Goal: Task Accomplishment & Management: Use online tool/utility

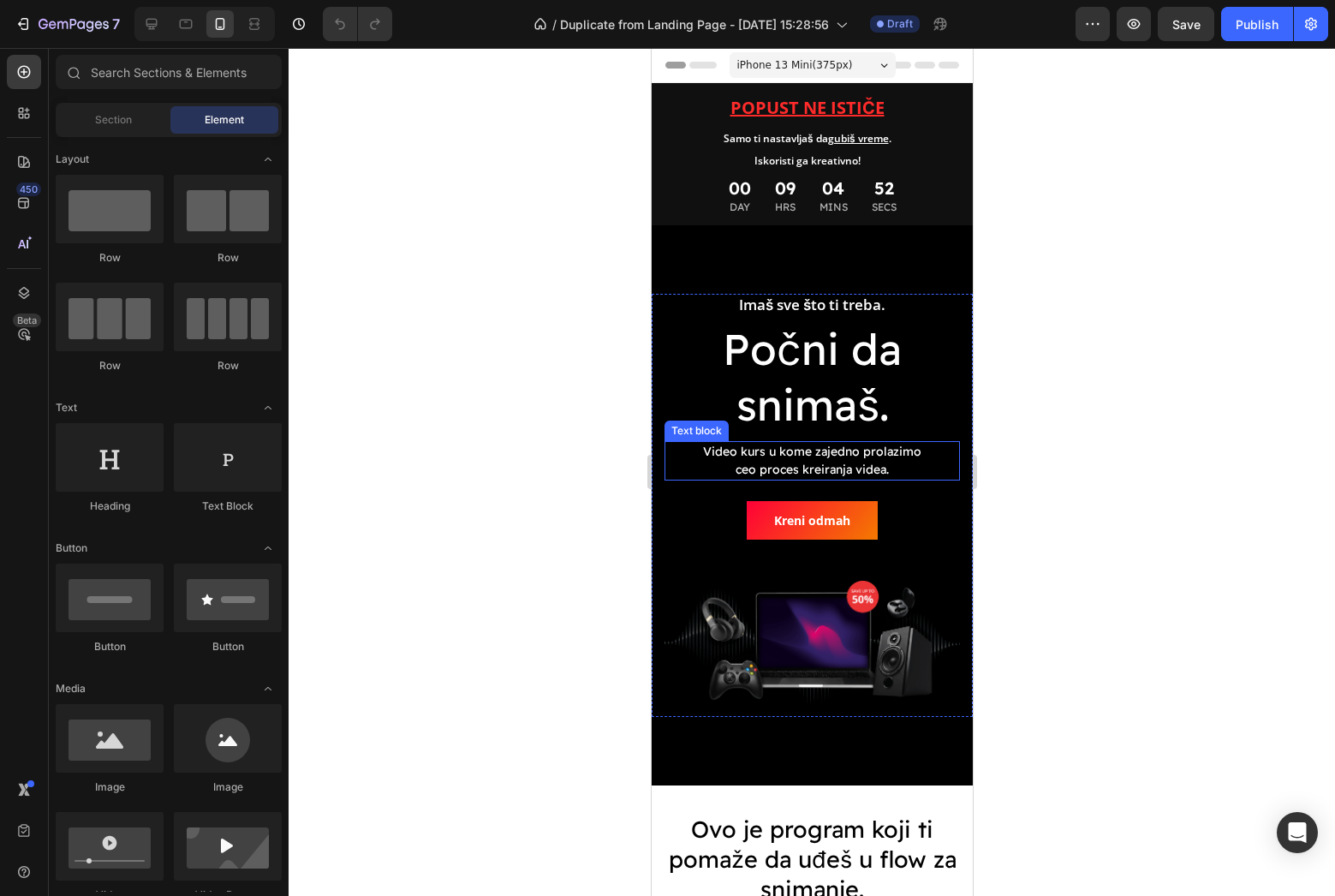
click at [834, 464] on p "Video kurs u kome zajedno prolazimo ceo proces kreiranja videa." at bounding box center [811, 460] width 237 height 36
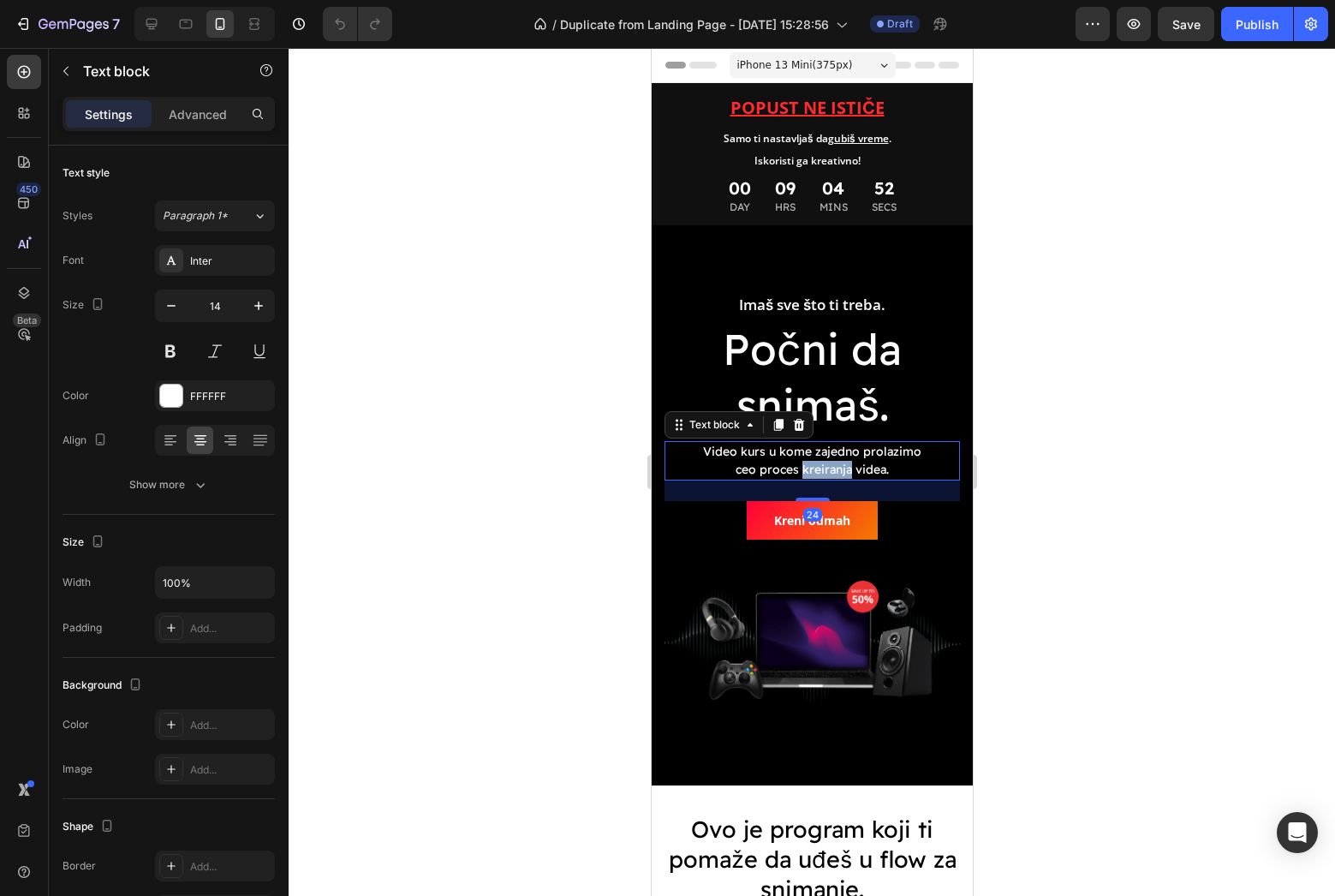
click at [834, 464] on p "Video kurs u kome zajedno prolazimo ceo proces kreiranja videa." at bounding box center [811, 460] width 237 height 36
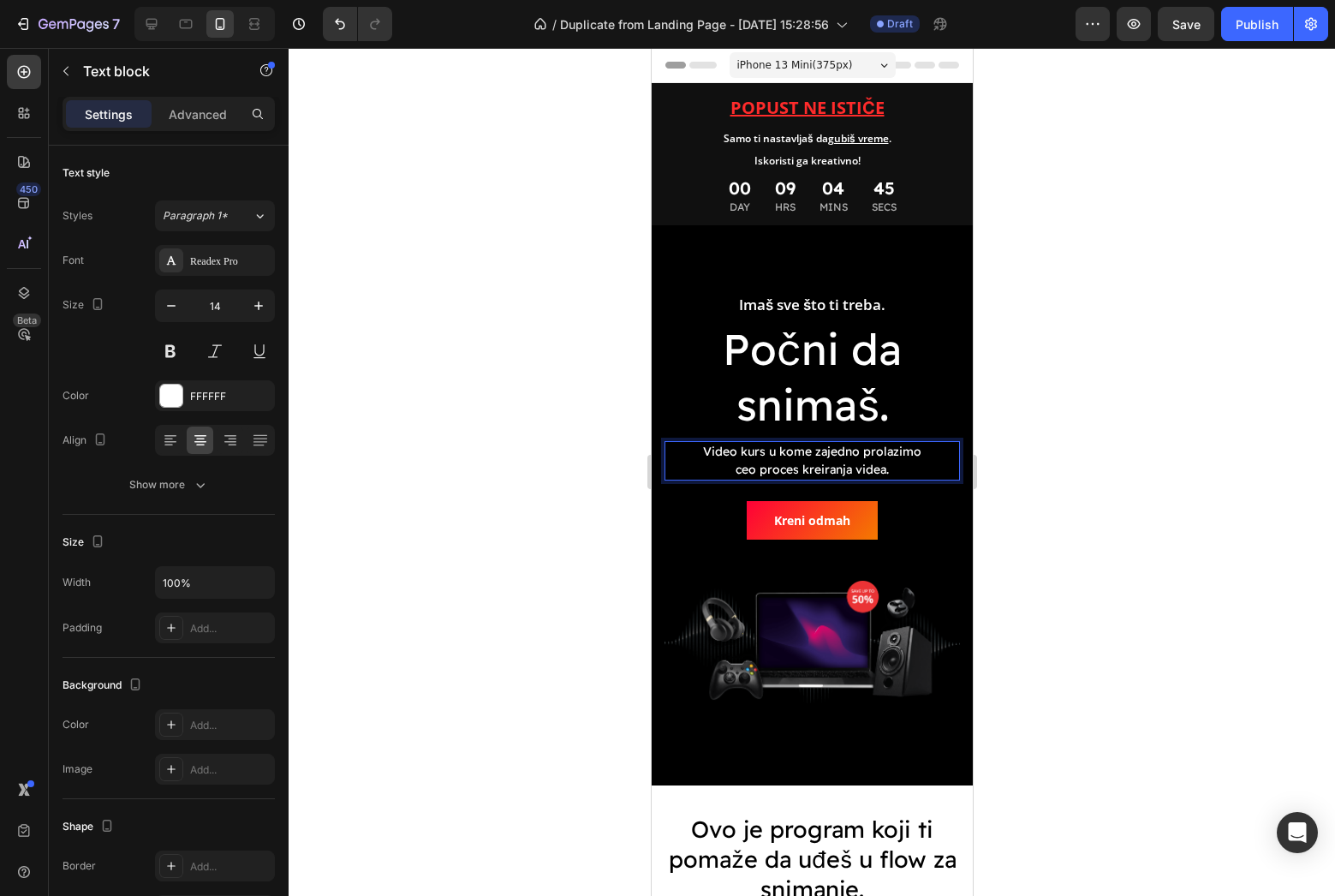
click at [760, 478] on p "Video kurs u kome zajedno prolazimo ceo proces kreiranja videa." at bounding box center [811, 460] width 237 height 36
click at [766, 473] on p "Video kurs u kome zajedno prolazimo ceo proces kreiranja videa." at bounding box center [811, 460] width 237 height 36
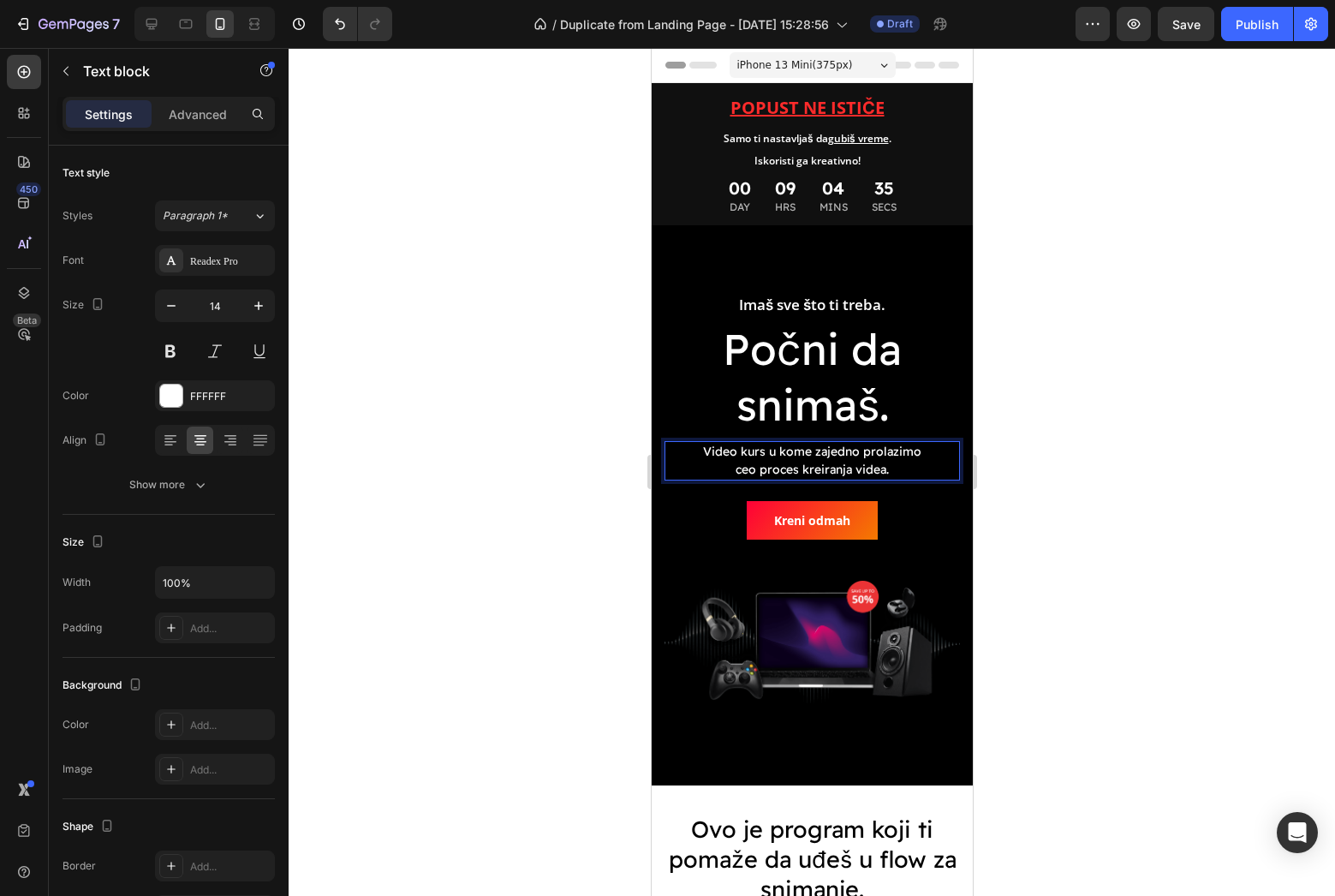
click at [825, 463] on p "Video kurs u kome zajedno prolazimo ceo proces kreiranja videa." at bounding box center [811, 460] width 237 height 36
click at [725, 458] on p "To je program koji ti pomaže da uđeš u flow za snimanje videa." at bounding box center [811, 460] width 237 height 36
drag, startPoint x: 725, startPoint y: 456, endPoint x: 680, endPoint y: 456, distance: 45.0
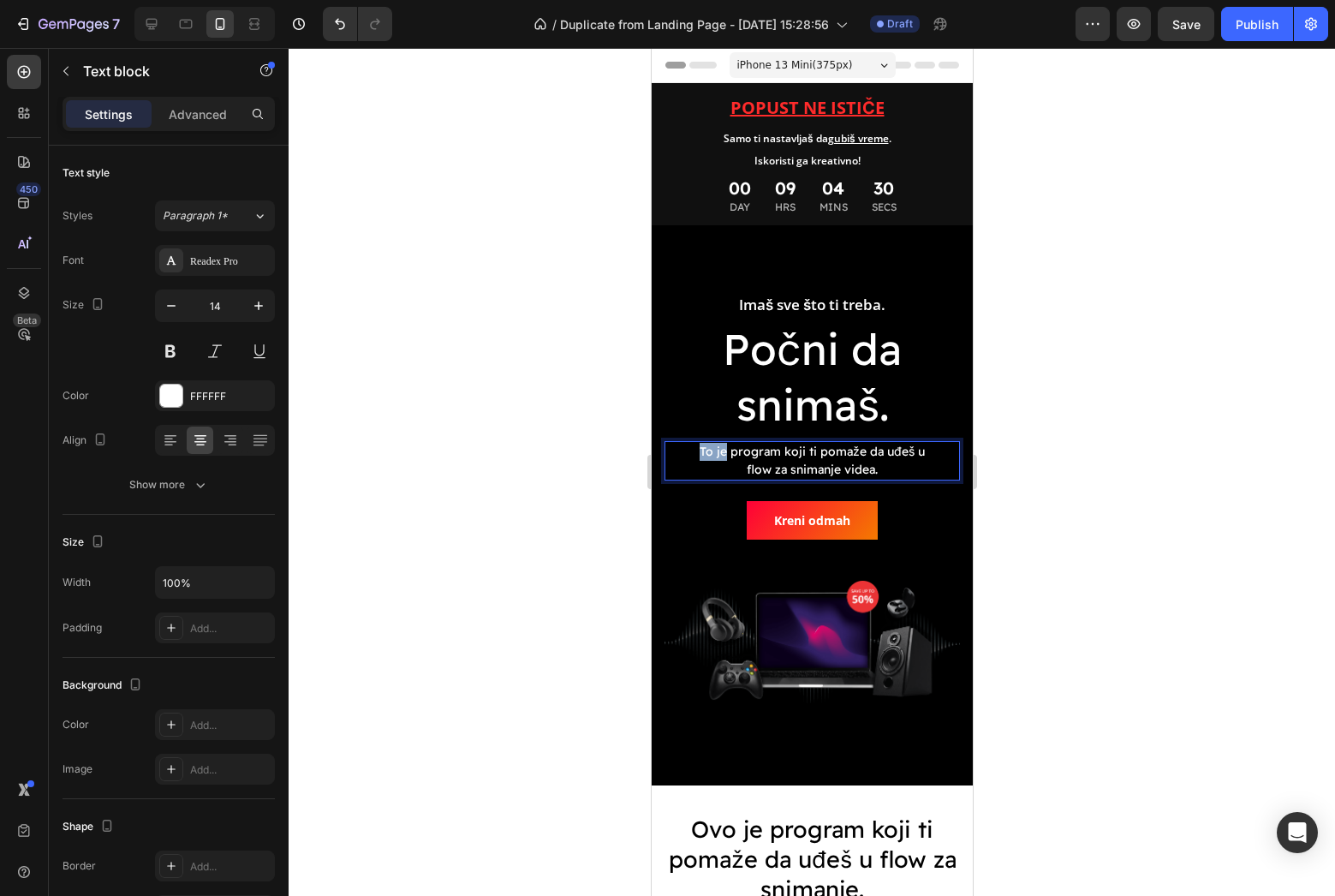
click at [680, 456] on div "To je program koji ti pomaže da uđeš u flow za snimanje videa. Text block 24" at bounding box center [811, 460] width 295 height 39
click at [907, 470] on p "Prvi program koji ti pomaže da uđeš u flow za snimanje videa." at bounding box center [811, 460] width 237 height 36
click at [771, 476] on p "Prvi program koji ti pomaže da uđeš u flow za snimanje videa." at bounding box center [811, 460] width 237 height 36
drag, startPoint x: 746, startPoint y: 473, endPoint x: 876, endPoint y: 476, distance: 130.0
click at [876, 476] on p "Prvi program koji ti pomaže da uđeš u flow za snimanje videa." at bounding box center [811, 460] width 237 height 36
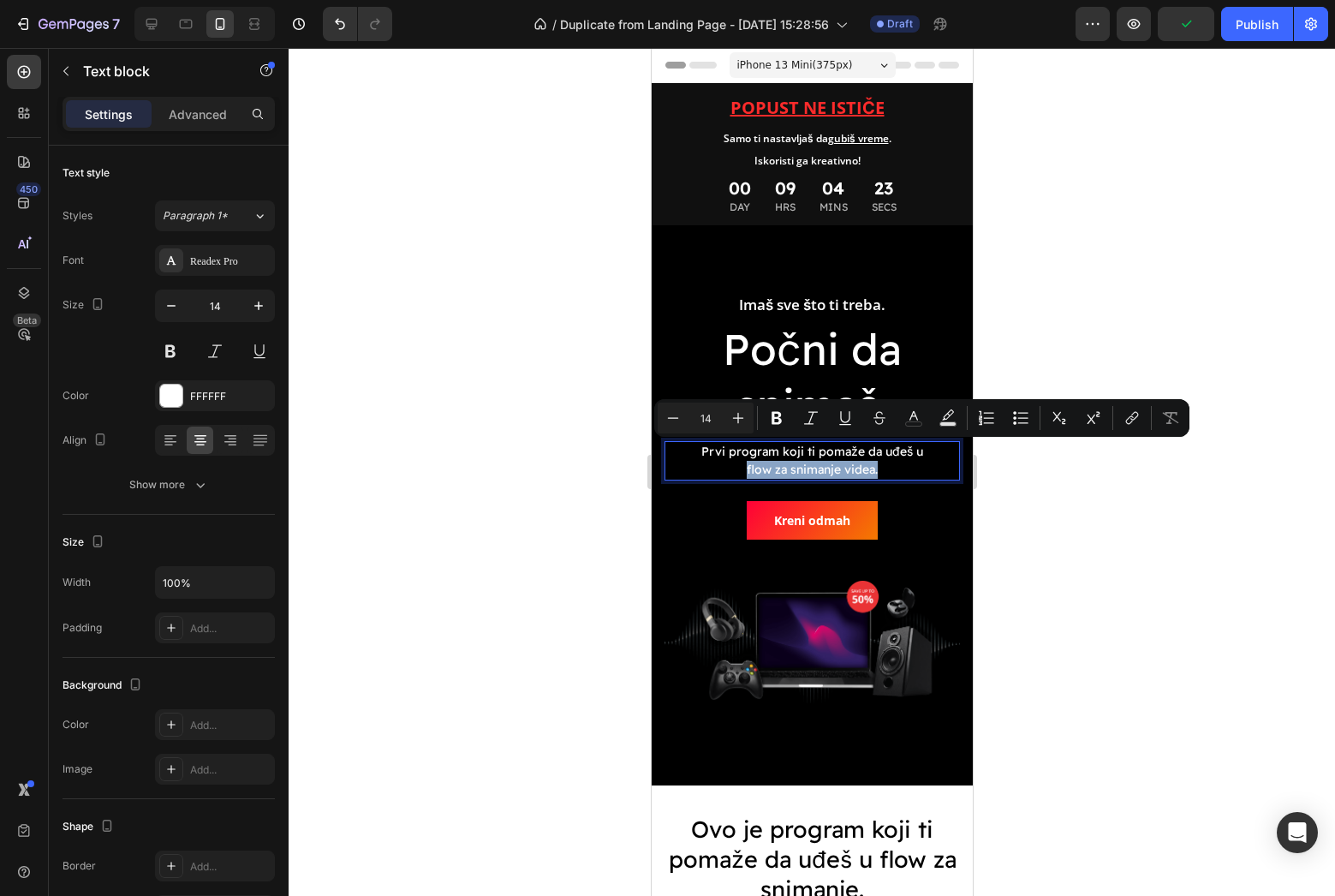
click at [876, 476] on p "Prvi program koji ti pomaže da uđeš u flow za snimanje videa." at bounding box center [811, 460] width 237 height 36
drag, startPoint x: 744, startPoint y: 472, endPoint x: 875, endPoint y: 476, distance: 131.1
click at [875, 476] on p "Prvi program koji ti pomaže da uđeš u flow za snimanje videa." at bounding box center [811, 460] width 237 height 36
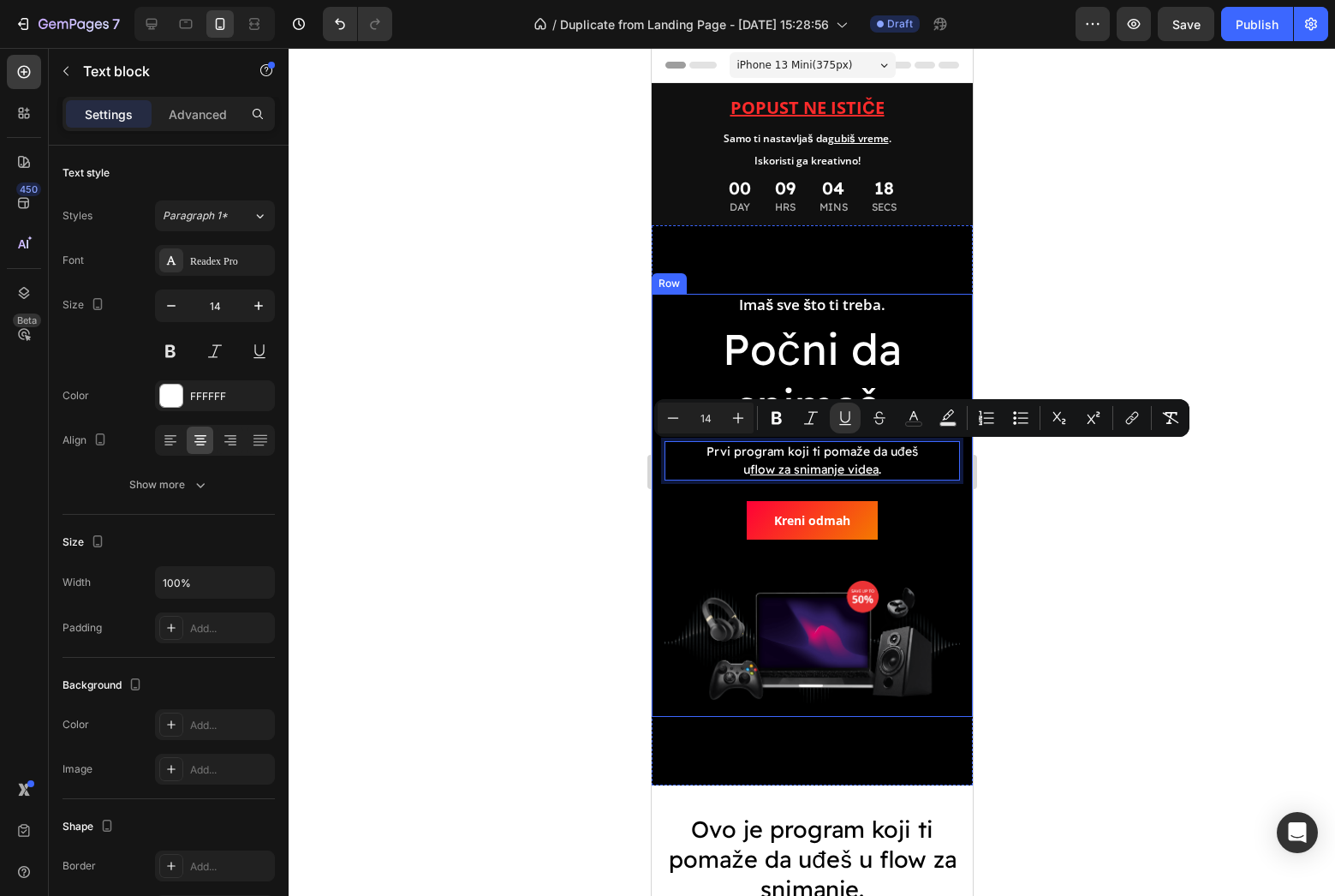
click at [1075, 517] on div at bounding box center [811, 472] width 1046 height 848
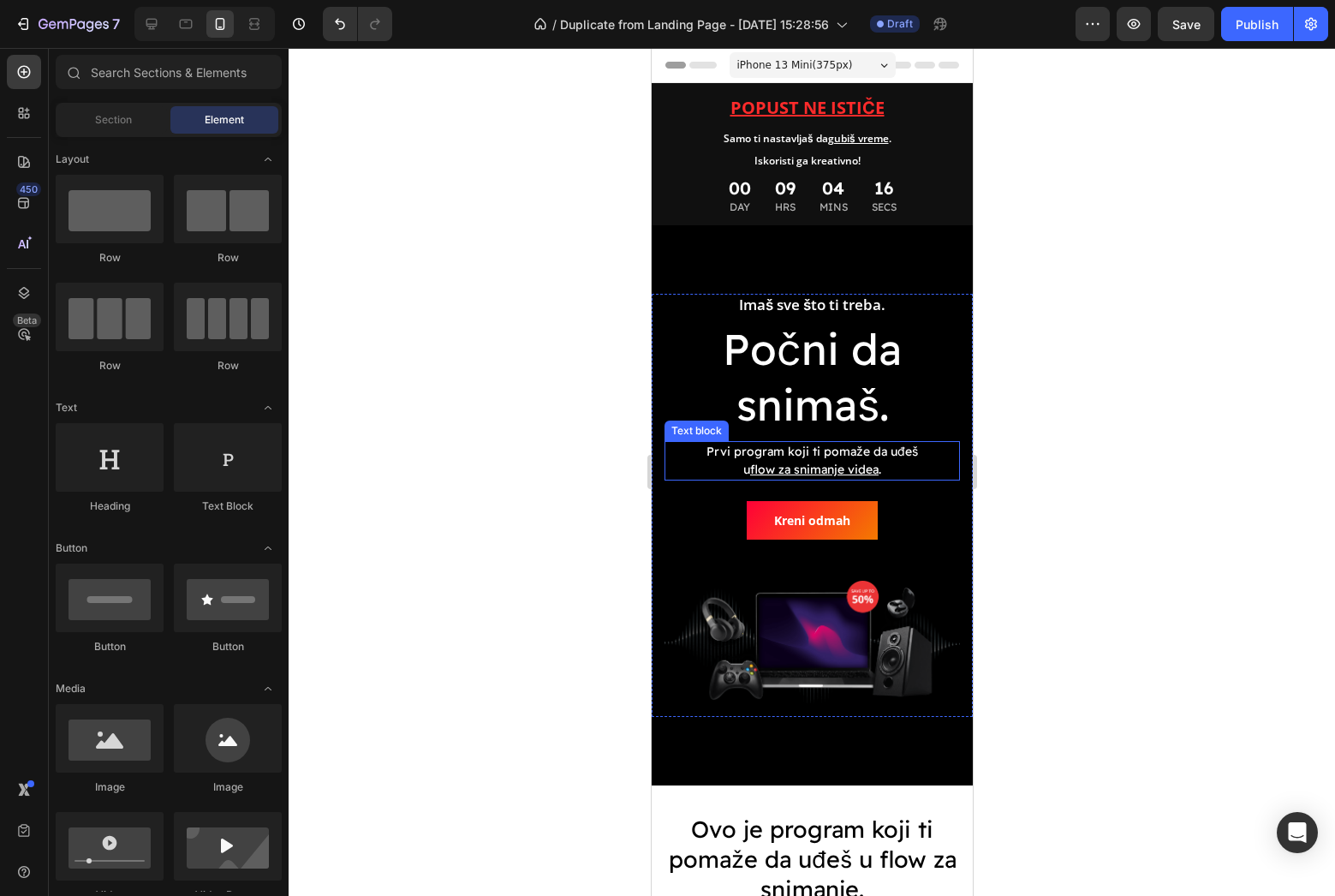
click at [819, 476] on u "flow za snimanje videa" at bounding box center [813, 468] width 129 height 15
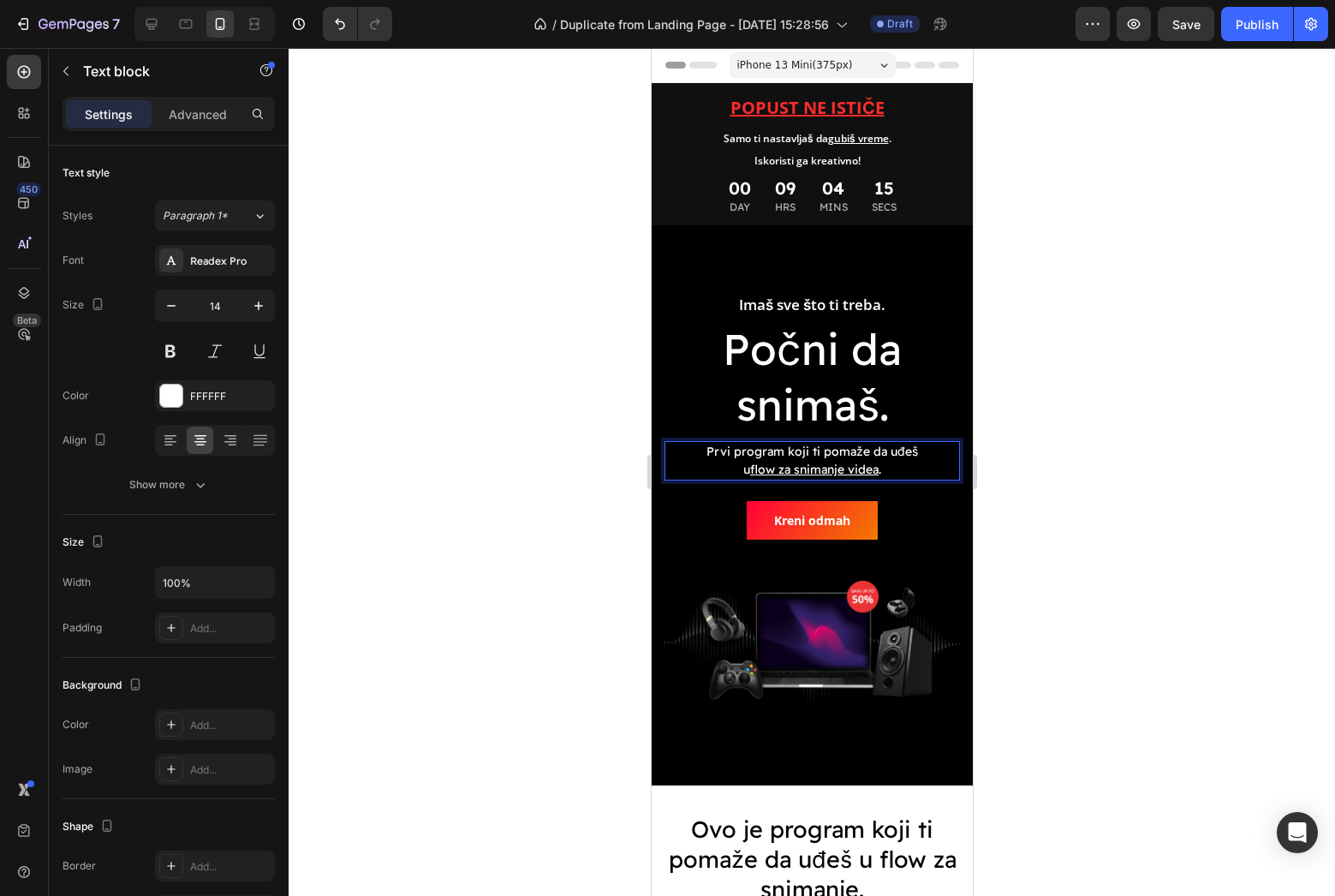
click at [816, 472] on u "flow za snimanje videa" at bounding box center [813, 468] width 129 height 15
click at [787, 470] on u "flow za kreiranje videa" at bounding box center [813, 468] width 129 height 15
click at [1084, 510] on div at bounding box center [811, 472] width 1046 height 848
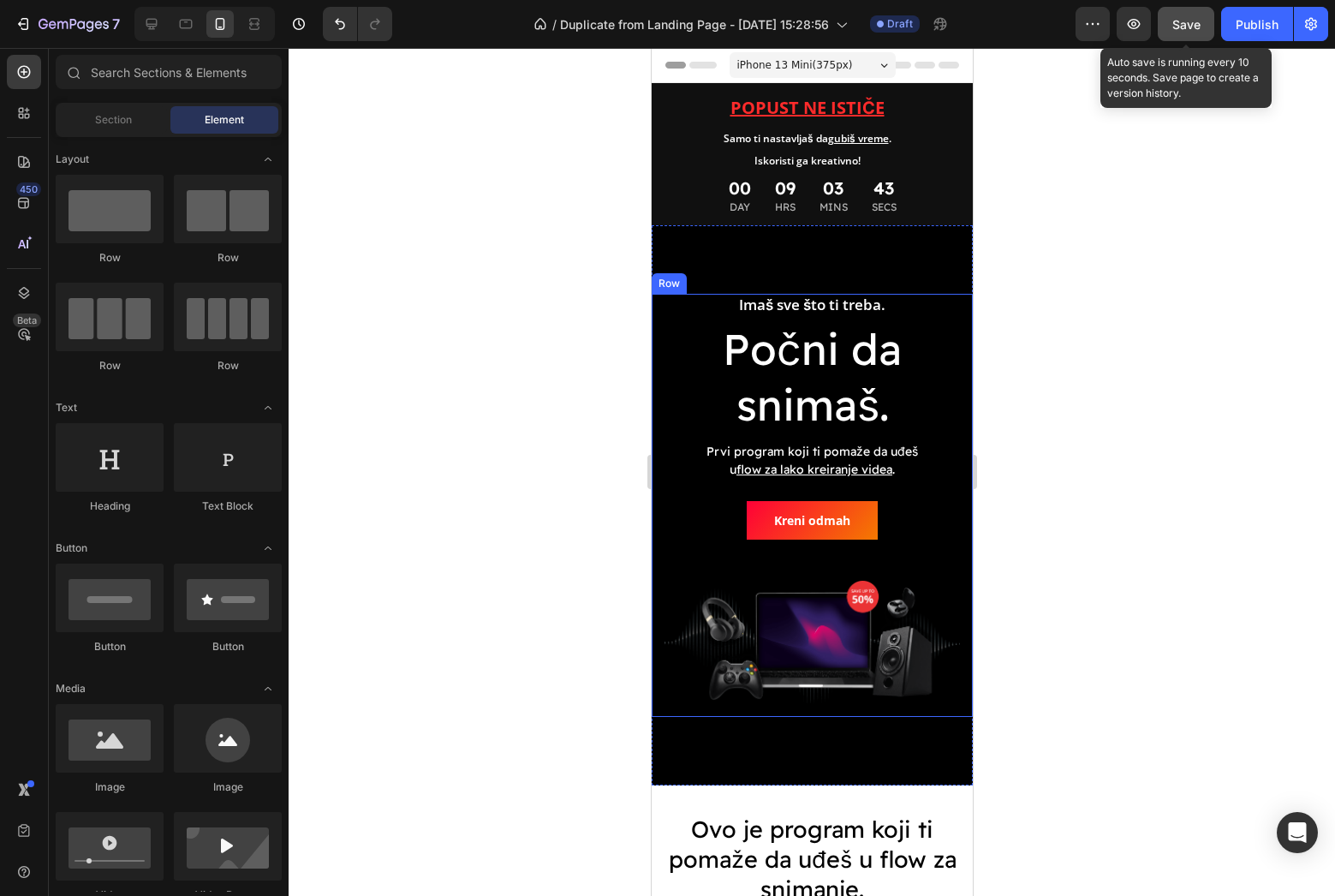
click at [1194, 36] on button "Save" at bounding box center [1186, 24] width 57 height 35
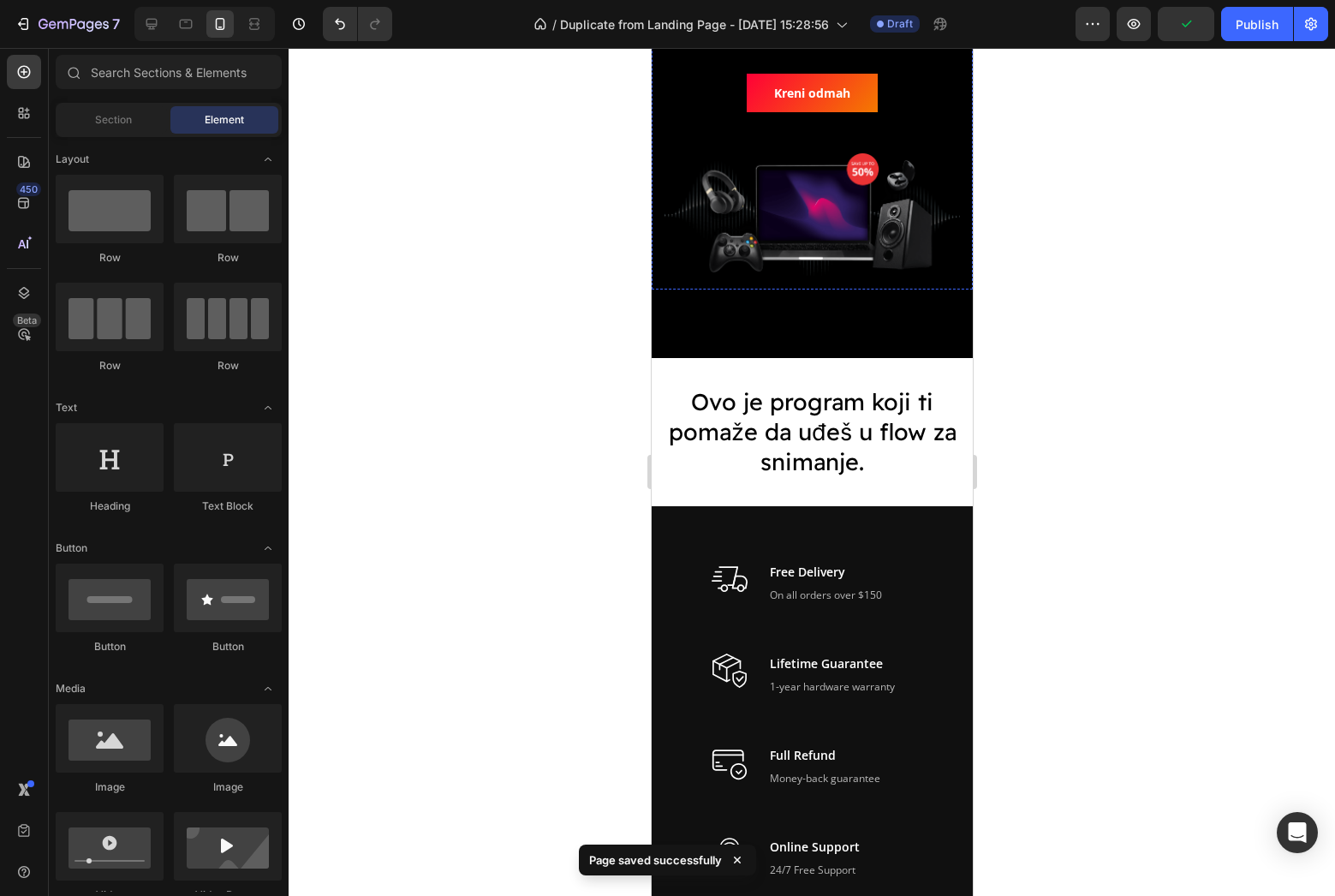
scroll to position [440, 0]
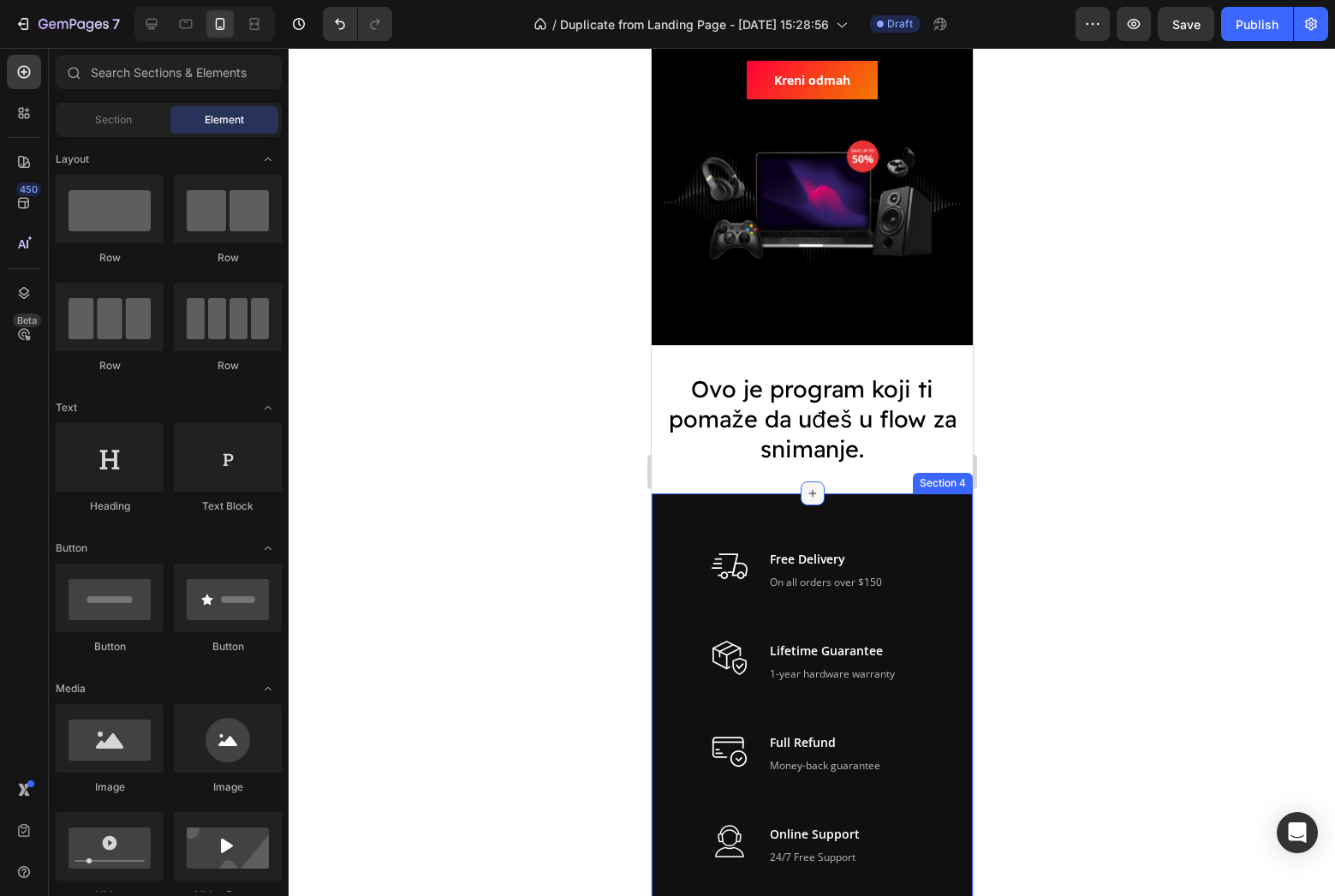
click at [816, 491] on icon at bounding box center [811, 492] width 13 height 13
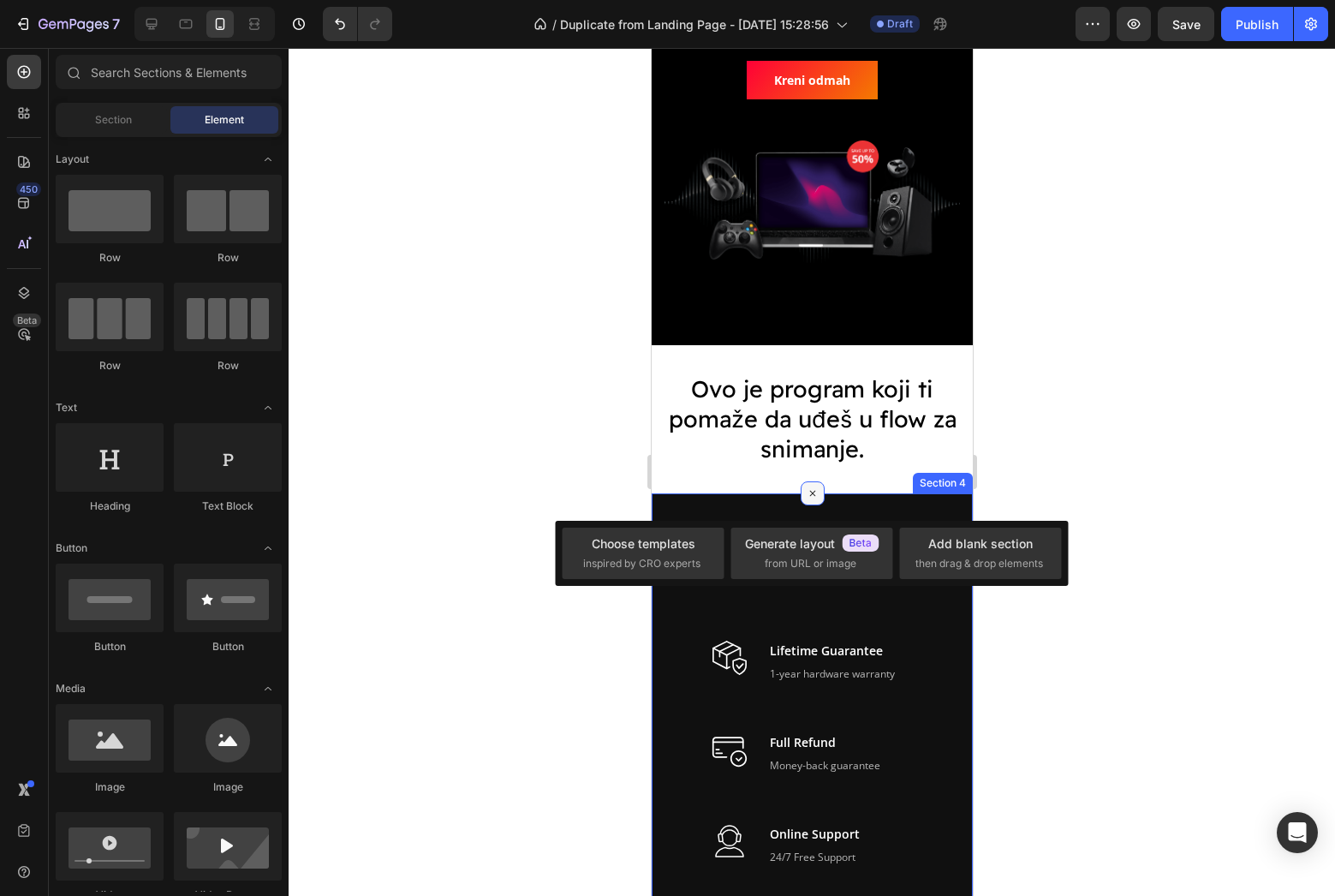
click at [809, 490] on icon at bounding box center [811, 493] width 20 height 20
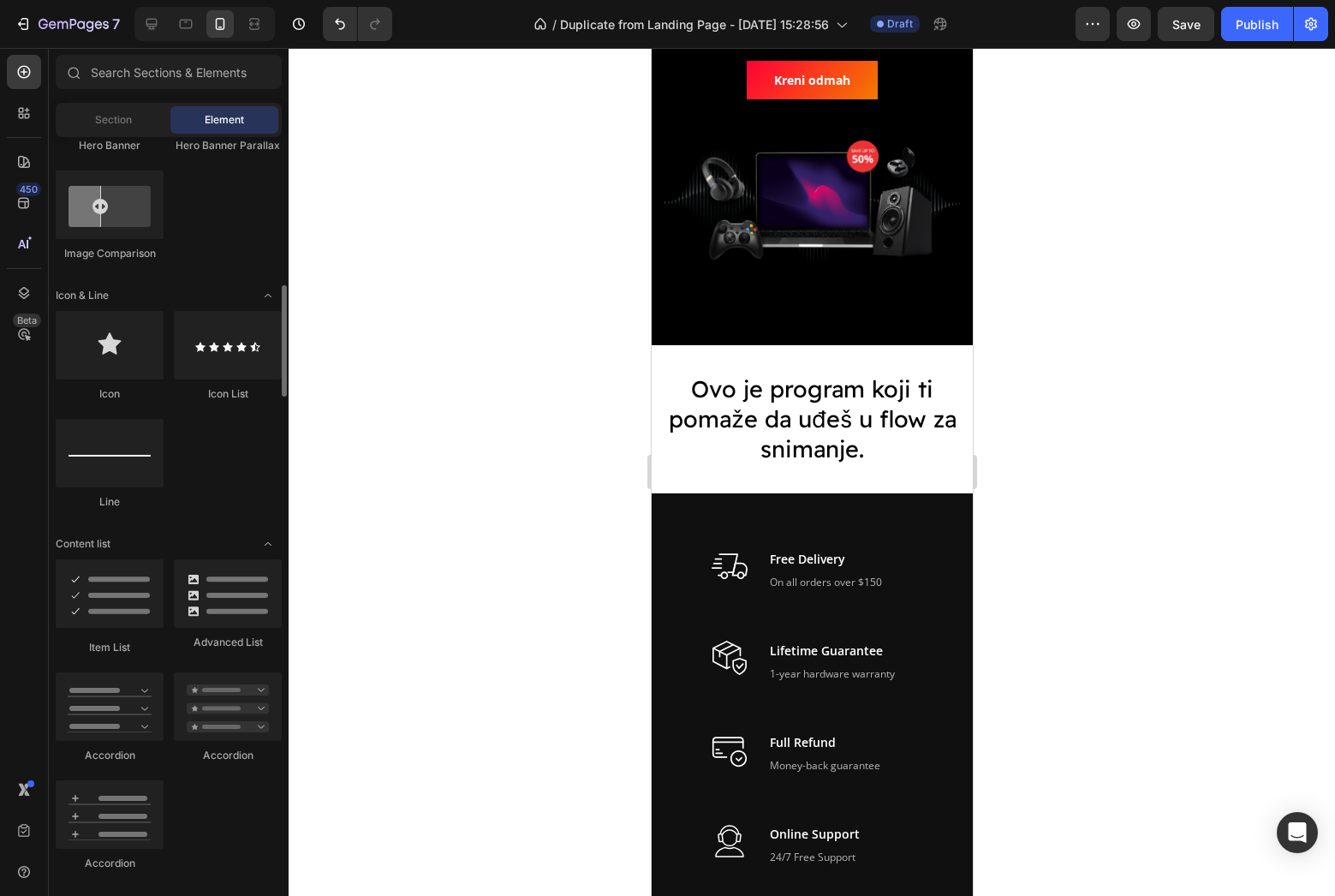
scroll to position [970, 0]
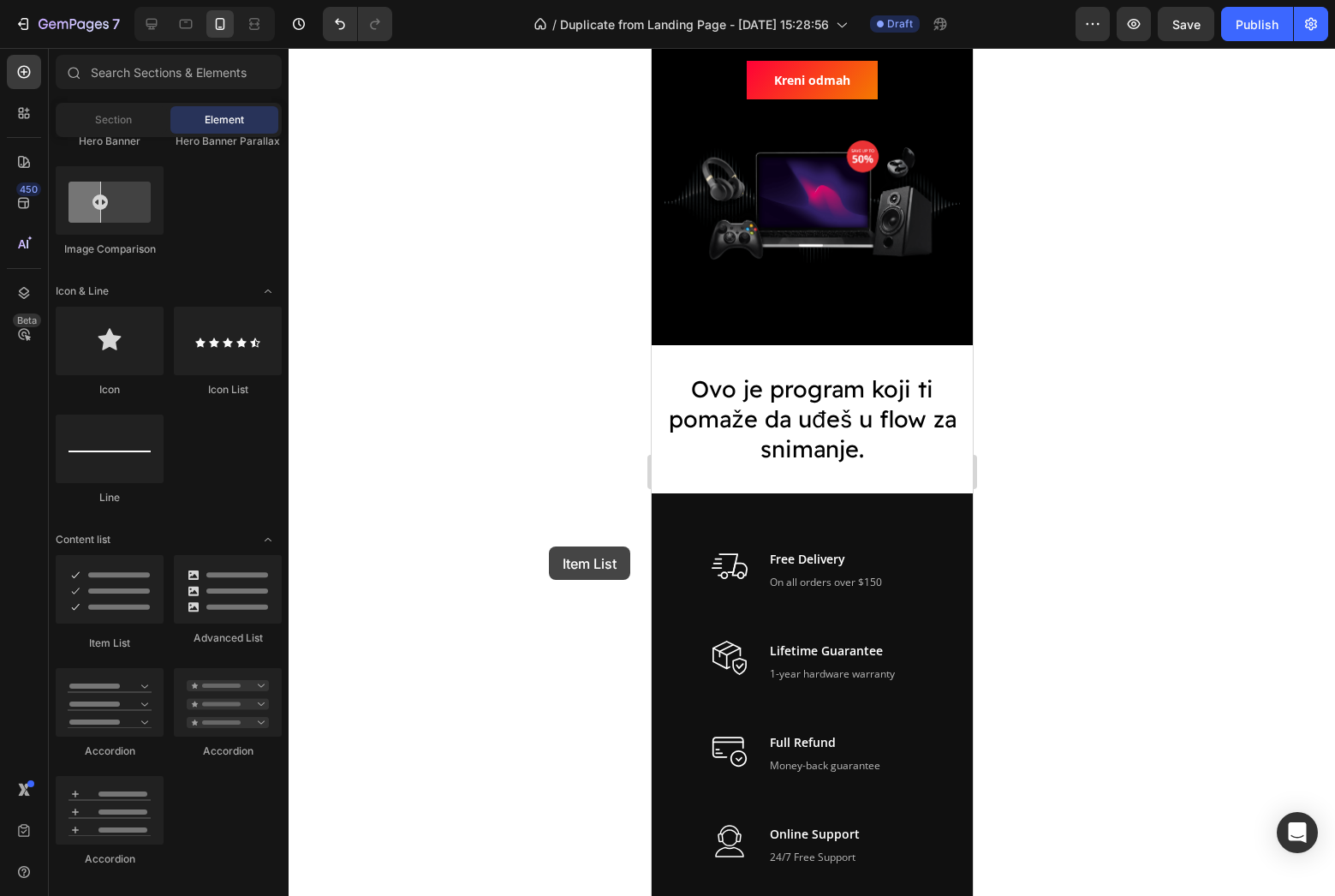
drag, startPoint x: 739, startPoint y: 639, endPoint x: 668, endPoint y: 477, distance: 176.9
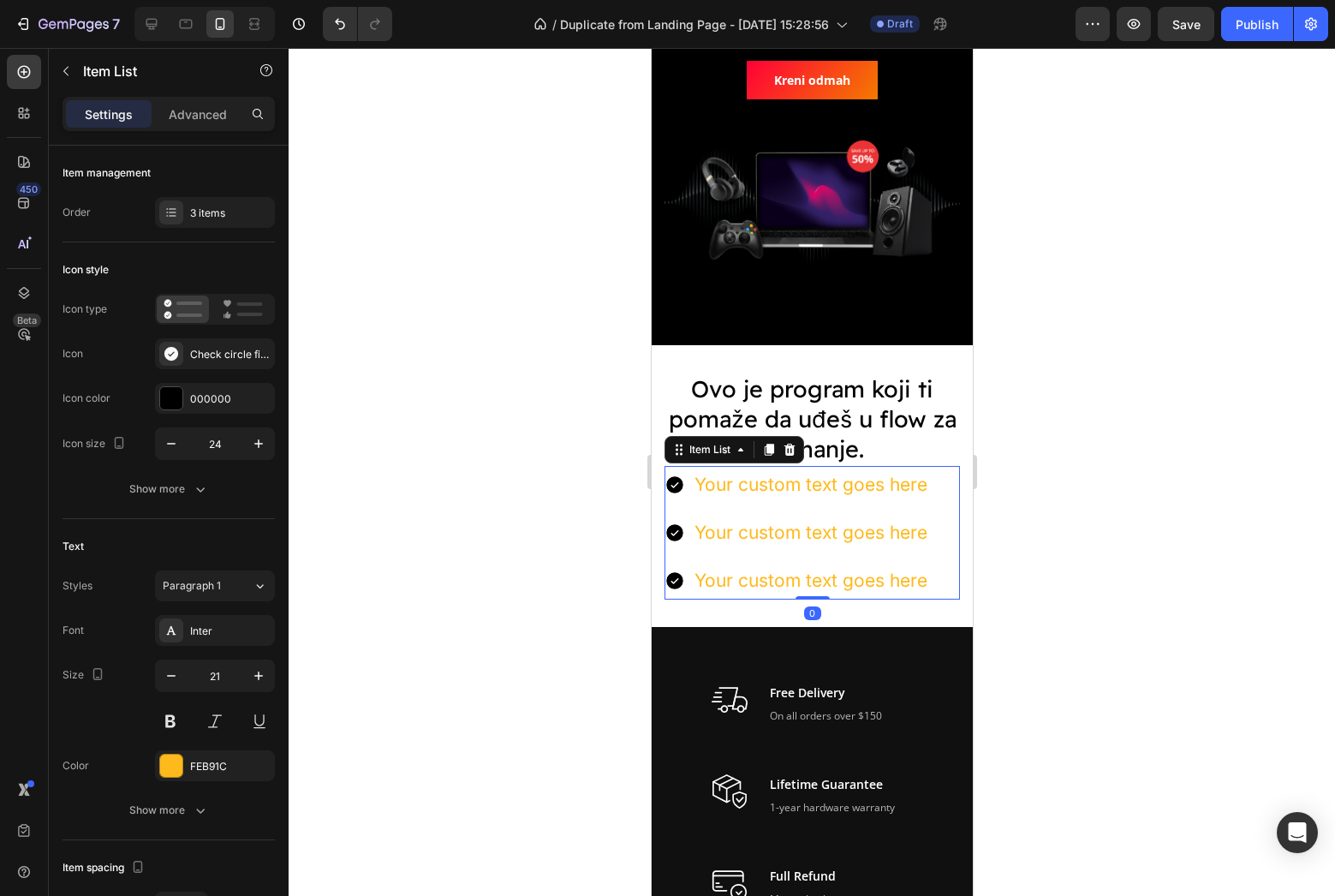
click at [1063, 556] on div at bounding box center [811, 472] width 1046 height 848
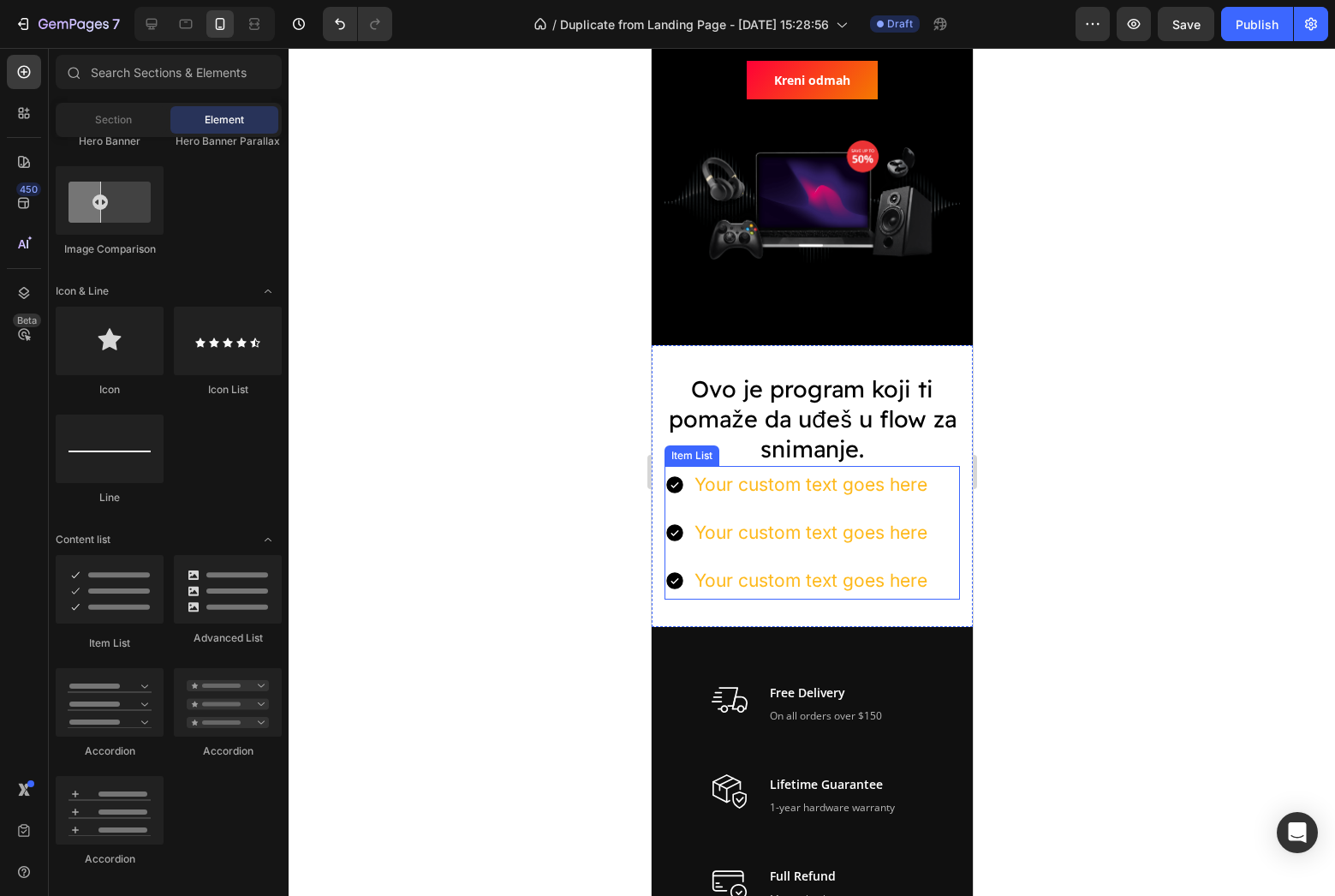
click at [849, 557] on div "Your custom text goes here Your custom text goes here Your custom text goes here" at bounding box center [796, 532] width 266 height 132
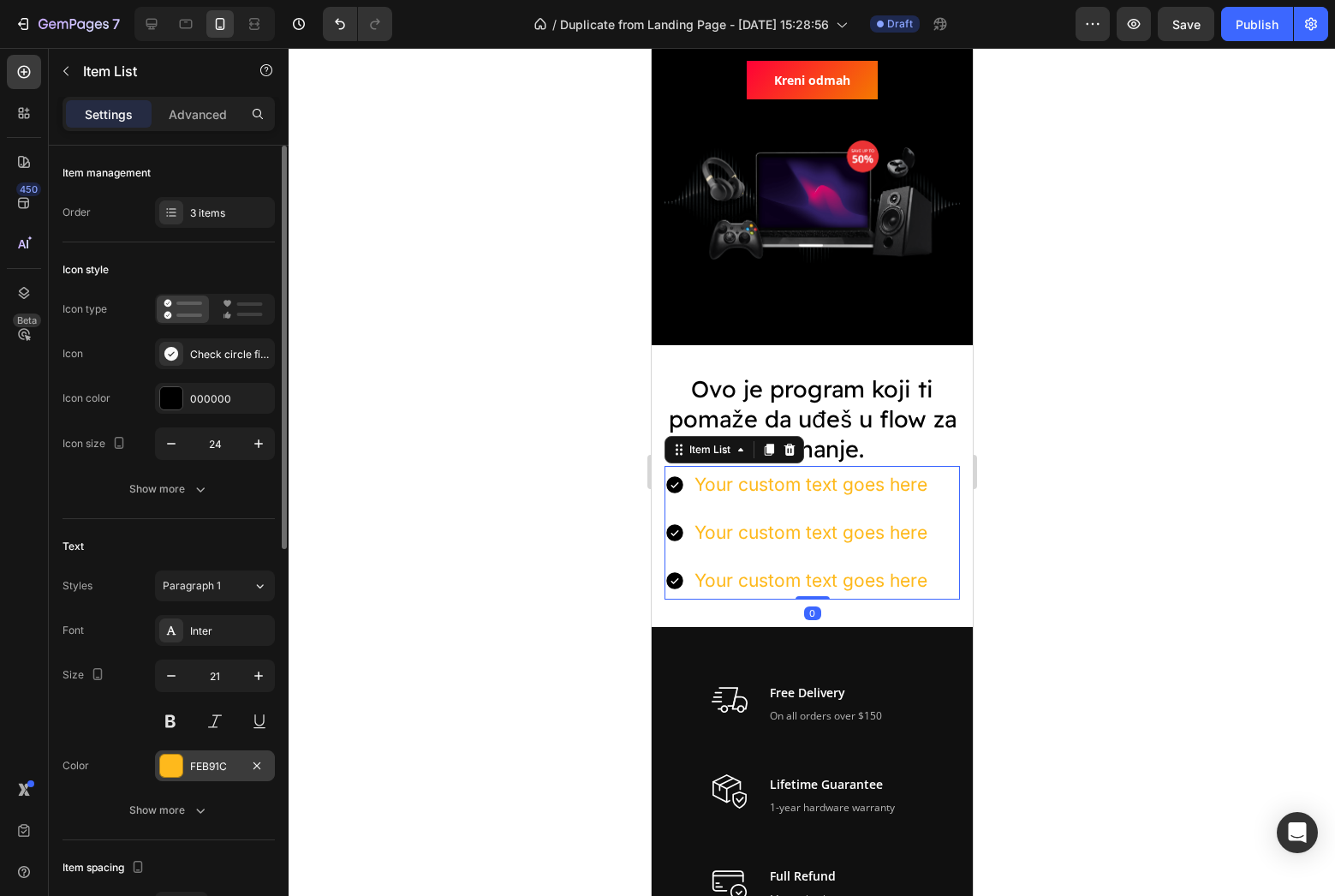
click at [179, 770] on div at bounding box center [171, 765] width 22 height 22
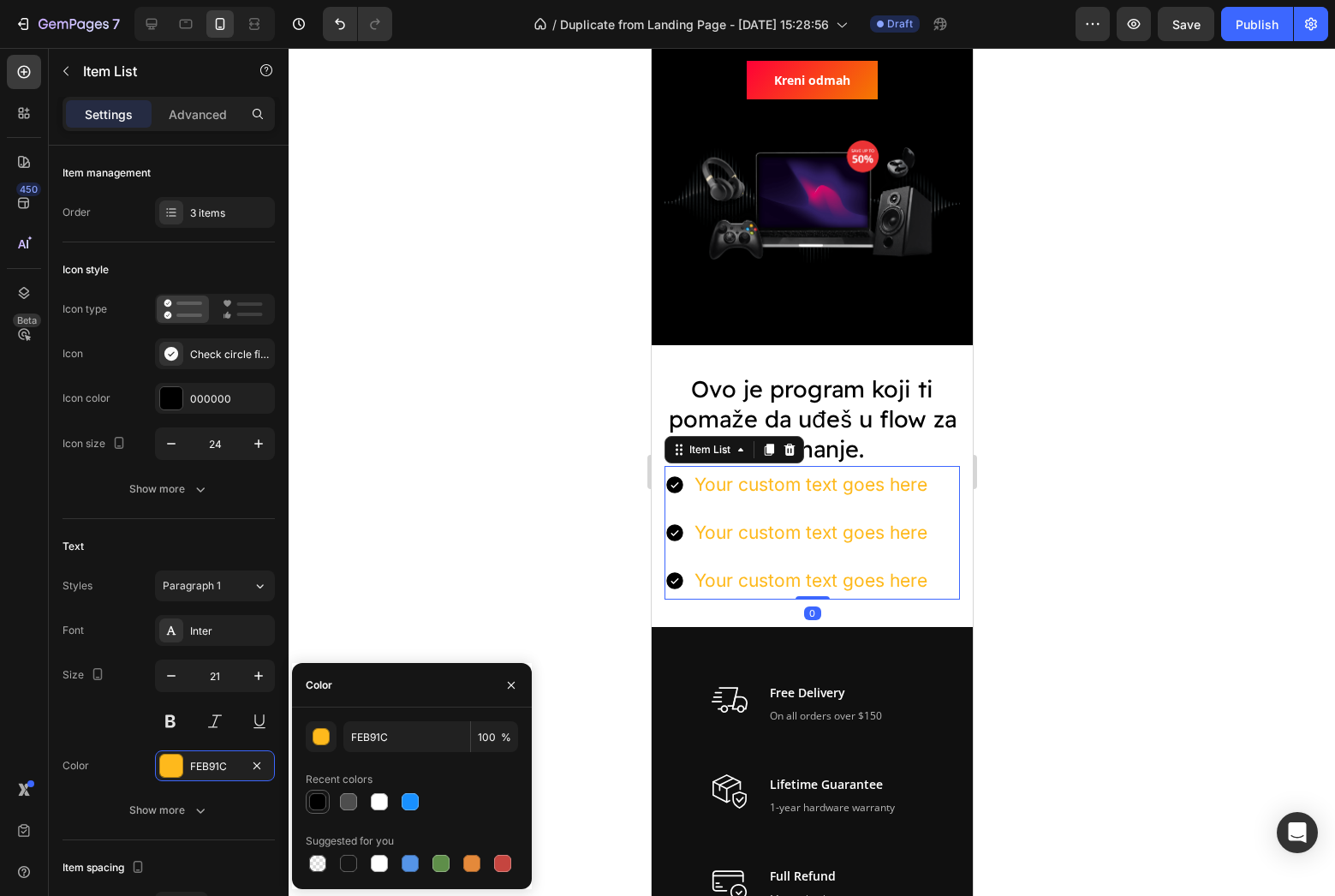
click at [323, 802] on div at bounding box center [317, 801] width 17 height 17
type input "000000"
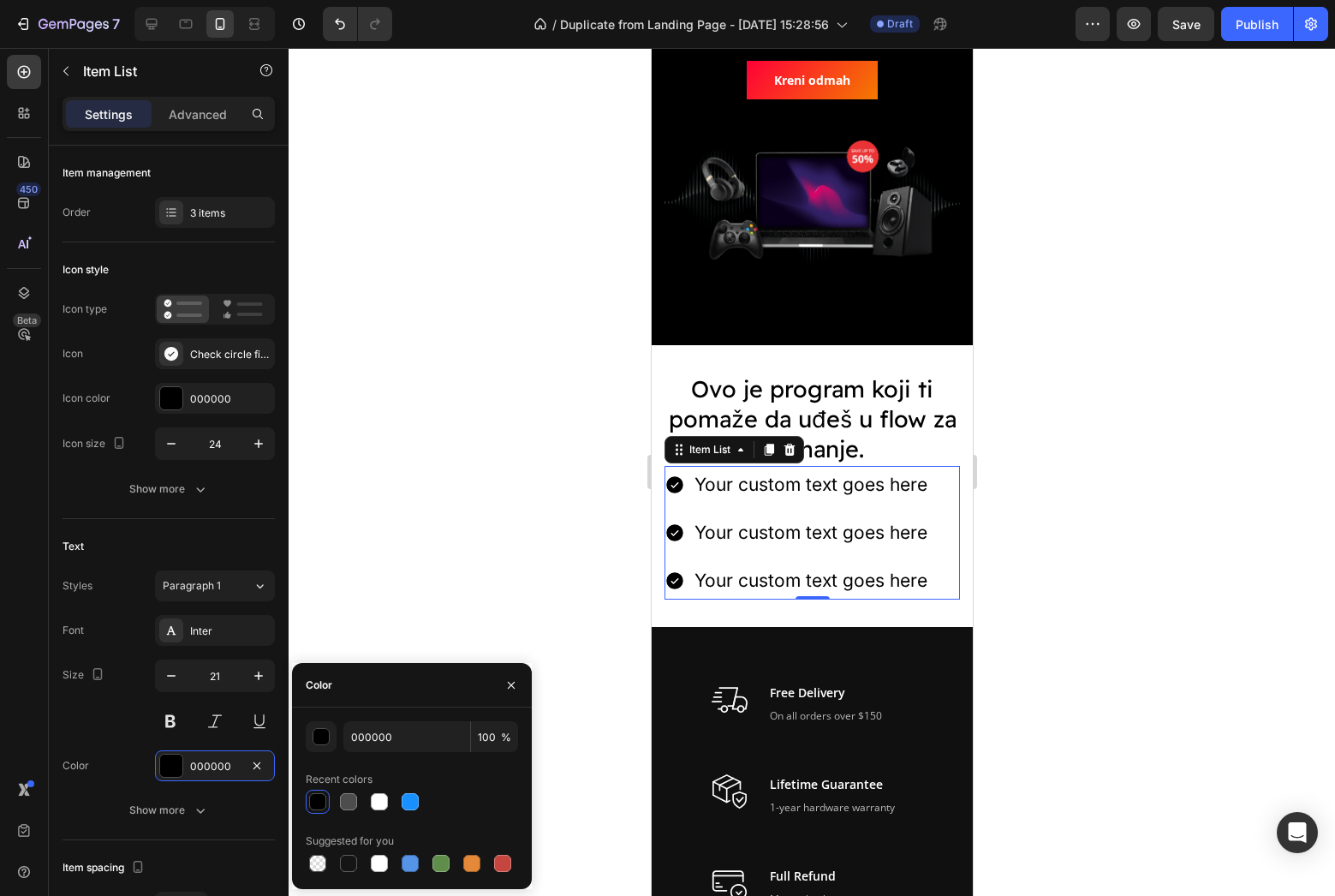
click at [444, 582] on div at bounding box center [811, 472] width 1046 height 848
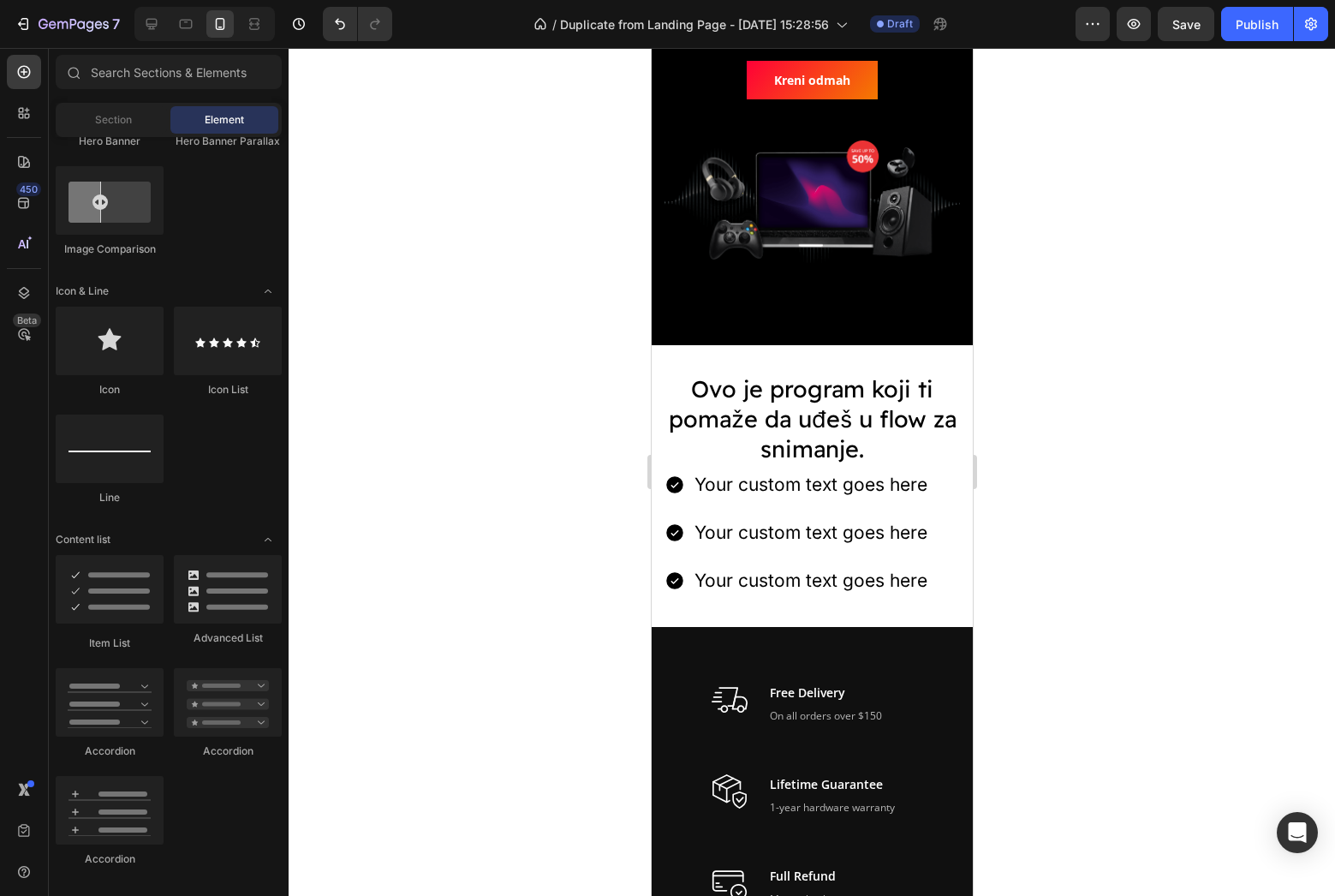
click at [1094, 429] on div at bounding box center [811, 472] width 1046 height 848
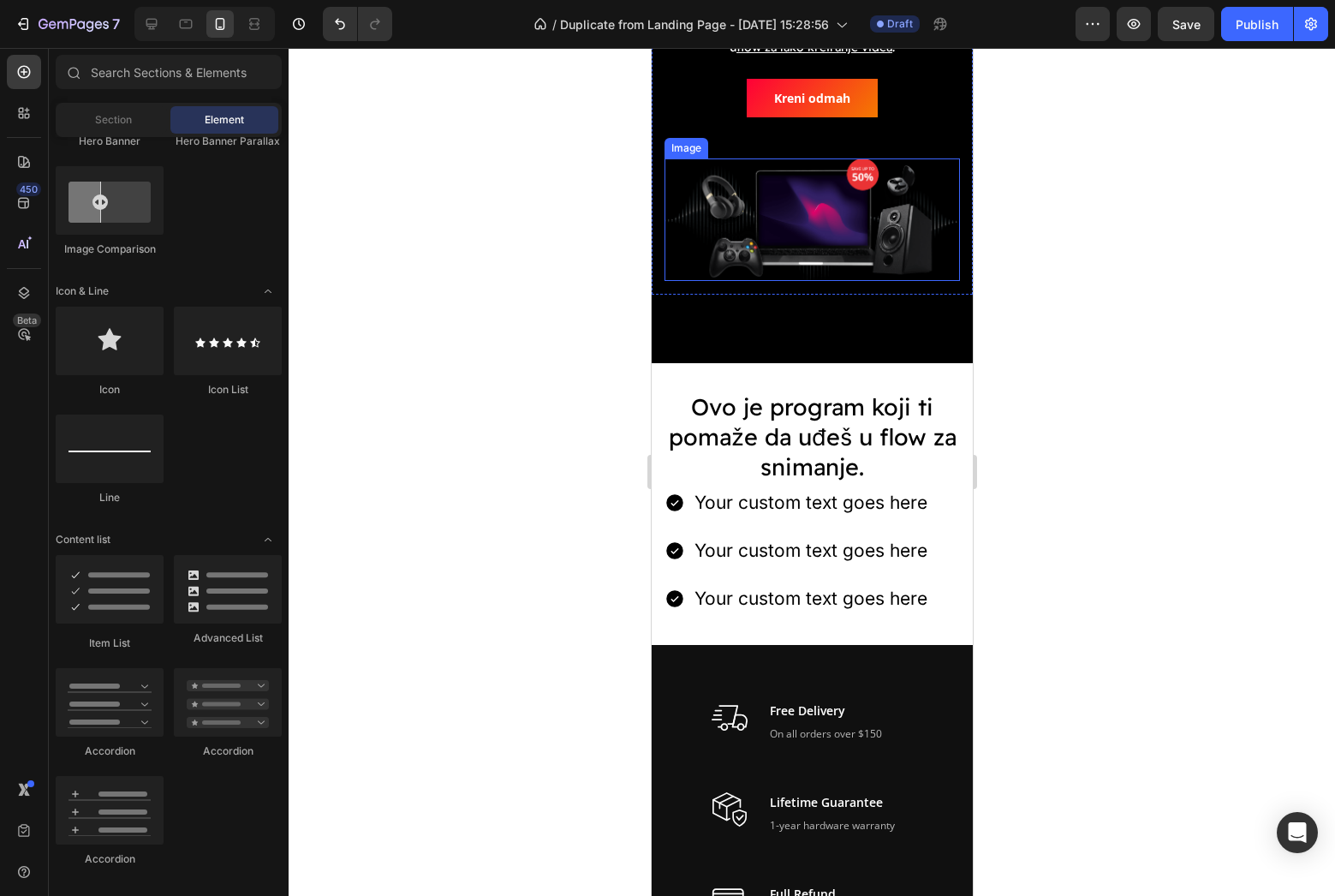
scroll to position [423, 0]
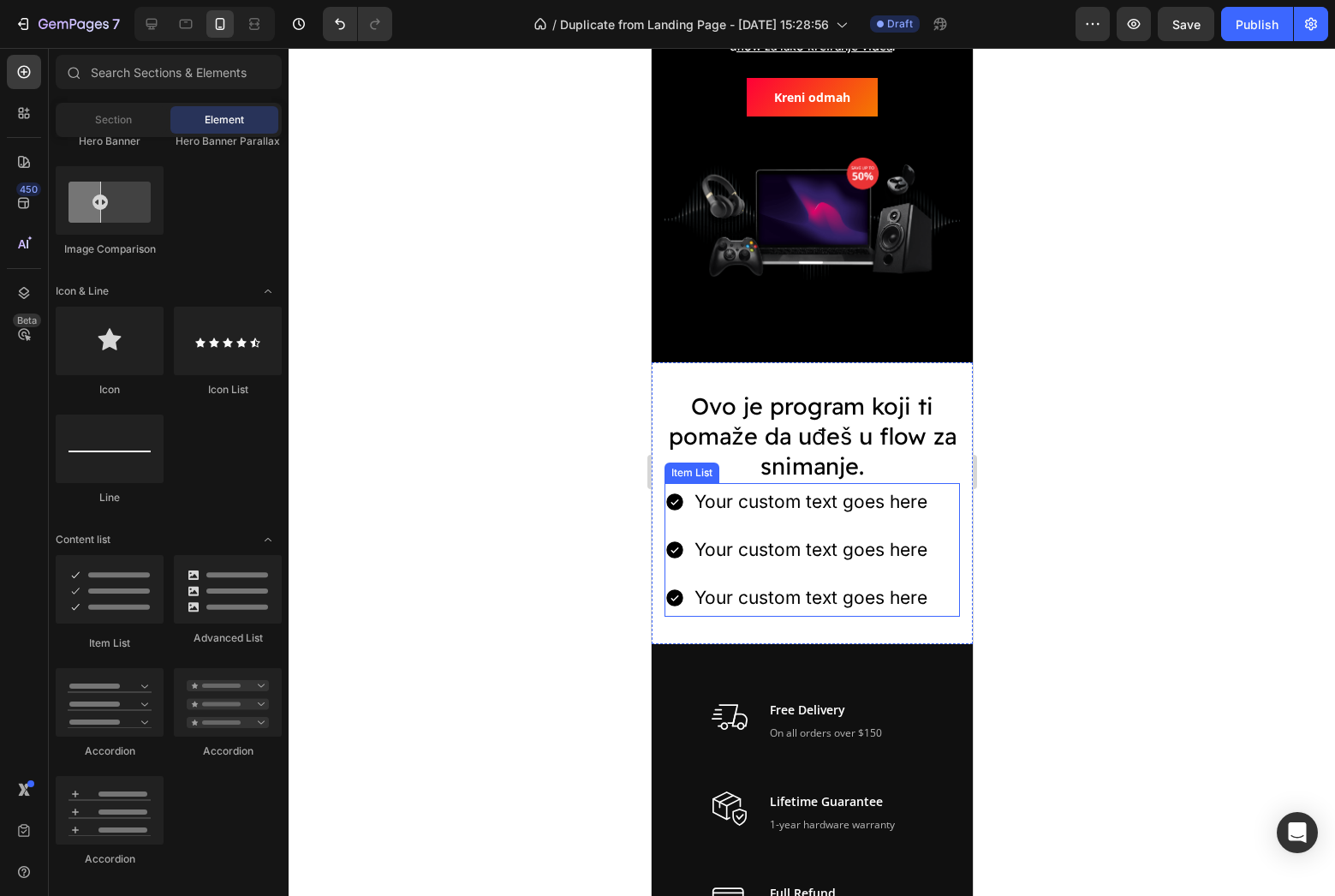
click at [776, 507] on div "Your custom text goes here" at bounding box center [810, 501] width 238 height 37
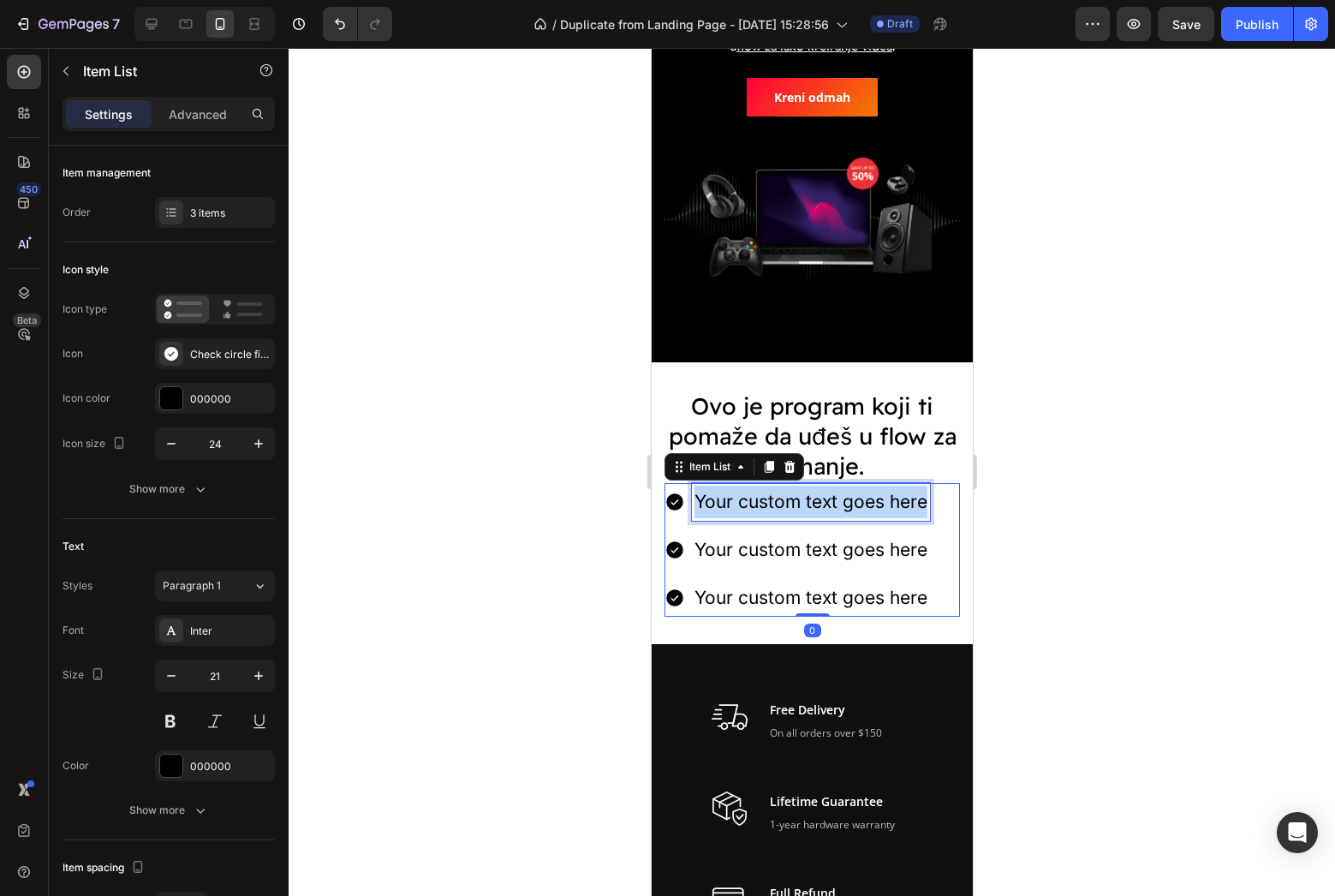
click at [776, 507] on p "Your custom text goes here" at bounding box center [810, 501] width 233 height 33
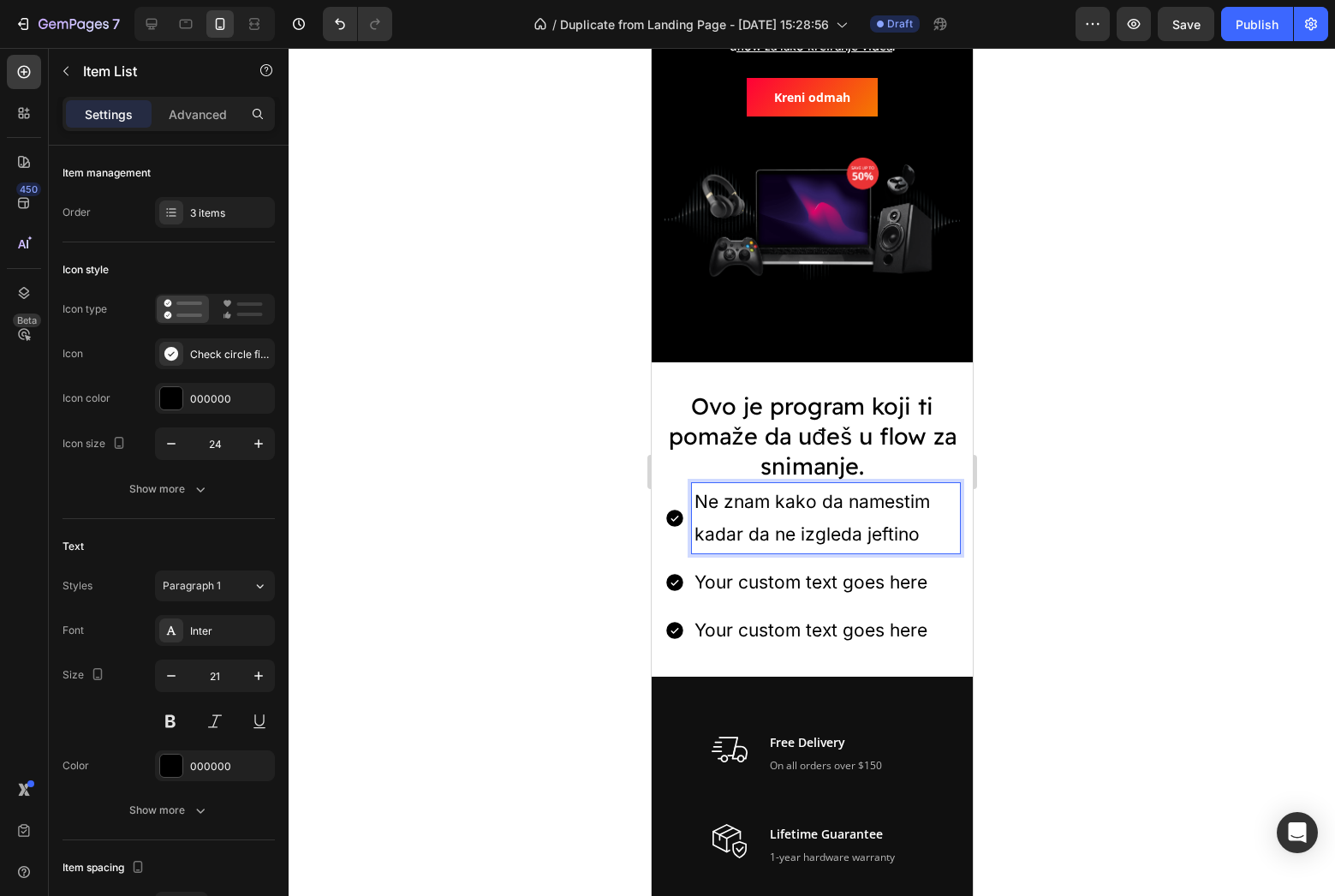
click at [763, 506] on p "Ne znam kako da namestim kadar da ne izgleda jeftino" at bounding box center [825, 517] width 263 height 65
click at [916, 539] on p "Ne znaš kako da namestim kadar da ne izgleda jeftino" at bounding box center [825, 517] width 263 height 65
click at [565, 487] on div at bounding box center [811, 472] width 1046 height 848
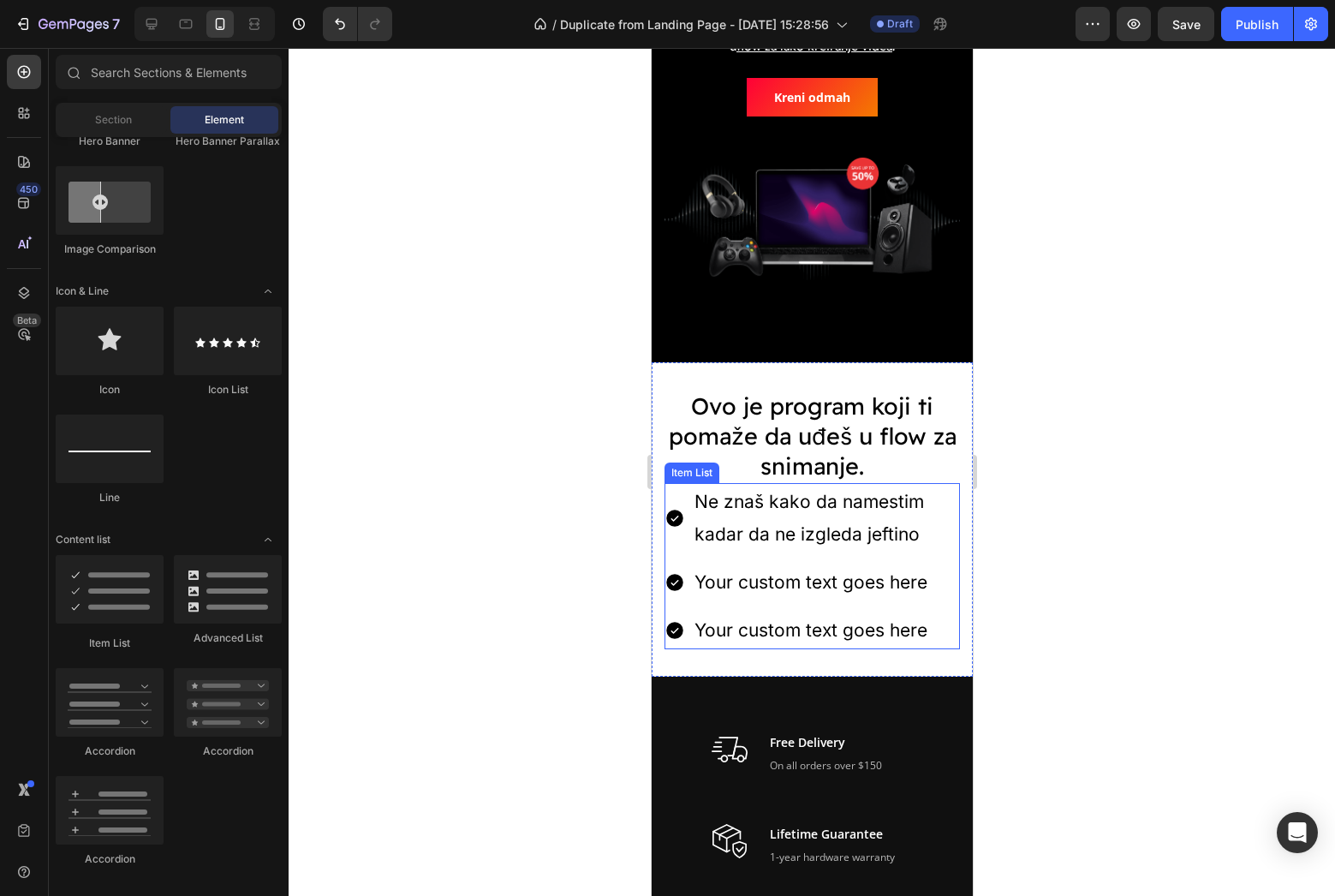
click at [670, 497] on div "Ne znaš kako da namestim kadar da ne izgleda jeftino" at bounding box center [811, 517] width 295 height 70
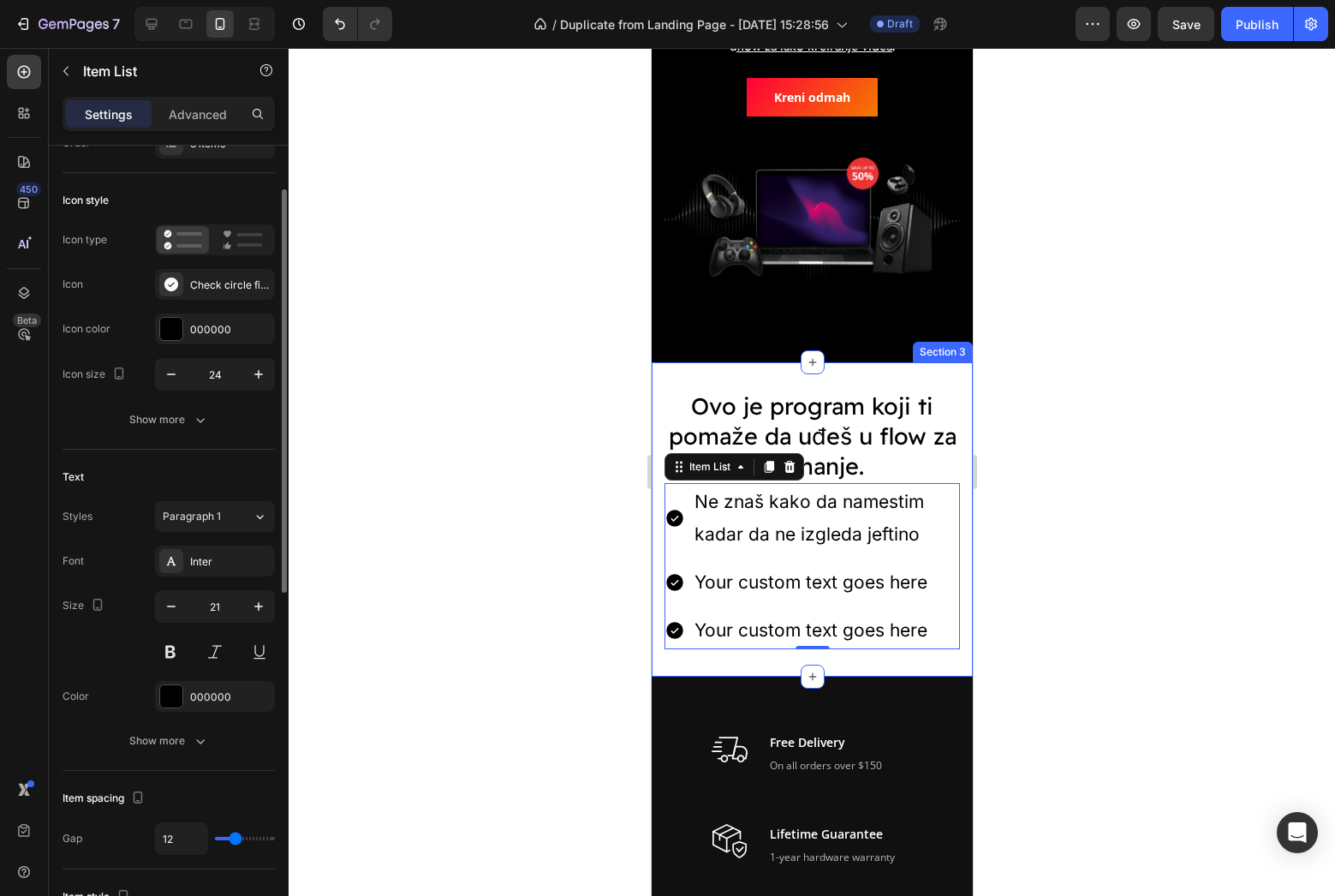
scroll to position [36, 0]
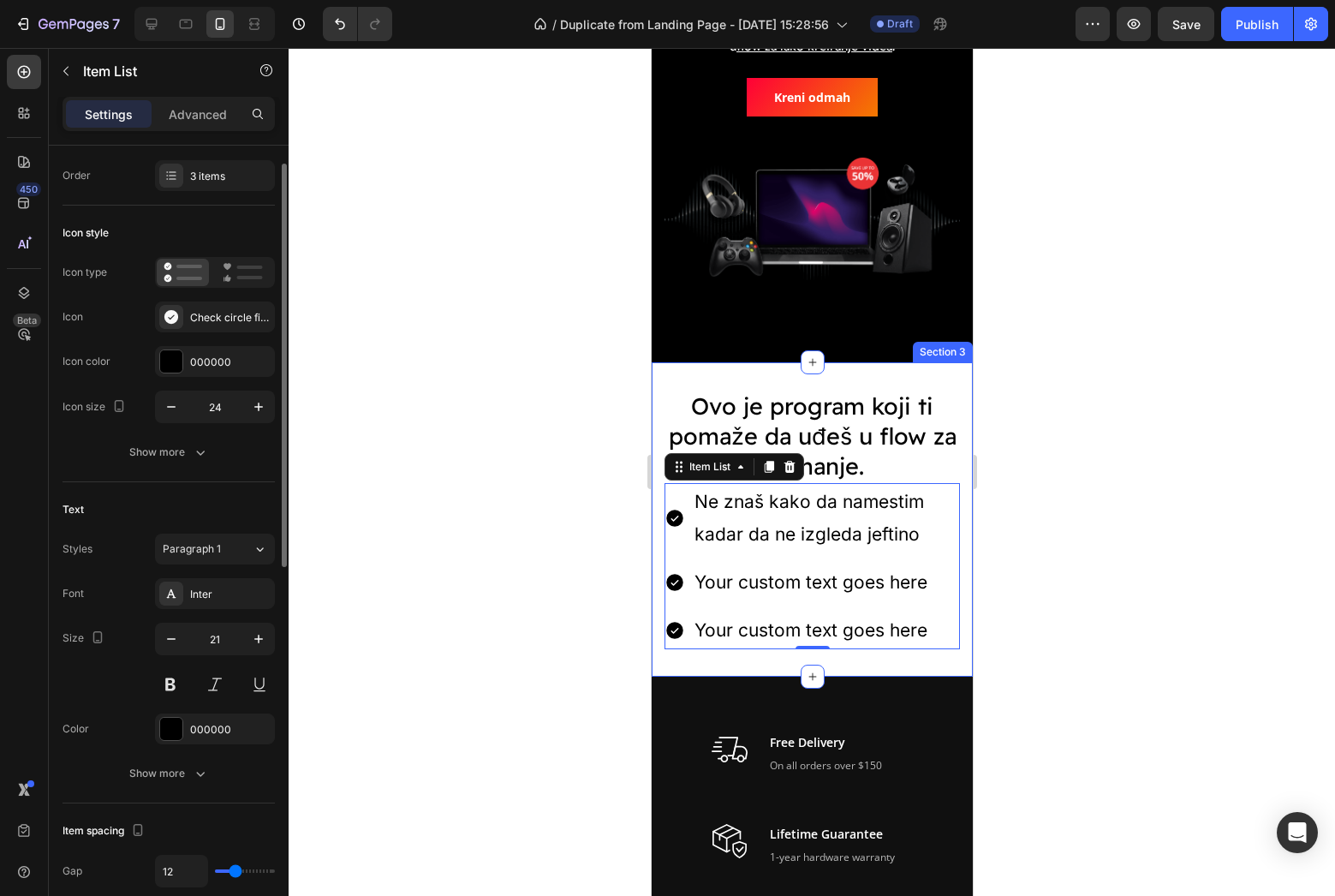
click at [214, 611] on div "Font Inter Size 21 Color 000000 Show more" at bounding box center [168, 683] width 212 height 211
click at [221, 596] on div "Inter" at bounding box center [230, 594] width 81 height 15
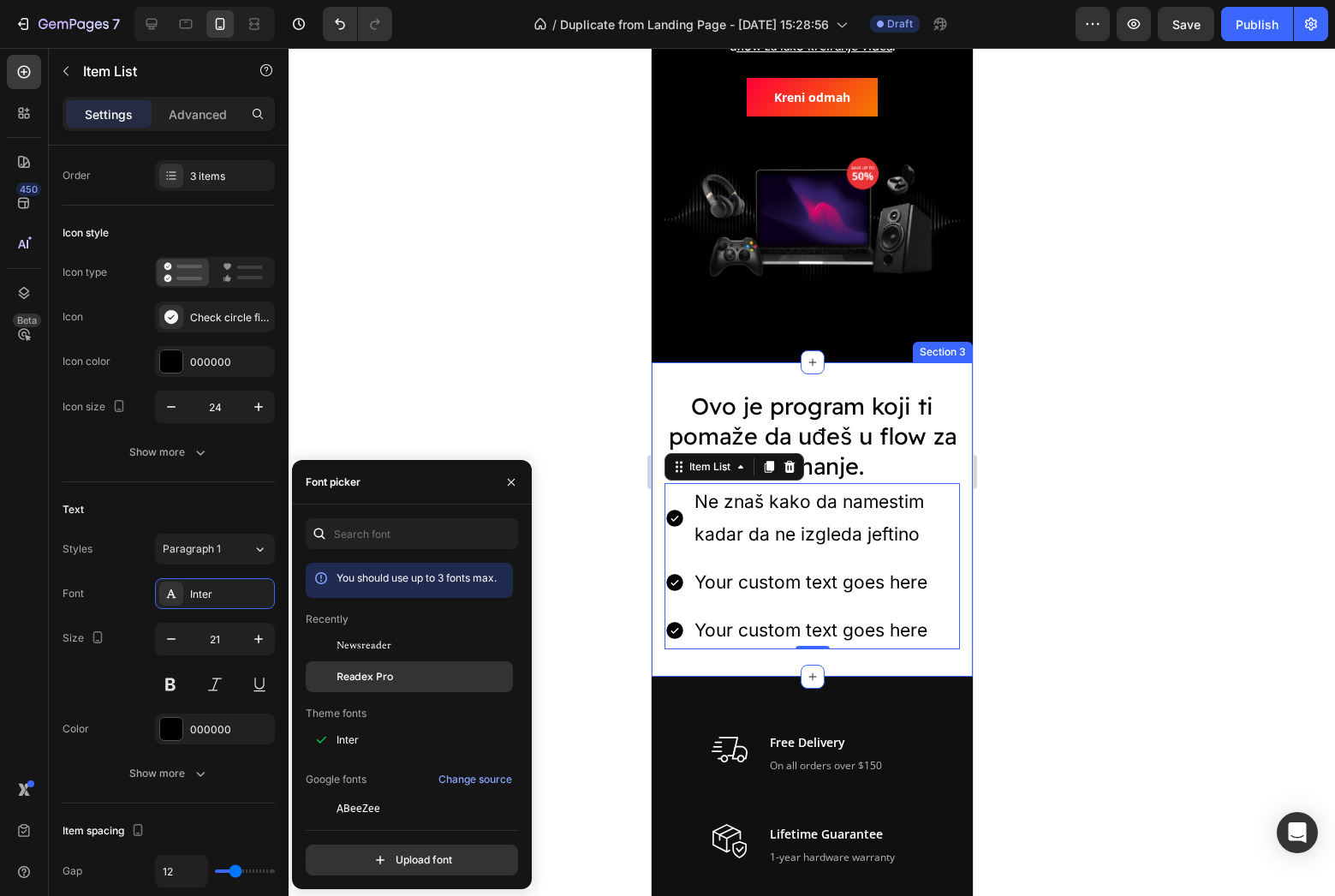
click at [345, 854] on div "Readex Pro" at bounding box center [409, 869] width 207 height 31
click at [140, 314] on div "Icon Check circle filled" at bounding box center [168, 316] width 212 height 31
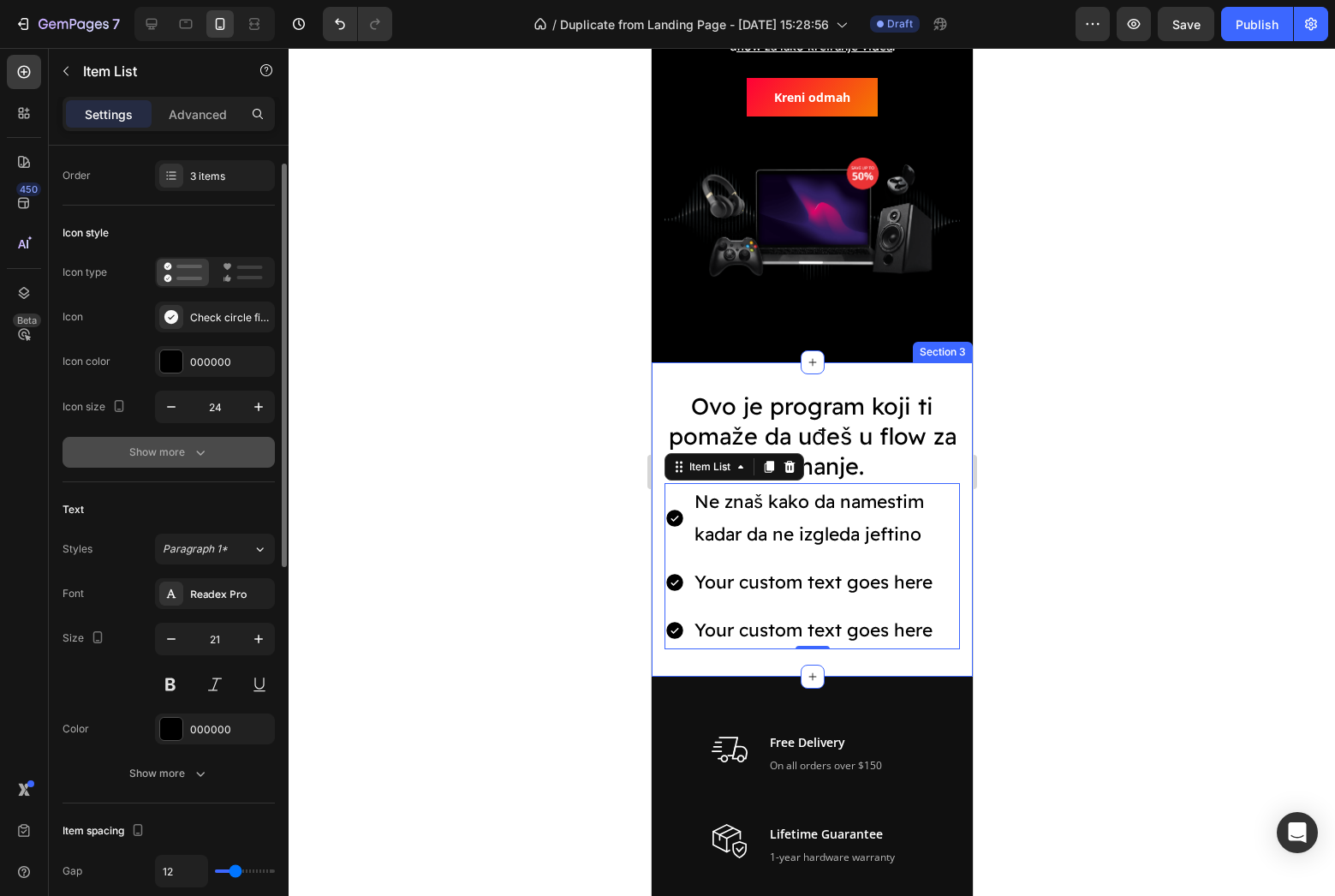
click at [159, 460] on div "Show more" at bounding box center [169, 452] width 80 height 17
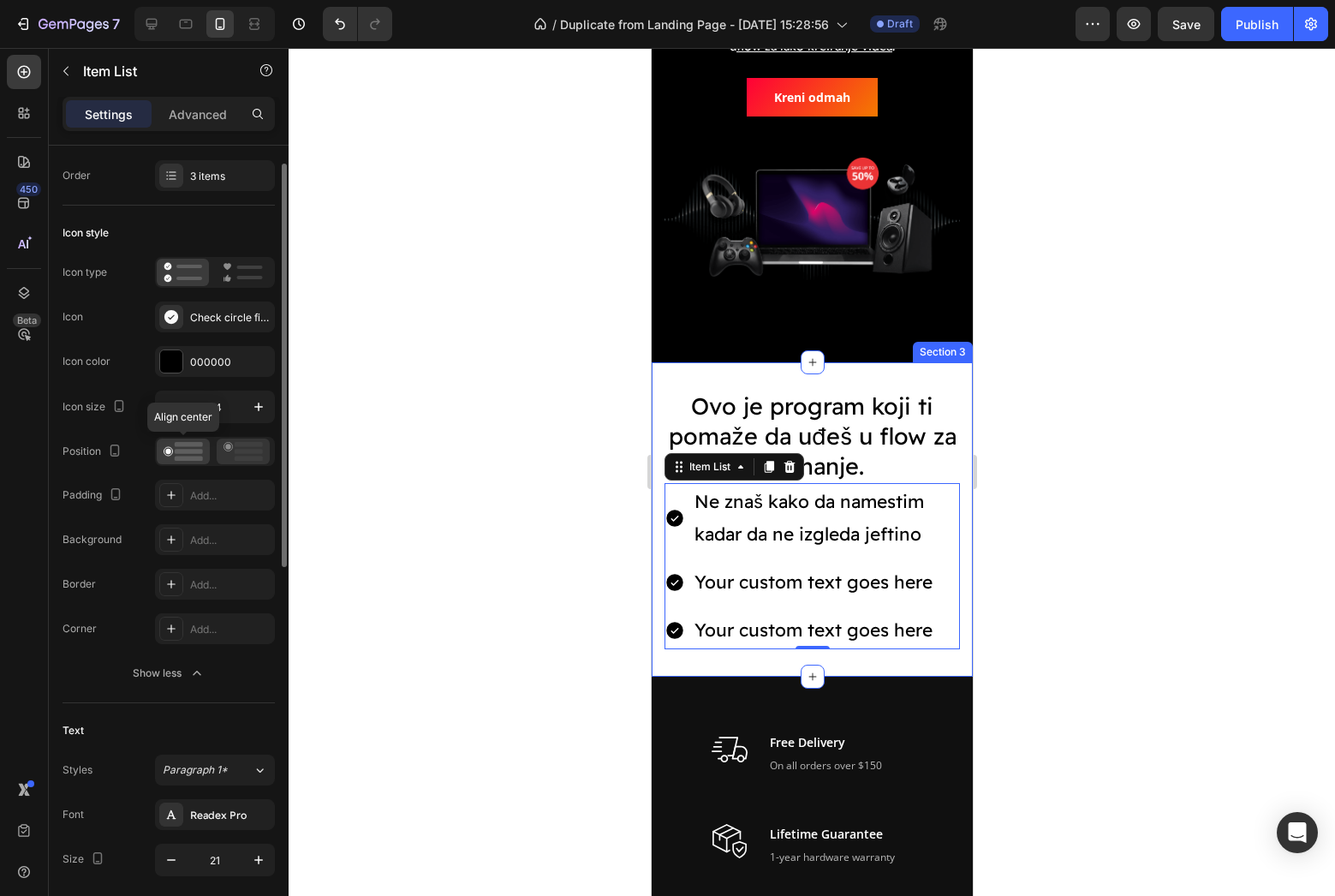
click at [233, 450] on icon at bounding box center [243, 451] width 39 height 19
click at [499, 513] on div at bounding box center [811, 472] width 1046 height 848
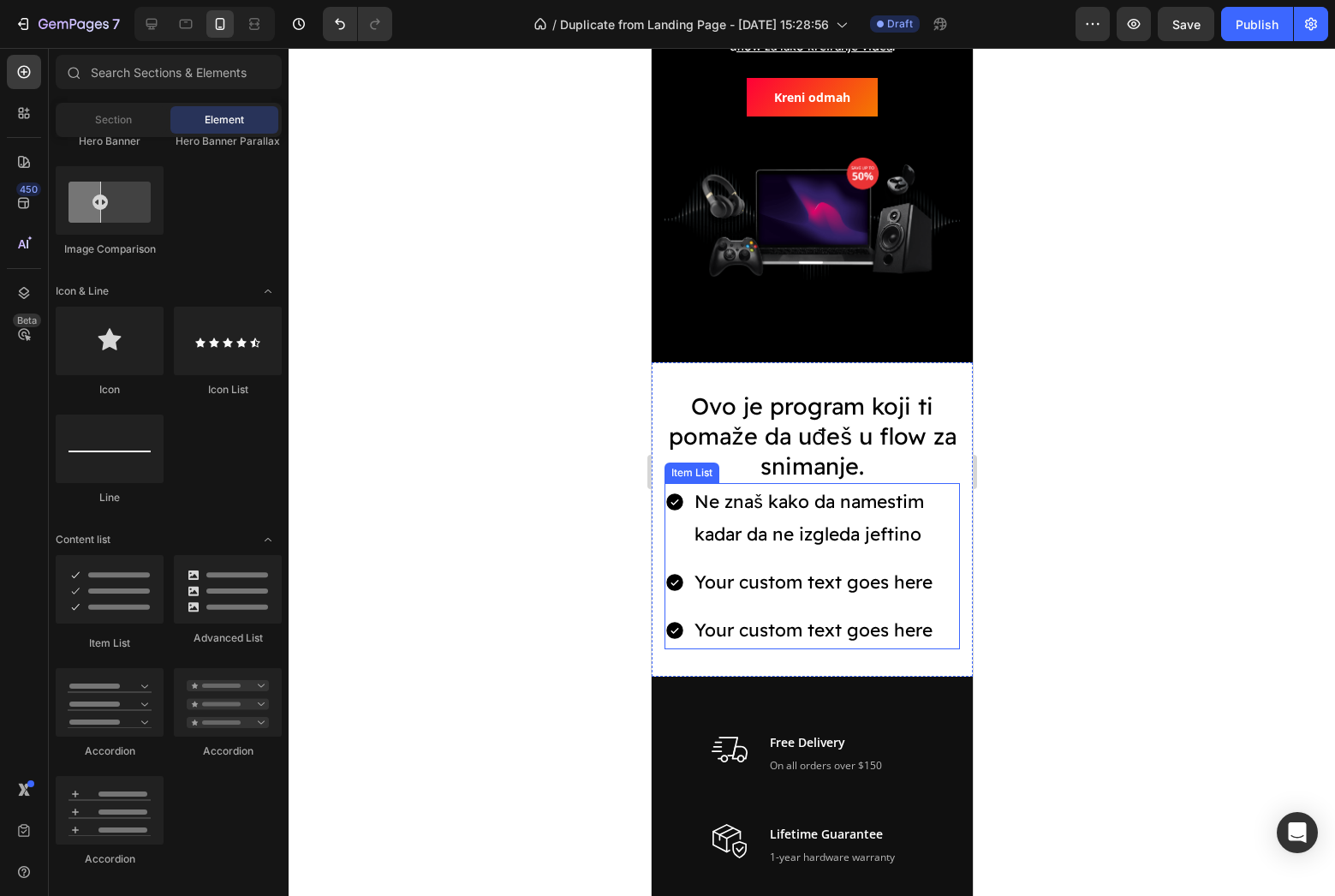
click at [853, 514] on p "Ne znaš kako da namestim kadar da ne izgleda jeftino" at bounding box center [825, 517] width 263 height 65
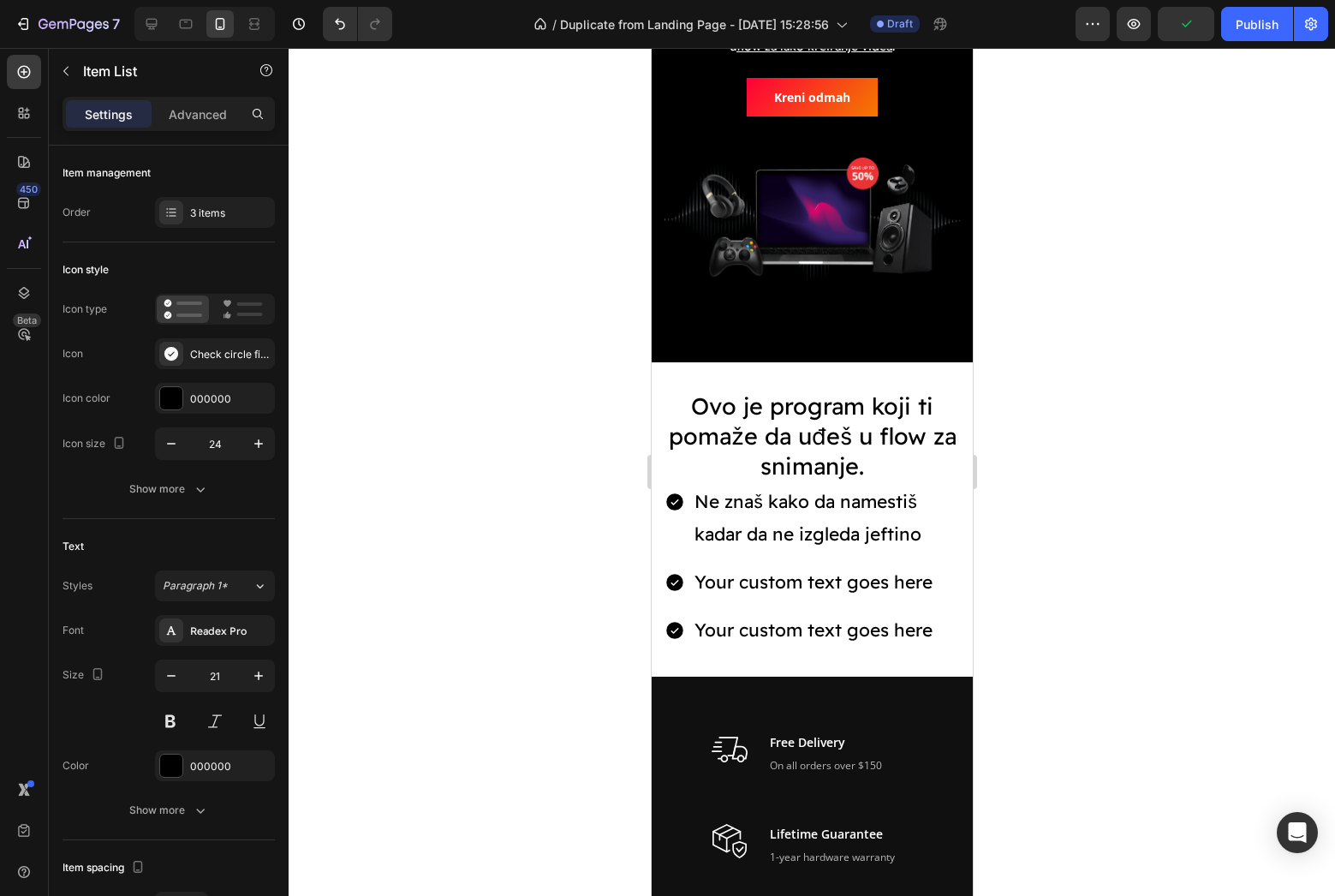
click at [1072, 564] on div at bounding box center [811, 472] width 1046 height 848
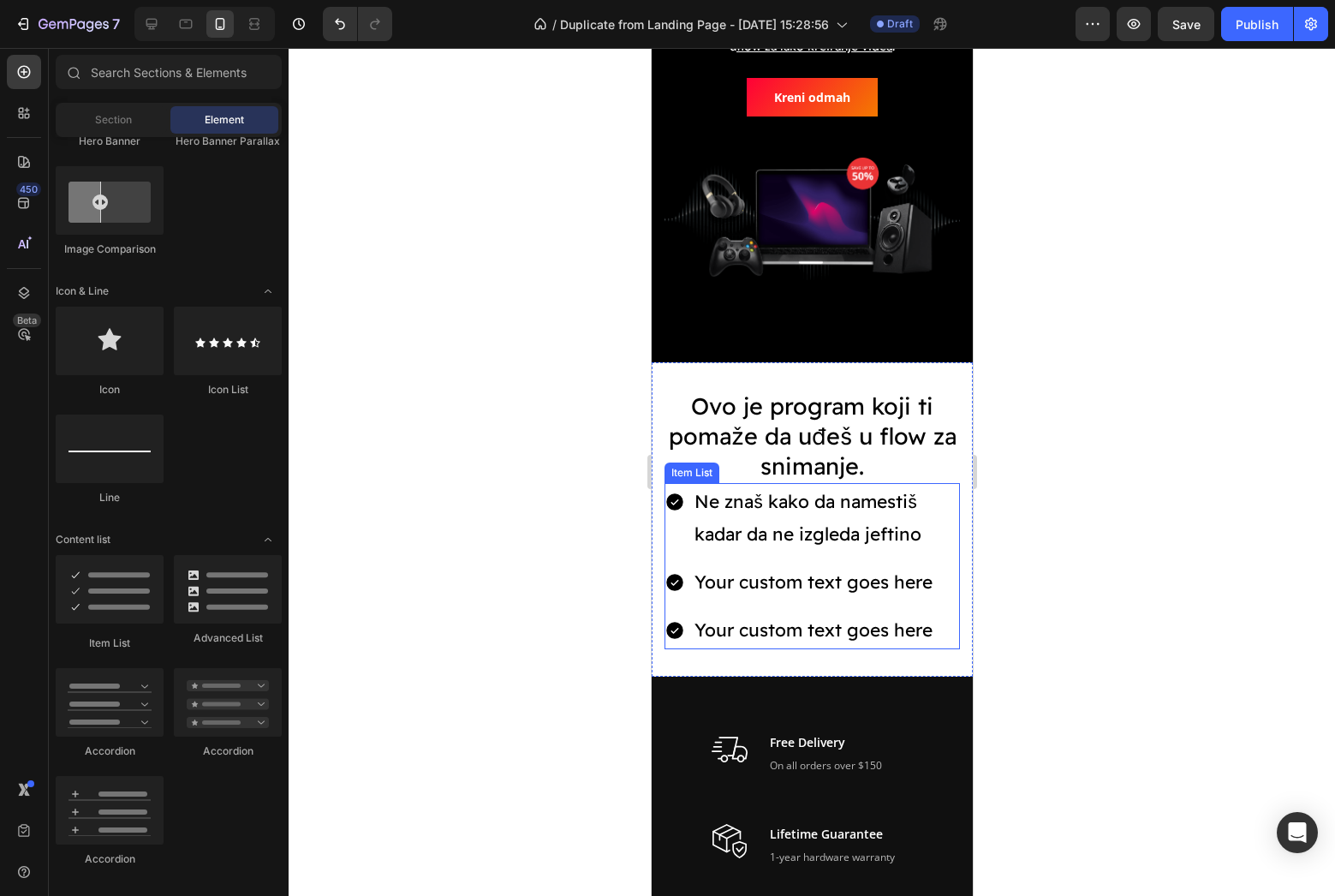
click at [683, 502] on icon at bounding box center [674, 501] width 20 height 20
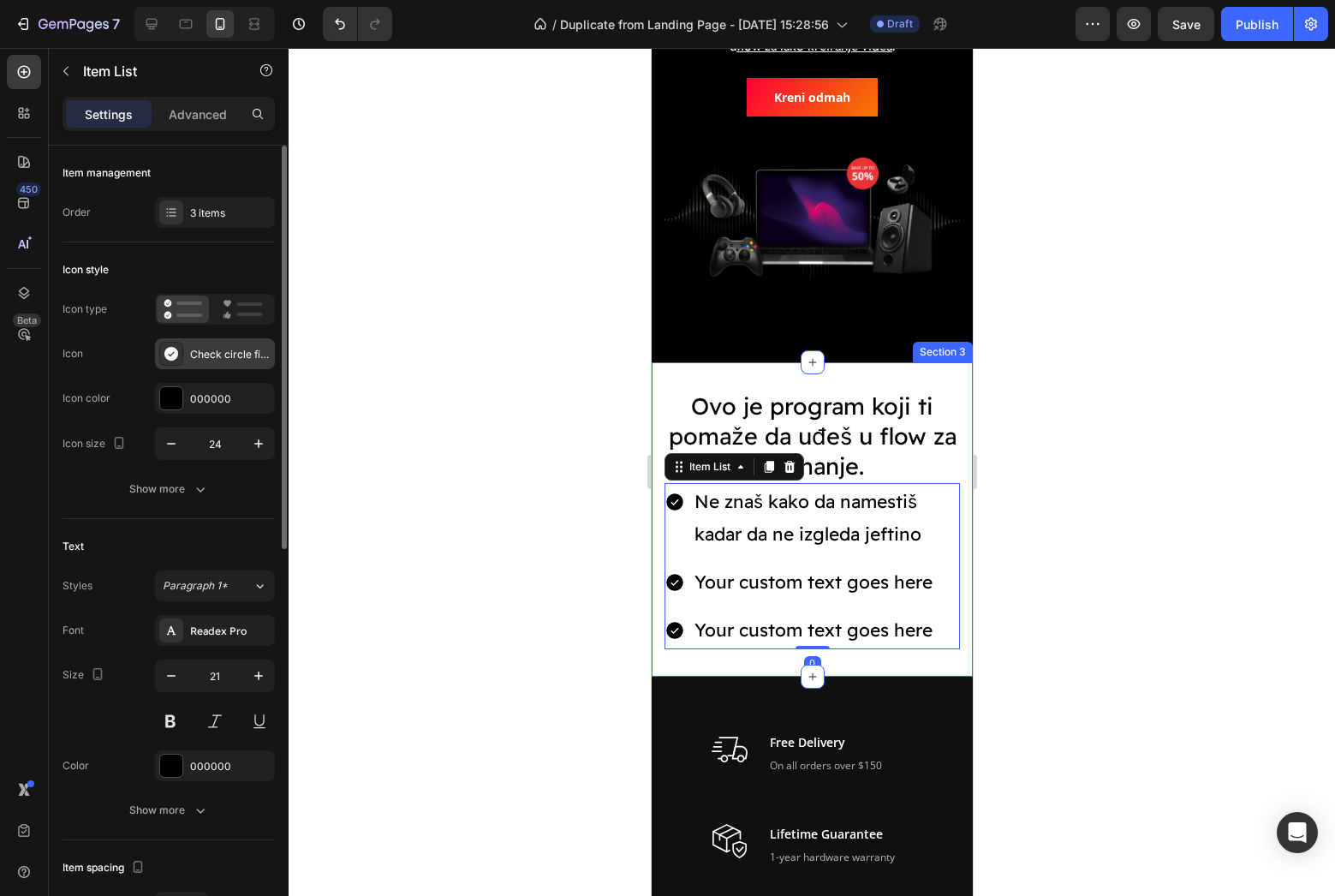
click at [176, 356] on icon at bounding box center [171, 353] width 13 height 13
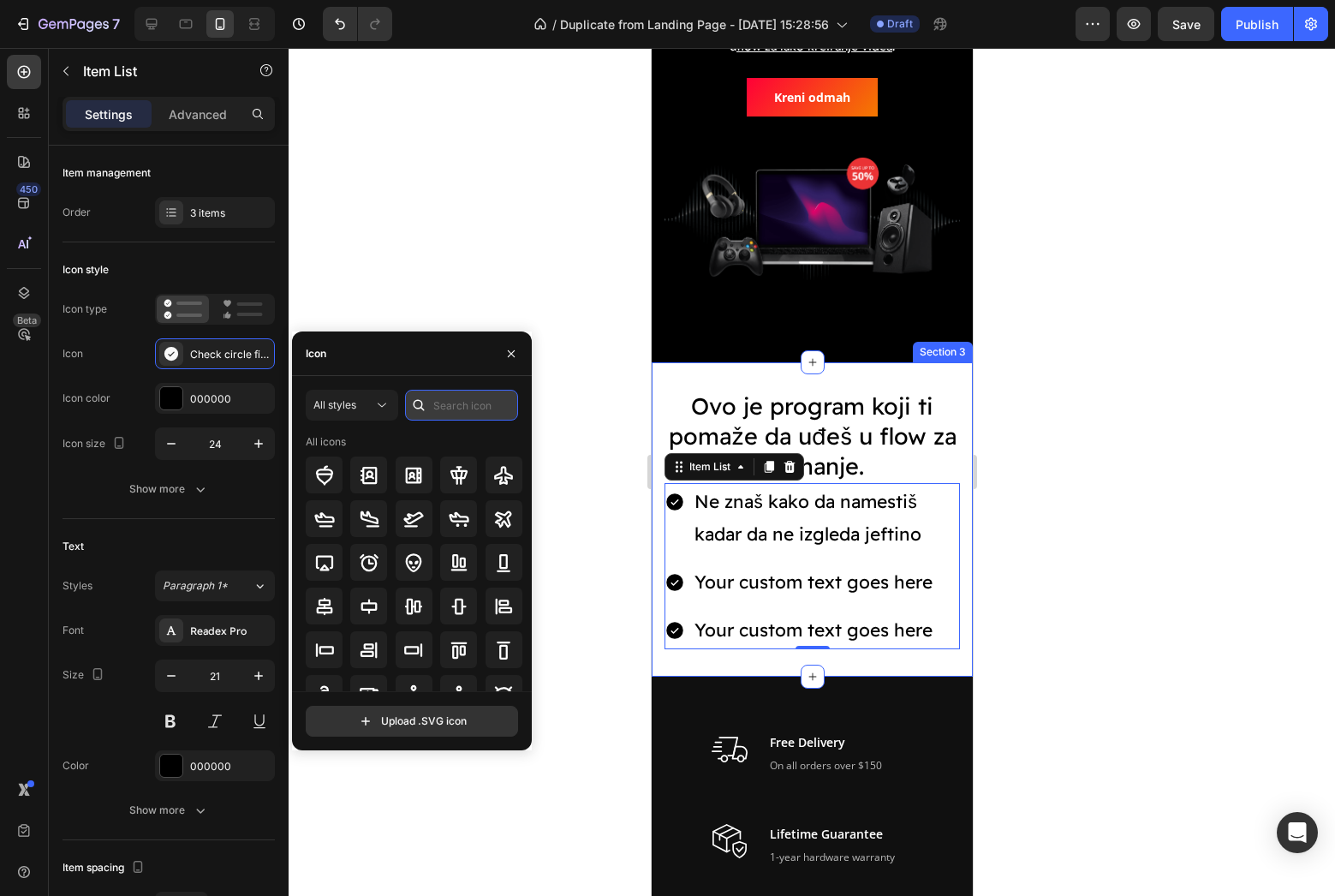
click at [483, 405] on input "text" at bounding box center [461, 404] width 113 height 31
type input "x"
click at [401, 433] on div "All styles x All icons" at bounding box center [412, 540] width 212 height 301
click at [445, 409] on input "x" at bounding box center [461, 404] width 113 height 31
click at [432, 433] on div "All styles x All icons" at bounding box center [412, 540] width 212 height 301
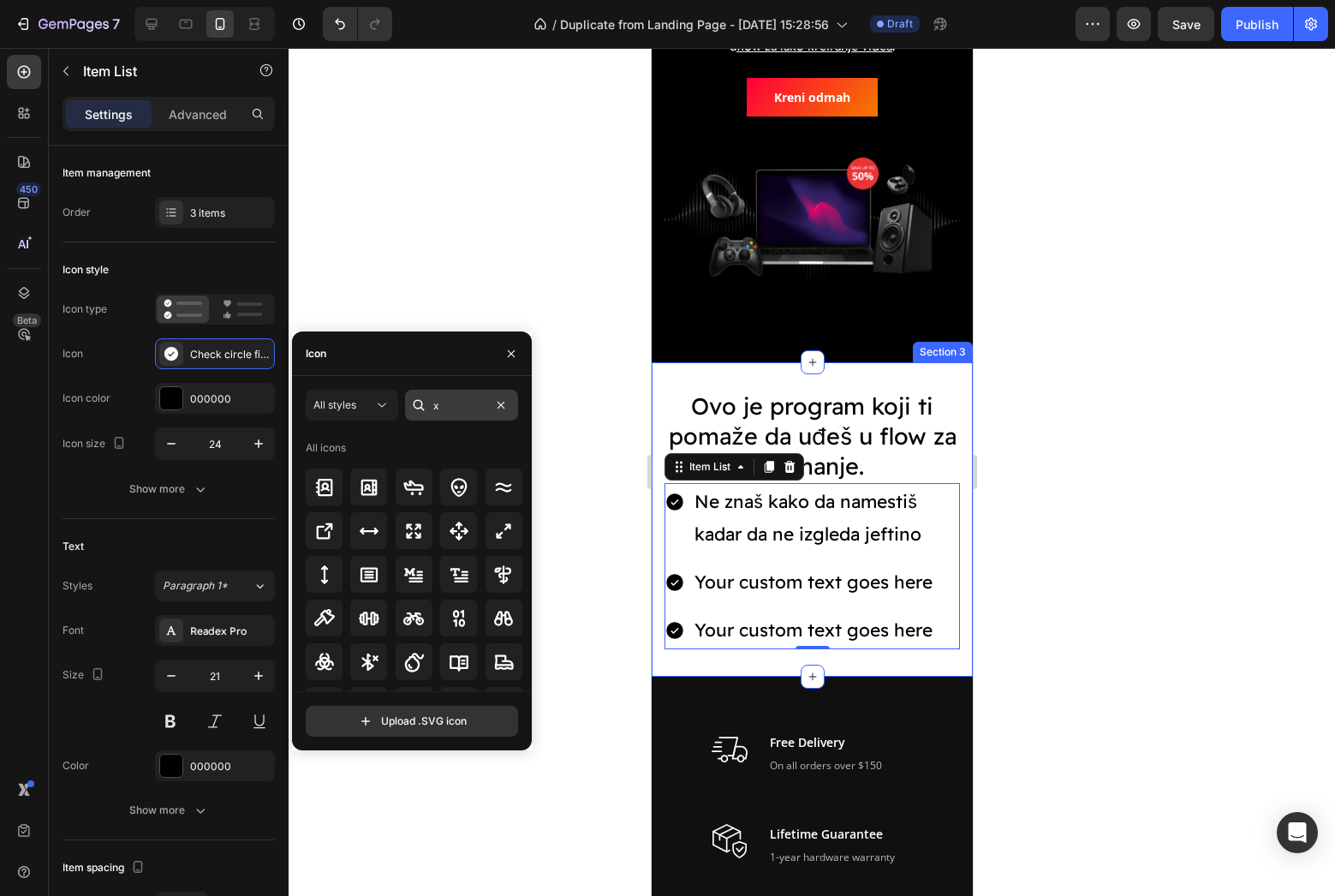
scroll to position [0, 0]
click at [442, 400] on input "x" at bounding box center [461, 404] width 113 height 31
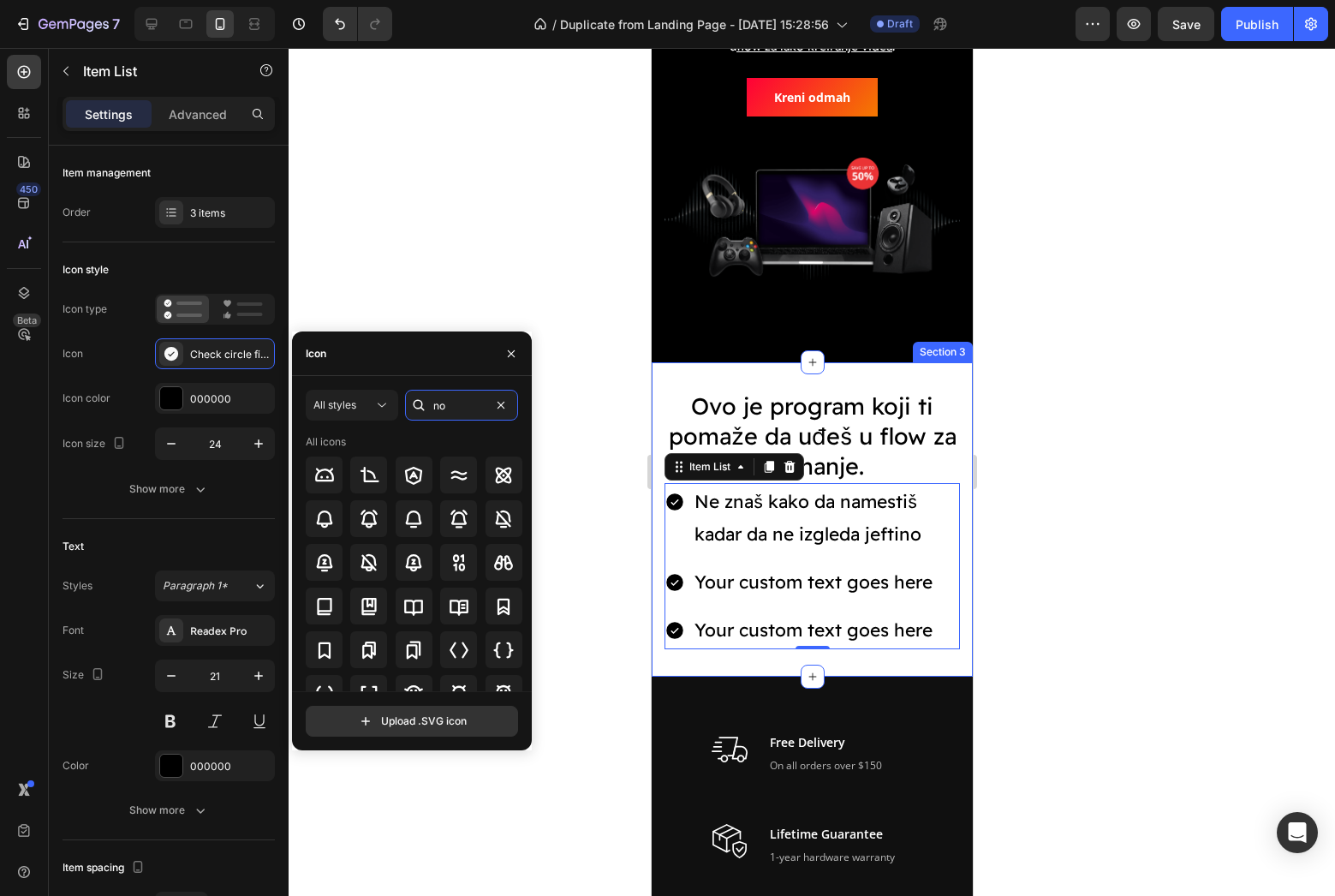
type input "no"
click at [436, 447] on div "All icons" at bounding box center [414, 441] width 218 height 15
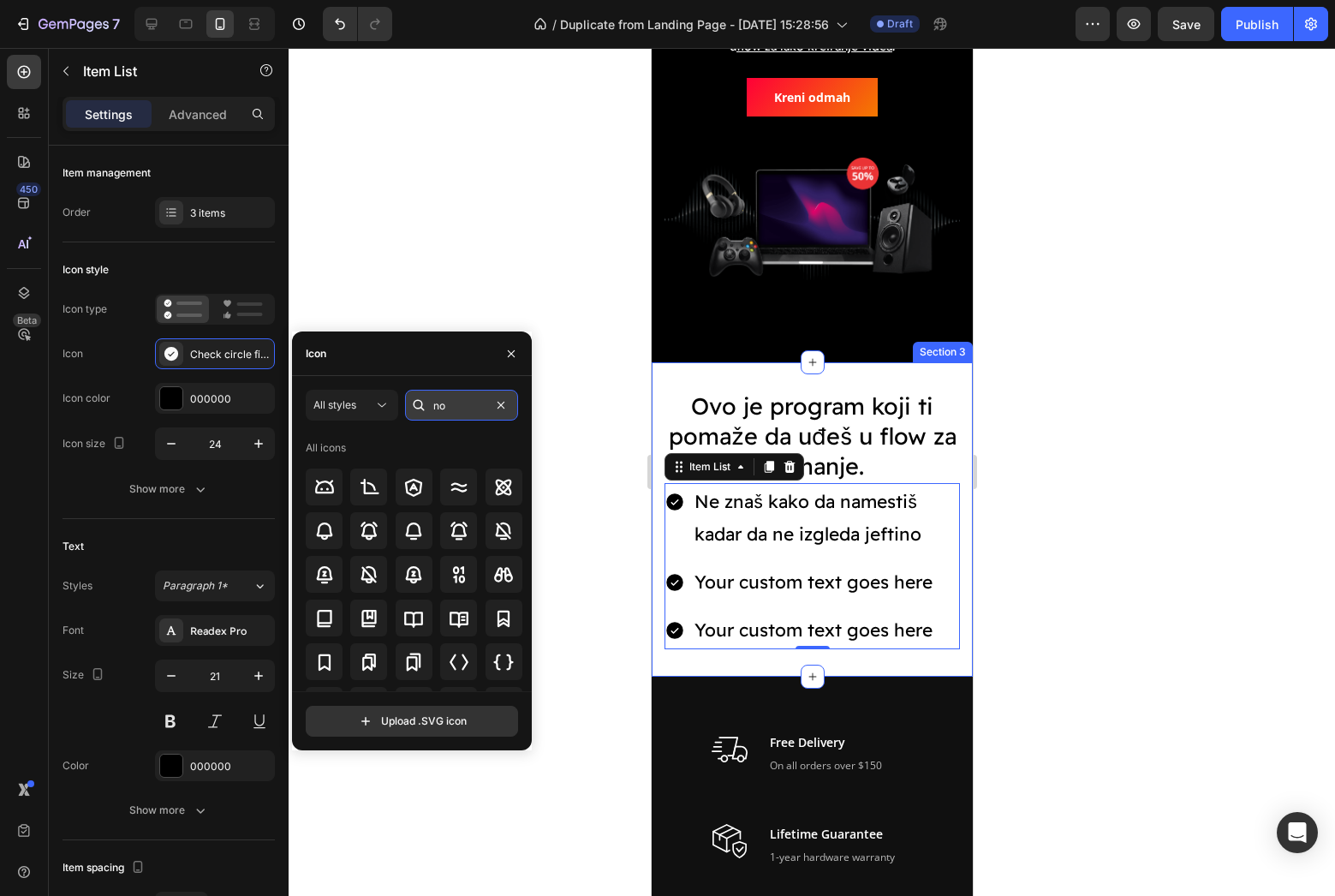
click at [442, 409] on input "no" at bounding box center [461, 404] width 113 height 31
type input "x"
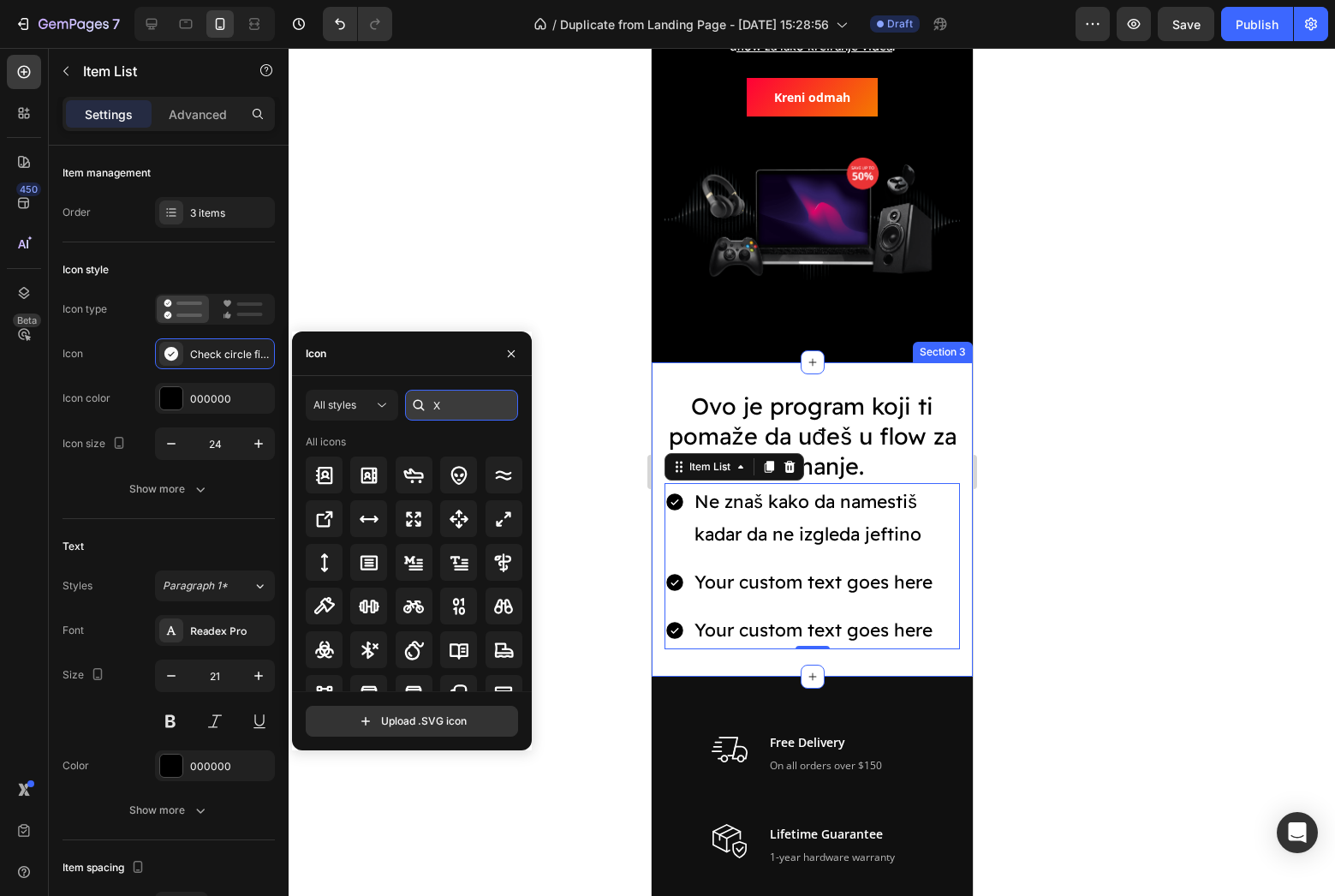
type input "X"
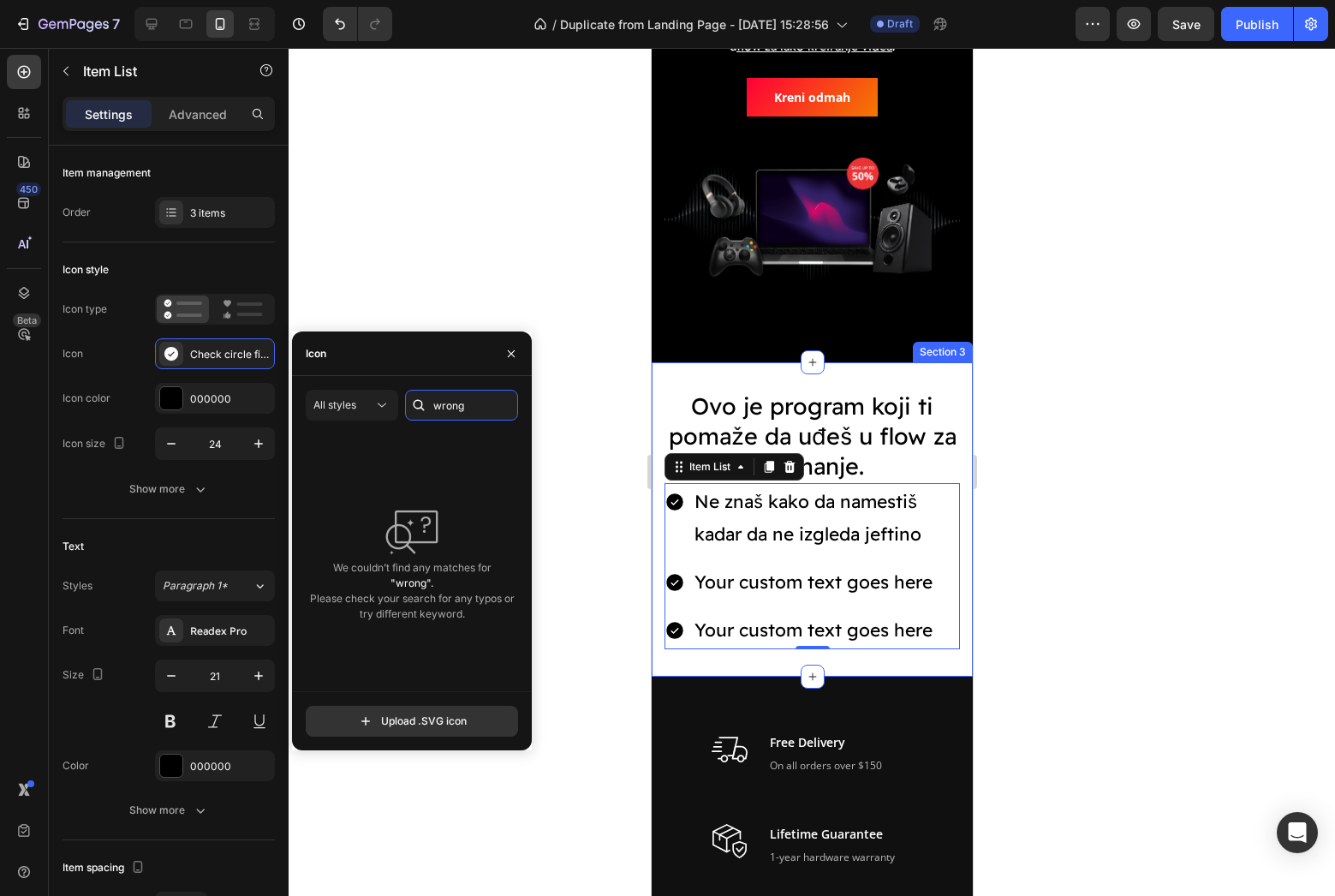
type input "wrong"
click at [443, 430] on div "All styles wrong We couldn’t find any matches for "wrong". Please check your se…" at bounding box center [412, 540] width 212 height 301
click at [460, 410] on input "wrong" at bounding box center [461, 404] width 113 height 31
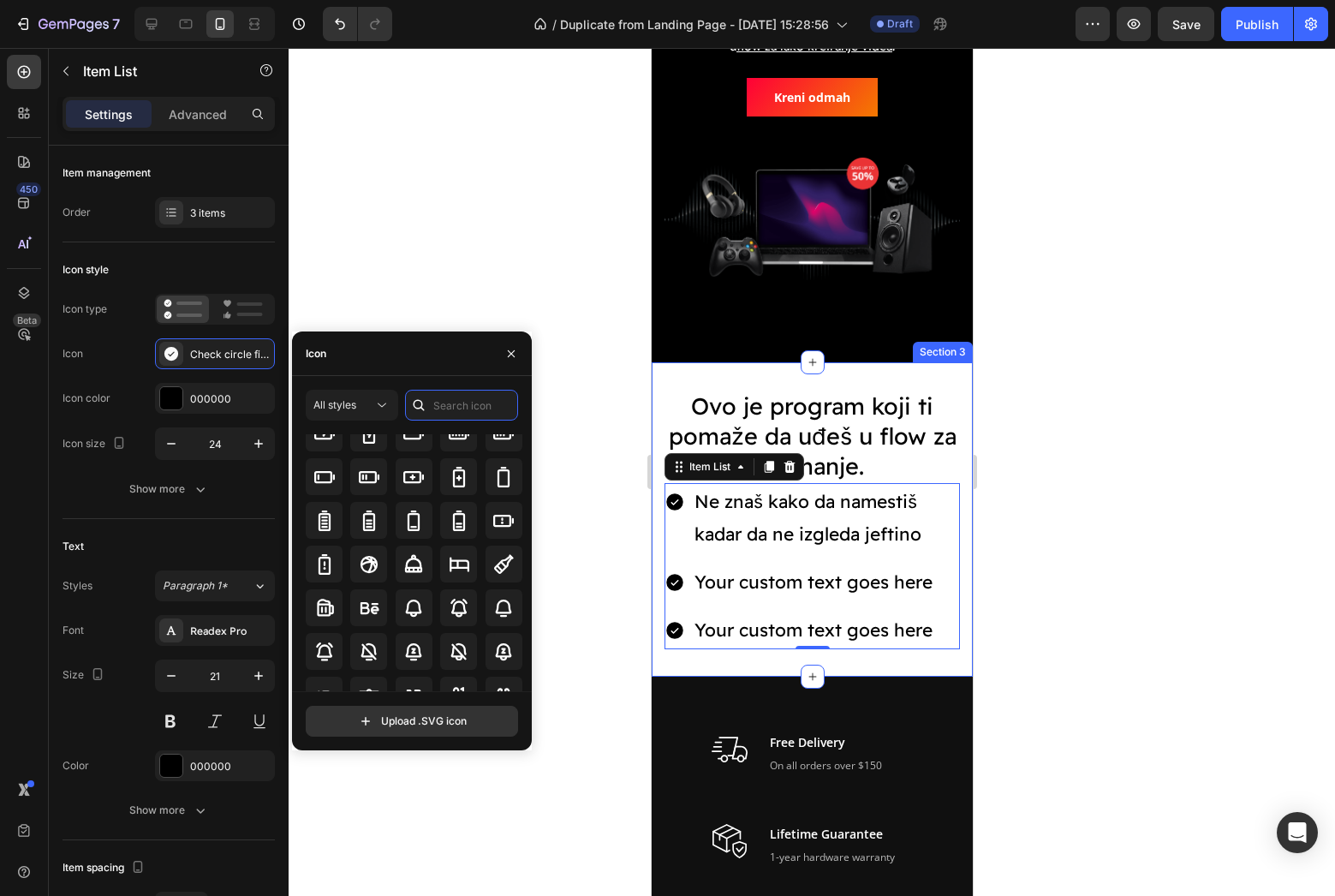
scroll to position [1276, 0]
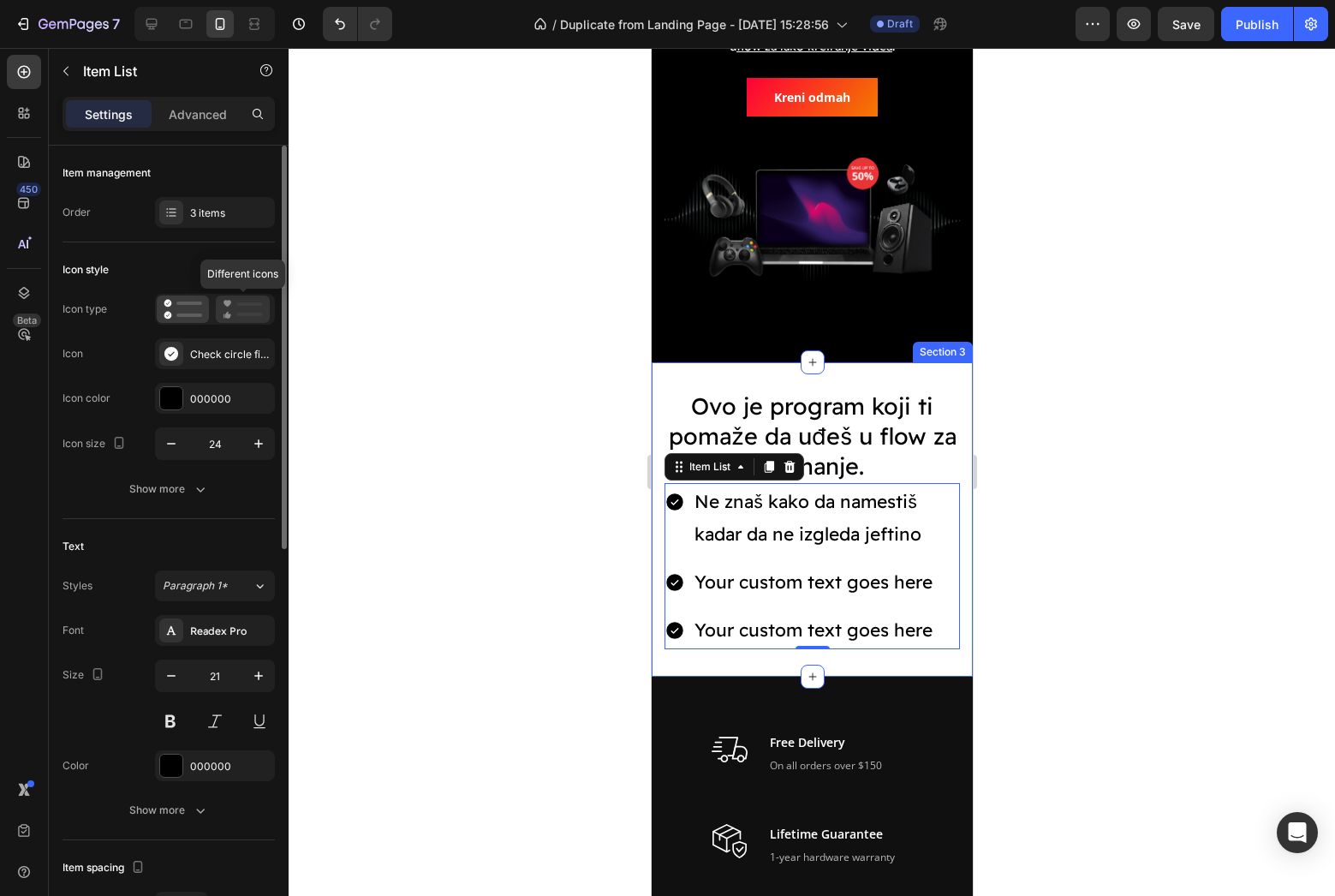
click at [232, 303] on icon at bounding box center [242, 308] width 40 height 20
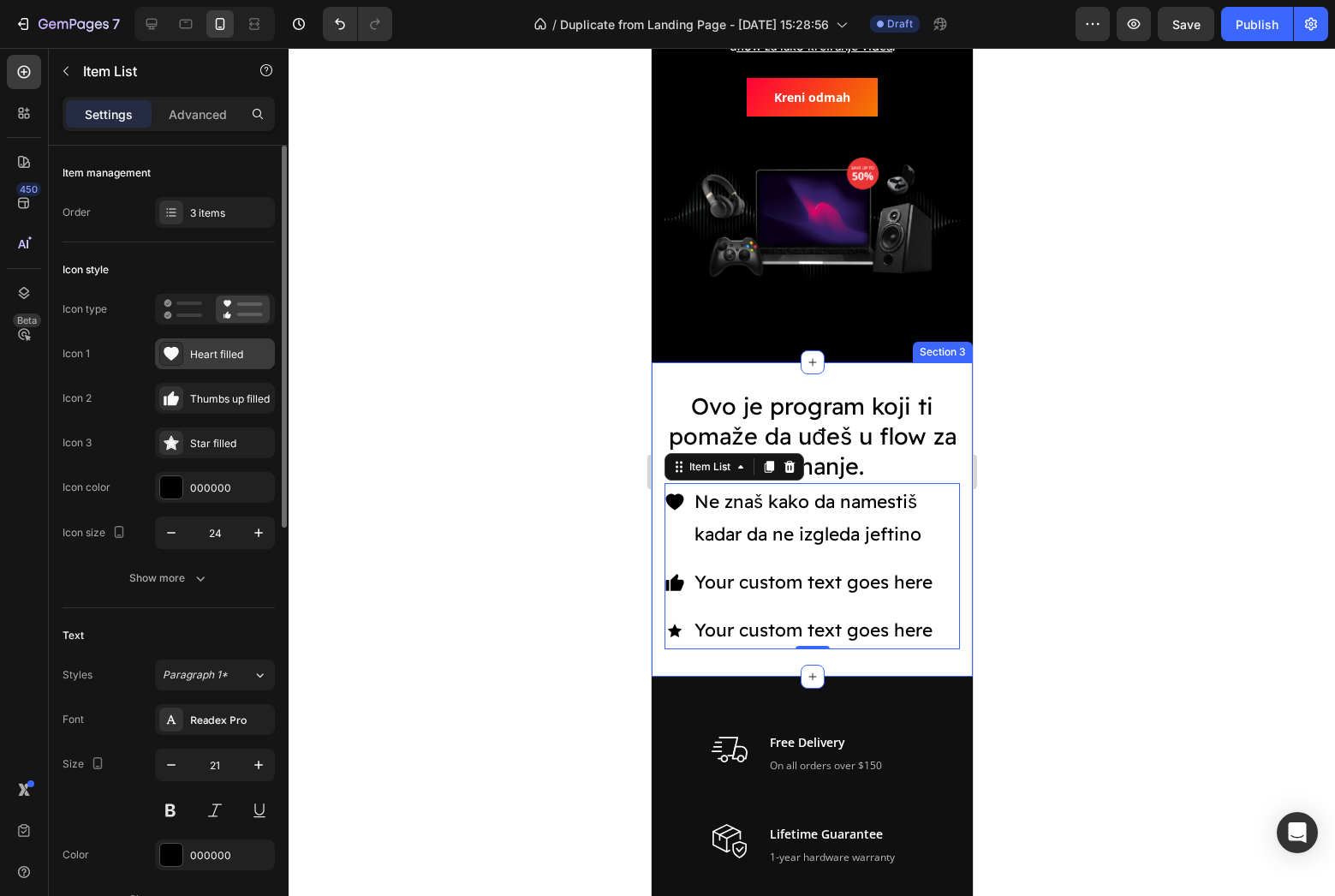
click at [207, 349] on div "Heart filled" at bounding box center [230, 354] width 81 height 15
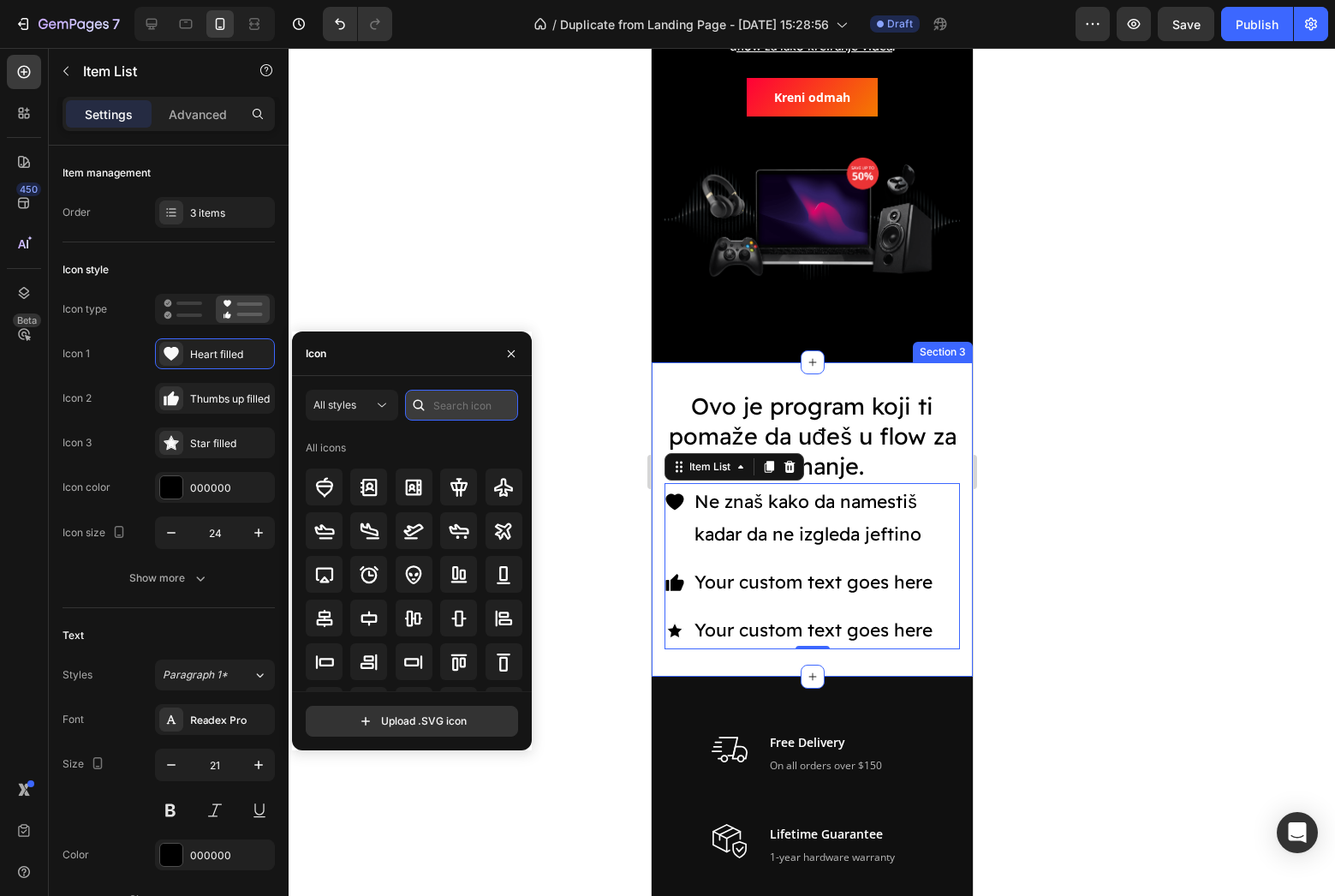
click at [445, 416] on input "text" at bounding box center [461, 404] width 113 height 31
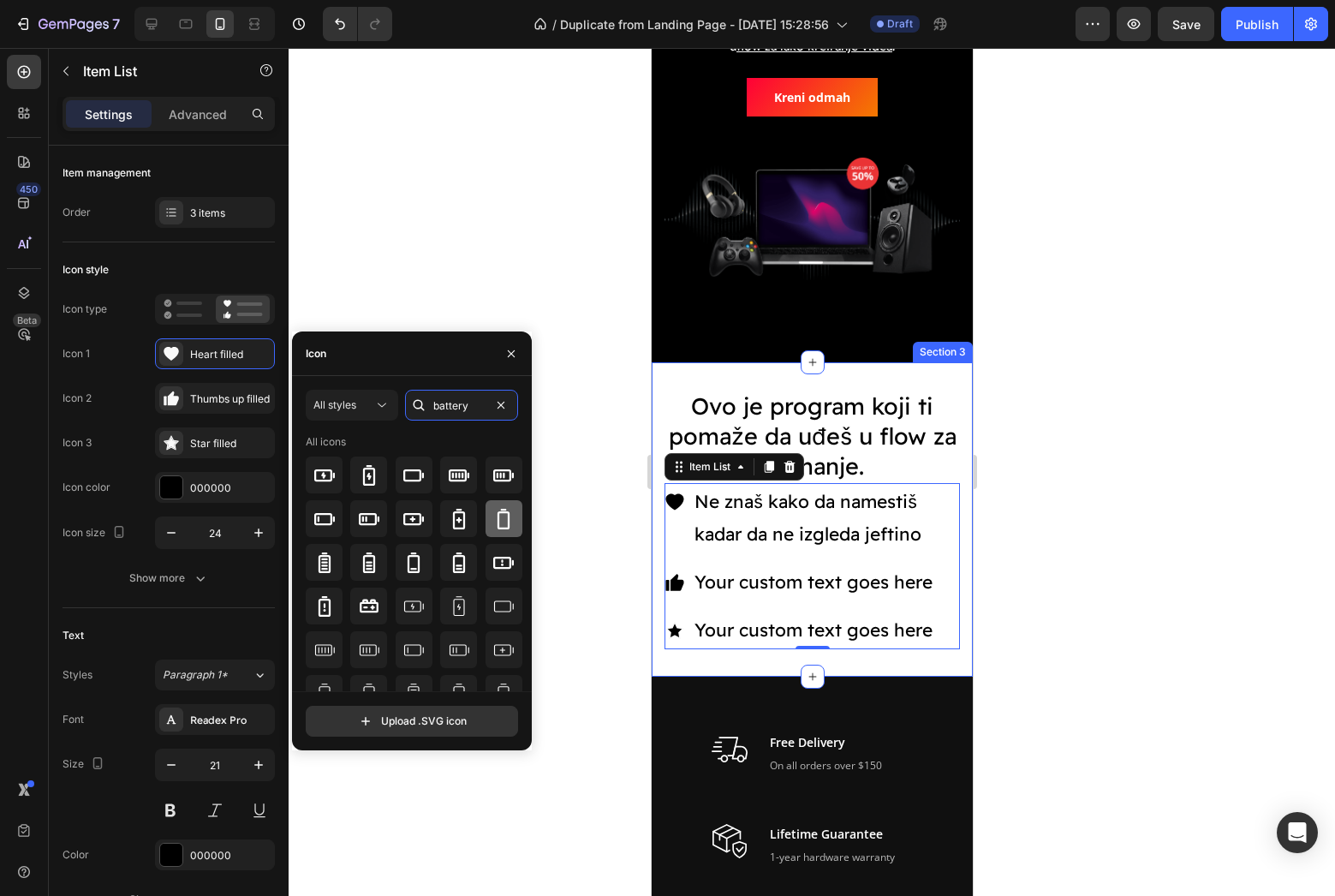
type input "battery"
click at [500, 515] on icon at bounding box center [503, 518] width 20 height 20
click at [220, 392] on div "Thumbs up filled" at bounding box center [230, 398] width 81 height 15
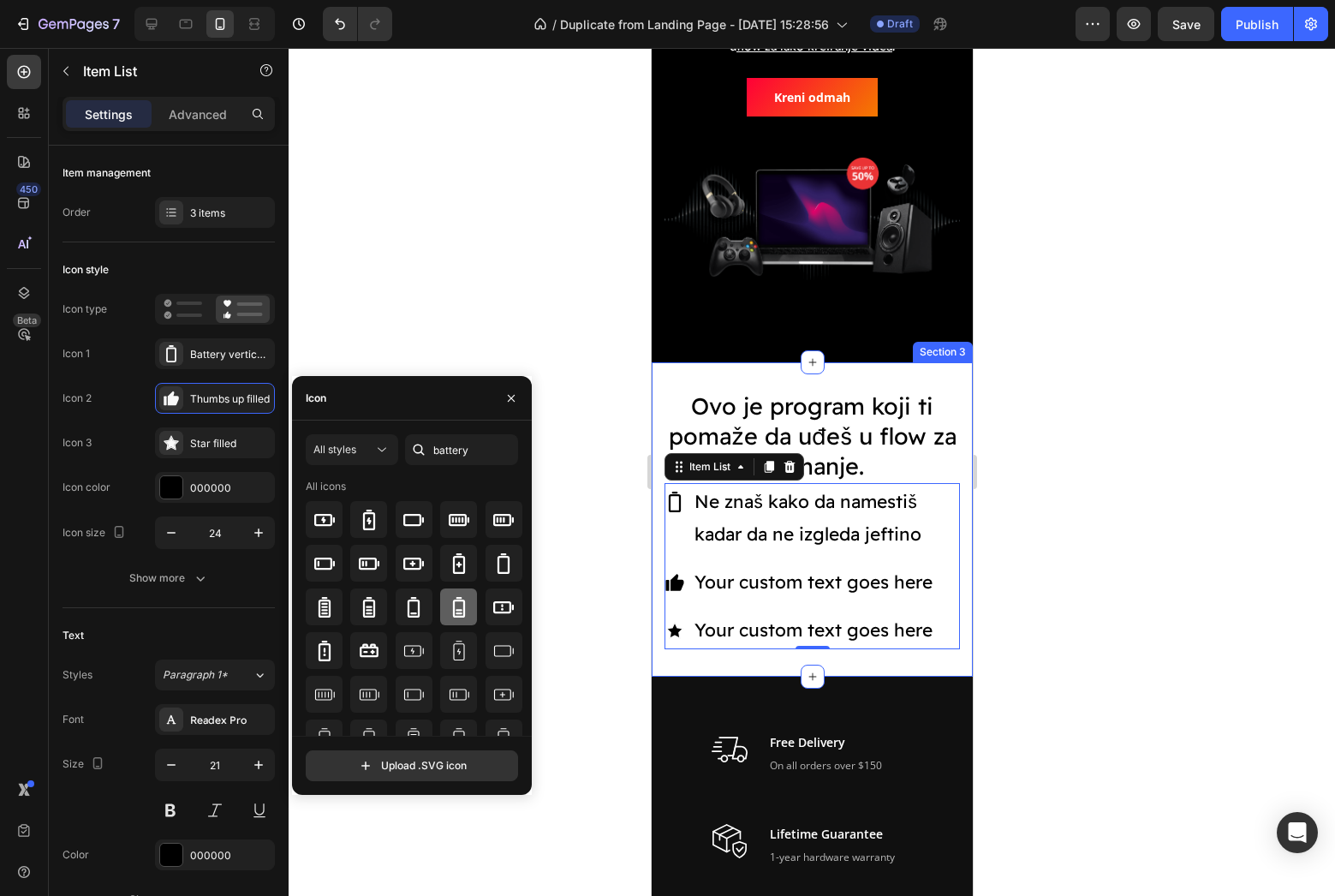
click at [449, 612] on icon at bounding box center [459, 606] width 20 height 20
click at [248, 451] on div "Star filled" at bounding box center [230, 443] width 81 height 15
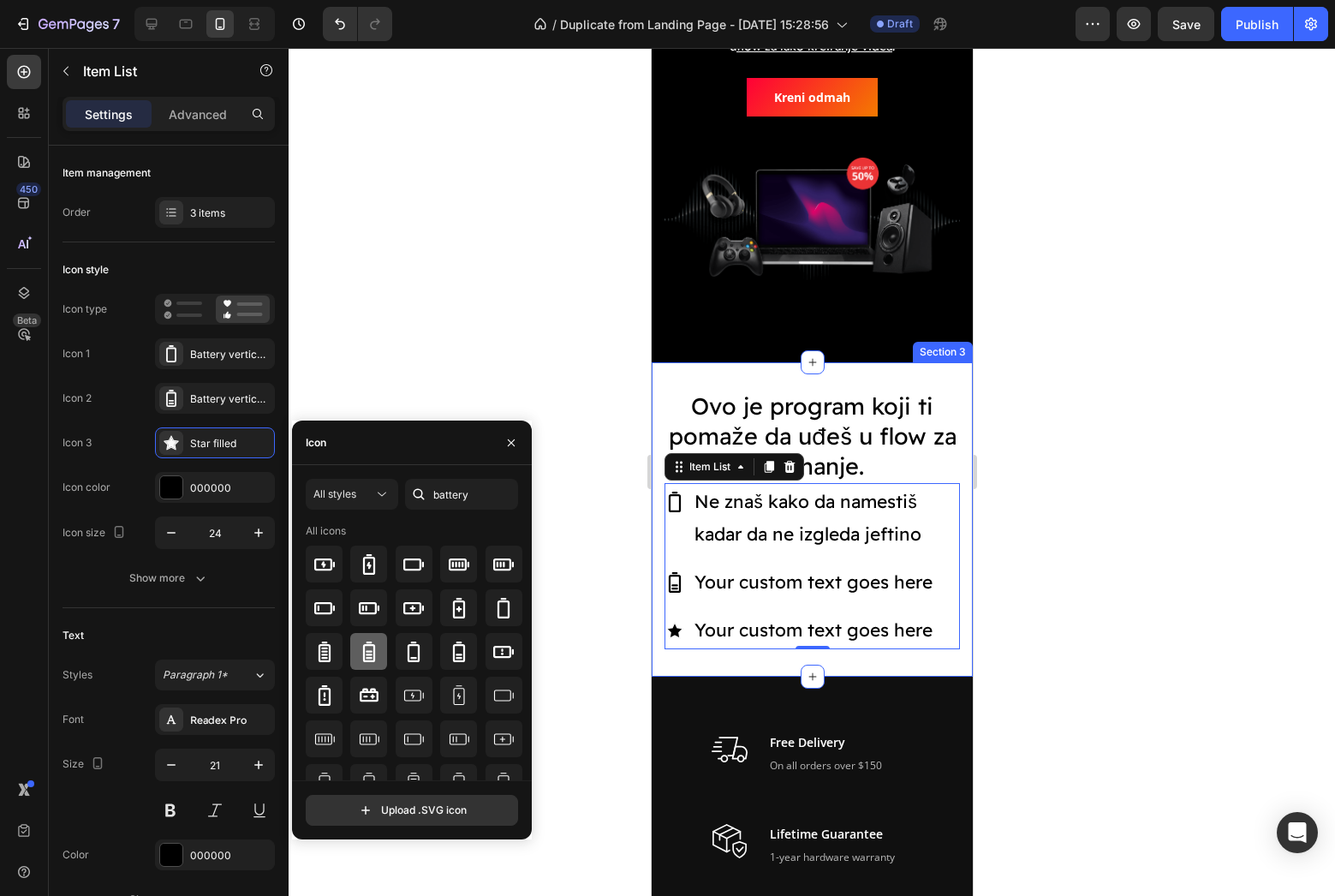
click at [378, 645] on icon at bounding box center [369, 652] width 20 height 20
click at [538, 423] on div at bounding box center [811, 472] width 1046 height 848
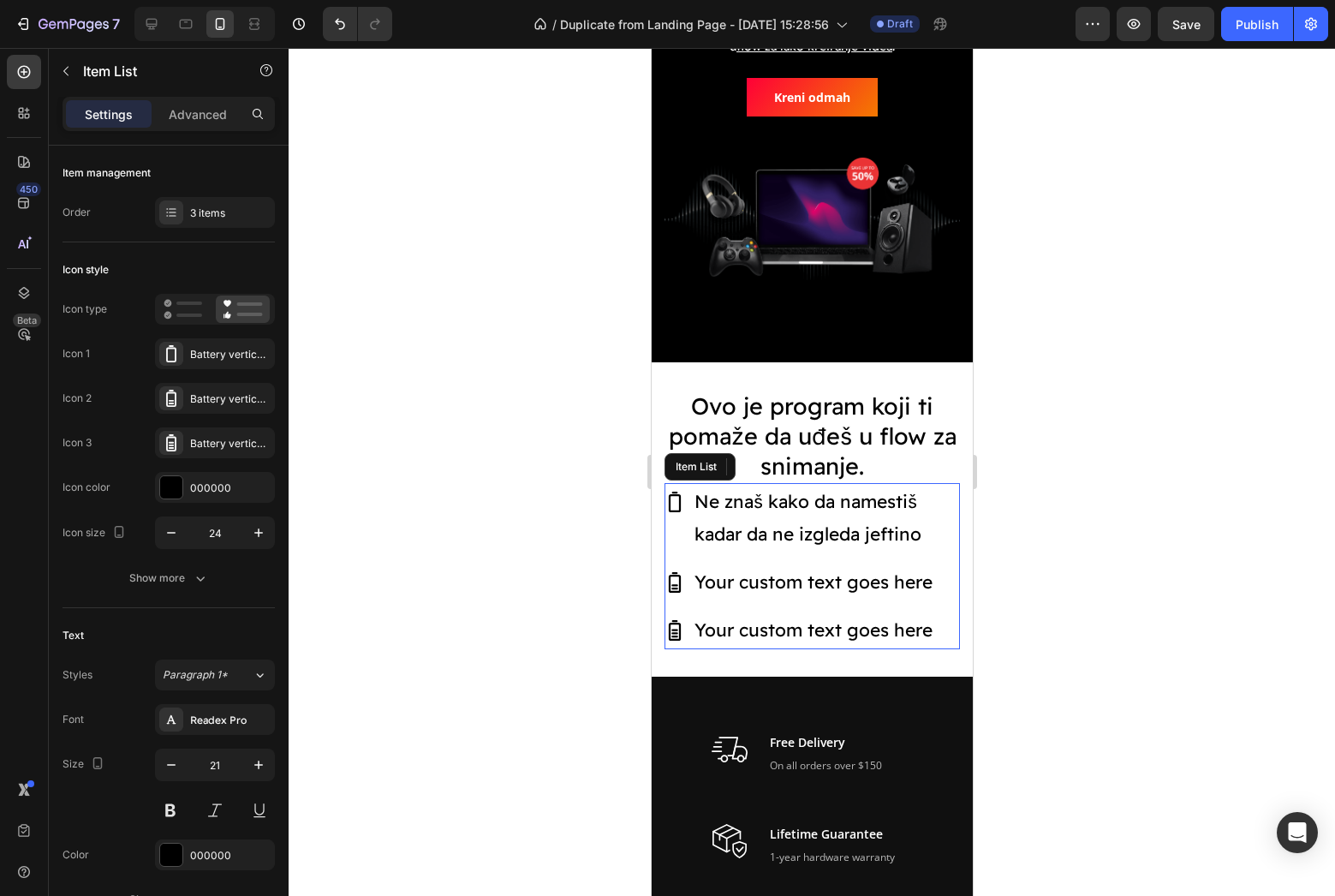
click at [676, 514] on div "Ne znaš kako da namestiš kadar da ne izgleda jeftino" at bounding box center [811, 517] width 295 height 70
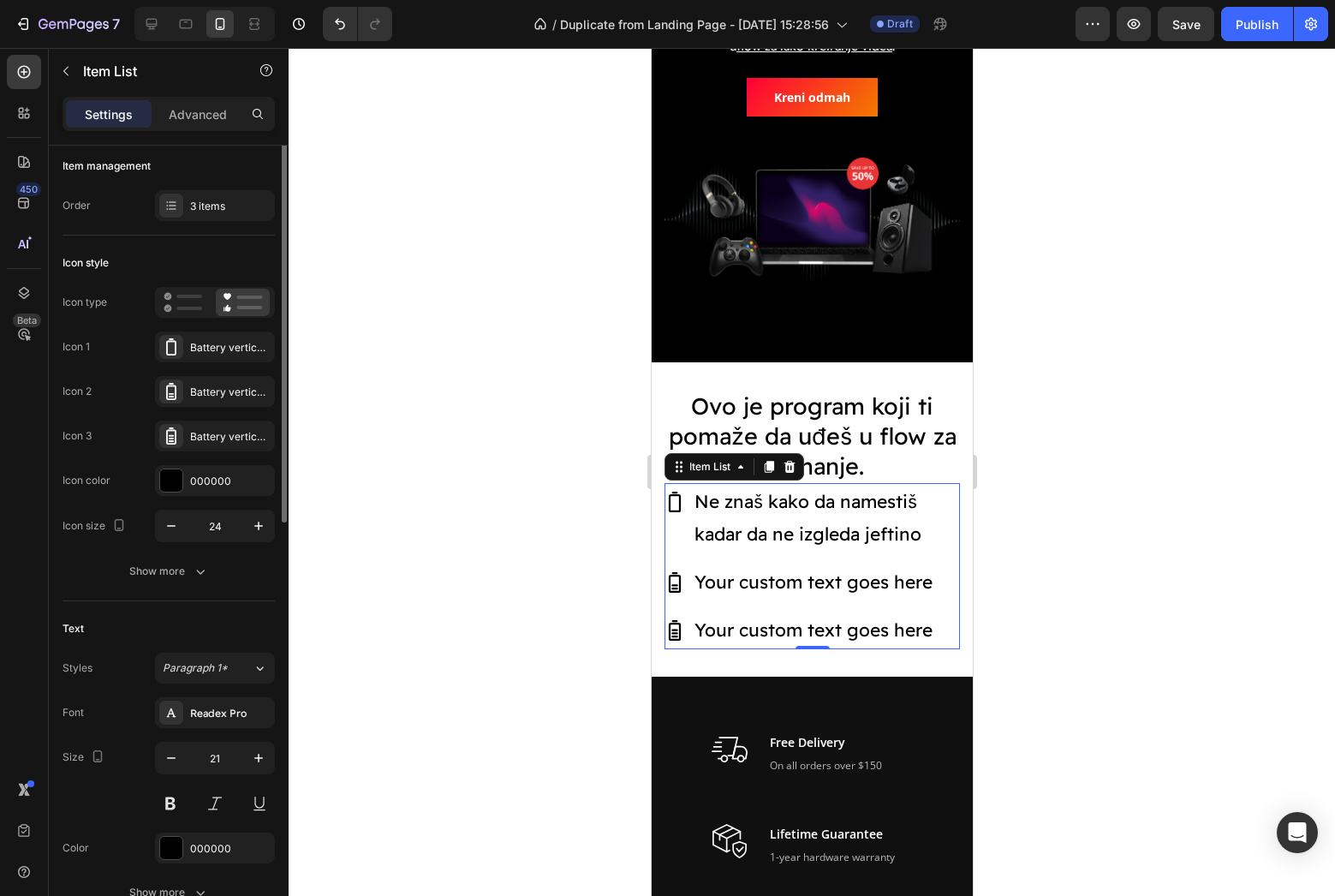
scroll to position [0, 0]
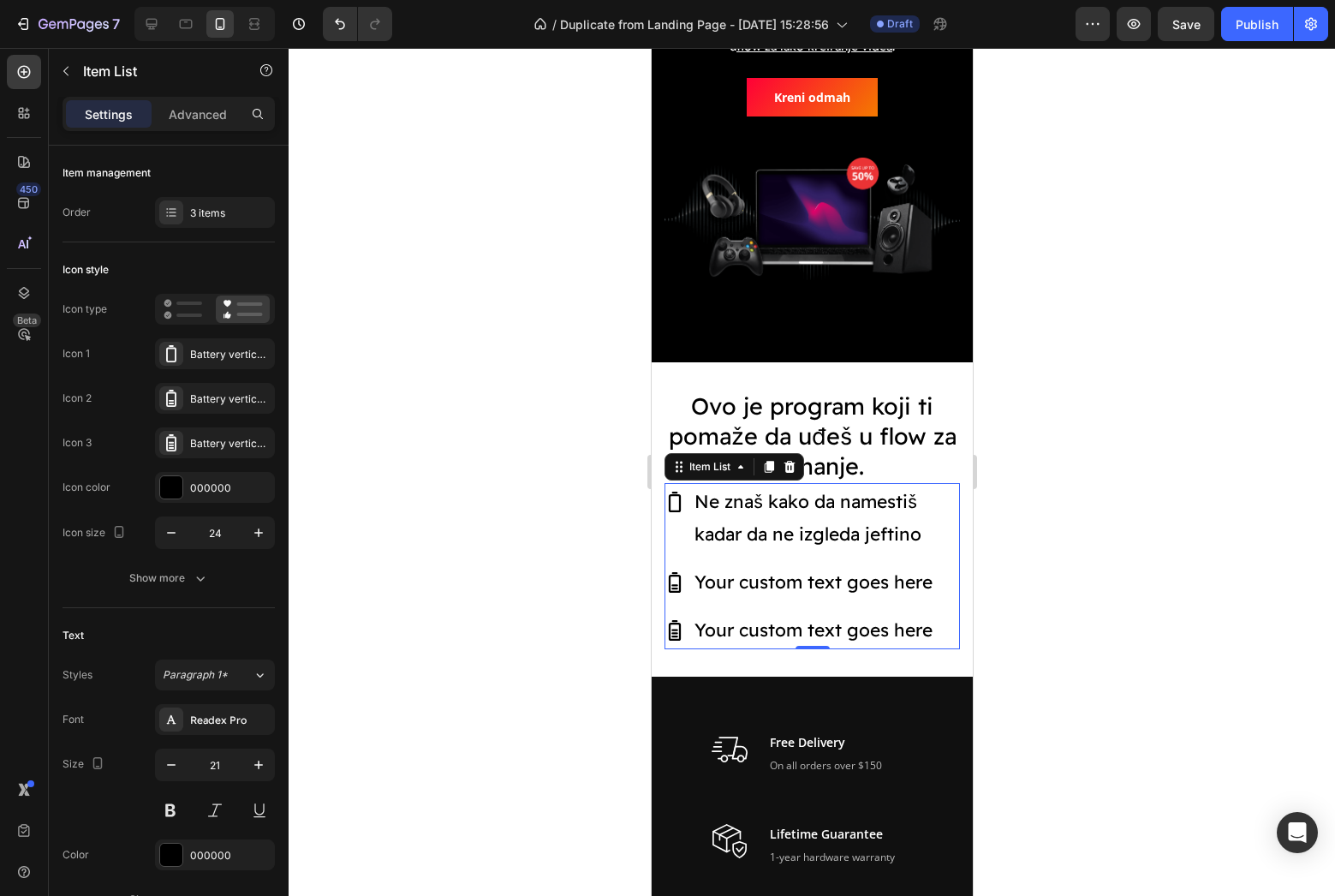
click at [394, 477] on div at bounding box center [811, 472] width 1046 height 848
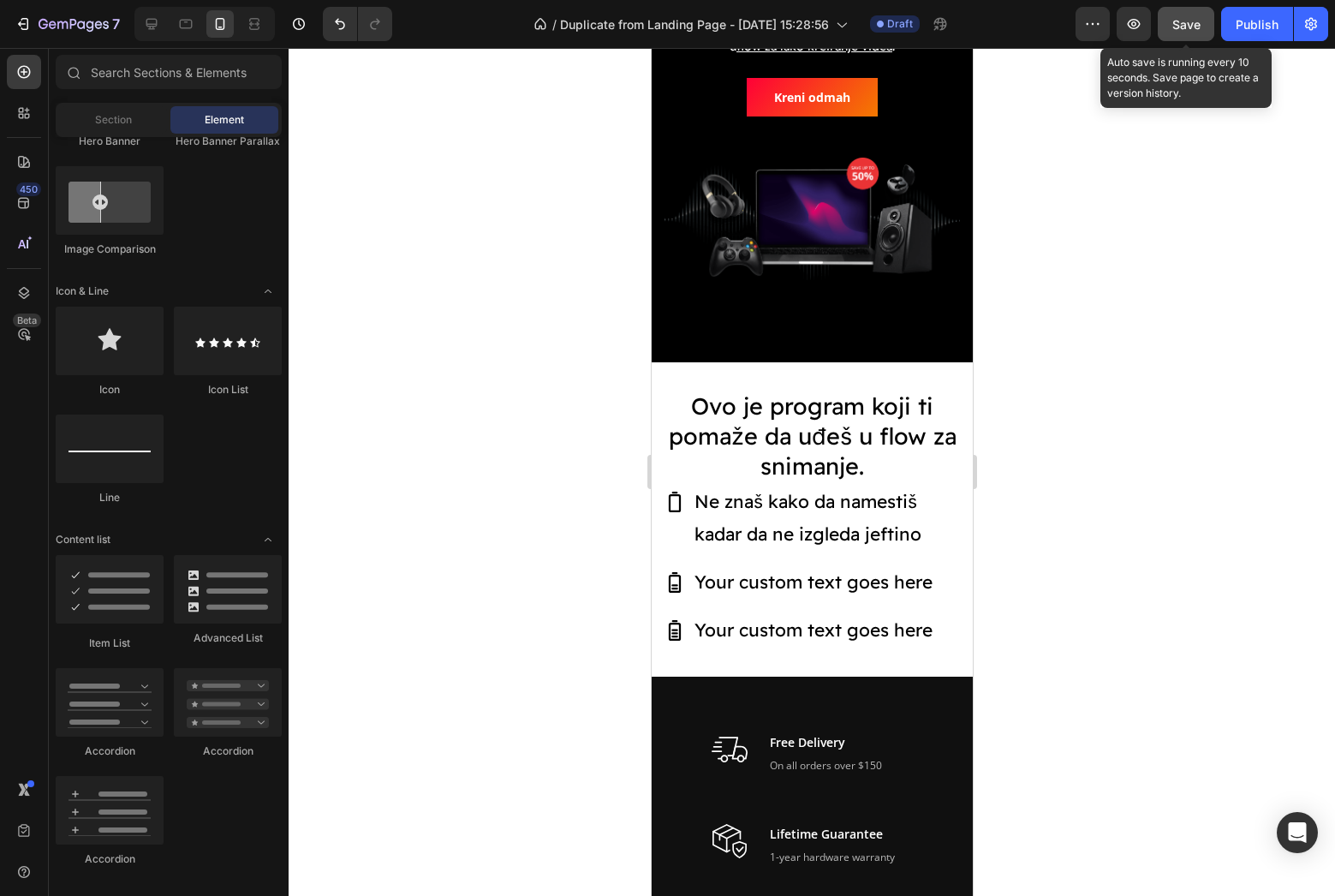
click at [1174, 25] on span "Save" at bounding box center [1187, 24] width 28 height 14
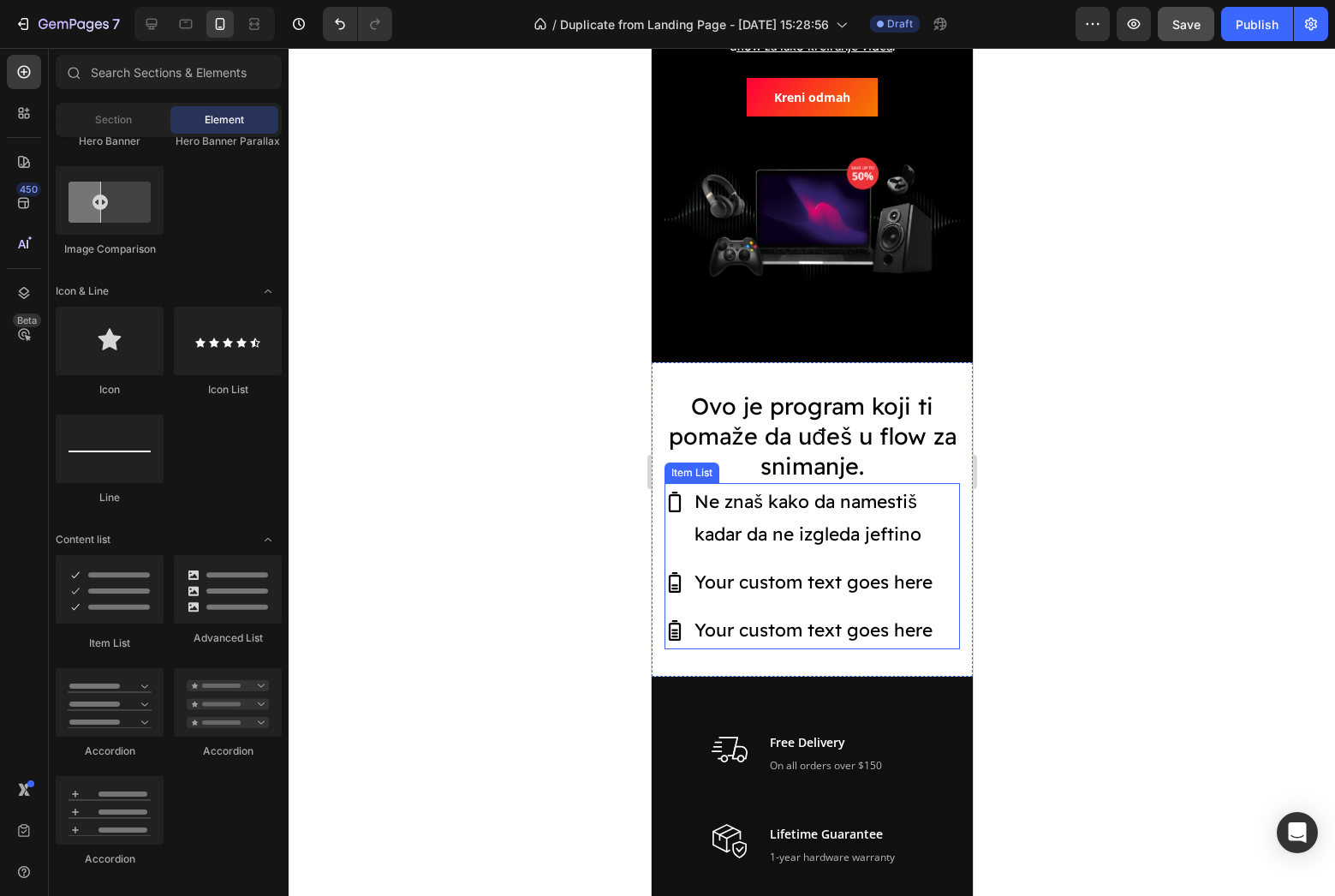
click at [792, 628] on p "Your custom text goes here" at bounding box center [825, 630] width 263 height 33
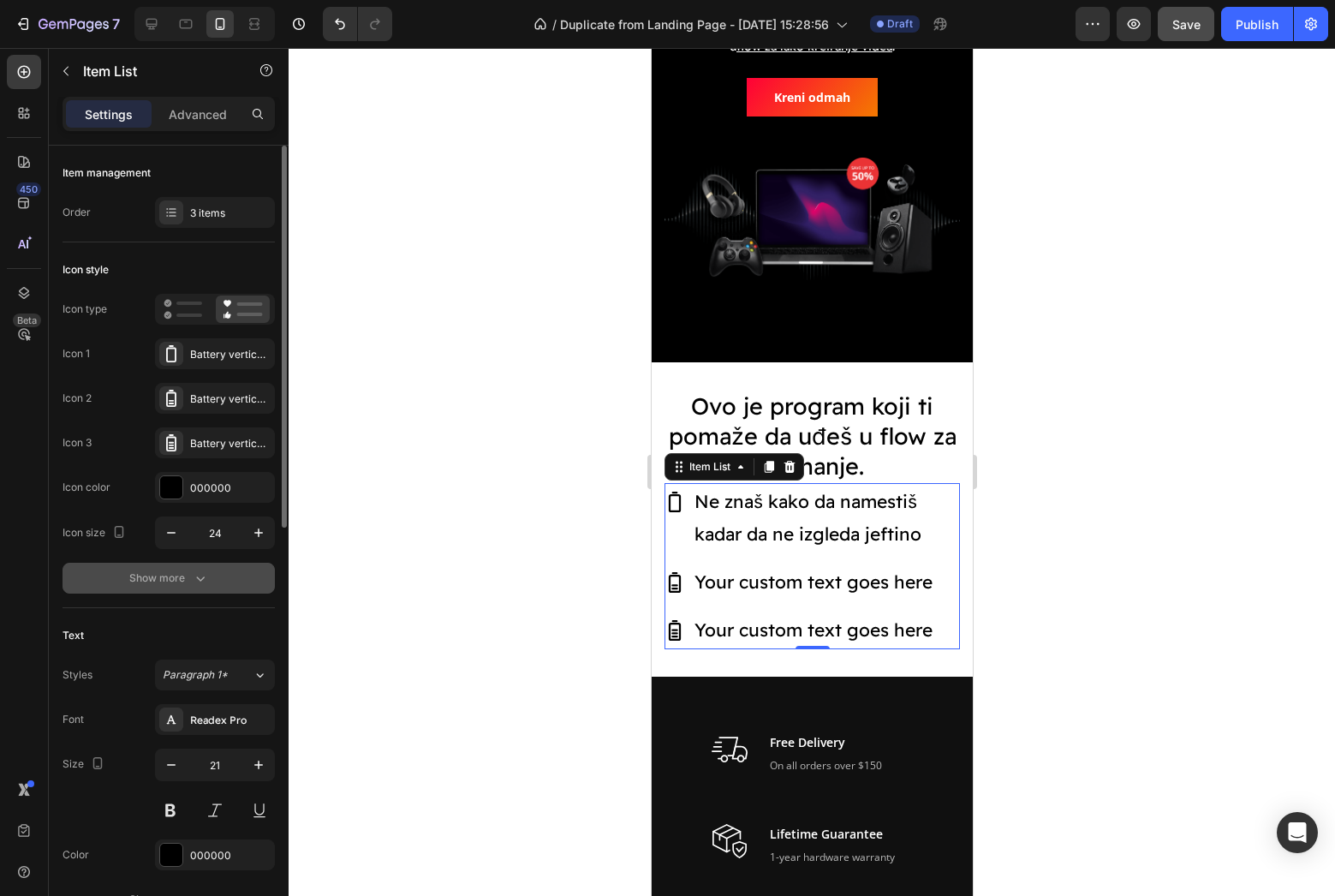
click at [180, 575] on div "Show more" at bounding box center [169, 578] width 80 height 17
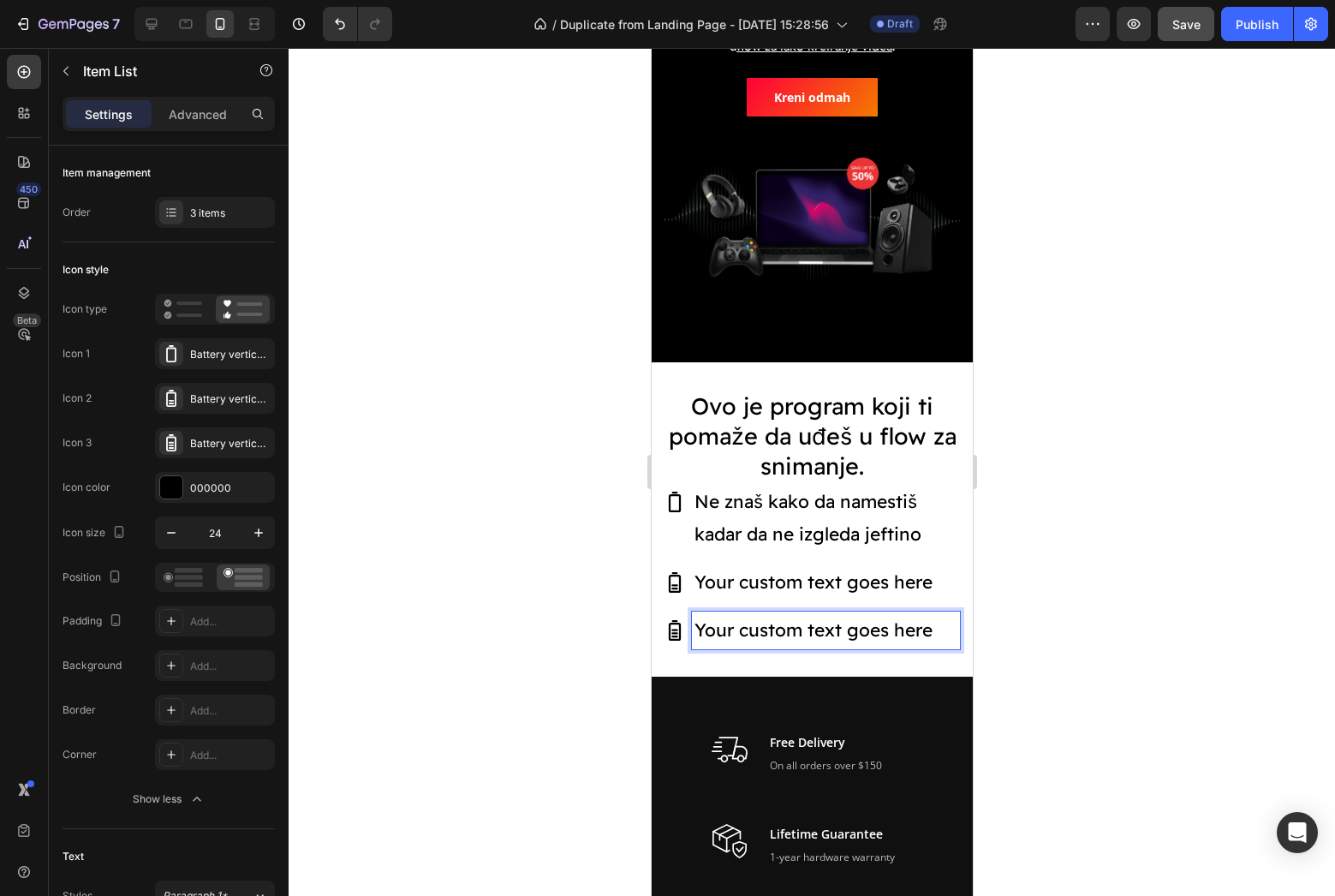
click at [706, 620] on p "Your custom text goes here" at bounding box center [825, 630] width 263 height 33
click at [744, 529] on p "Ne znaš kako da namestiš kadar da ne izgleda jeftino" at bounding box center [825, 517] width 263 height 65
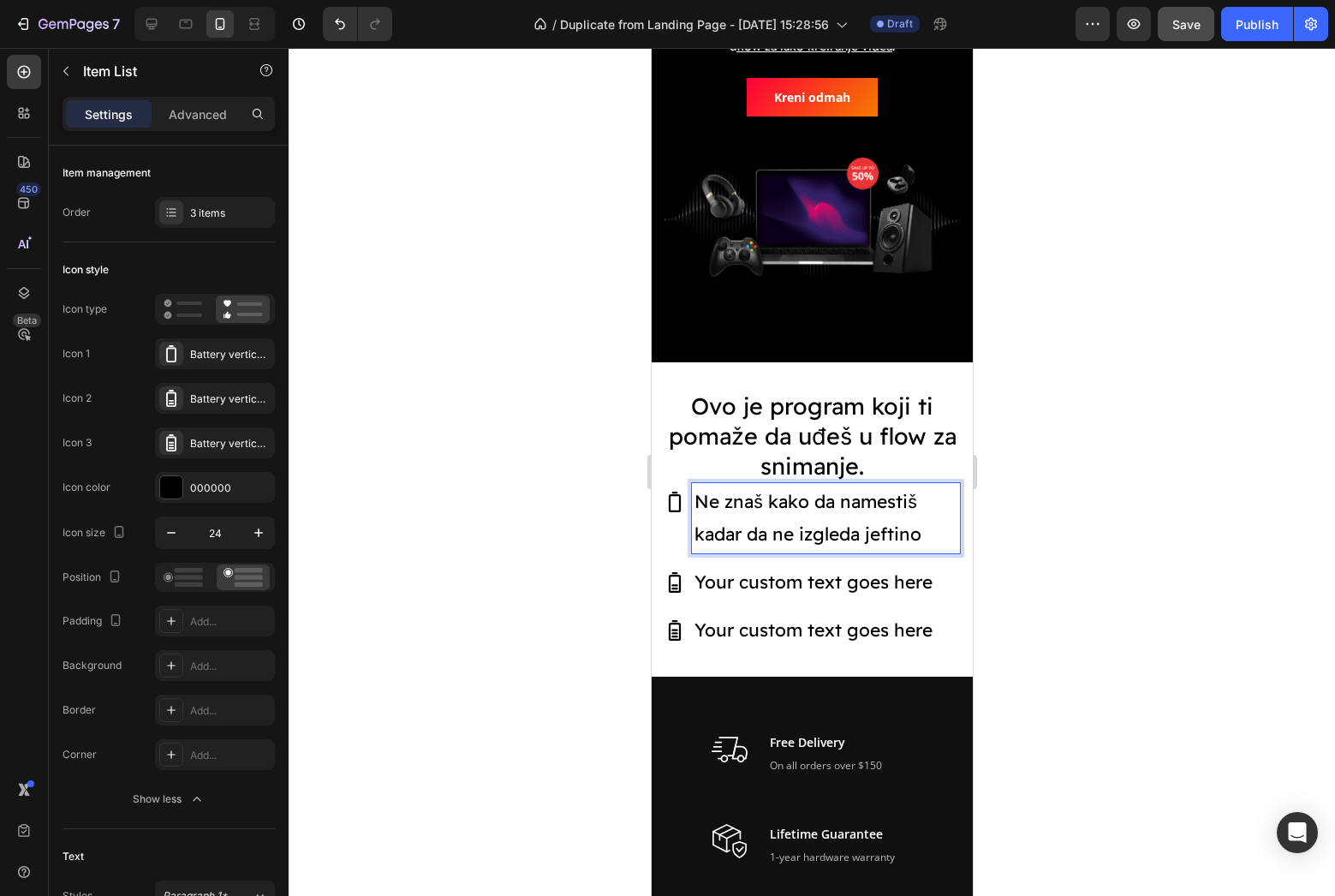
click at [691, 510] on div "Ne znaš kako da namestiš kadar da ne izgleda jeftino" at bounding box center [825, 517] width 268 height 70
click at [681, 519] on div "Ne znaš kako da namestiš kadar da ne izgleda jeftino" at bounding box center [811, 517] width 295 height 70
click at [665, 520] on div "Ne znaš kako da namestiš kadar da ne izgleda jeftino" at bounding box center [811, 517] width 295 height 70
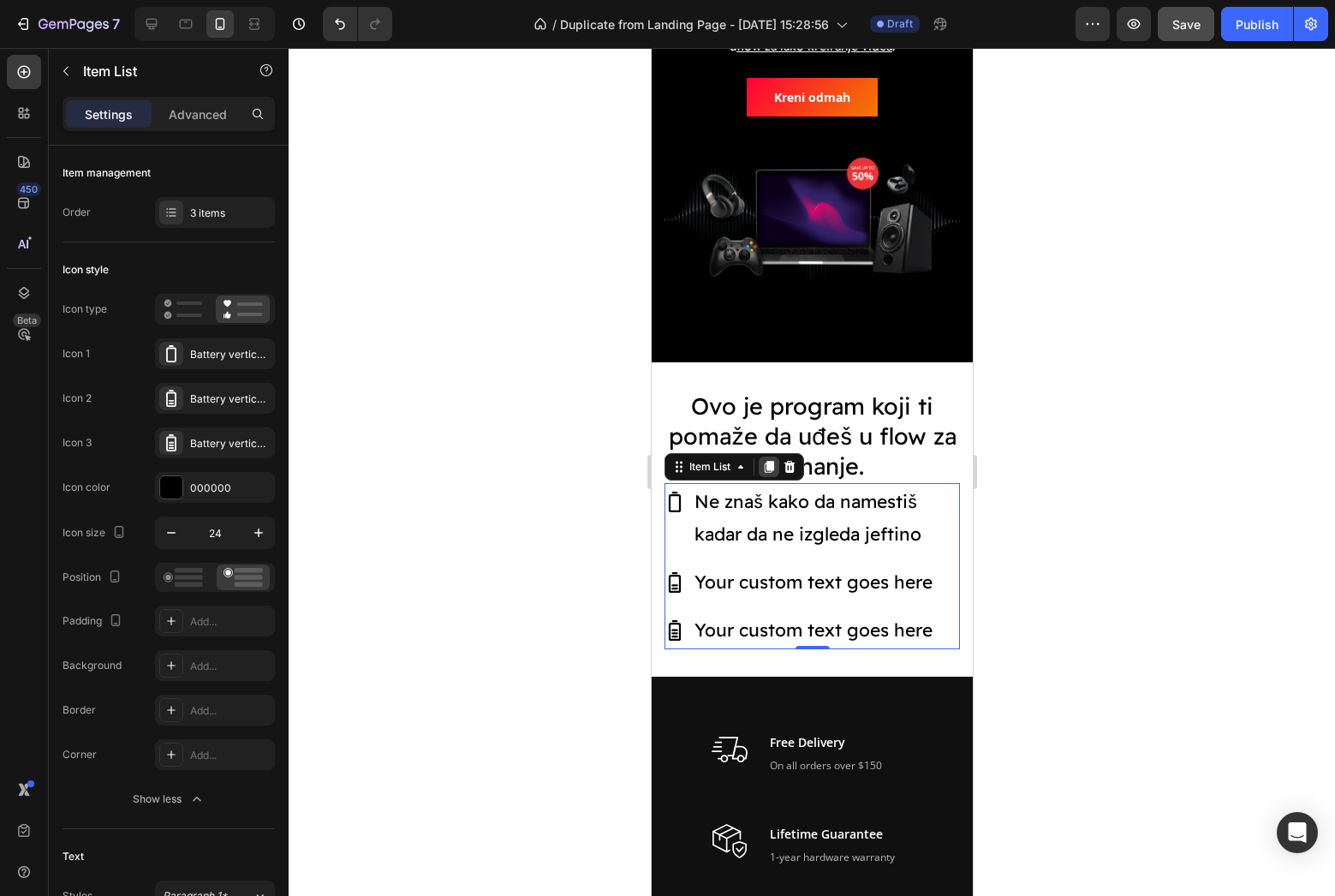
click at [771, 468] on icon at bounding box center [768, 467] width 10 height 12
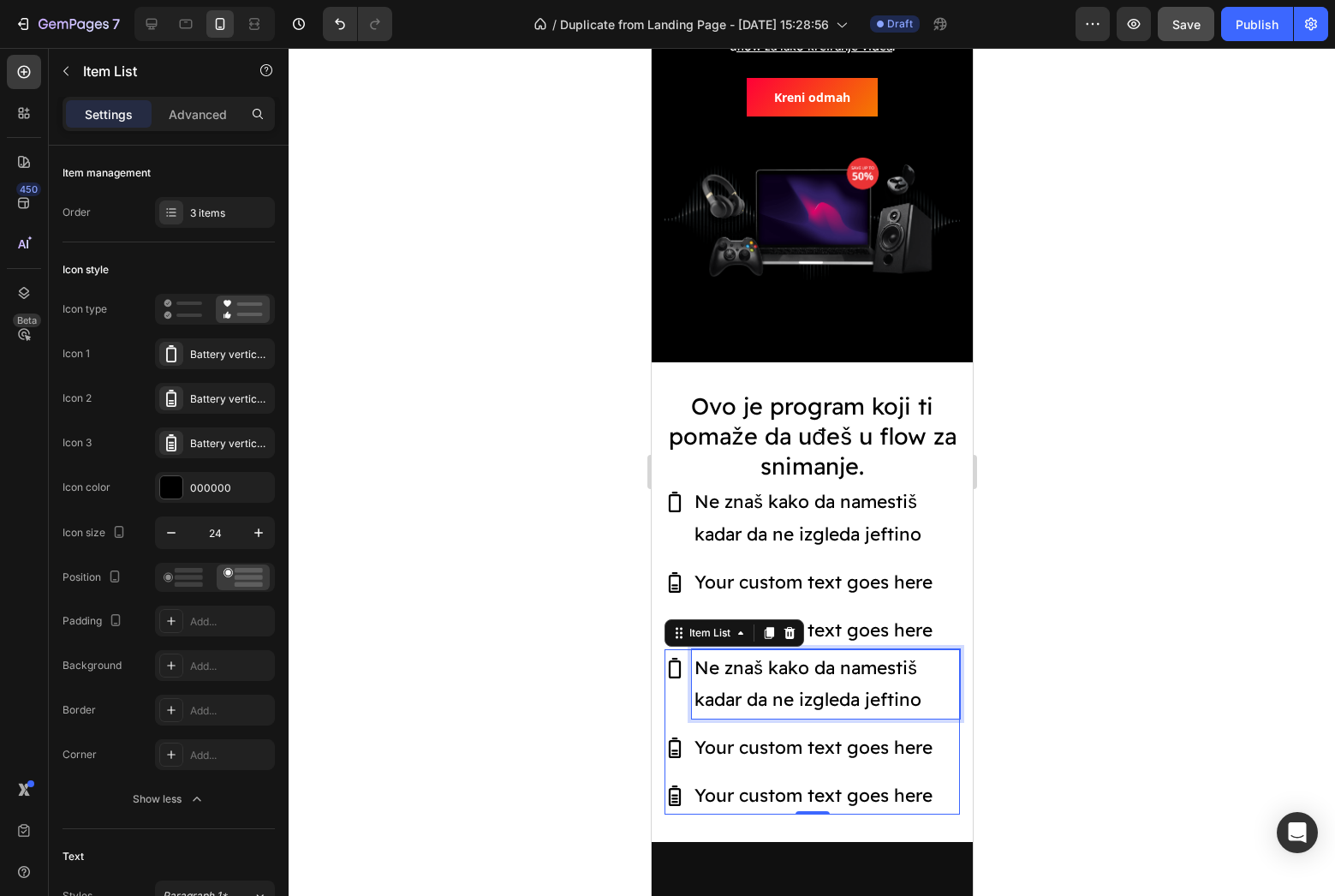
click at [821, 701] on p "Ne znaš kako da namestiš kadar da ne izgleda jeftino" at bounding box center [825, 684] width 263 height 65
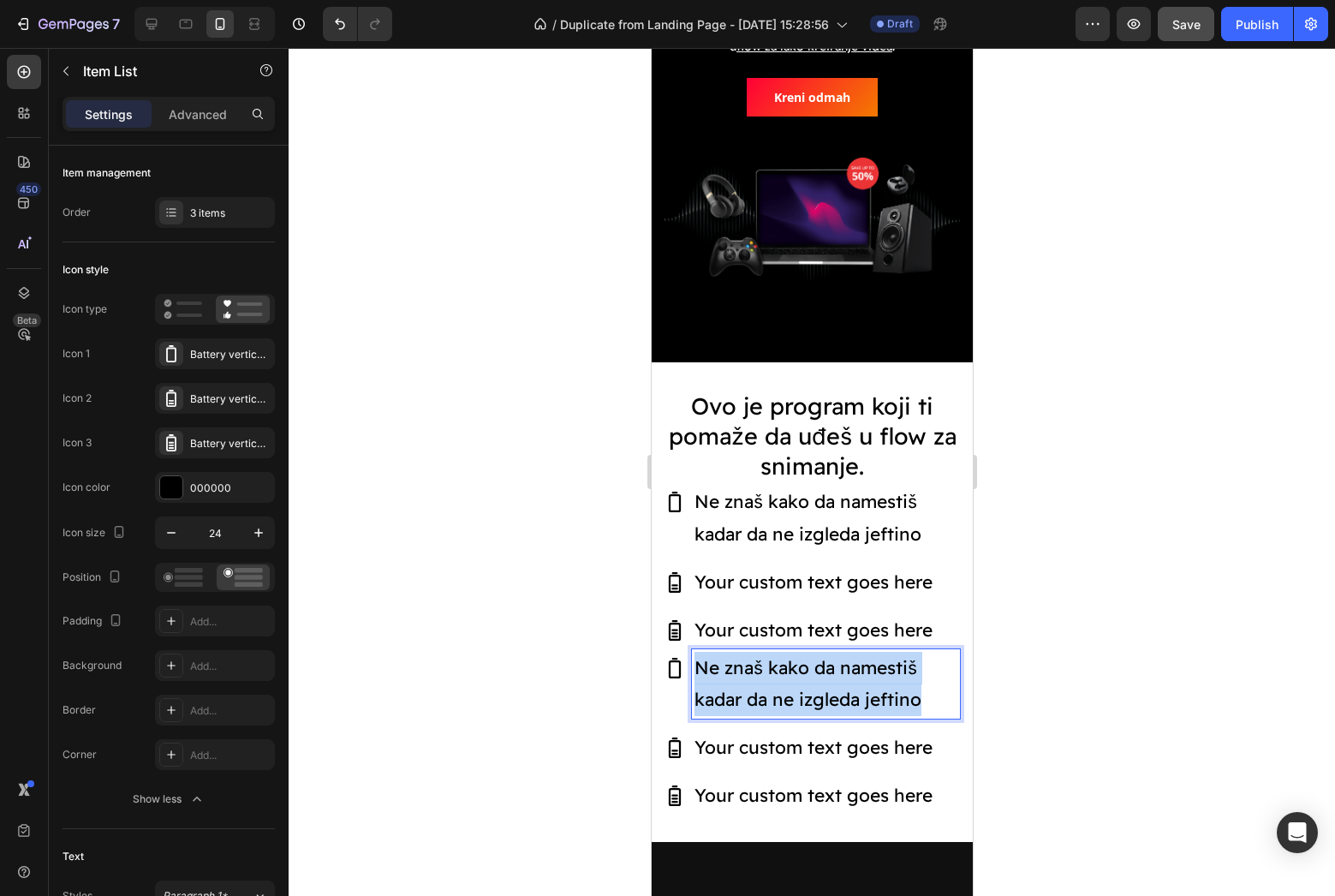
click at [821, 701] on p "Ne znaš kako da namestiš kadar da ne izgleda jeftino" at bounding box center [825, 684] width 263 height 65
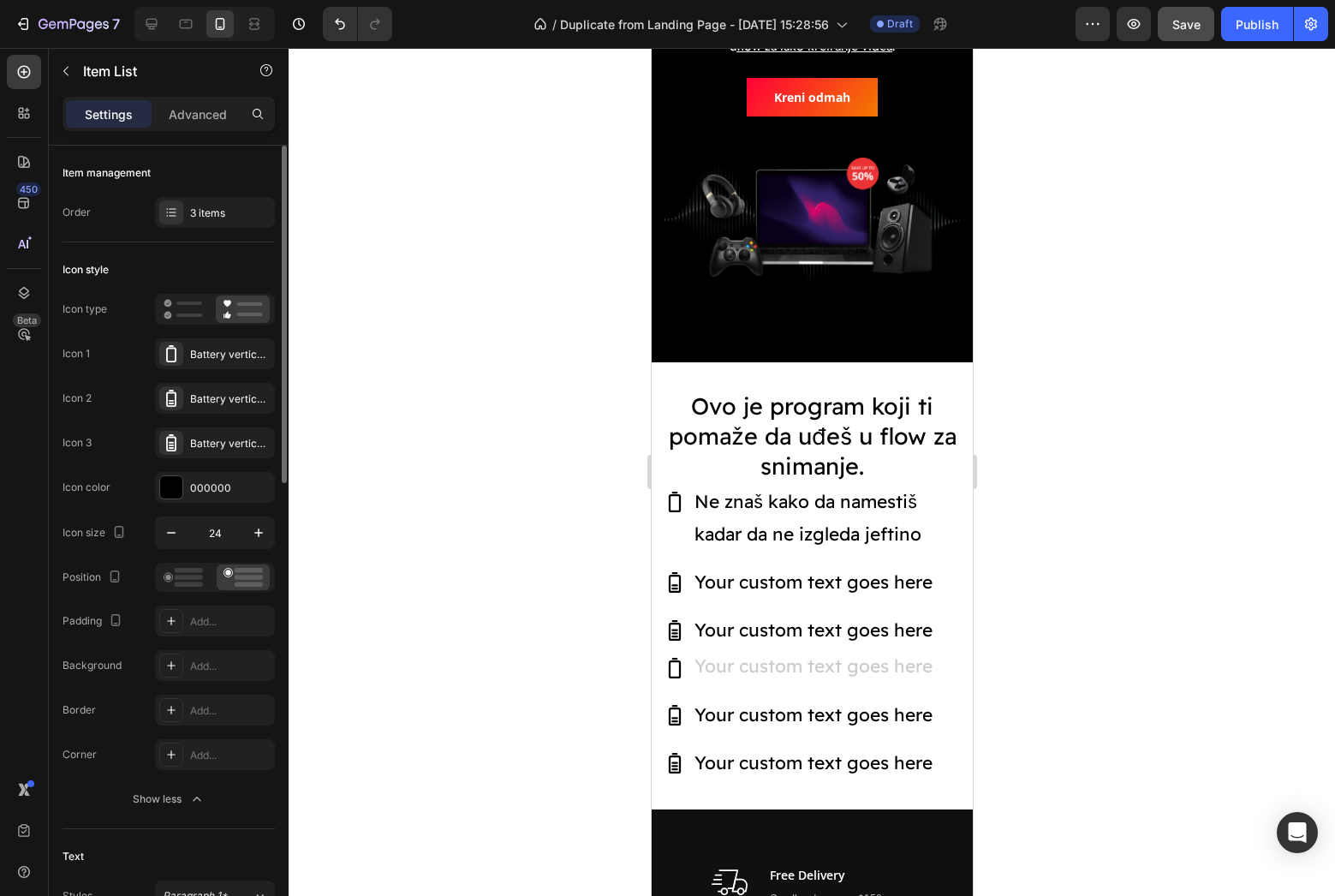
click at [133, 383] on div "Icon 1 Battery vertical empty bold" at bounding box center [168, 398] width 212 height 31
click at [271, 351] on div "Battery vertical empty bold" at bounding box center [214, 354] width 120 height 31
click at [130, 383] on div "Icon 1 Battery vertical empty bold" at bounding box center [168, 398] width 212 height 31
click at [212, 356] on div "Battery vertical empty bold" at bounding box center [230, 354] width 81 height 15
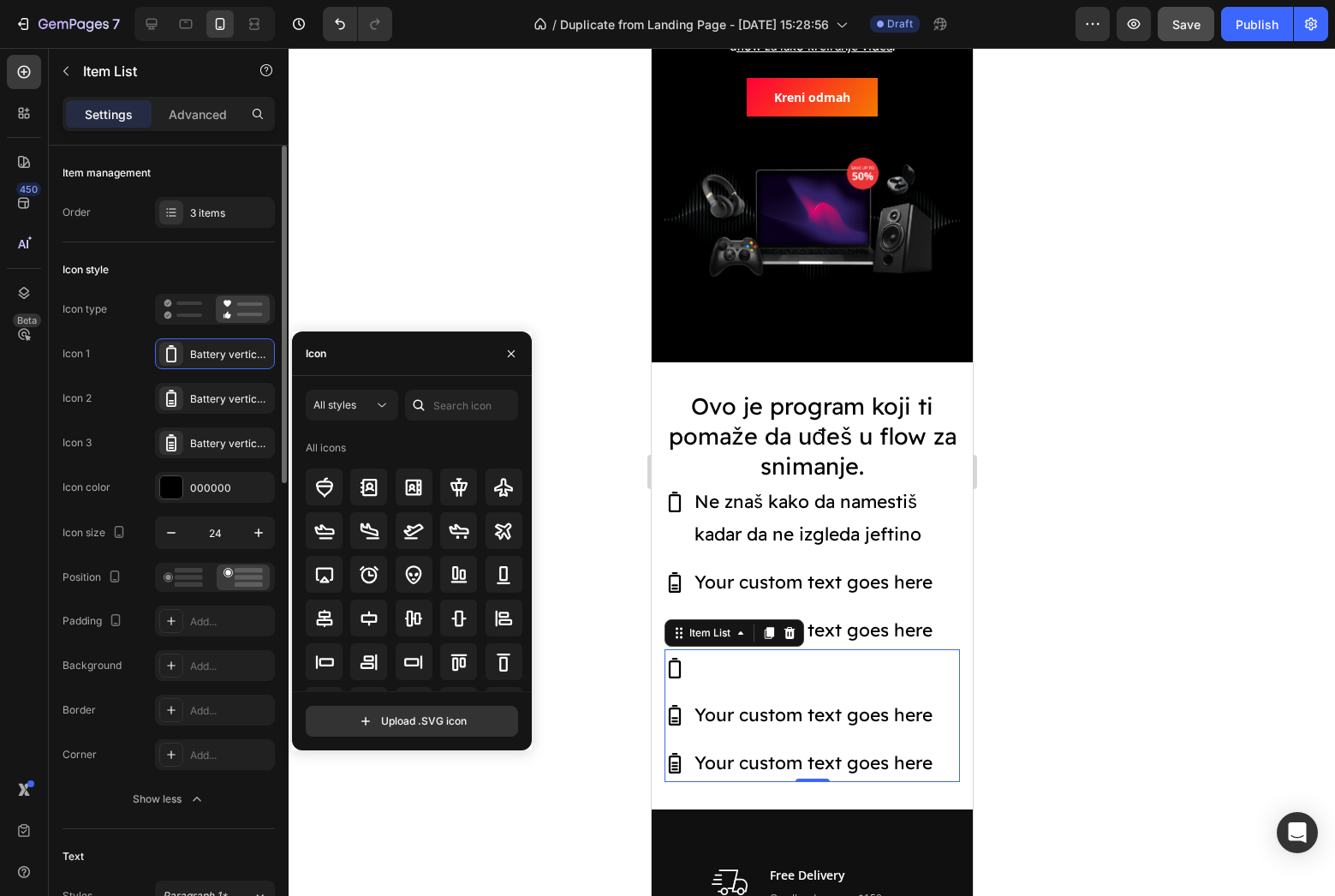
click at [126, 383] on div "Icon 1 Battery vertical empty bold" at bounding box center [168, 398] width 212 height 31
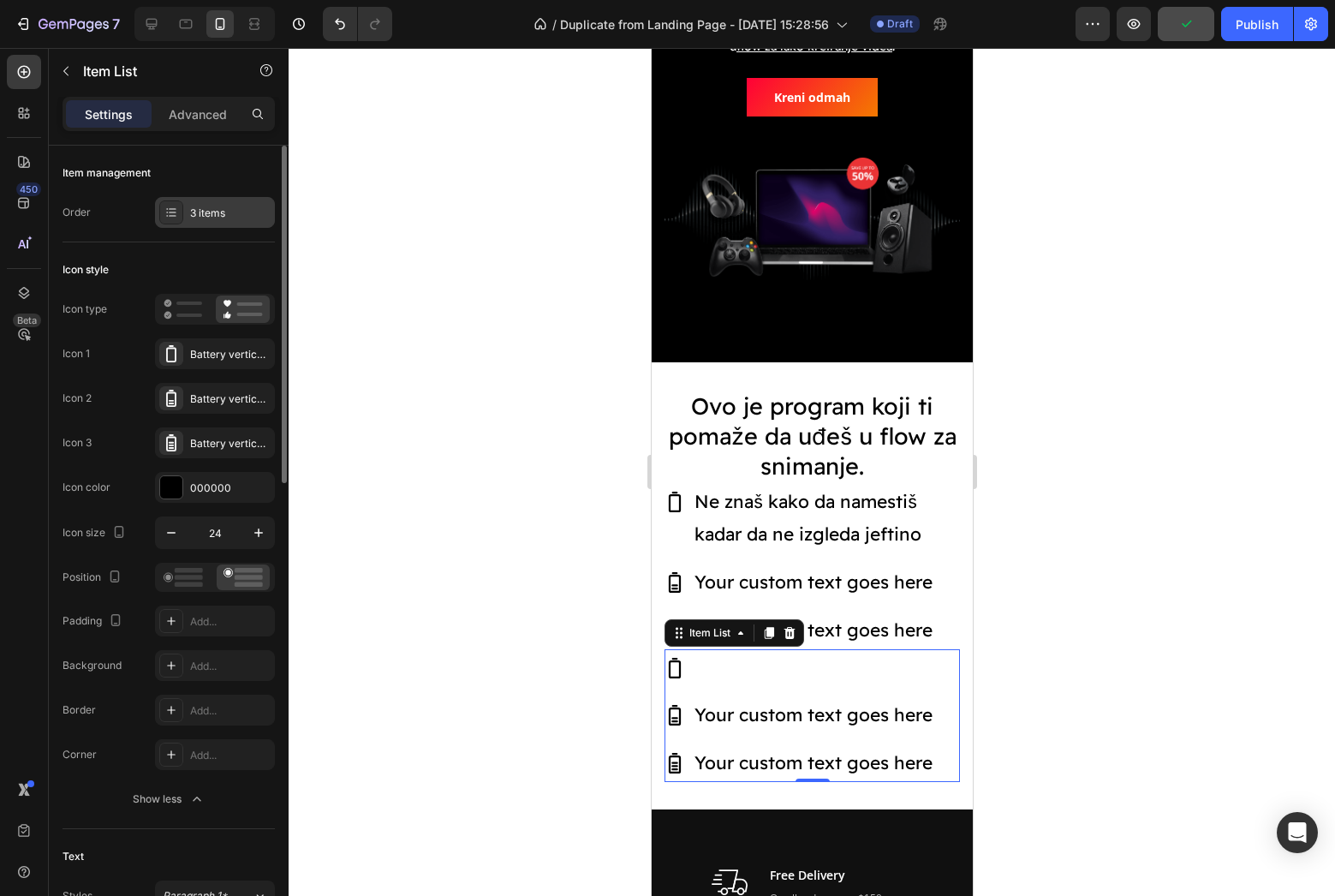
click at [174, 218] on icon at bounding box center [171, 212] width 13 height 13
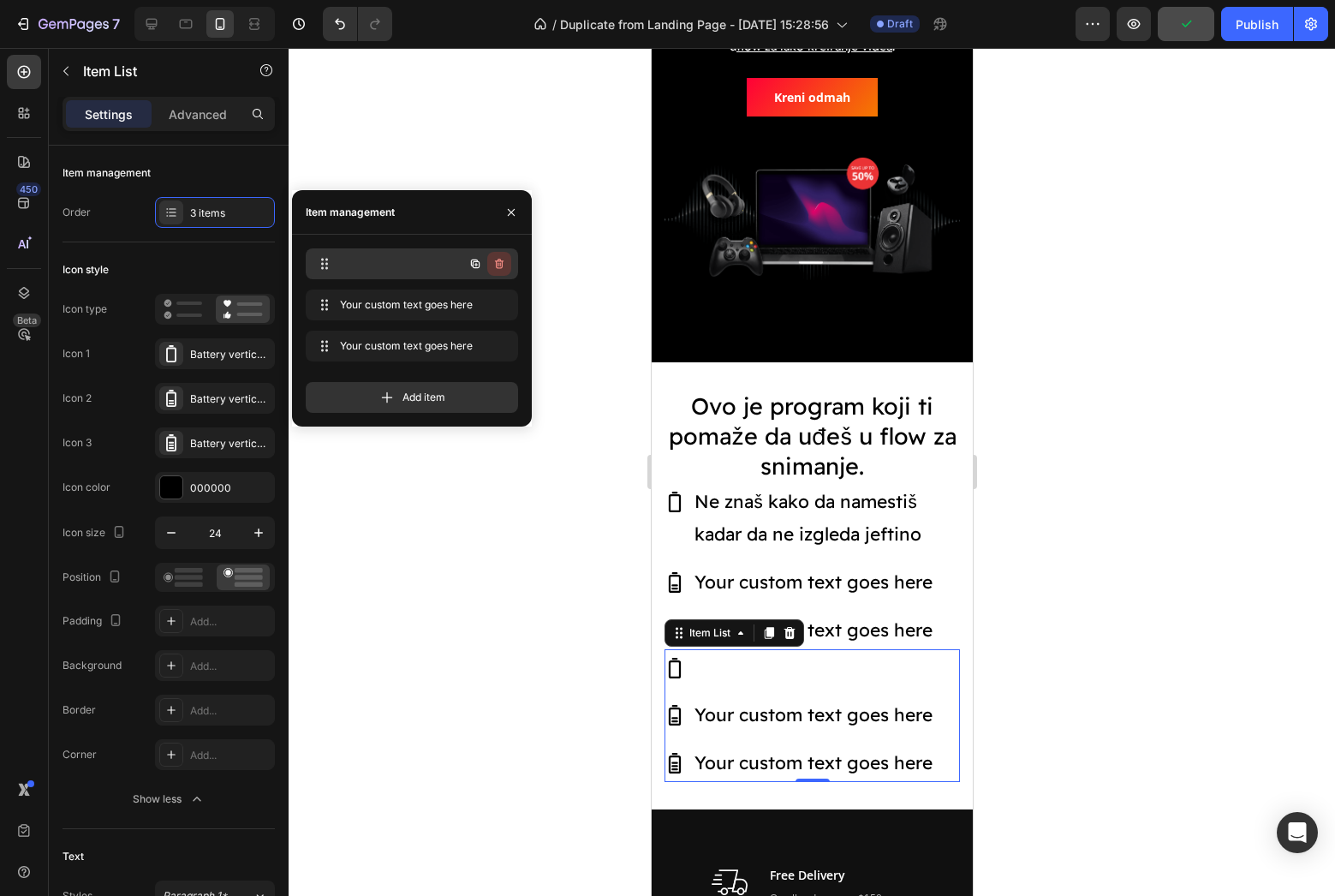
click at [503, 261] on icon "button" at bounding box center [500, 264] width 9 height 11
click at [503, 261] on button "Delete" at bounding box center [487, 263] width 47 height 24
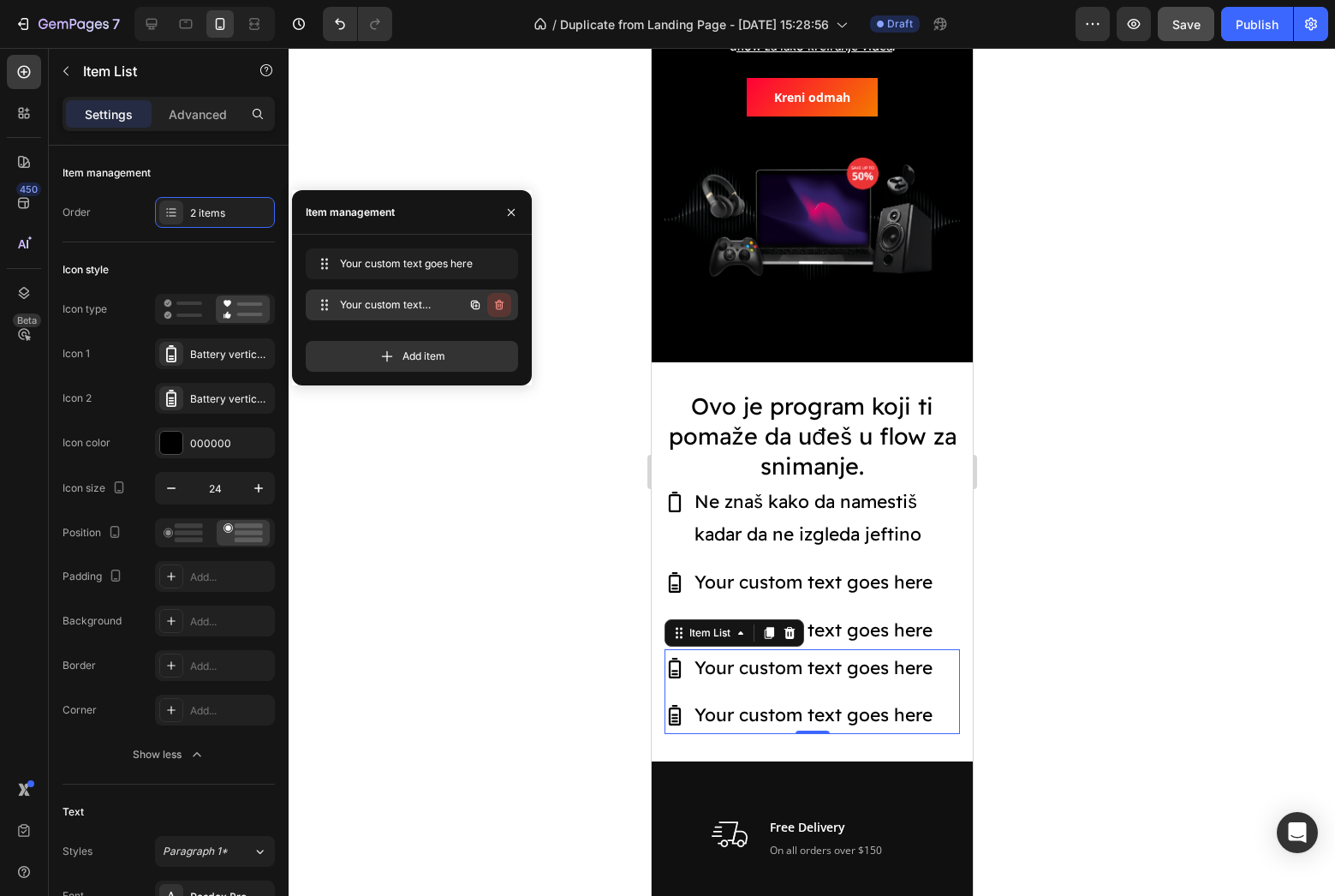
click at [502, 310] on icon "button" at bounding box center [499, 304] width 13 height 13
click at [502, 305] on div "Delete" at bounding box center [488, 304] width 32 height 15
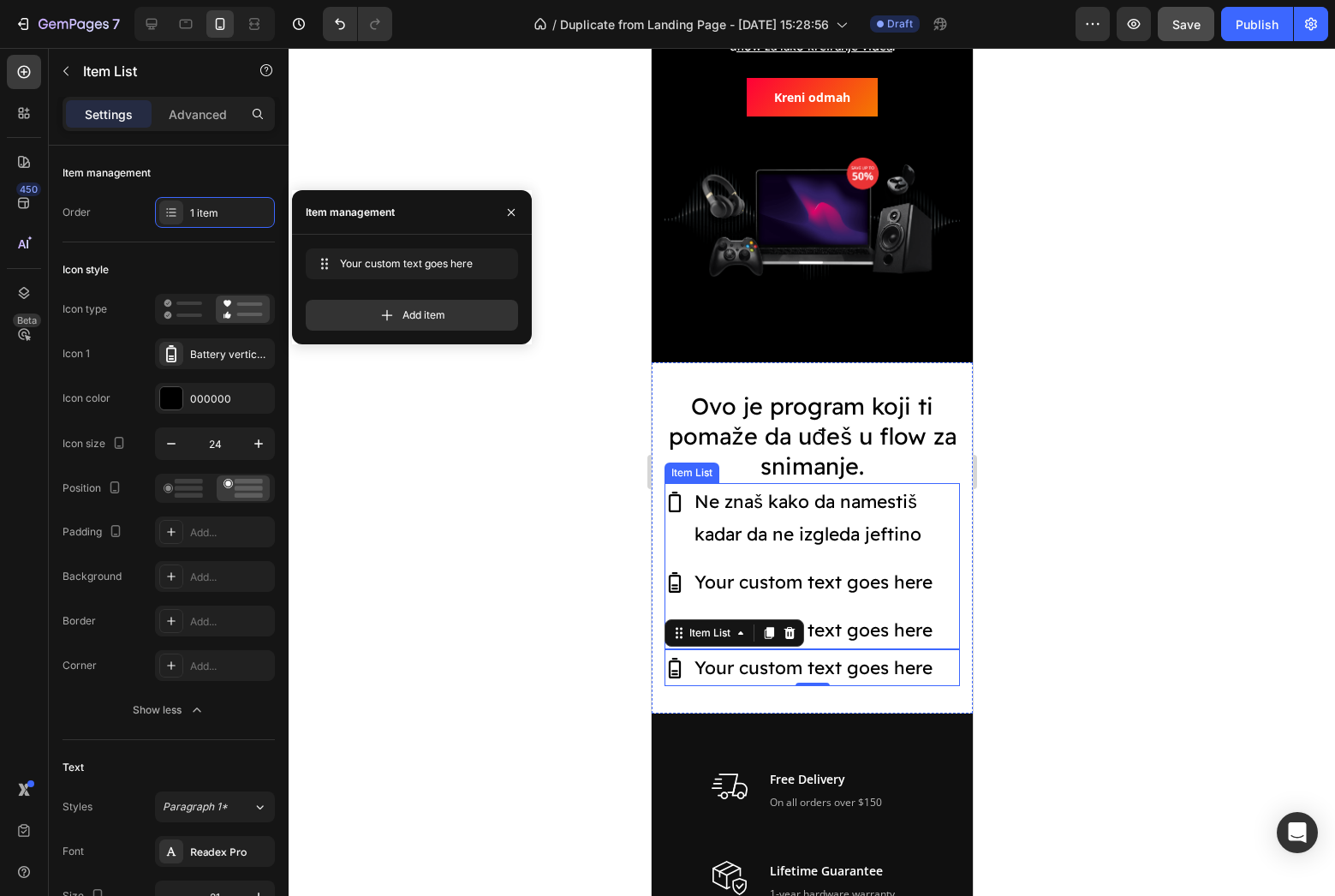
click at [802, 531] on p "Ne znaš kako da namestiš kadar da ne izgleda jeftino" at bounding box center [825, 517] width 263 height 65
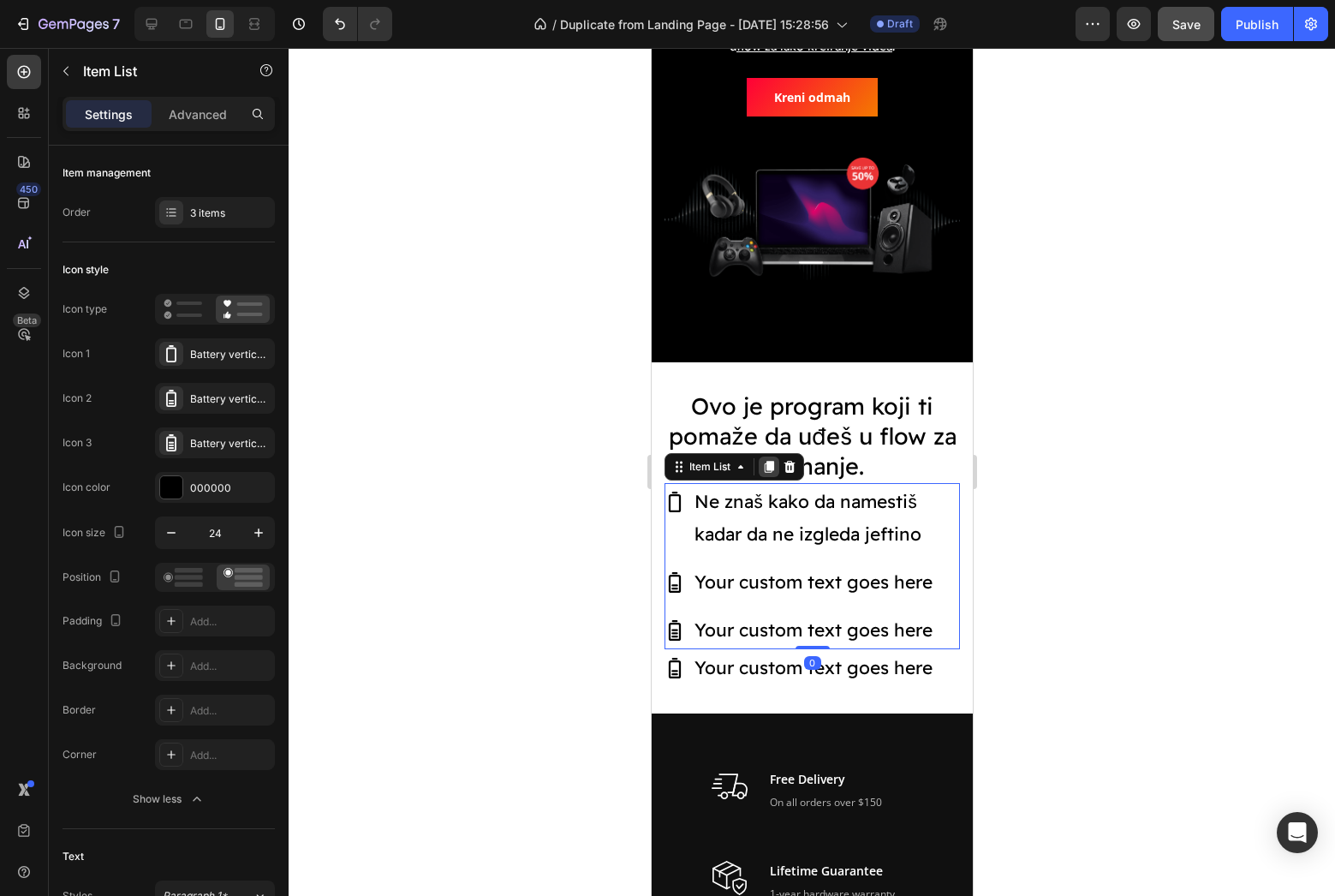
click at [774, 469] on icon at bounding box center [767, 466] width 13 height 13
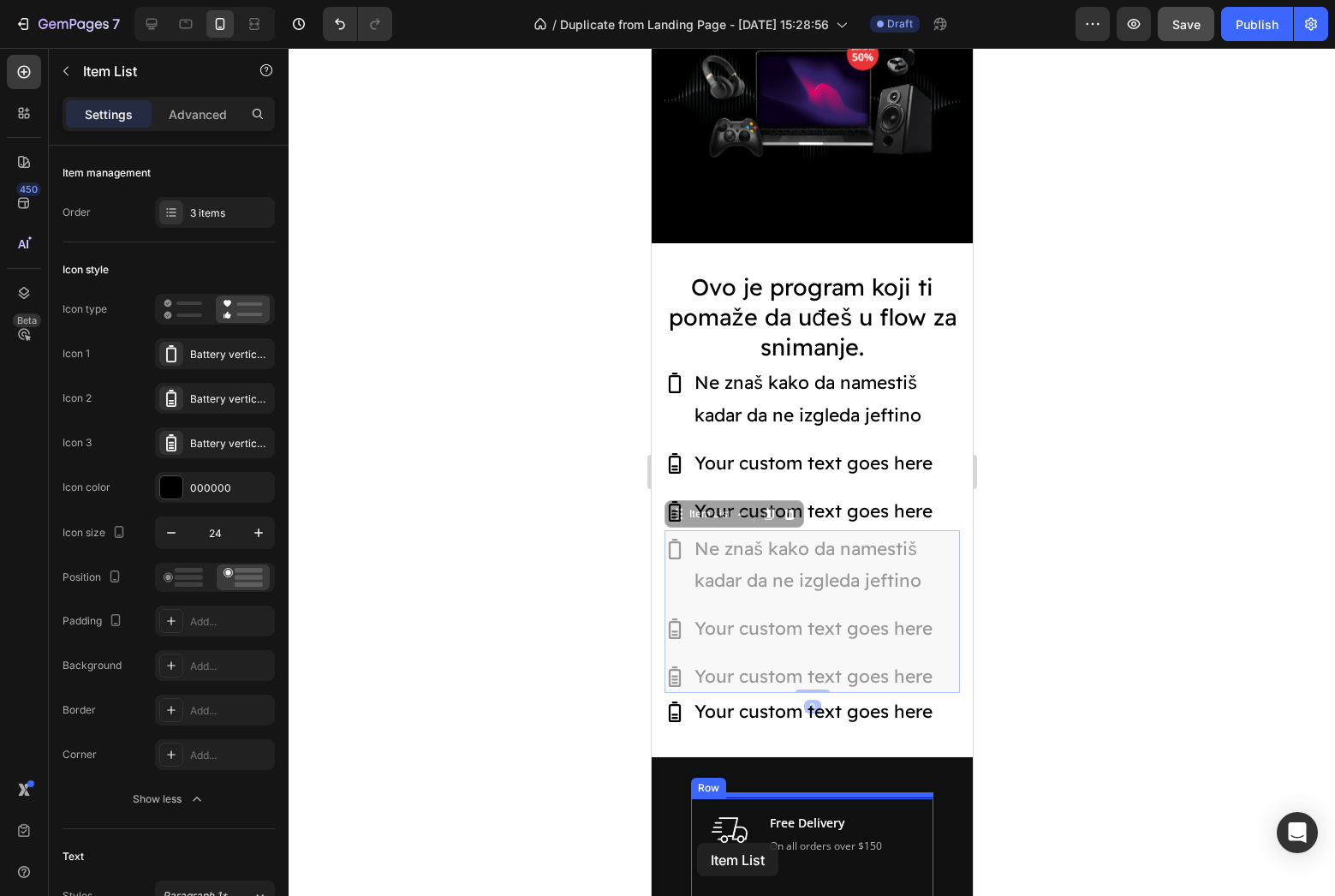
scroll to position [578, 0]
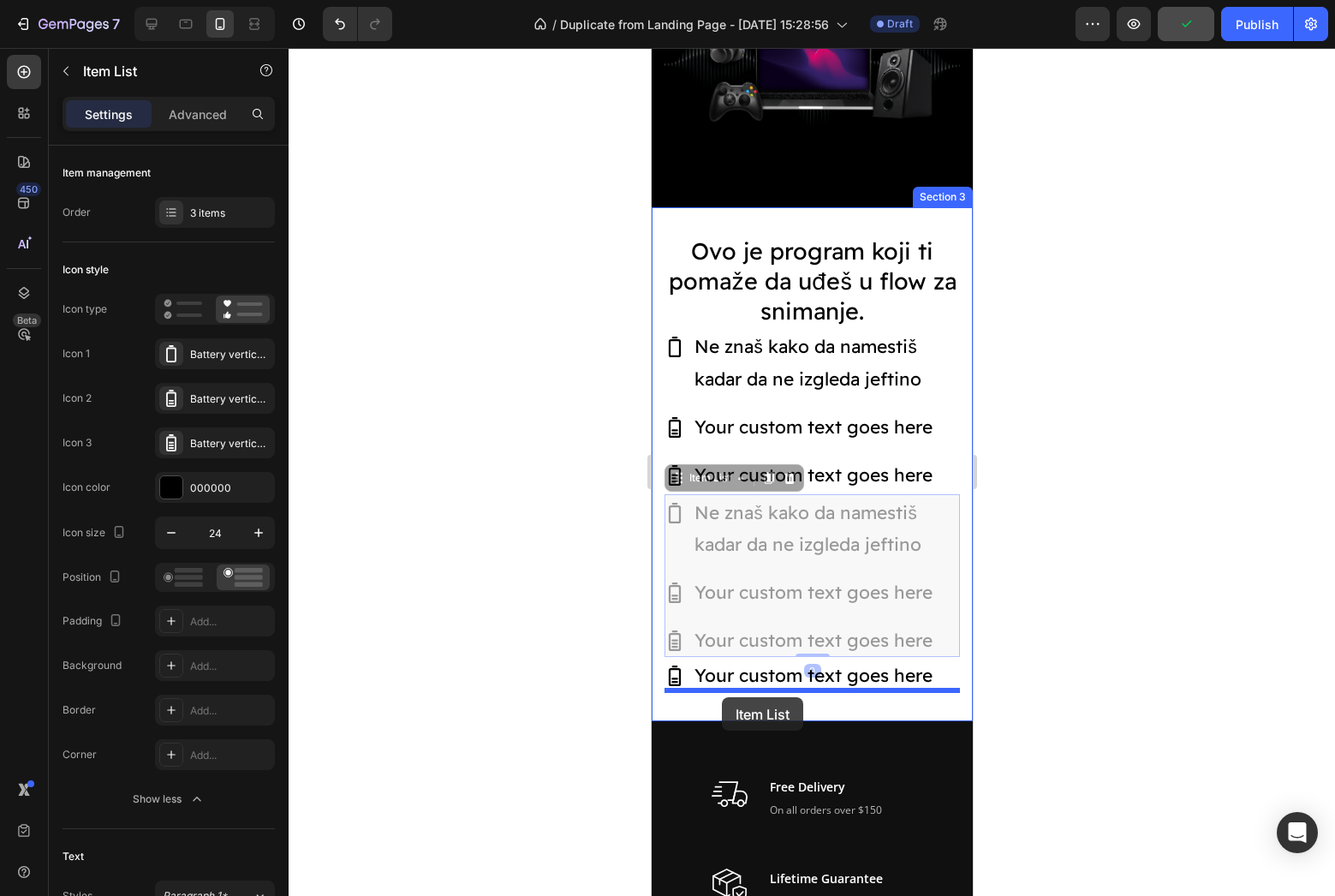
drag, startPoint x: 679, startPoint y: 628, endPoint x: 721, endPoint y: 697, distance: 80.8
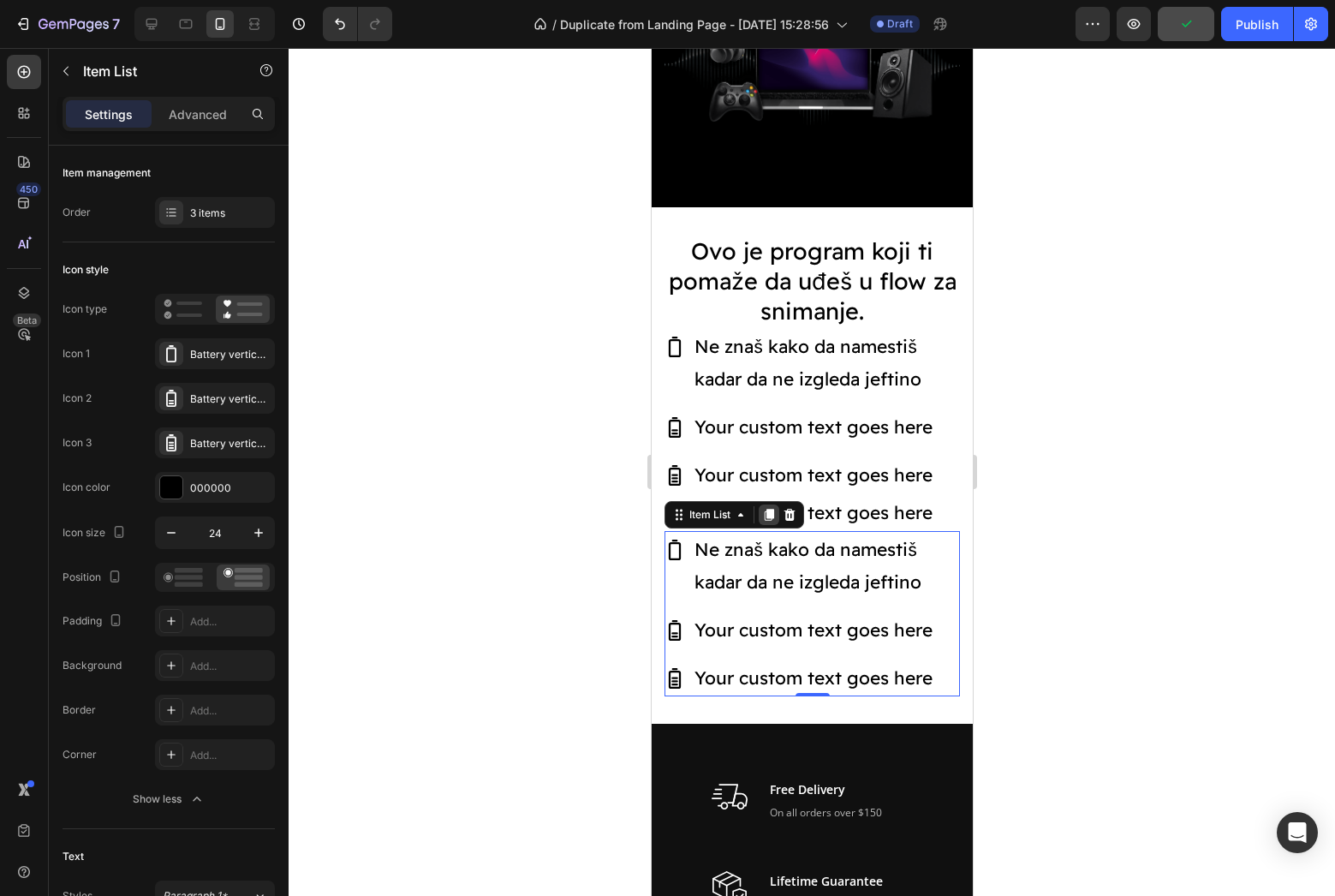
click at [771, 514] on icon at bounding box center [768, 515] width 10 height 12
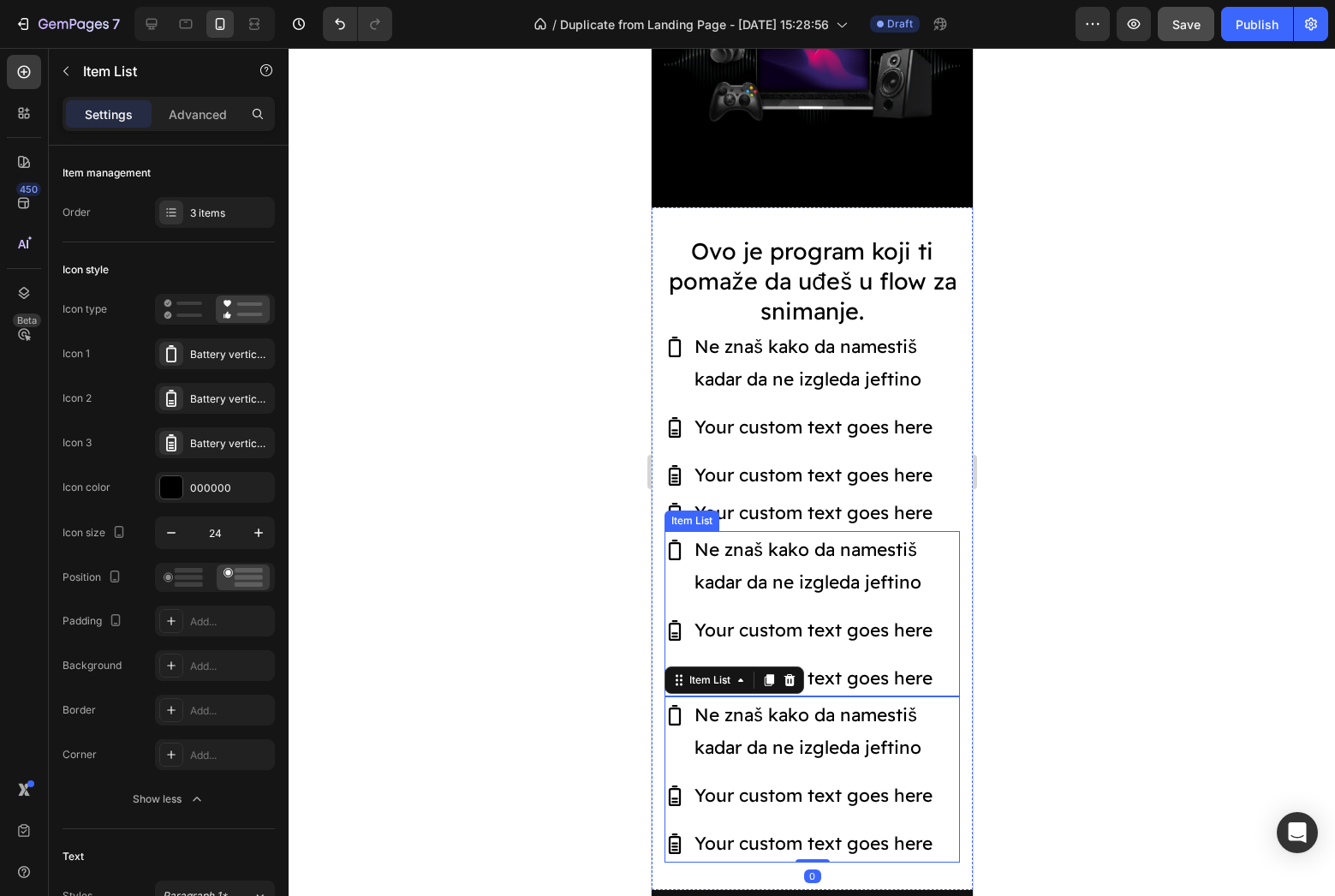
click at [756, 533] on p "Ne znaš kako da namestiš kadar da ne izgleda jeftino" at bounding box center [825, 565] width 263 height 65
click at [760, 716] on p "Ne znaš kako da namestiš kadar da ne izgleda jeftino" at bounding box center [825, 731] width 263 height 65
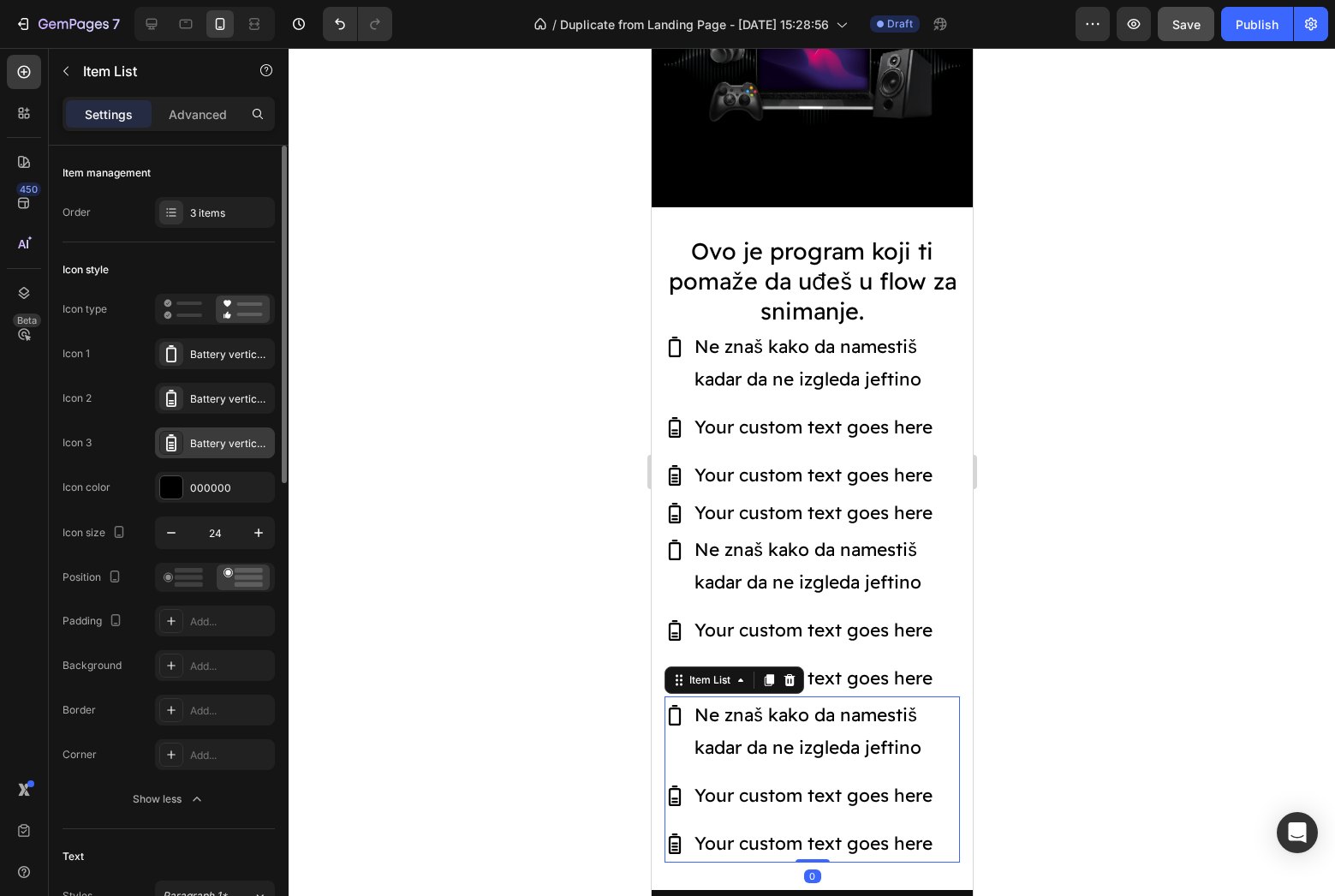
click at [212, 444] on div "Battery vertical high bold" at bounding box center [230, 443] width 81 height 15
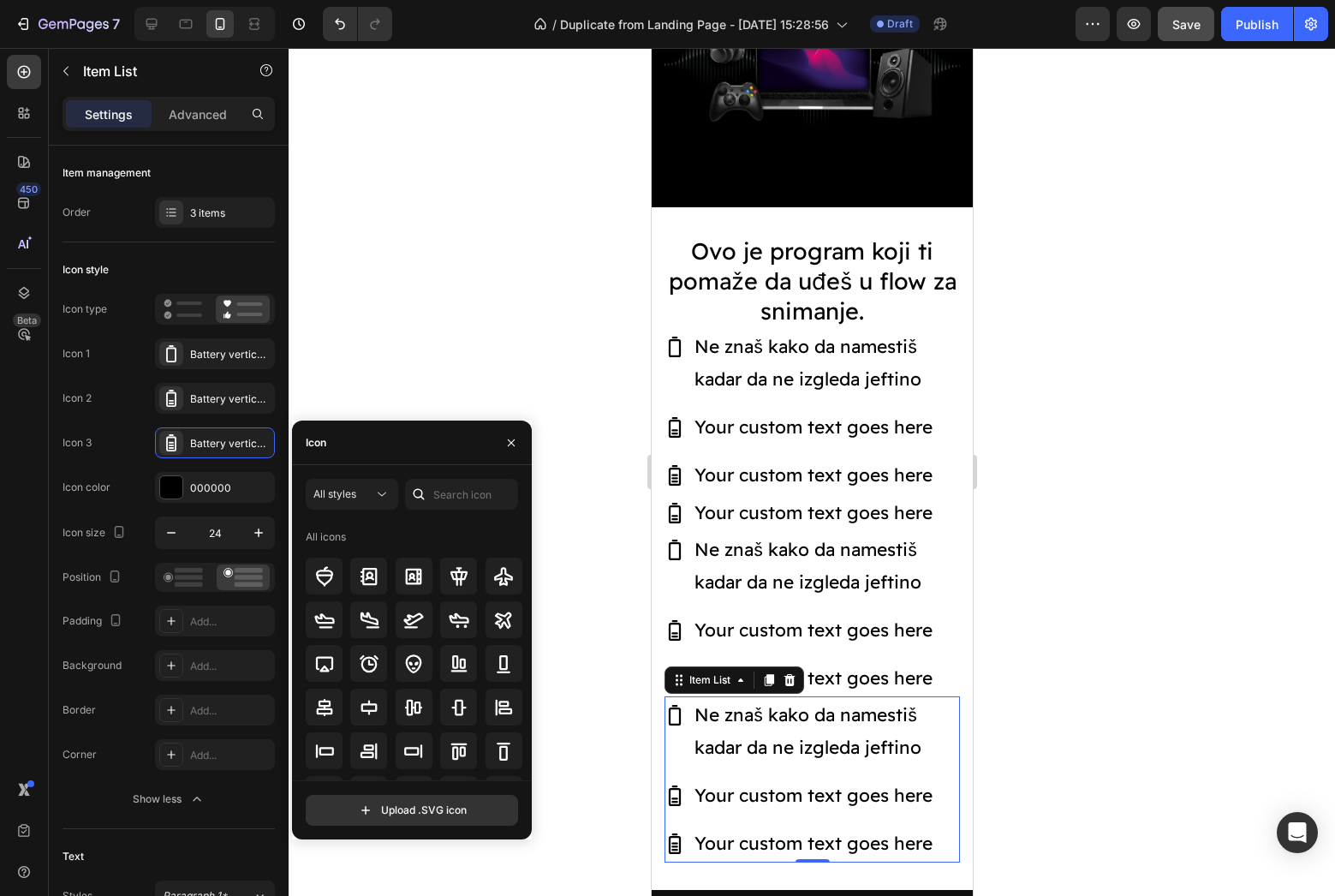
click at [426, 490] on icon at bounding box center [418, 493] width 17 height 17
click at [440, 492] on input "text" at bounding box center [461, 494] width 113 height 31
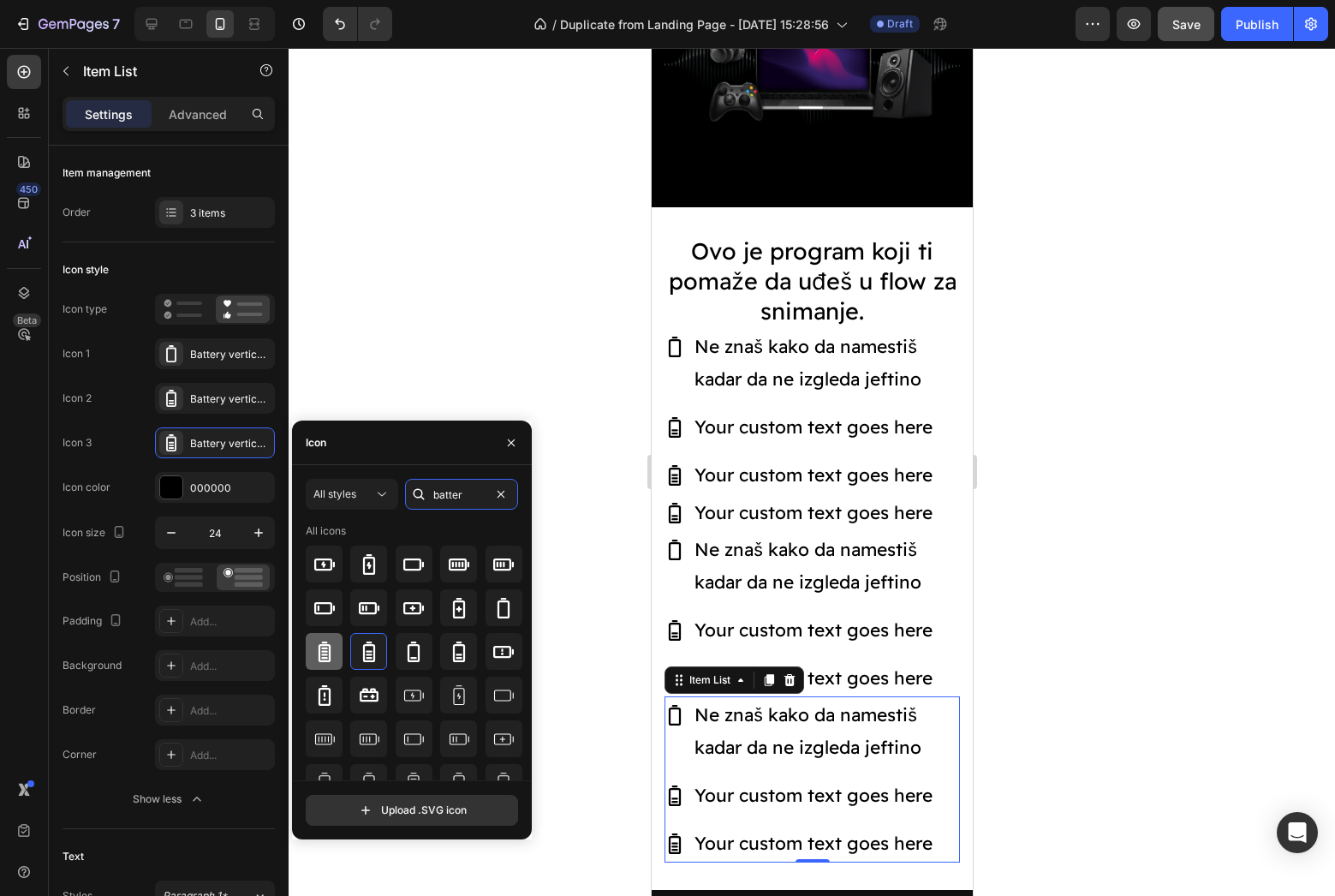
type input "batter"
click at [329, 646] on icon at bounding box center [323, 652] width 12 height 20
click at [592, 622] on div at bounding box center [811, 472] width 1046 height 848
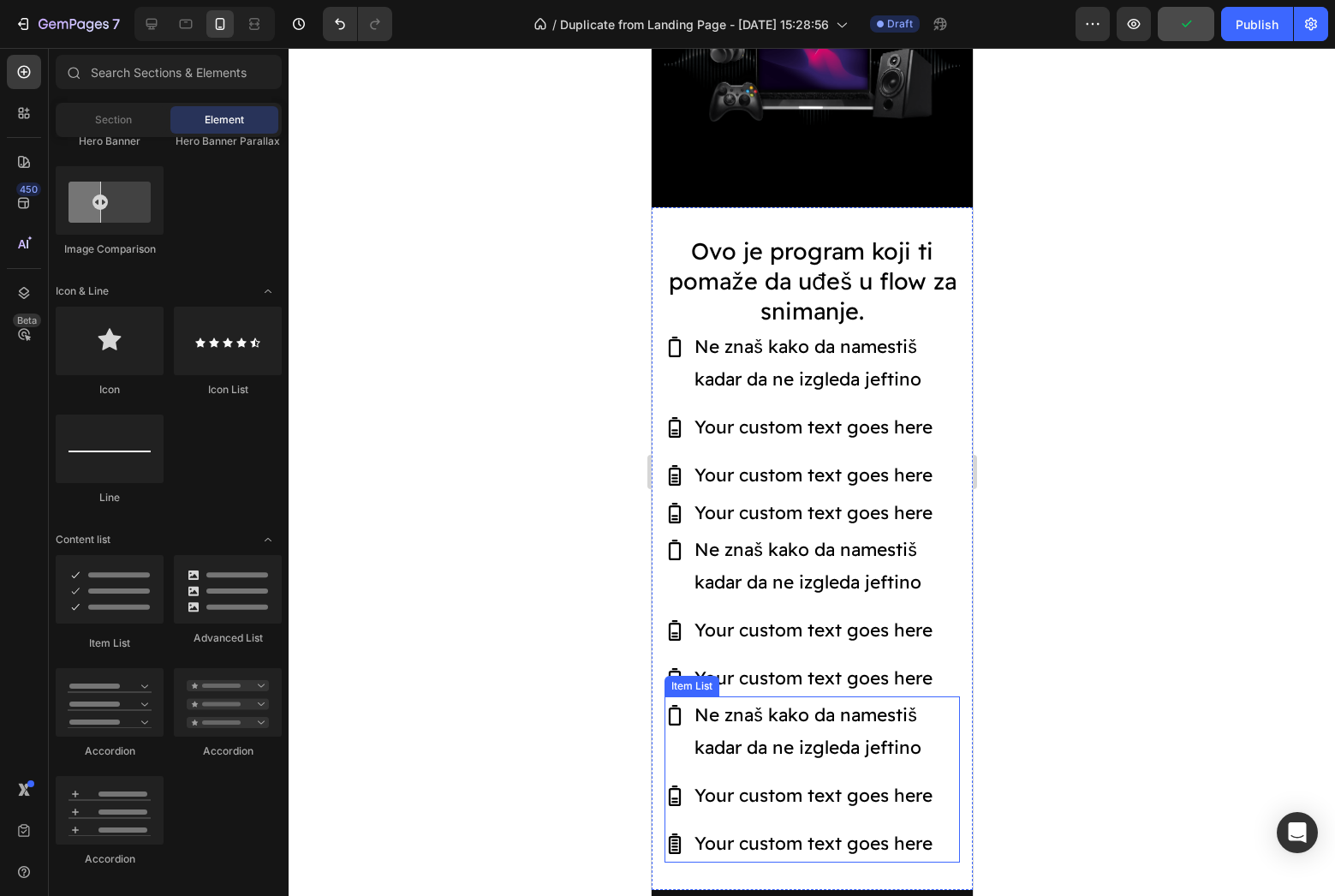
click at [735, 701] on p "Ne znaš kako da namestiš kadar da ne izgleda jeftino" at bounding box center [825, 731] width 263 height 65
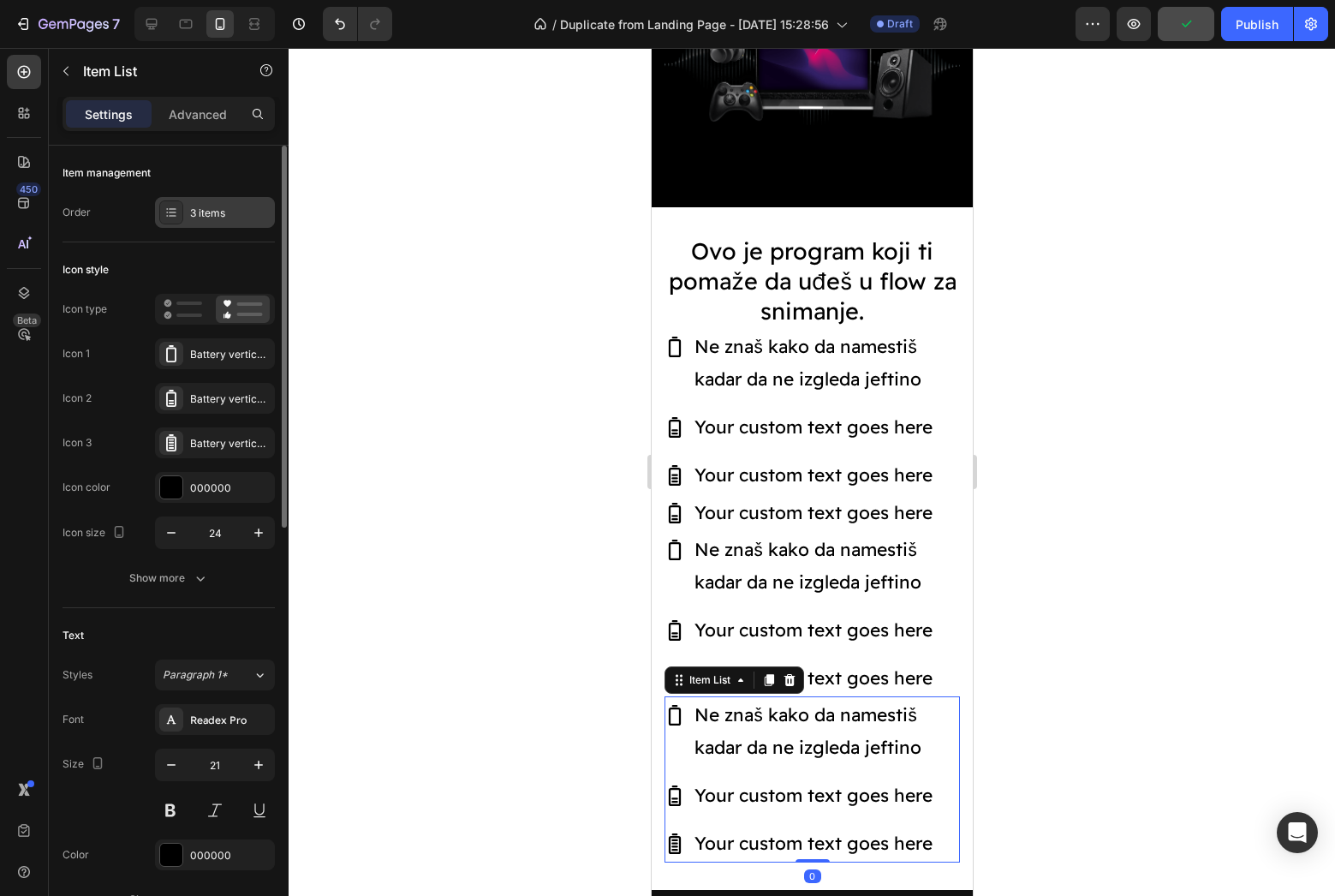
click at [182, 210] on div at bounding box center [171, 212] width 24 height 24
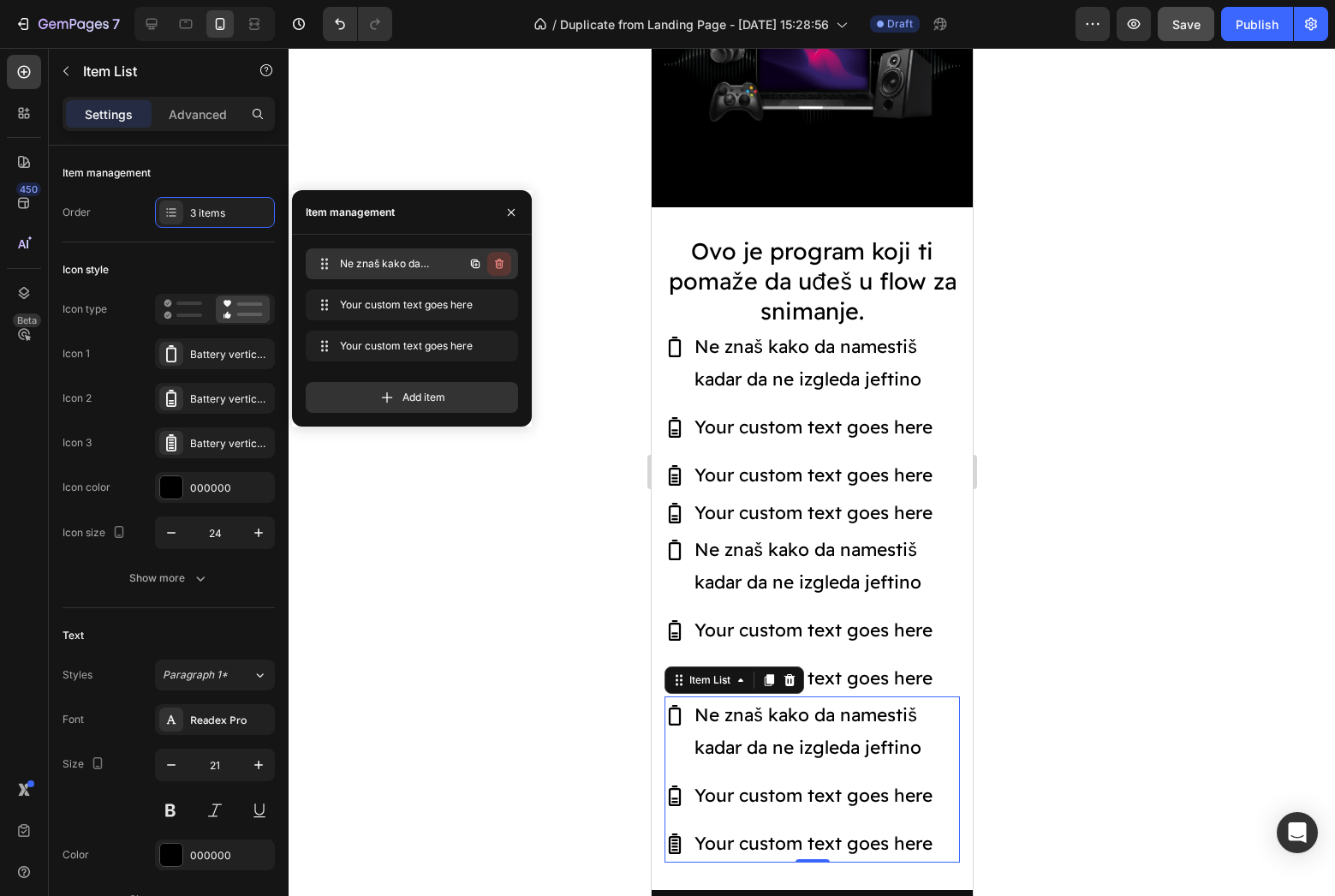
click at [497, 258] on icon "button" at bounding box center [499, 263] width 13 height 13
click at [497, 264] on div "Delete" at bounding box center [488, 263] width 32 height 15
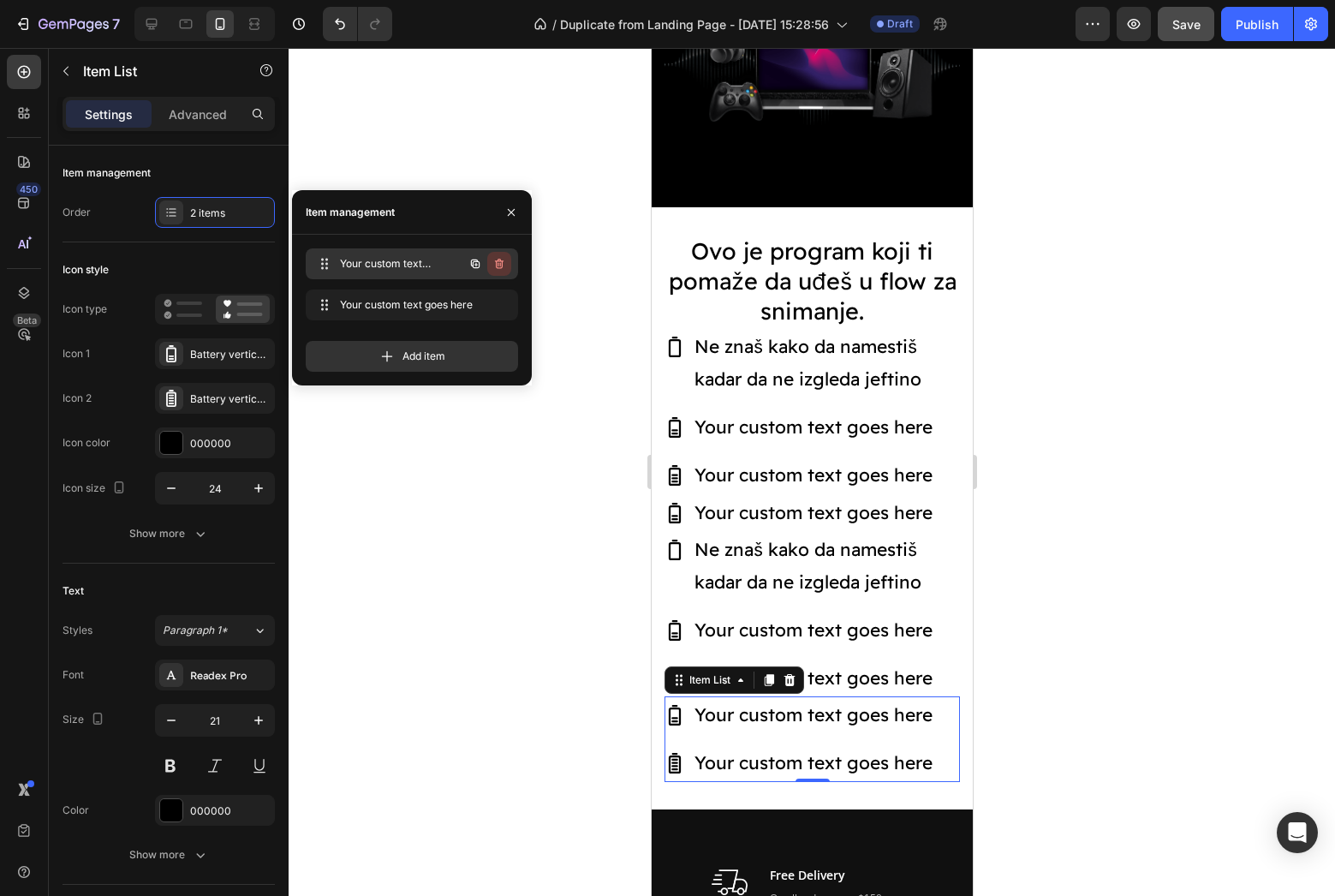
click at [498, 267] on icon "button" at bounding box center [499, 263] width 13 height 13
click at [484, 268] on div "Delete" at bounding box center [488, 263] width 32 height 15
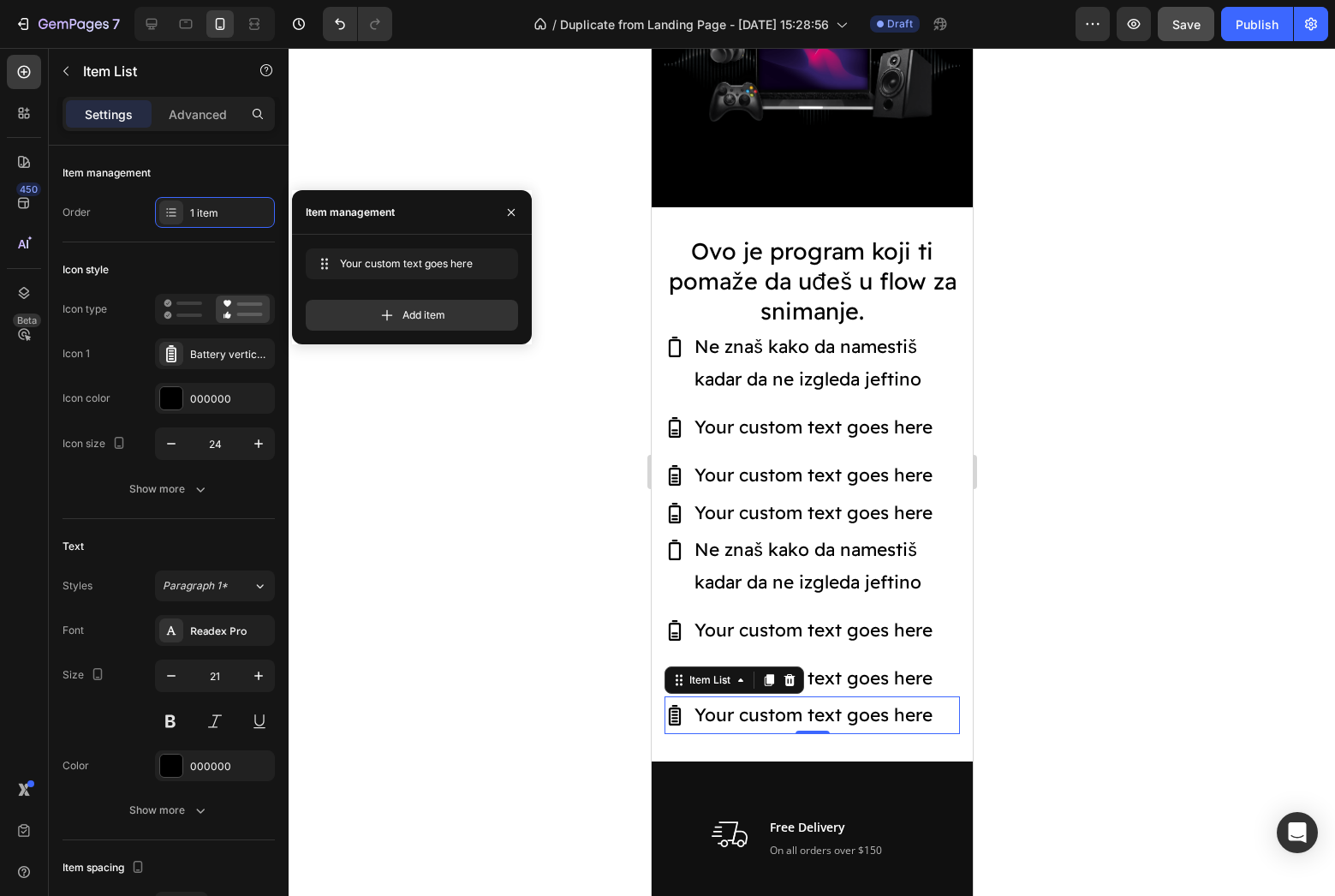
click at [524, 605] on div at bounding box center [811, 472] width 1046 height 848
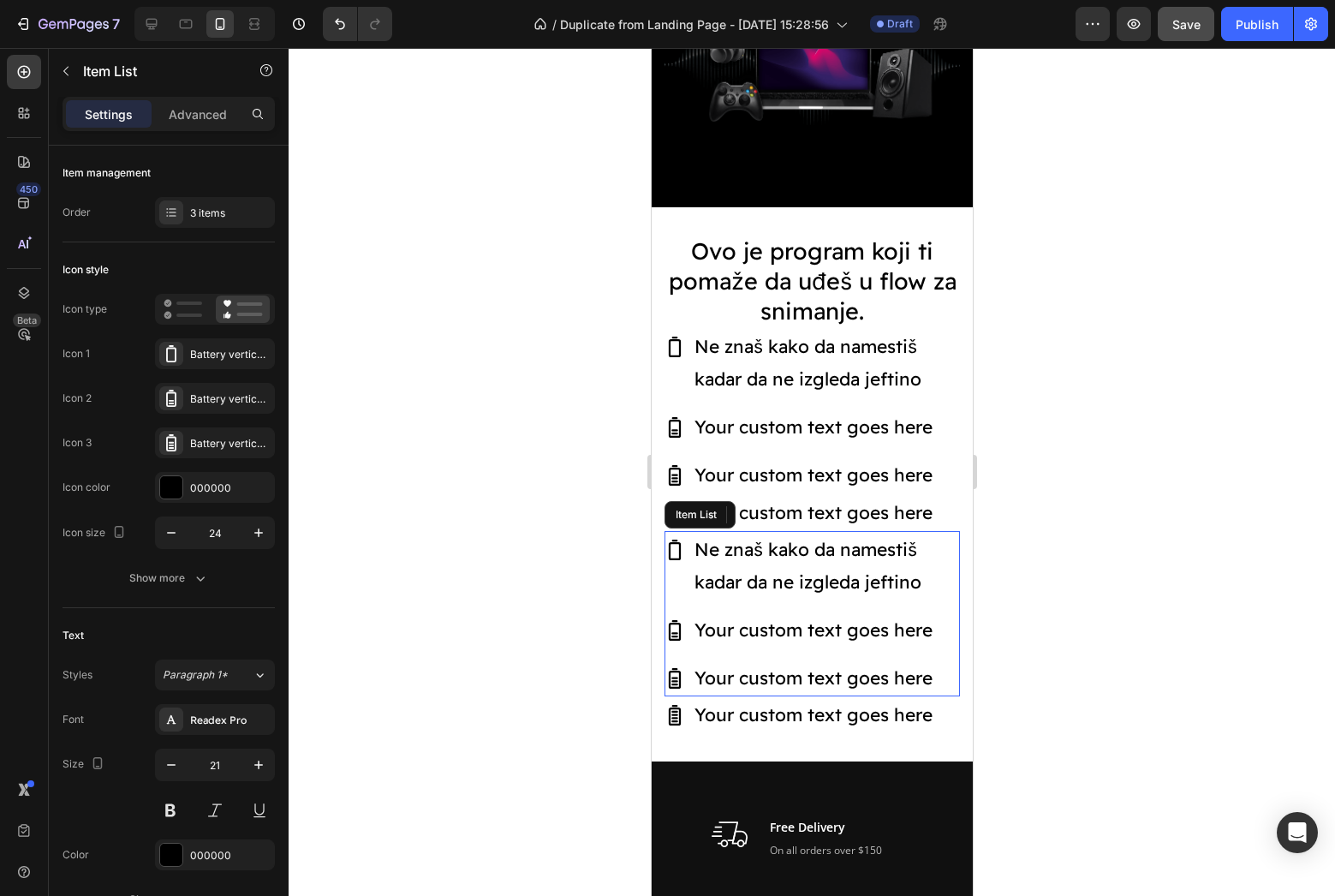
click at [741, 666] on p "Your custom text goes here" at bounding box center [825, 678] width 263 height 33
click at [193, 212] on div "3 items" at bounding box center [230, 212] width 81 height 15
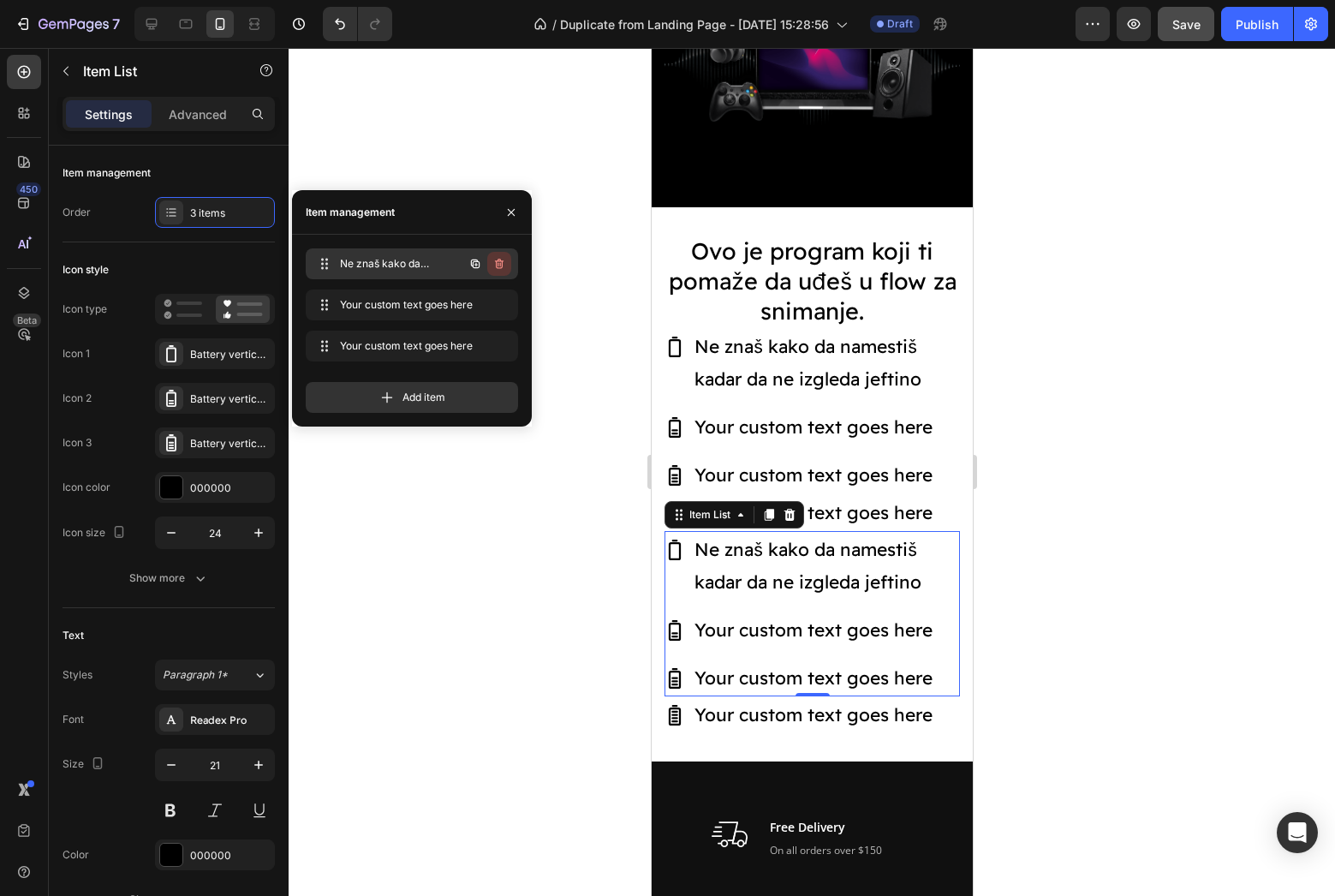
click at [502, 261] on icon "button" at bounding box center [500, 264] width 9 height 11
click at [504, 268] on button "Delete" at bounding box center [487, 263] width 47 height 24
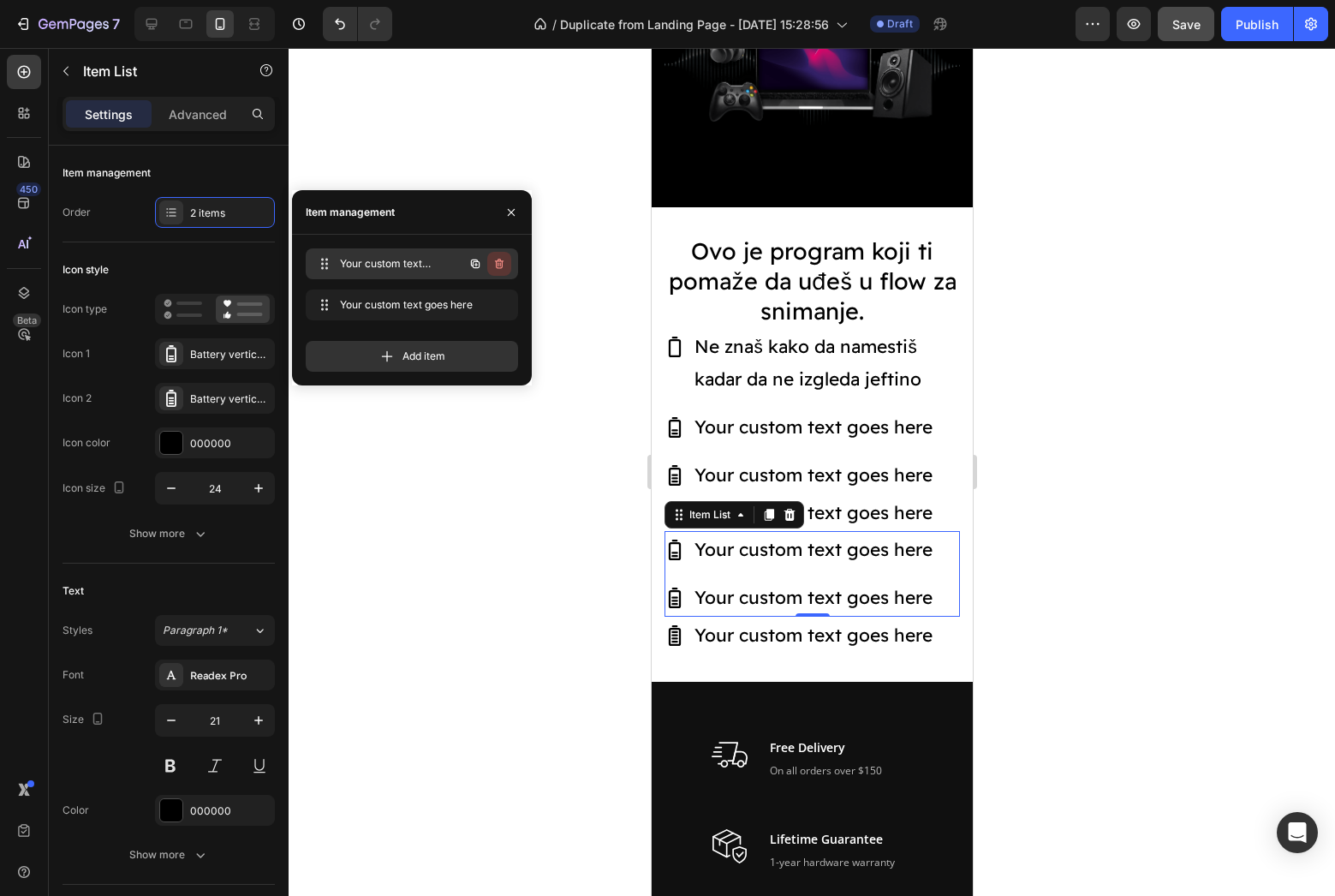
click at [503, 269] on icon "button" at bounding box center [499, 263] width 13 height 13
click at [498, 268] on div "Delete" at bounding box center [488, 263] width 32 height 15
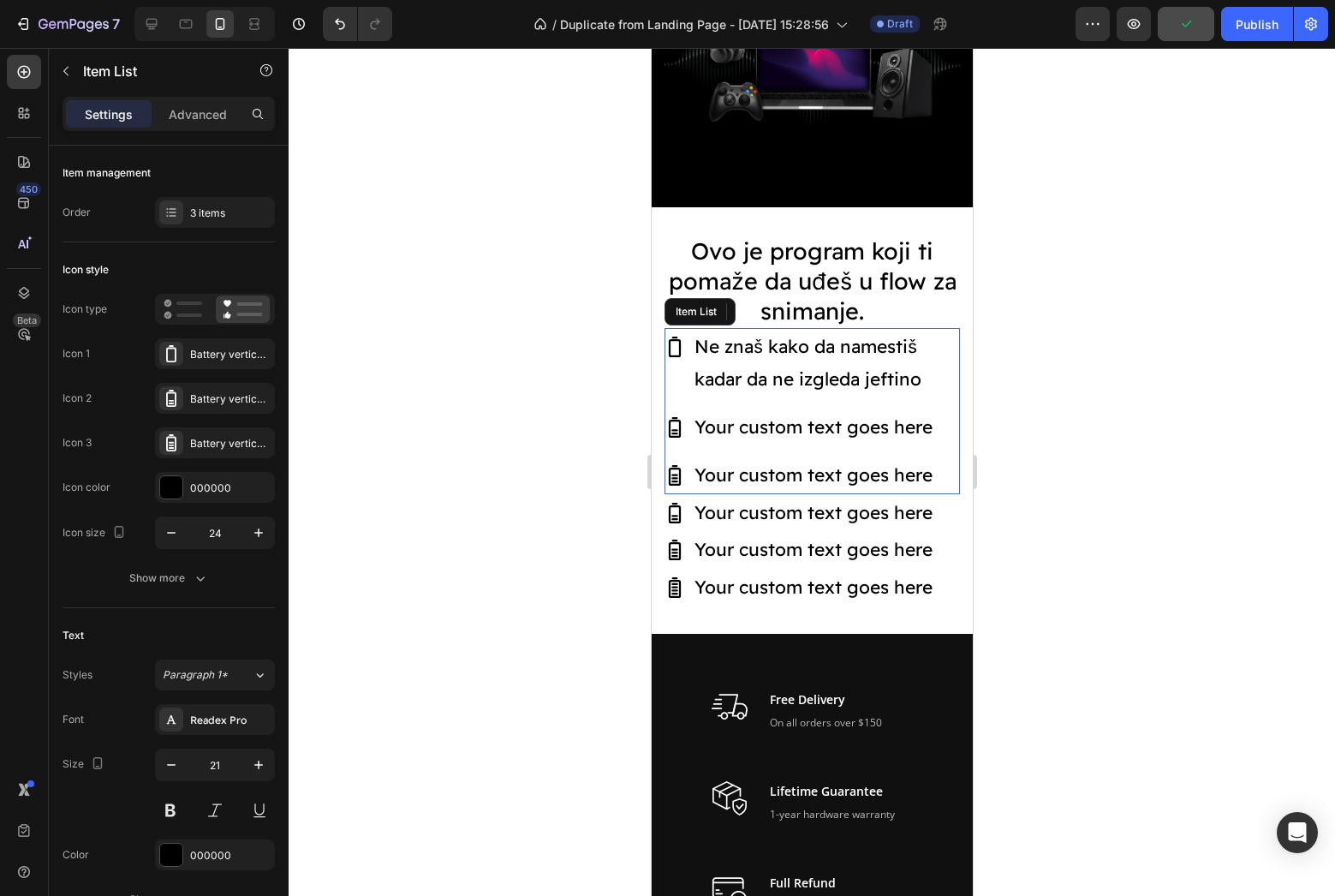
click at [722, 466] on p "Your custom text goes here" at bounding box center [825, 475] width 263 height 33
click at [724, 502] on p "Your custom text goes here" at bounding box center [812, 513] width 238 height 33
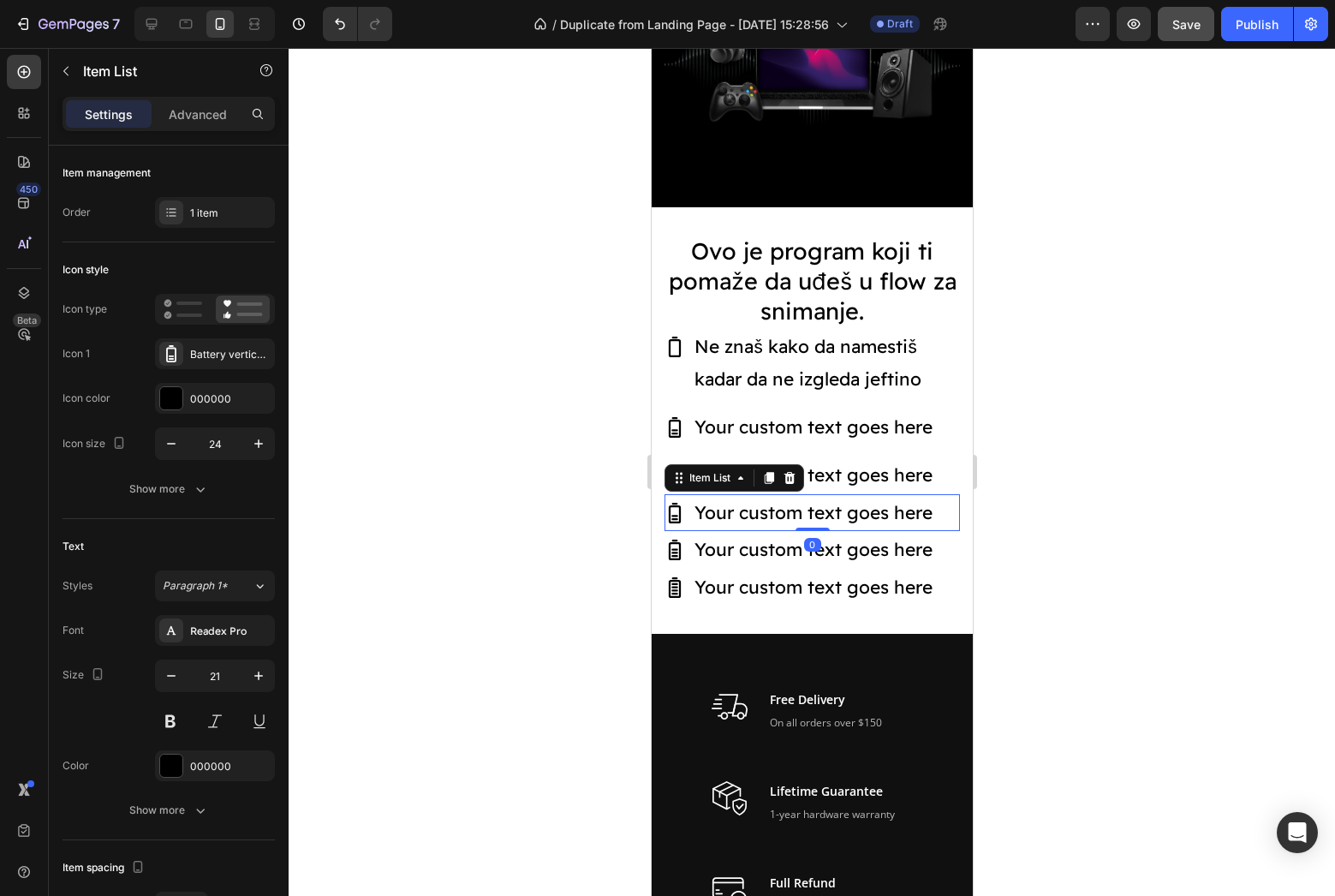
click at [770, 436] on p "Your custom text goes here" at bounding box center [825, 427] width 263 height 33
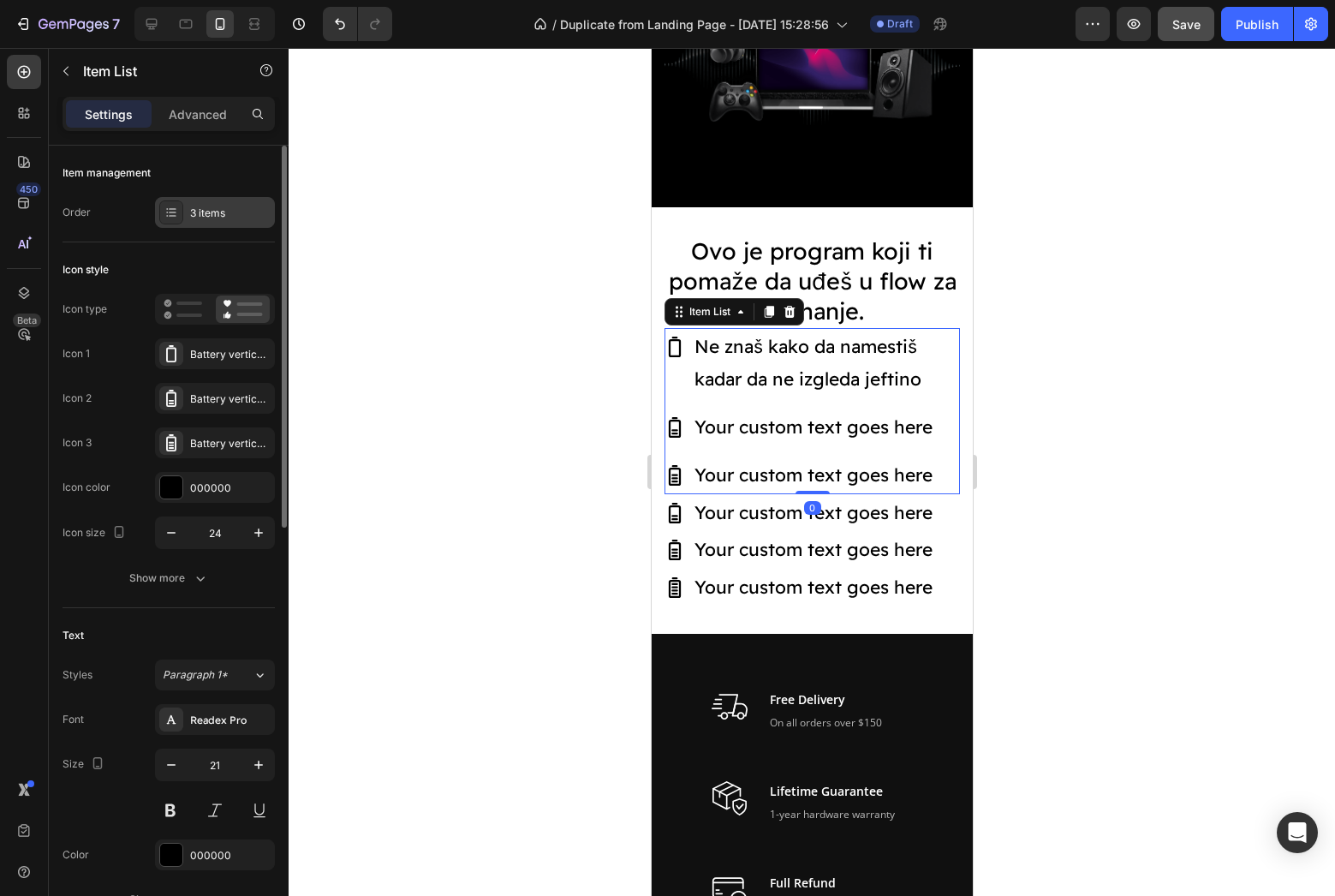
click at [164, 202] on div at bounding box center [171, 212] width 24 height 24
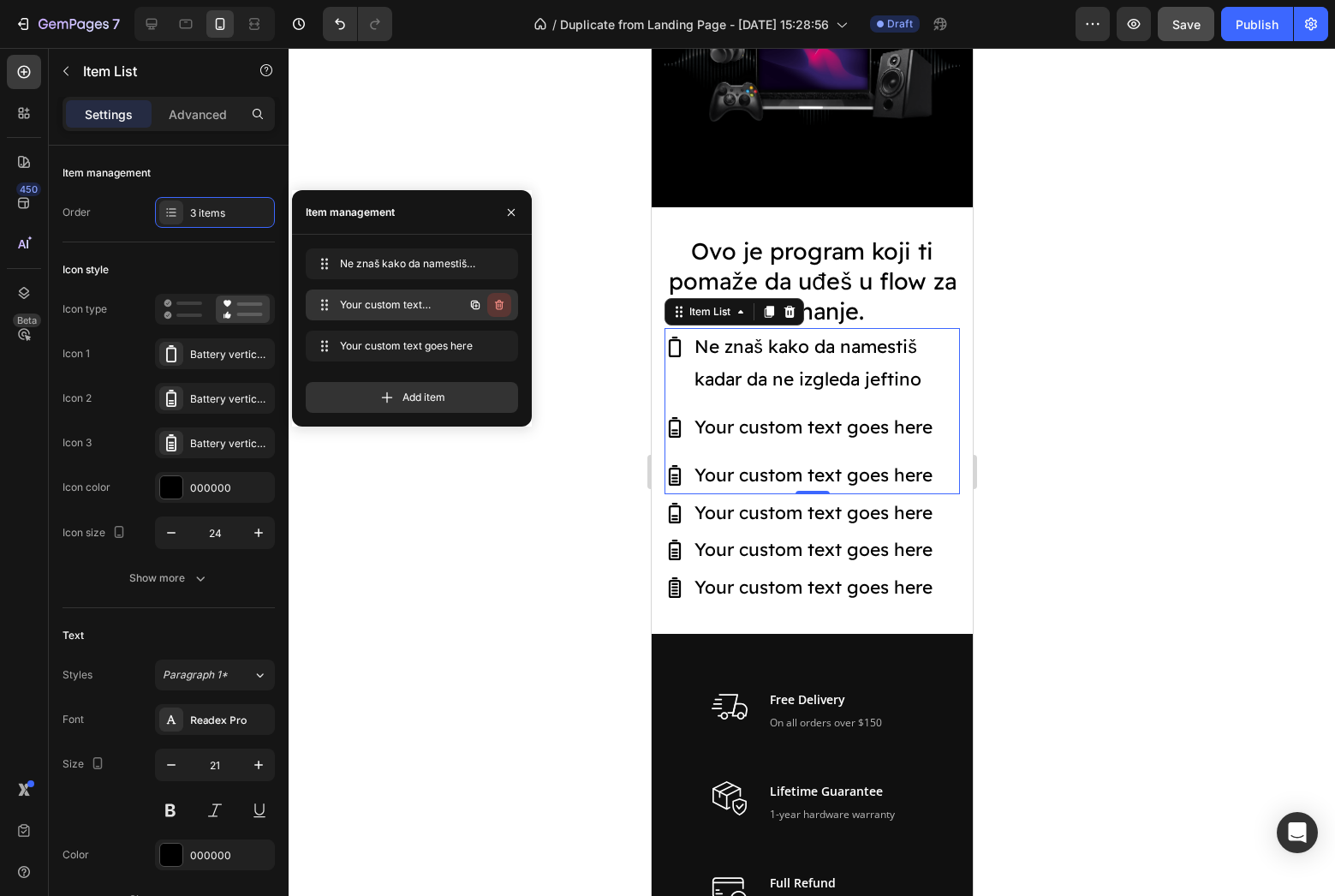
click at [499, 306] on icon "button" at bounding box center [498, 306] width 1 height 4
click at [482, 303] on div "Delete" at bounding box center [488, 304] width 32 height 15
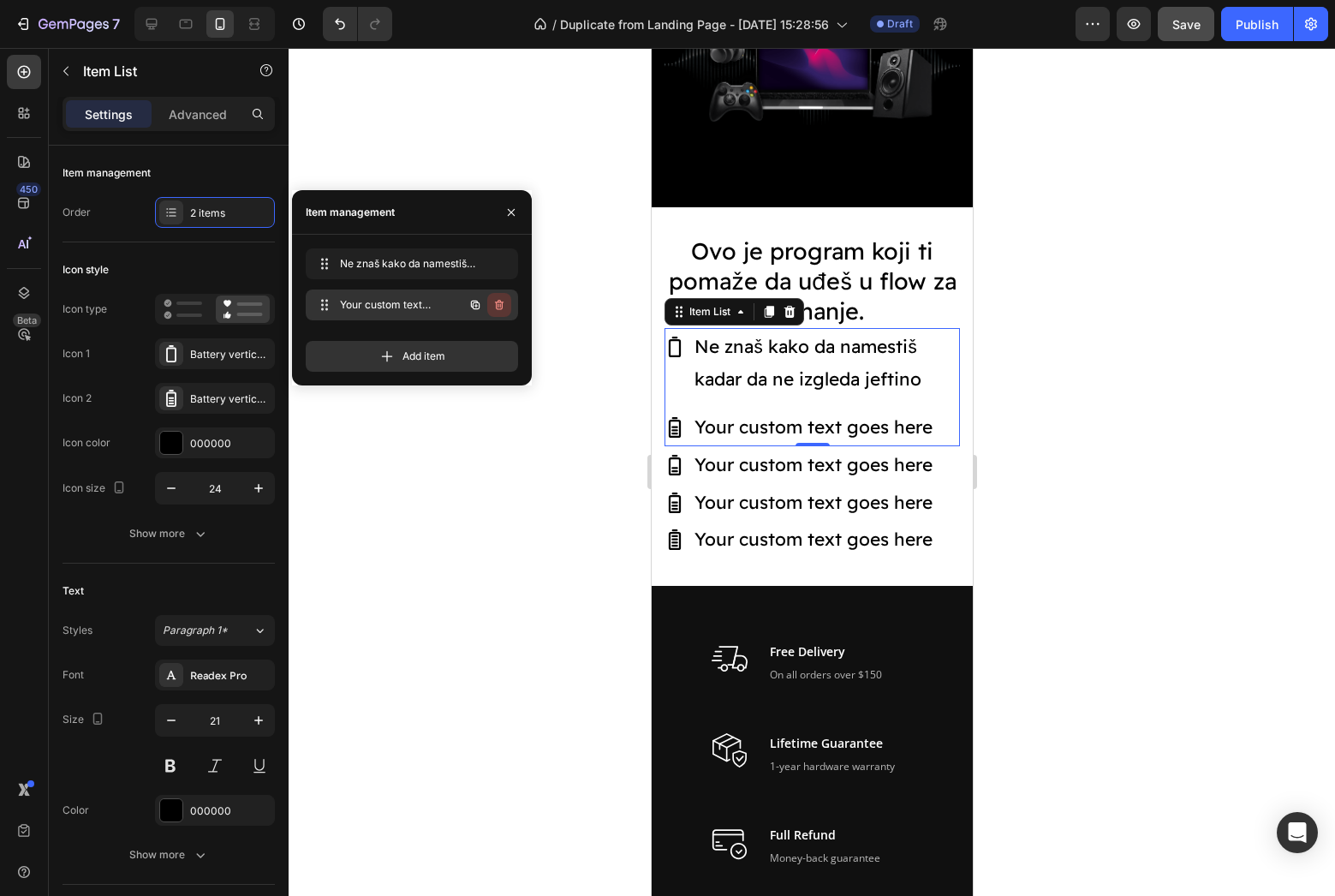
click at [505, 305] on icon "button" at bounding box center [499, 304] width 13 height 13
click at [499, 304] on div "Delete" at bounding box center [488, 304] width 32 height 15
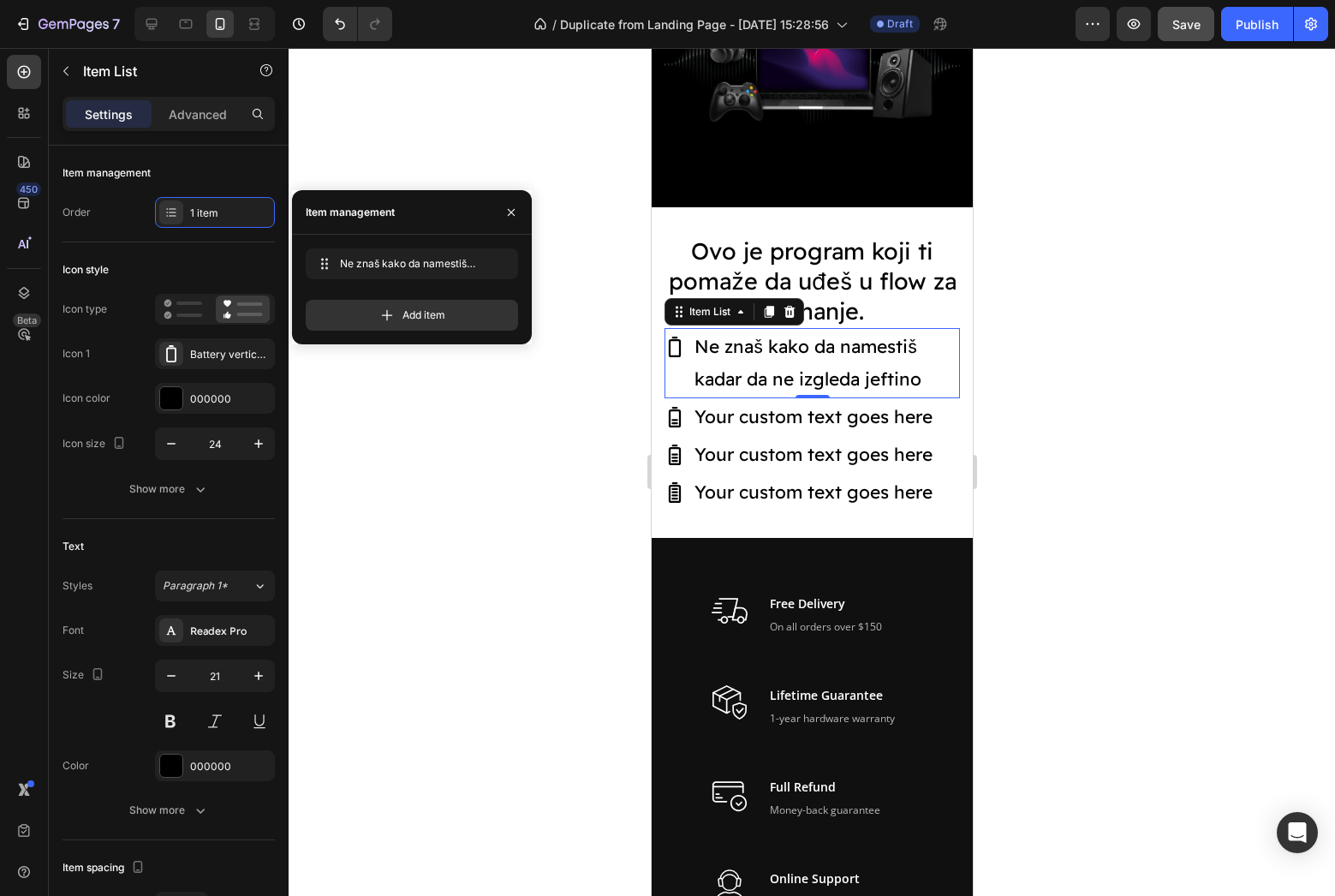
click at [553, 421] on div at bounding box center [811, 472] width 1046 height 848
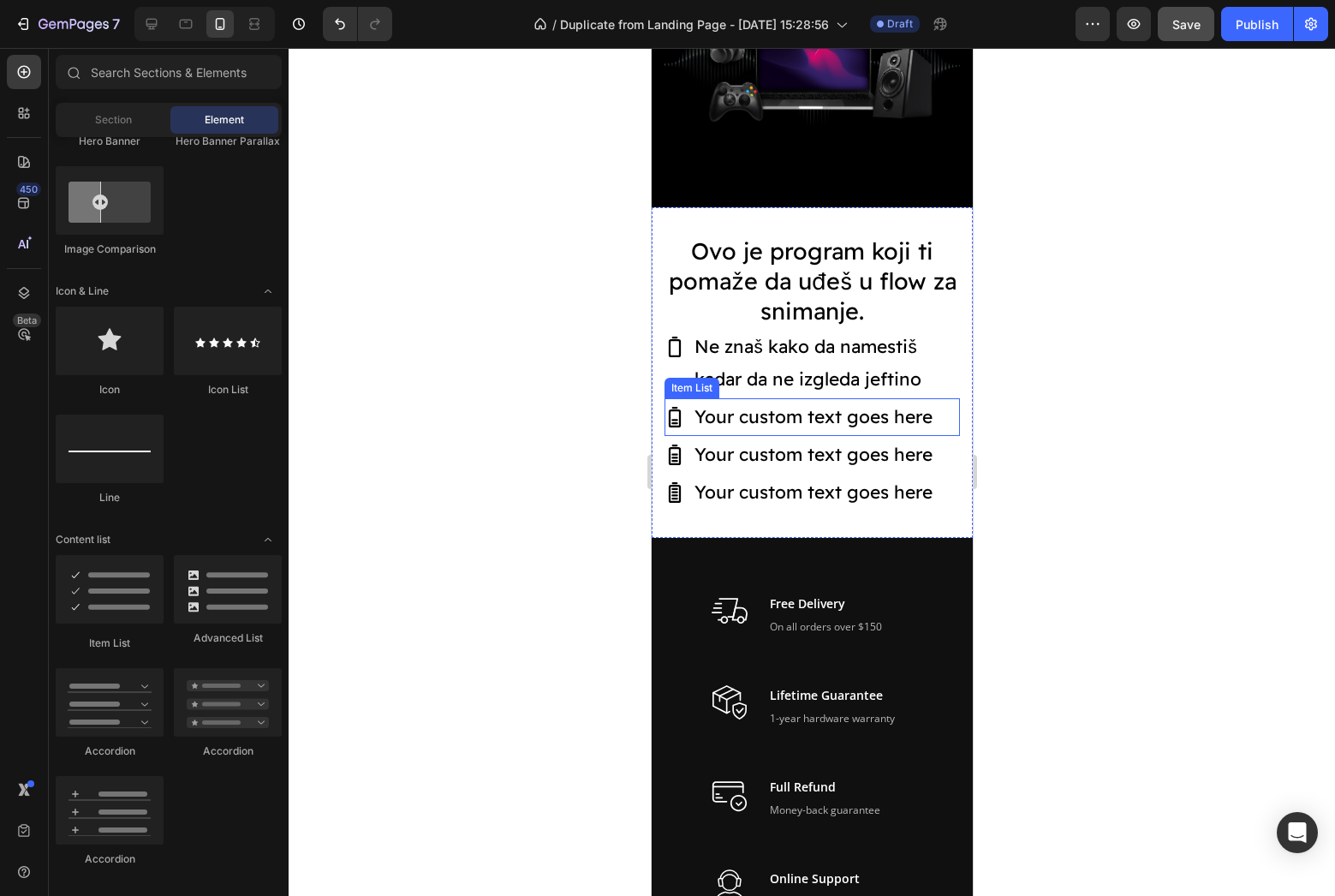
click at [1101, 442] on div at bounding box center [811, 472] width 1046 height 848
click at [686, 350] on div "Ne znaš kako da namestiš kadar da ne izgleda jeftino" at bounding box center [811, 363] width 295 height 70
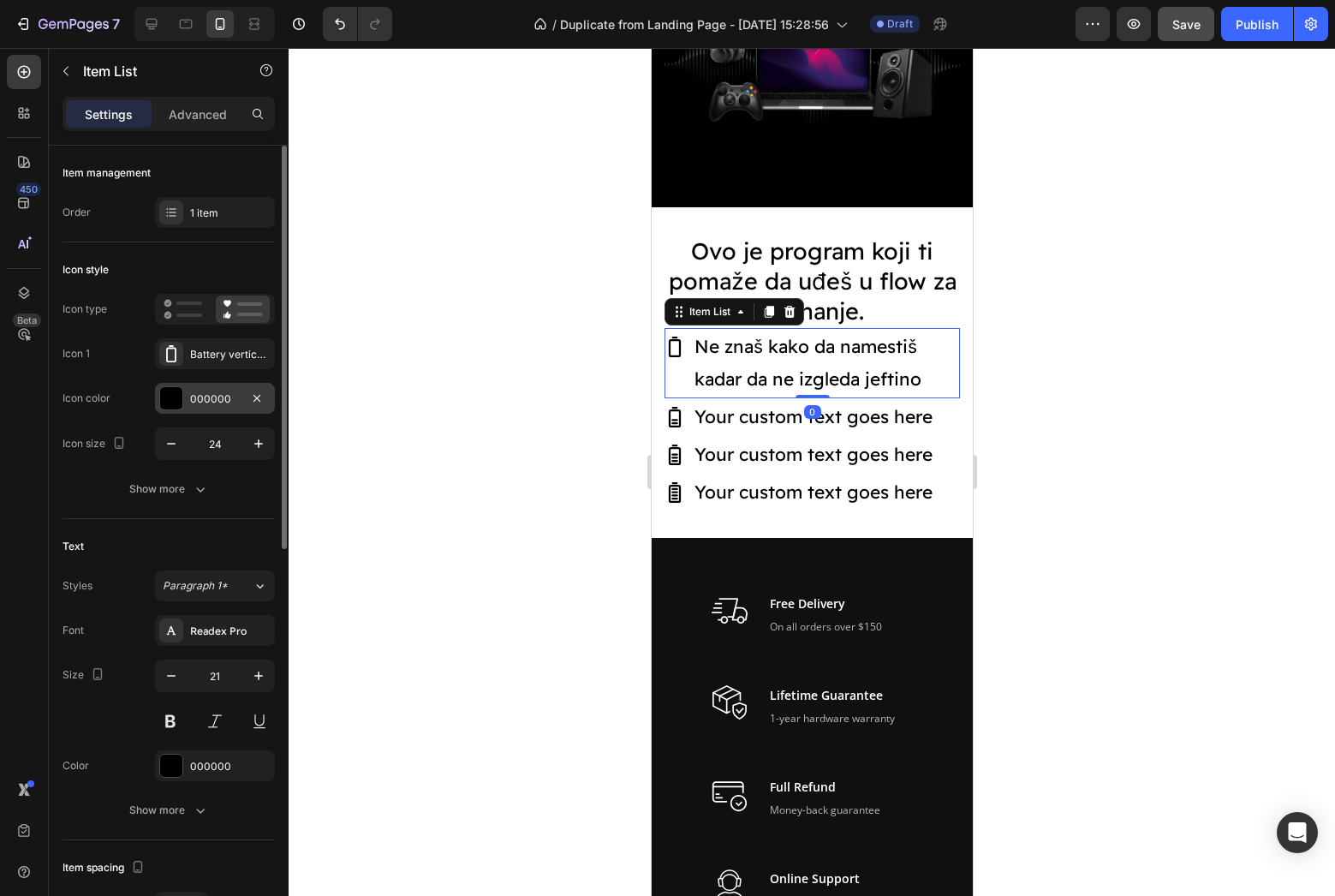
click at [170, 392] on div at bounding box center [171, 397] width 22 height 22
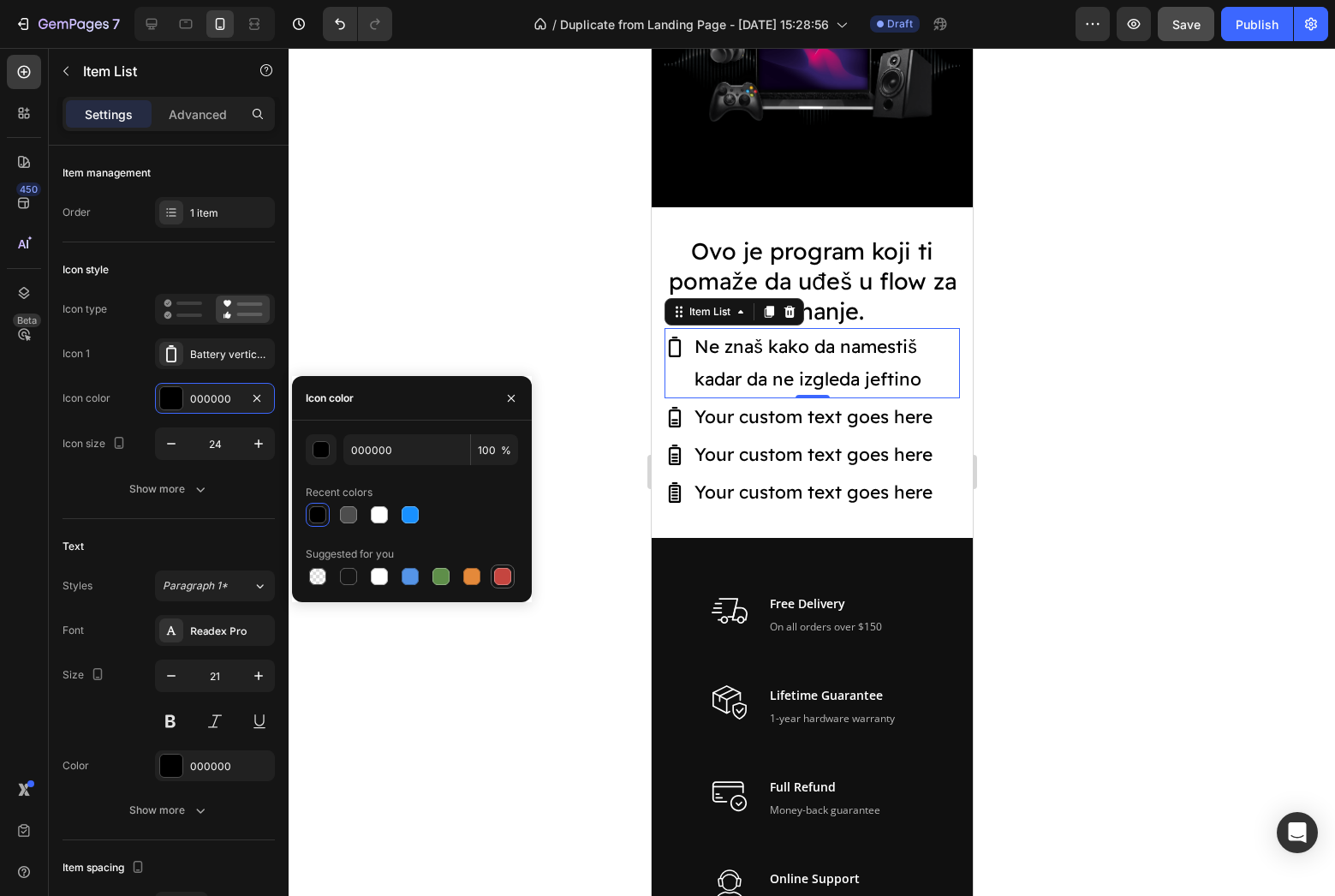
click at [504, 583] on div at bounding box center [502, 576] width 17 height 17
type input "C5453F"
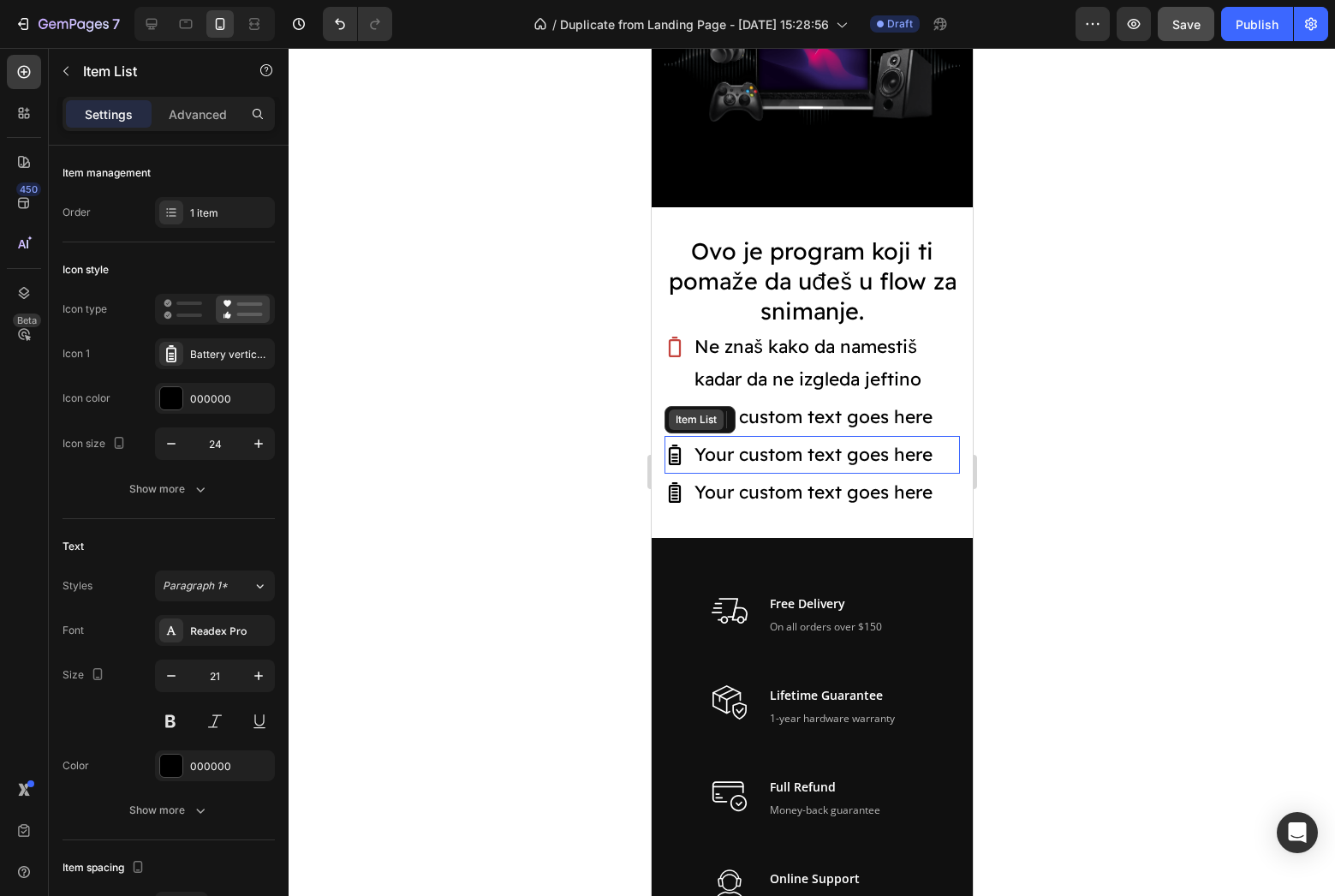
click at [686, 416] on div "Item List" at bounding box center [695, 419] width 48 height 15
click at [582, 385] on div at bounding box center [811, 472] width 1046 height 848
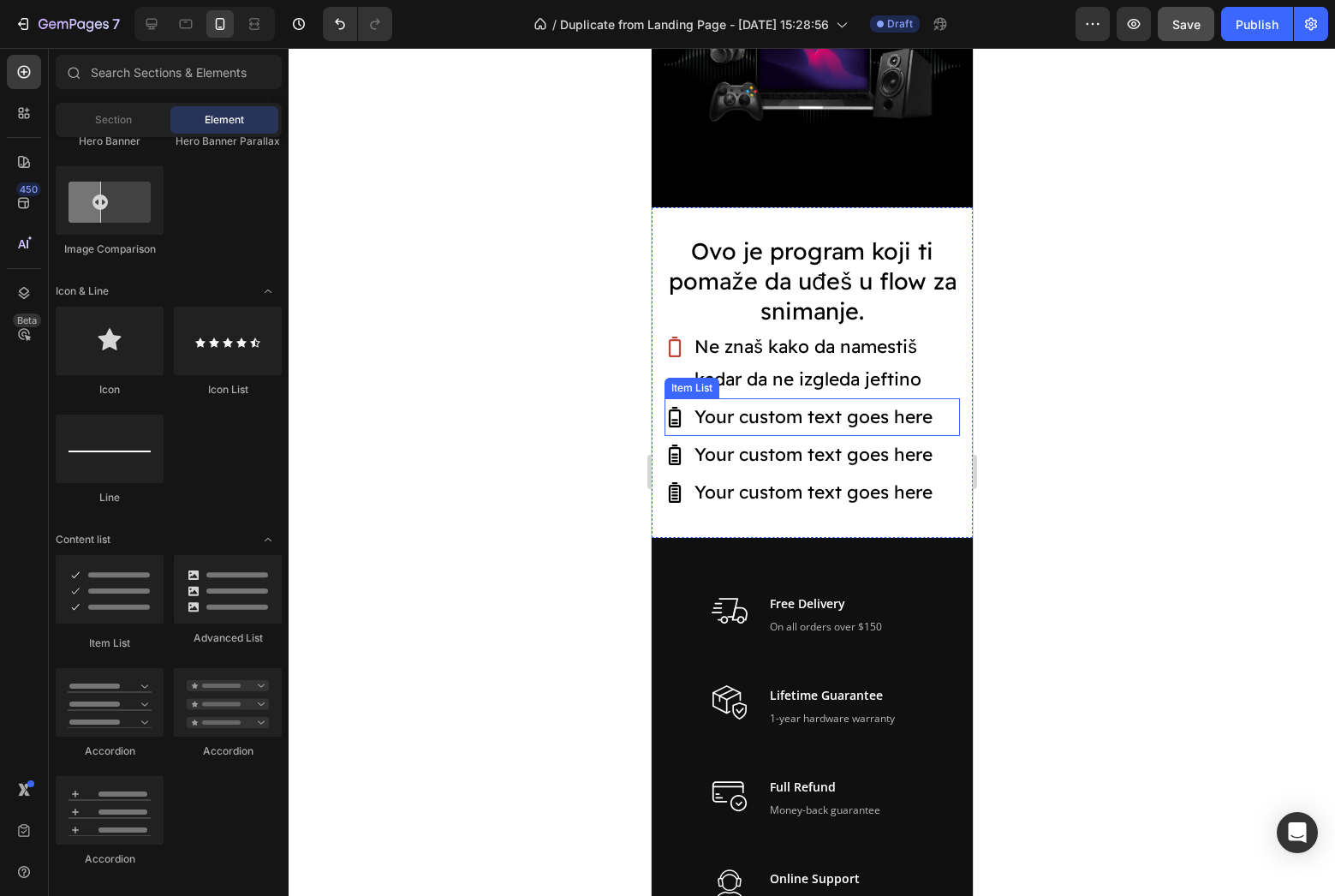
click at [679, 413] on icon at bounding box center [673, 417] width 12 height 20
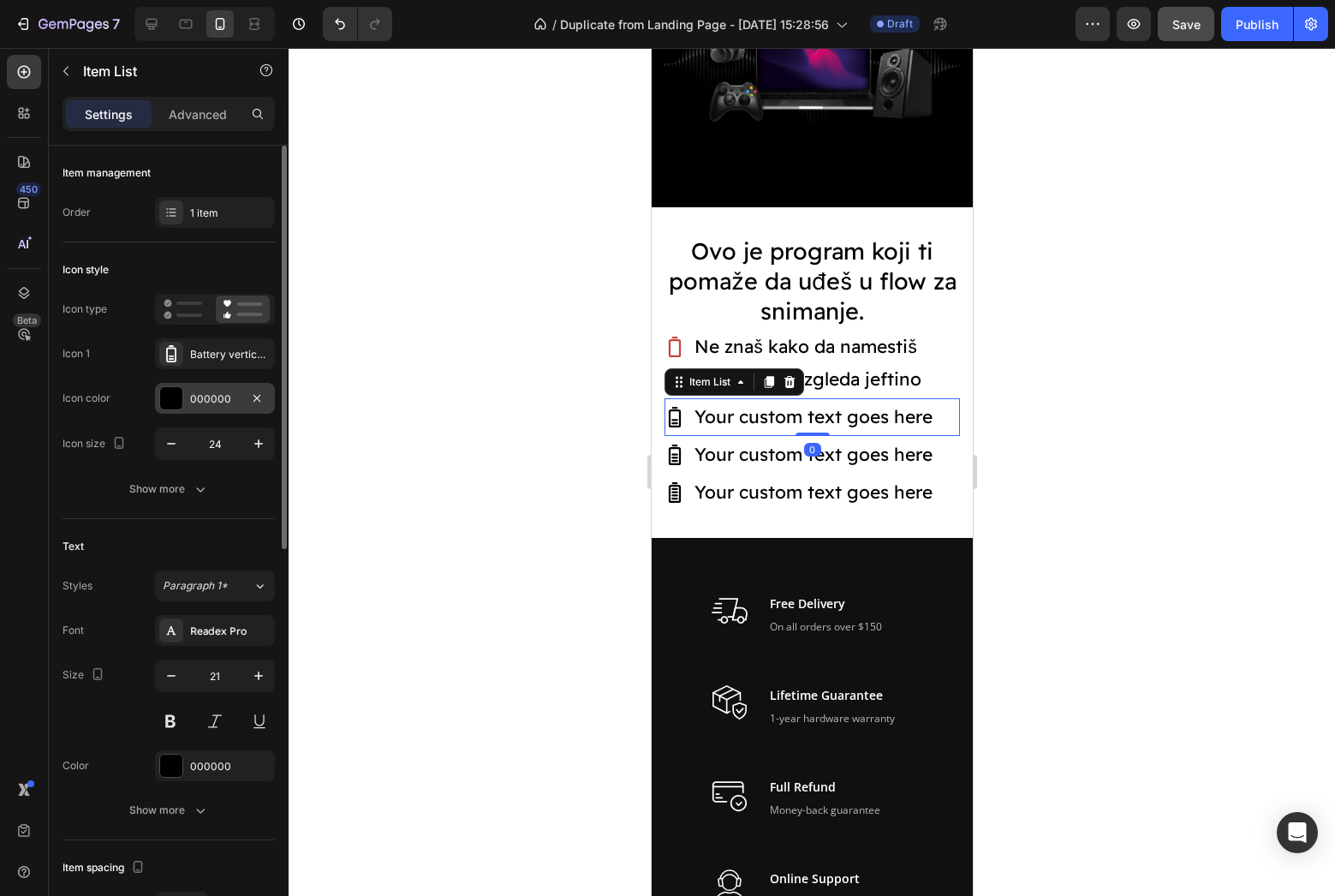
click at [163, 395] on div at bounding box center [171, 397] width 22 height 22
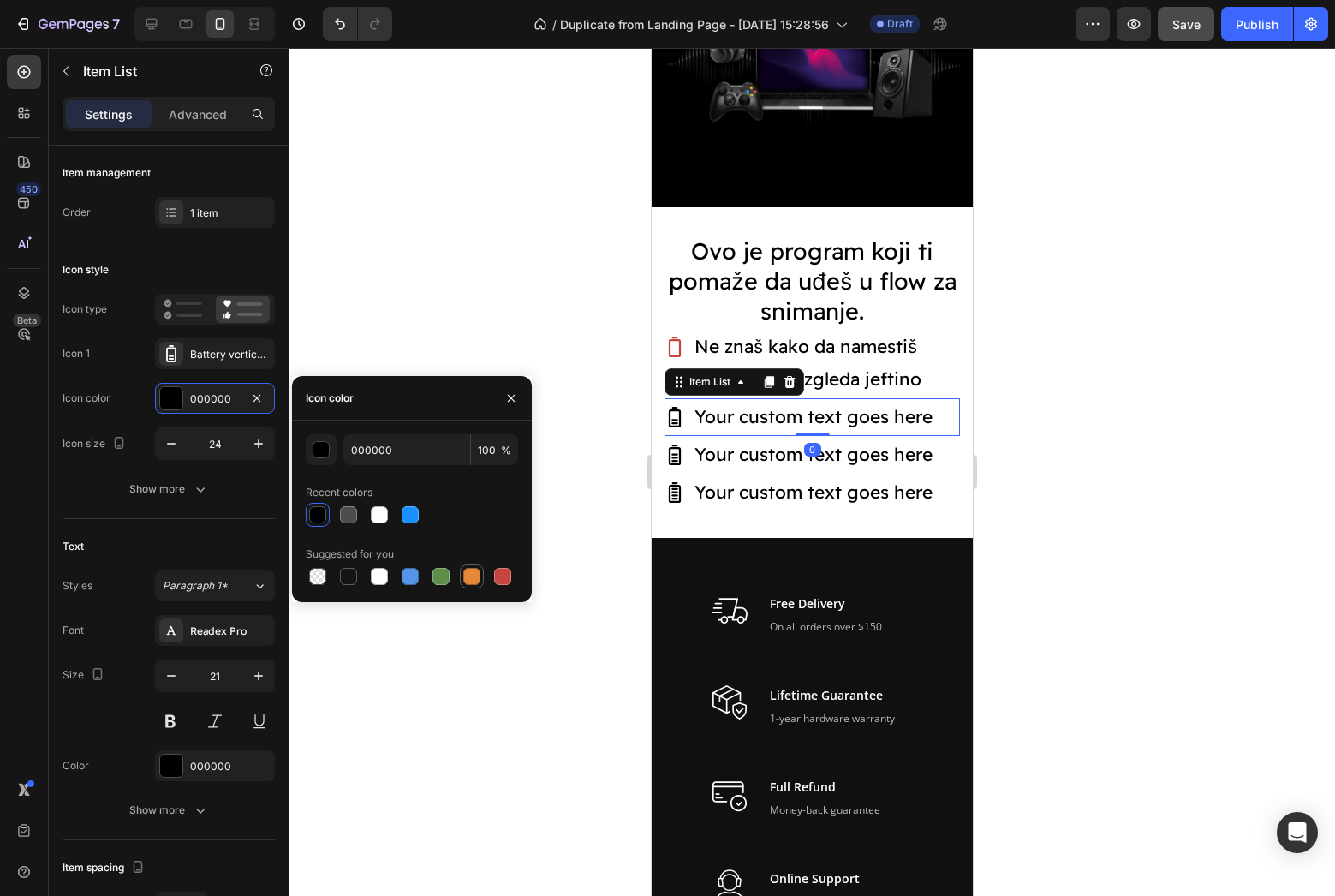
click at [460, 567] on div at bounding box center [471, 576] width 24 height 24
type input "E4893A"
click at [596, 589] on div at bounding box center [811, 472] width 1046 height 848
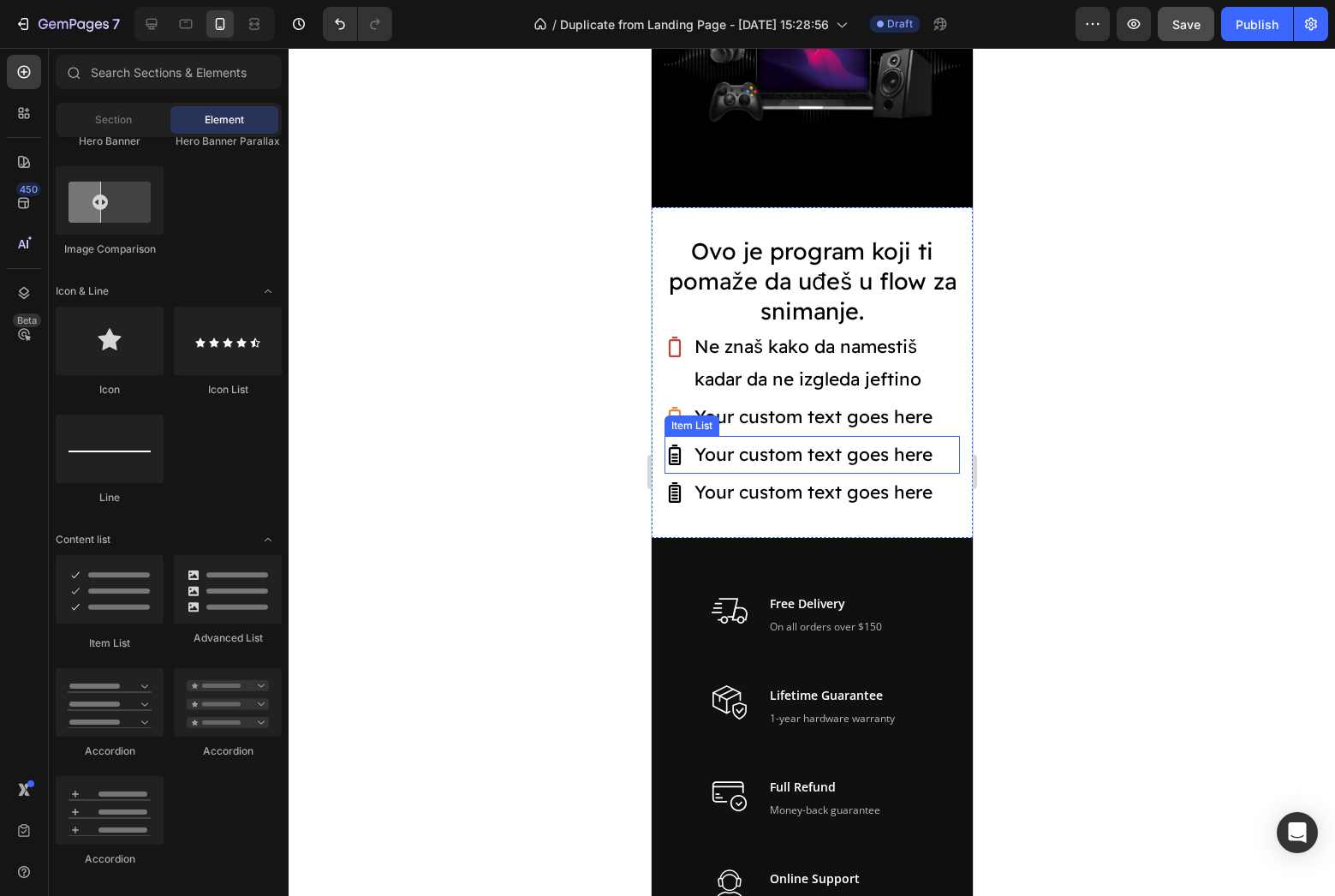
click at [683, 446] on icon at bounding box center [674, 454] width 20 height 20
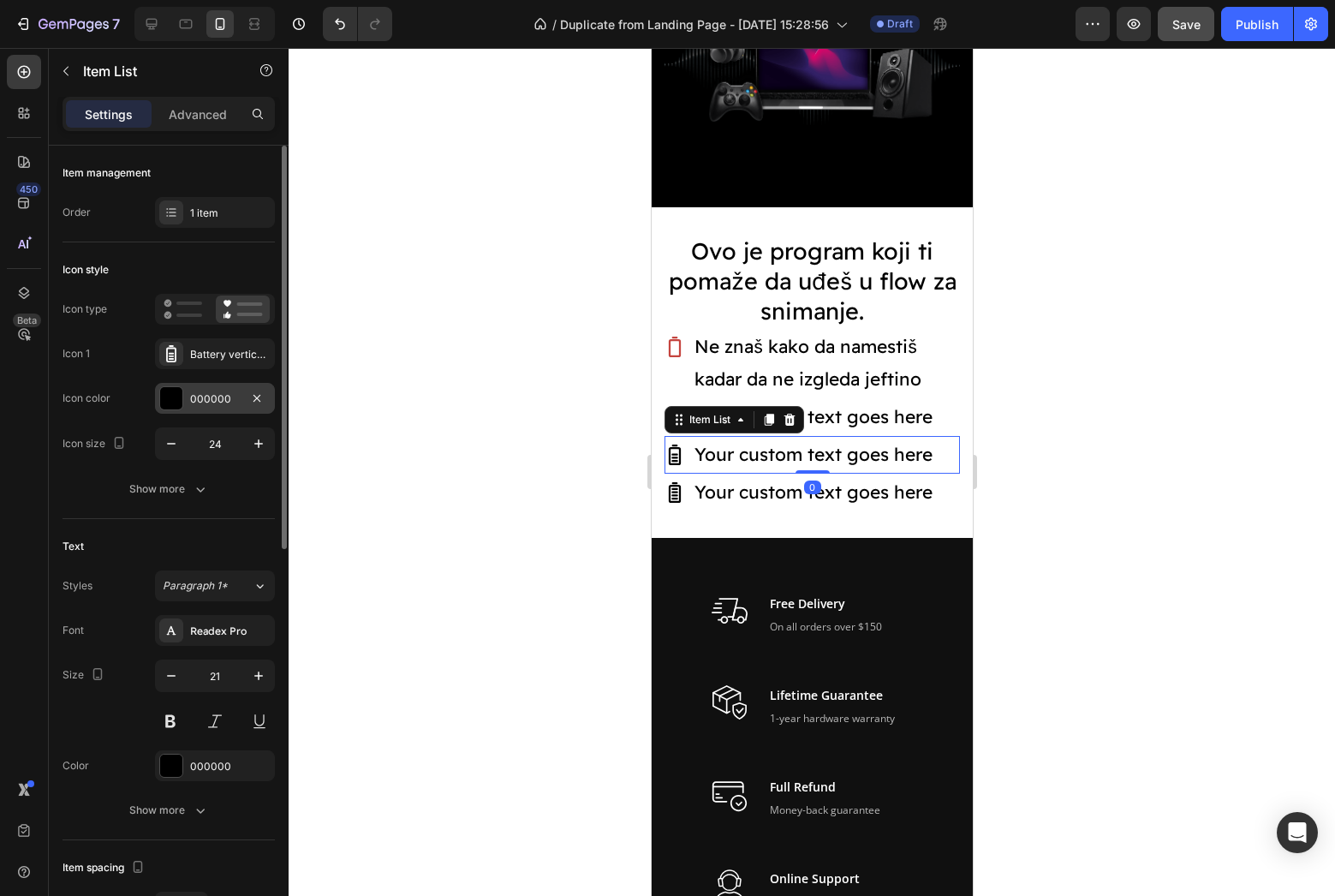
click at [167, 400] on div at bounding box center [171, 397] width 22 height 22
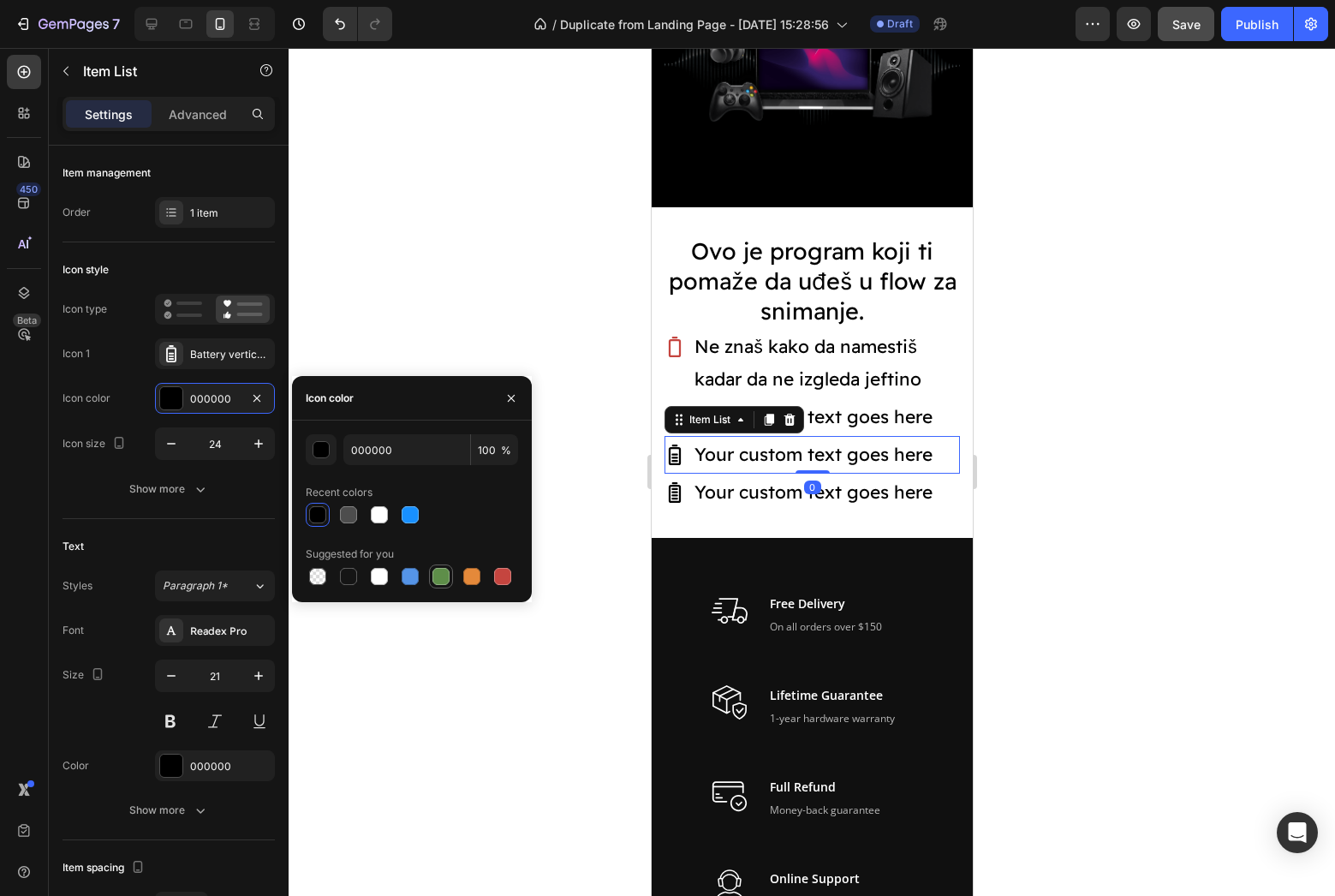
click at [437, 574] on div at bounding box center [440, 576] width 17 height 17
click at [323, 450] on div "button" at bounding box center [322, 450] width 17 height 17
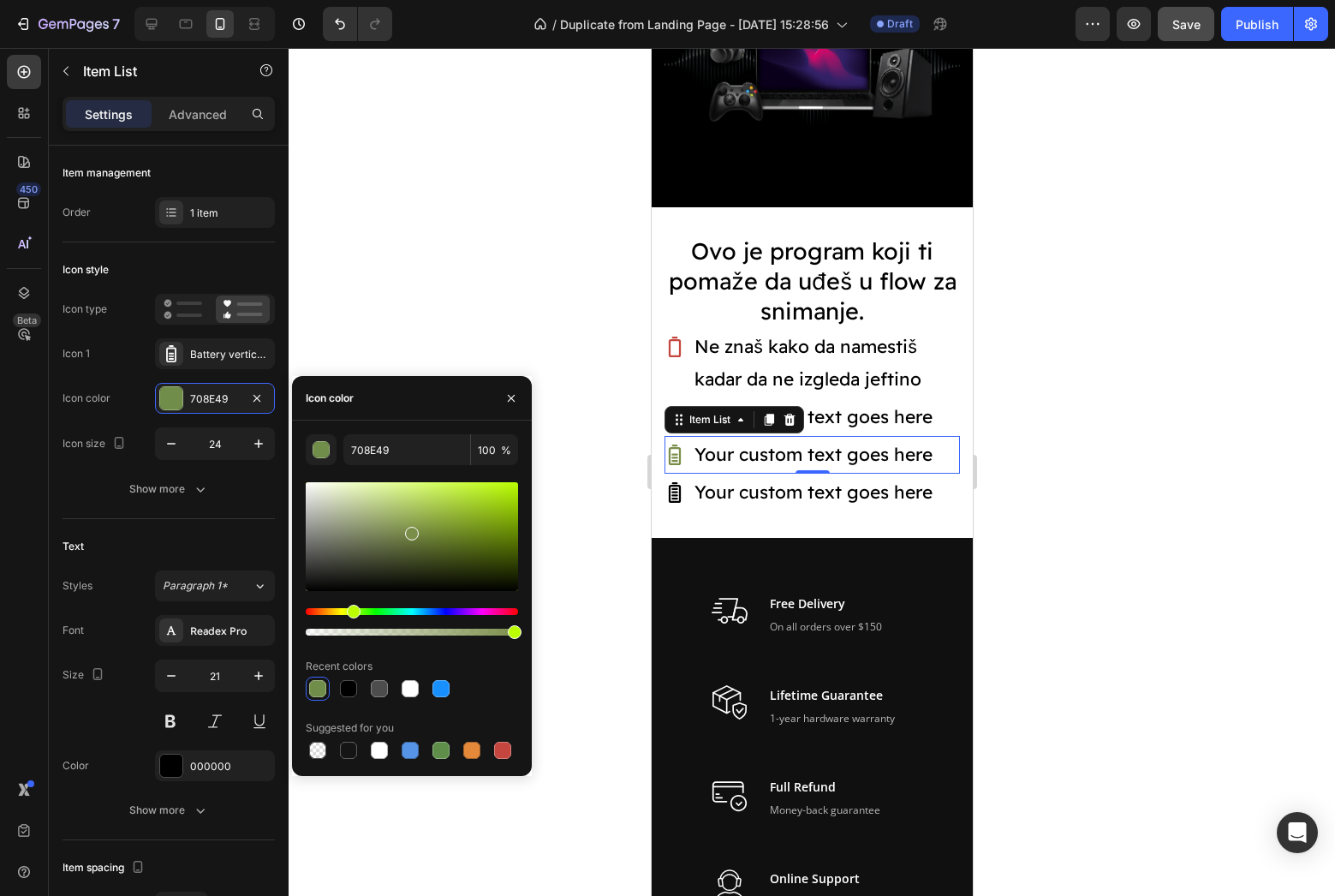
drag, startPoint x: 368, startPoint y: 612, endPoint x: 352, endPoint y: 612, distance: 16.0
click at [352, 612] on div "Hue" at bounding box center [353, 611] width 13 height 13
drag, startPoint x: 417, startPoint y: 527, endPoint x: 421, endPoint y: 483, distance: 44.2
click at [421, 483] on div at bounding box center [412, 536] width 212 height 108
drag, startPoint x: 434, startPoint y: 503, endPoint x: 463, endPoint y: 508, distance: 29.4
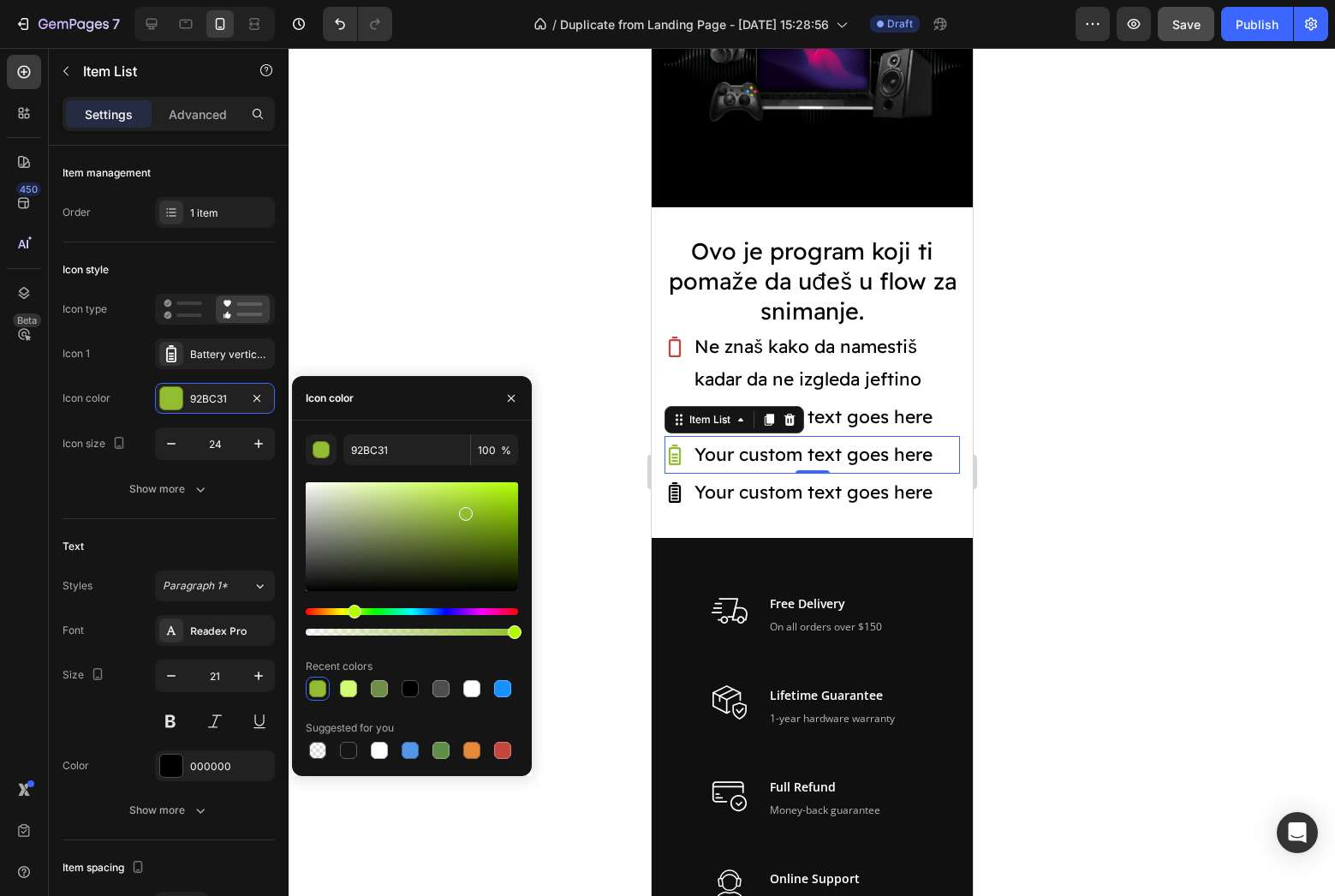
click at [463, 508] on div at bounding box center [412, 536] width 212 height 108
click at [347, 614] on div "Hue" at bounding box center [348, 611] width 13 height 13
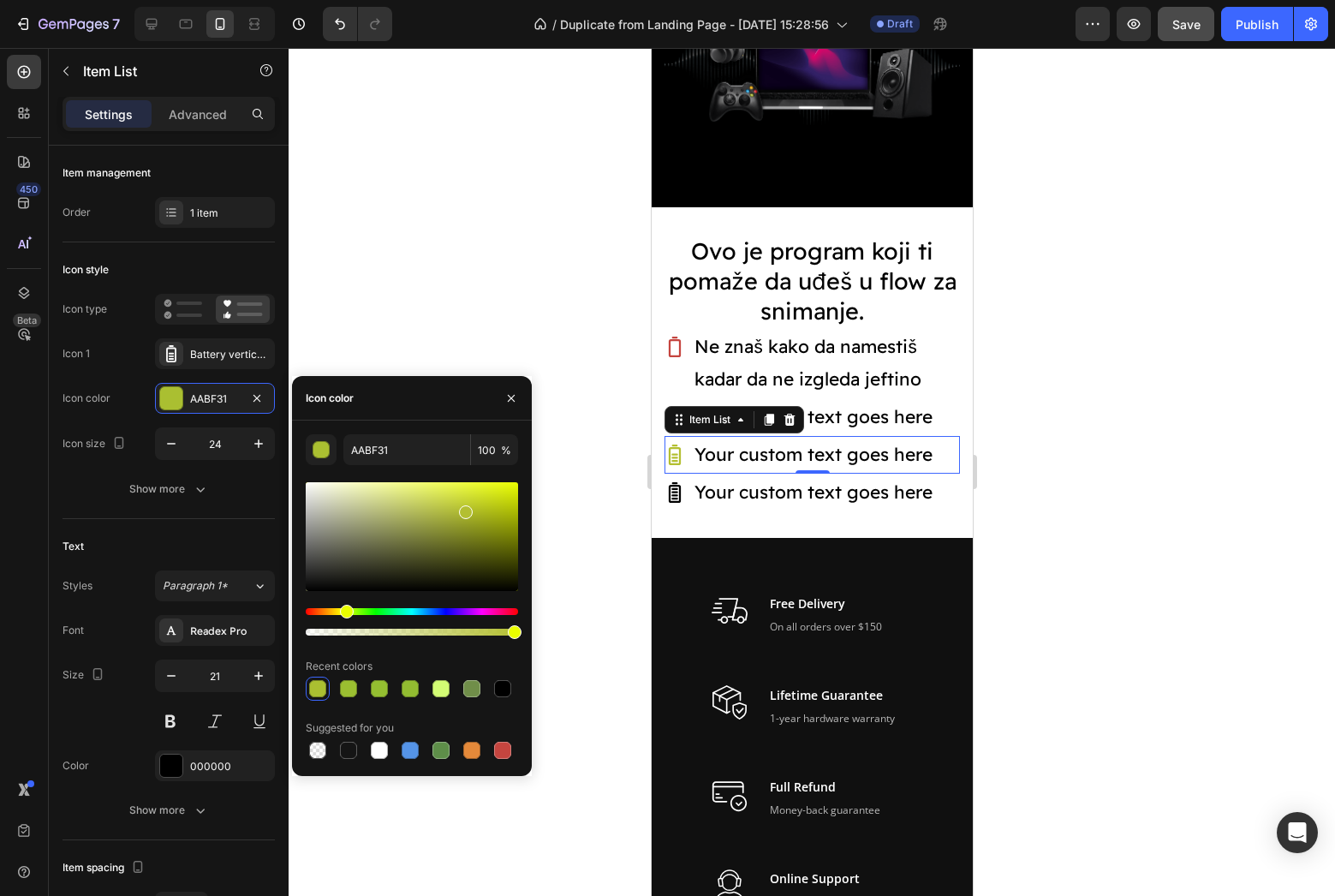
type input "B3BF31"
click at [344, 614] on div "Hue" at bounding box center [346, 611] width 13 height 13
click at [580, 565] on div at bounding box center [811, 472] width 1046 height 848
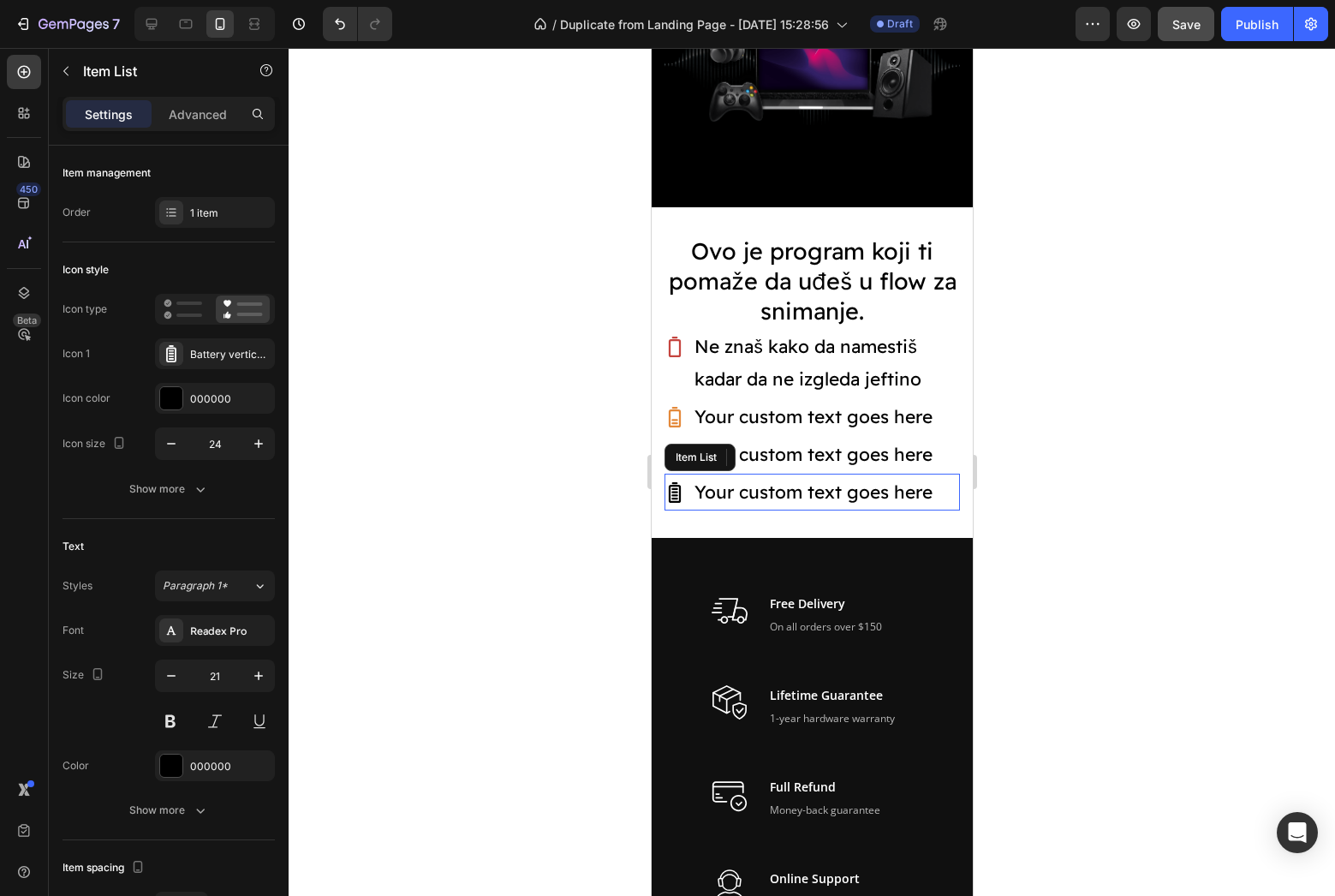
drag, startPoint x: 675, startPoint y: 492, endPoint x: 1242, endPoint y: 557, distance: 570.7
click at [675, 492] on icon at bounding box center [673, 492] width 12 height 20
click at [172, 408] on div at bounding box center [171, 397] width 22 height 22
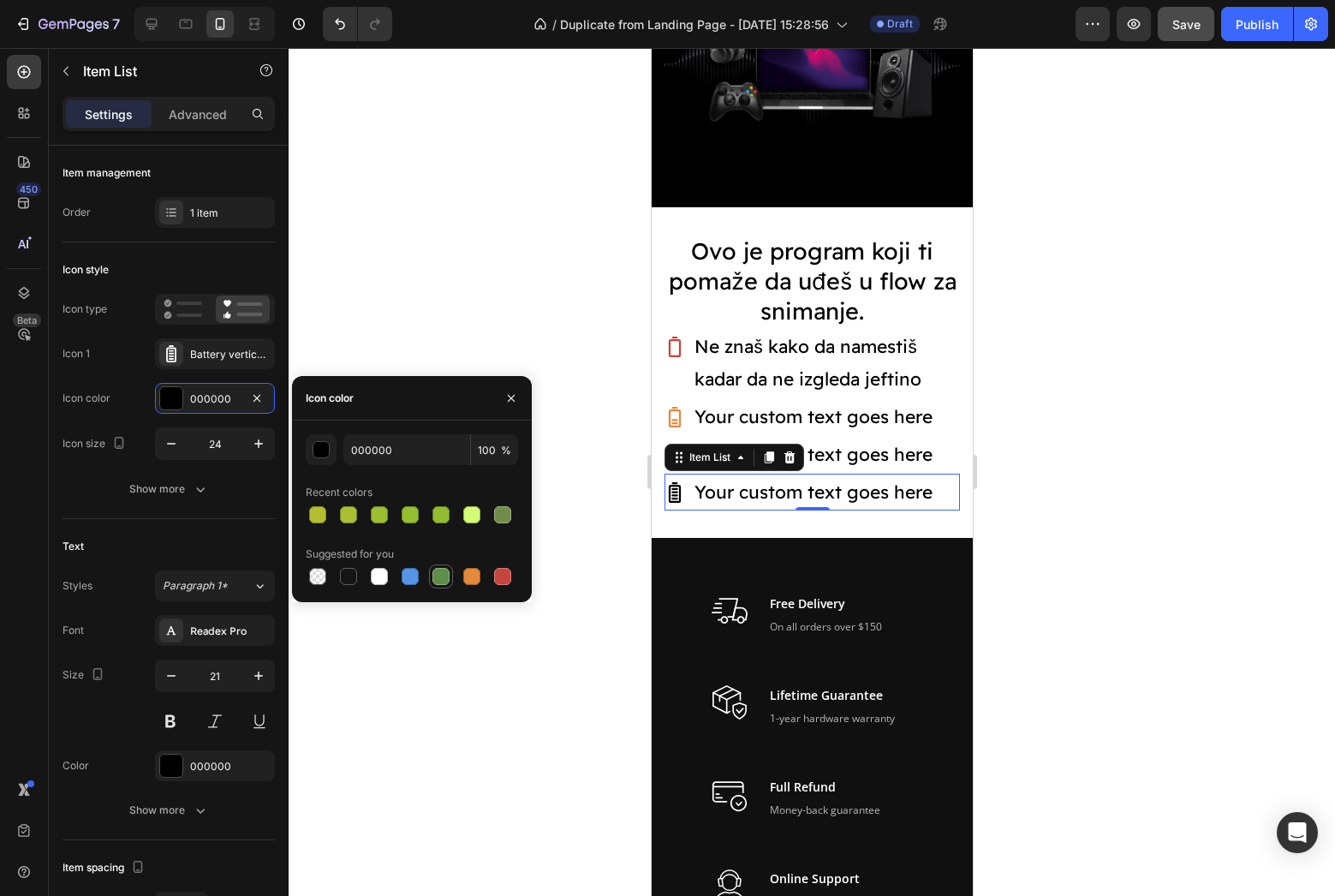
click at [450, 580] on div at bounding box center [441, 576] width 20 height 20
type input "5E8E49"
click at [543, 571] on div at bounding box center [811, 472] width 1046 height 848
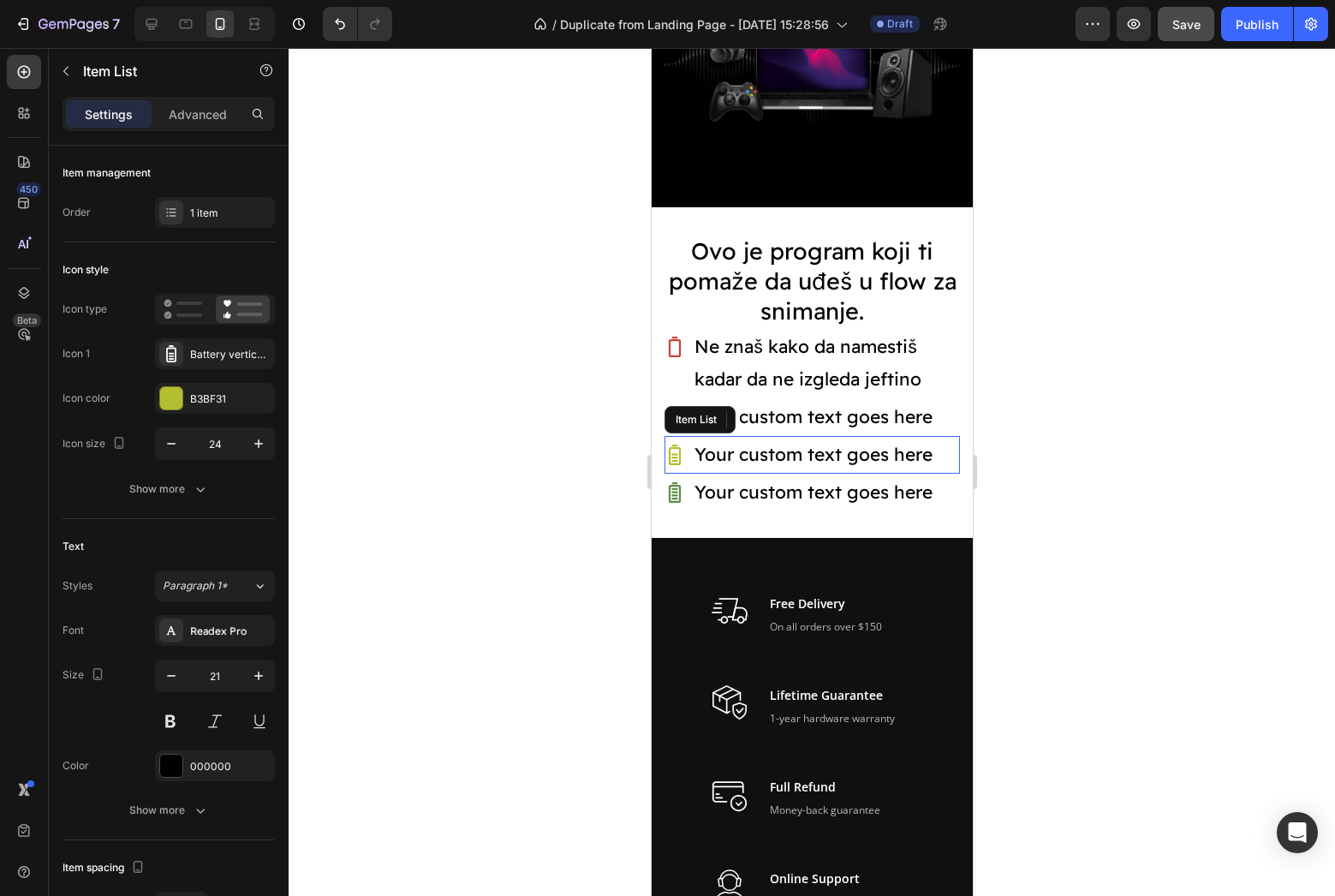
click at [677, 444] on icon at bounding box center [673, 454] width 12 height 20
click at [170, 397] on div at bounding box center [171, 397] width 22 height 22
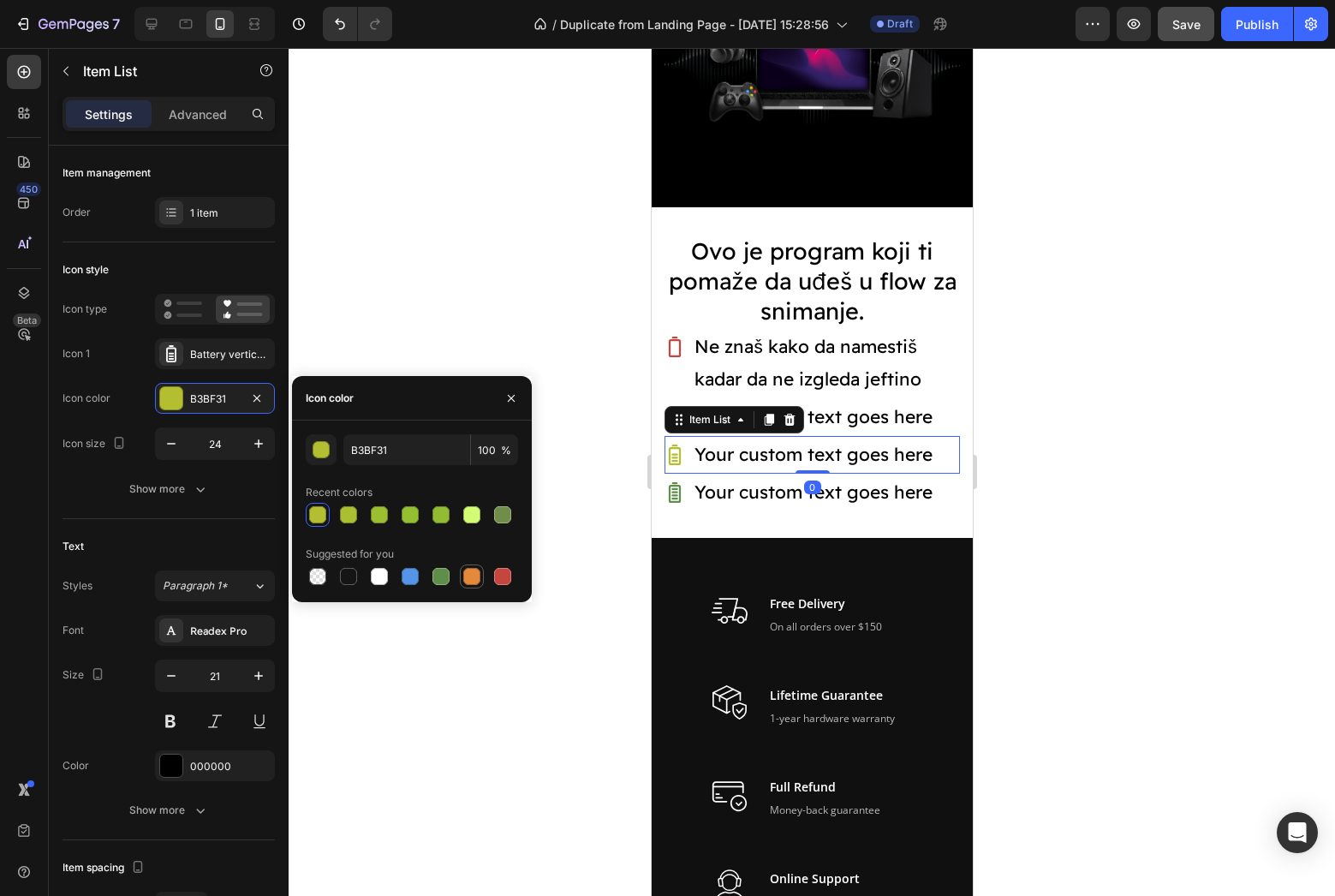
click at [462, 587] on div at bounding box center [471, 576] width 24 height 24
click at [318, 430] on div "E4893A 100 % Recent colors Suggested for you" at bounding box center [412, 511] width 240 height 181
click at [321, 441] on div "button" at bounding box center [321, 449] width 17 height 17
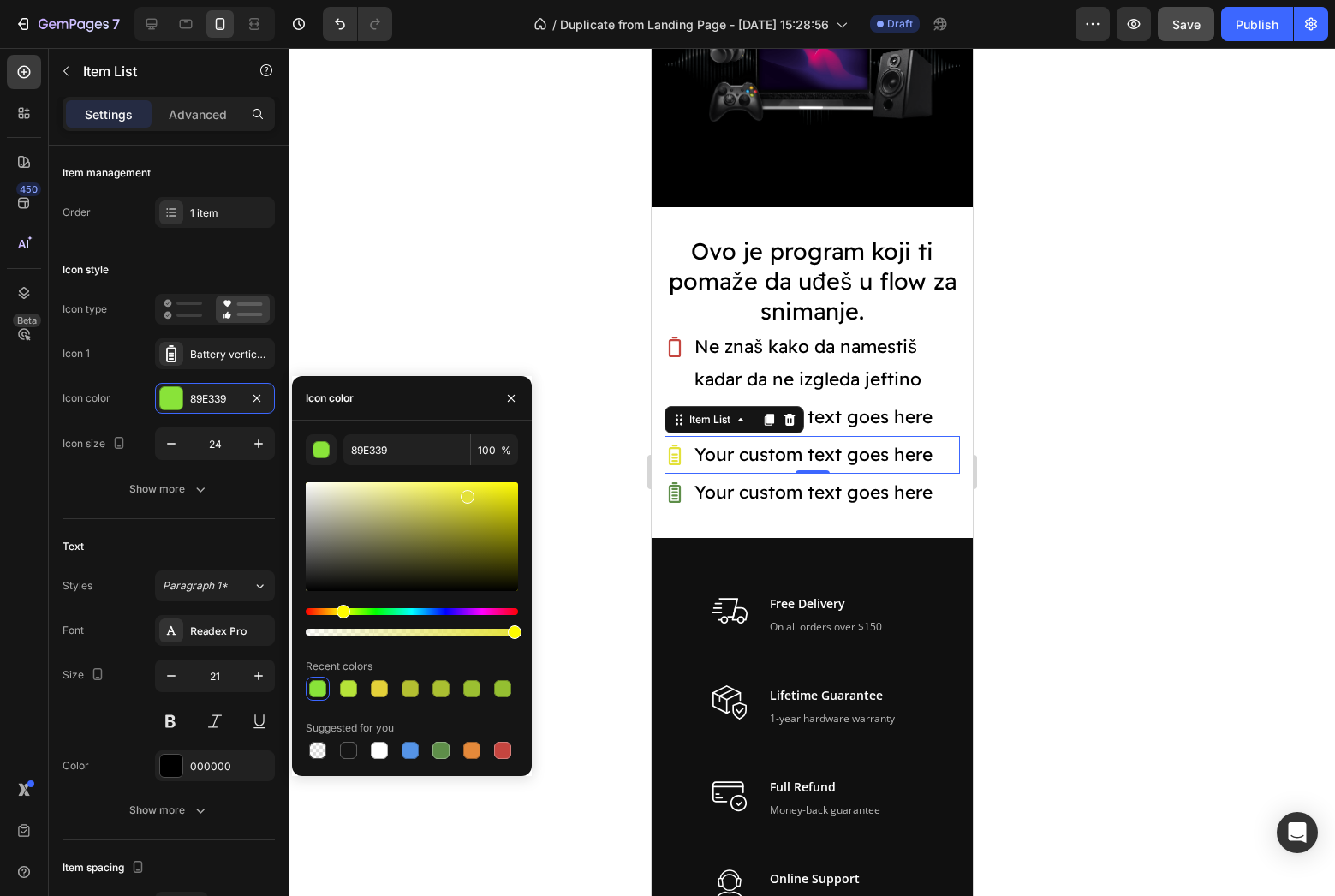
drag, startPoint x: 326, startPoint y: 612, endPoint x: 340, endPoint y: 611, distance: 14.0
click at [340, 611] on div "Hue" at bounding box center [343, 611] width 13 height 13
drag, startPoint x: 471, startPoint y: 505, endPoint x: 544, endPoint y: 502, distance: 73.1
click at [544, 0] on div "7 / Duplicate from Landing Page - [DATE] 15:28:56 Draft Preview Save Publish 45…" at bounding box center [668, 0] width 1335 height 0
type input "CECB00"
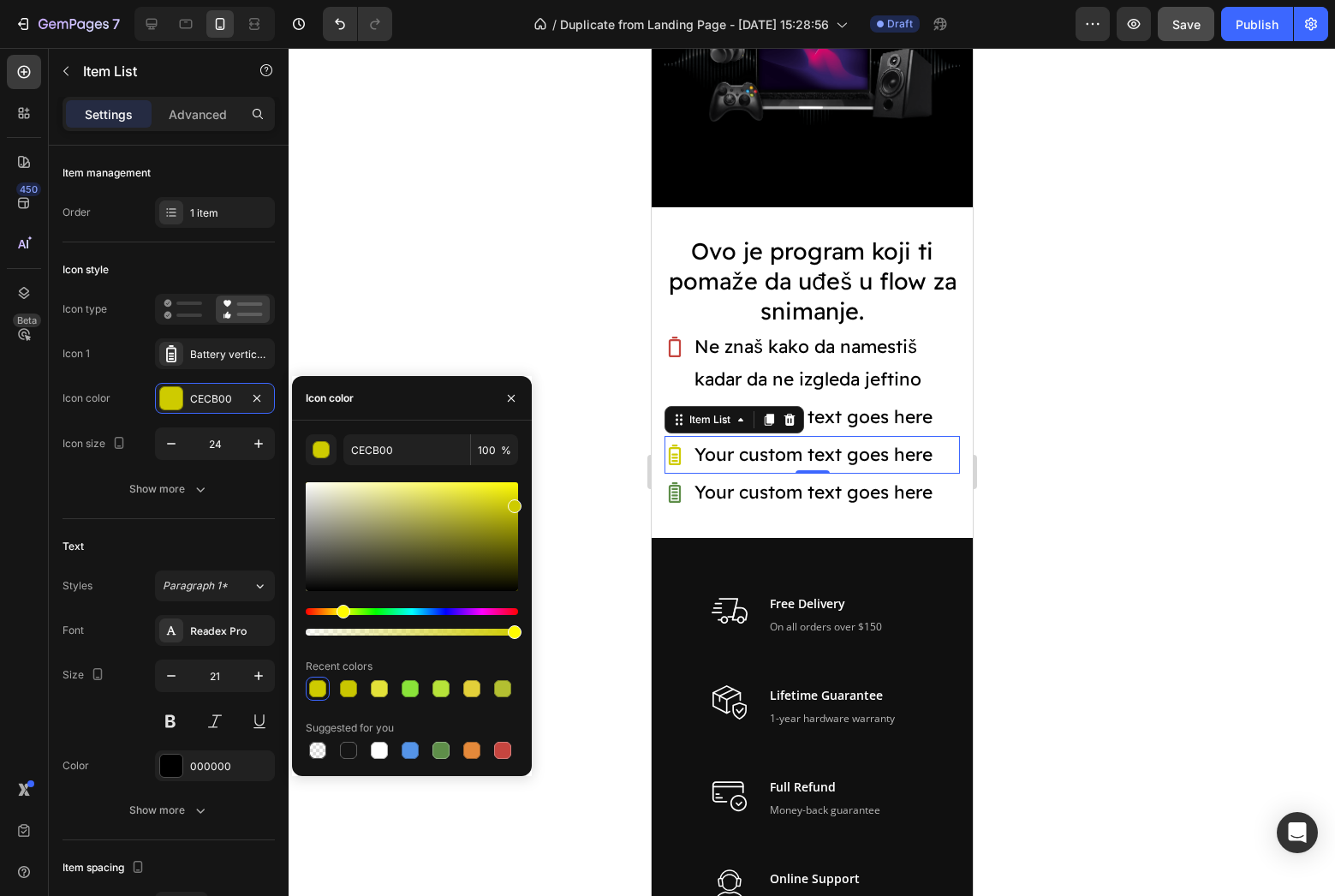
click at [580, 494] on div at bounding box center [811, 472] width 1046 height 848
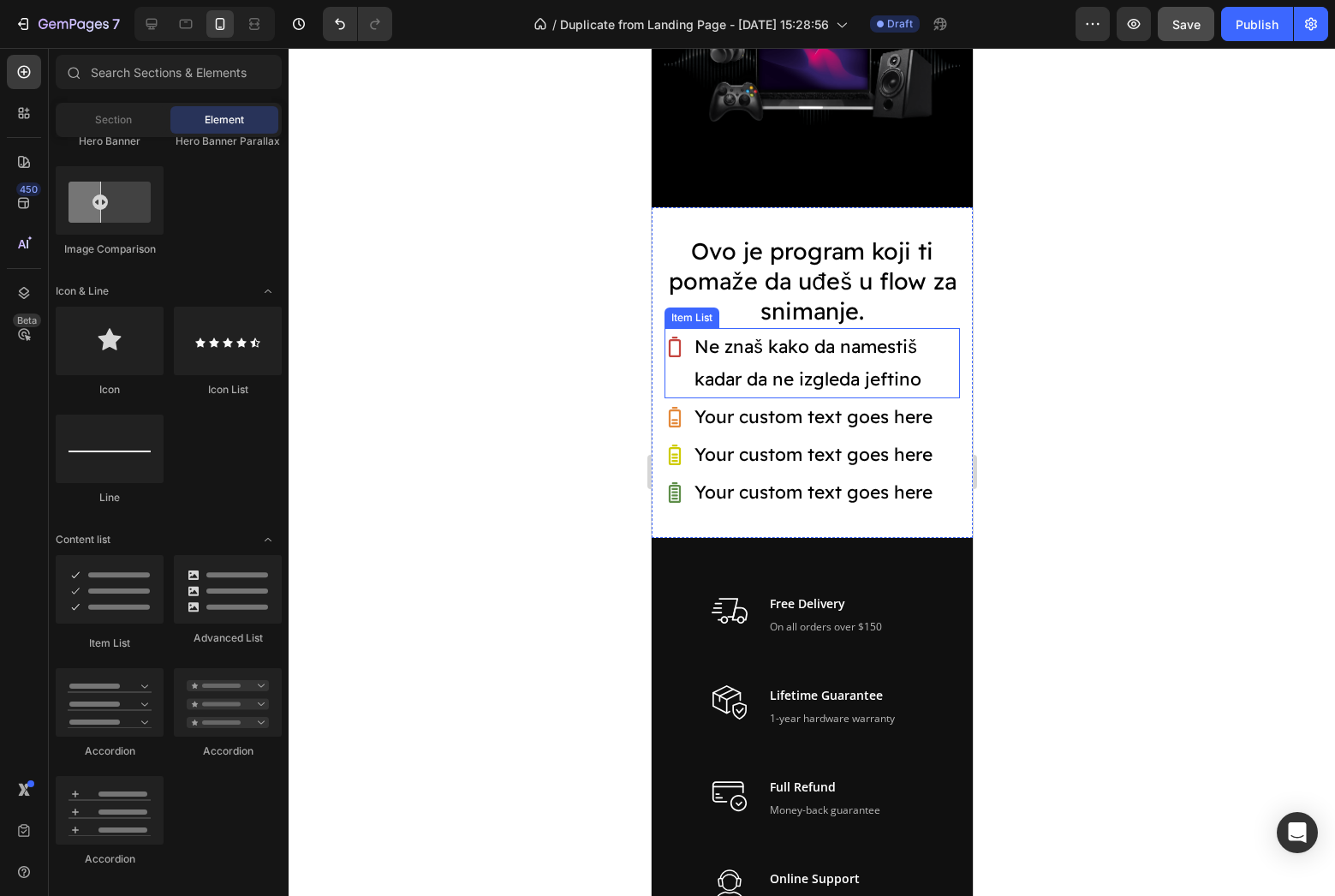
click at [803, 379] on p "Ne znaš kako da namestiš kadar da ne izgleda jeftino" at bounding box center [825, 363] width 263 height 65
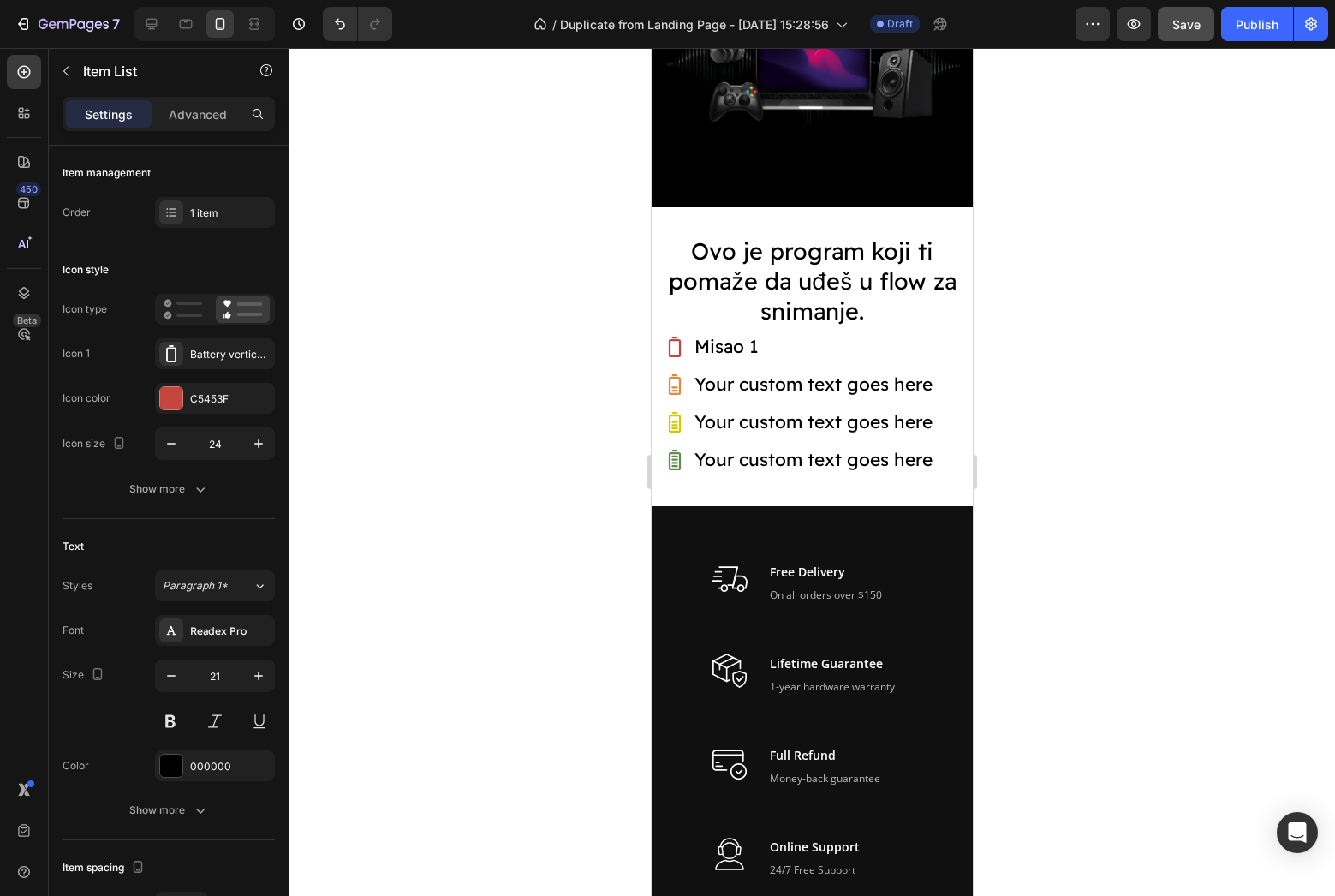
click at [1251, 427] on div at bounding box center [811, 472] width 1046 height 848
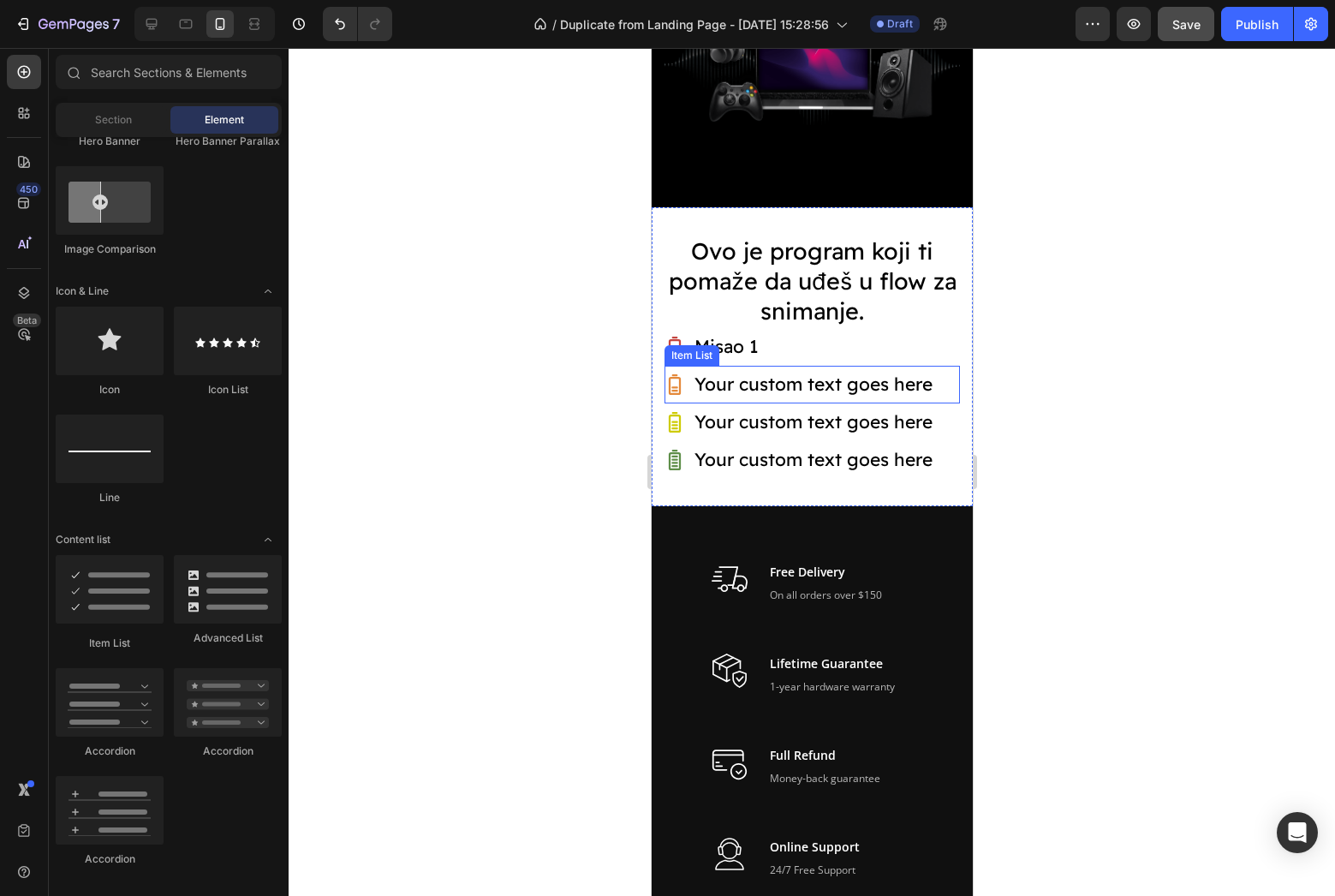
click at [810, 387] on p "Your custom text goes here" at bounding box center [812, 384] width 238 height 33
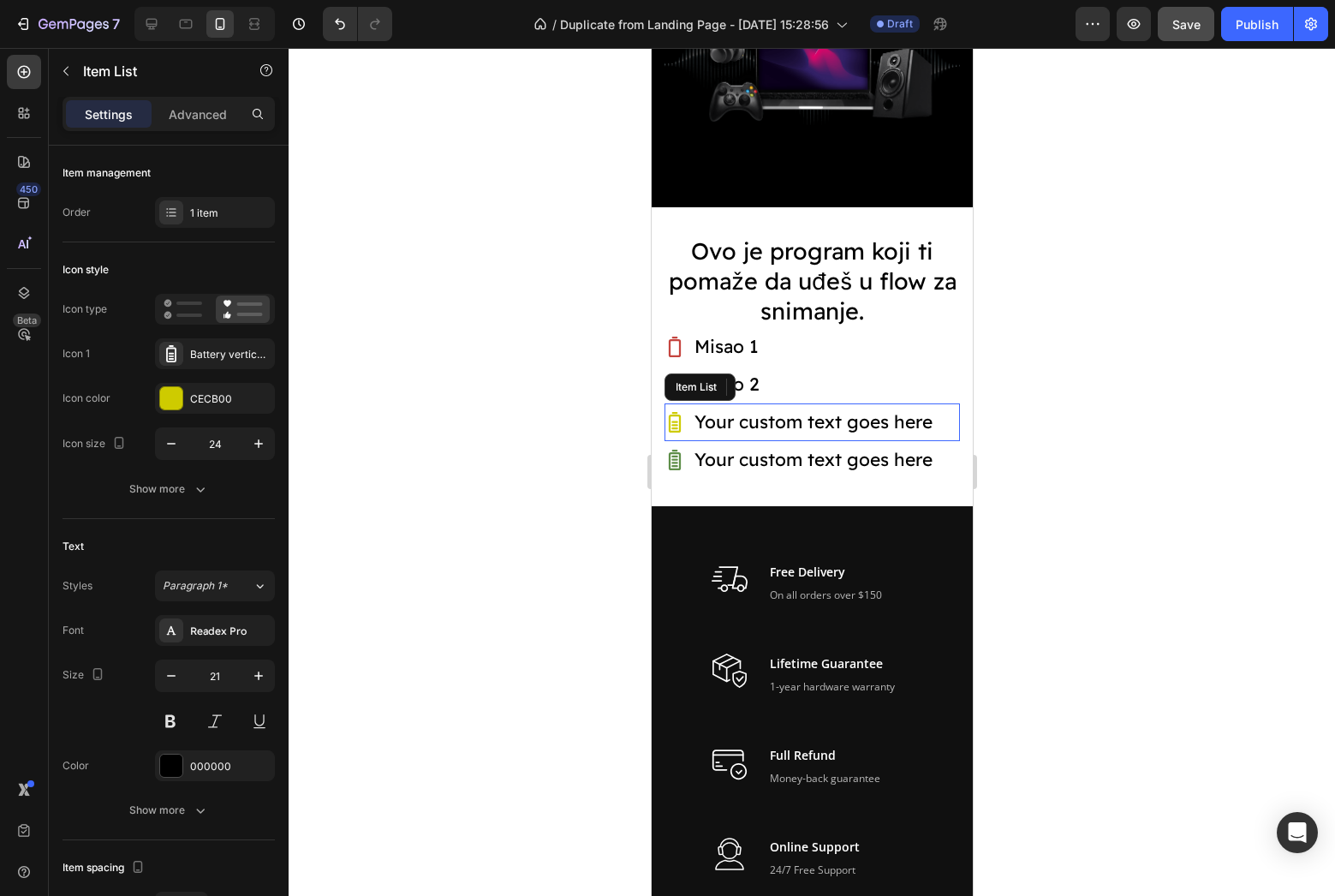
click at [810, 409] on p "Your custom text goes here" at bounding box center [812, 422] width 238 height 33
click at [817, 436] on div "Misao 3" at bounding box center [811, 422] width 295 height 37
click at [816, 448] on p "Your custom text goes here" at bounding box center [812, 460] width 238 height 33
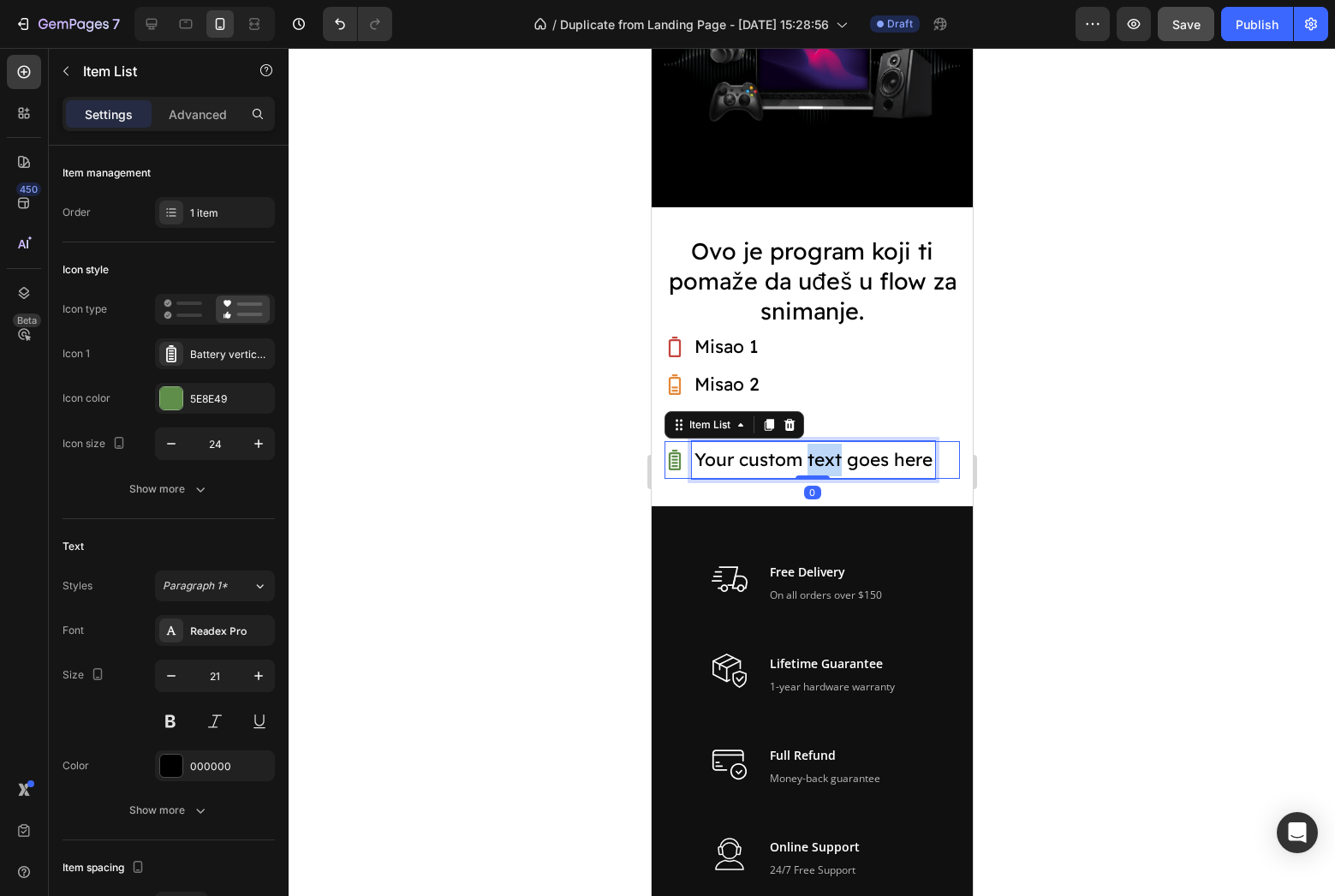
click at [816, 448] on p "Your custom text goes here" at bounding box center [812, 460] width 238 height 33
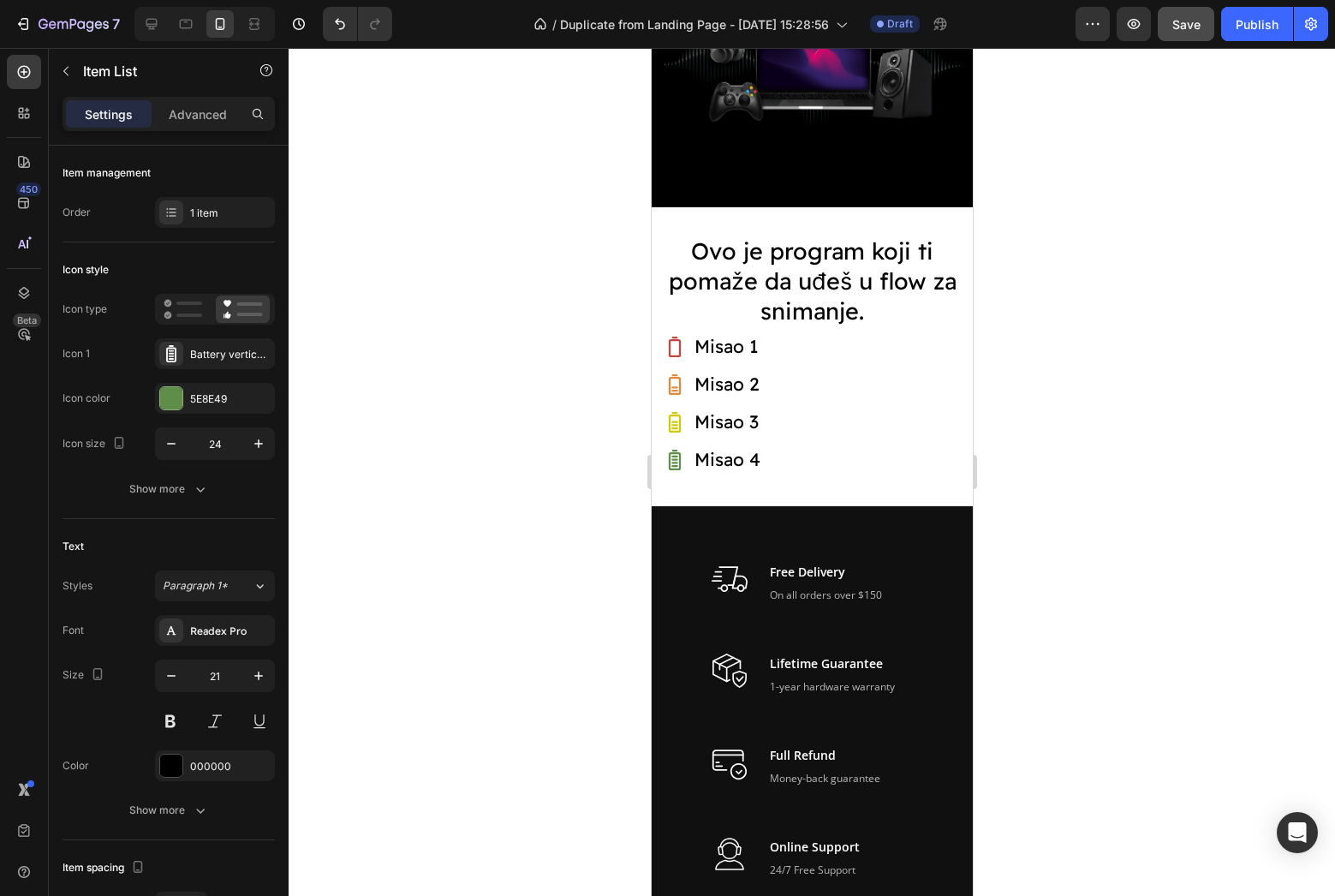
click at [1144, 489] on div at bounding box center [811, 472] width 1046 height 848
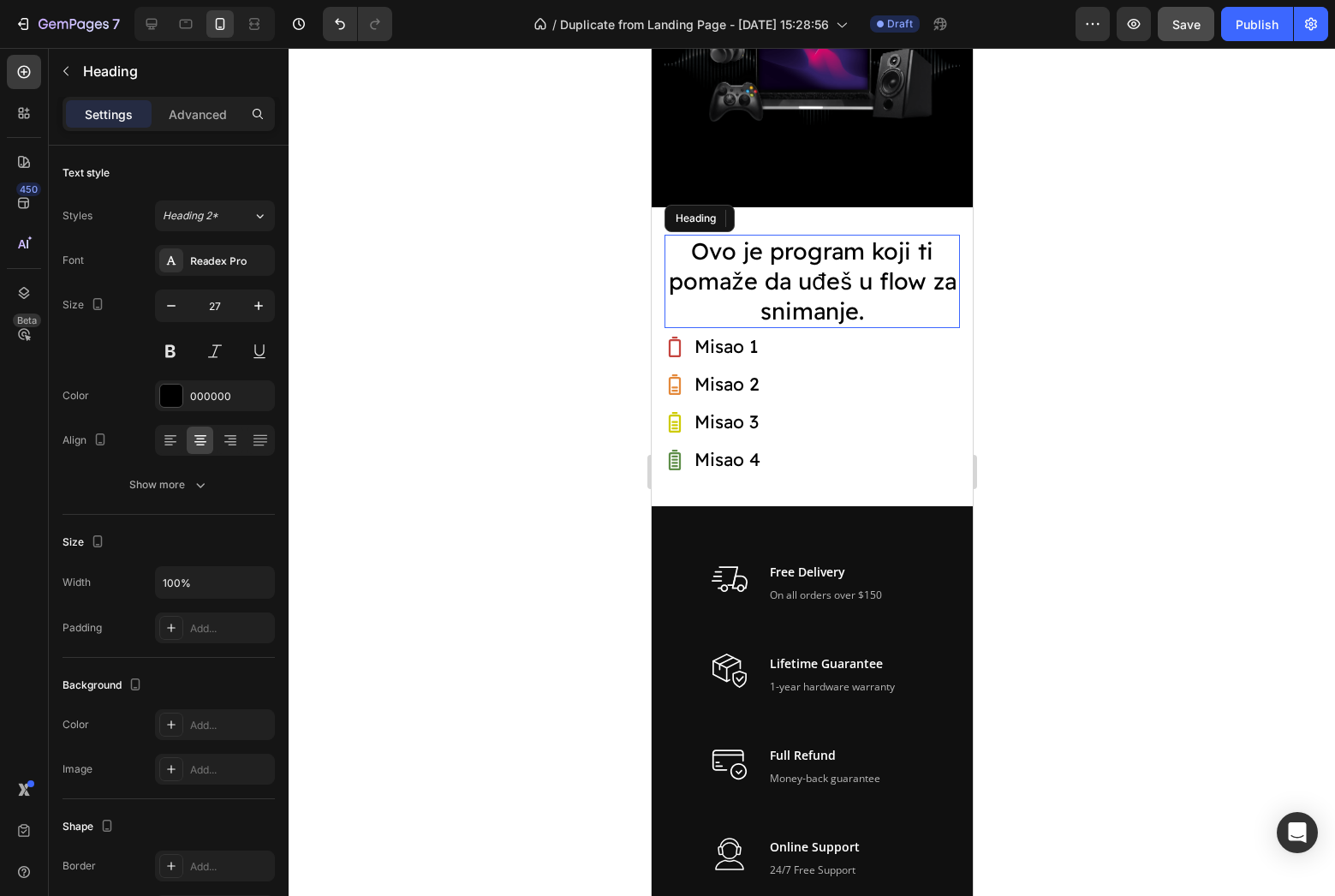
click at [829, 292] on h2 "Ovo je program koji ti pomaže da uđeš u flow za snimanje." at bounding box center [811, 281] width 295 height 93
click at [829, 292] on p "Ovo je program koji ti pomaže da uđeš u flow za snimanje." at bounding box center [811, 281] width 292 height 90
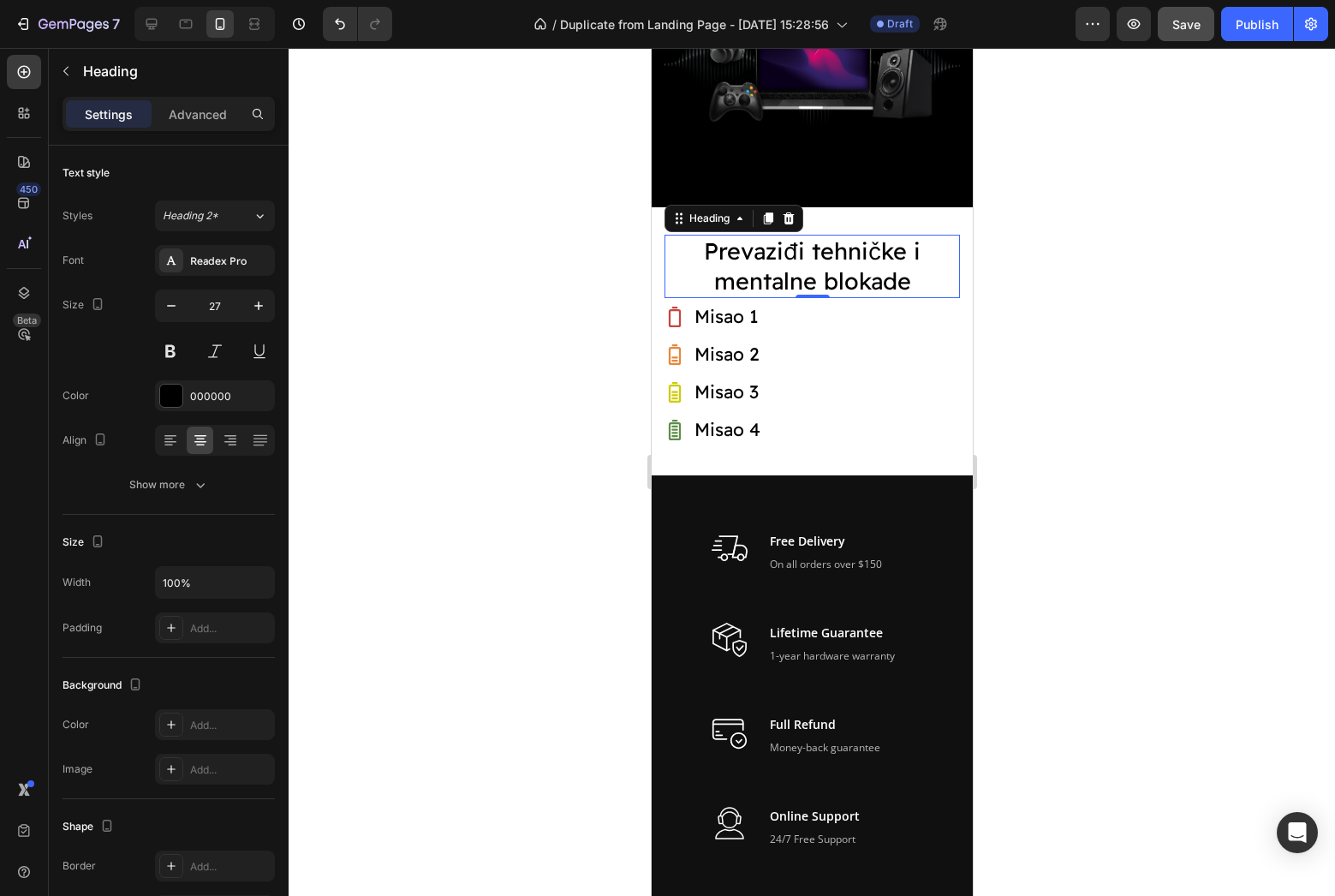
click at [1122, 316] on div at bounding box center [811, 472] width 1046 height 848
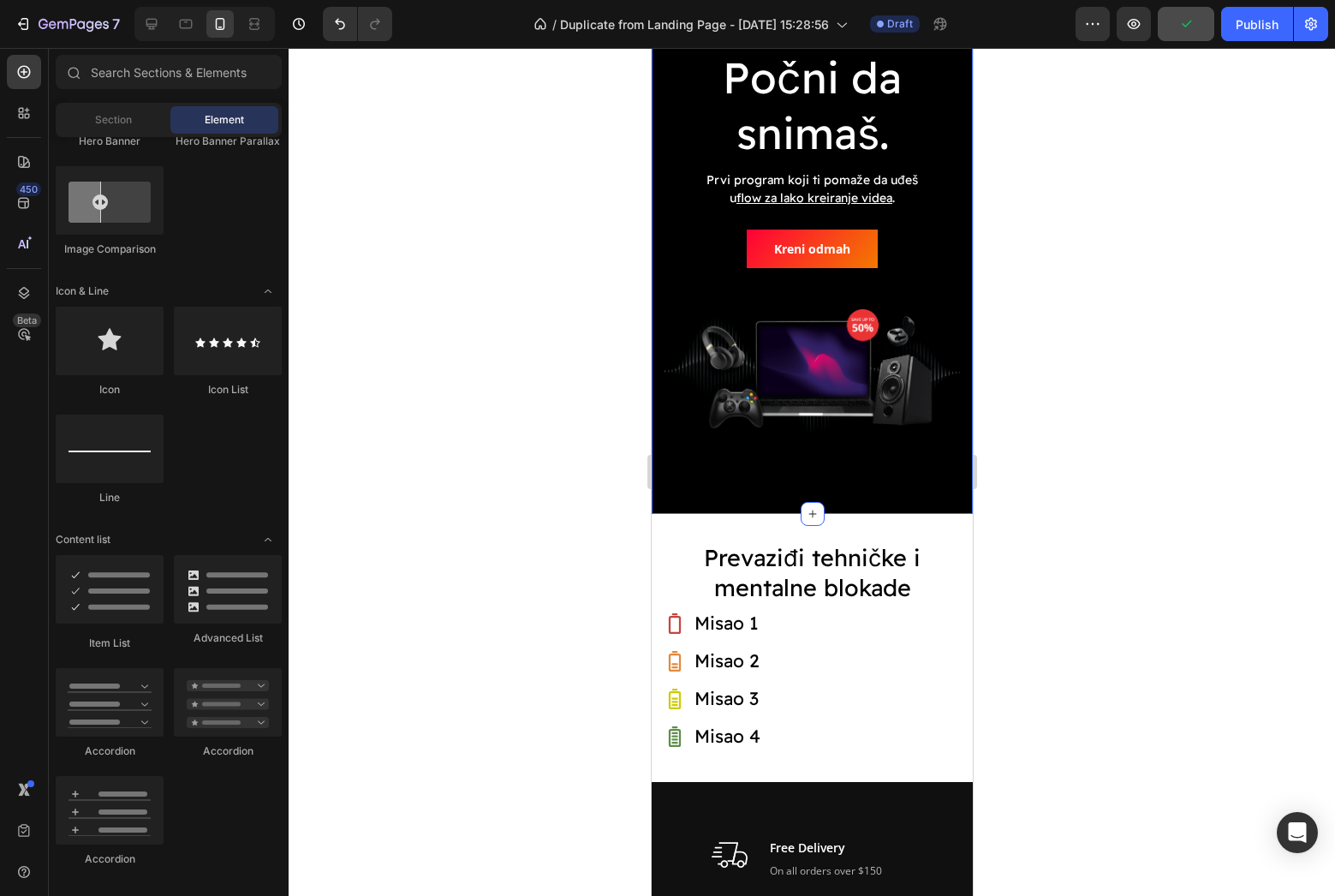
scroll to position [278, 0]
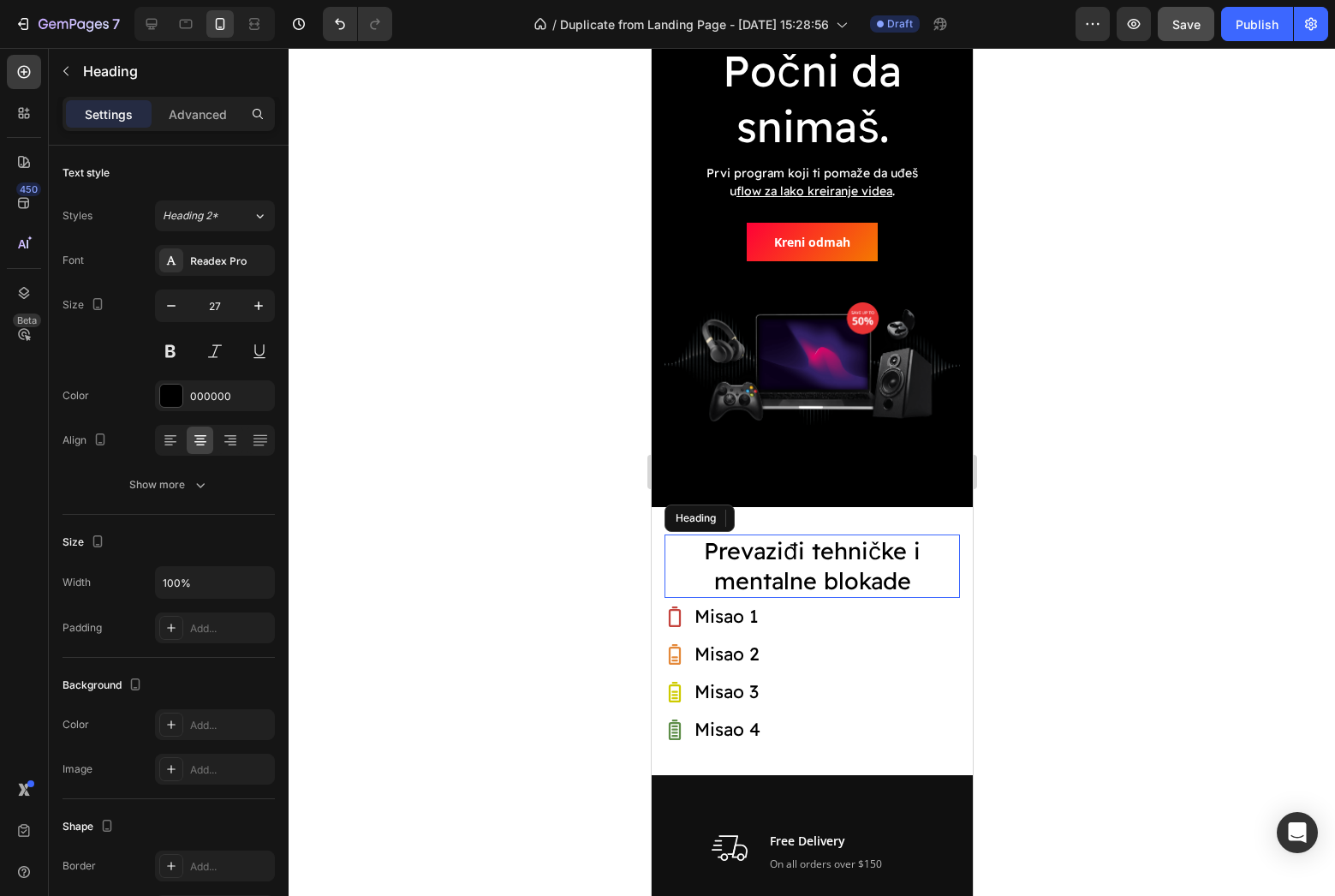
click at [850, 569] on p "Prevaziđi tehničke i mentalne blokade" at bounding box center [811, 565] width 292 height 60
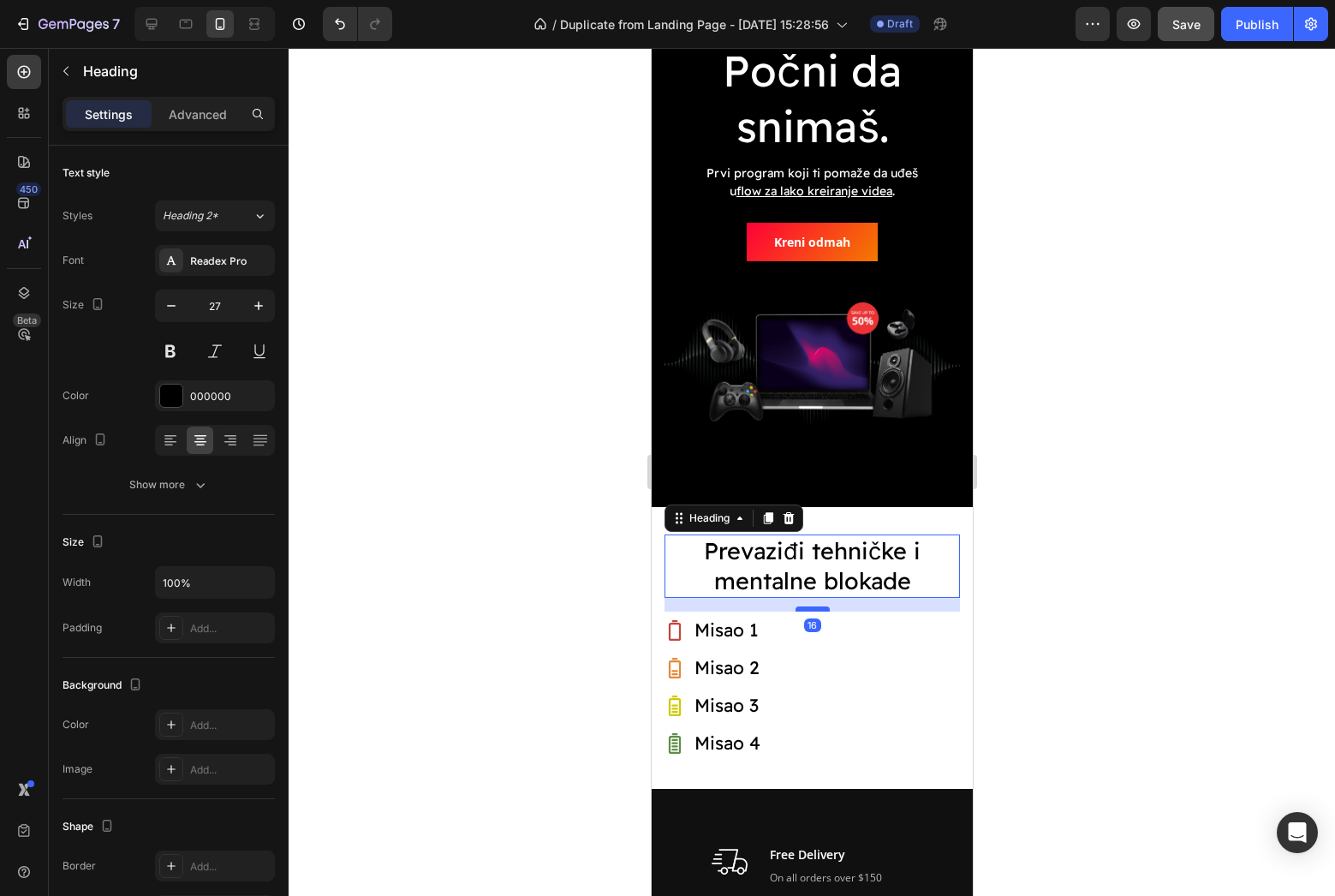
drag, startPoint x: 817, startPoint y: 596, endPoint x: 818, endPoint y: 606, distance: 10.0
click at [819, 608] on div at bounding box center [811, 609] width 35 height 5
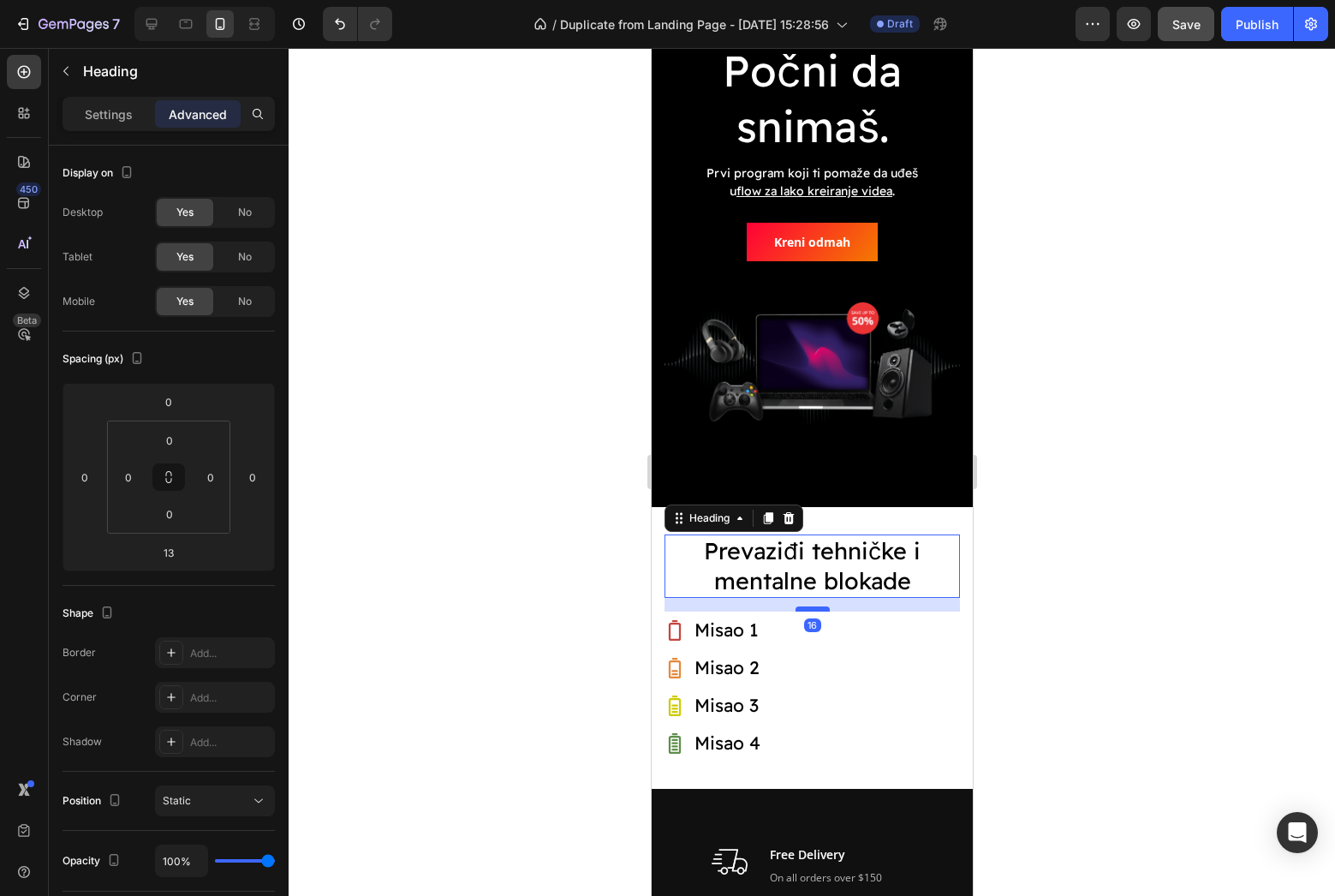
click at [813, 610] on div at bounding box center [811, 609] width 35 height 5
type input "16"
click at [1157, 588] on div at bounding box center [811, 472] width 1046 height 848
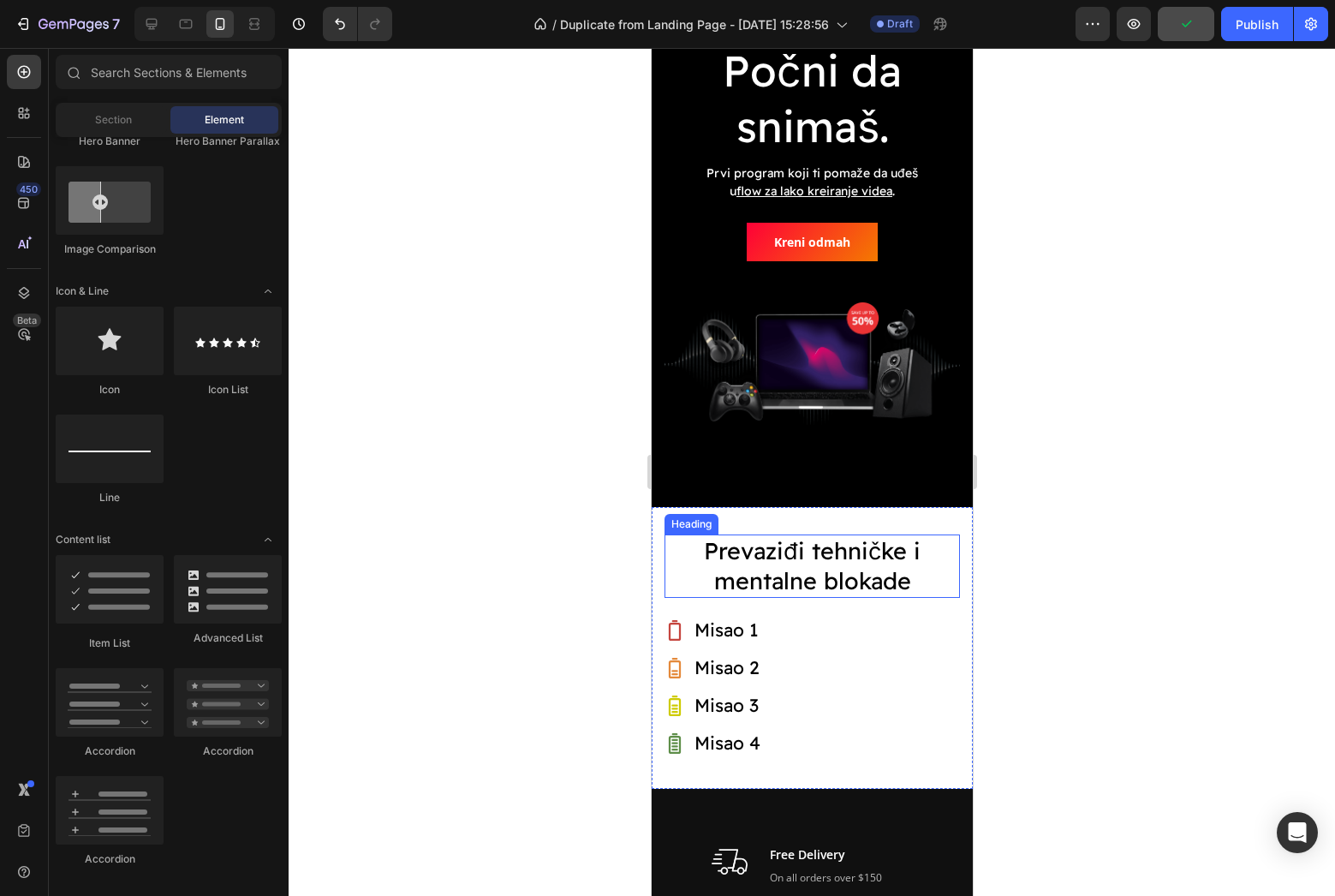
click at [858, 573] on p "Prevaziđi tehničke i mentalne blokade" at bounding box center [811, 565] width 292 height 60
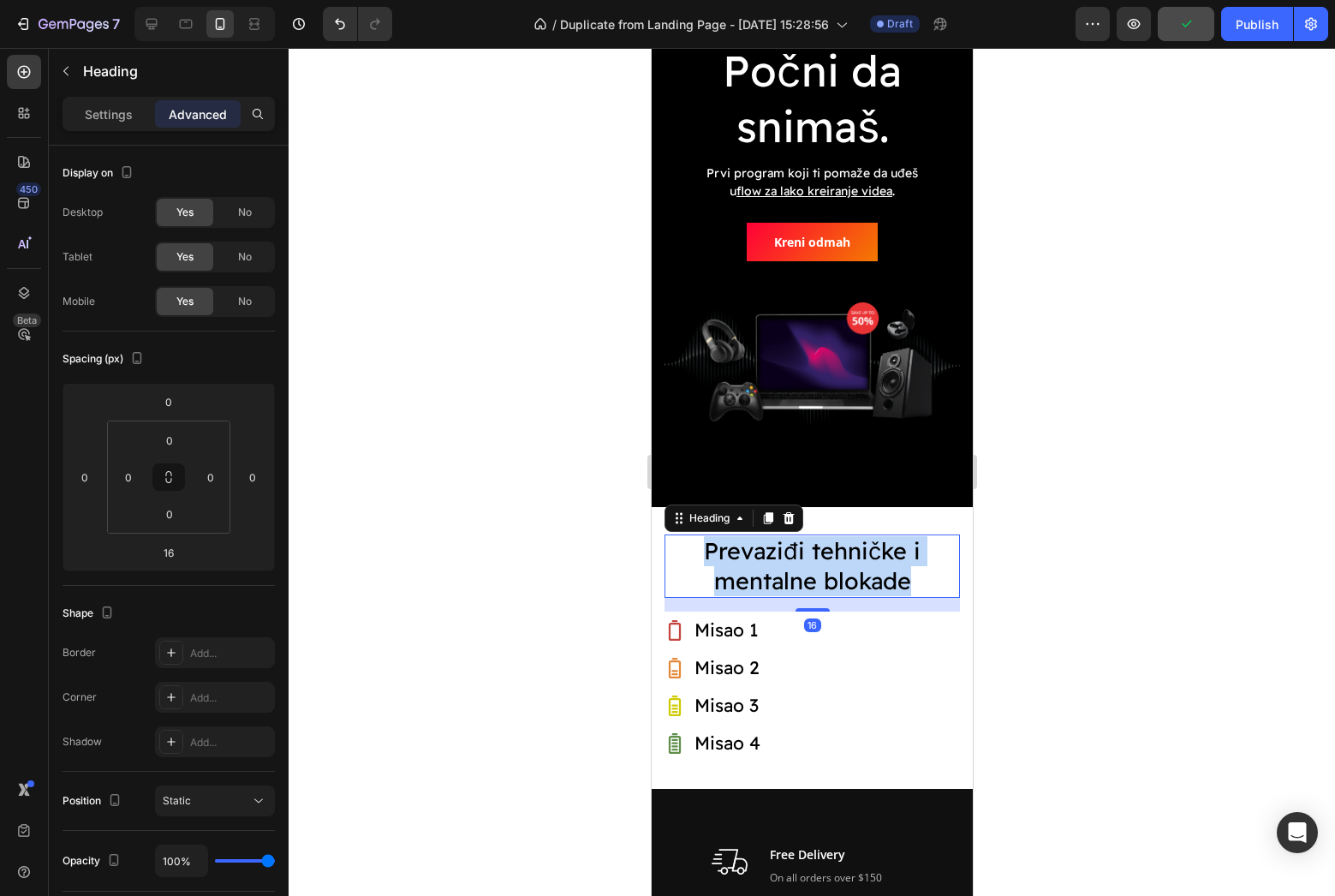
click at [858, 573] on p "Prevaziđi tehničke i mentalne blokade" at bounding box center [811, 565] width 292 height 60
click at [1067, 577] on div at bounding box center [811, 472] width 1046 height 848
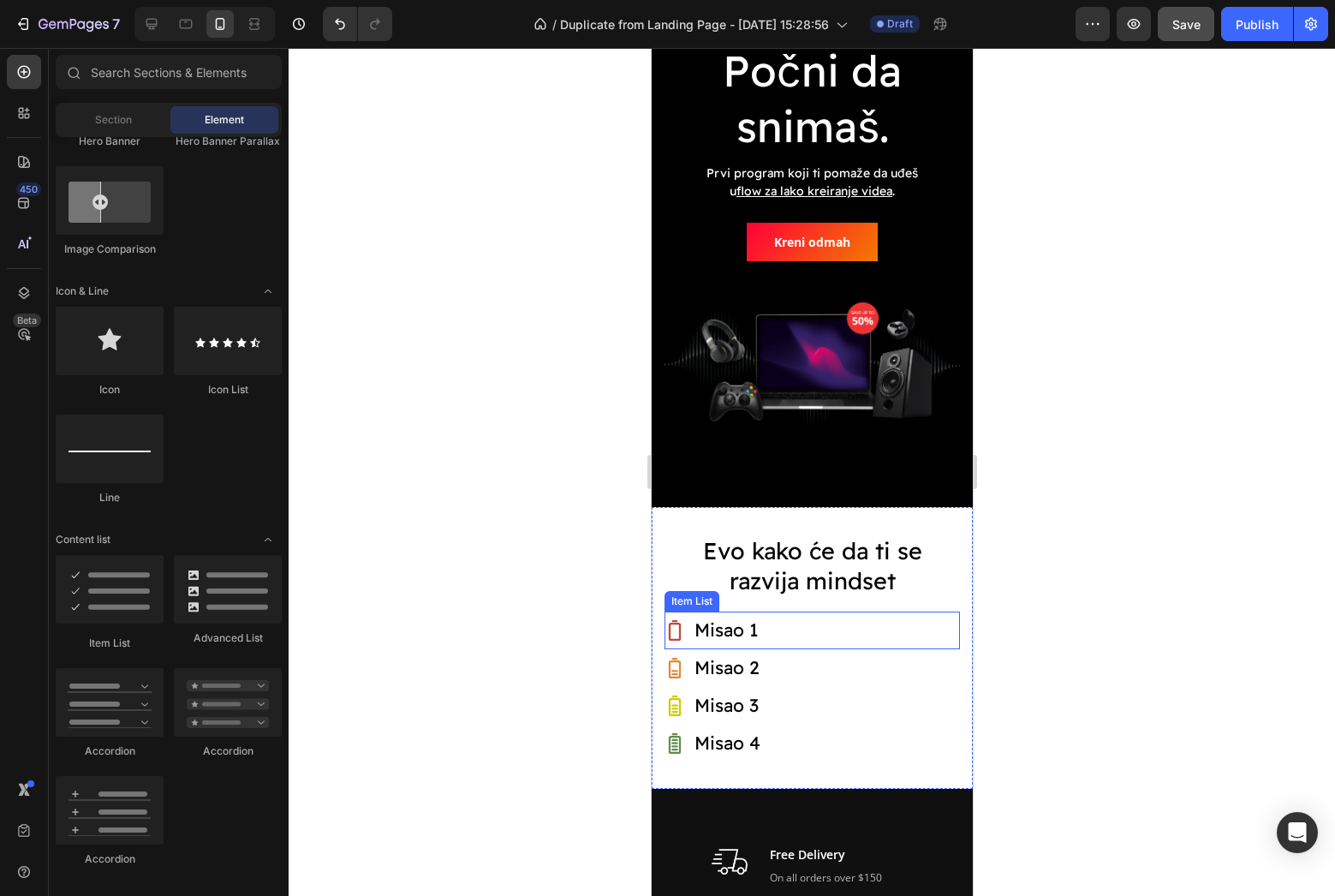
click at [739, 640] on p "Misao 1" at bounding box center [725, 630] width 64 height 33
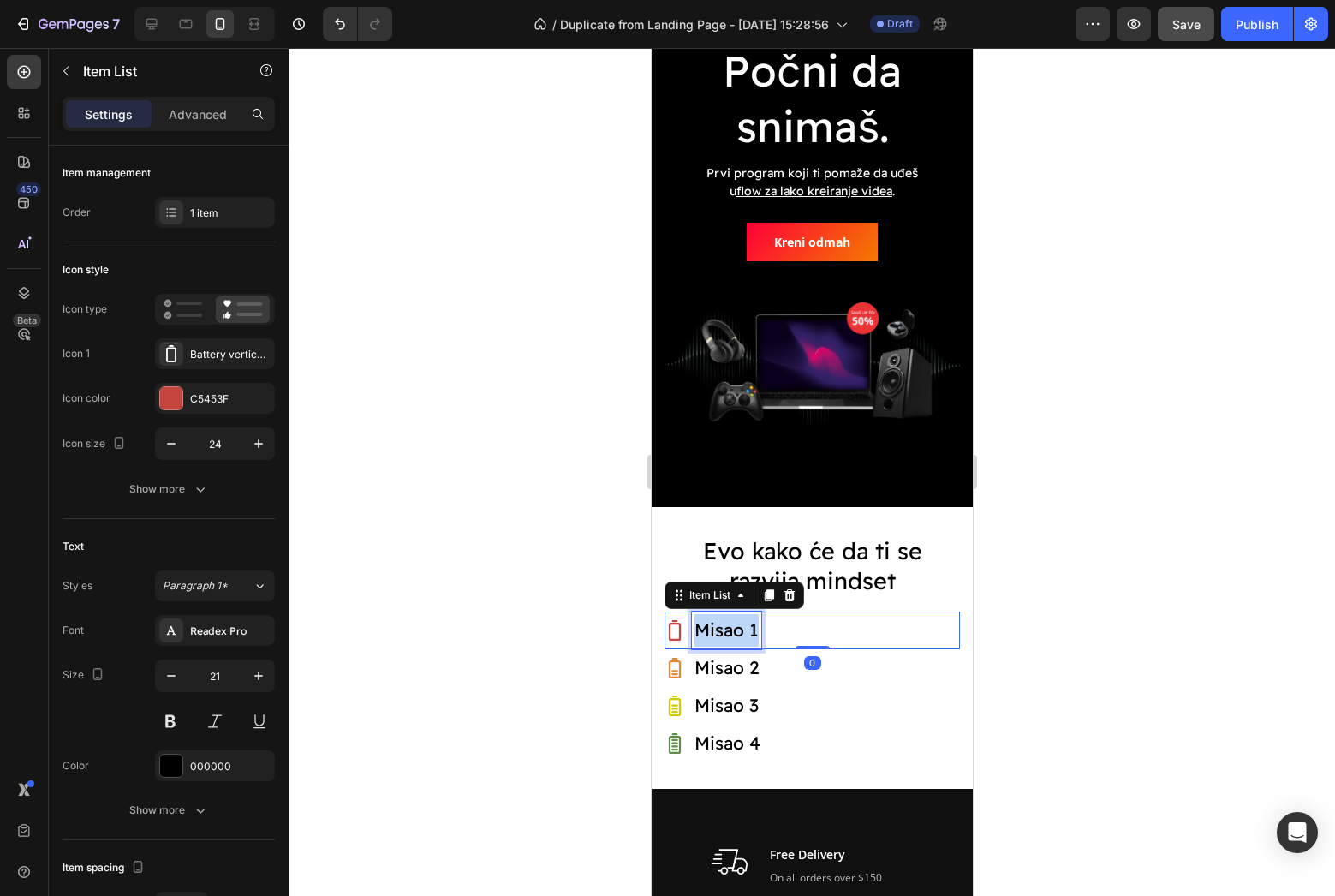
click at [739, 640] on p "Misao 1" at bounding box center [725, 630] width 64 height 33
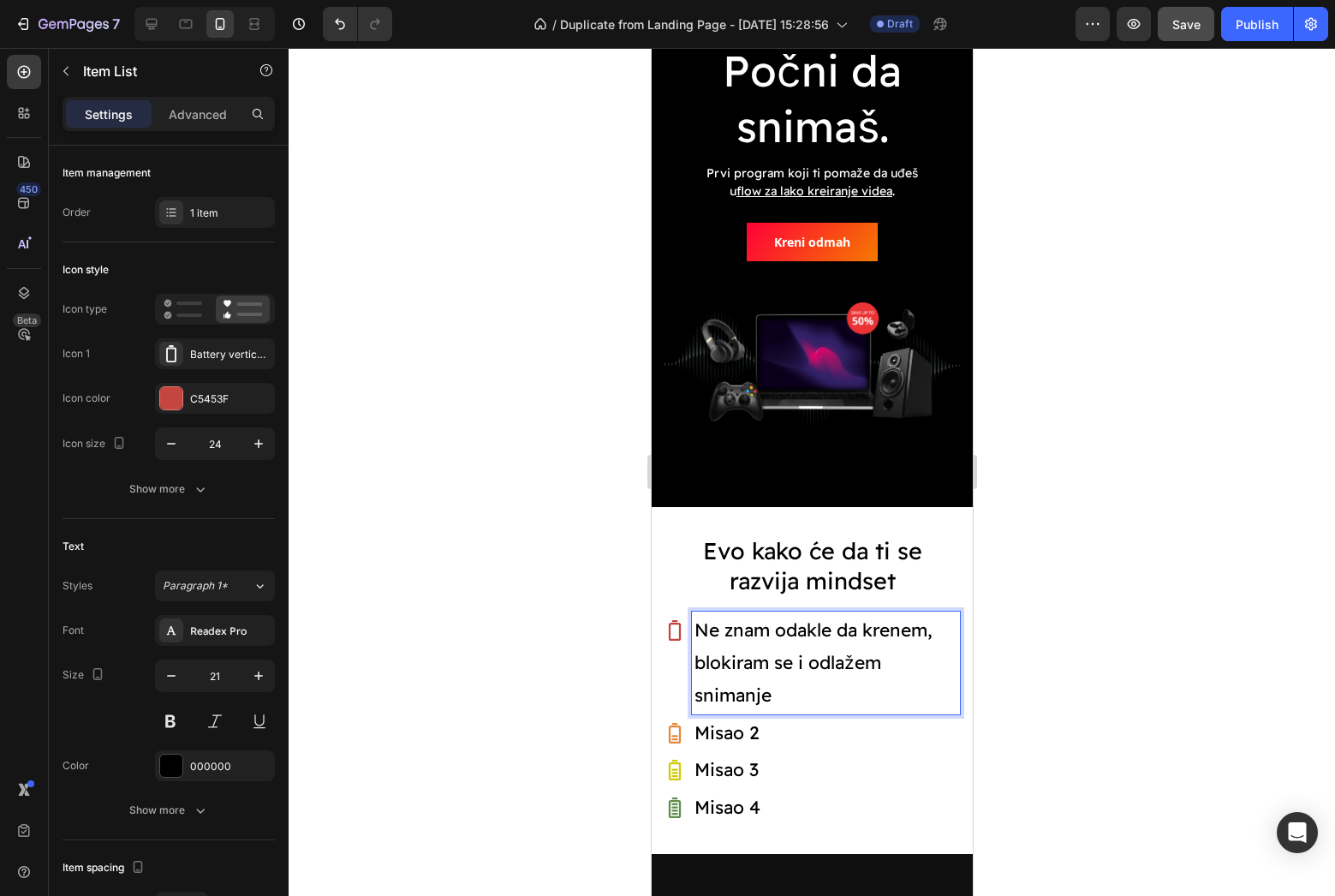
click at [769, 639] on p "Ne znam odakle da krenem, blokiram se i odlažem snimanje" at bounding box center [825, 662] width 263 height 97
click at [1233, 748] on div at bounding box center [811, 472] width 1046 height 848
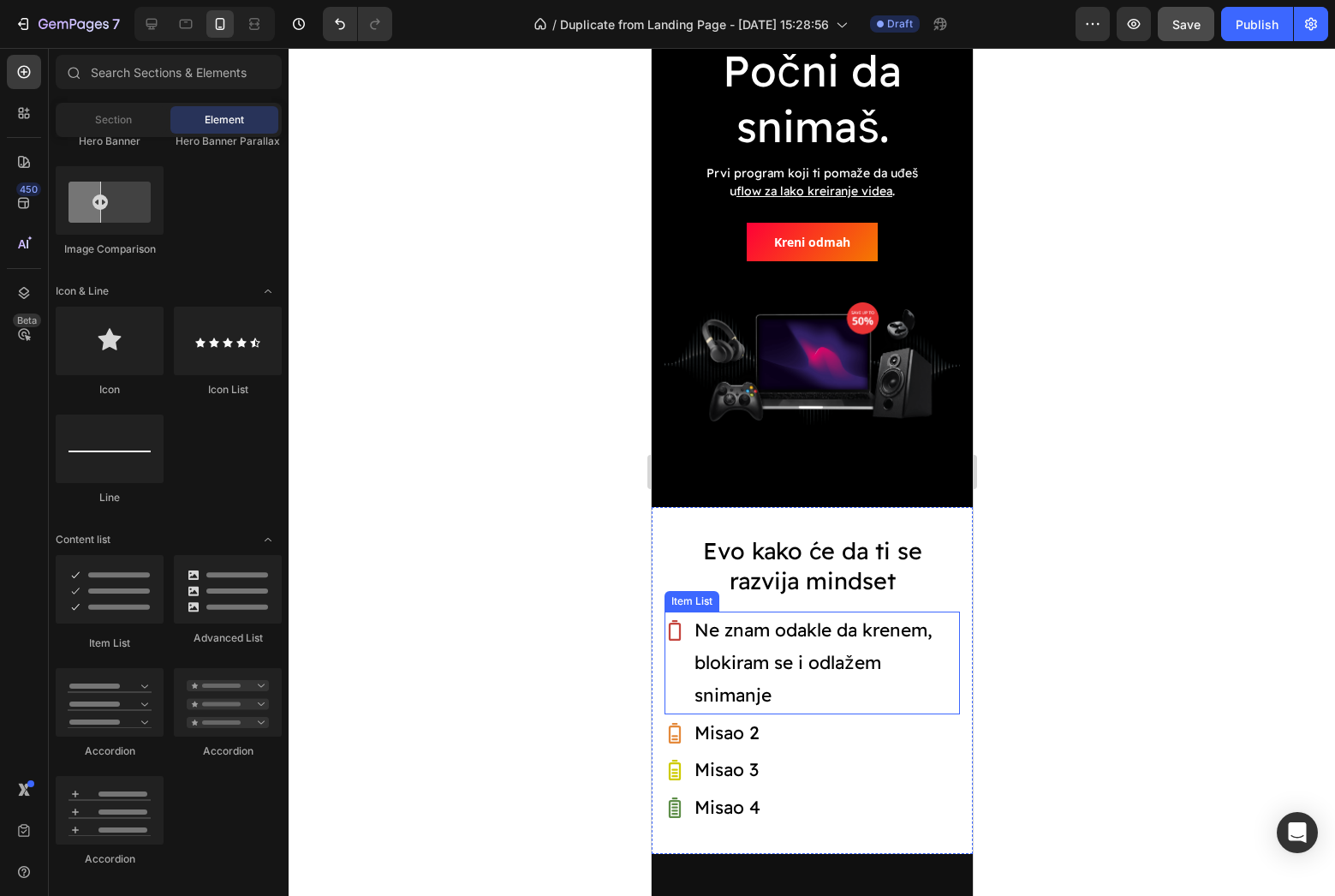
click at [923, 689] on p "Ne znam odakle da krenem, blokiram se i odlažem snimanje" at bounding box center [825, 662] width 263 height 97
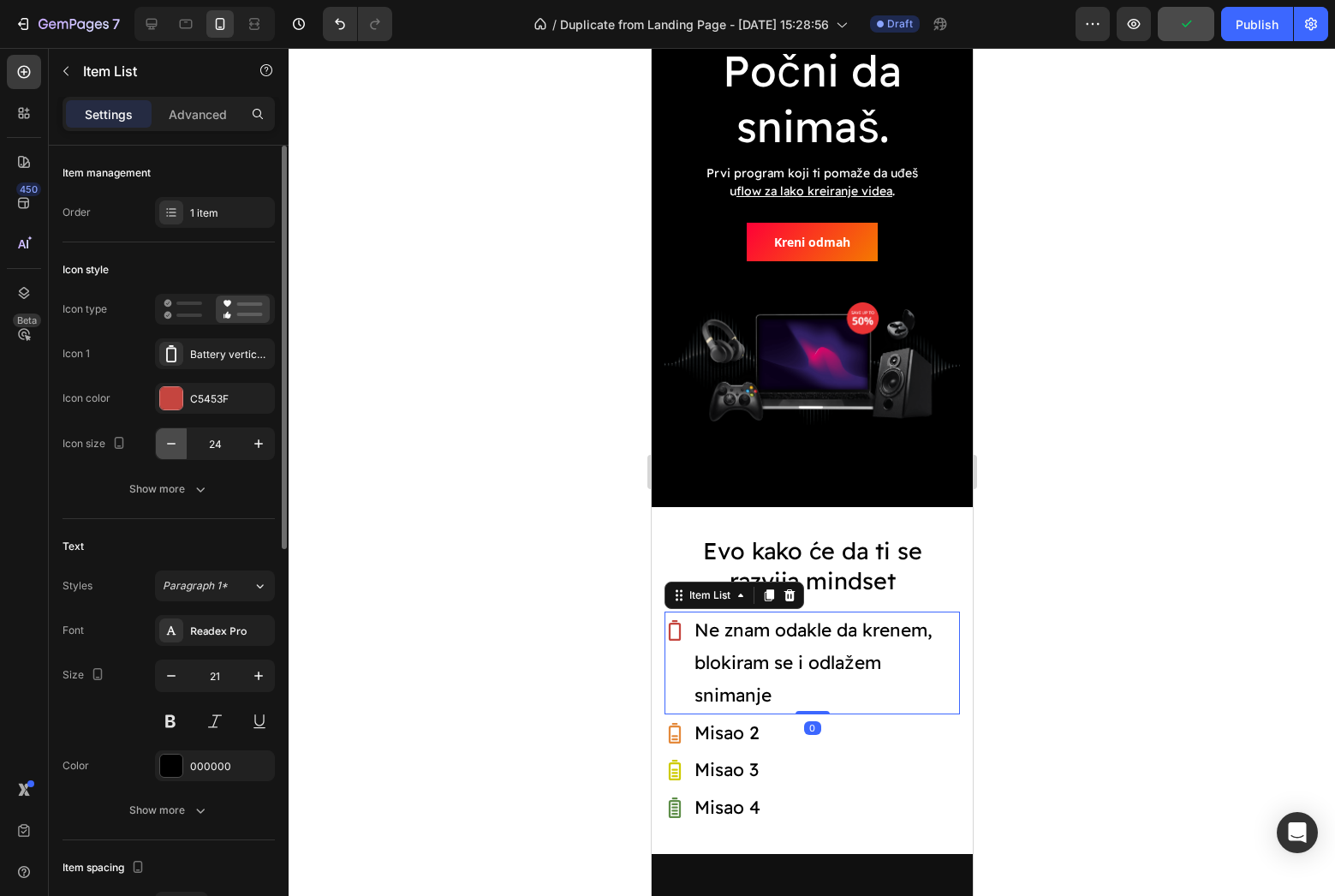
click at [180, 447] on button "button" at bounding box center [171, 444] width 31 height 31
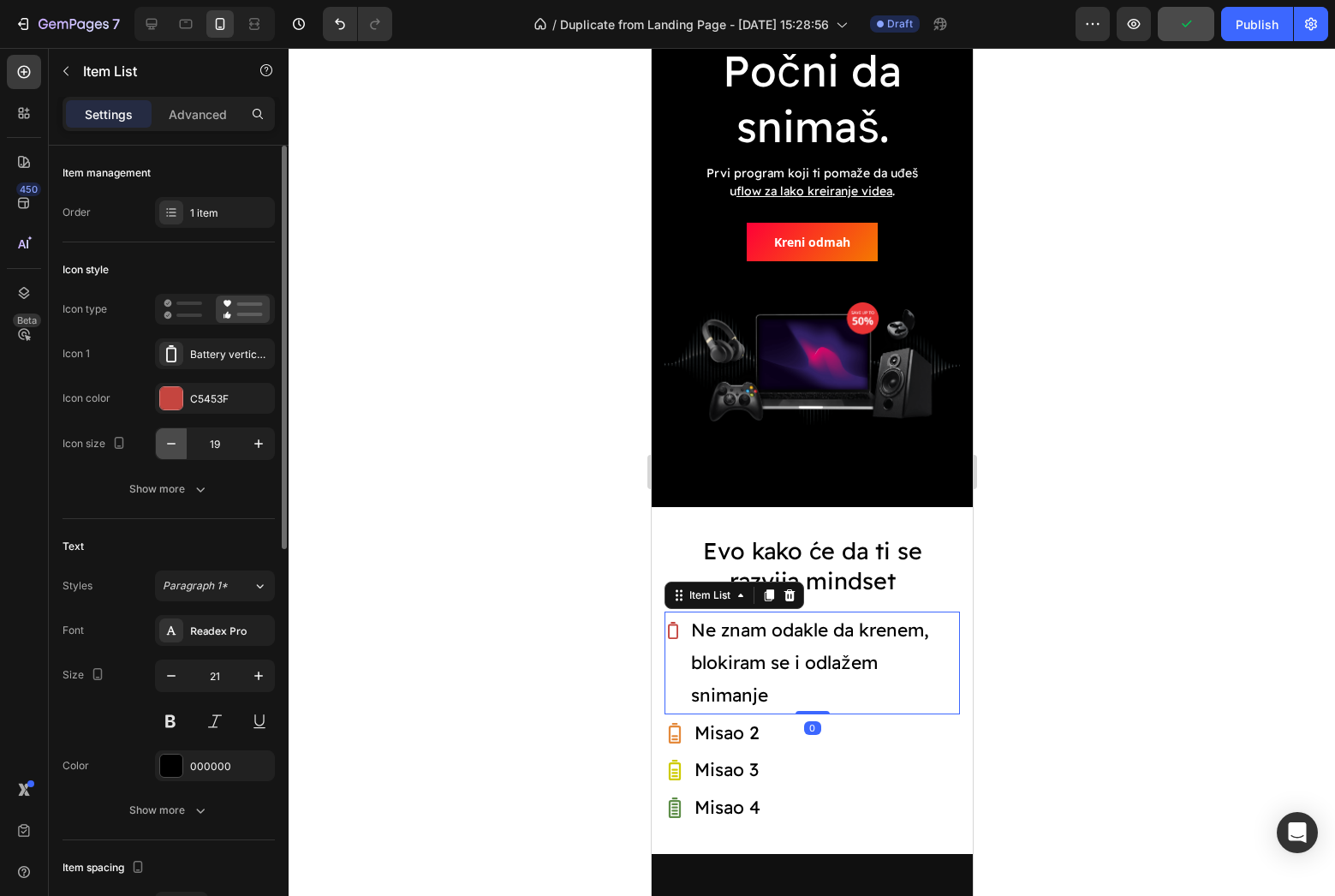
click at [180, 447] on button "button" at bounding box center [171, 444] width 31 height 31
type input "18"
click at [723, 716] on p "Misao 2" at bounding box center [725, 732] width 65 height 33
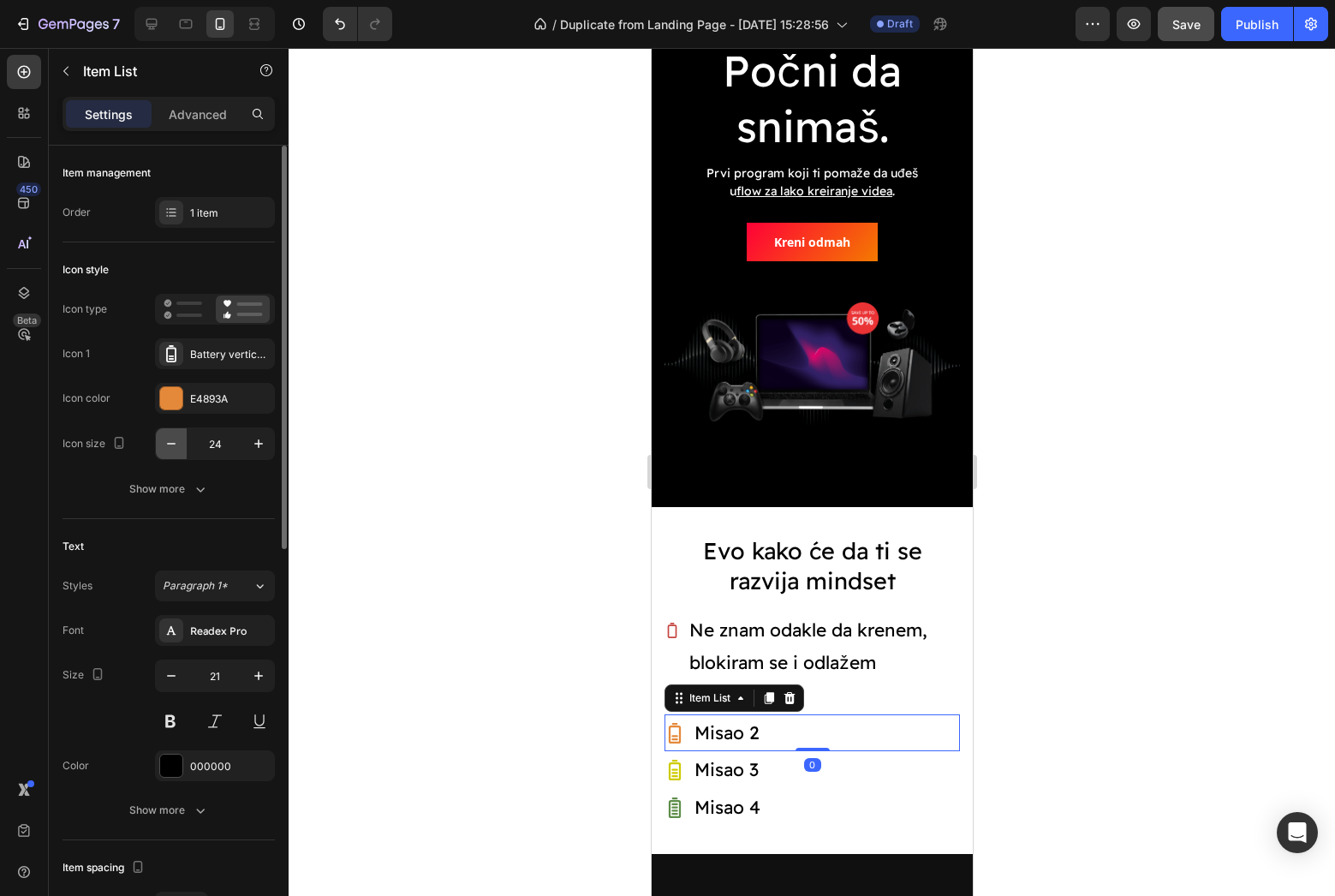
click at [180, 447] on button "button" at bounding box center [171, 444] width 31 height 31
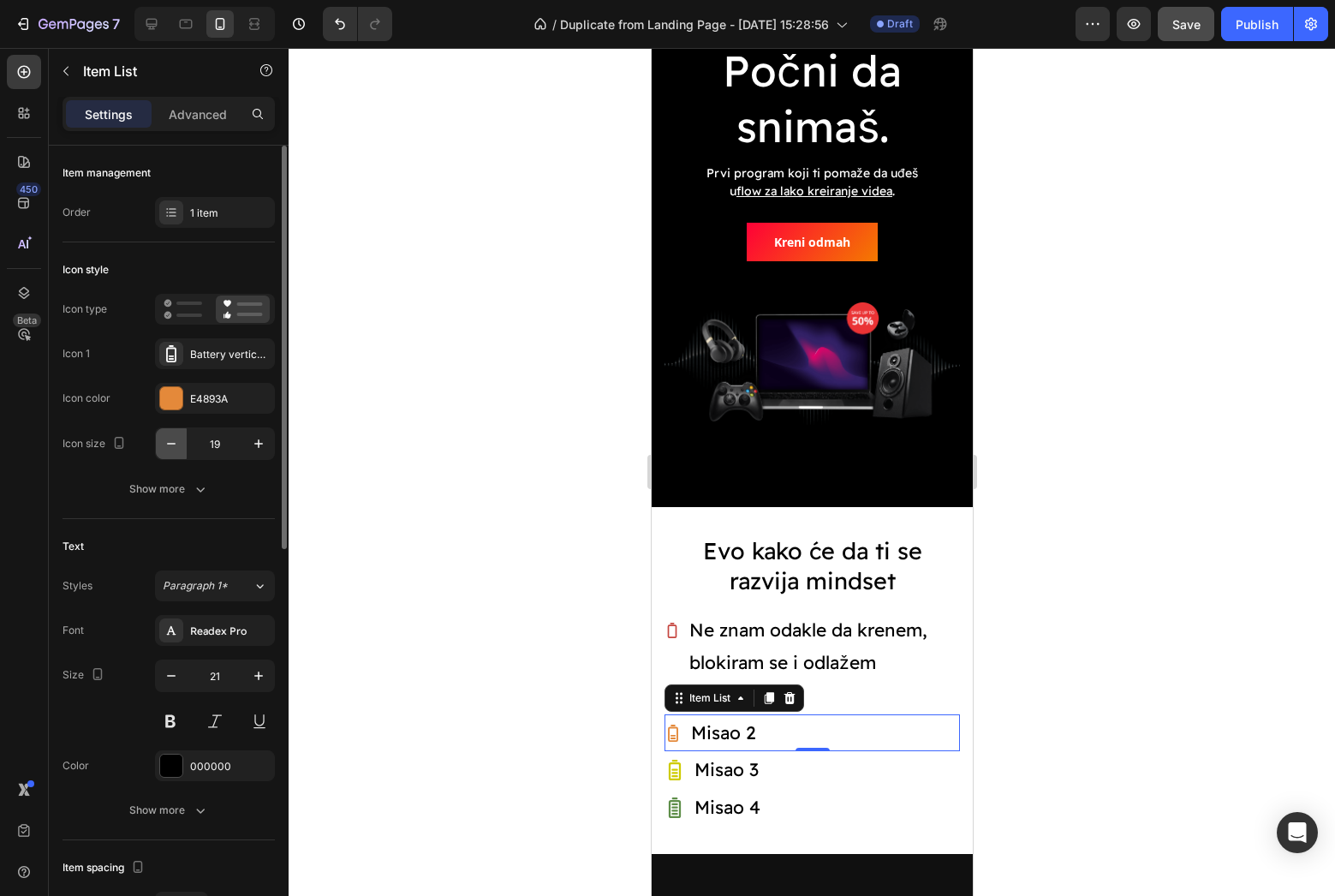
click at [180, 447] on button "button" at bounding box center [171, 444] width 31 height 31
type input "18"
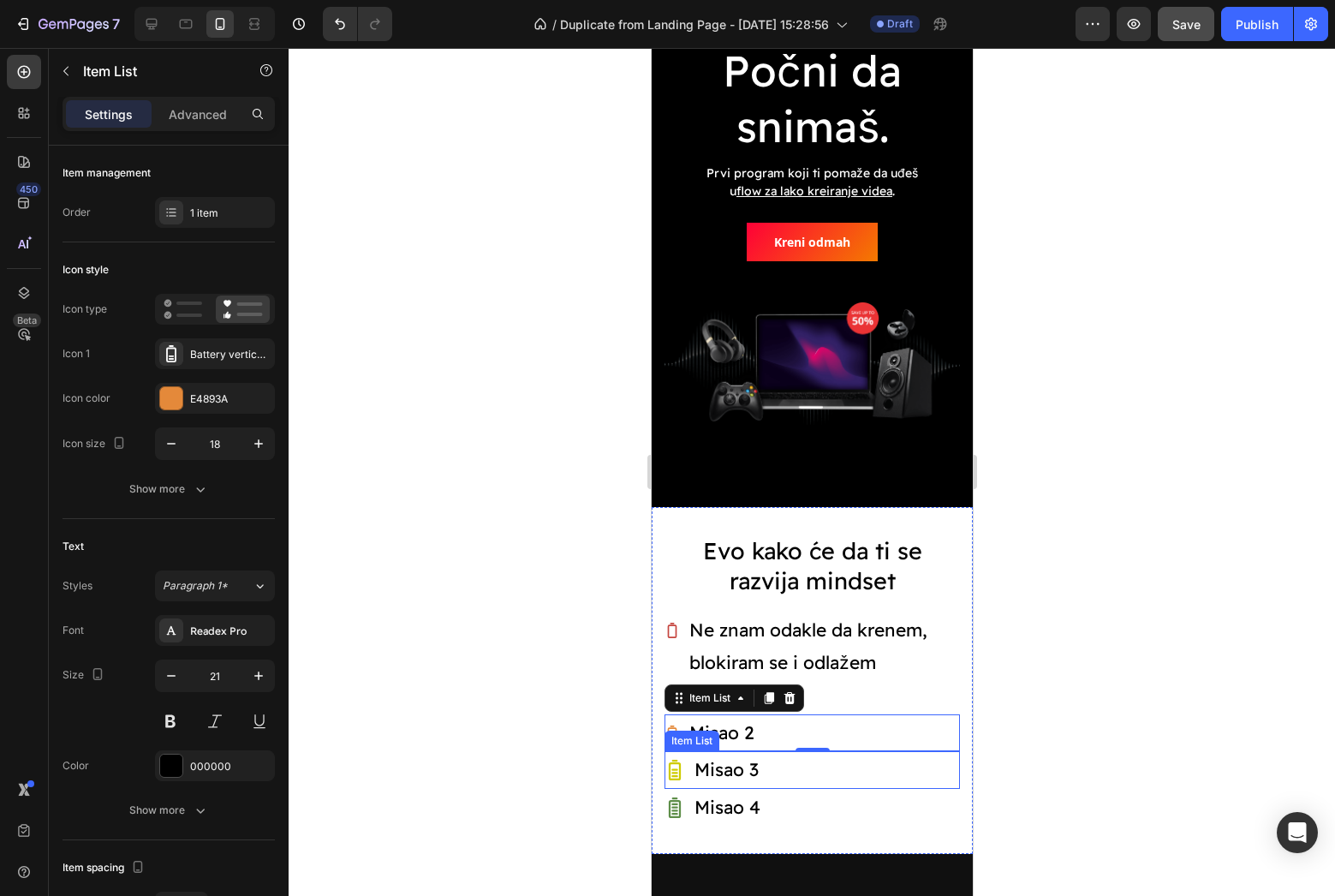
click at [763, 751] on div "Misao 3" at bounding box center [811, 770] width 295 height 37
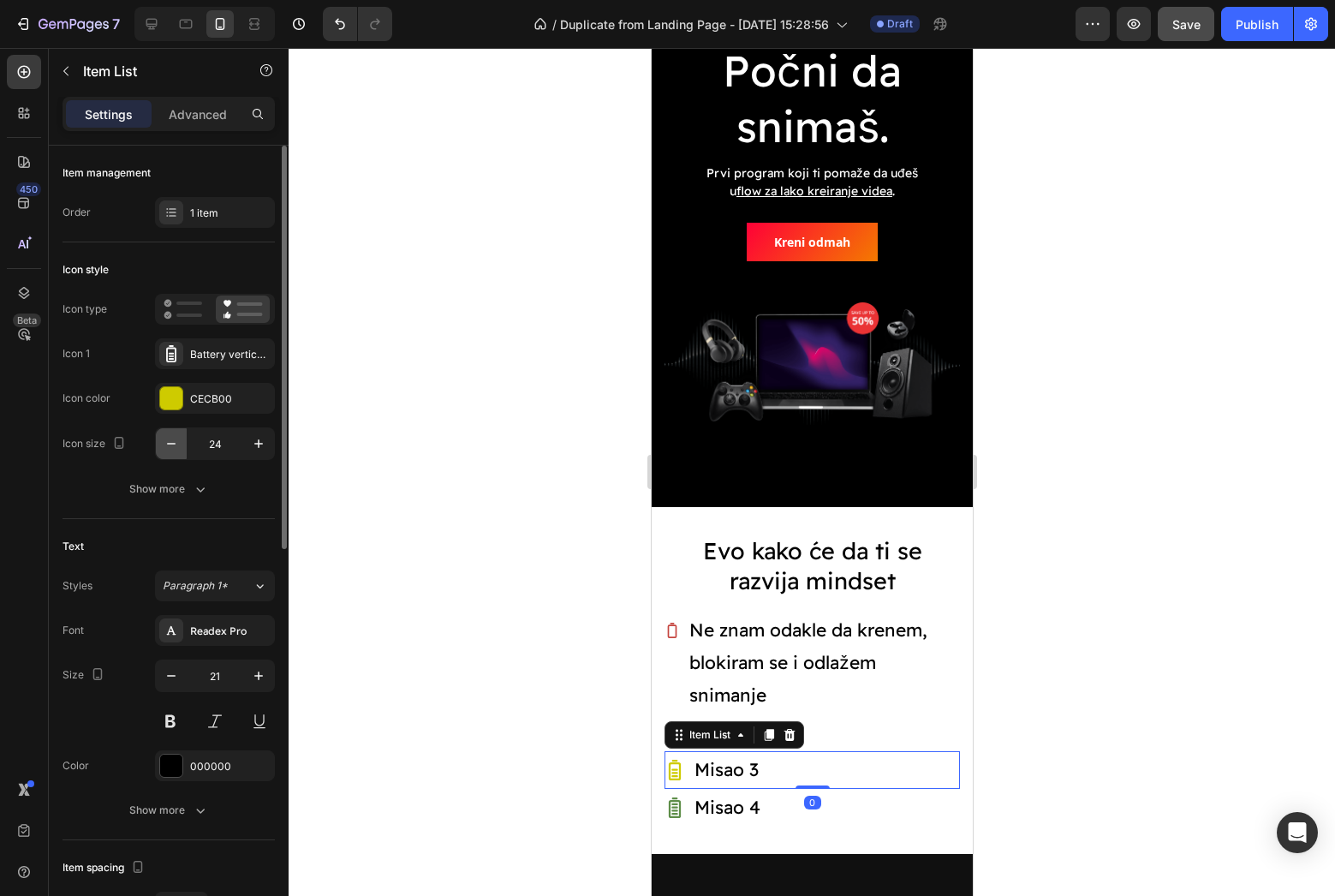
click at [175, 432] on button "button" at bounding box center [171, 444] width 31 height 31
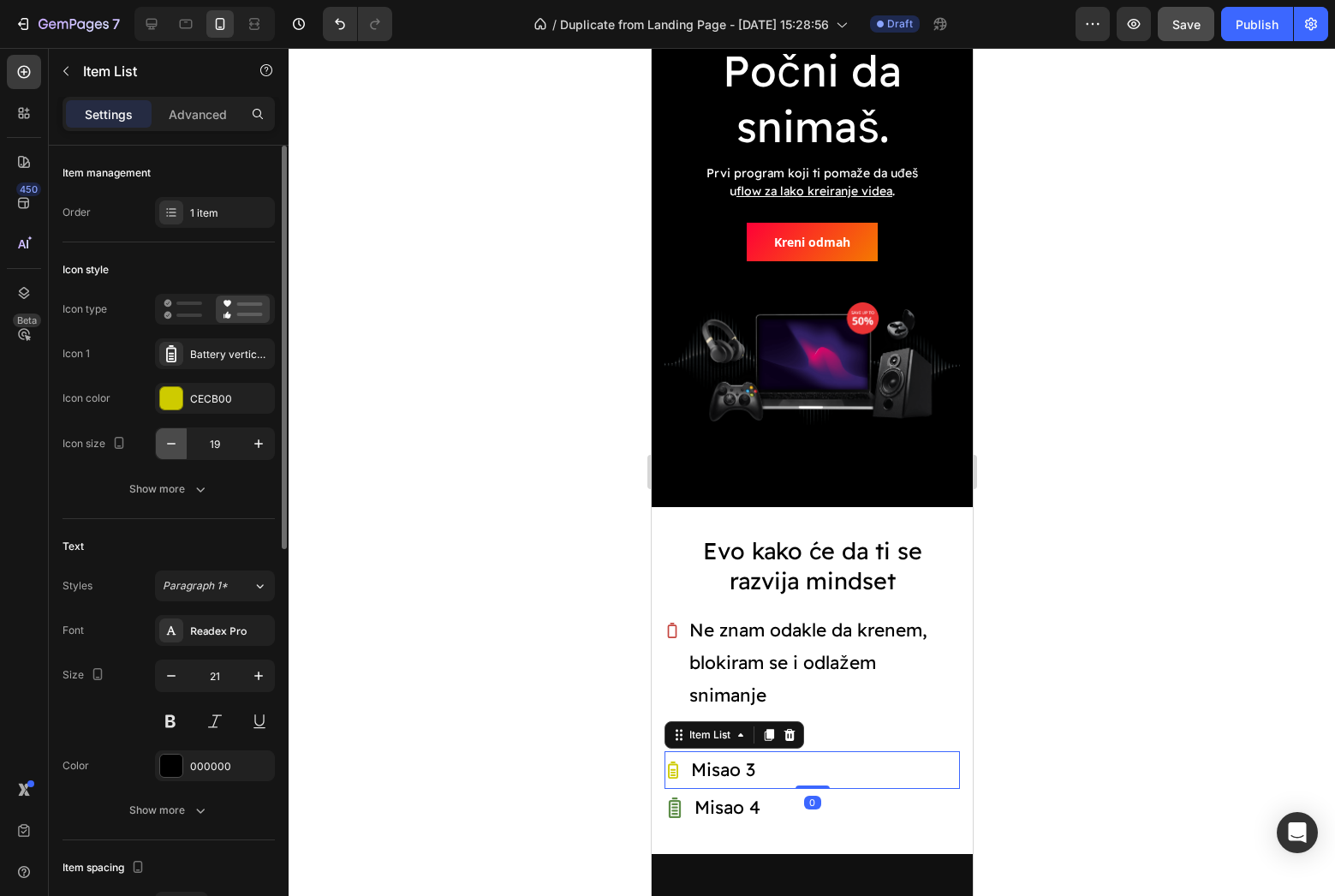
click at [175, 432] on button "button" at bounding box center [171, 444] width 31 height 31
type input "18"
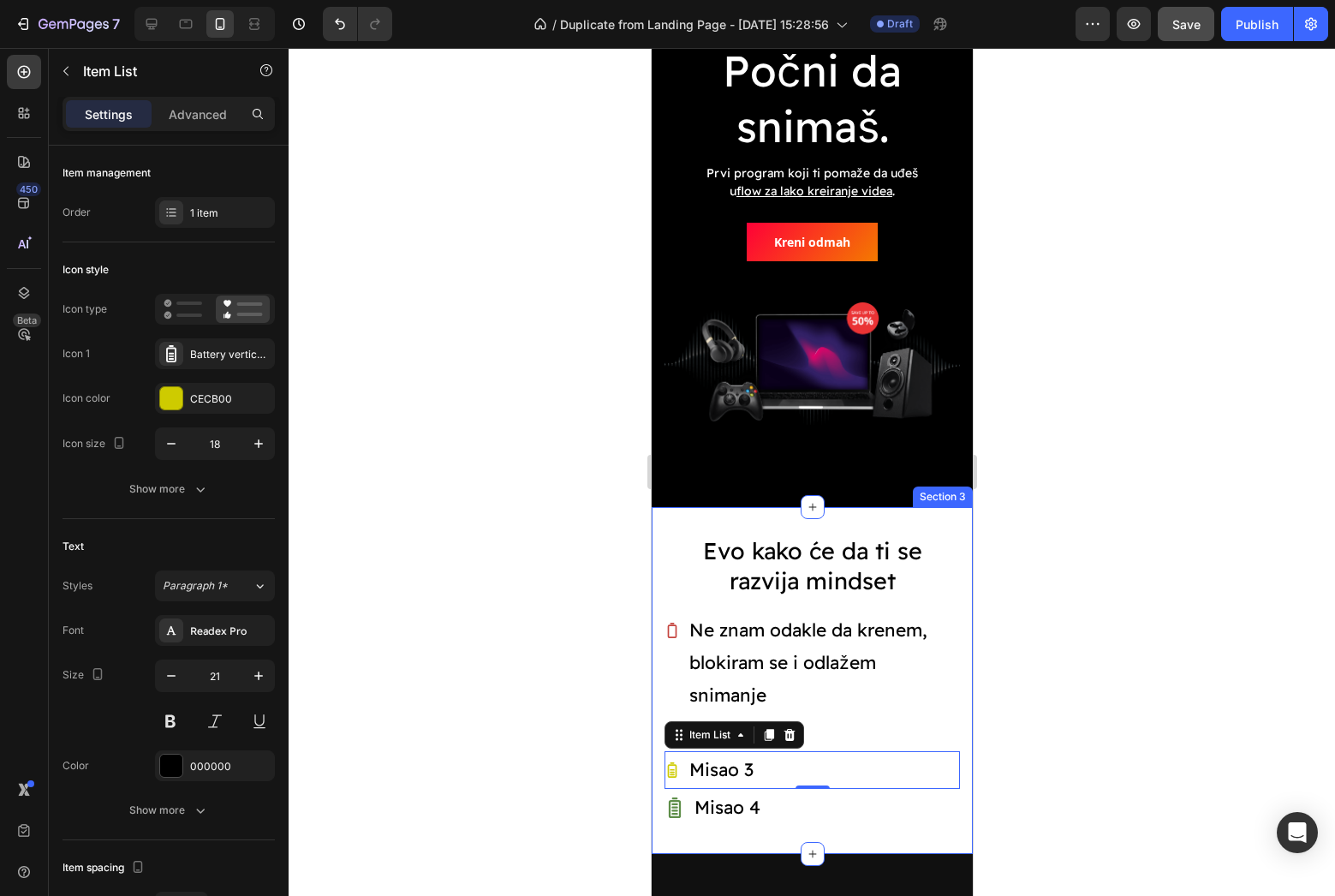
click at [761, 788] on div "Misao 4" at bounding box center [726, 807] width 71 height 37
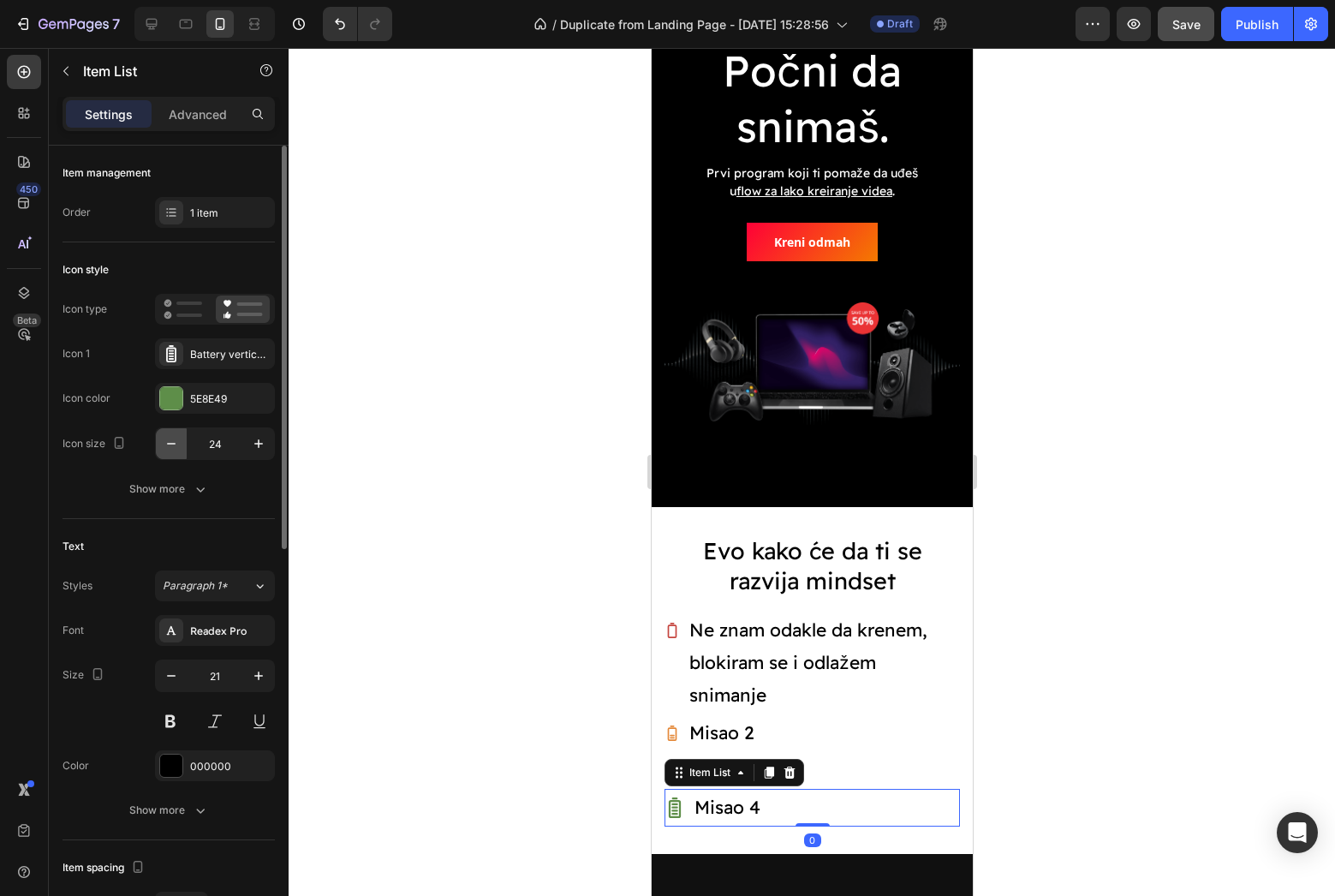
click at [181, 437] on button "button" at bounding box center [171, 444] width 31 height 31
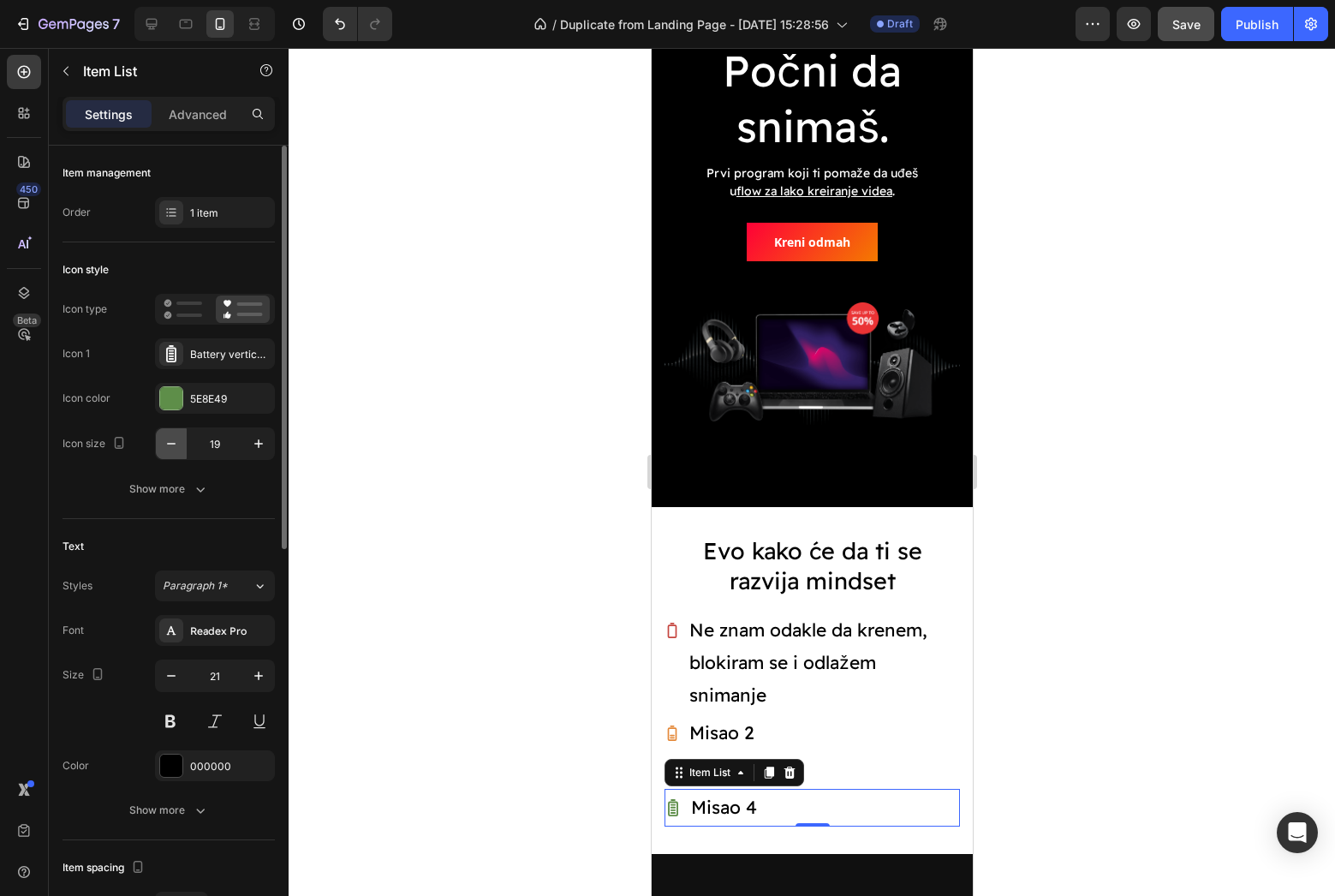
click at [181, 437] on button "button" at bounding box center [171, 444] width 31 height 31
type input "18"
click at [812, 577] on p "Evo kako će da ti se razvija mindset" at bounding box center [811, 565] width 292 height 60
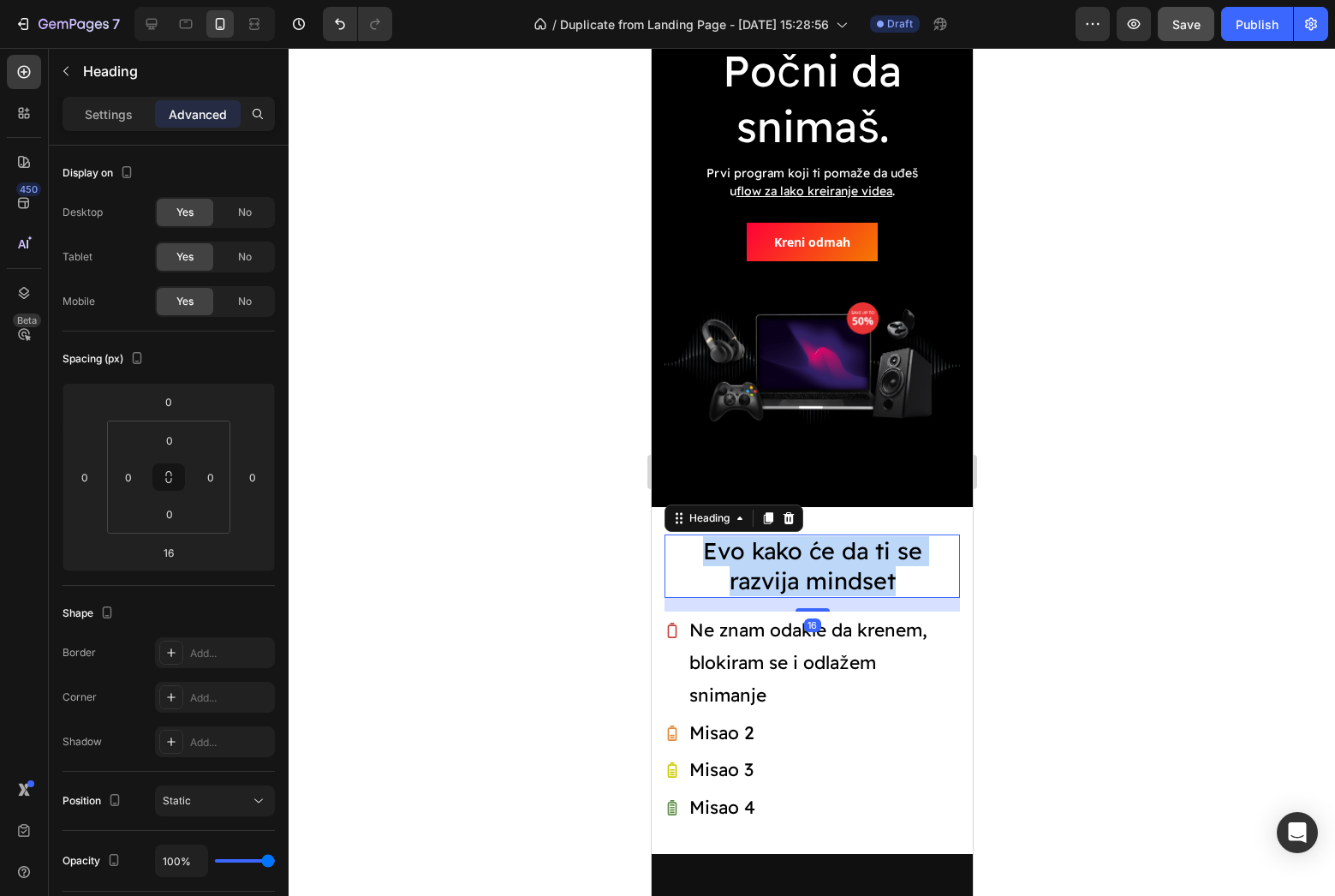
click at [812, 577] on p "Evo kako će da ti se razvija mindset" at bounding box center [811, 565] width 292 height 60
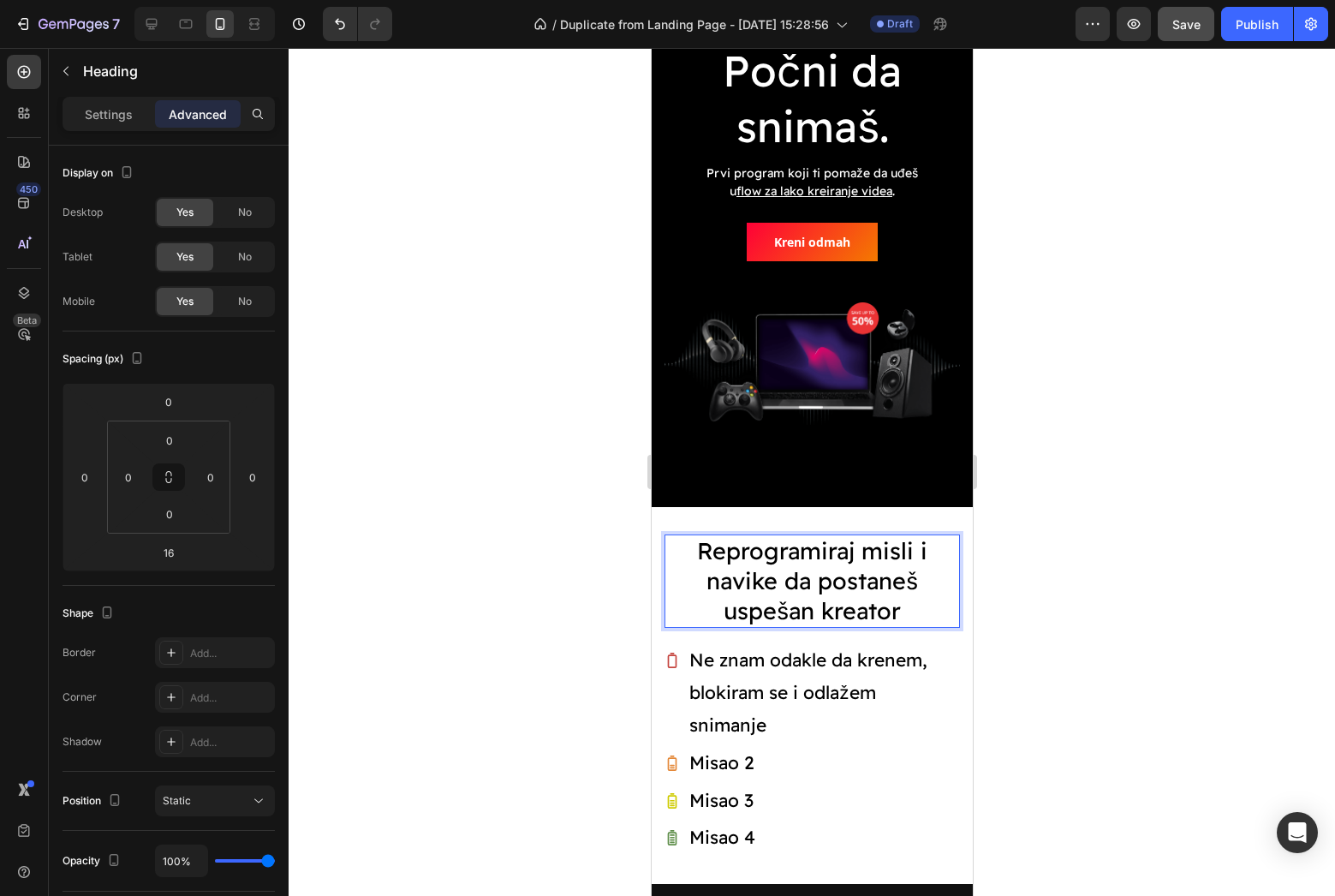
click at [1251, 620] on div at bounding box center [811, 472] width 1046 height 848
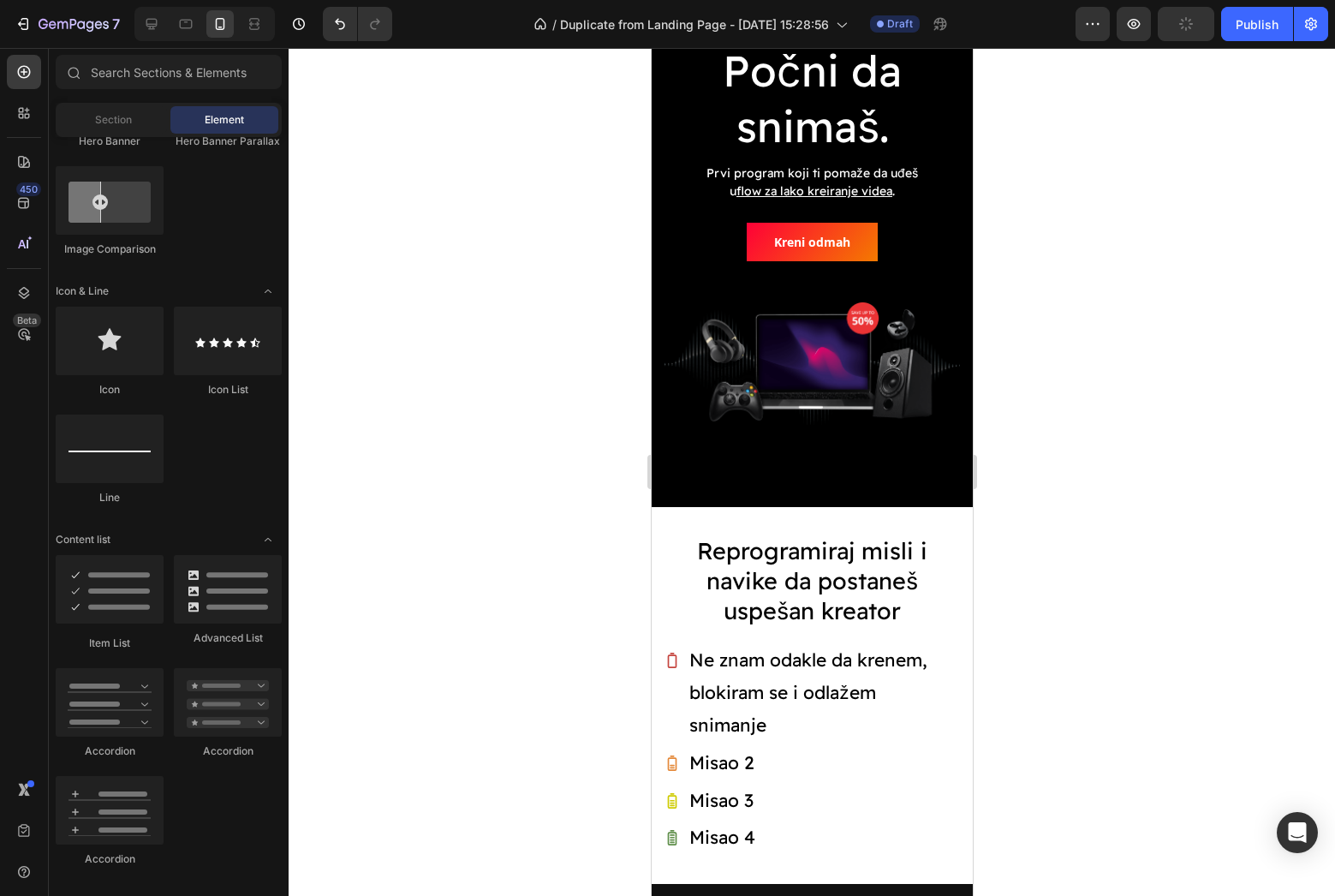
click at [1094, 564] on div at bounding box center [811, 472] width 1046 height 848
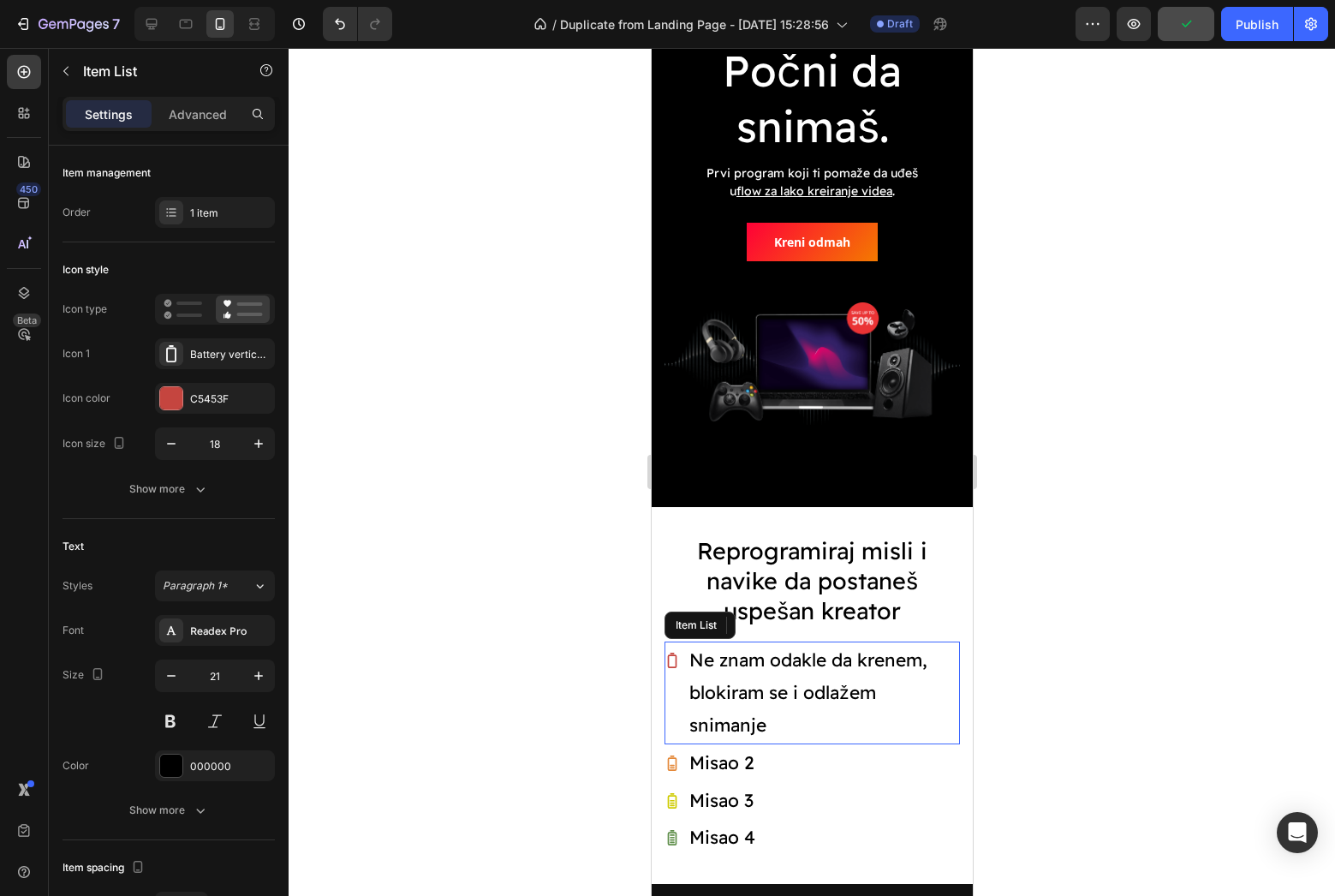
click at [708, 660] on p "Ne znam odakle da krenem, blokiram se i odlažem snimanje" at bounding box center [823, 692] width 268 height 97
click at [955, 696] on p ""Ne znam odakle da krenem, blokiram se i odlažem snimanje" at bounding box center [823, 692] width 268 height 97
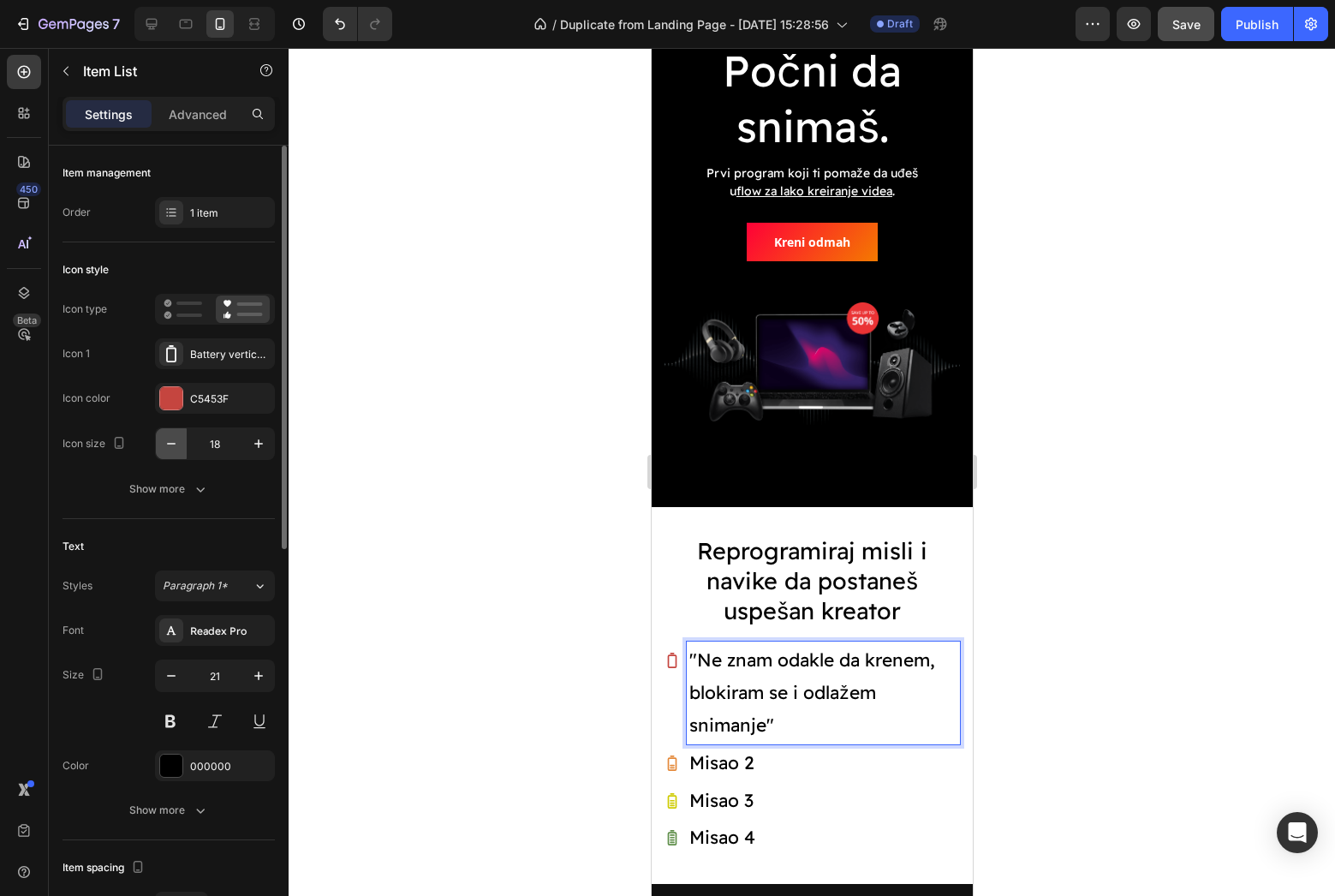
click at [160, 444] on button "button" at bounding box center [171, 444] width 31 height 31
type input "16"
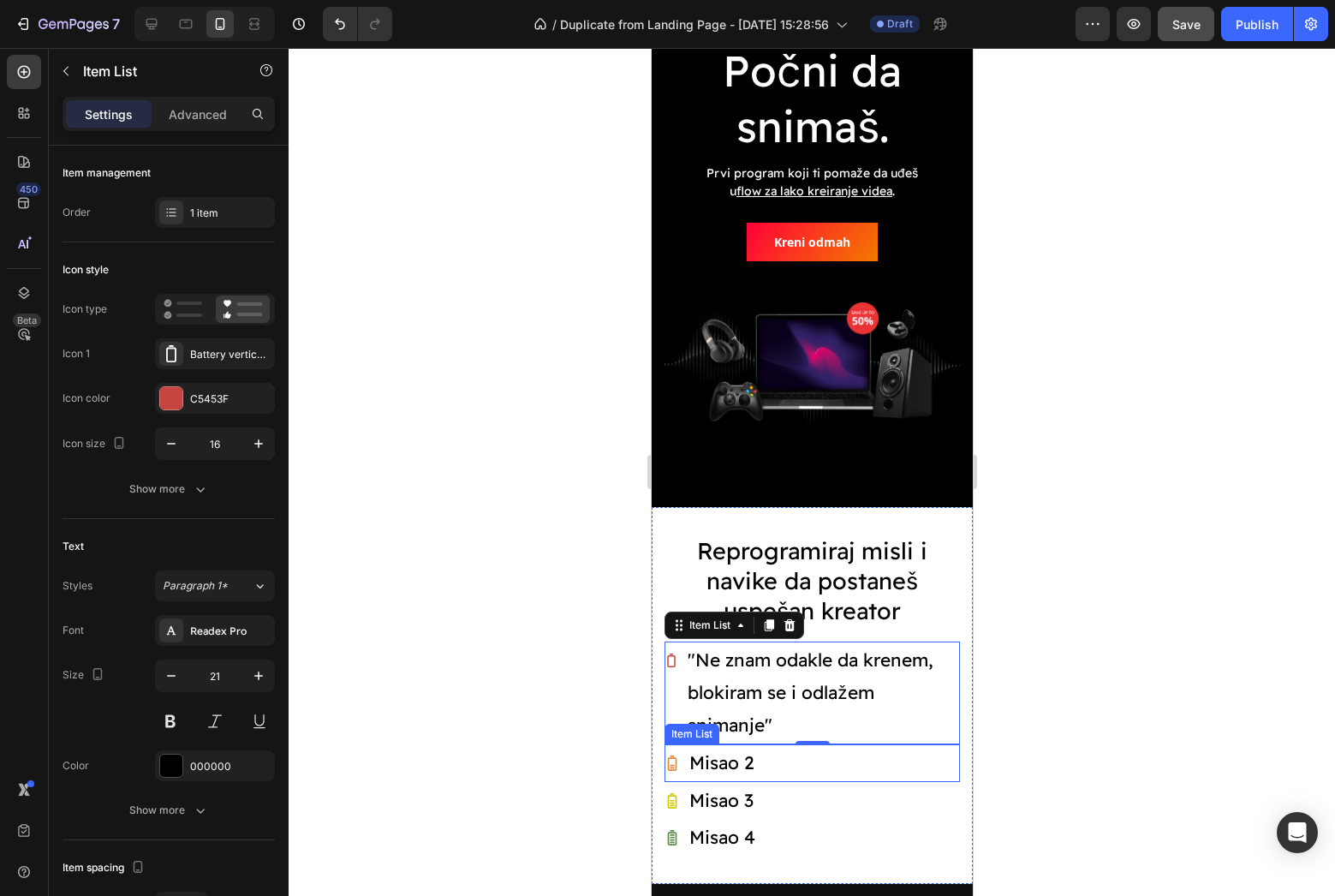
click at [623, 722] on div at bounding box center [811, 472] width 1046 height 848
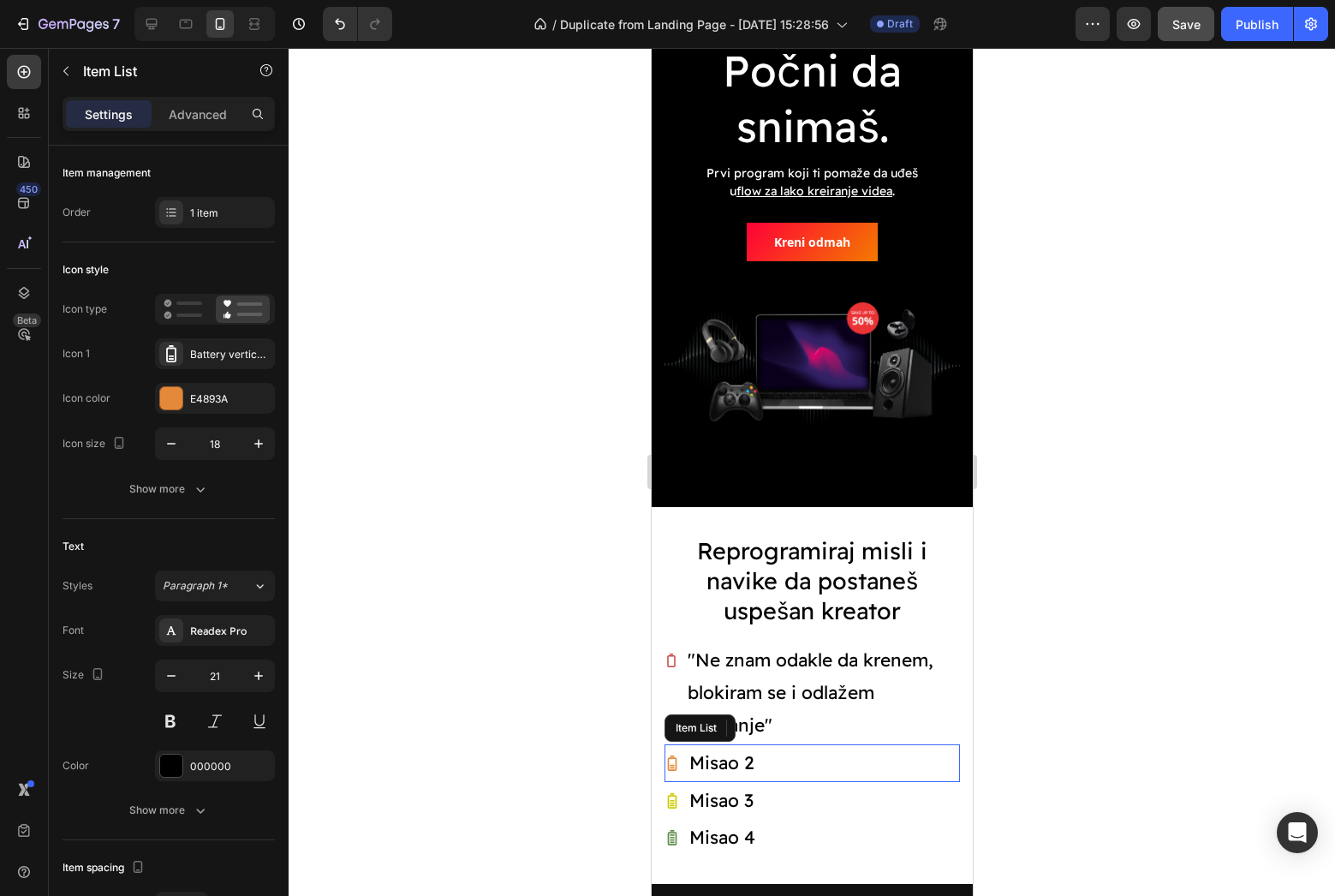
click at [747, 755] on p "Misao 2" at bounding box center [721, 763] width 65 height 33
click at [170, 447] on icon "button" at bounding box center [171, 443] width 17 height 17
type input "16"
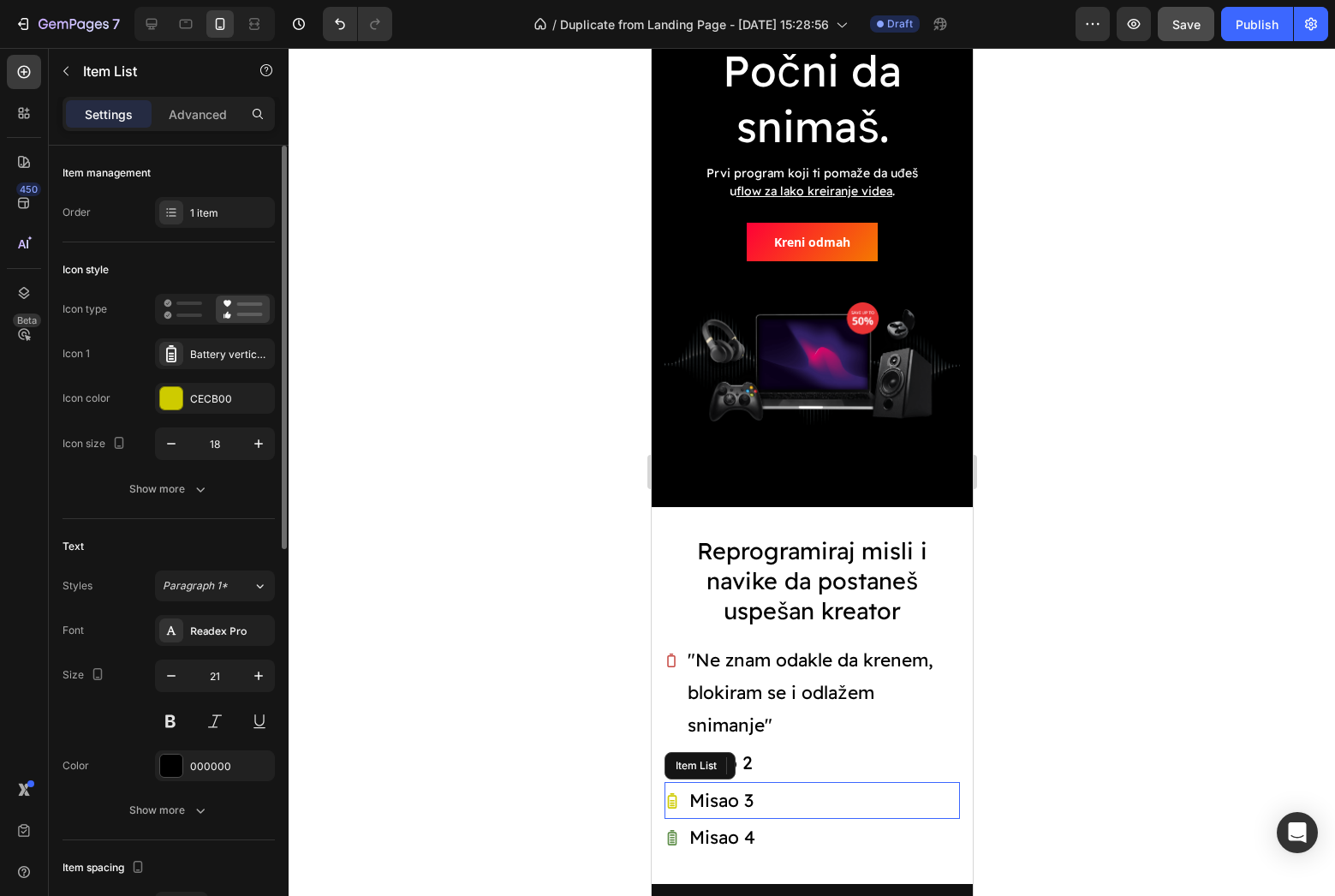
click at [750, 802] on p "Misao 3" at bounding box center [721, 800] width 64 height 33
click at [168, 442] on icon "button" at bounding box center [171, 443] width 17 height 17
type input "16"
click at [706, 824] on p "Misao 4" at bounding box center [722, 837] width 66 height 33
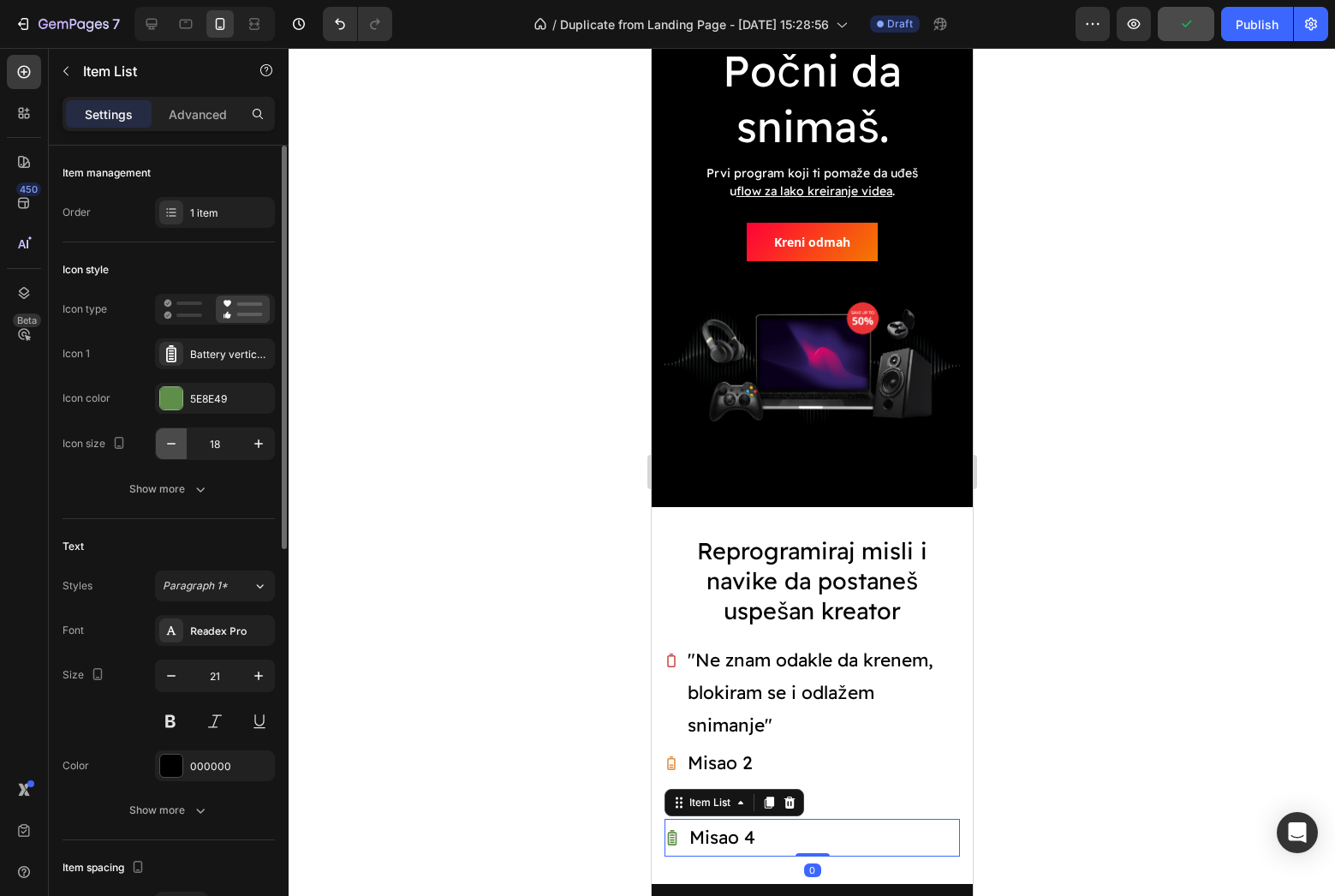
click at [184, 440] on button "button" at bounding box center [171, 444] width 31 height 31
type input "16"
click at [1120, 631] on div at bounding box center [811, 472] width 1046 height 848
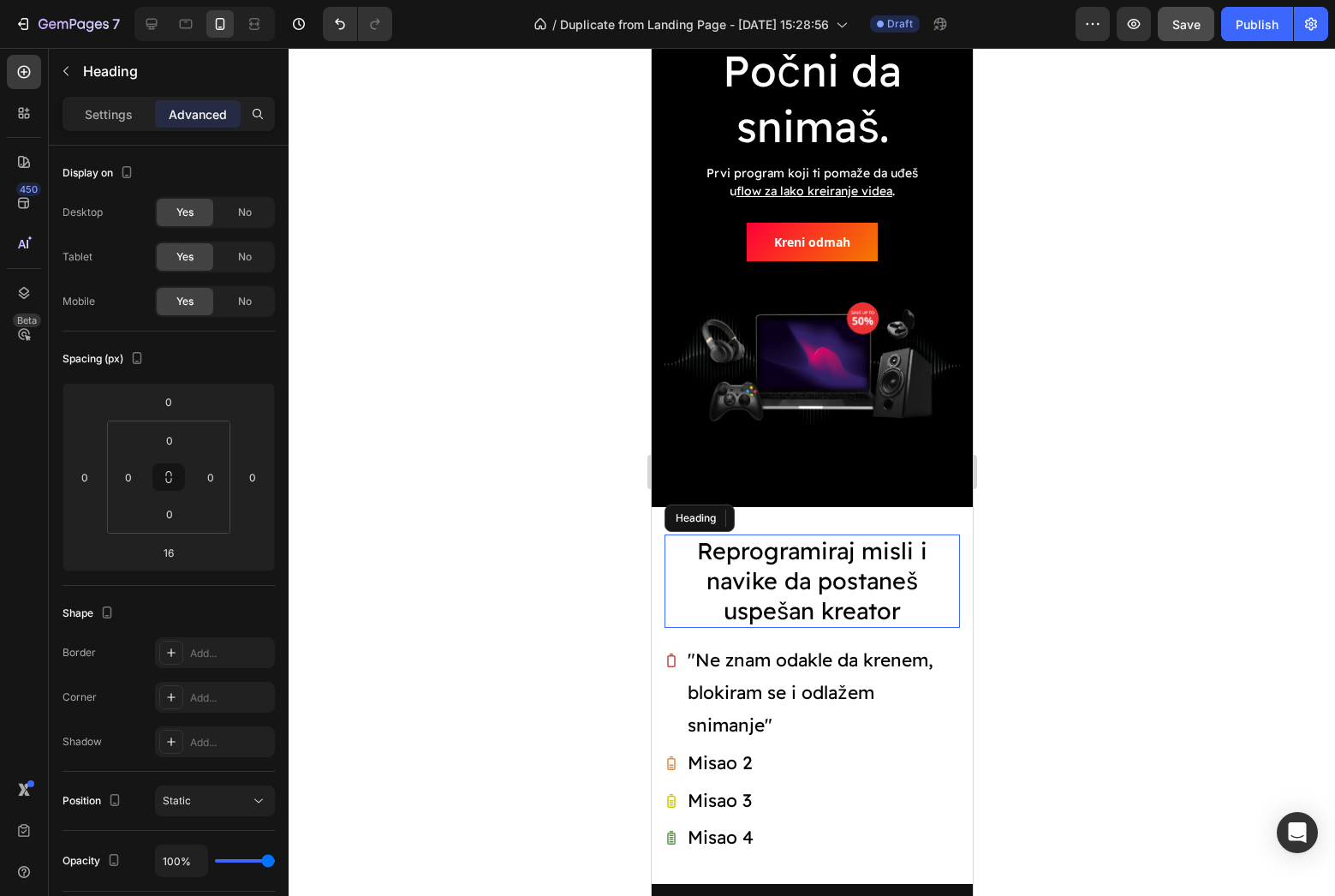
click at [883, 603] on p "Reprogramiraj misli i navike da postaneš uspešan kreator" at bounding box center [811, 580] width 292 height 90
click at [105, 129] on div "Settings Advanced" at bounding box center [168, 114] width 212 height 35
click at [111, 126] on div "Settings" at bounding box center [108, 114] width 85 height 28
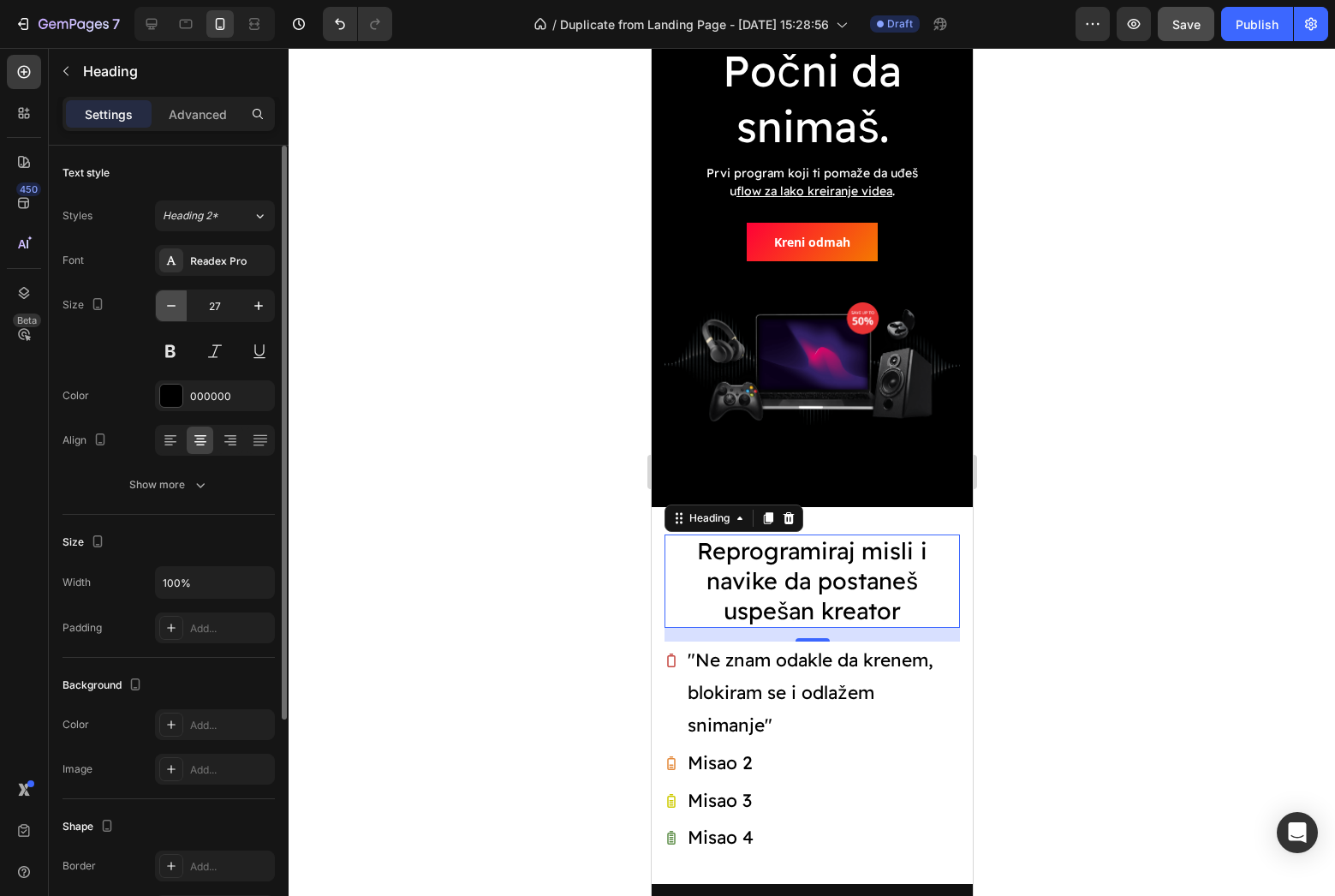
click at [169, 307] on icon "button" at bounding box center [171, 305] width 17 height 17
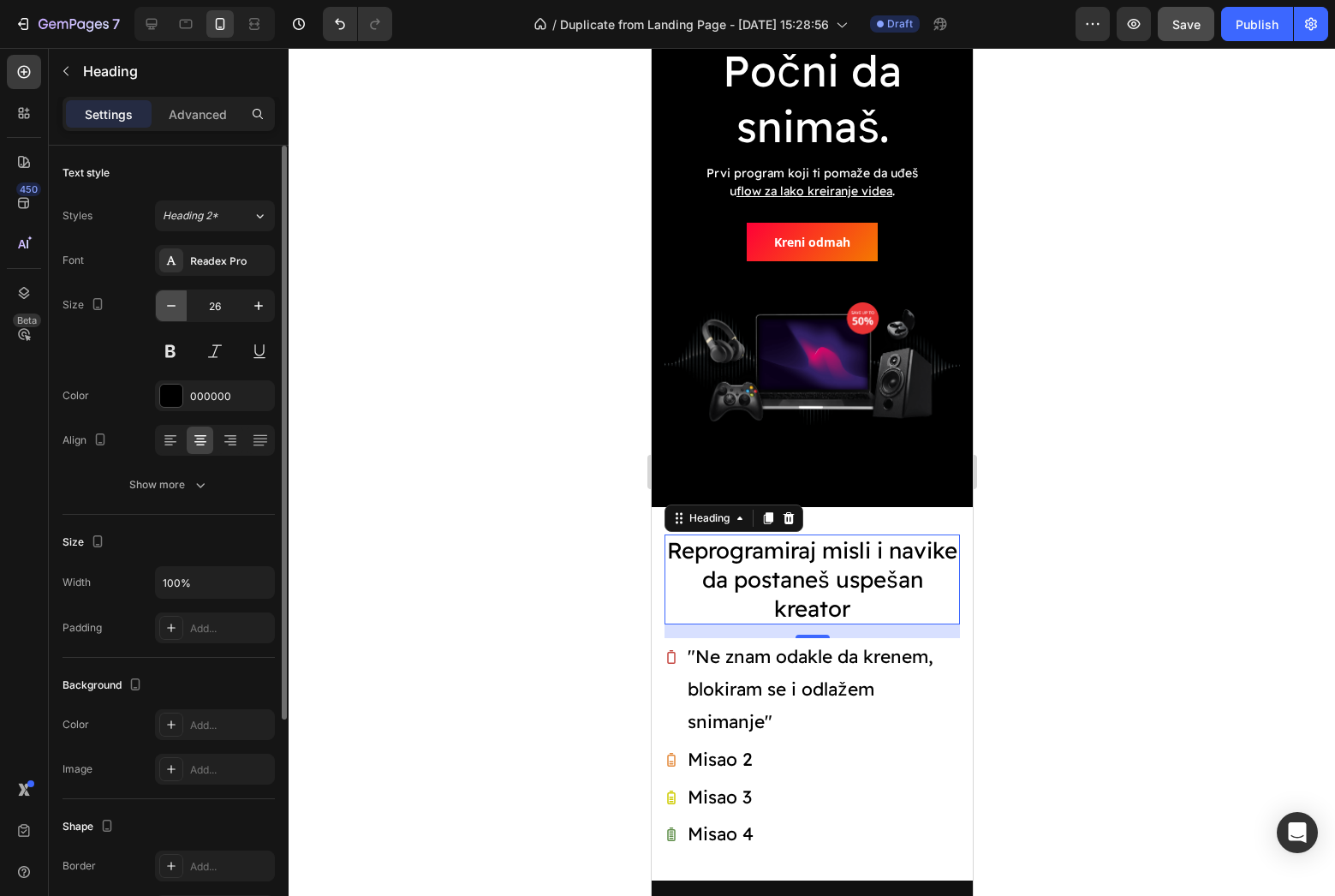
click at [169, 307] on icon "button" at bounding box center [171, 305] width 17 height 17
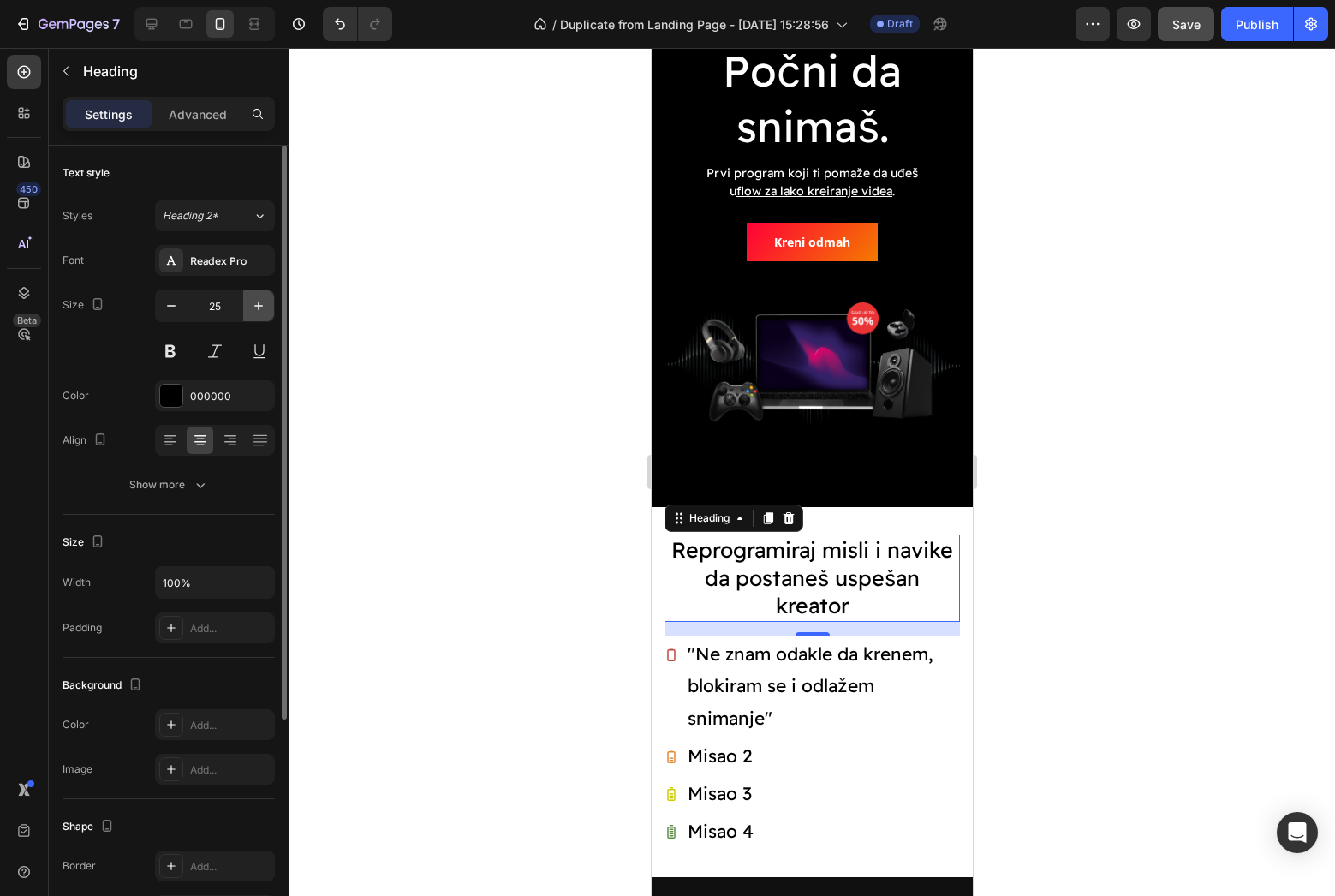
click at [252, 318] on button "button" at bounding box center [259, 306] width 31 height 31
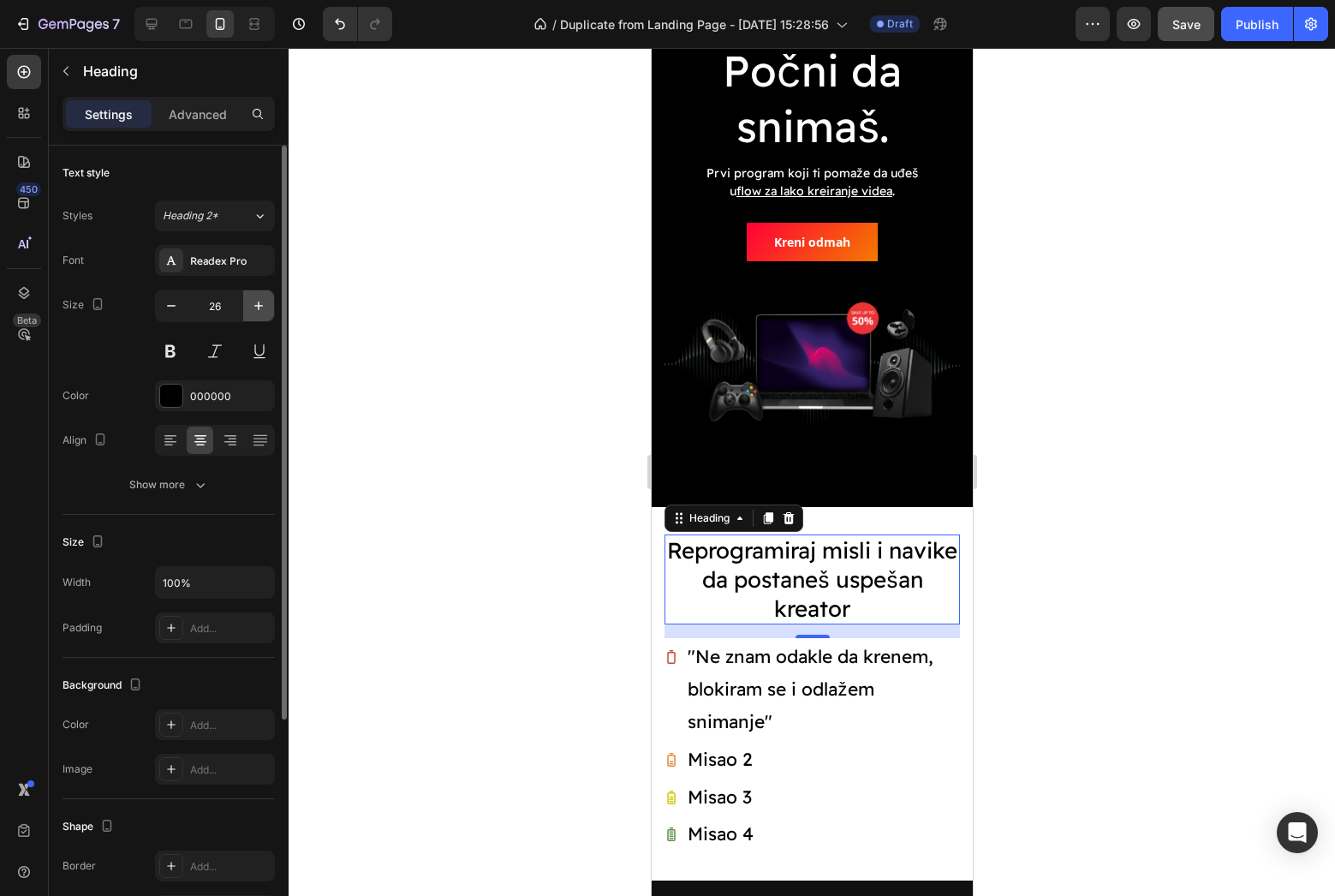
click at [252, 318] on button "button" at bounding box center [259, 306] width 31 height 31
type input "27"
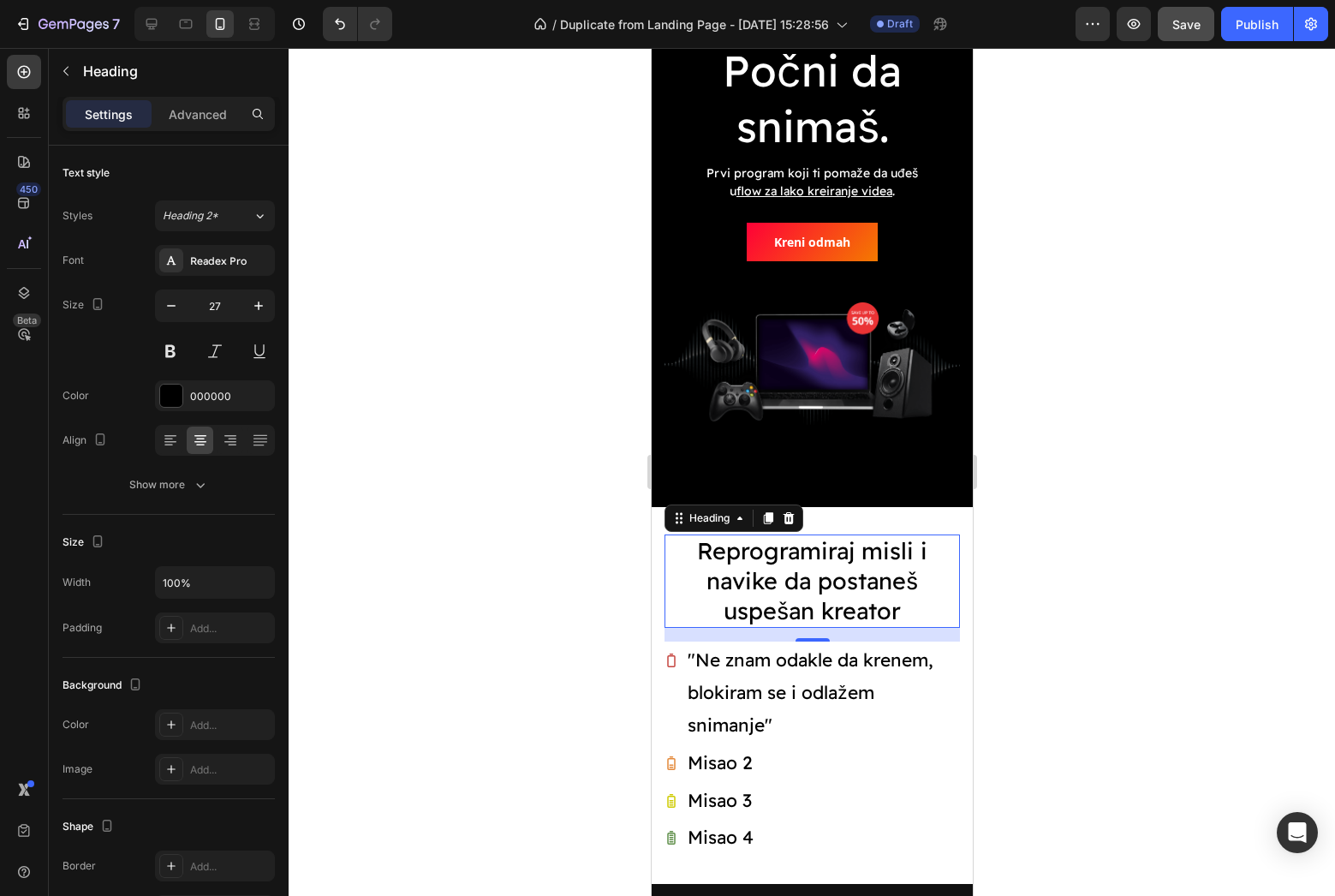
click at [386, 371] on div at bounding box center [811, 472] width 1046 height 848
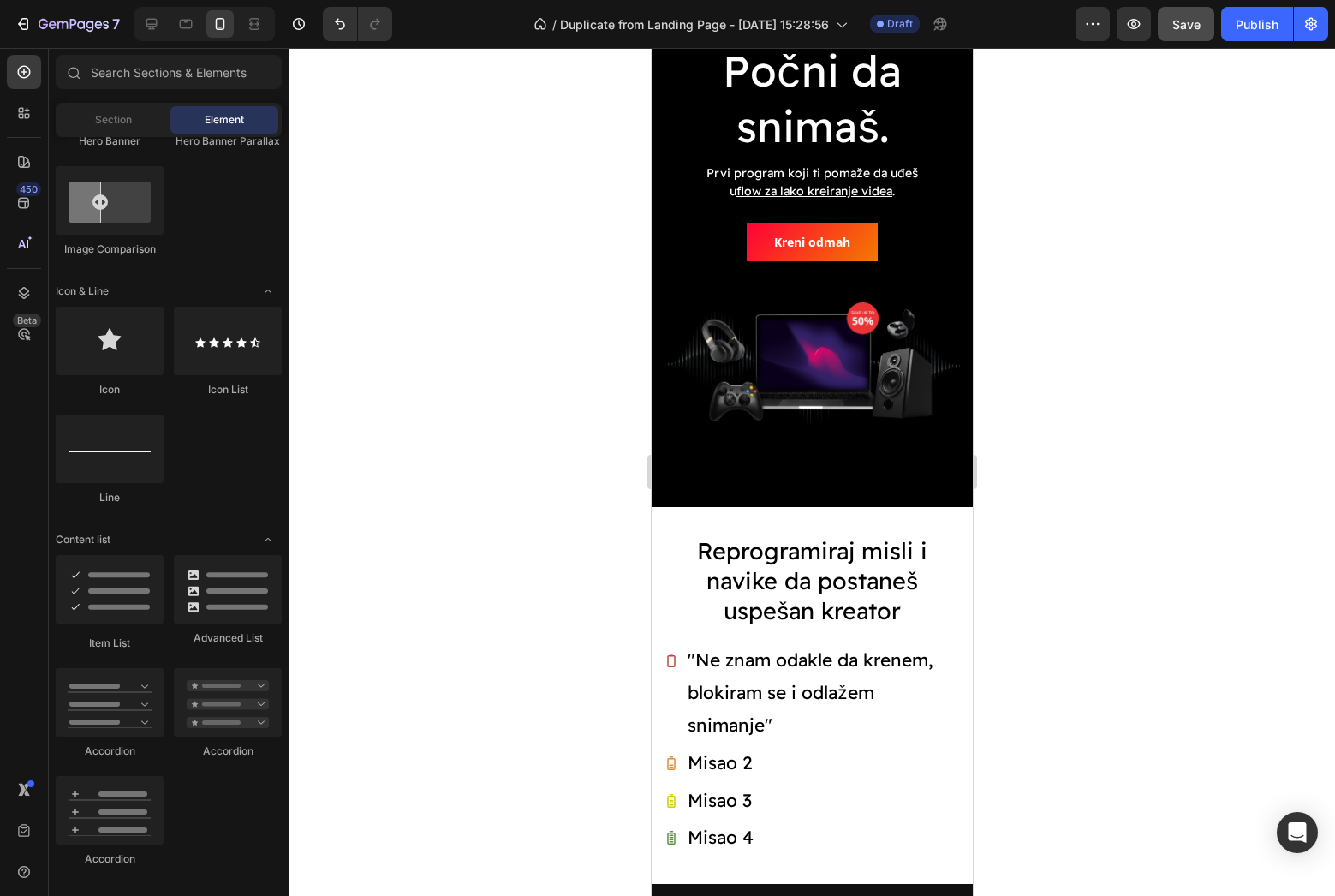
click at [1147, 616] on div at bounding box center [811, 472] width 1046 height 848
click at [1197, 36] on button "Save" at bounding box center [1186, 24] width 57 height 35
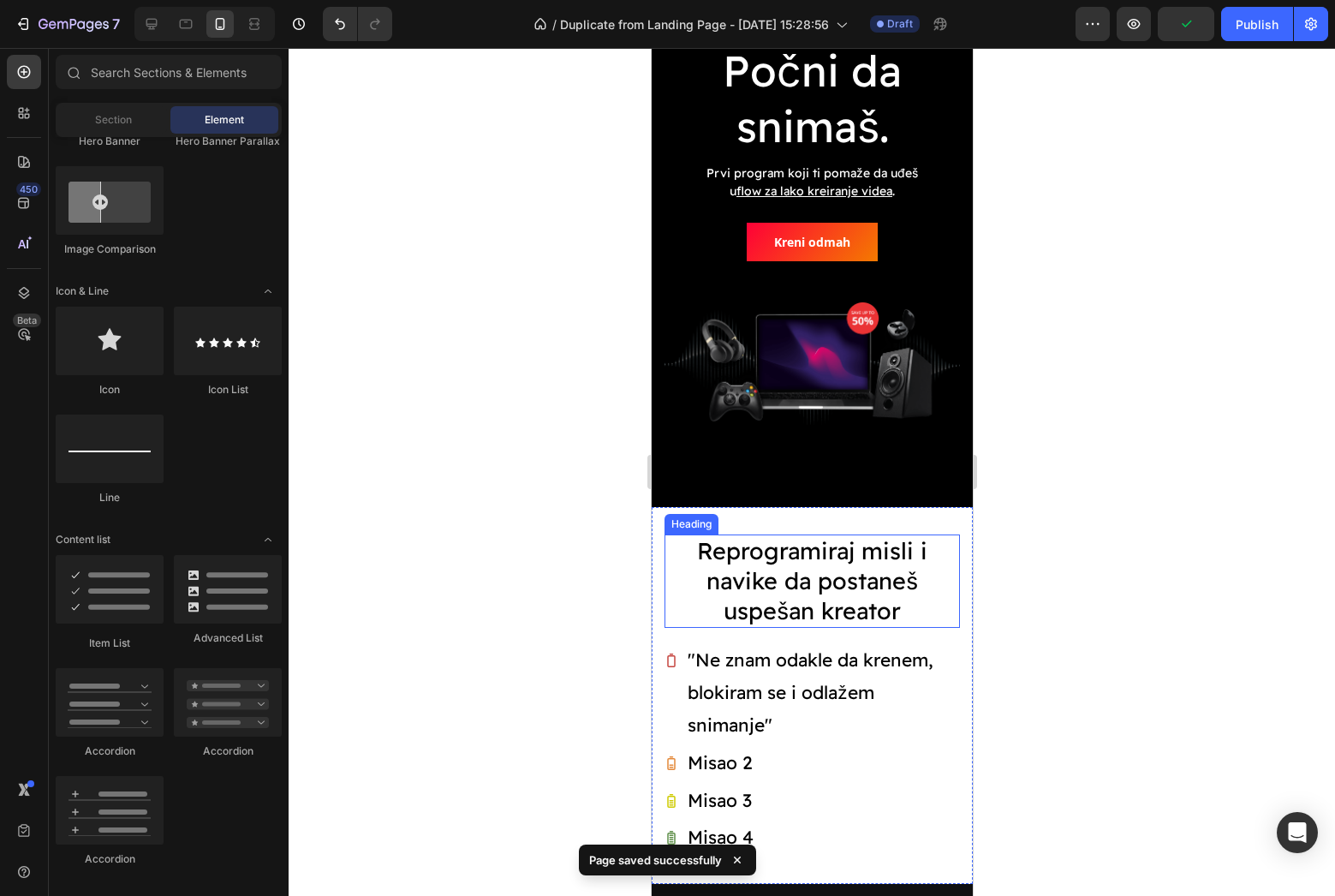
click at [801, 585] on p "Reprogramiraj misli i navike da postaneš uspešan kreator" at bounding box center [811, 580] width 292 height 90
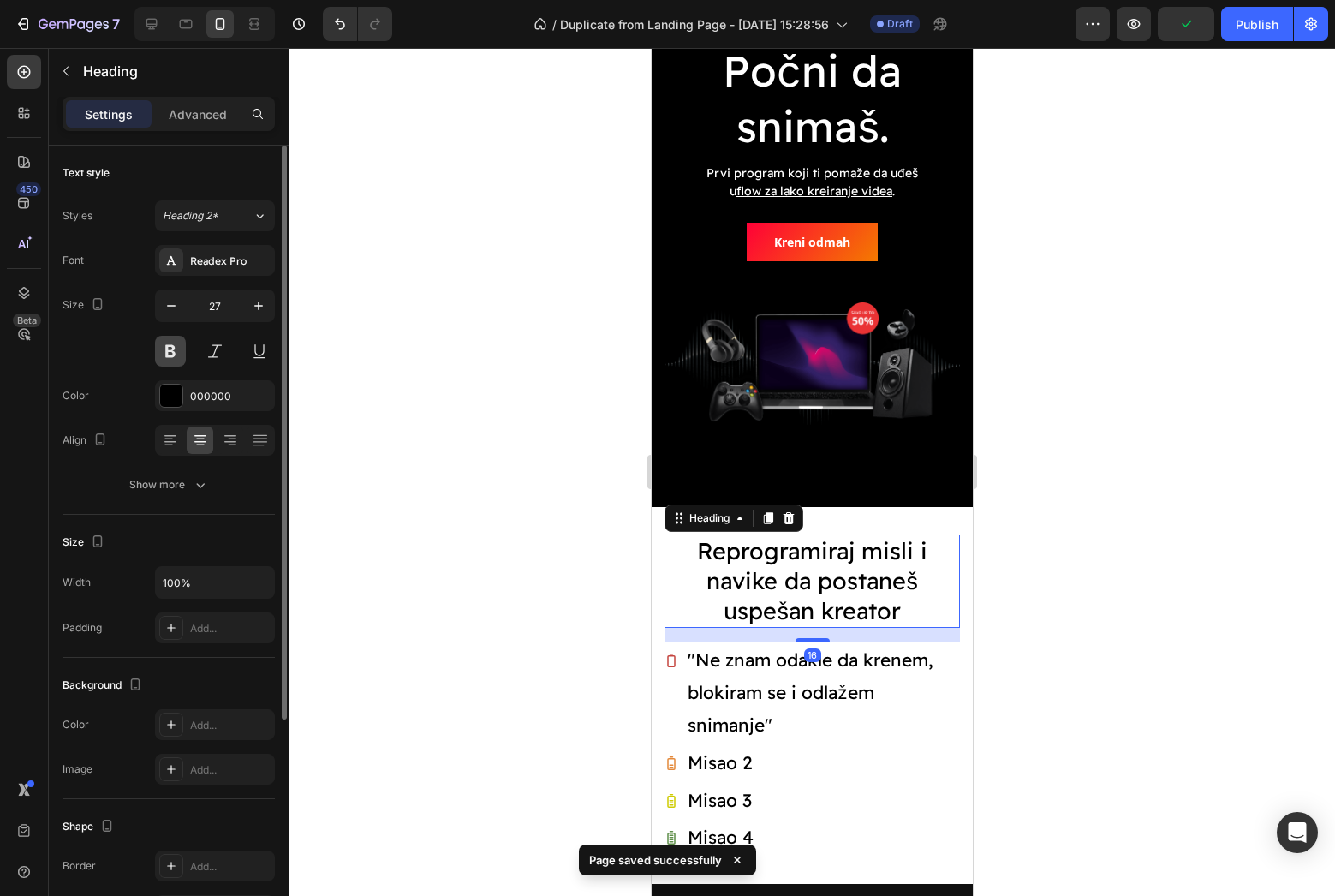
click at [172, 353] on button at bounding box center [170, 351] width 31 height 31
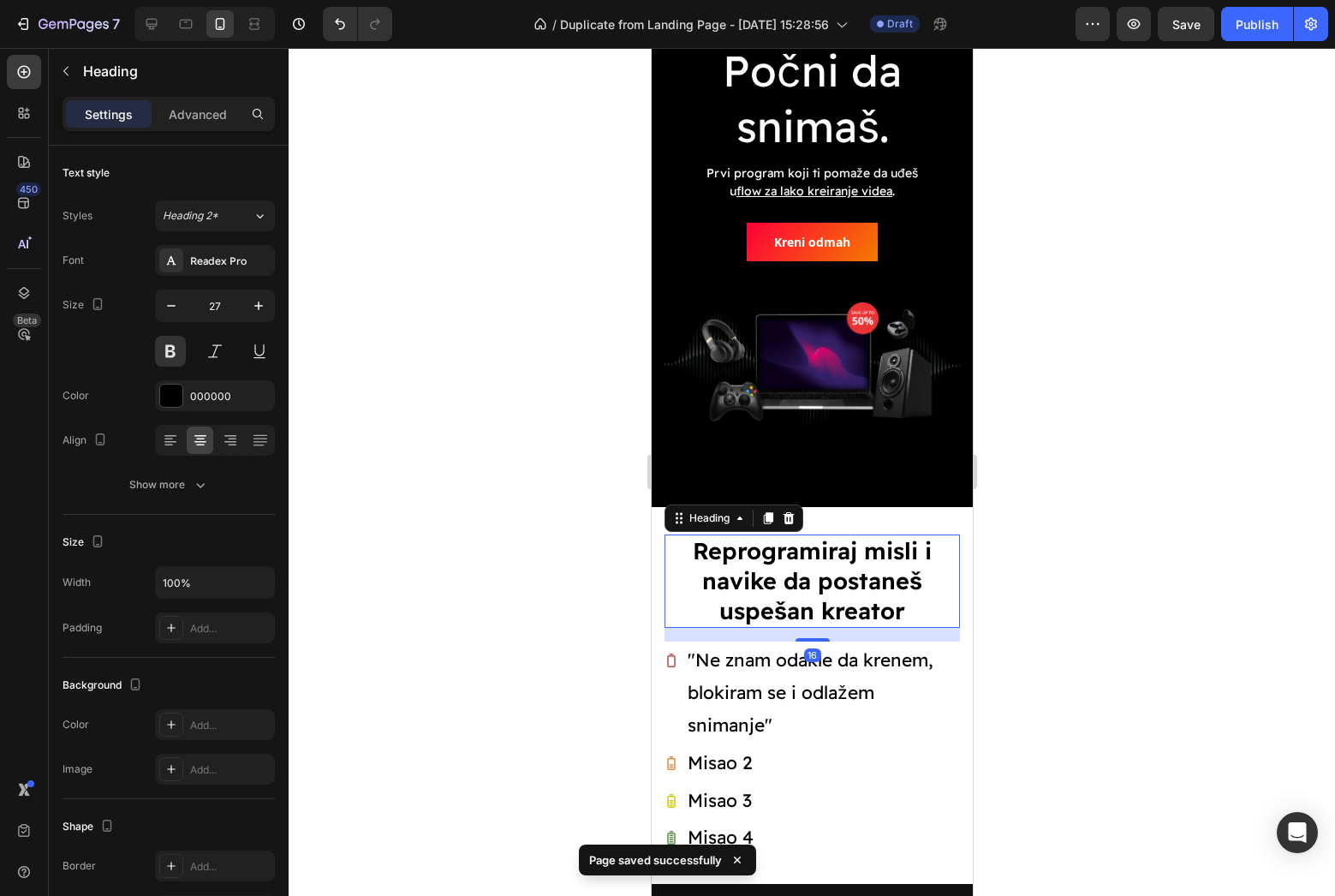
click at [447, 455] on div at bounding box center [811, 472] width 1046 height 848
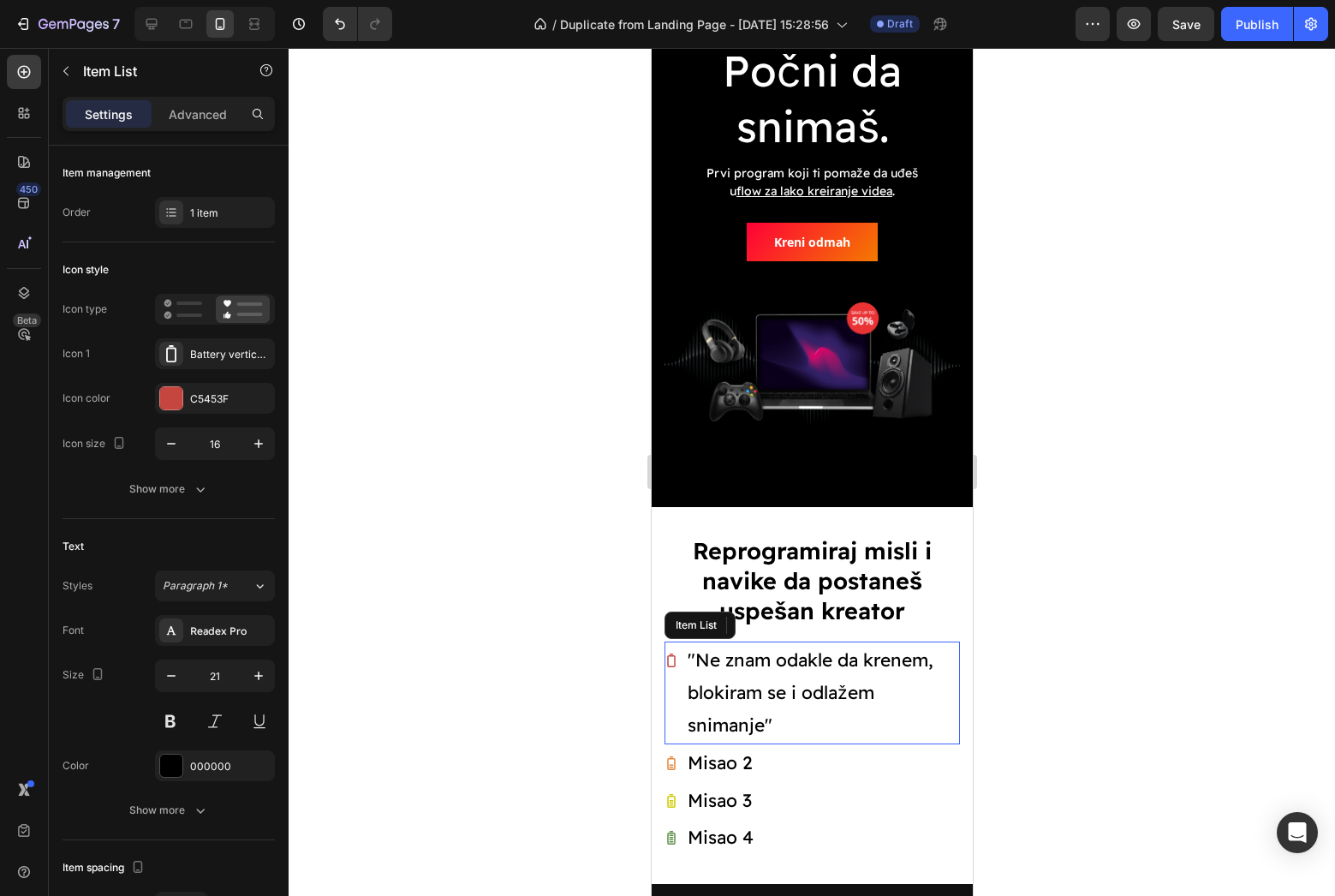
click at [744, 690] on p ""Ne znam odakle da krenem, blokiram se i odlažem snimanje"" at bounding box center [821, 692] width 269 height 97
click at [575, 649] on div at bounding box center [811, 472] width 1046 height 848
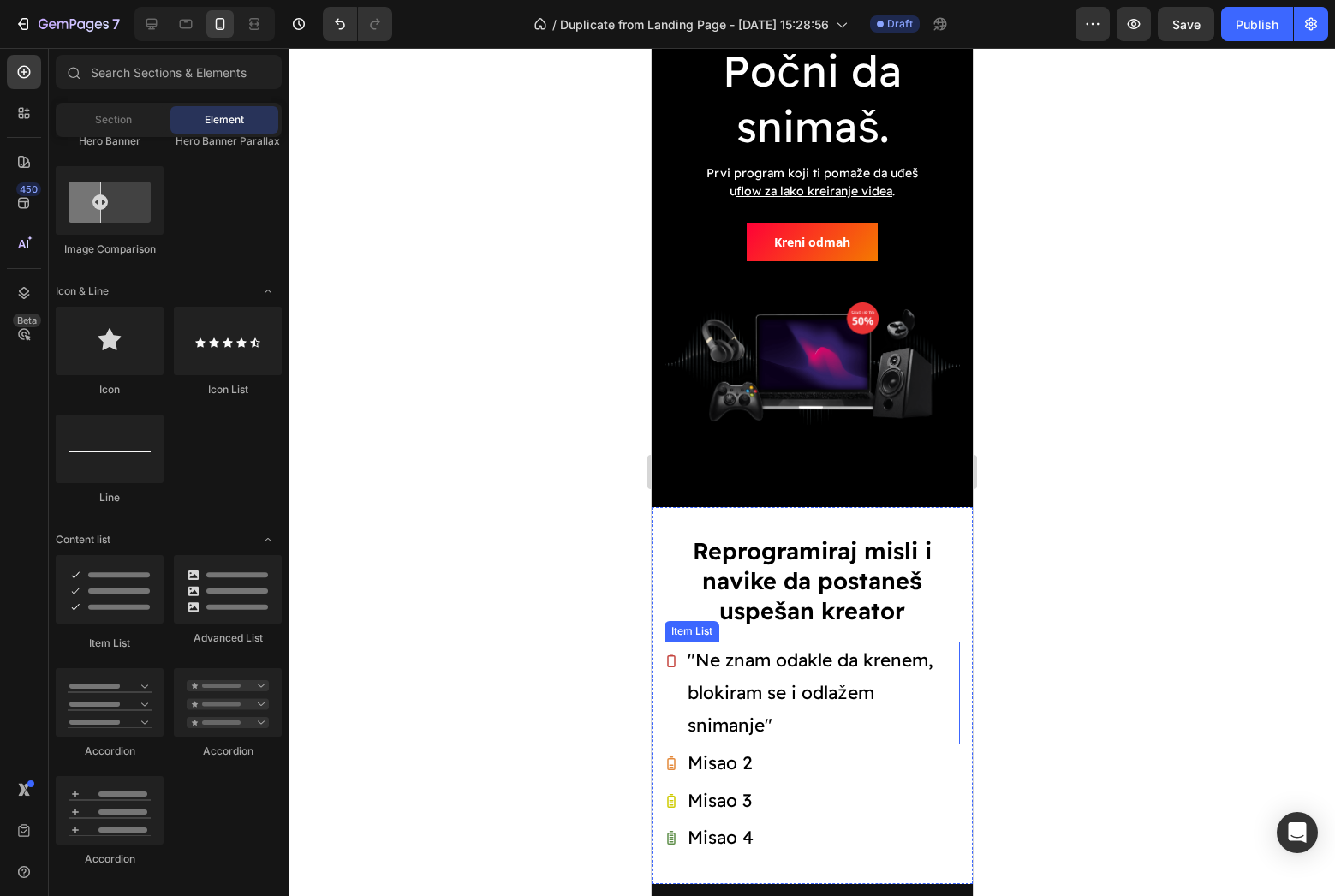
click at [694, 664] on p ""Ne znam odakle da krenem, blokiram se i odlažem snimanje"" at bounding box center [821, 692] width 269 height 97
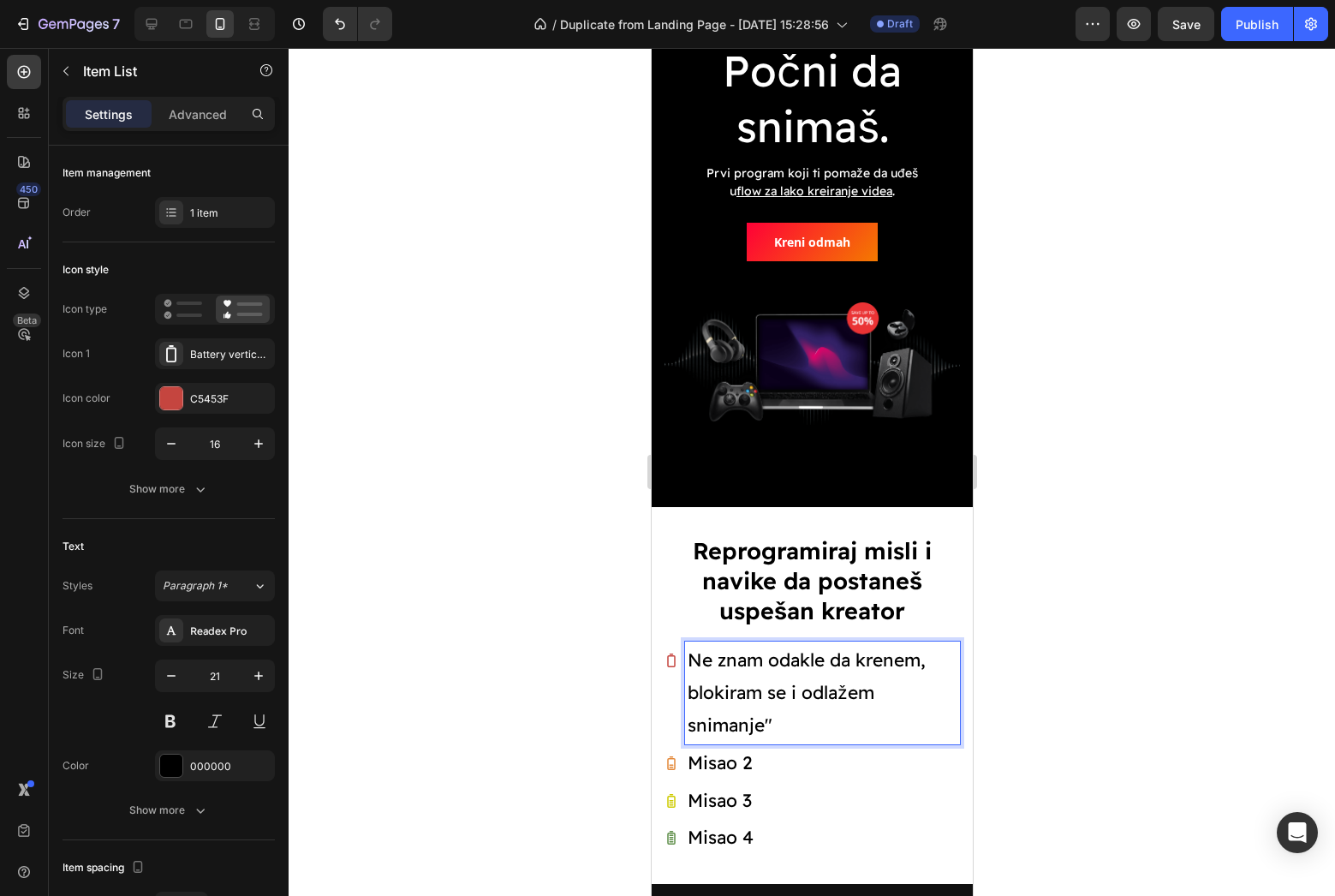
click at [760, 716] on p "Ne znam odakle da krenem, blokiram se i odlažem snimanje"" at bounding box center [821, 692] width 269 height 97
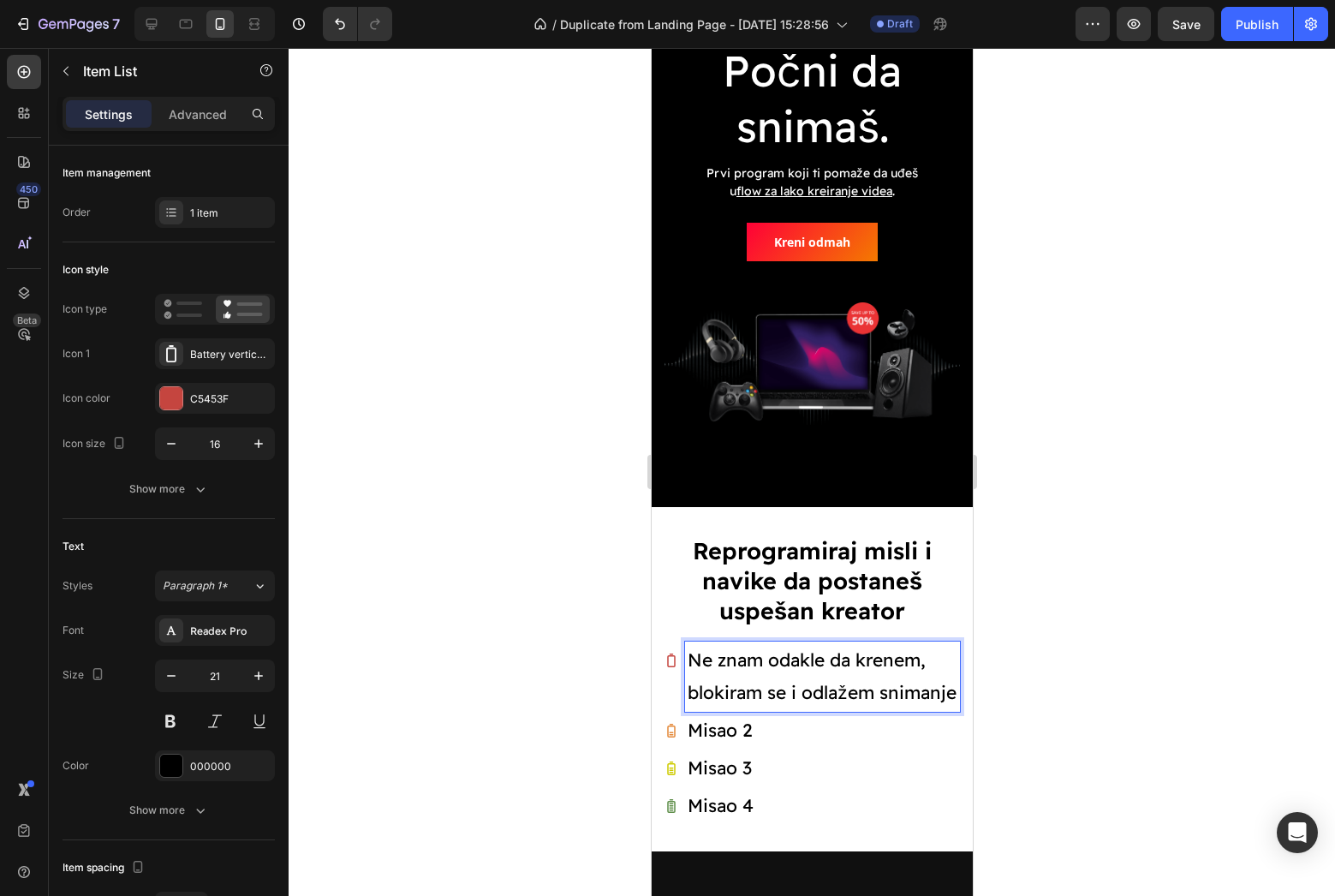
click at [1147, 705] on div at bounding box center [811, 472] width 1046 height 848
click at [771, 719] on div "Misao 2" at bounding box center [811, 731] width 295 height 37
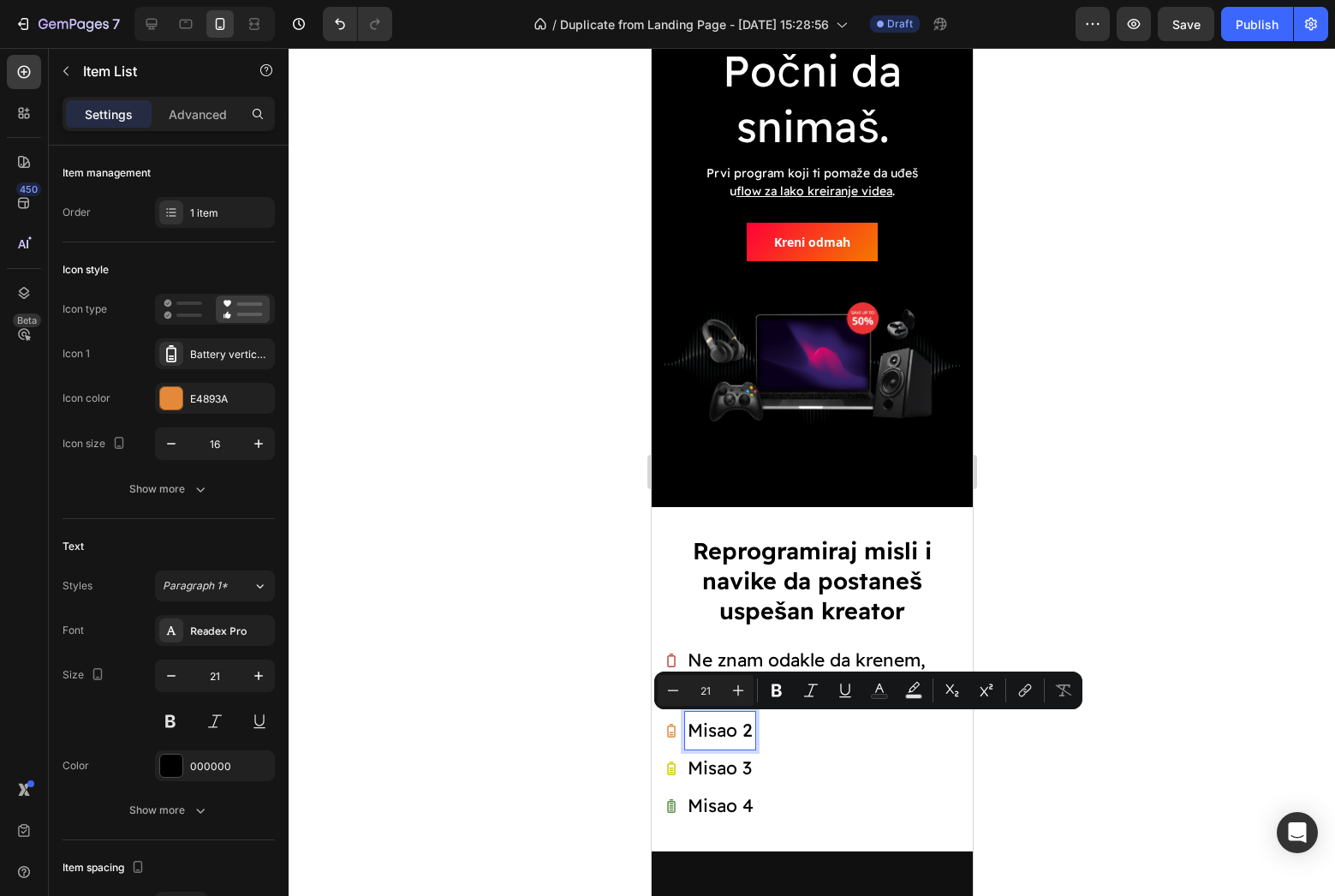
click at [723, 732] on p "Misao 2" at bounding box center [719, 730] width 65 height 33
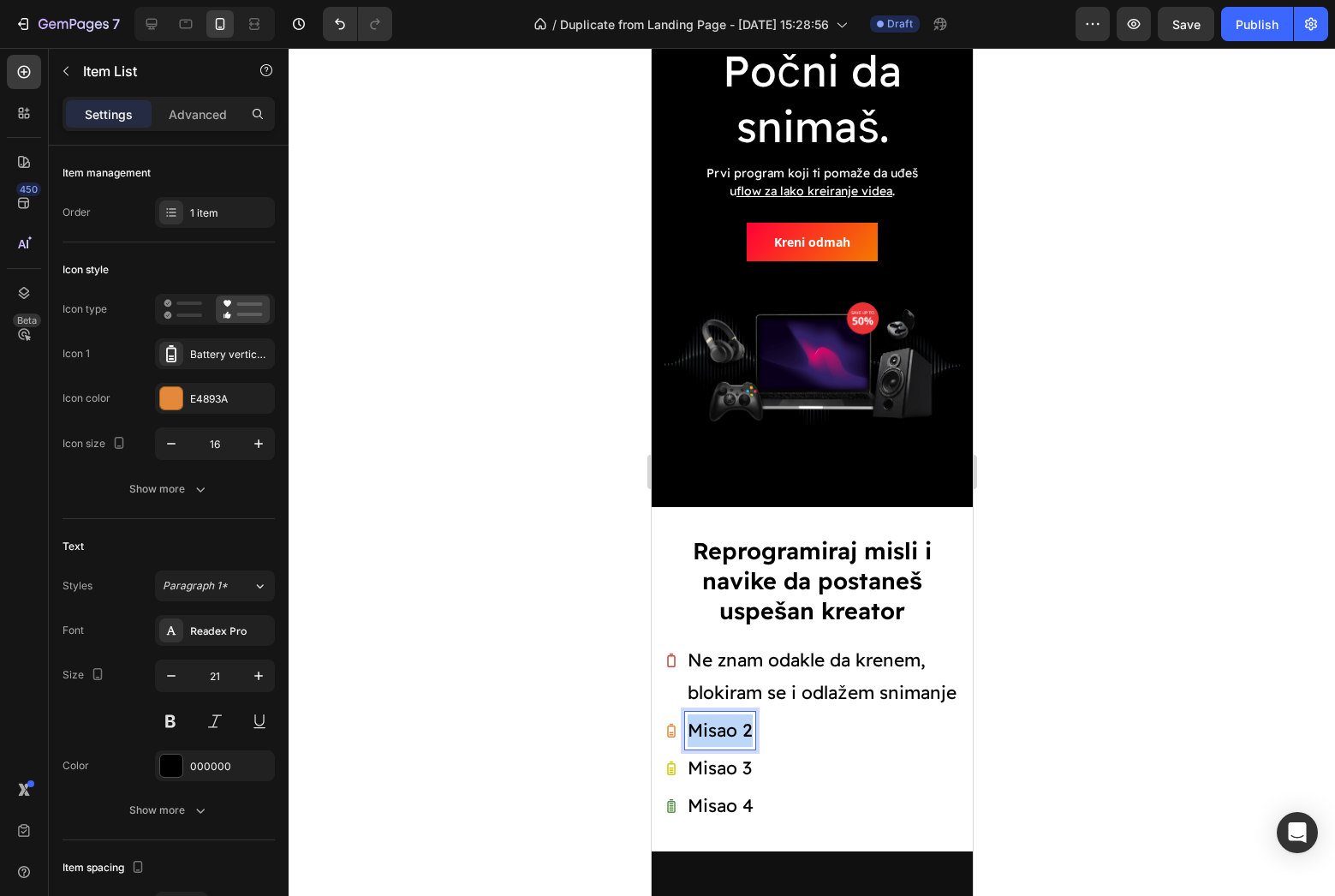
click at [723, 732] on p "Misao 2" at bounding box center [719, 730] width 65 height 33
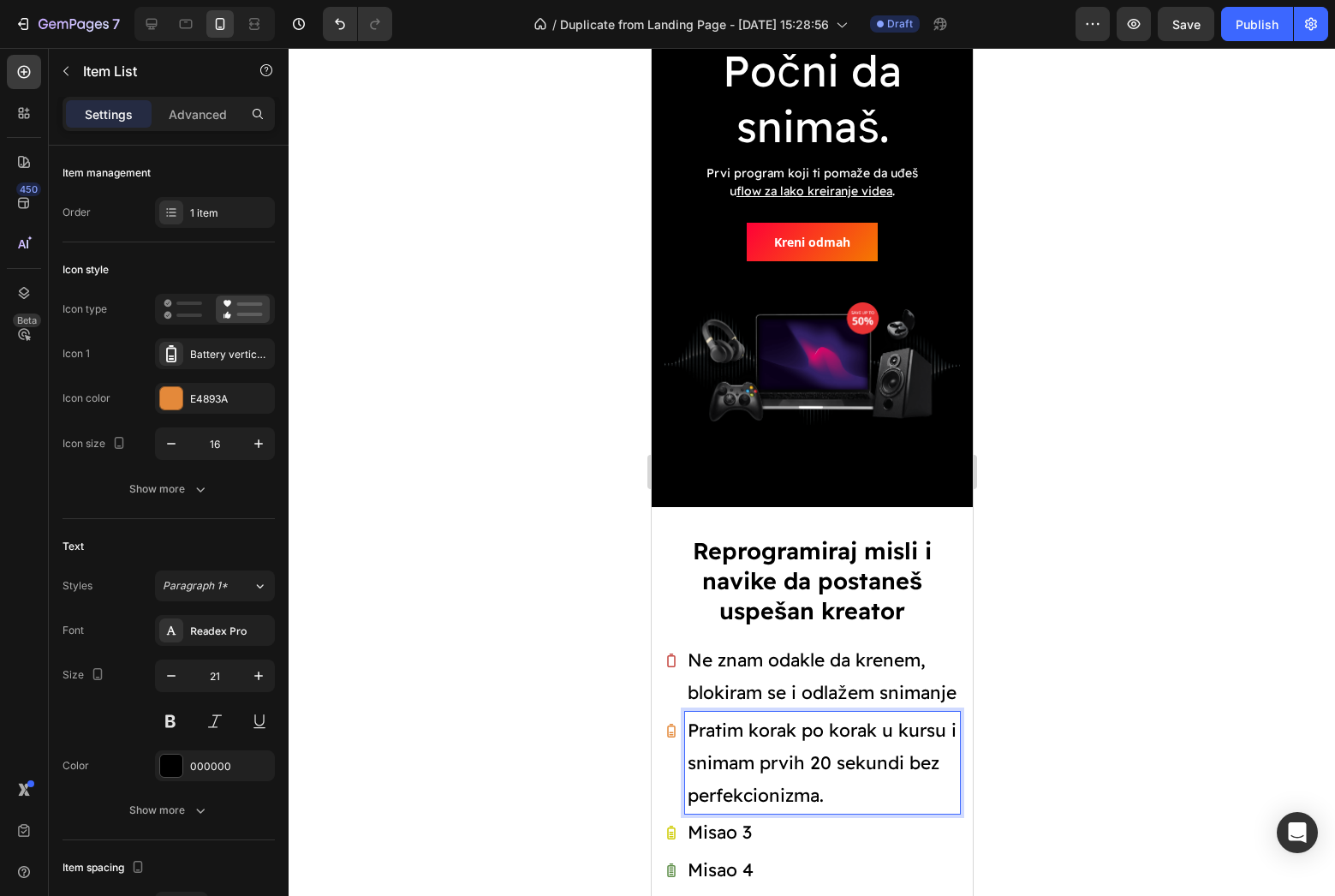
click at [803, 732] on p "Pratim korak po korak u kursu i snimam prvih 20 sekundi bez perfekcionizma." at bounding box center [821, 762] width 269 height 97
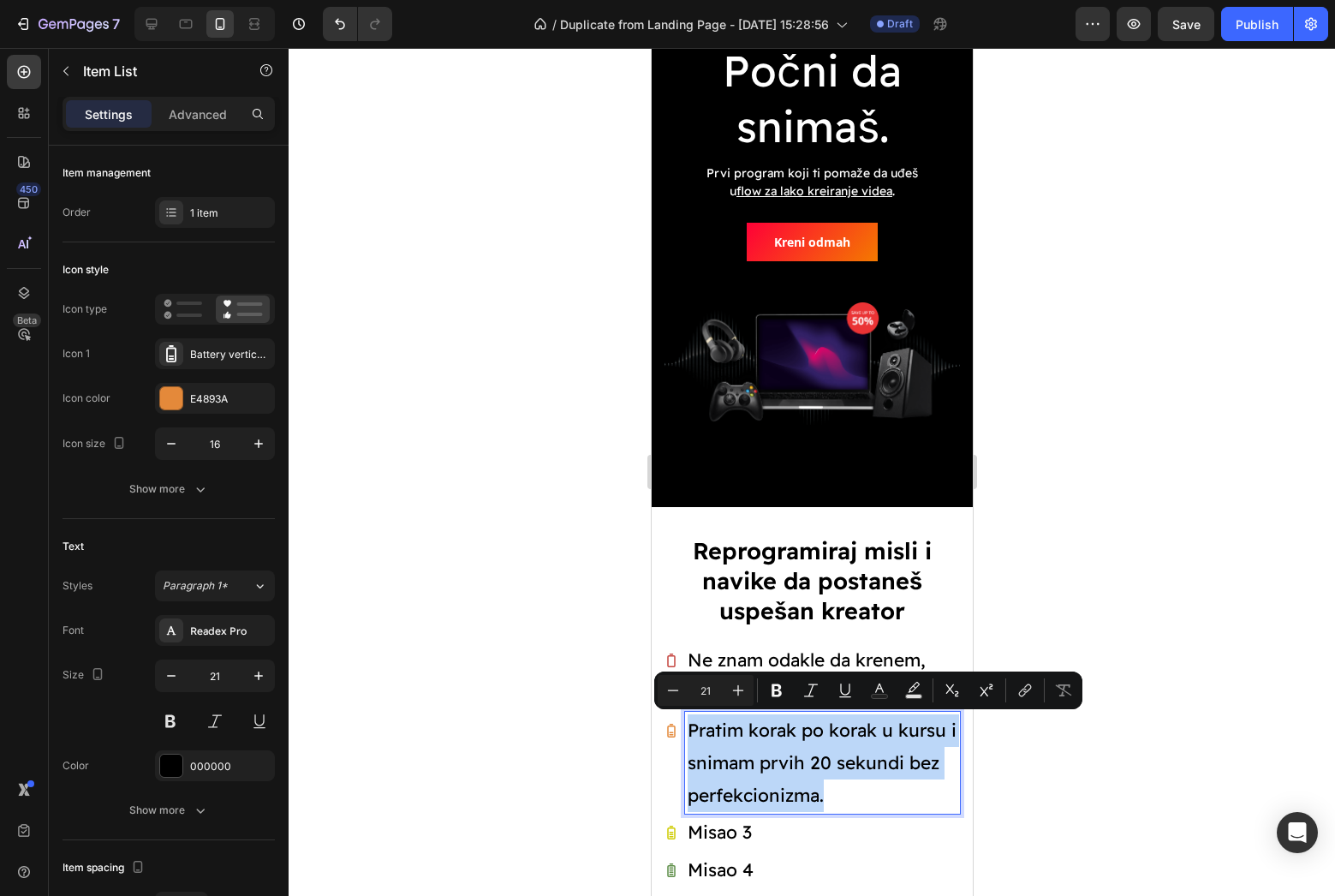
drag, startPoint x: 688, startPoint y: 724, endPoint x: 927, endPoint y: 791, distance: 248.2
click at [927, 791] on p "Pratim korak po korak u kursu i snimam prvih 20 sekundi bez perfekcionizma." at bounding box center [821, 762] width 269 height 97
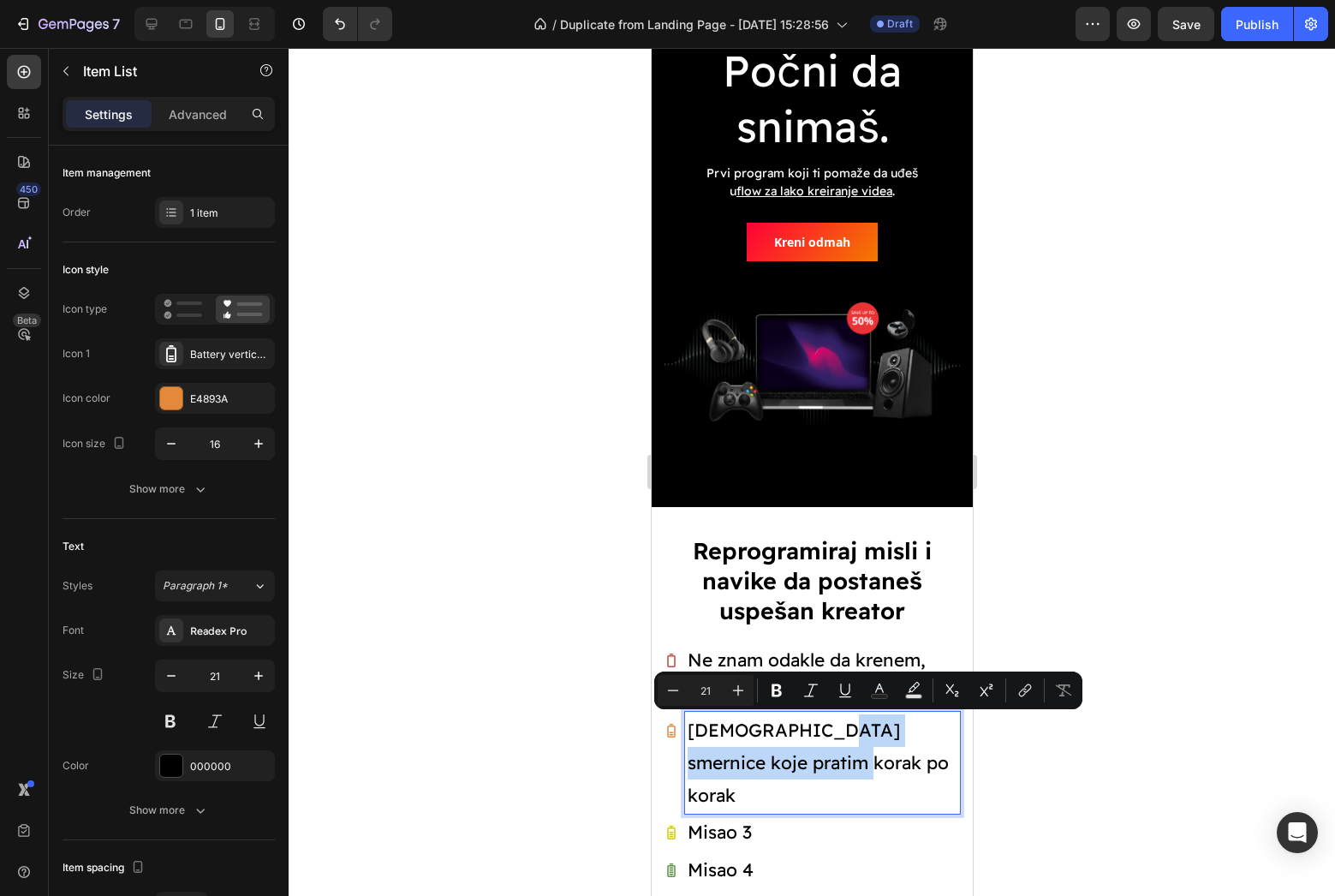
drag, startPoint x: 820, startPoint y: 760, endPoint x: 829, endPoint y: 733, distance: 28.5
click at [829, 733] on p "[DEMOGRAPHIC_DATA] smernice koje pratim korak po korak" at bounding box center [821, 762] width 269 height 97
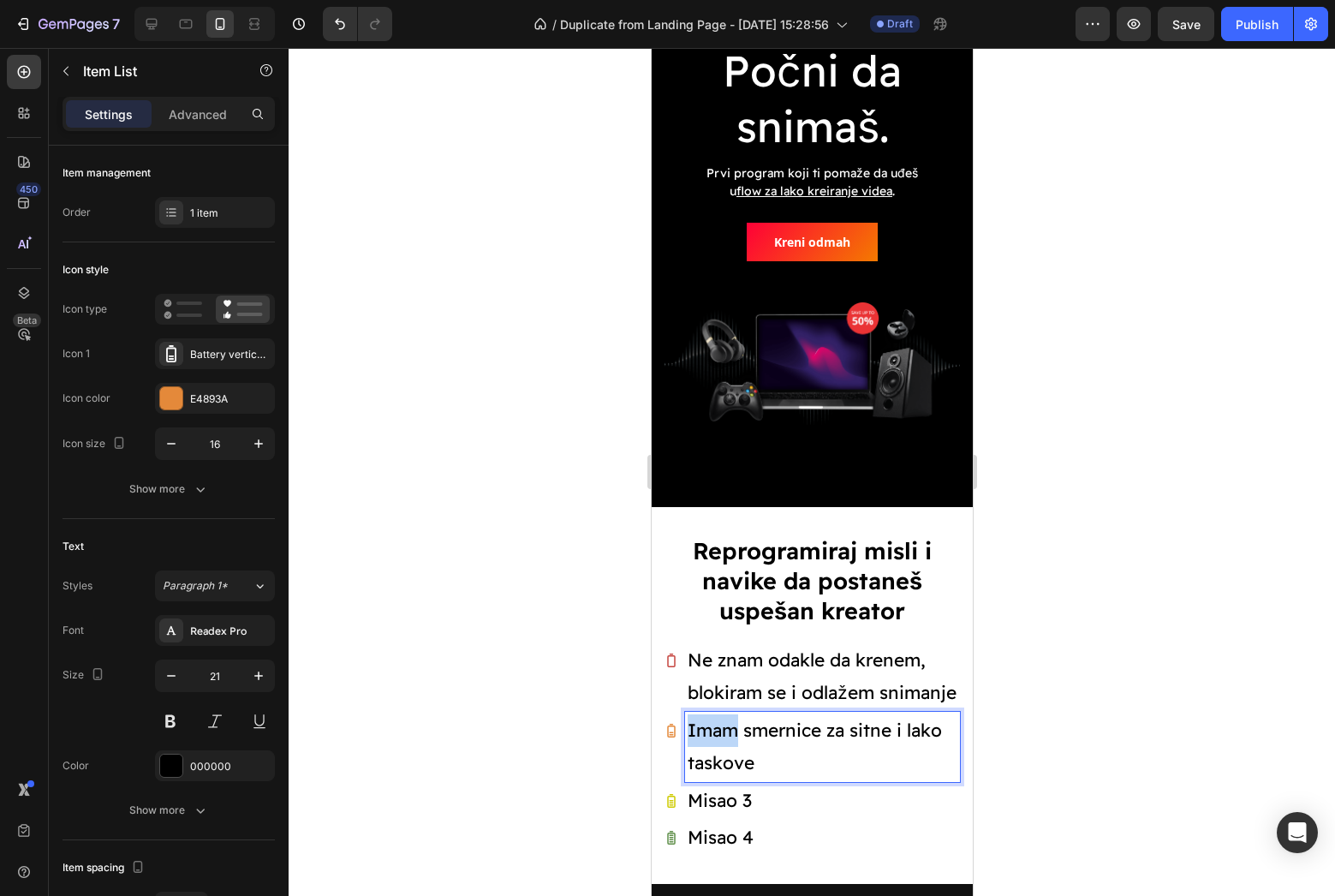
drag, startPoint x: 737, startPoint y: 733, endPoint x: 673, endPoint y: 733, distance: 64.0
click at [673, 733] on div "Imam smernice za sitne i lako taskove" at bounding box center [811, 747] width 295 height 70
click at [819, 764] on p "Pratim smernice za sitne i lako taskove" at bounding box center [821, 746] width 269 height 65
click at [1033, 738] on div at bounding box center [811, 472] width 1046 height 848
click at [912, 725] on p "Pratim smernice za sitne i lako taskove" at bounding box center [821, 746] width 269 height 65
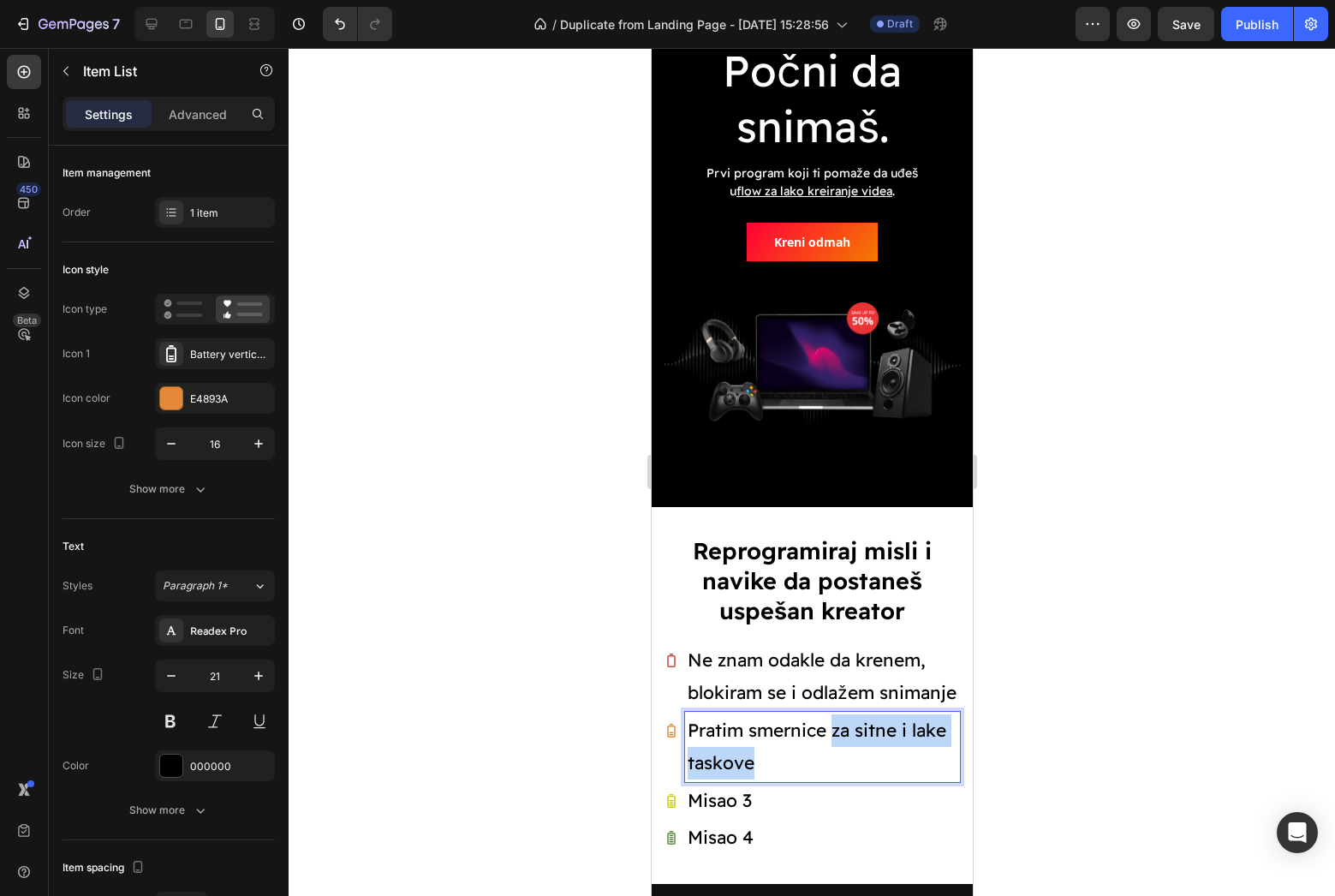
drag, startPoint x: 835, startPoint y: 730, endPoint x: 872, endPoint y: 757, distance: 45.8
click at [872, 757] on p "Pratim smernice za sitne i lake taskove" at bounding box center [821, 746] width 269 height 65
click at [1110, 741] on div at bounding box center [811, 472] width 1046 height 848
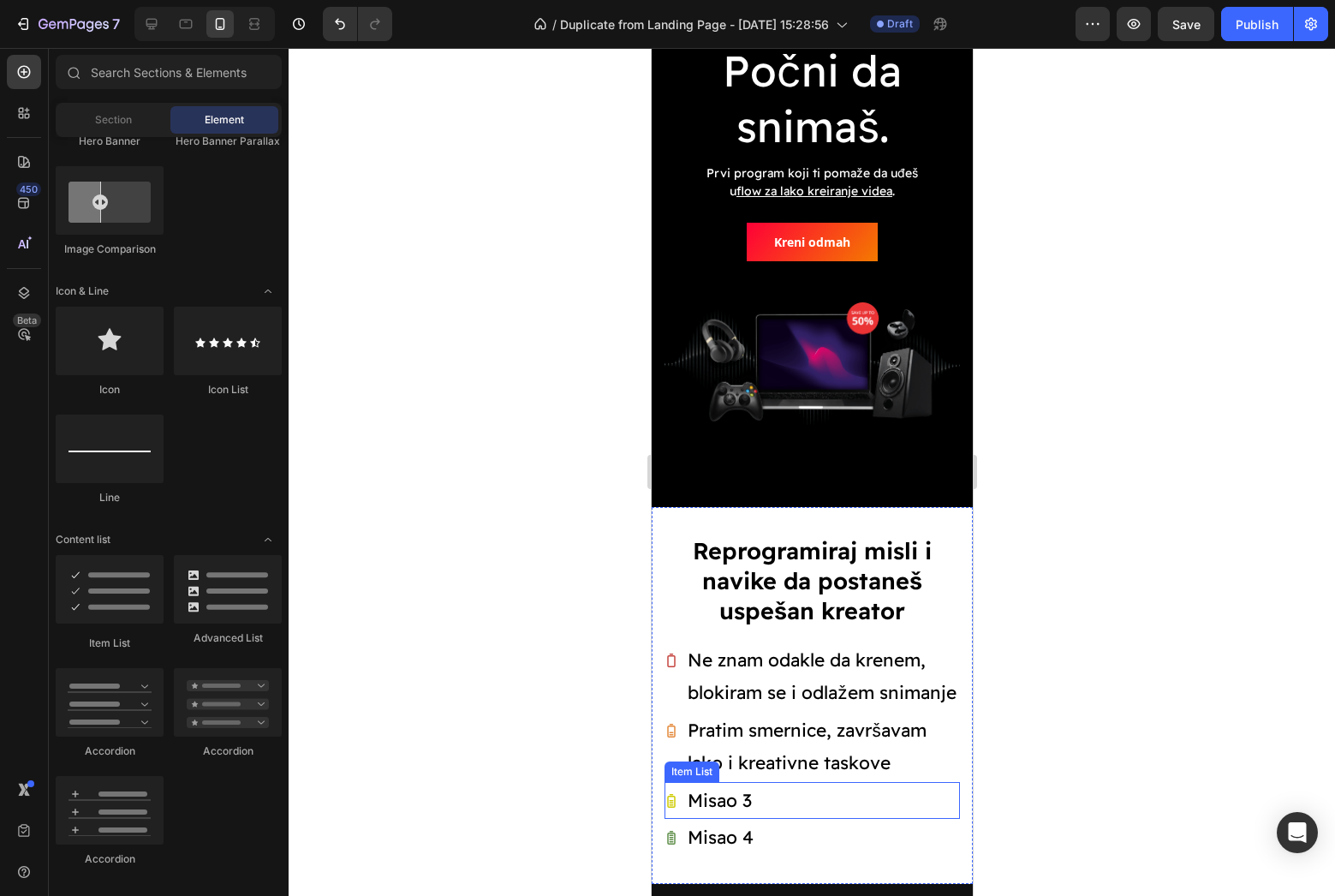
click at [759, 797] on div "Misao 3" at bounding box center [811, 801] width 295 height 37
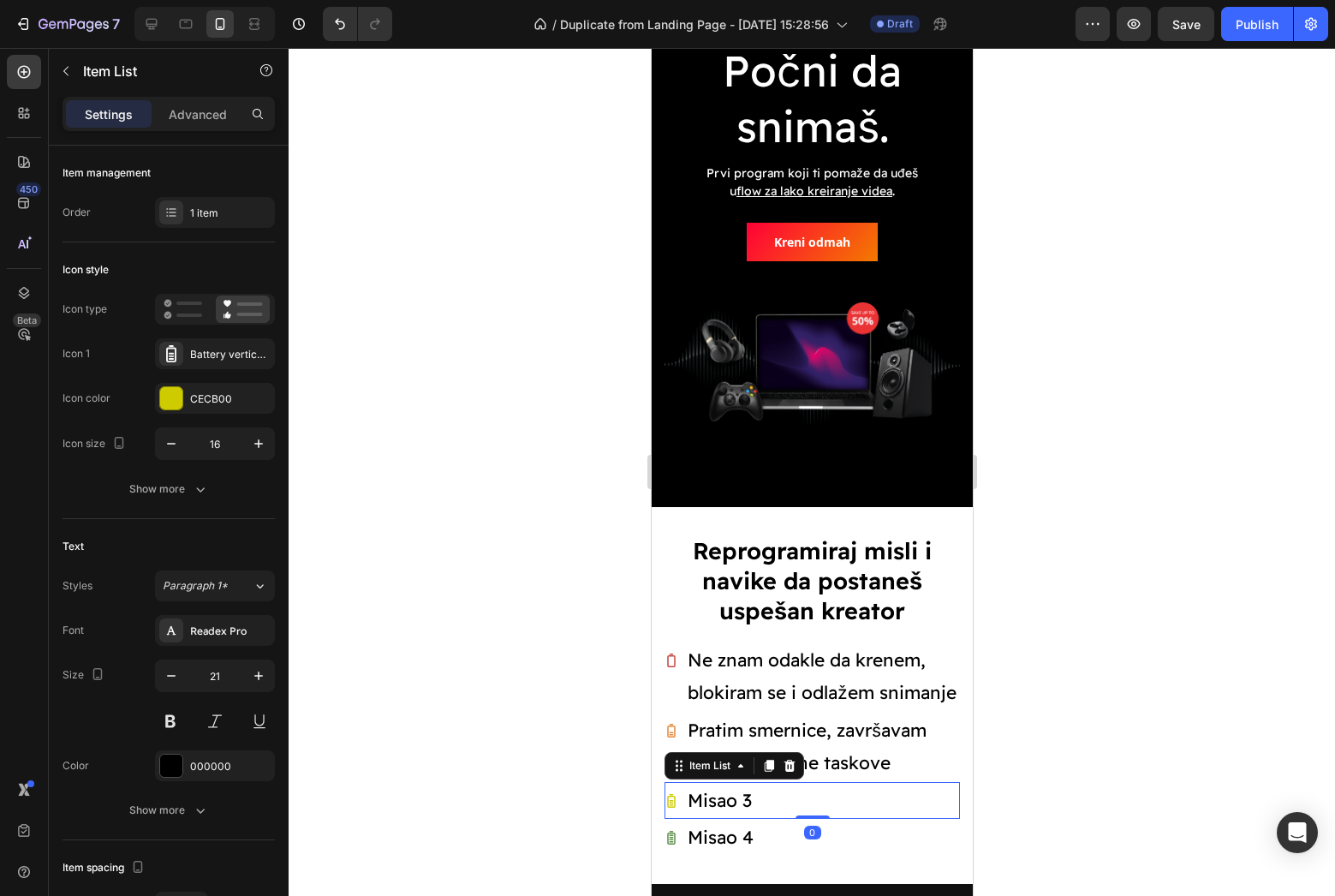
click at [759, 797] on div "Misao 3" at bounding box center [811, 801] width 295 height 37
click at [744, 797] on p "Misao 3" at bounding box center [719, 800] width 64 height 33
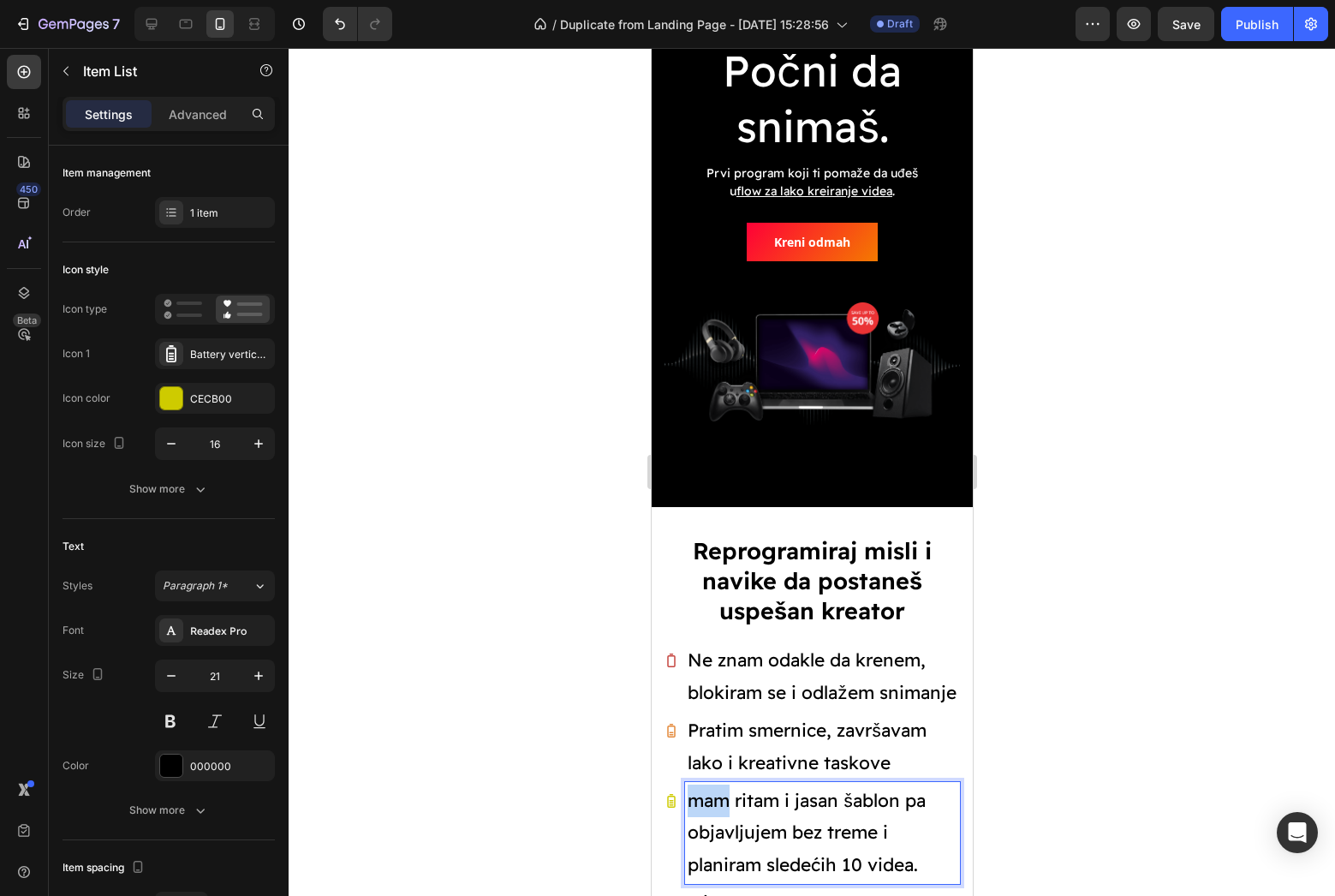
drag, startPoint x: 688, startPoint y: 791, endPoint x: 724, endPoint y: 796, distance: 36.3
click at [724, 796] on p "mam ritam i jasan šablon pa objavljujem bez treme i planiram sledećih 10 videa." at bounding box center [821, 832] width 269 height 97
drag, startPoint x: 806, startPoint y: 794, endPoint x: 952, endPoint y: 800, distance: 146.1
click at [952, 800] on p "Hvatam ritam i jasan šablon pa objavljujem bez treme i planiram sledećih 10 vid…" at bounding box center [821, 832] width 269 height 97
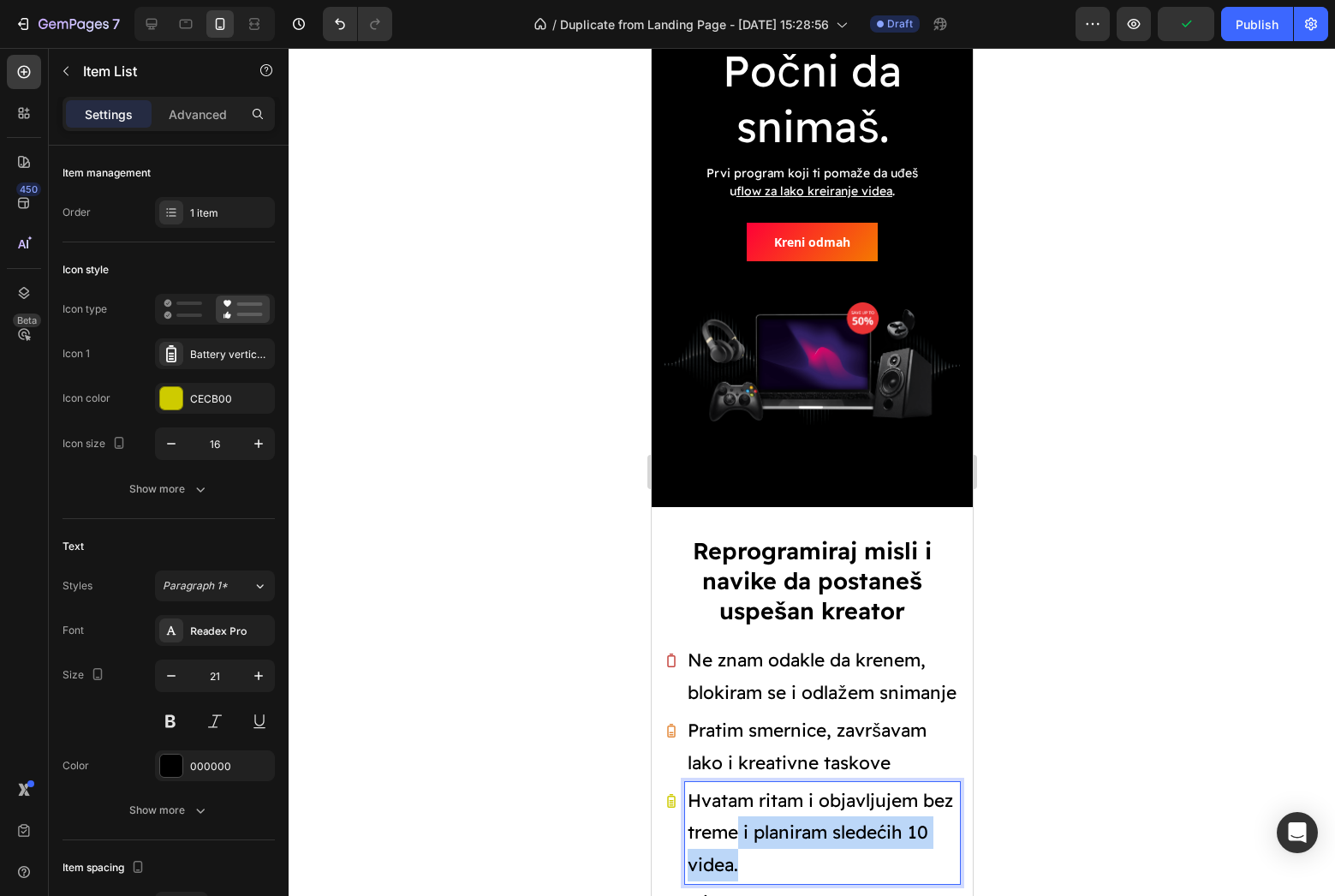
drag, startPoint x: 738, startPoint y: 824, endPoint x: 772, endPoint y: 844, distance: 39.4
click at [773, 845] on p "Hvatam ritam i objavljujem bez treme i planiram sledećih 10 videa." at bounding box center [821, 832] width 269 height 97
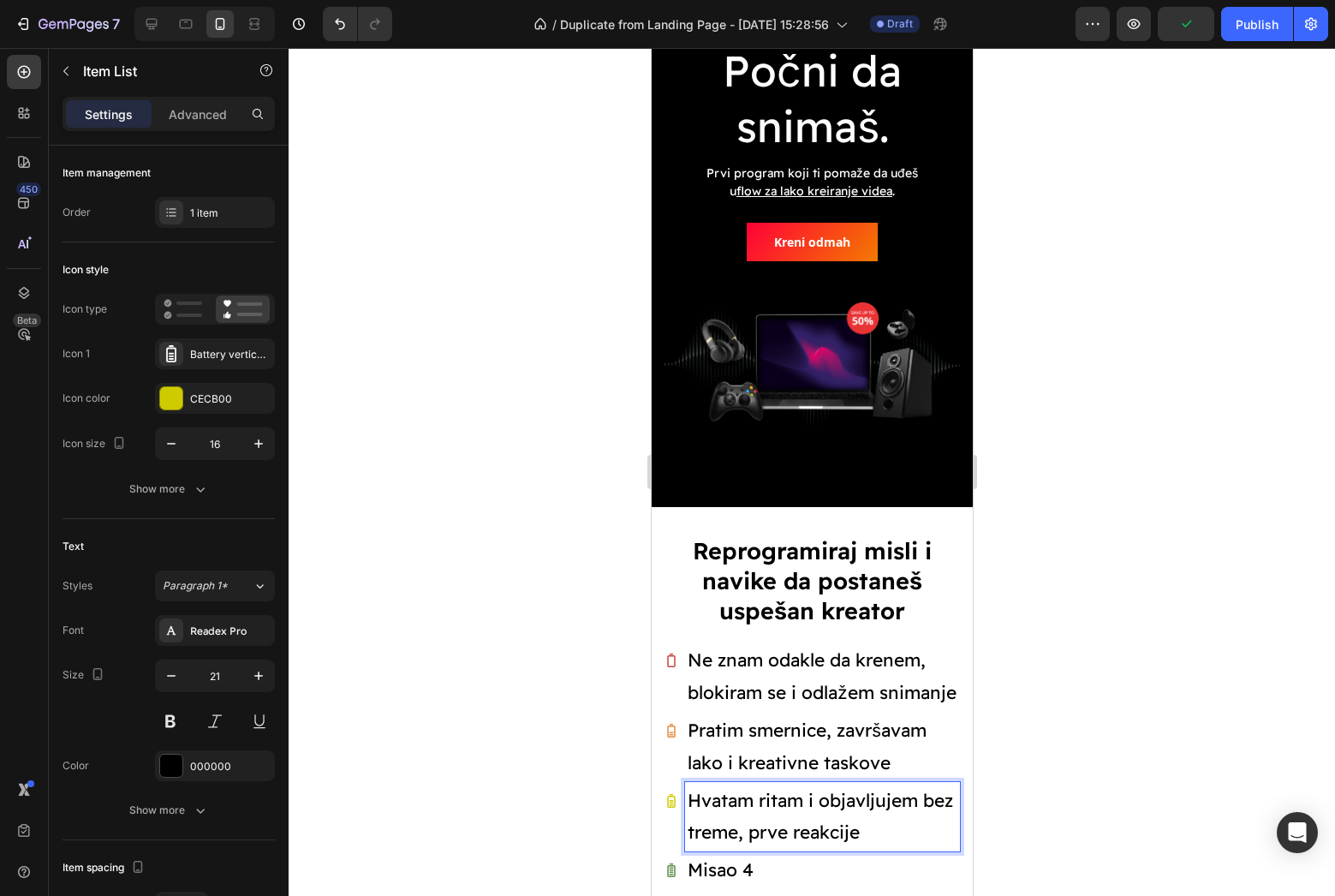
click at [752, 830] on p "Hvatam ritam i objavljujem bez treme, prve reakcije" at bounding box center [821, 816] width 269 height 65
click at [1116, 813] on div at bounding box center [811, 472] width 1046 height 848
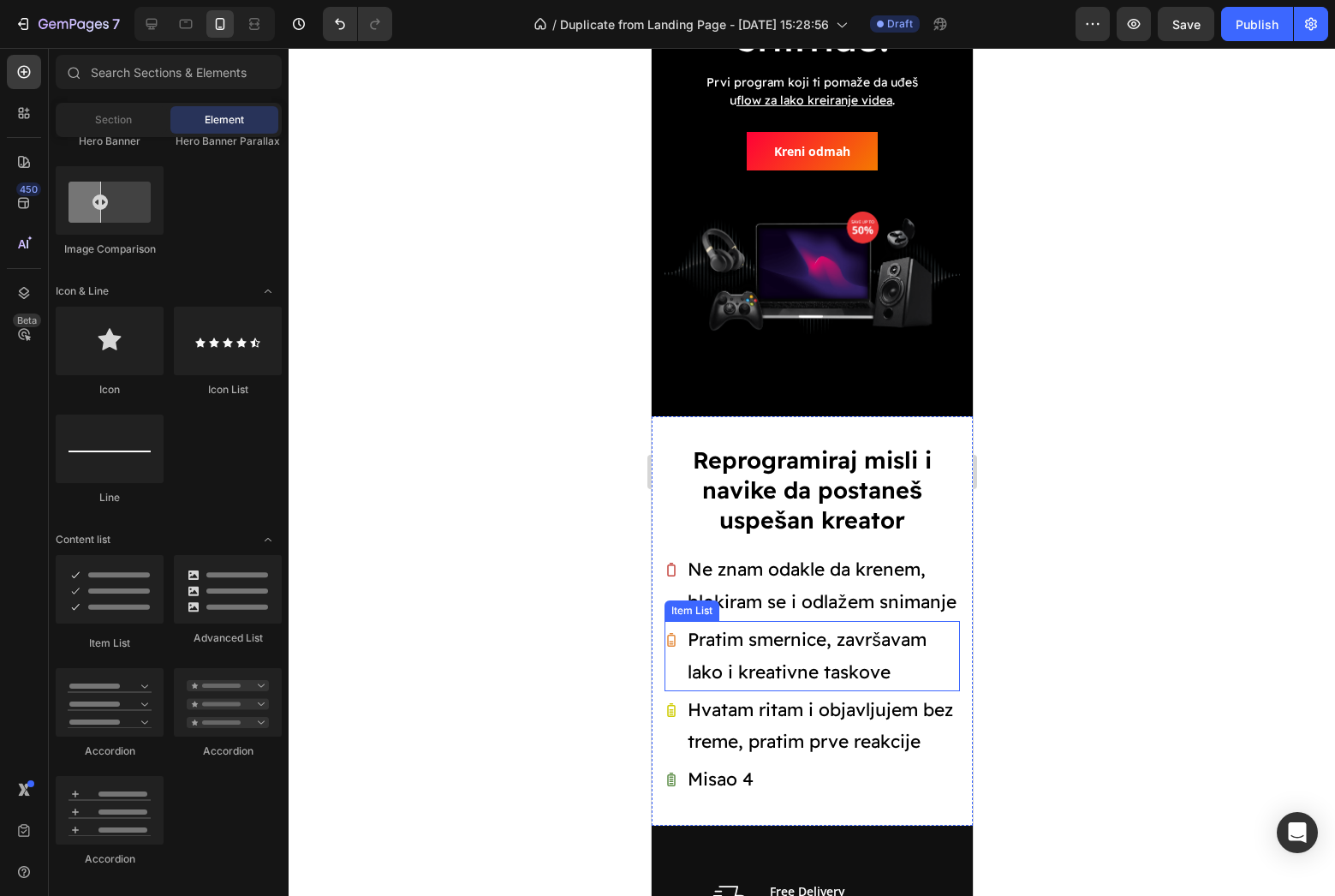
scroll to position [410, 0]
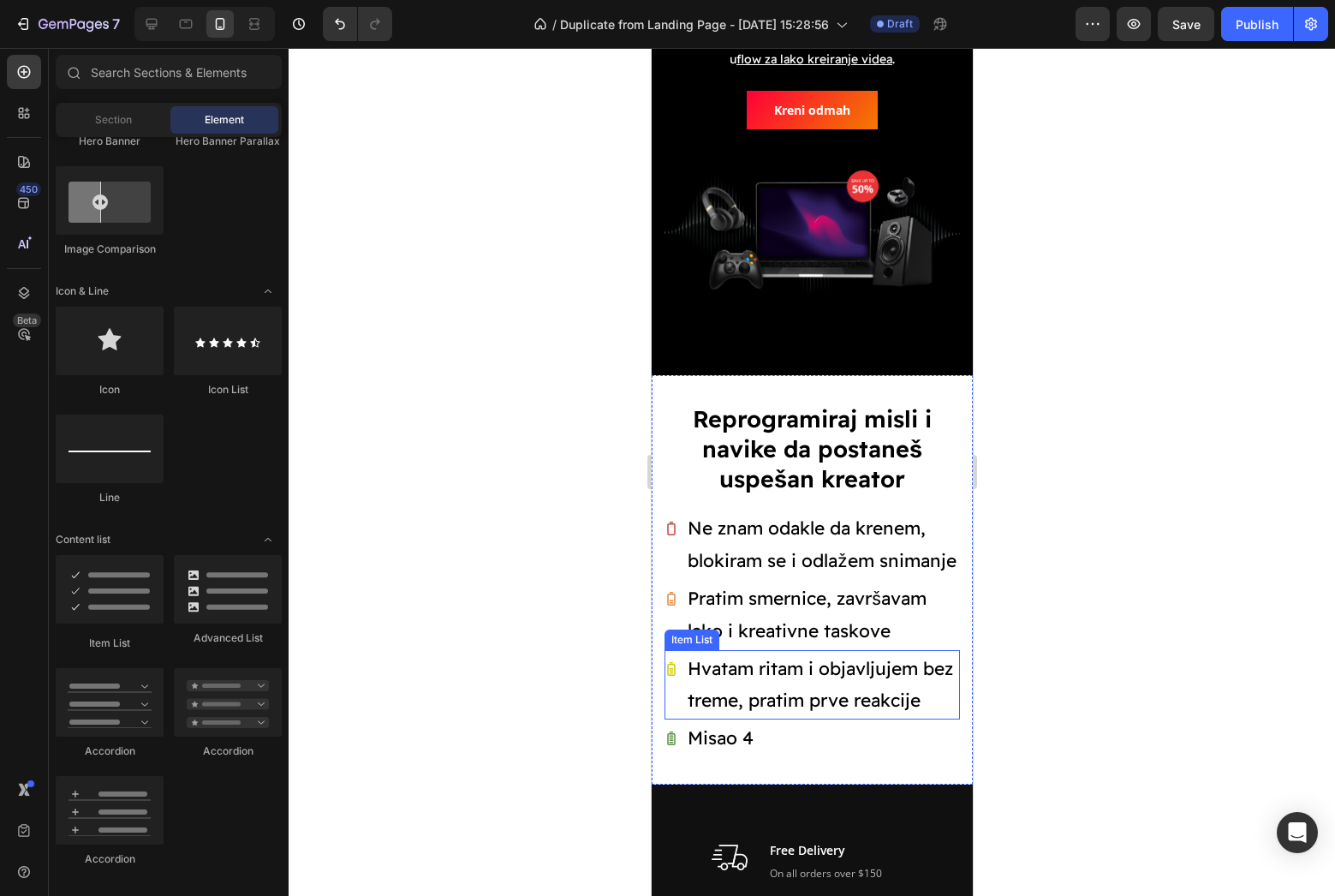
click at [767, 700] on p "Hvatam ritam i objavljujem bez treme, pratim prve reakcije" at bounding box center [821, 684] width 269 height 65
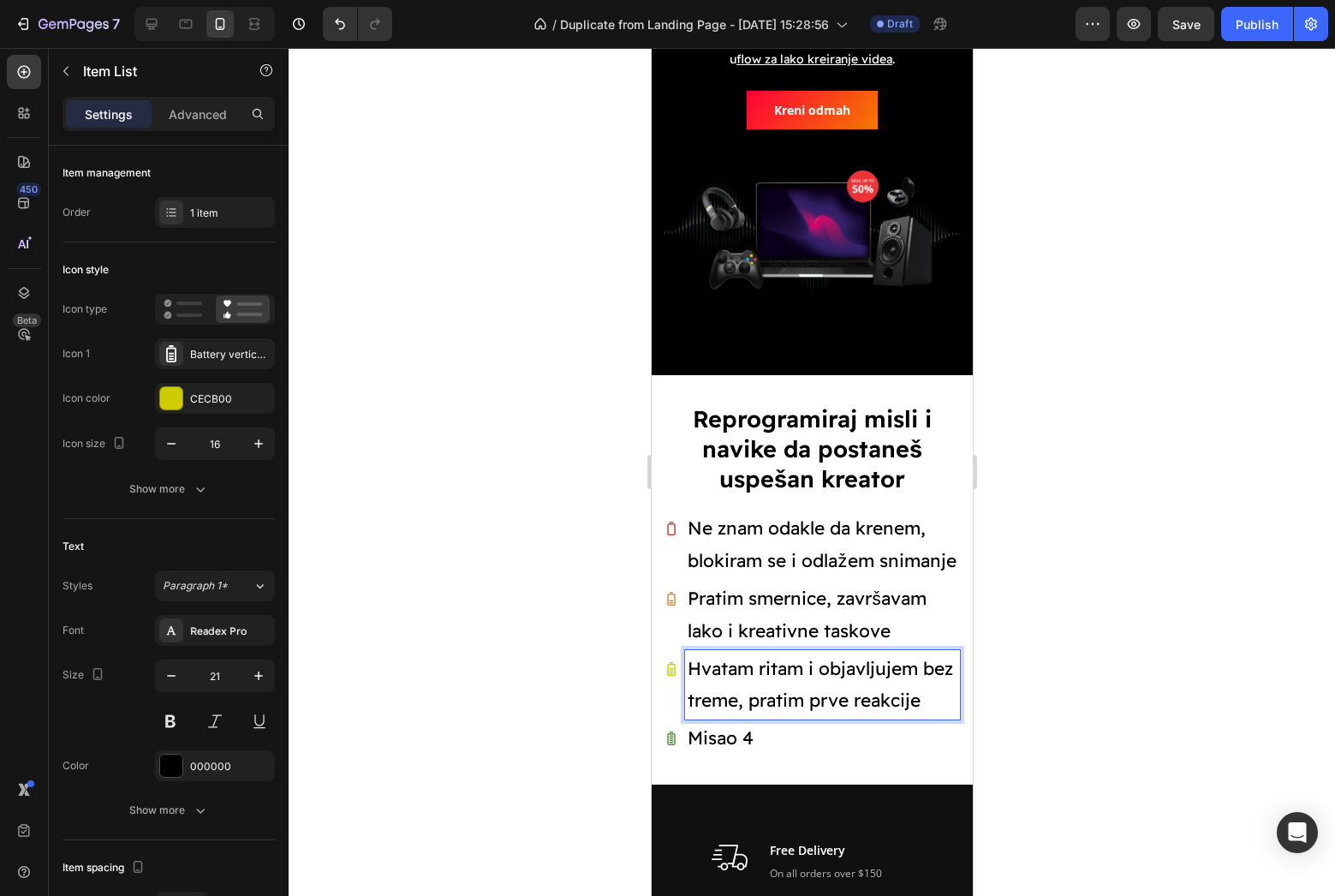
click at [767, 700] on p "Hvatam ritam i objavljujem bez treme, pratim prve reakcije" at bounding box center [821, 684] width 269 height 65
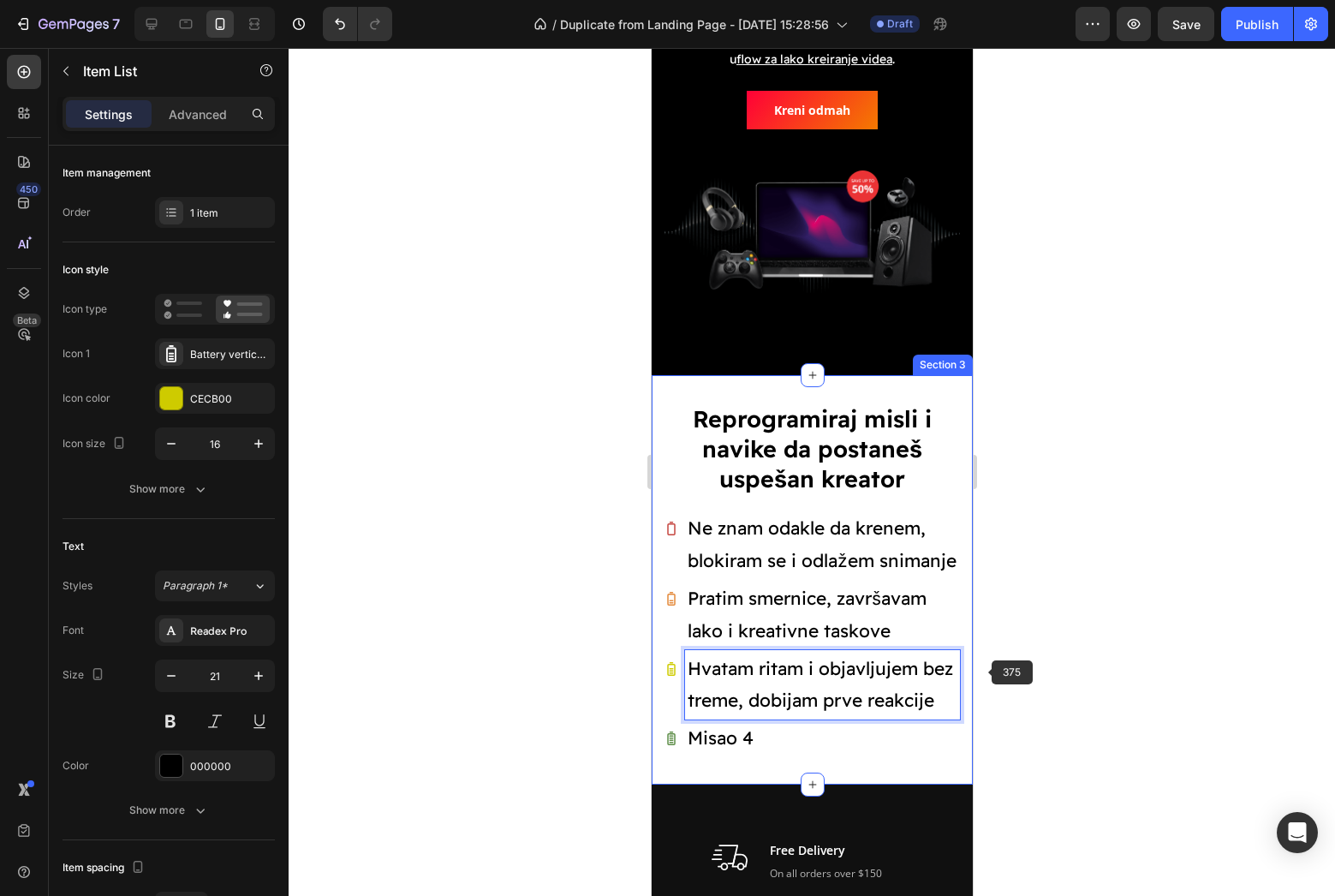
click at [1051, 659] on div at bounding box center [811, 472] width 1046 height 848
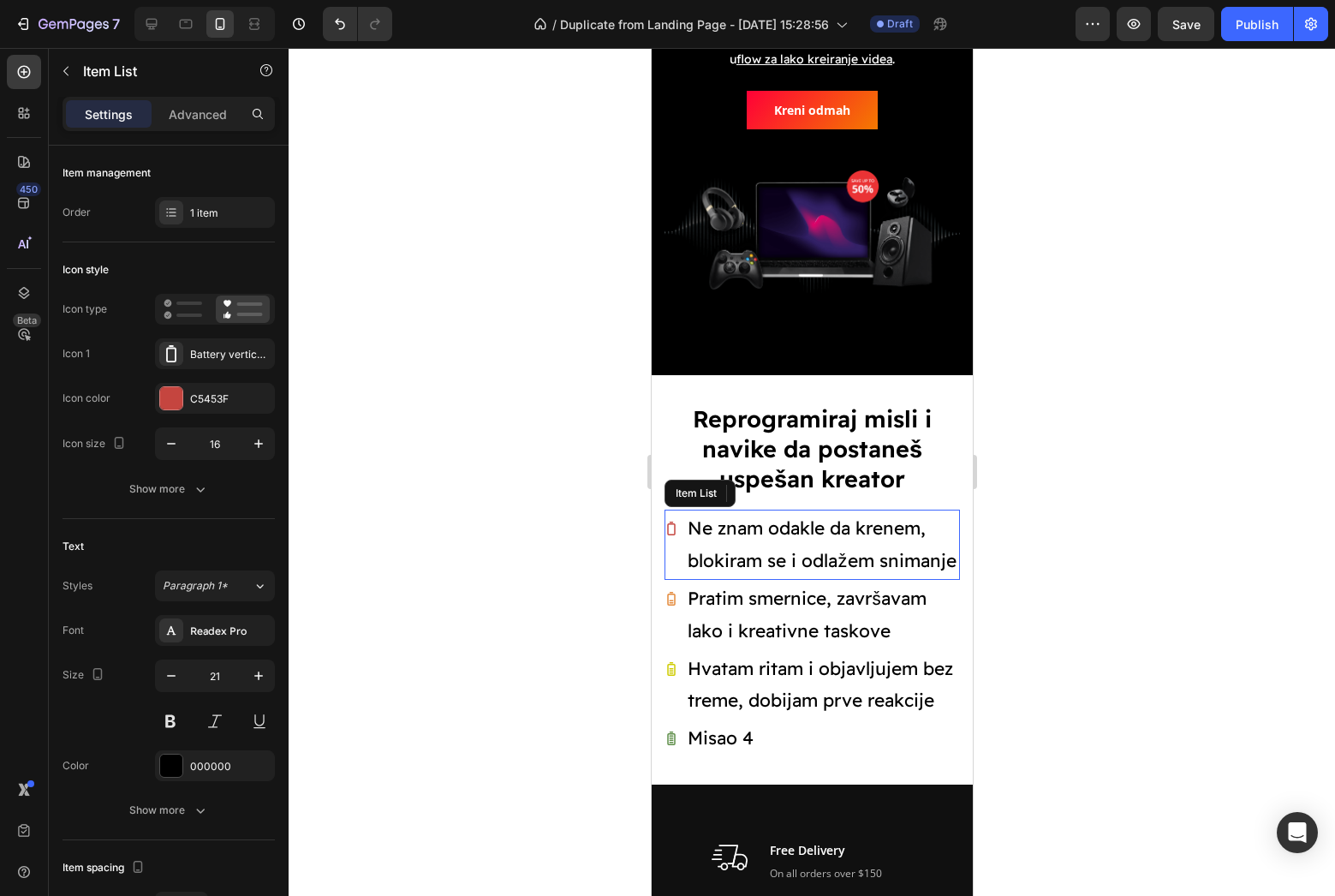
click at [678, 530] on div "Ne znam odakle da krenem, blokiram se i odlažem snimanje" at bounding box center [811, 544] width 295 height 70
click at [260, 451] on icon "button" at bounding box center [258, 443] width 17 height 17
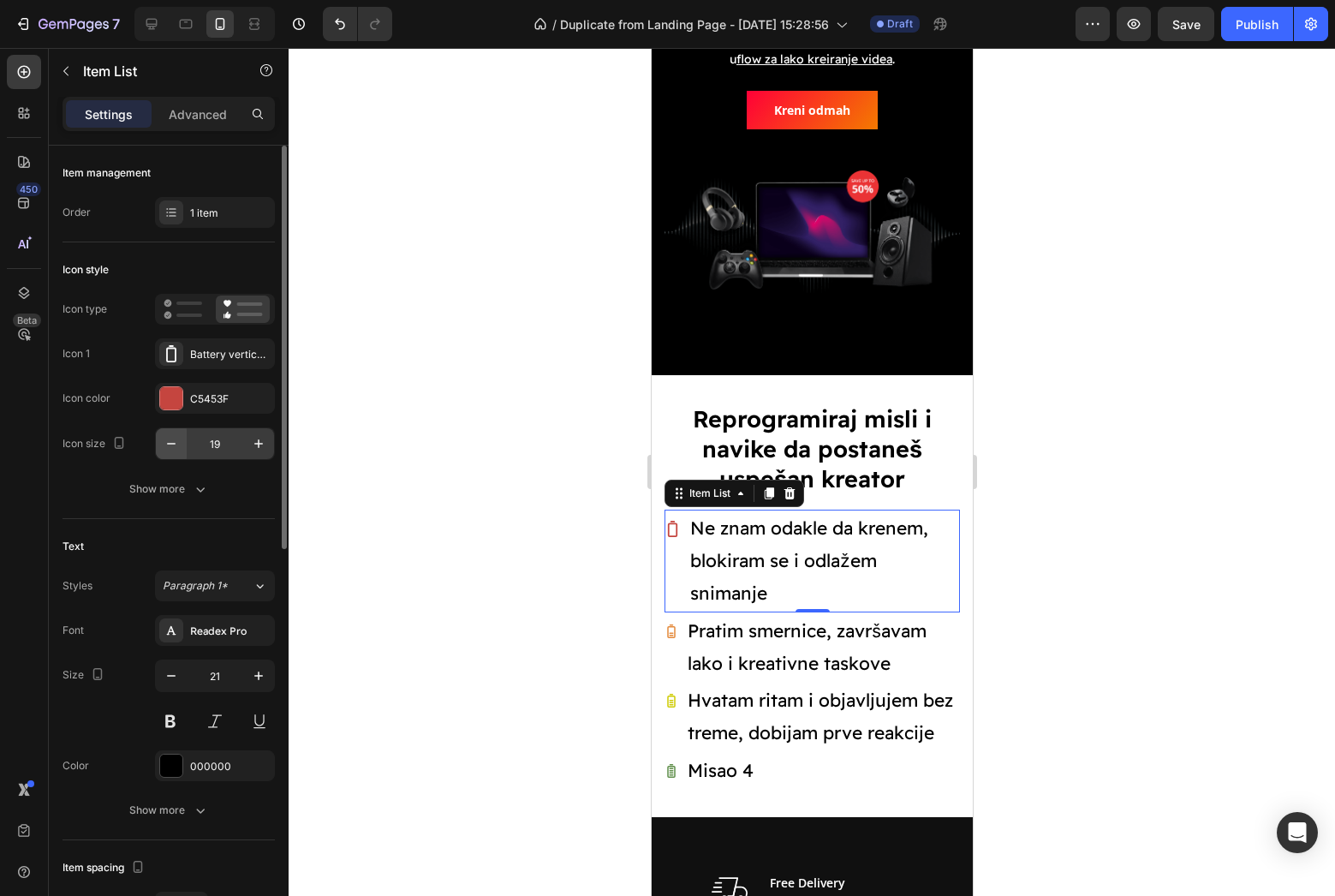
click at [170, 440] on icon "button" at bounding box center [171, 443] width 17 height 17
type input "18"
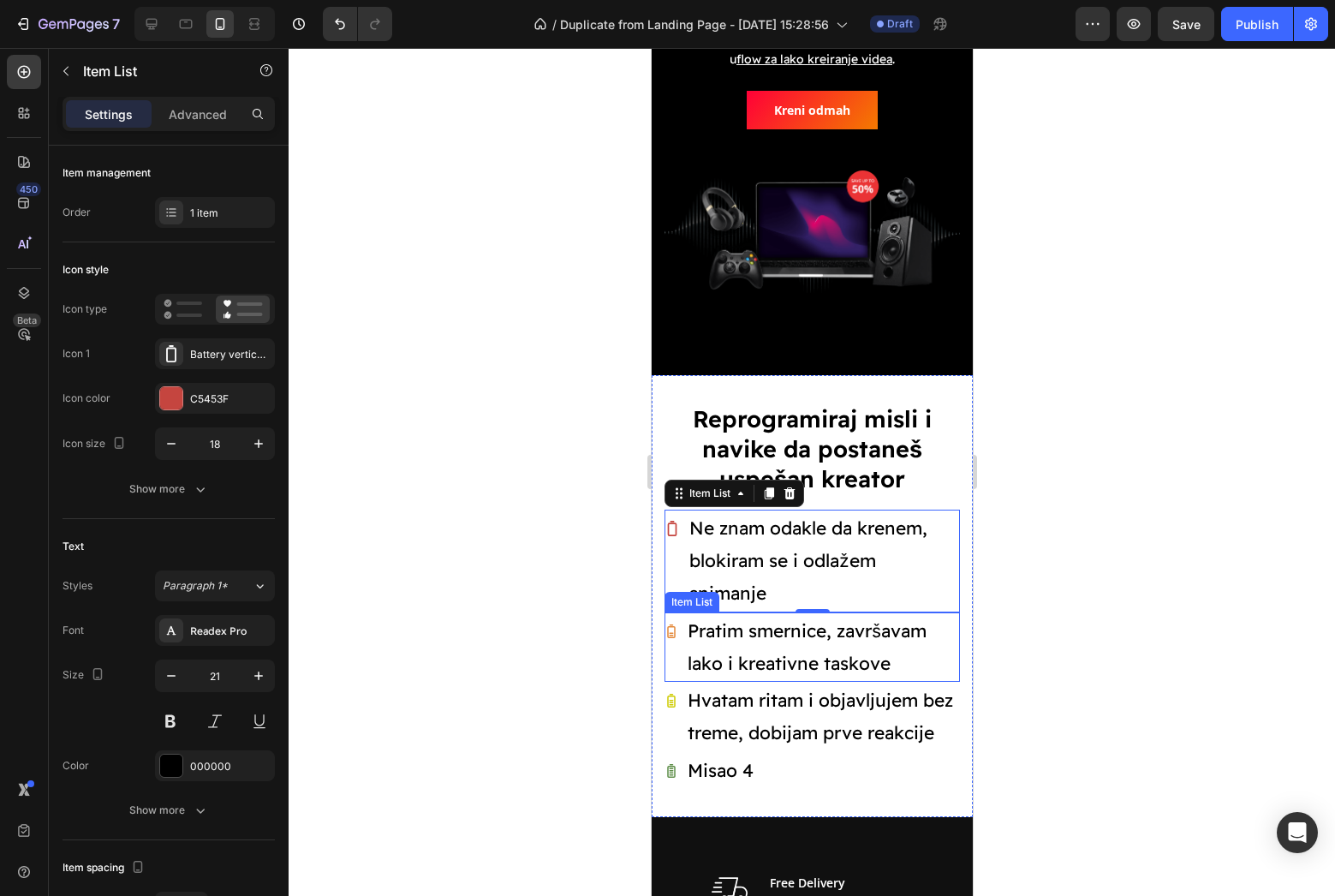
click at [671, 624] on icon at bounding box center [670, 630] width 9 height 13
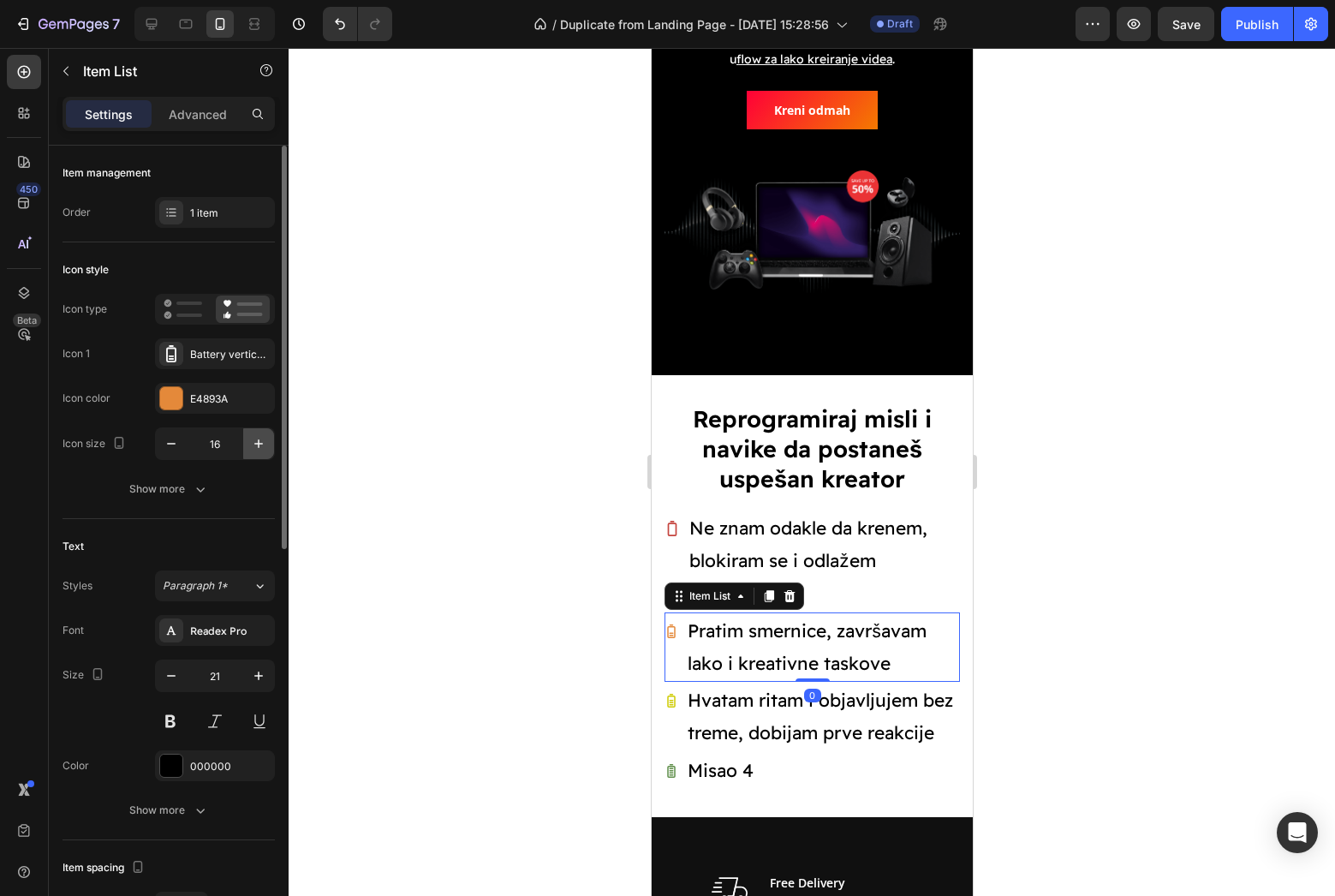
click at [262, 445] on icon "button" at bounding box center [258, 443] width 17 height 17
type input "18"
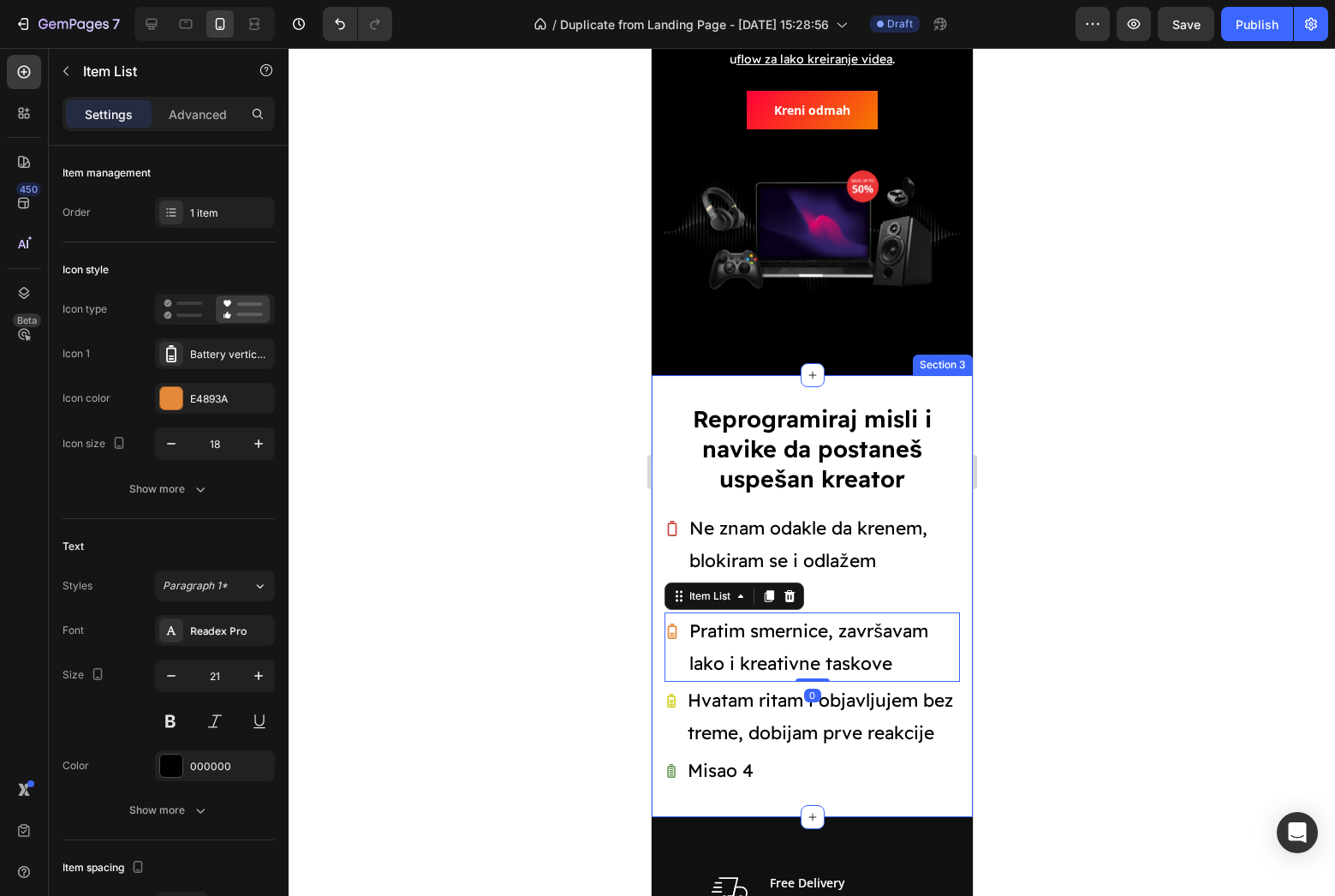
click at [660, 667] on div "Reprogramiraj misli i navike da postaneš uspešan kreator Heading Ne znam odakle…" at bounding box center [811, 596] width 321 height 442
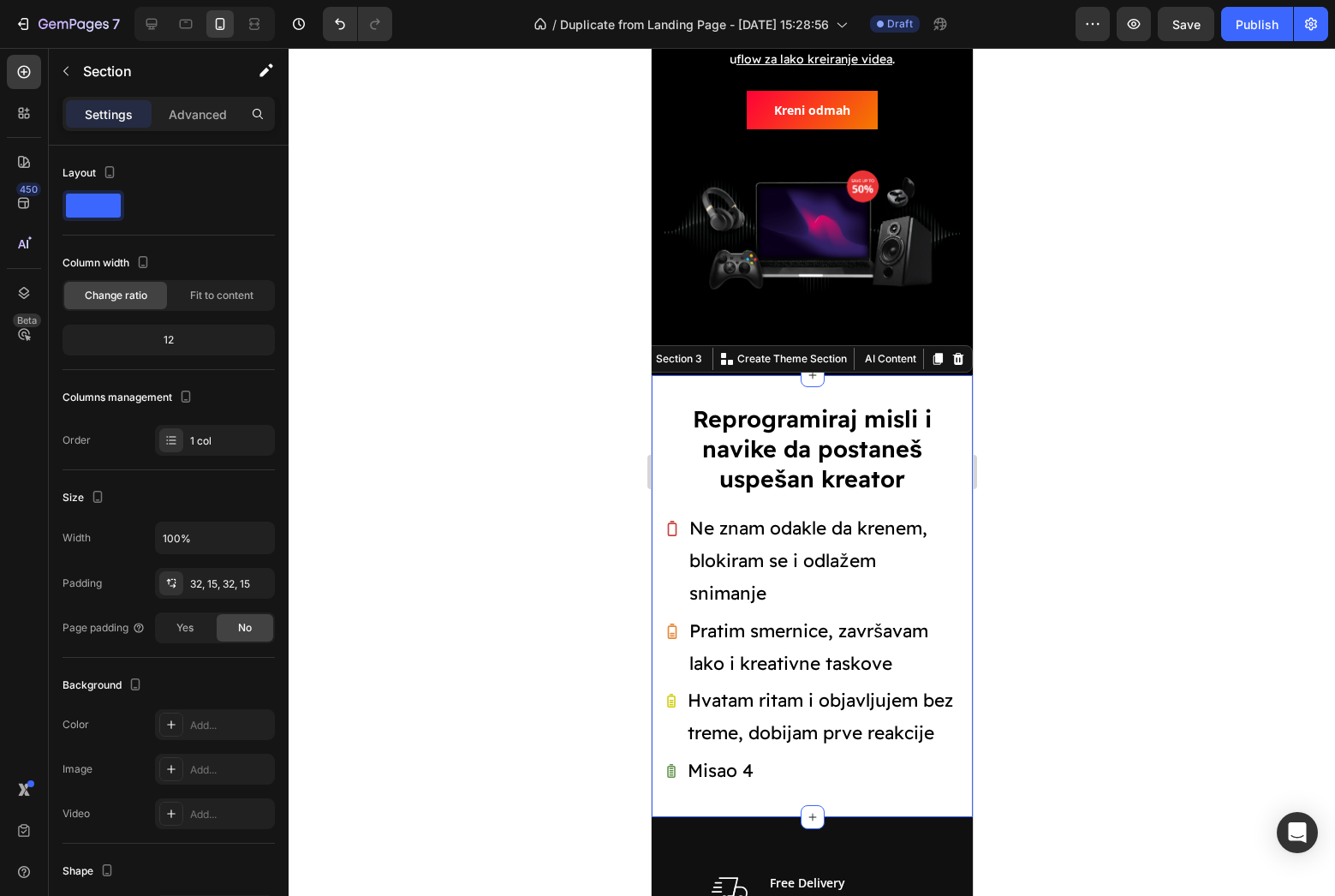
click at [669, 693] on icon at bounding box center [670, 700] width 13 height 13
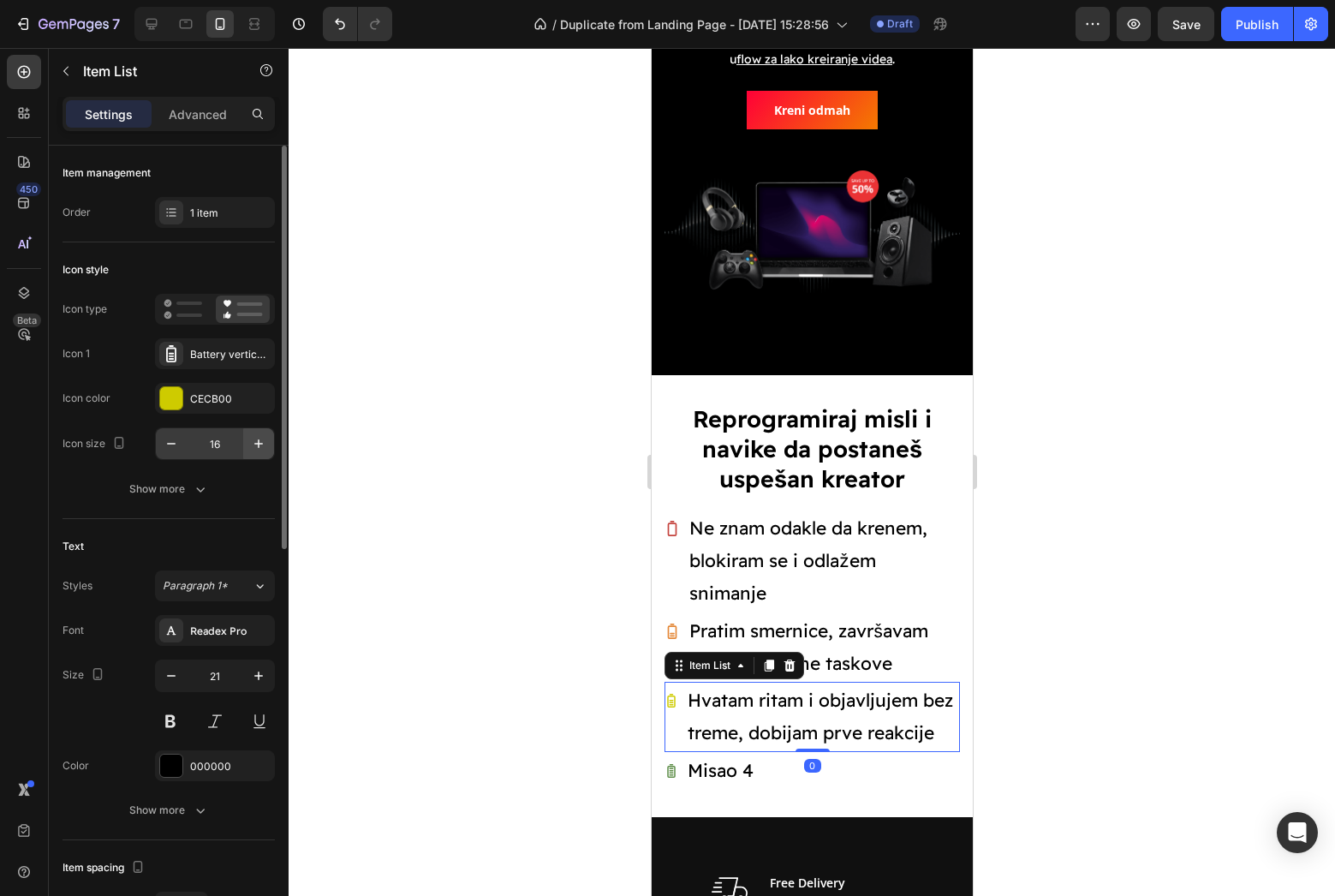
click at [265, 455] on button "button" at bounding box center [259, 444] width 31 height 31
type input "18"
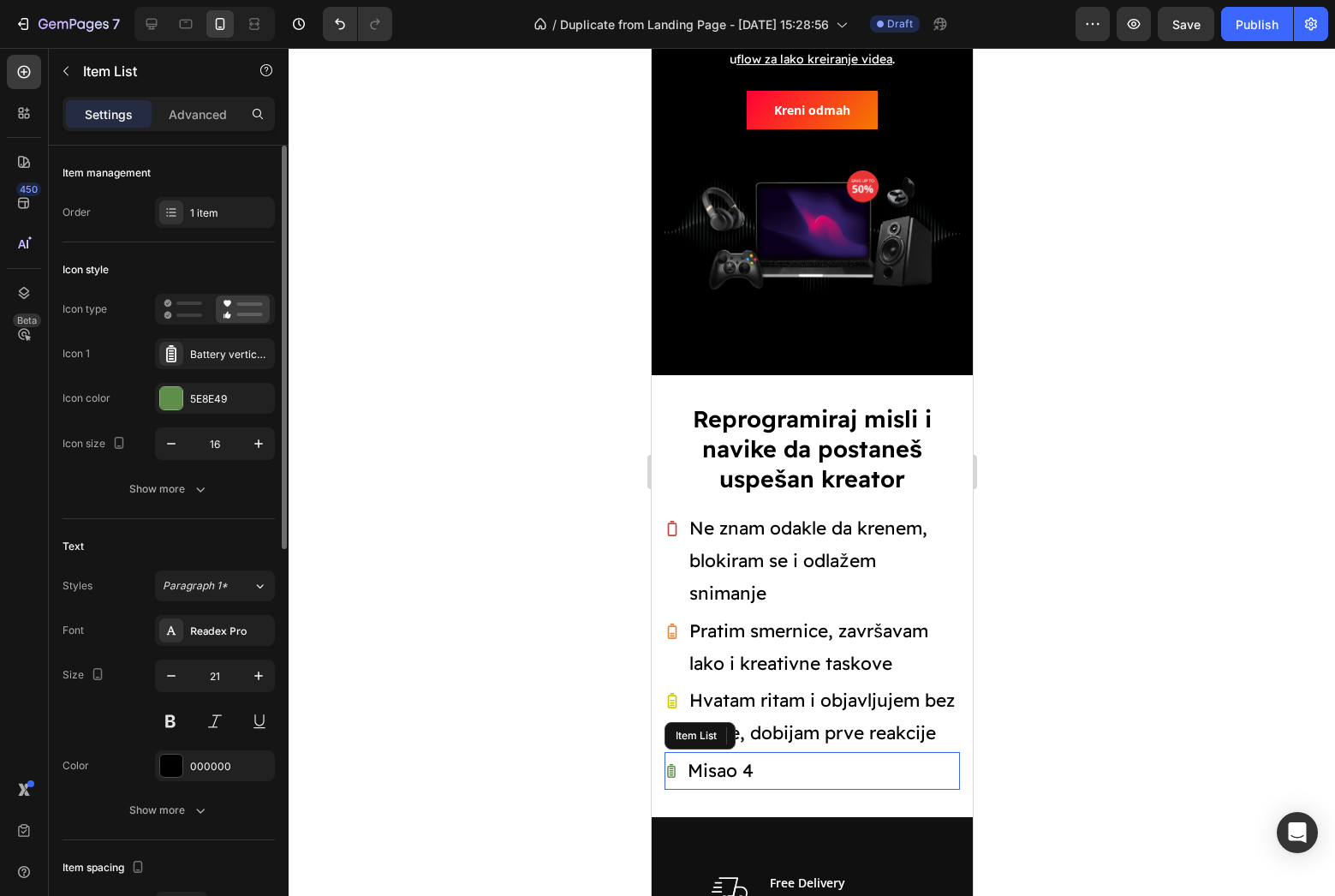
click at [676, 764] on icon at bounding box center [670, 770] width 13 height 13
click at [260, 446] on icon "button" at bounding box center [258, 443] width 17 height 17
type input "18"
click at [327, 452] on div at bounding box center [811, 472] width 1046 height 848
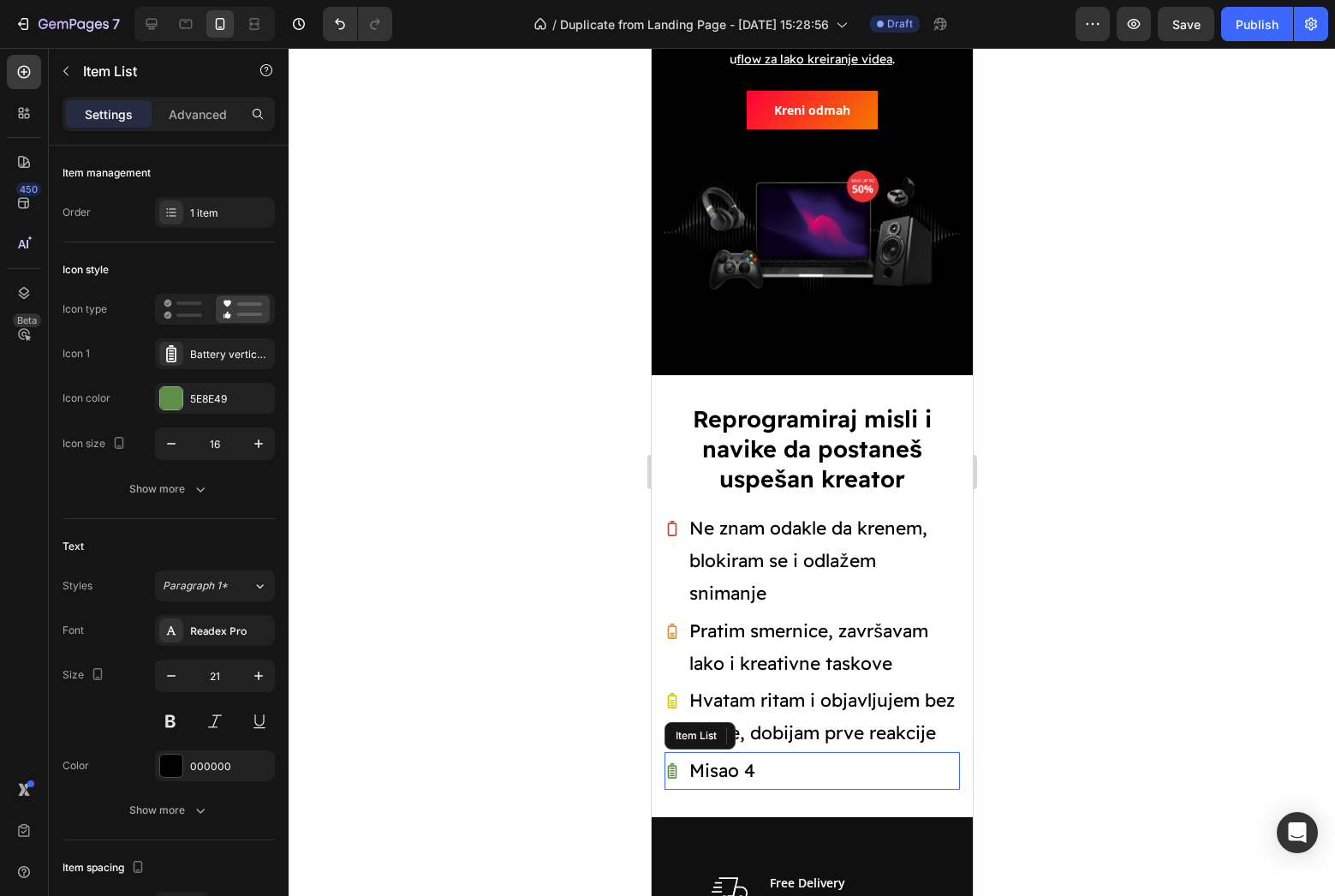
click at [731, 755] on p "Misao 4" at bounding box center [722, 771] width 66 height 33
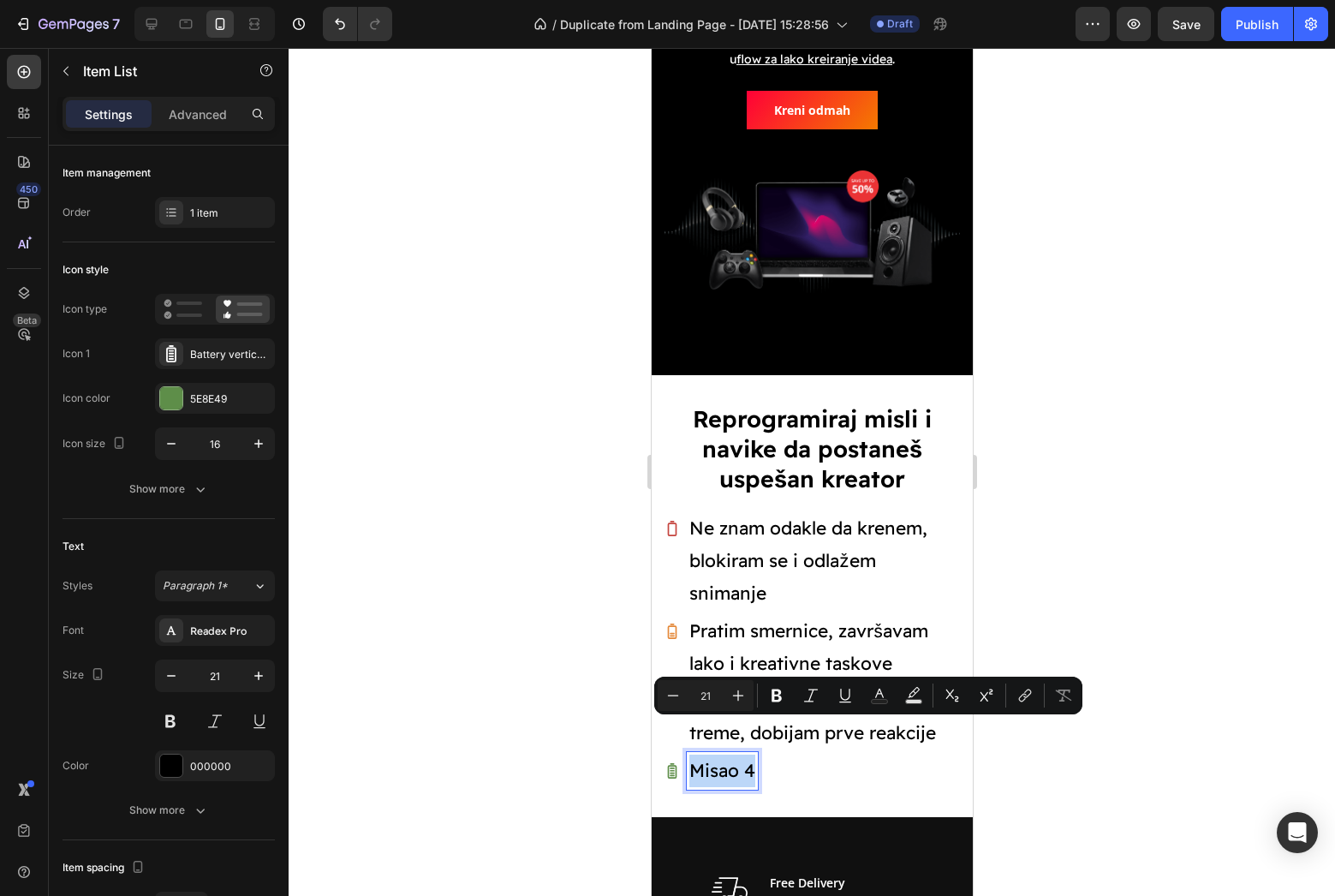
click at [731, 755] on p "Misao 4" at bounding box center [722, 771] width 66 height 33
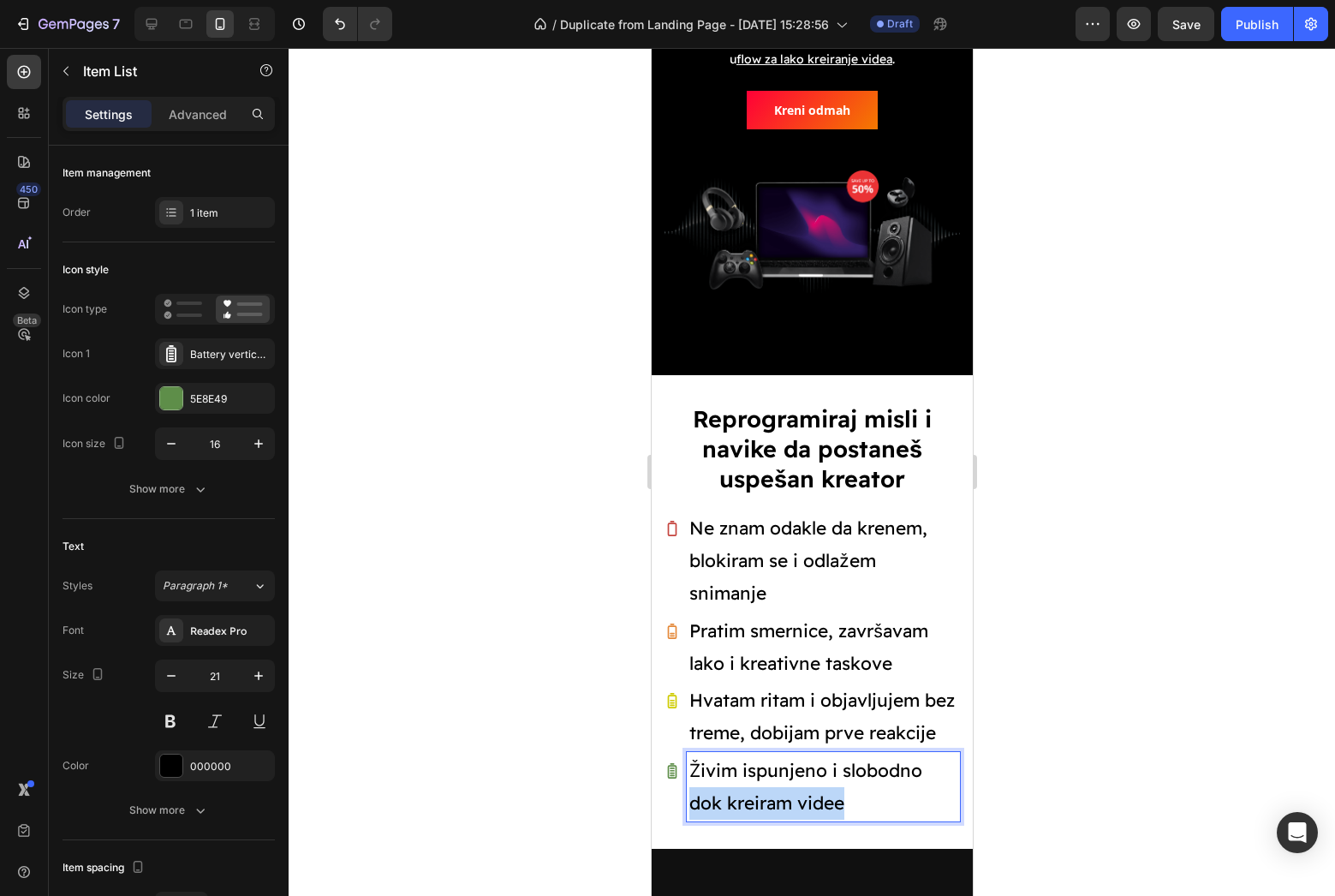
drag, startPoint x: 860, startPoint y: 765, endPoint x: 677, endPoint y: 763, distance: 183.0
click at [676, 763] on div "Živim ispunjeno i slobodno dok kreiram videe" at bounding box center [811, 787] width 295 height 70
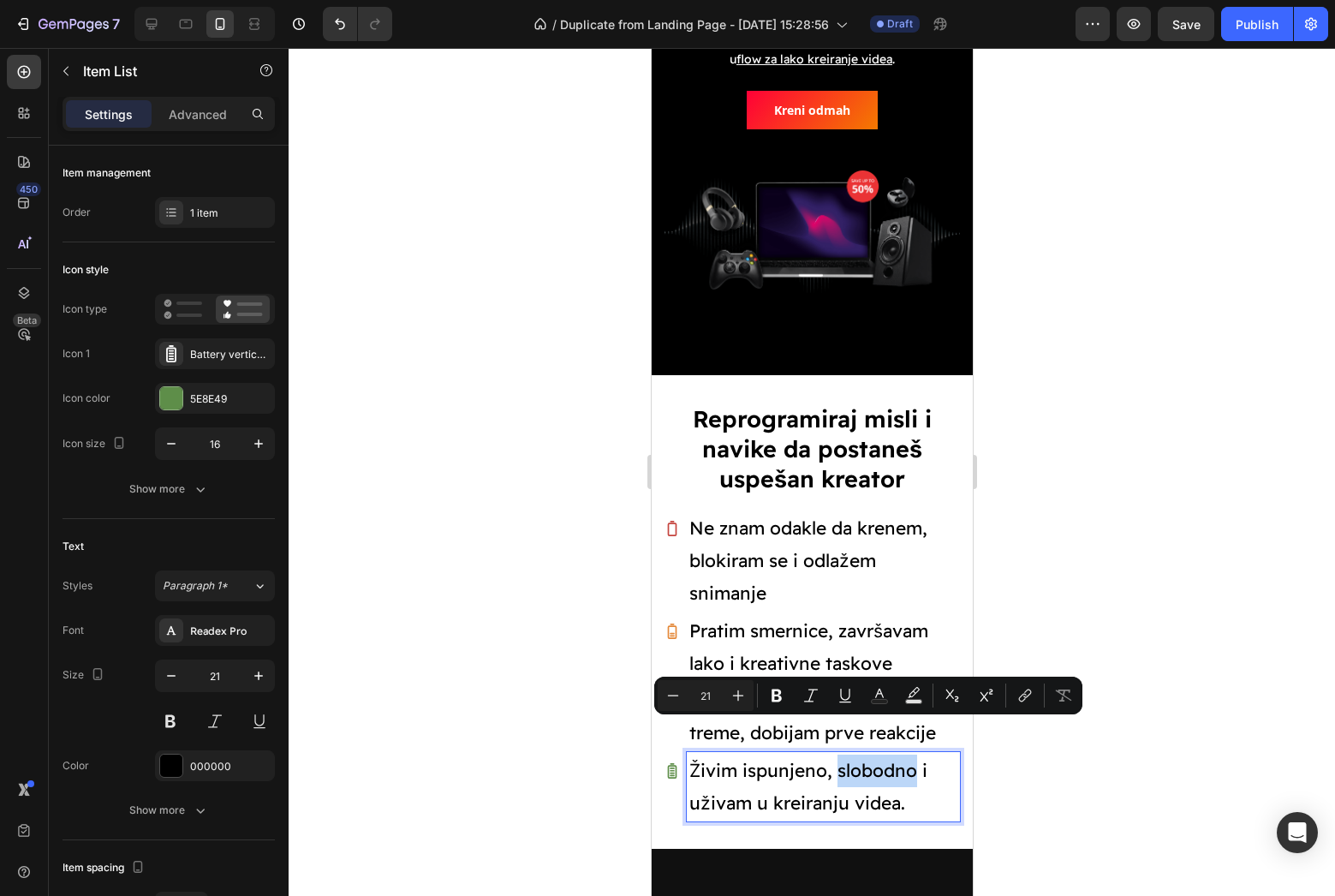
drag, startPoint x: 836, startPoint y: 735, endPoint x: 914, endPoint y: 736, distance: 78.0
click at [914, 755] on p "Živim ispunjeno, slobodno i uživam u kreiranju videa." at bounding box center [823, 787] width 268 height 65
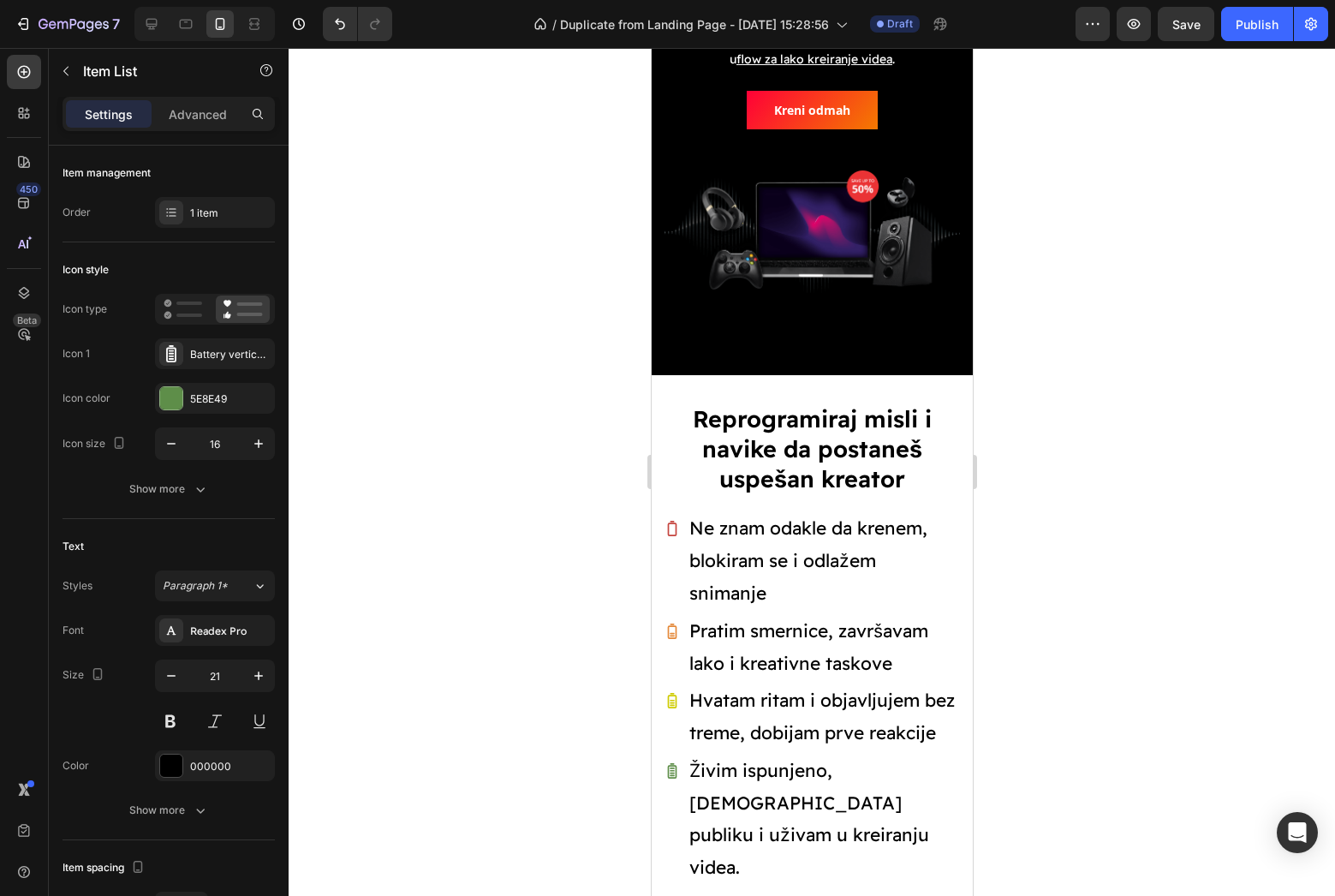
click at [1091, 761] on div at bounding box center [811, 472] width 1046 height 848
drag, startPoint x: 708, startPoint y: 768, endPoint x: 686, endPoint y: 747, distance: 30.4
click at [686, 752] on div "Živim ispunjeno, [DEMOGRAPHIC_DATA] publiku i uživam u kreiranju videa." at bounding box center [822, 819] width 273 height 134
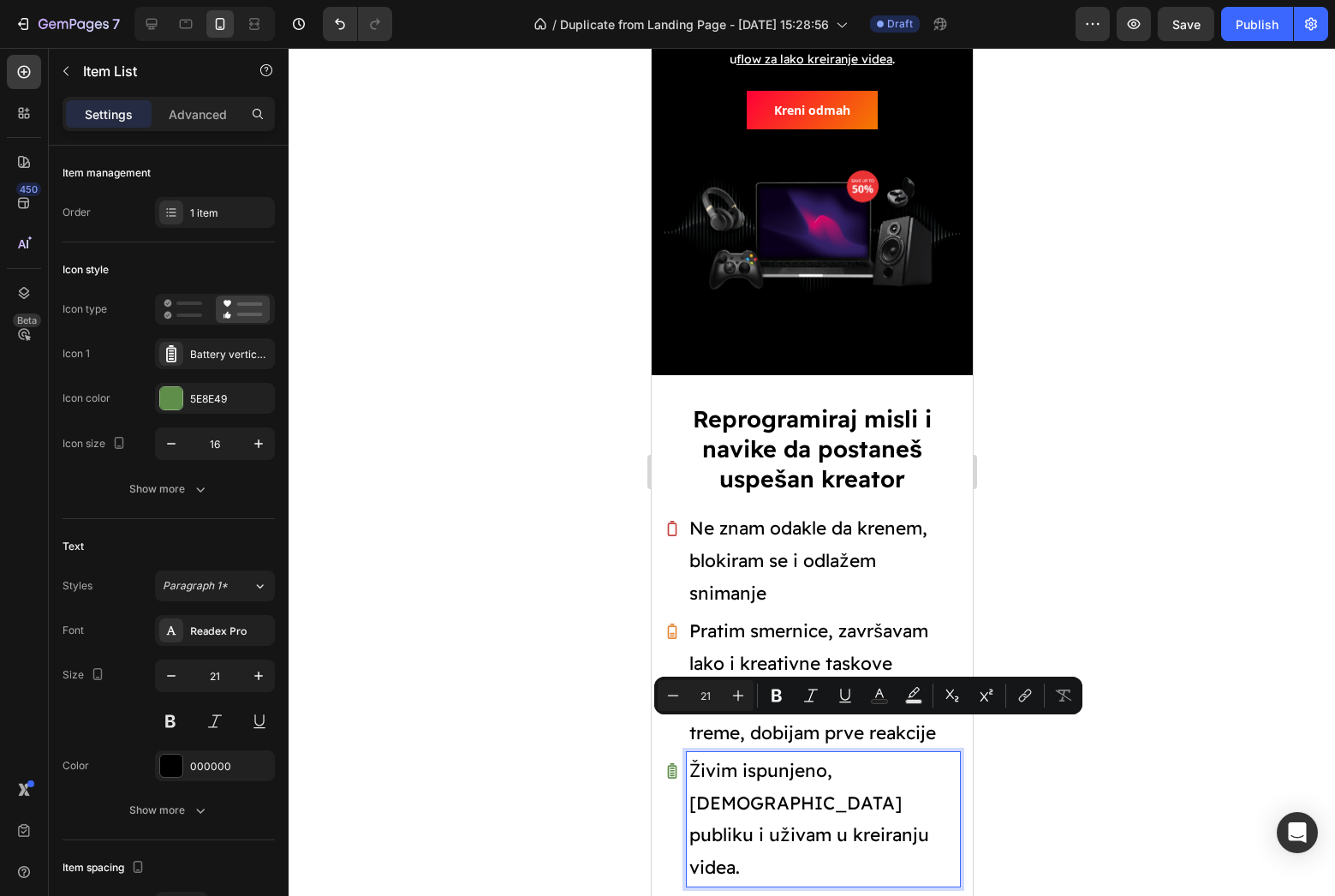
click at [689, 755] on p "Živim ispunjeno, [DEMOGRAPHIC_DATA] publiku i uživam u kreiranju videa." at bounding box center [823, 819] width 268 height 129
drag, startPoint x: 689, startPoint y: 732, endPoint x: 706, endPoint y: 761, distance: 33.6
click at [706, 761] on p "Živim ispunjeno, [DEMOGRAPHIC_DATA] publiku i uživam u kreiranju videa." at bounding box center [823, 819] width 268 height 129
click at [1037, 731] on div at bounding box center [811, 472] width 1046 height 848
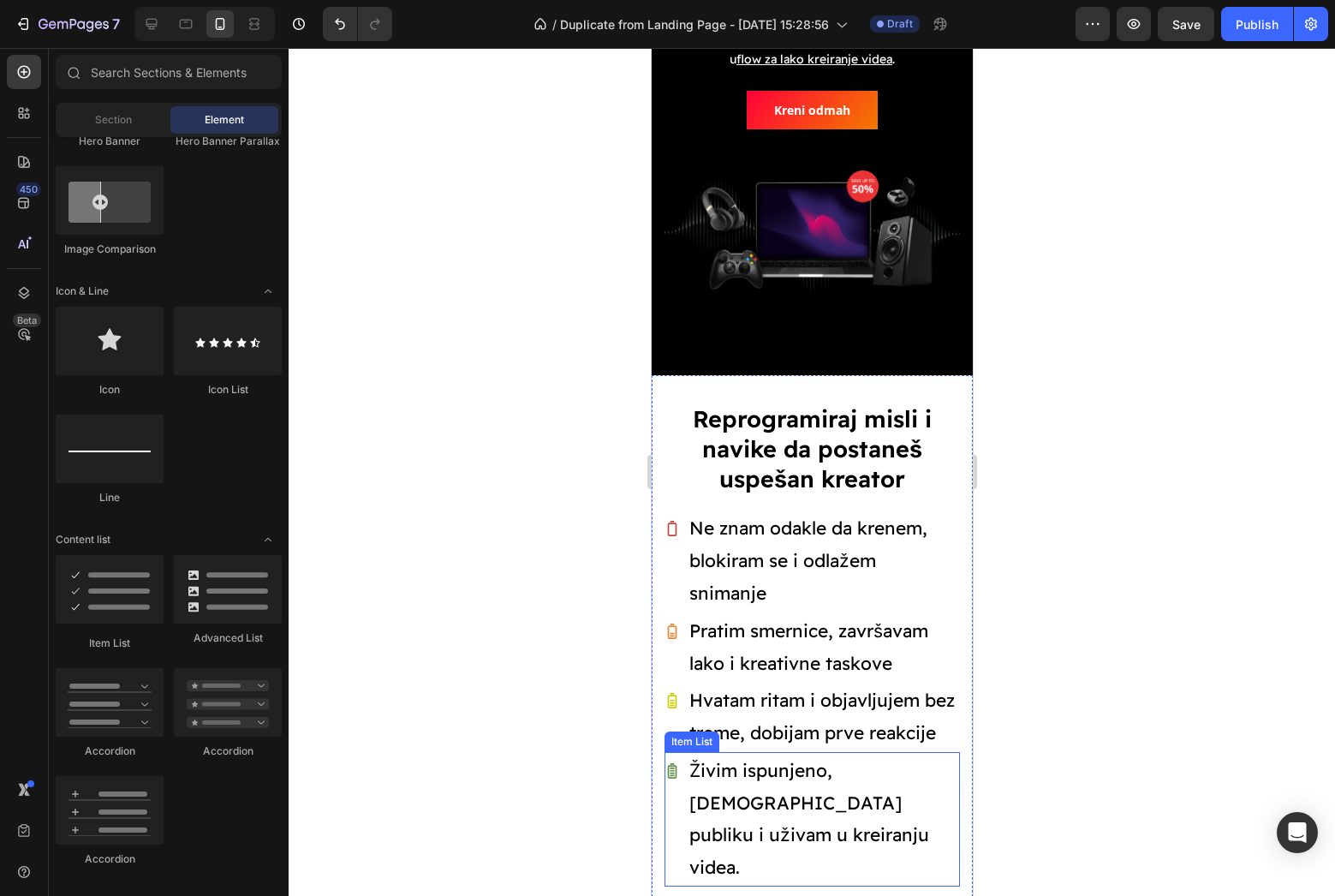
click at [953, 755] on p "Živim ispunjeno, [DEMOGRAPHIC_DATA] publiku i uživam u kreiranju videa." at bounding box center [823, 819] width 268 height 129
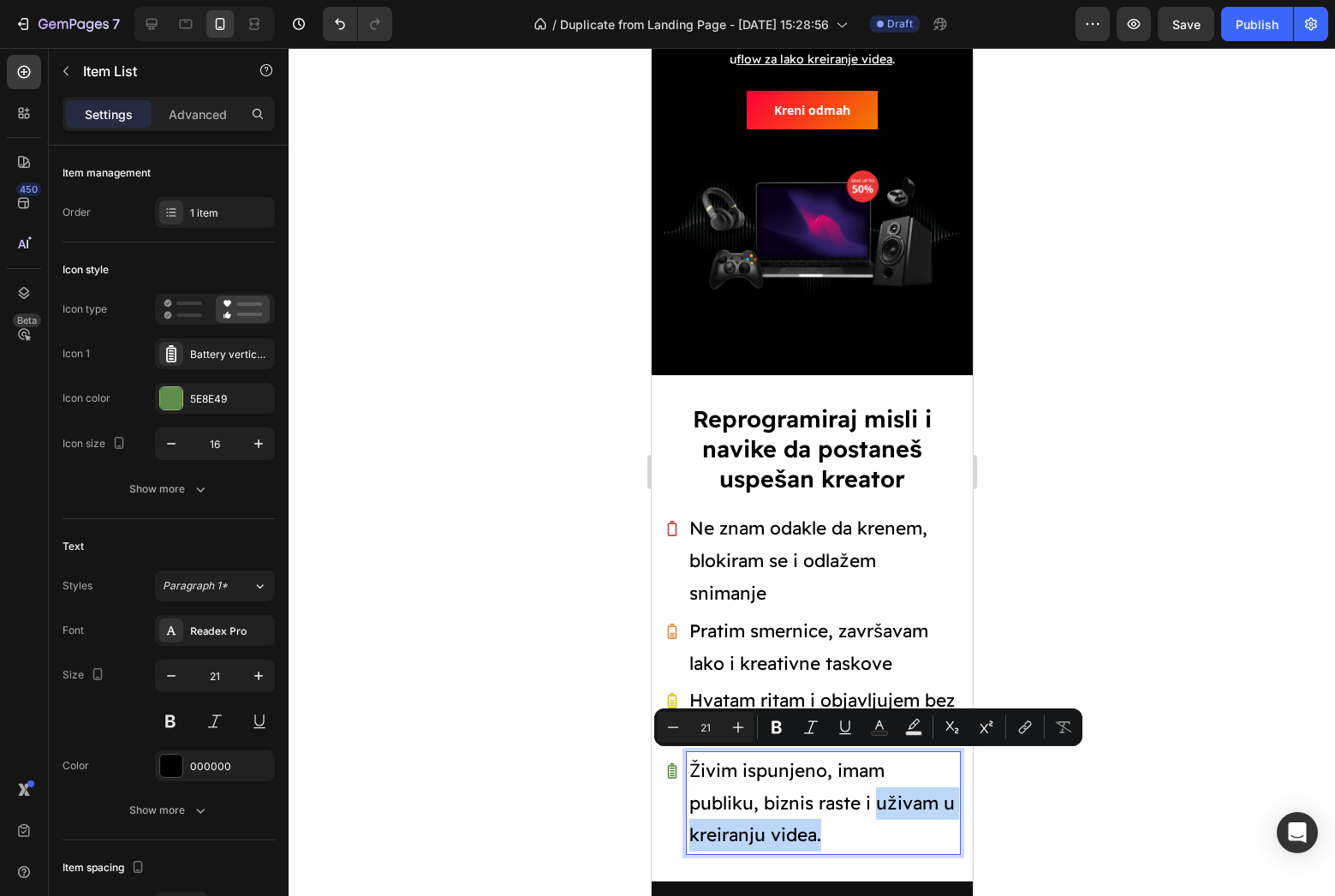
drag, startPoint x: 876, startPoint y: 768, endPoint x: 895, endPoint y: 784, distance: 24.8
click at [895, 784] on p "Živim ispunjeno, imam publiku, biznis raste i uživam u kreiranju videa." at bounding box center [823, 803] width 268 height 97
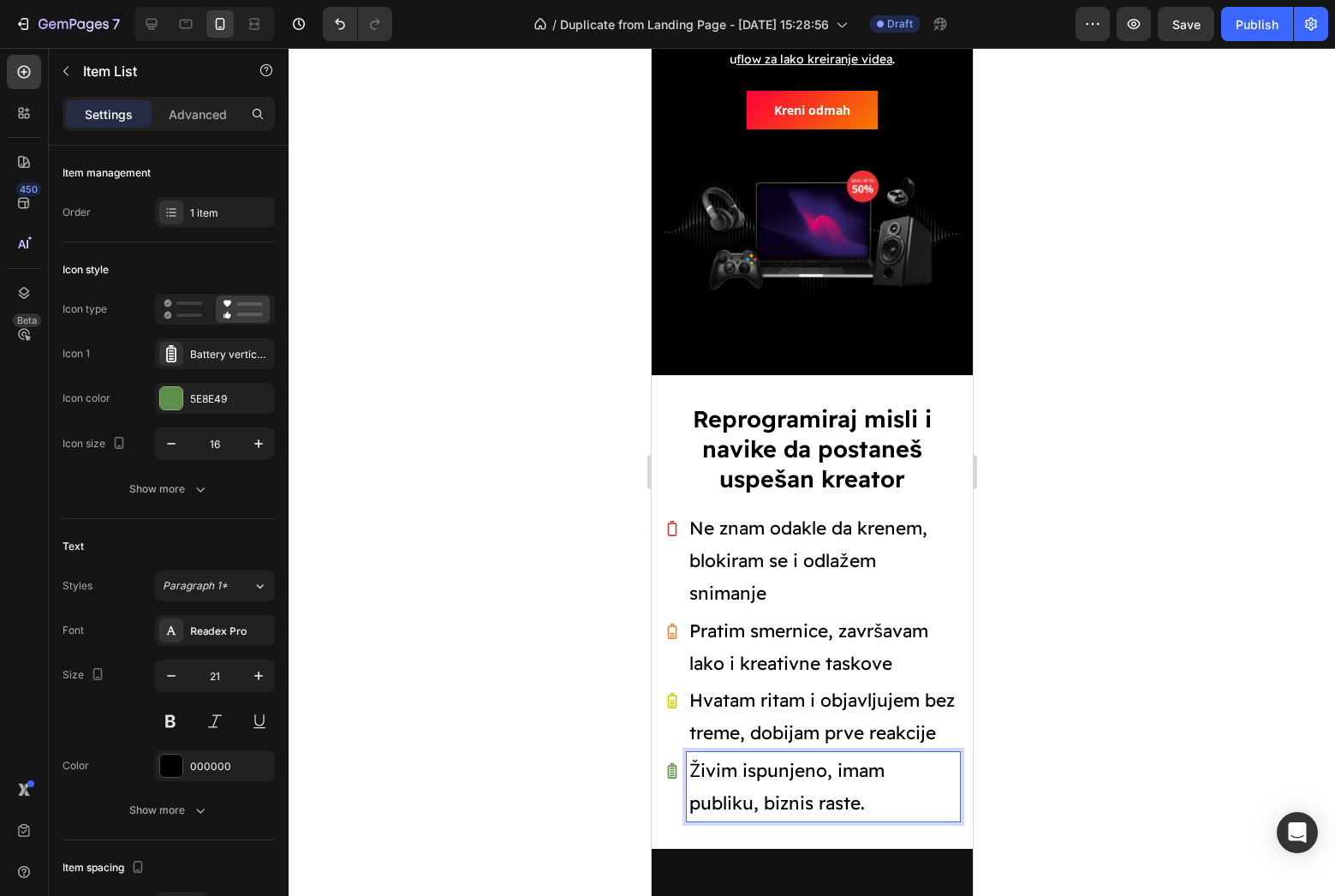
click at [723, 755] on p "Živim ispunjeno, imam publiku, biznis raste." at bounding box center [823, 787] width 268 height 65
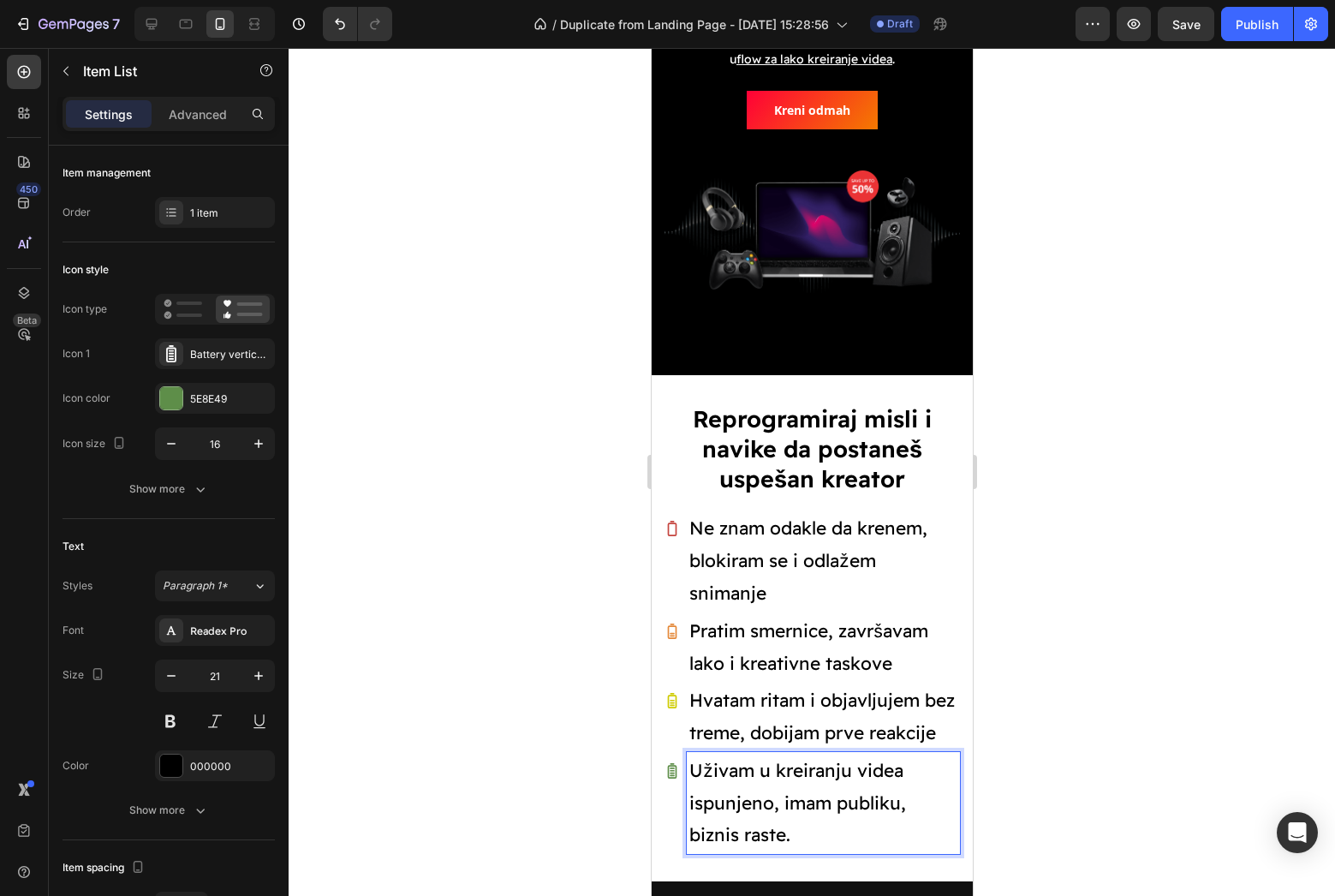
click at [717, 759] on p "Uživam u kreiranju videa ispunjeno, imam publiku, biznis raste." at bounding box center [823, 803] width 268 height 97
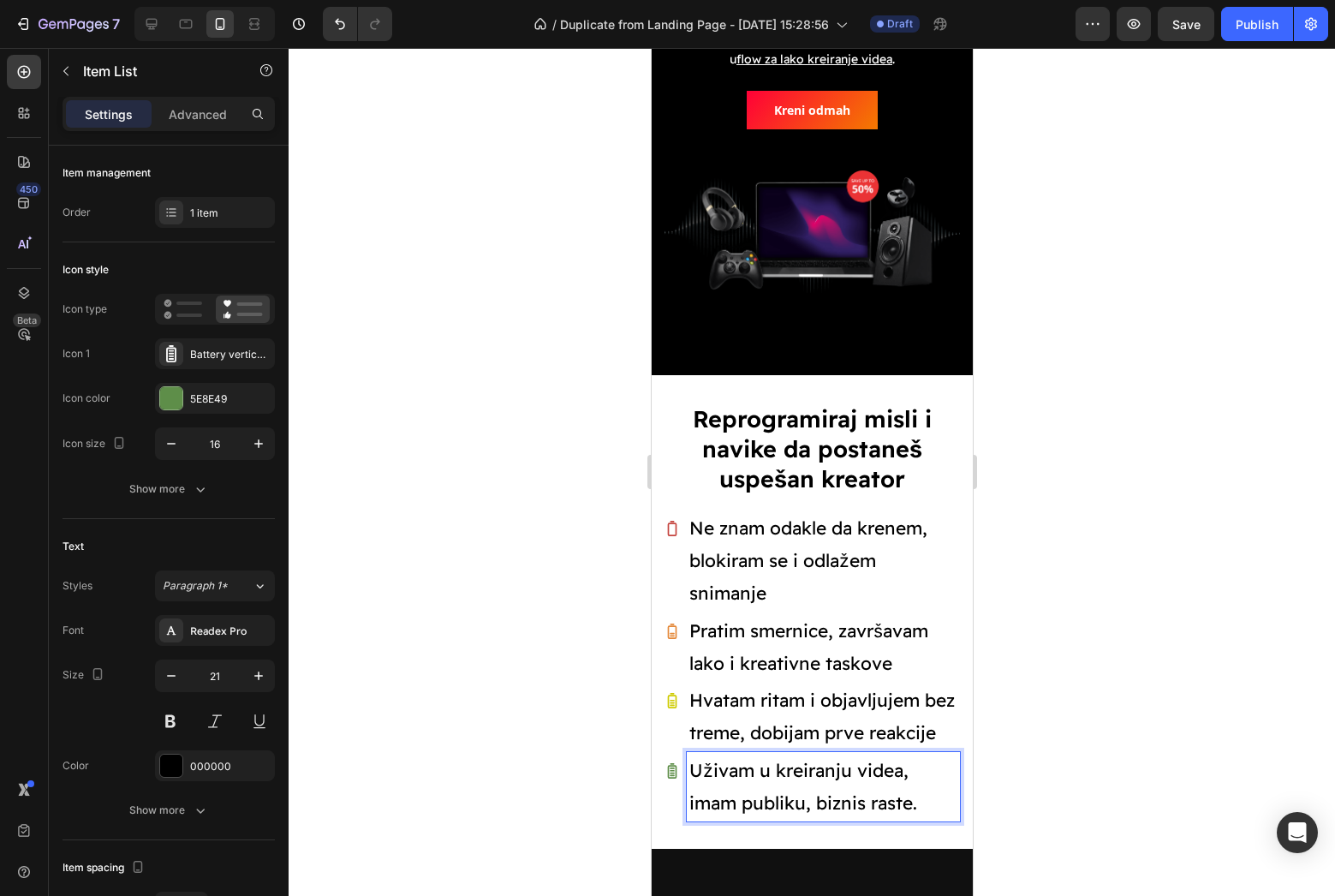
click at [1046, 780] on div at bounding box center [811, 472] width 1046 height 848
drag, startPoint x: 808, startPoint y: 772, endPoint x: 689, endPoint y: 764, distance: 119.3
click at [689, 764] on p "Uživam u kreiranju videa, imam publiku, biznis raste." at bounding box center [823, 787] width 268 height 65
click at [856, 770] on p "Uživam u kreiranju videa, publika i biznis raste." at bounding box center [823, 787] width 268 height 65
click at [1167, 726] on div at bounding box center [811, 472] width 1046 height 848
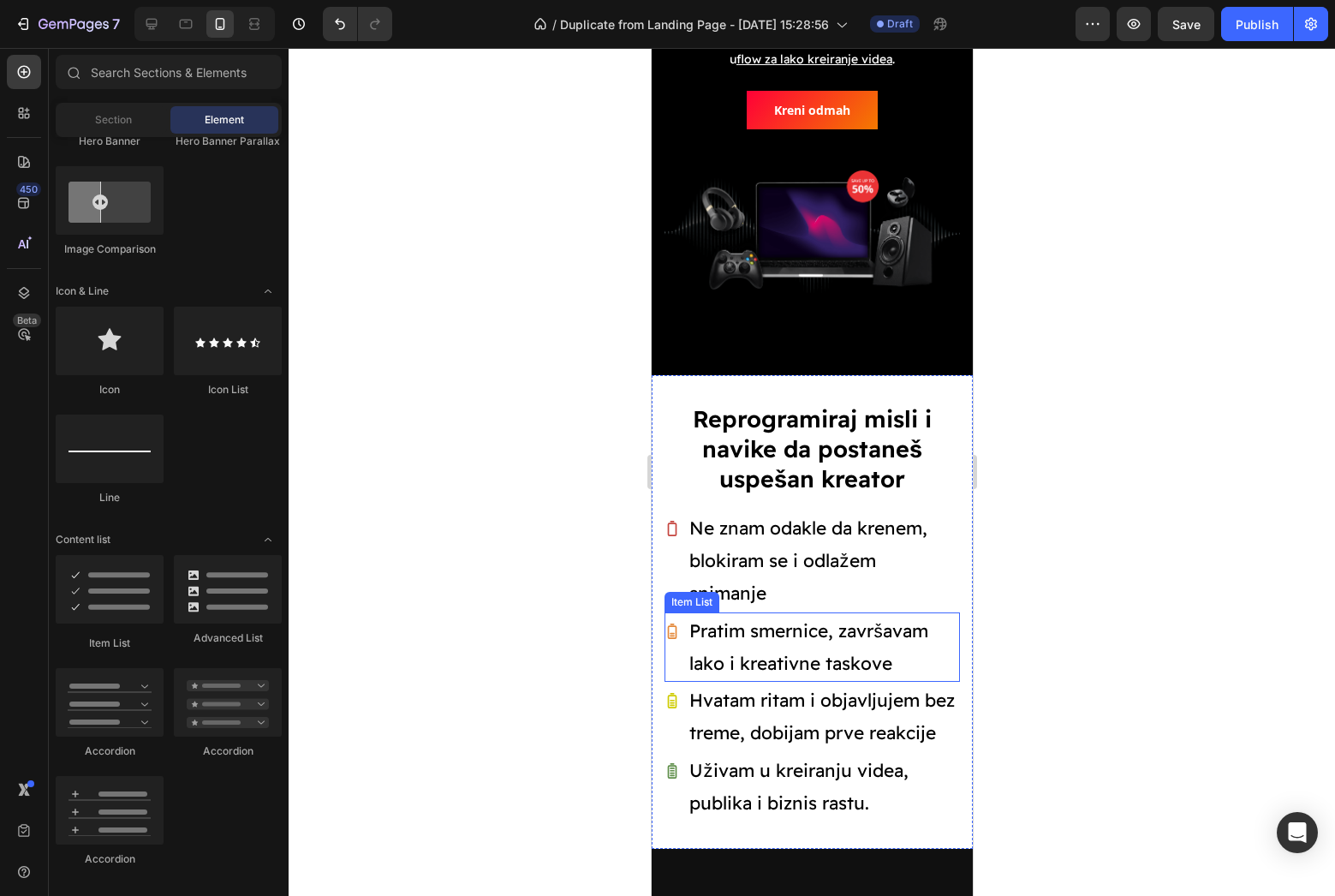
click at [790, 612] on div "Pratim smernice, završavam lako i kreativne taskove" at bounding box center [822, 647] width 273 height 70
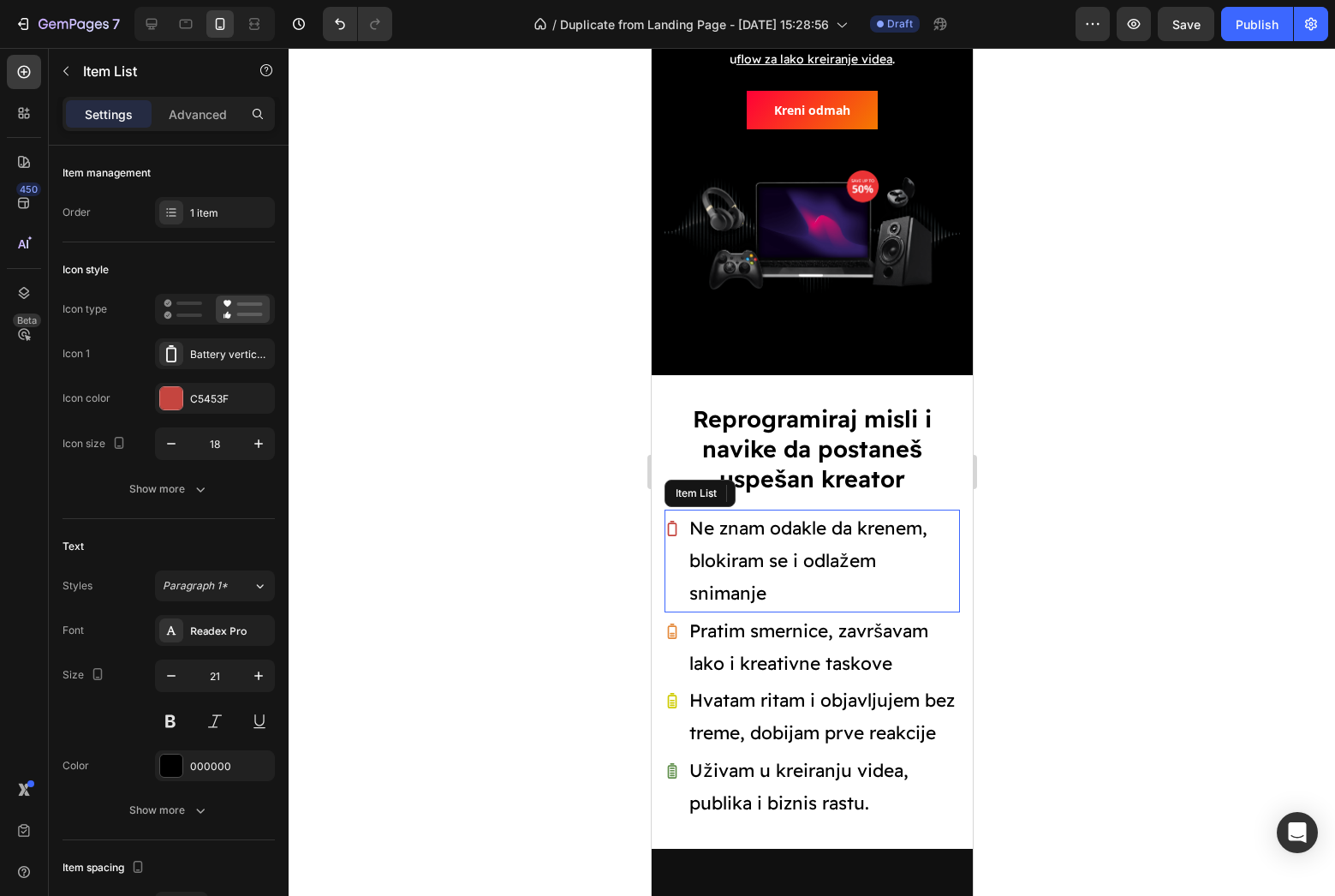
click at [831, 540] on p "Ne znam odakle da krenem, blokiram se i odlažem snimanje" at bounding box center [823, 560] width 268 height 97
click at [229, 718] on button at bounding box center [214, 721] width 31 height 31
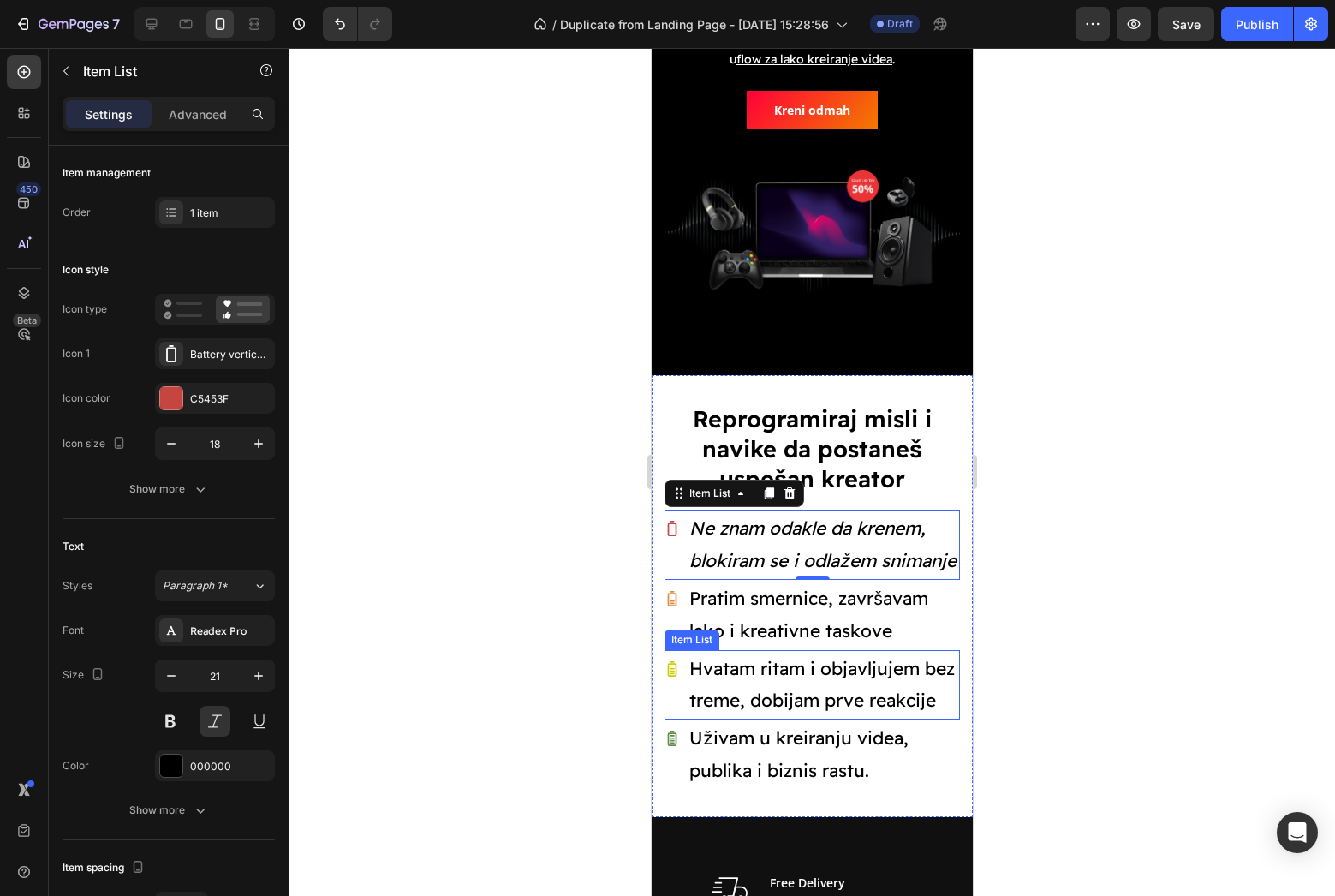
click at [753, 637] on p "Pratim smernice, završavam lako i kreativne taskove" at bounding box center [823, 614] width 268 height 65
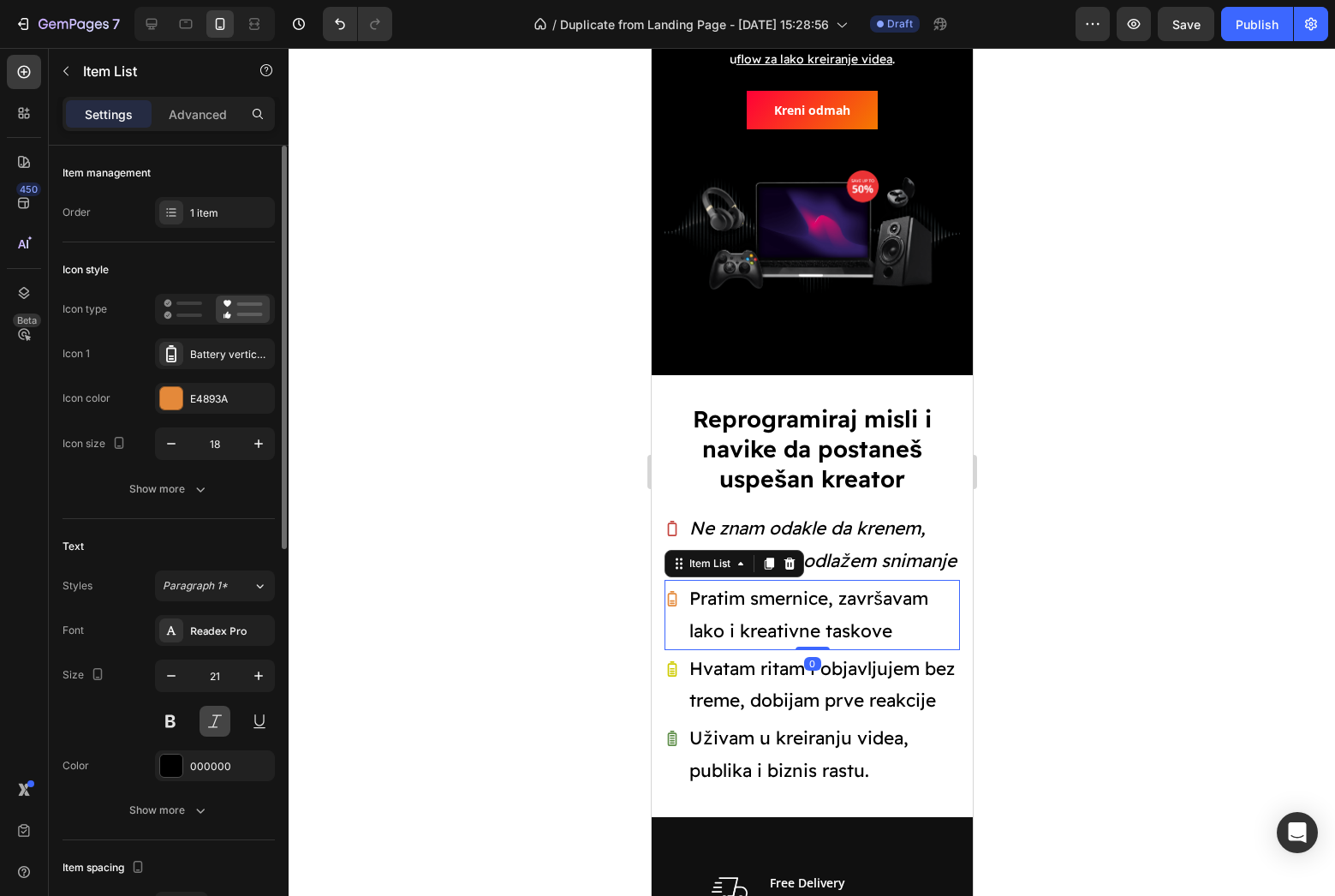
click at [219, 712] on button at bounding box center [214, 721] width 31 height 31
click at [733, 678] on p "Hvatam ritam i objavljujem bez treme, dobijam prve reakcije" at bounding box center [823, 684] width 268 height 65
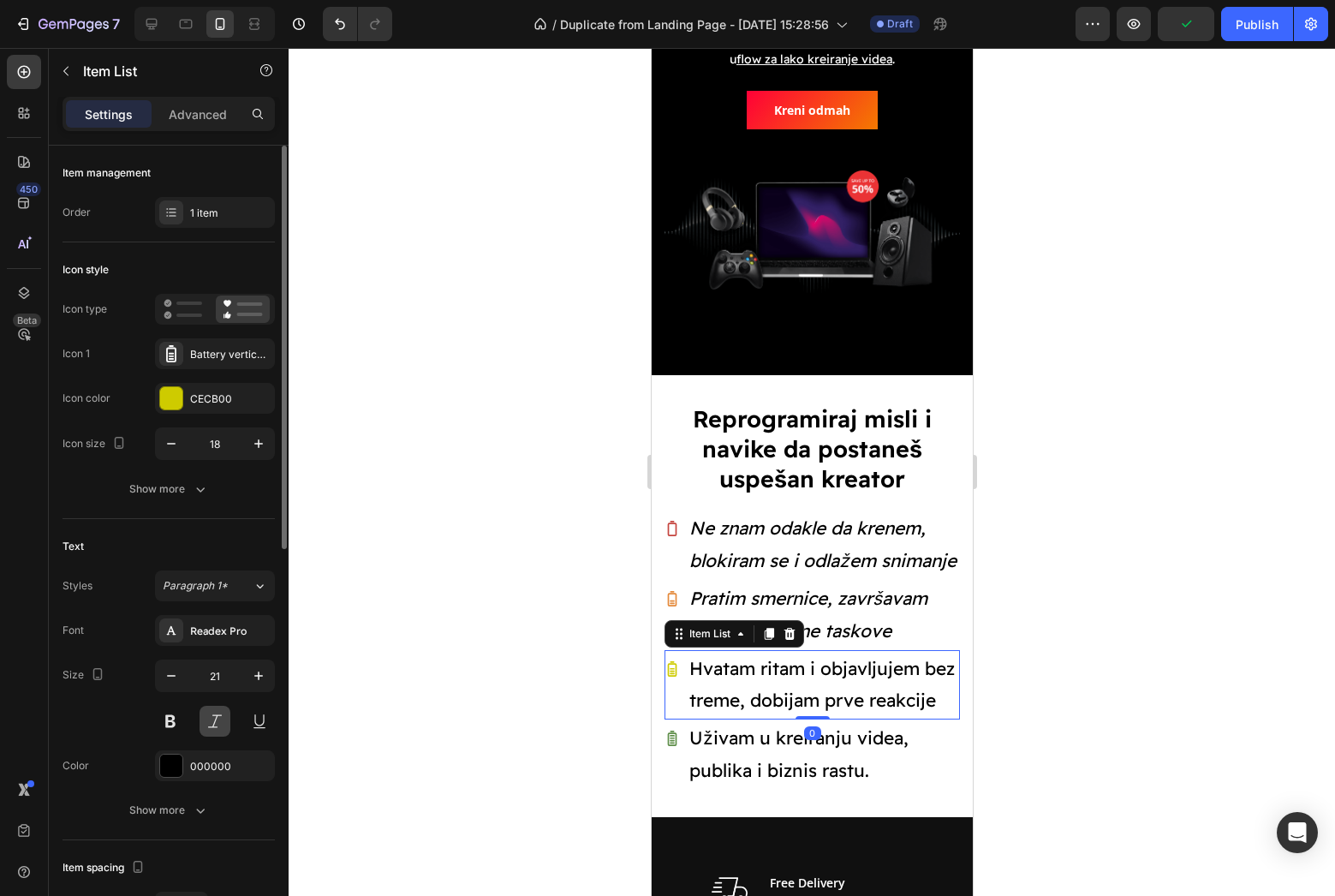
click at [222, 720] on button at bounding box center [214, 721] width 31 height 31
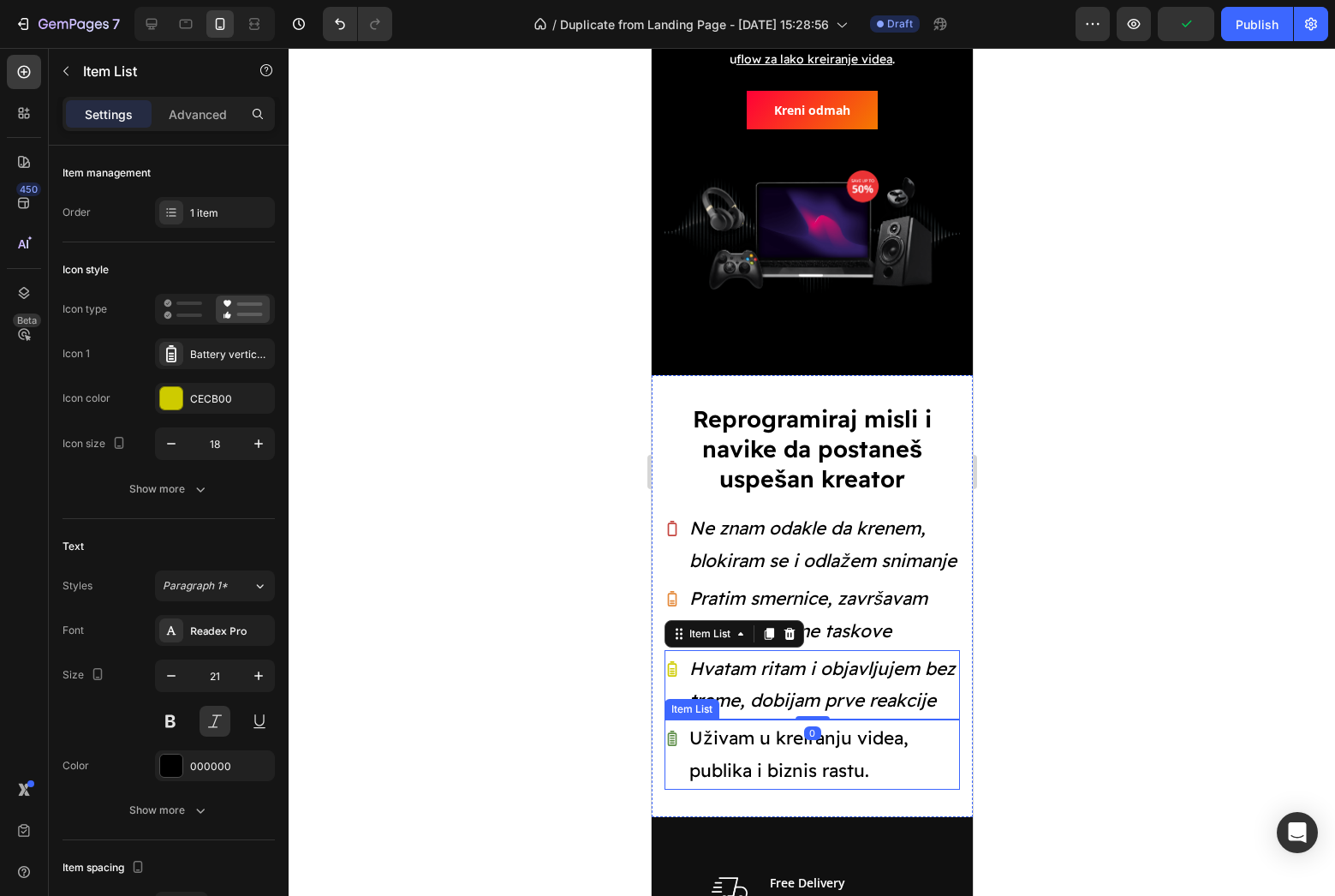
click at [693, 739] on p "Uživam u kreiranju videa, publika i biznis rastu." at bounding box center [823, 754] width 268 height 65
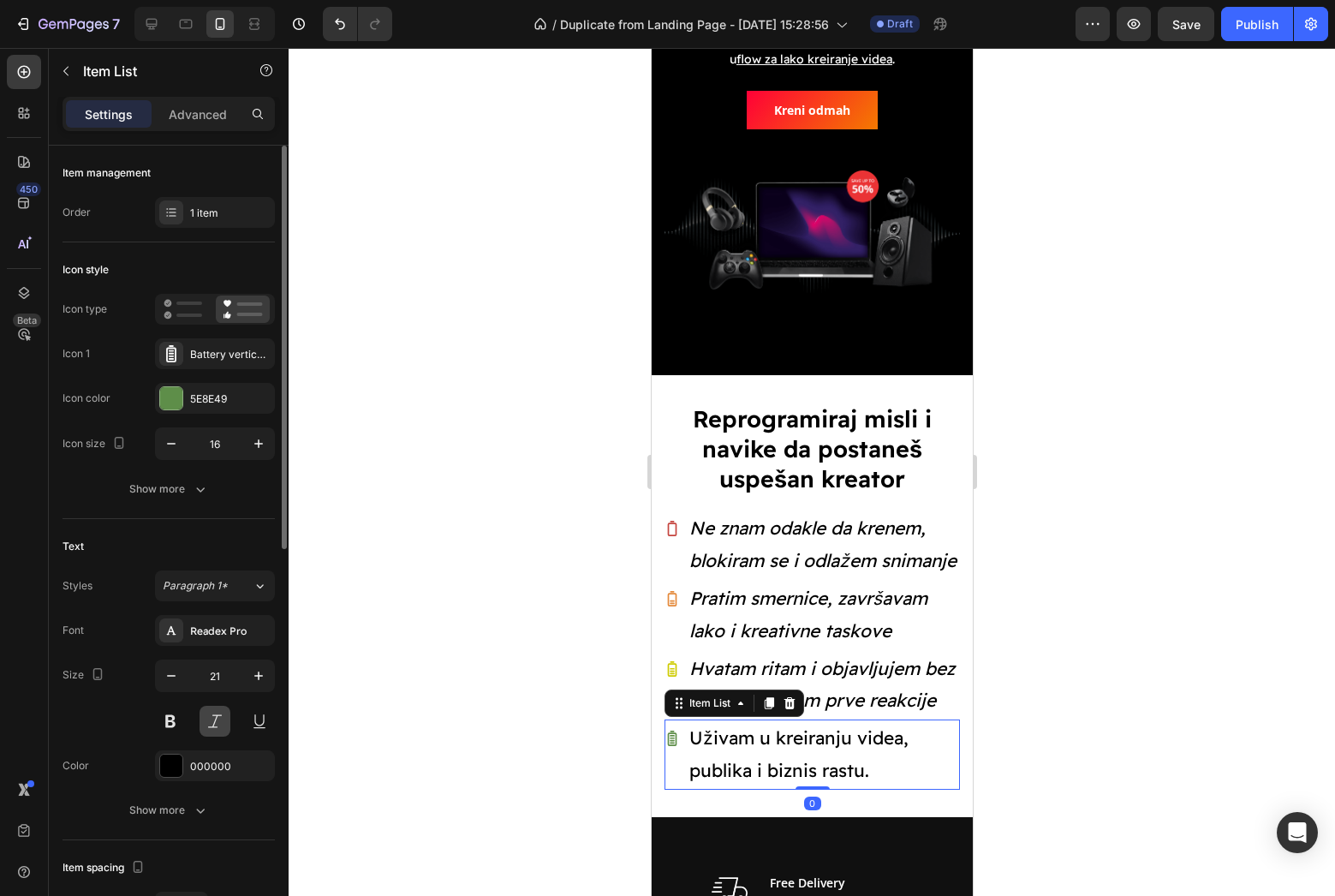
click at [210, 715] on button at bounding box center [214, 721] width 31 height 31
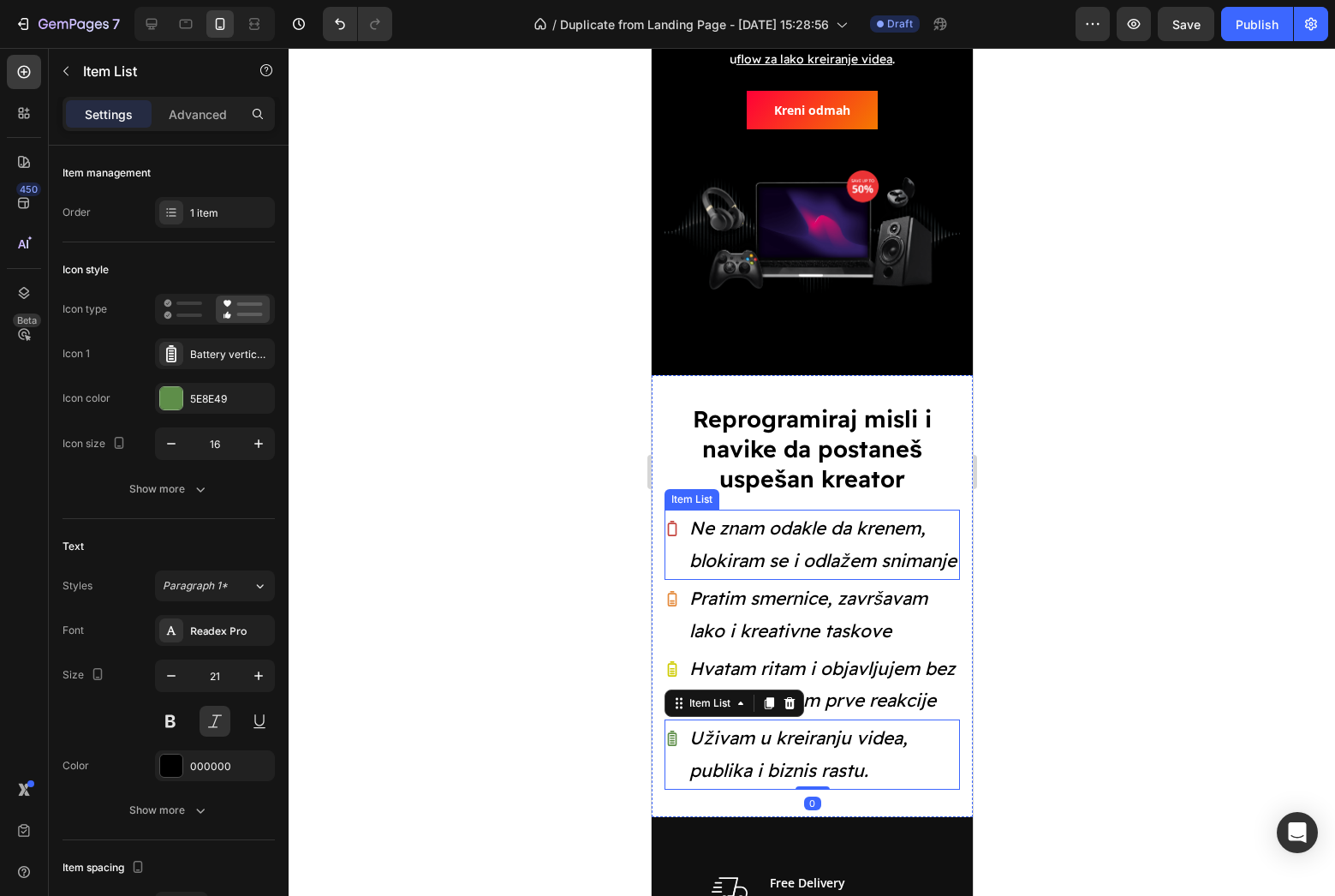
click at [734, 553] on p "Ne znam odakle da krenem, blokiram se i odlažem snimanje" at bounding box center [823, 544] width 268 height 65
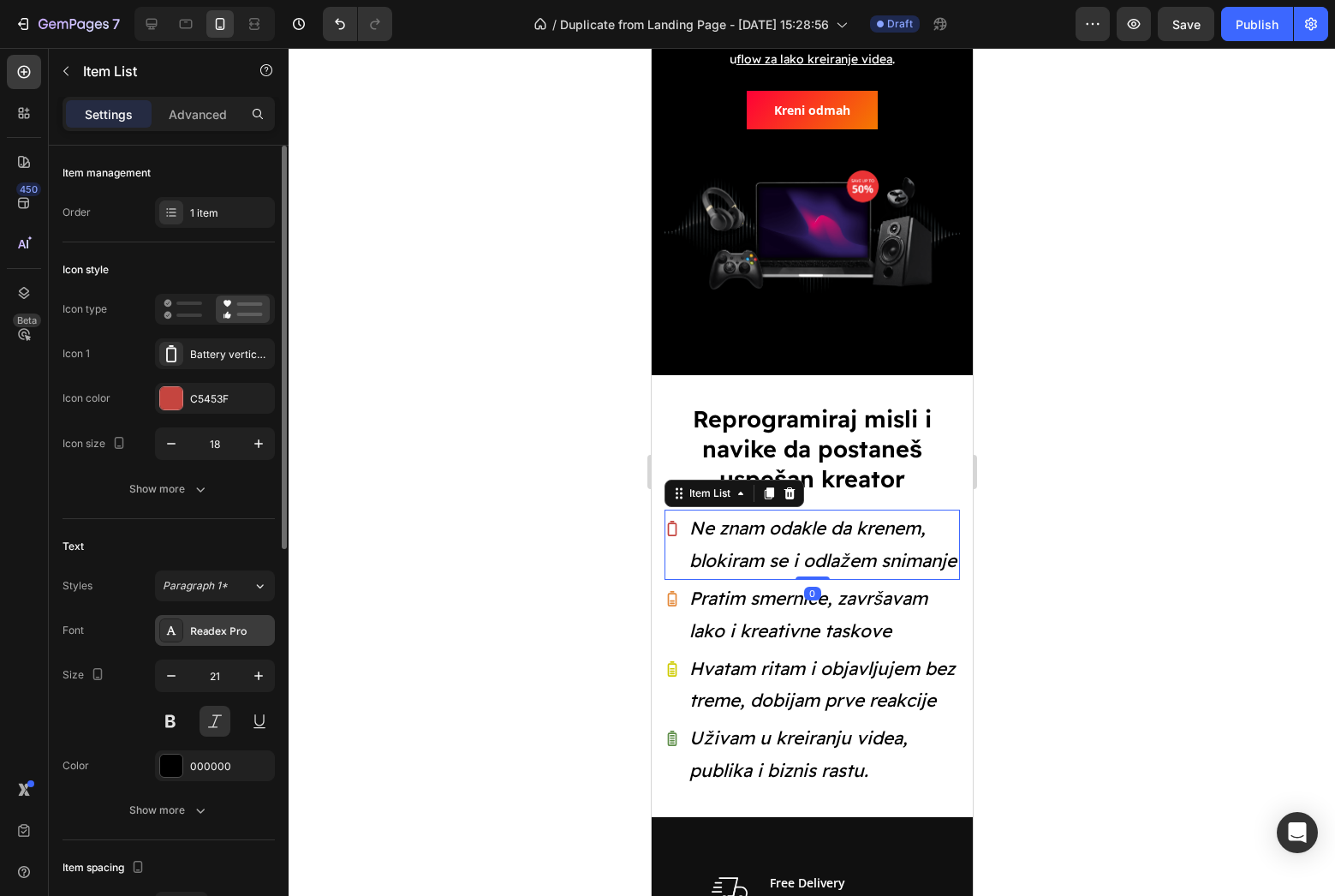
click at [232, 627] on div "Readex Pro" at bounding box center [230, 630] width 81 height 15
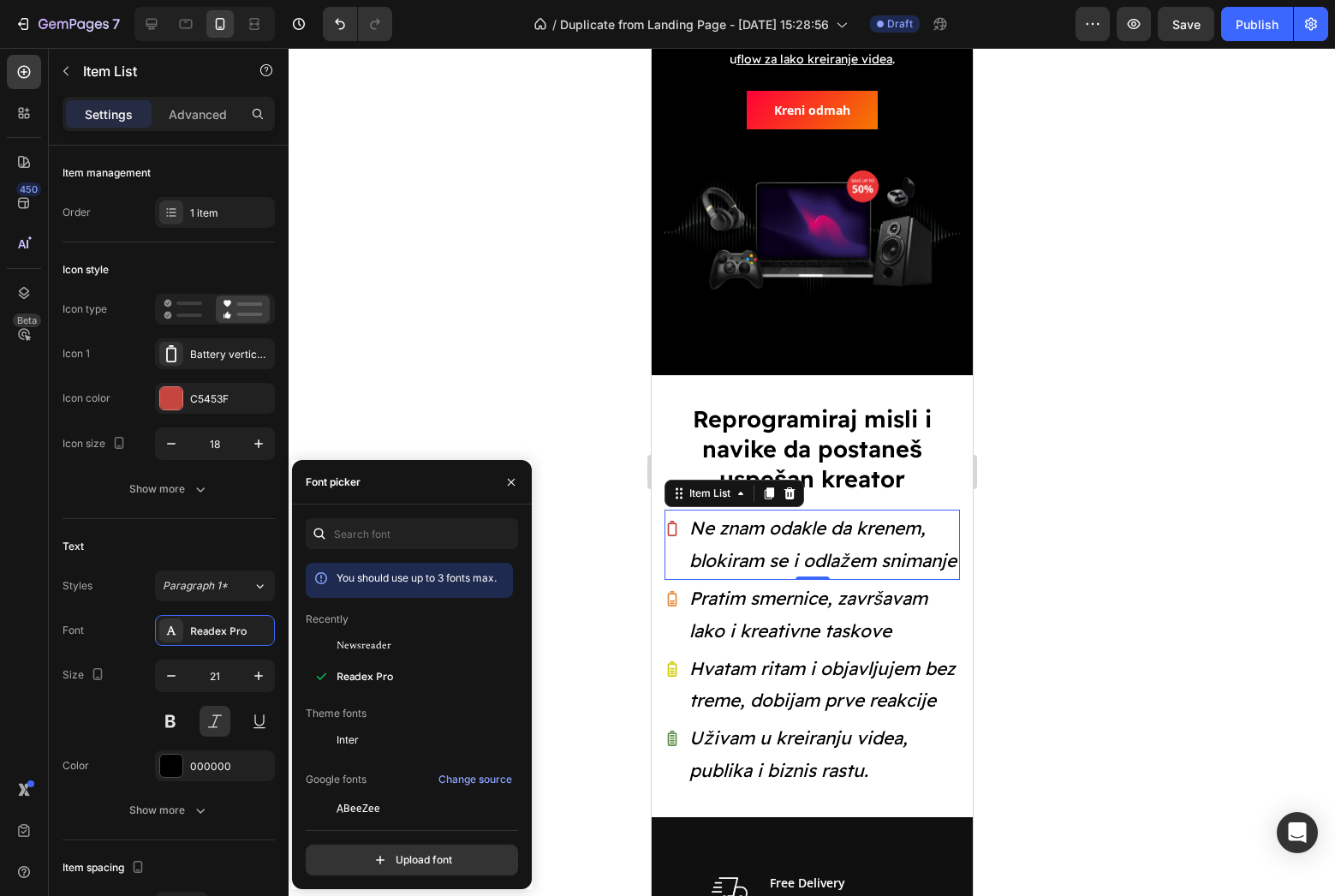
click at [591, 649] on div at bounding box center [811, 472] width 1046 height 848
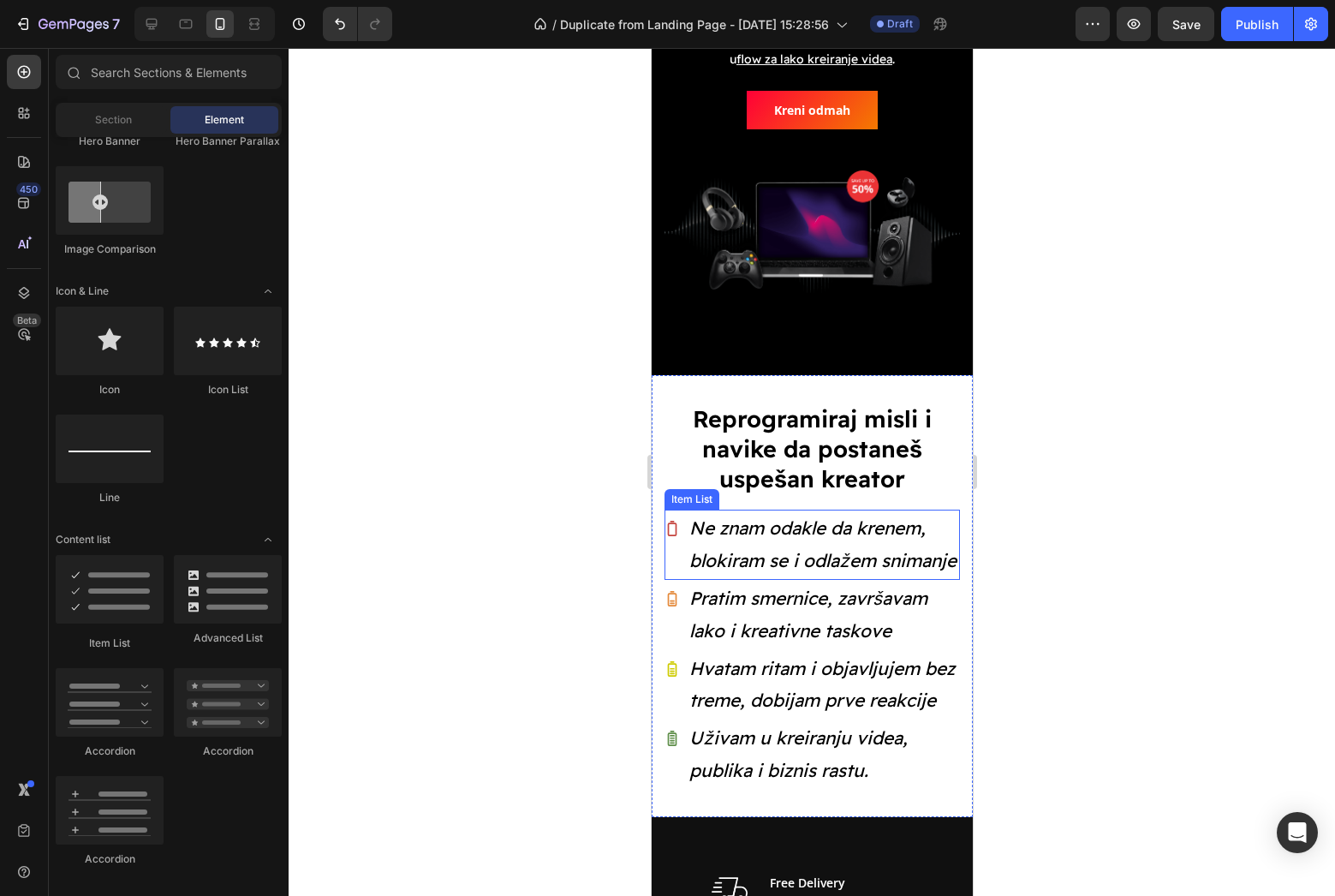
click at [791, 556] on p "Ne znam odakle da krenem, blokiram se i odlažem snimanje" at bounding box center [823, 544] width 268 height 65
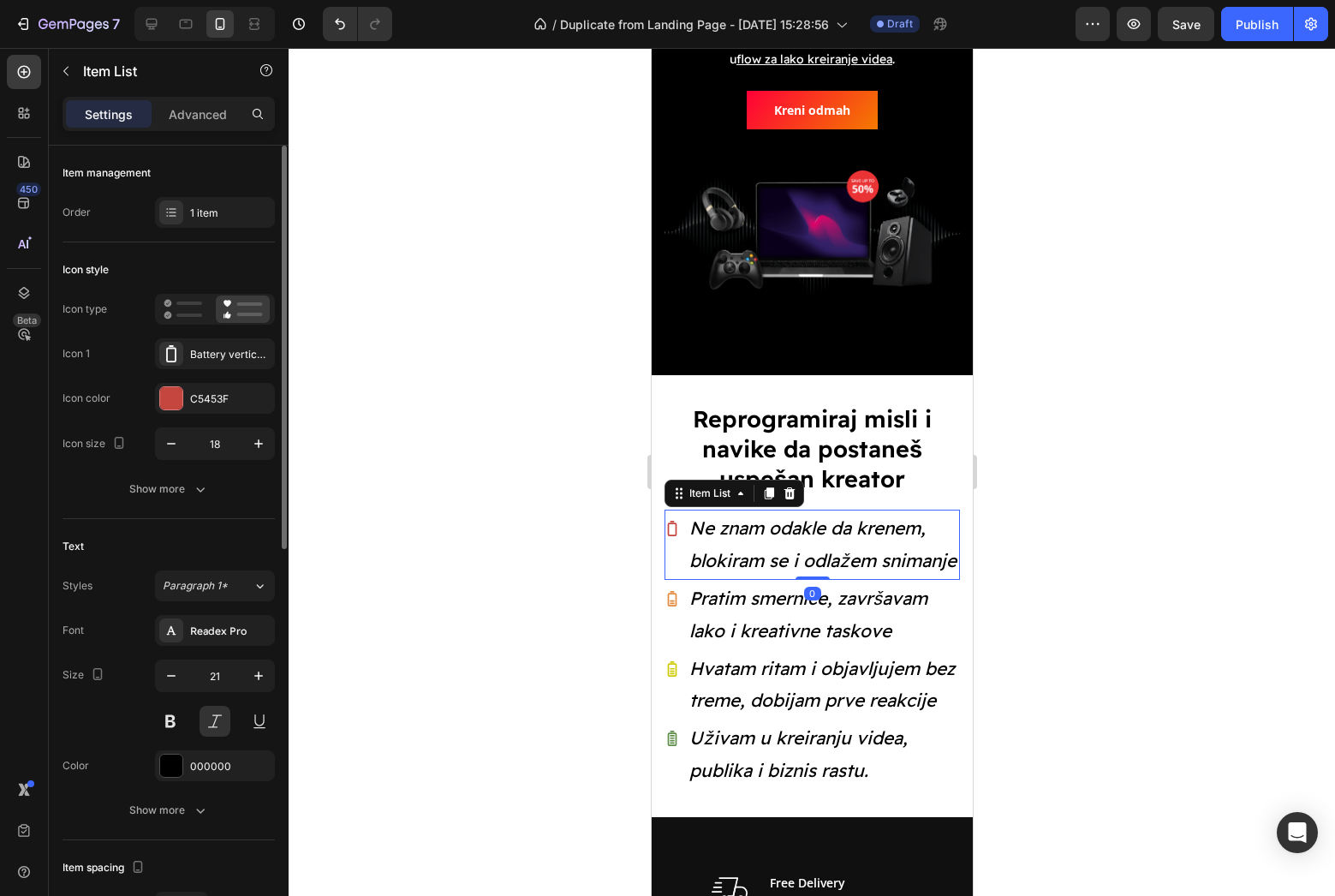
click at [220, 604] on div "Styles Paragraph 1* Font Readex Pro Size 21 Color 000000 Show more" at bounding box center [168, 698] width 212 height 255
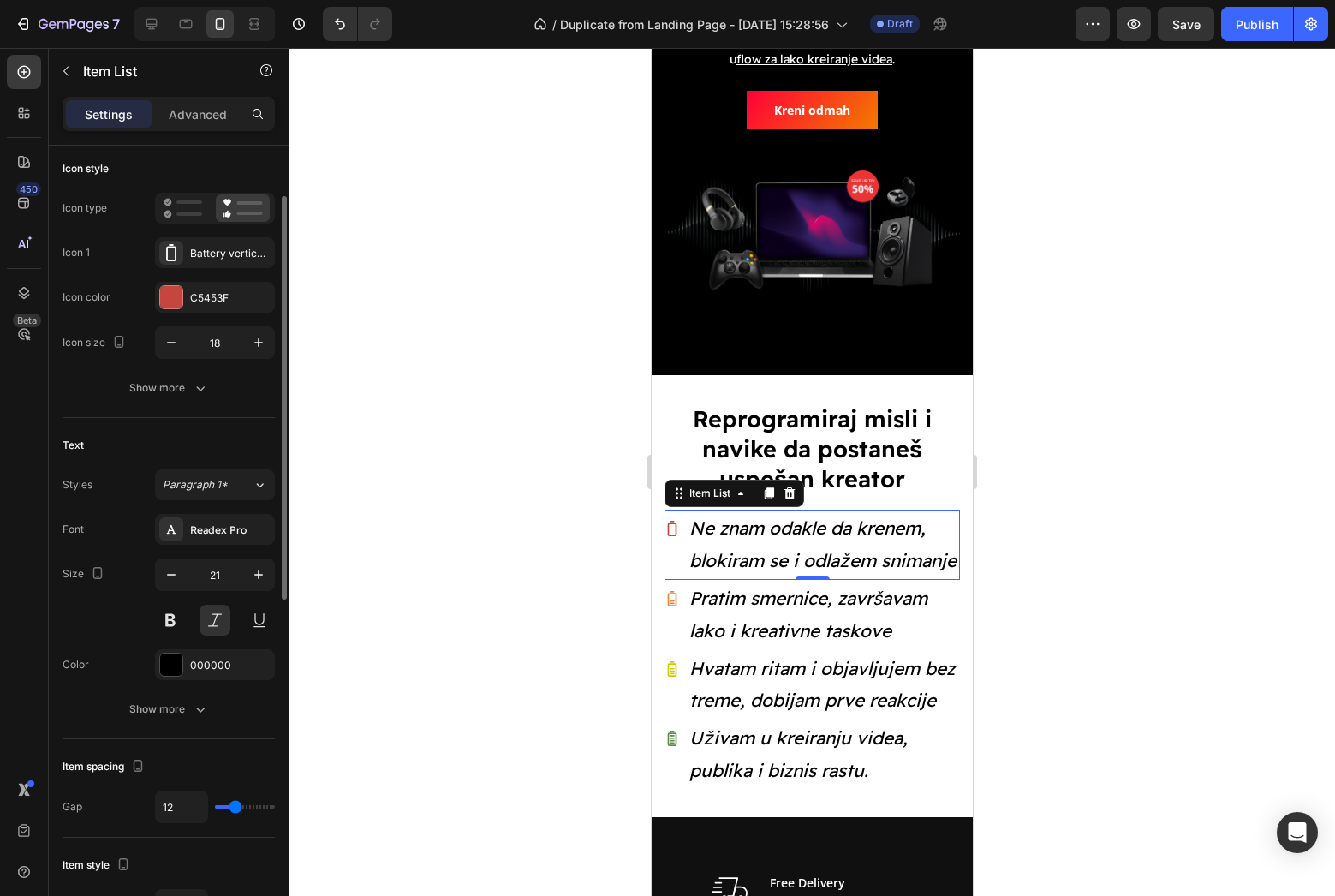
scroll to position [122, 0]
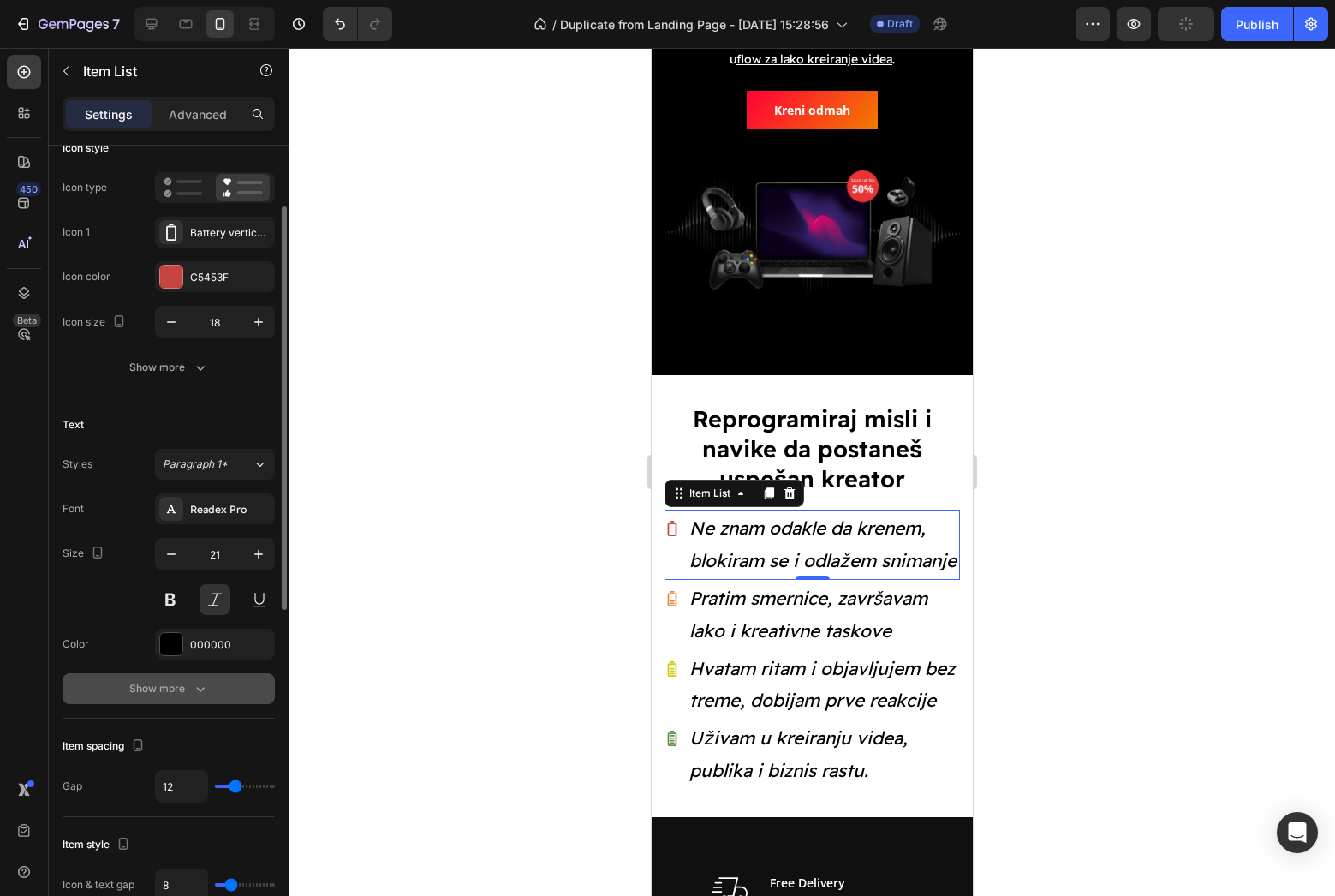
click at [166, 689] on div "Show more" at bounding box center [169, 688] width 80 height 17
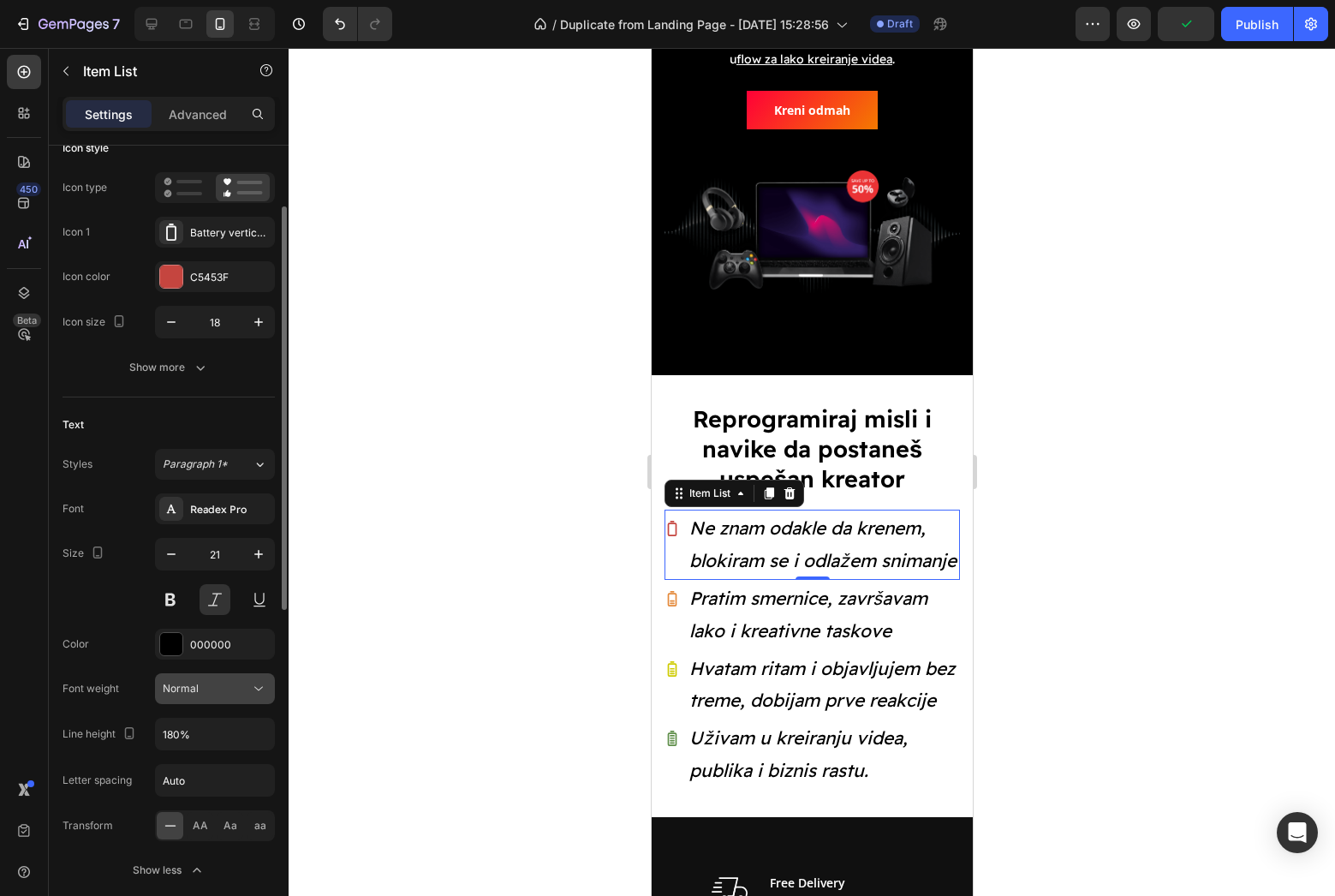
click at [173, 689] on span "Normal" at bounding box center [180, 688] width 36 height 12
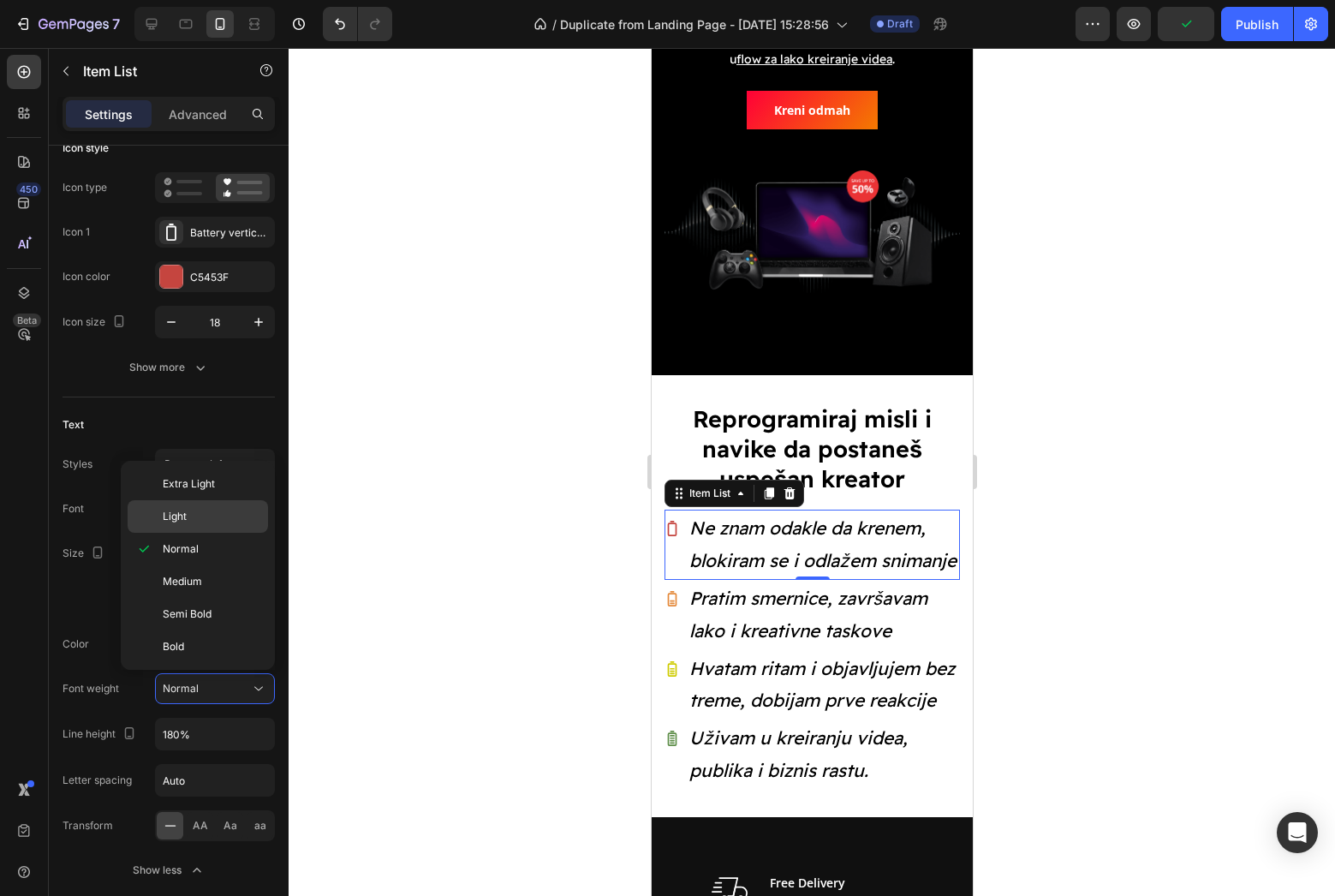
click at [257, 503] on div "Light" at bounding box center [198, 516] width 140 height 33
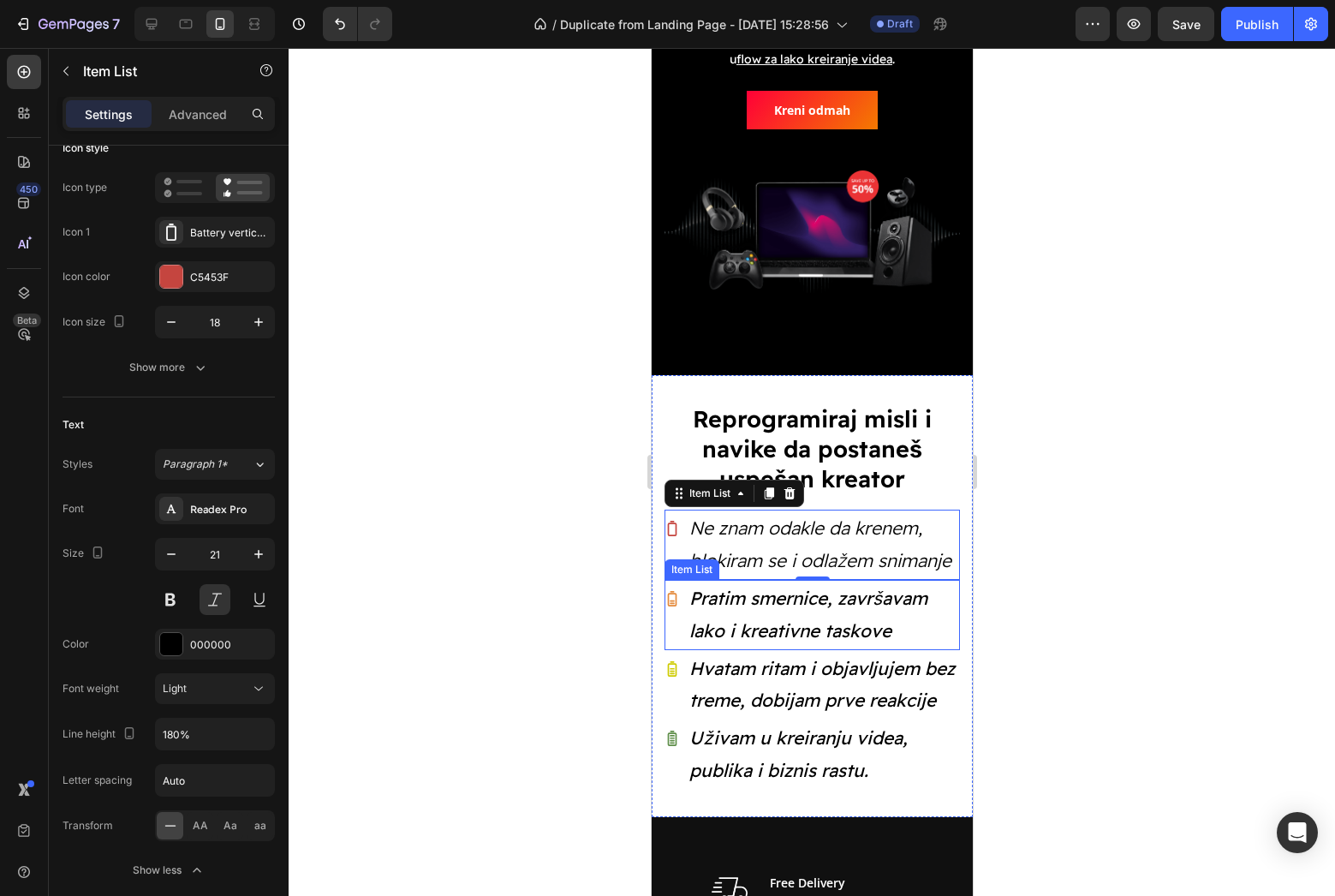
click at [719, 622] on p "Pratim smernice, završavam lako i kreativne taskove" at bounding box center [823, 614] width 268 height 65
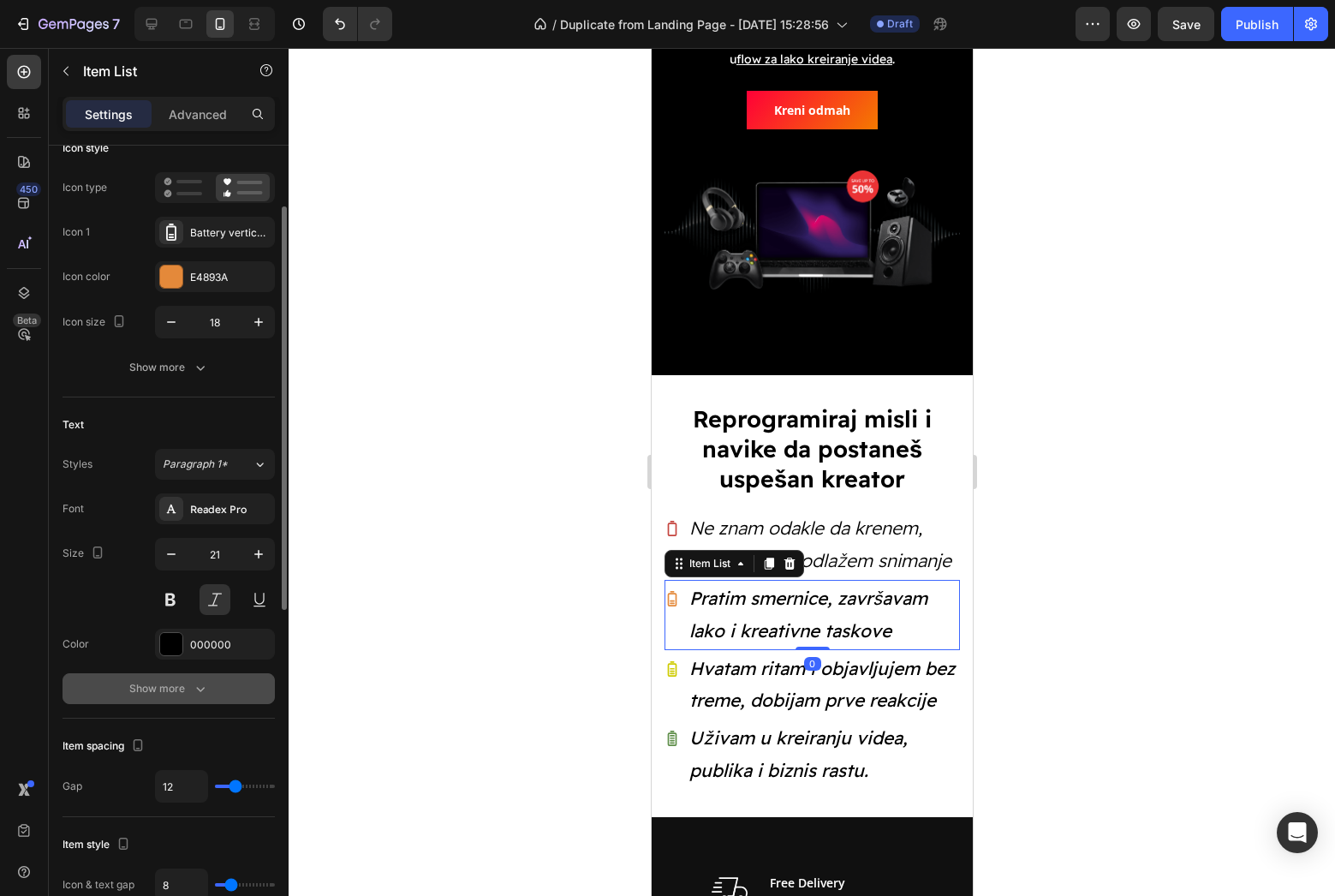
click at [172, 682] on div "Show more" at bounding box center [169, 688] width 80 height 17
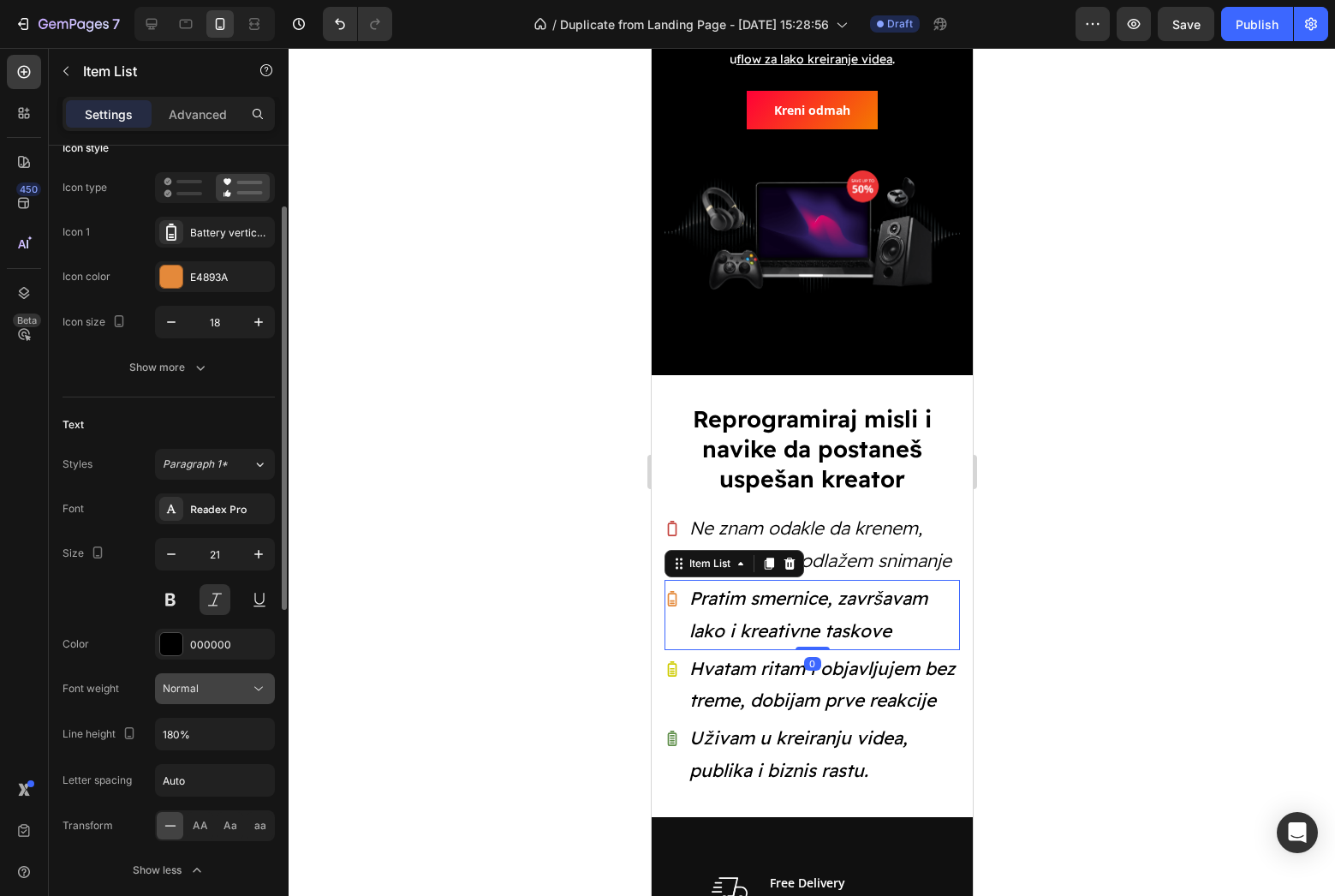
click at [206, 694] on div "Normal" at bounding box center [206, 688] width 87 height 15
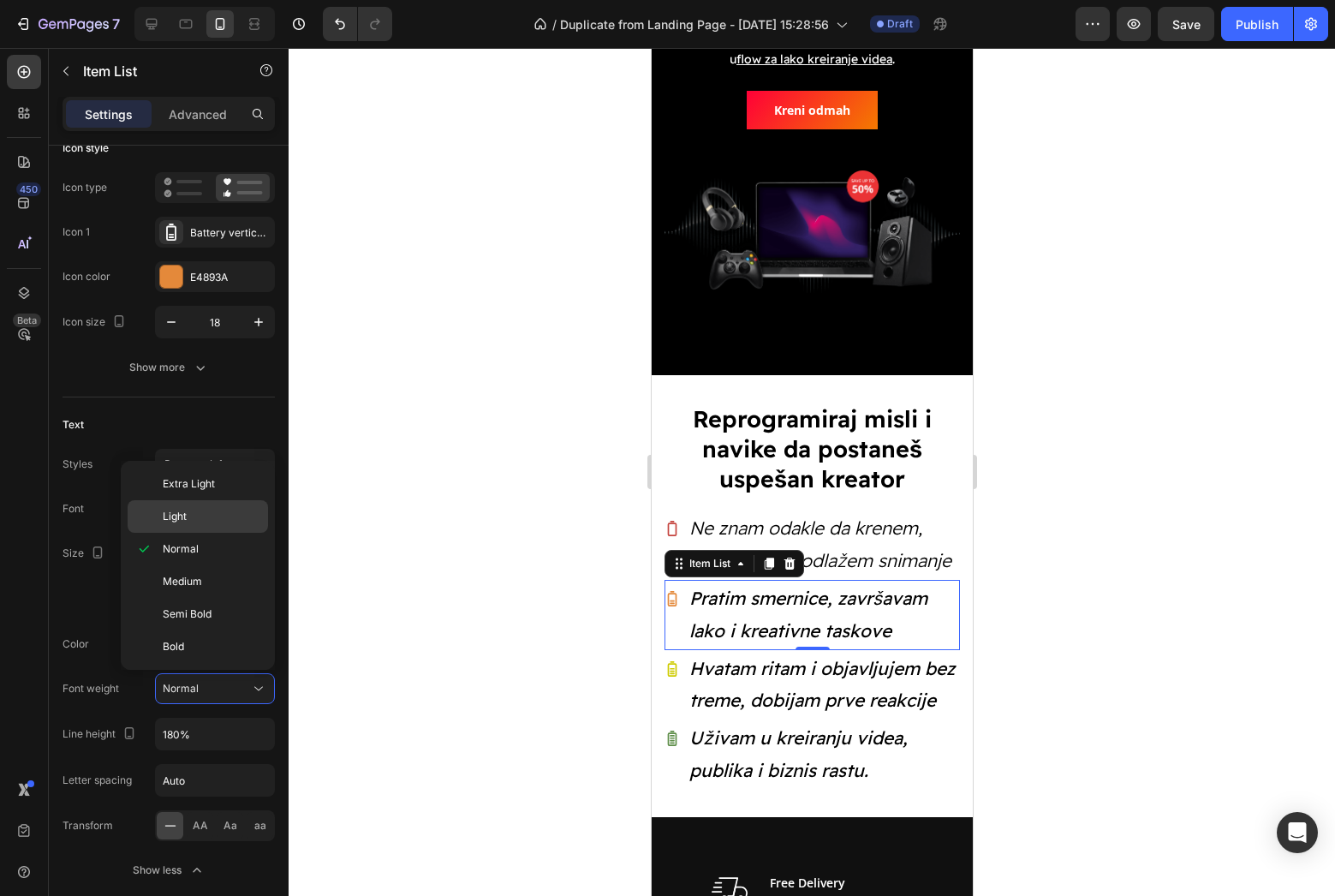
click at [198, 527] on div "Light" at bounding box center [198, 516] width 140 height 33
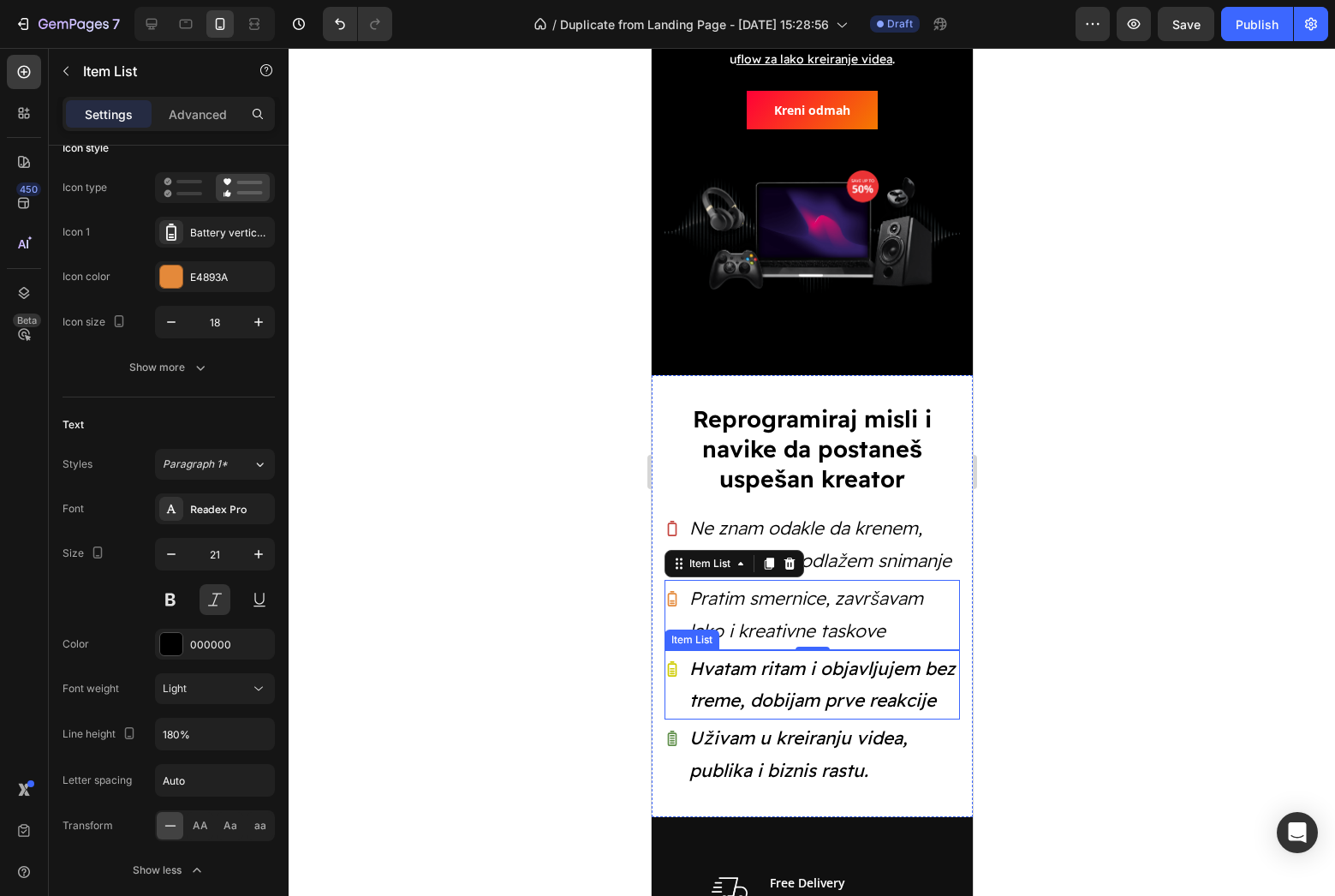
click at [742, 670] on p "Hvatam ritam i objavljujem bez treme, dobijam prve reakcije" at bounding box center [823, 684] width 268 height 65
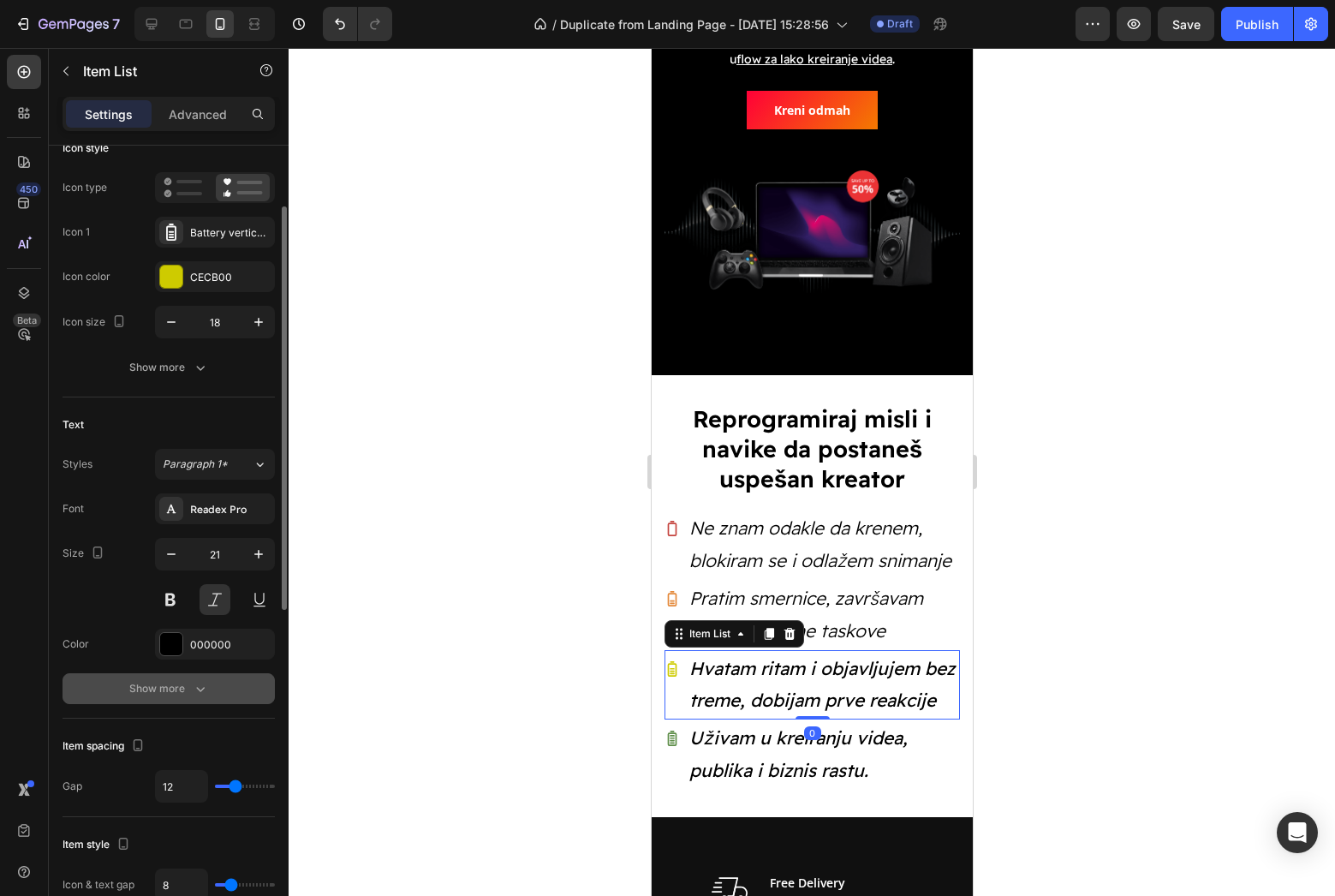
click at [165, 688] on div "Show more" at bounding box center [169, 688] width 80 height 17
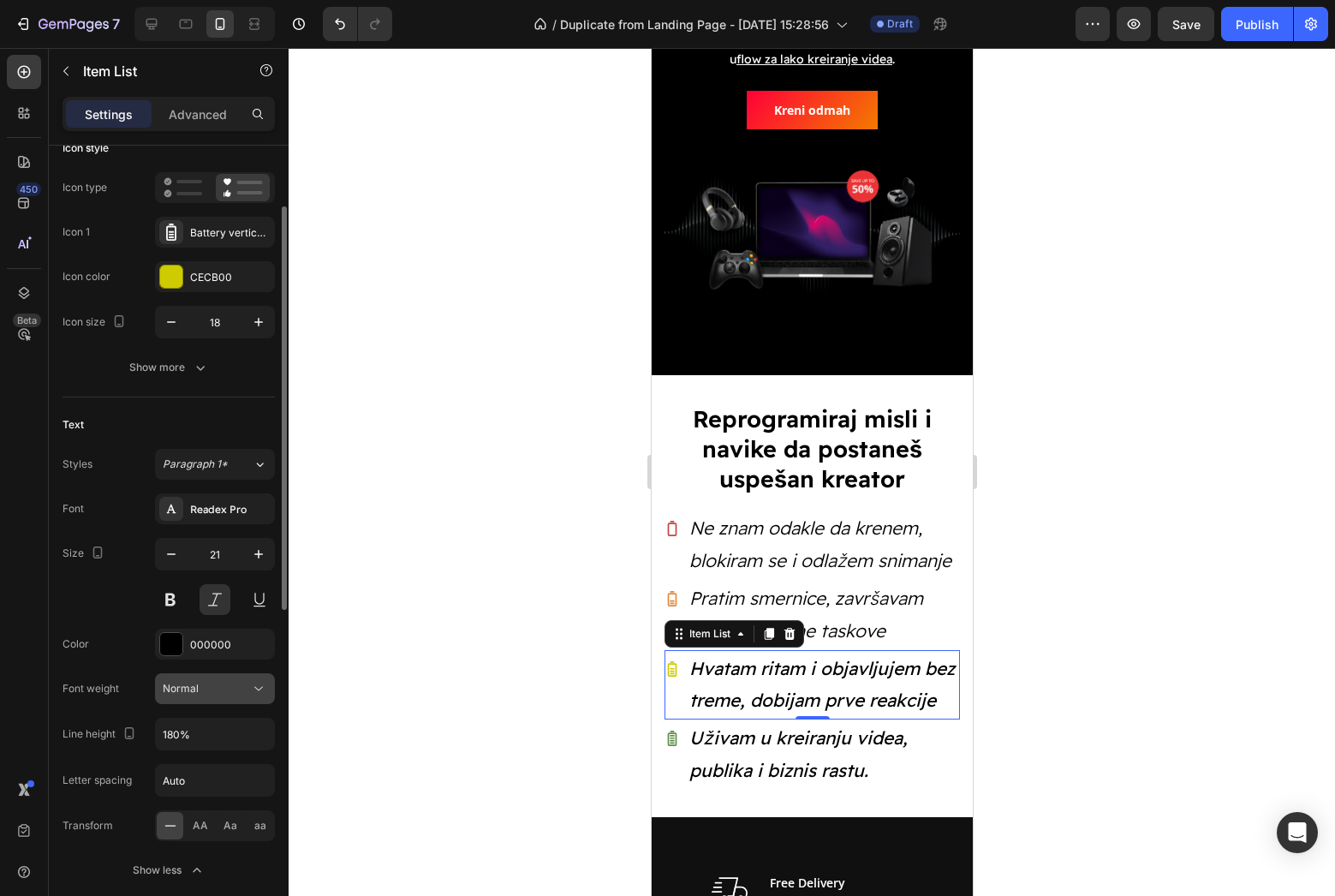
click at [198, 697] on button "Normal" at bounding box center [214, 688] width 120 height 31
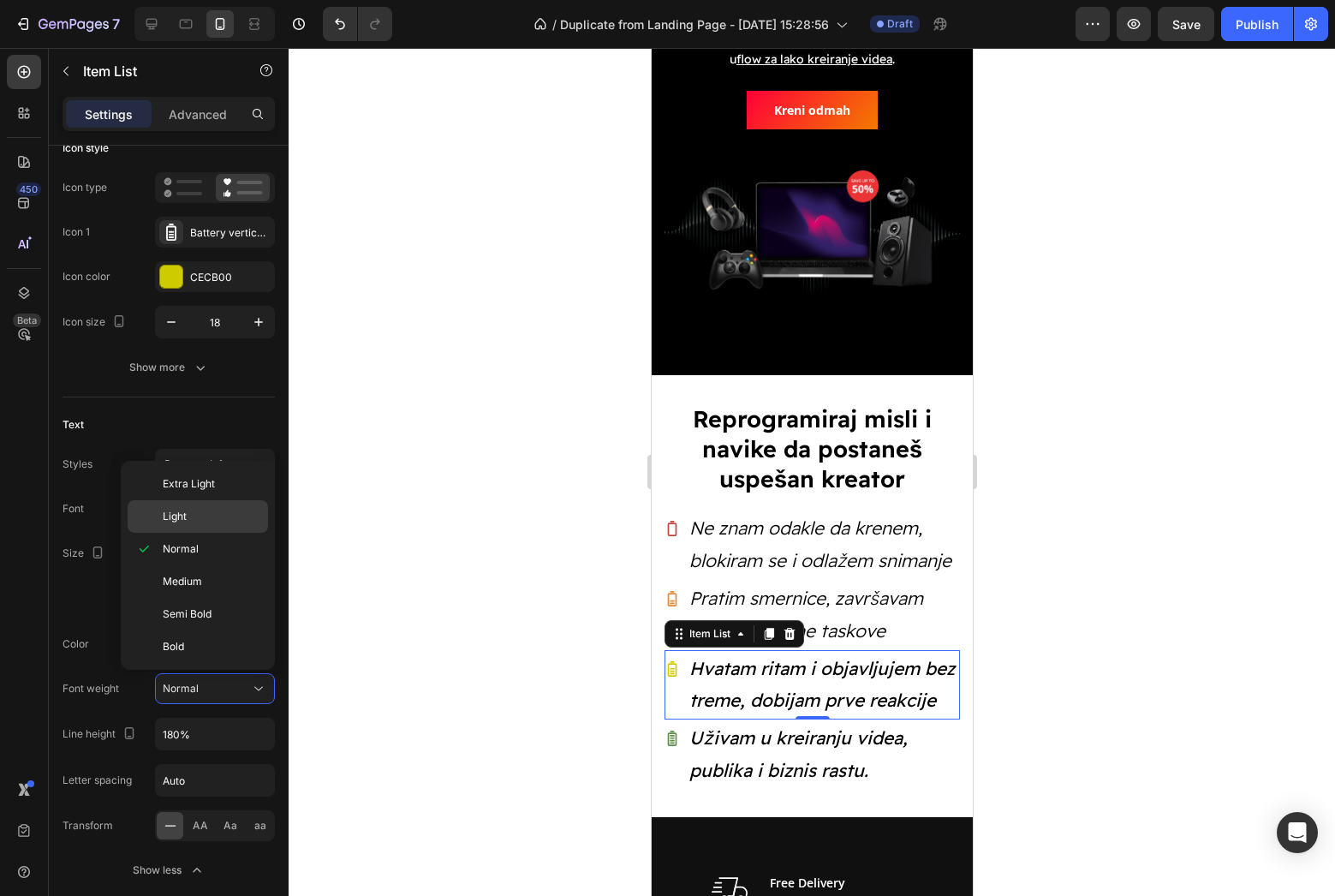
click at [199, 524] on div "Light" at bounding box center [198, 516] width 140 height 33
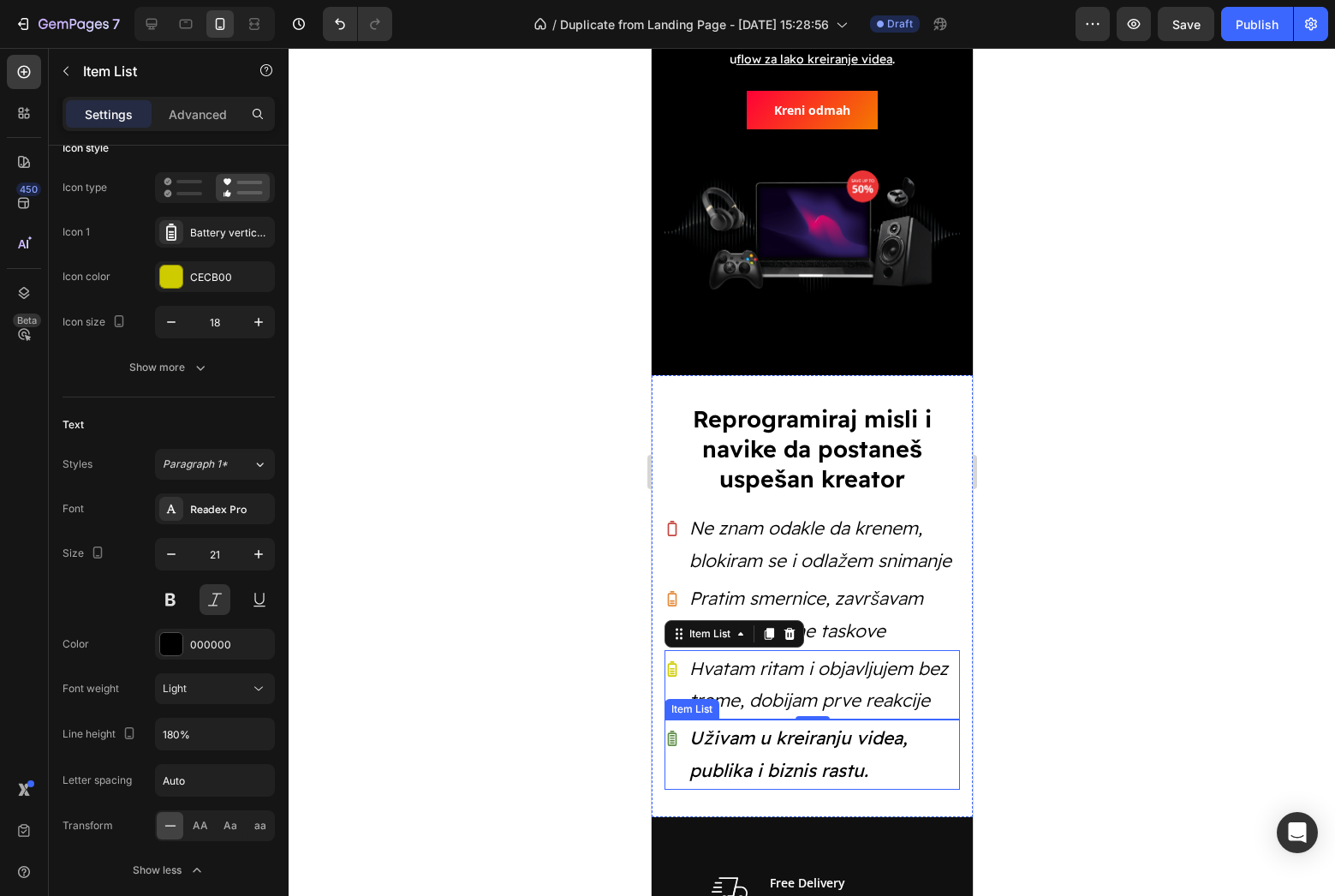
click at [702, 749] on p "Uživam u kreiranju videa, publika i biznis rastu." at bounding box center [823, 754] width 268 height 65
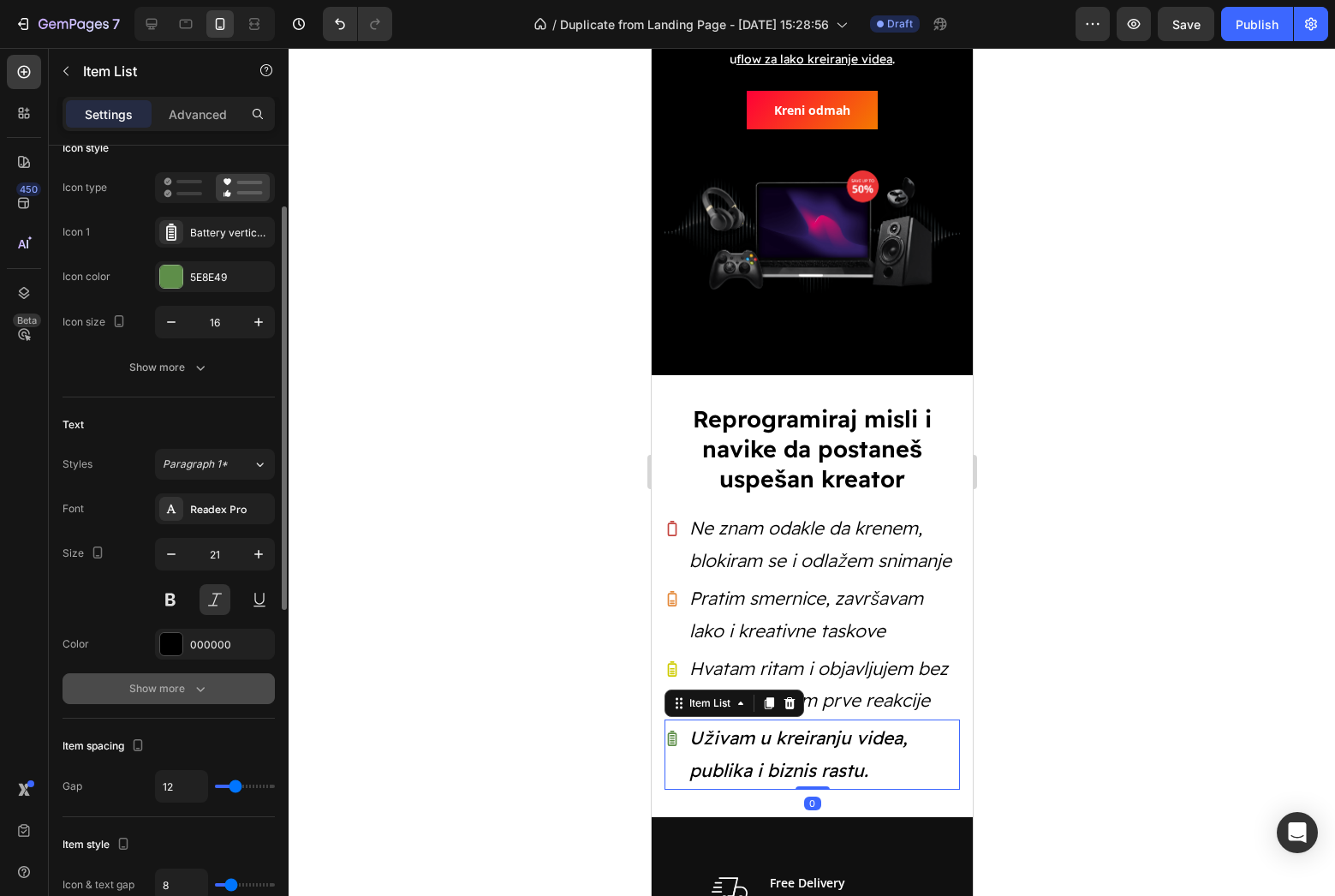
click at [164, 692] on div "Show more" at bounding box center [169, 688] width 80 height 17
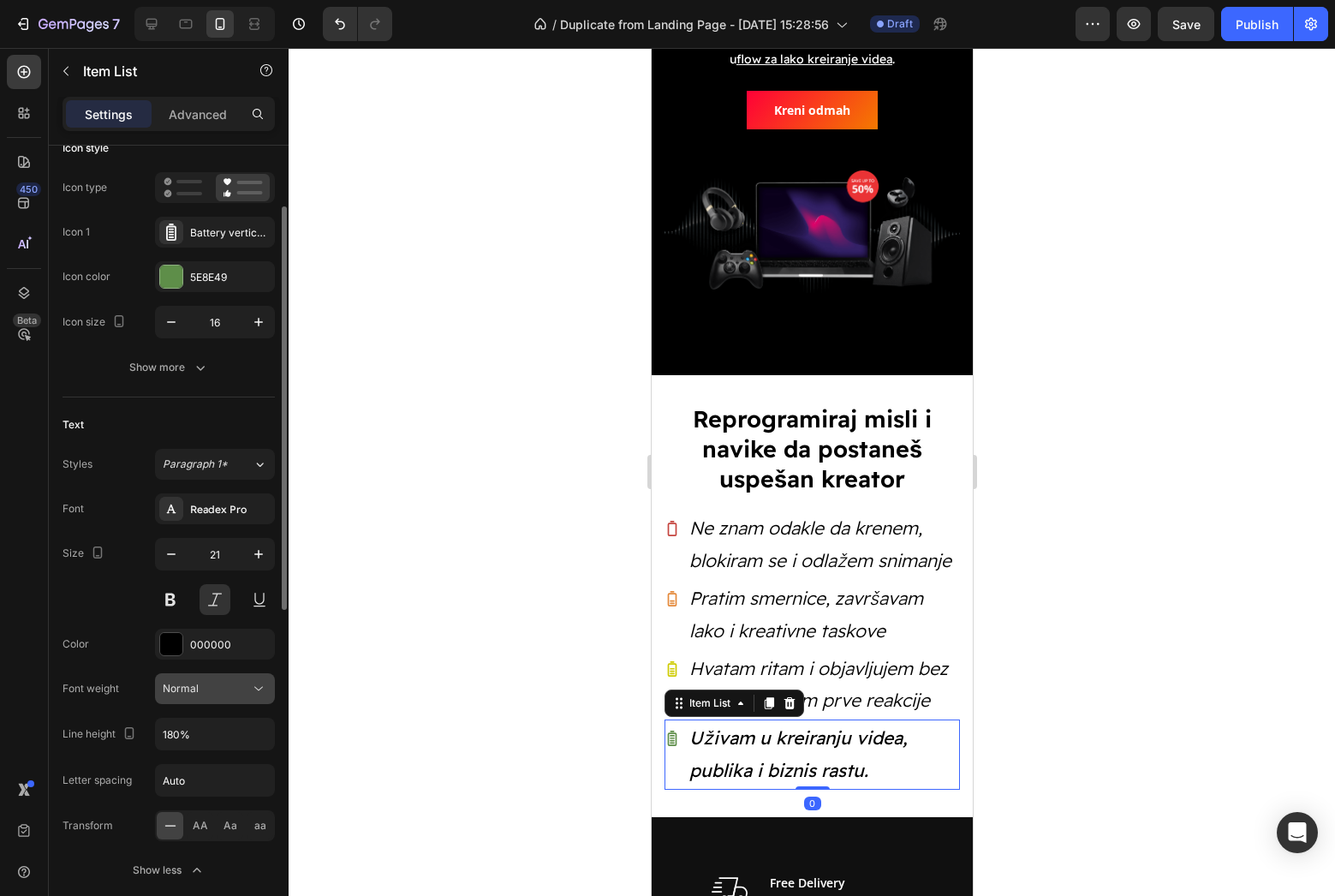
click at [184, 699] on button "Normal" at bounding box center [214, 688] width 120 height 31
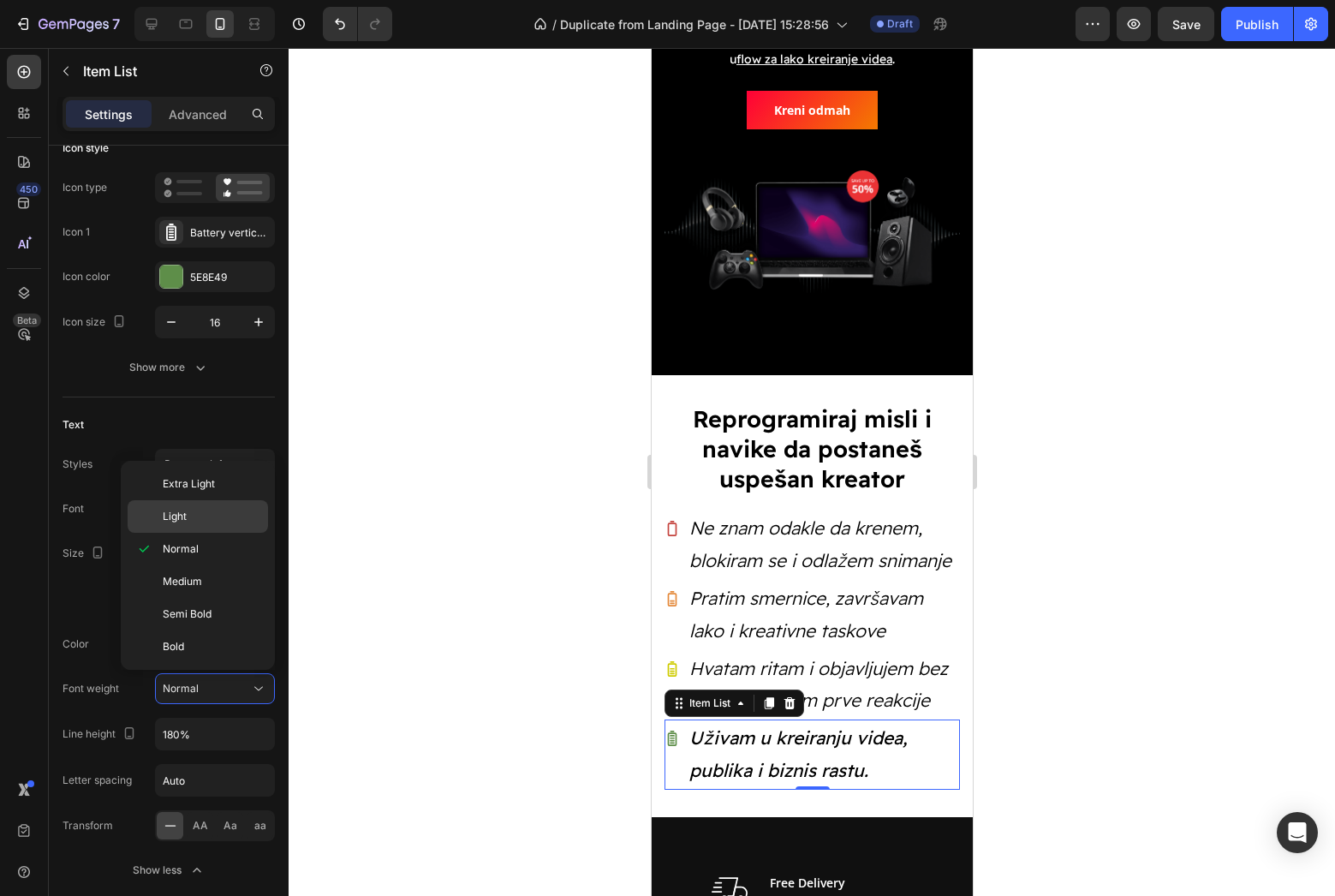
click at [178, 518] on span "Light" at bounding box center [174, 516] width 24 height 15
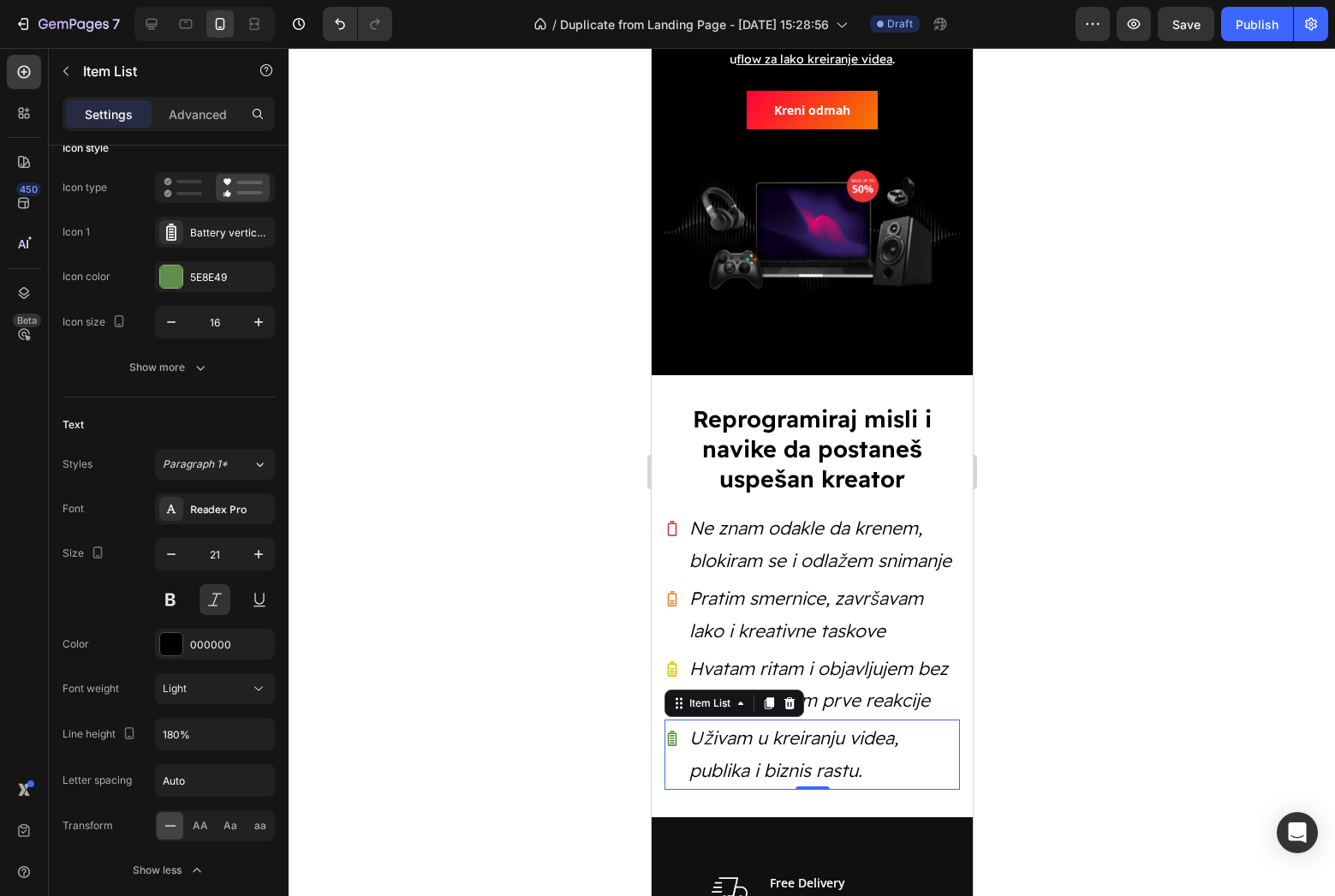
click at [414, 521] on div at bounding box center [811, 472] width 1046 height 848
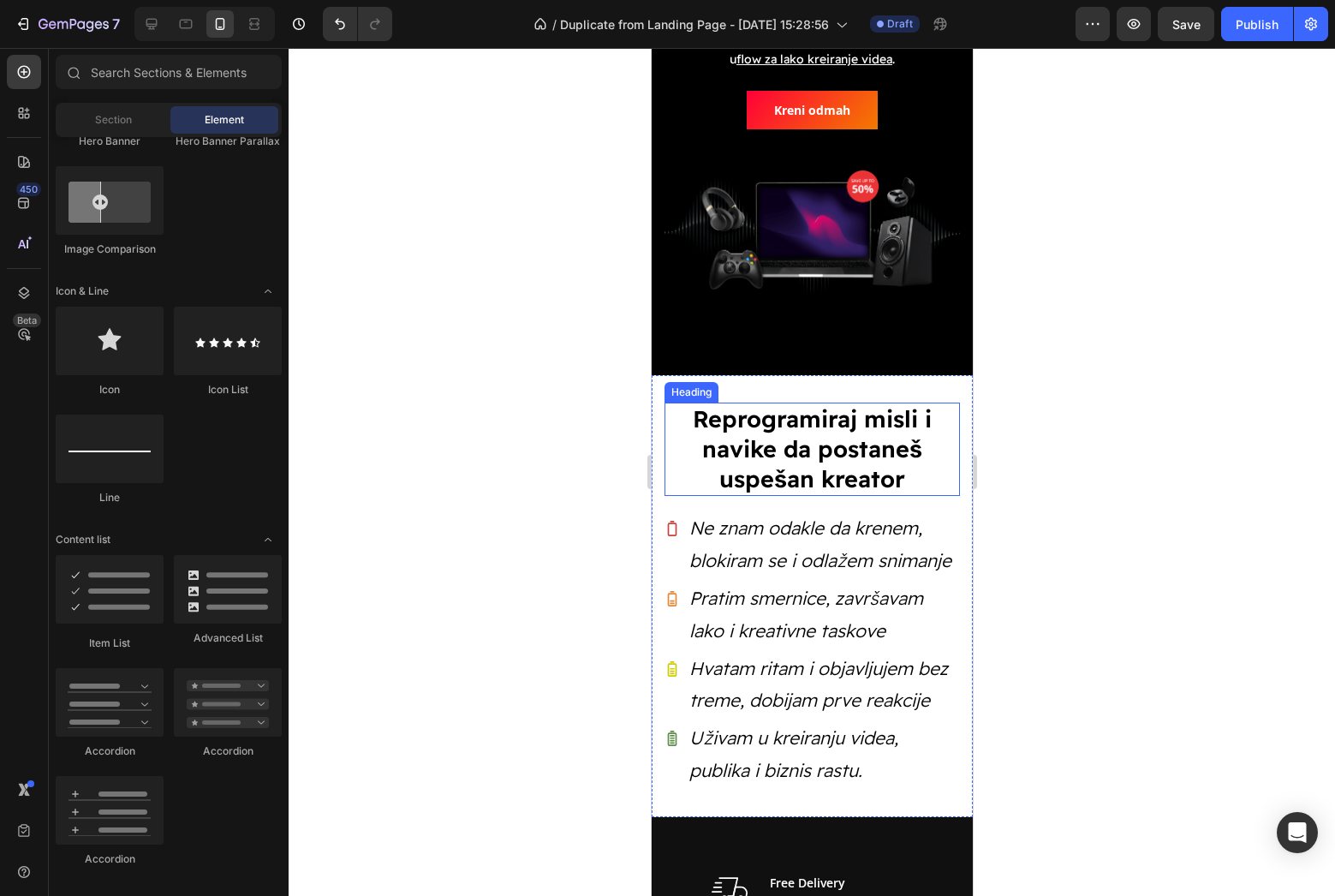
click at [859, 458] on p "Reprogramiraj misli i navike da postaneš uspešan kreator" at bounding box center [811, 449] width 292 height 90
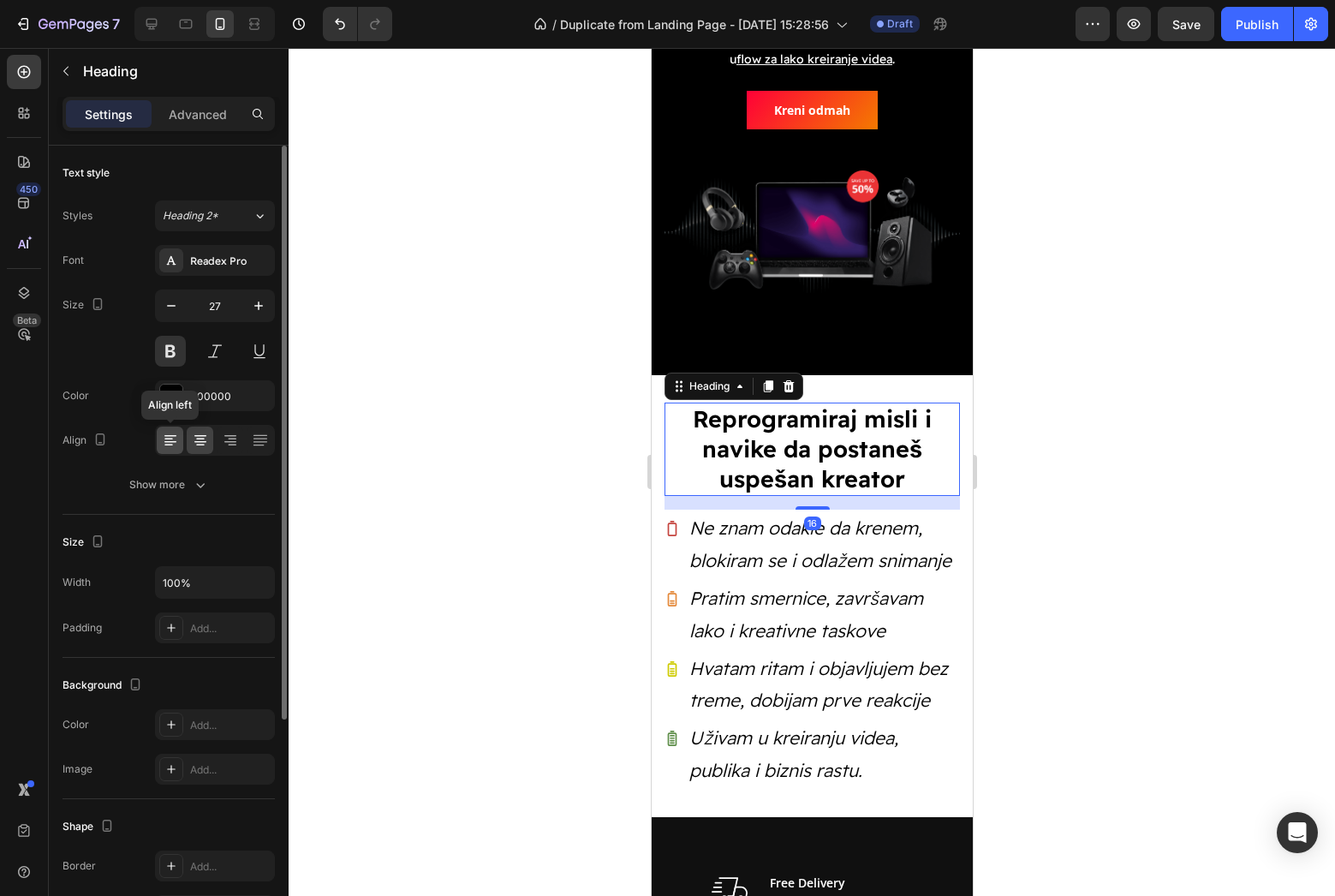
click at [169, 436] on icon at bounding box center [170, 440] width 17 height 17
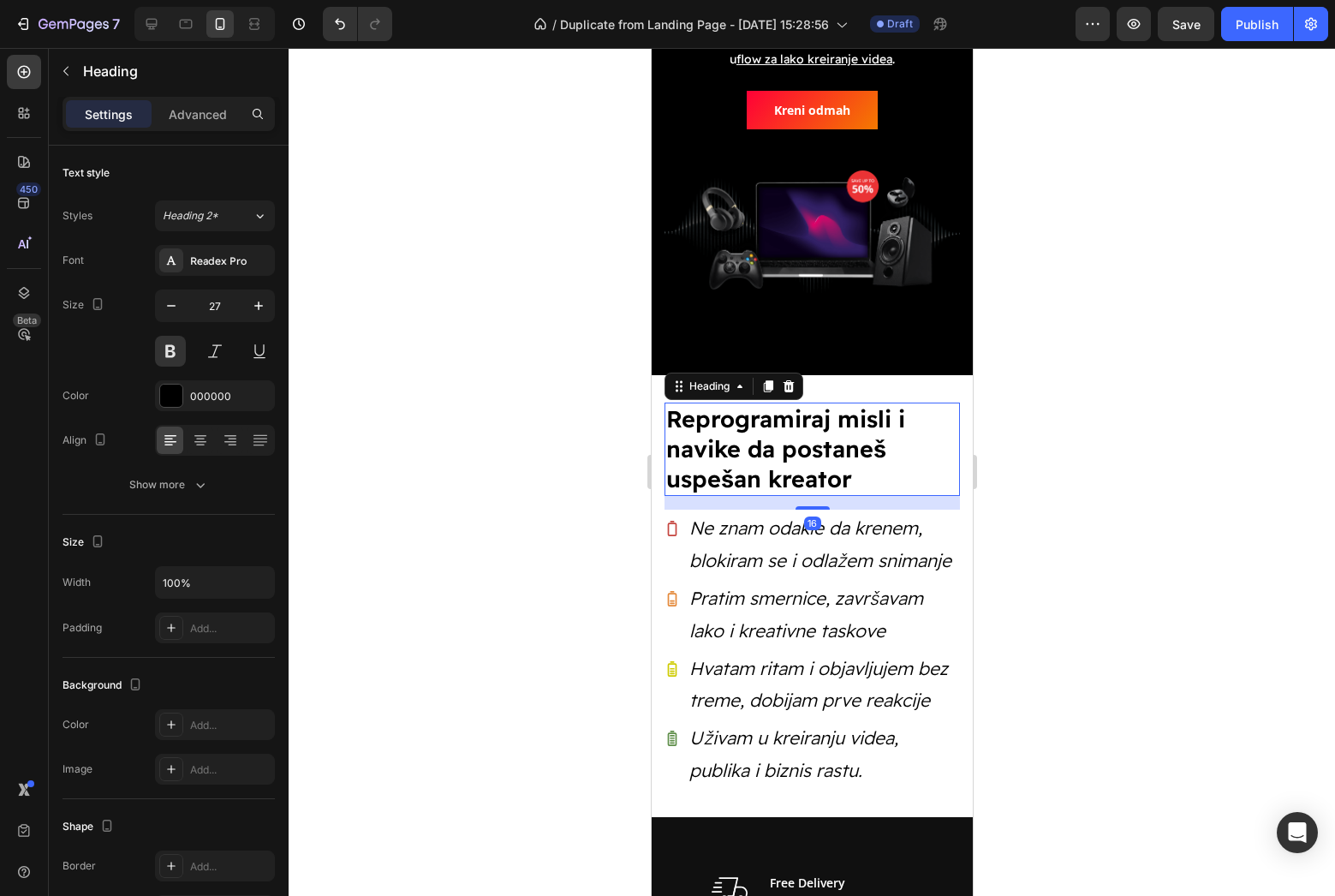
click at [393, 404] on div at bounding box center [811, 472] width 1046 height 848
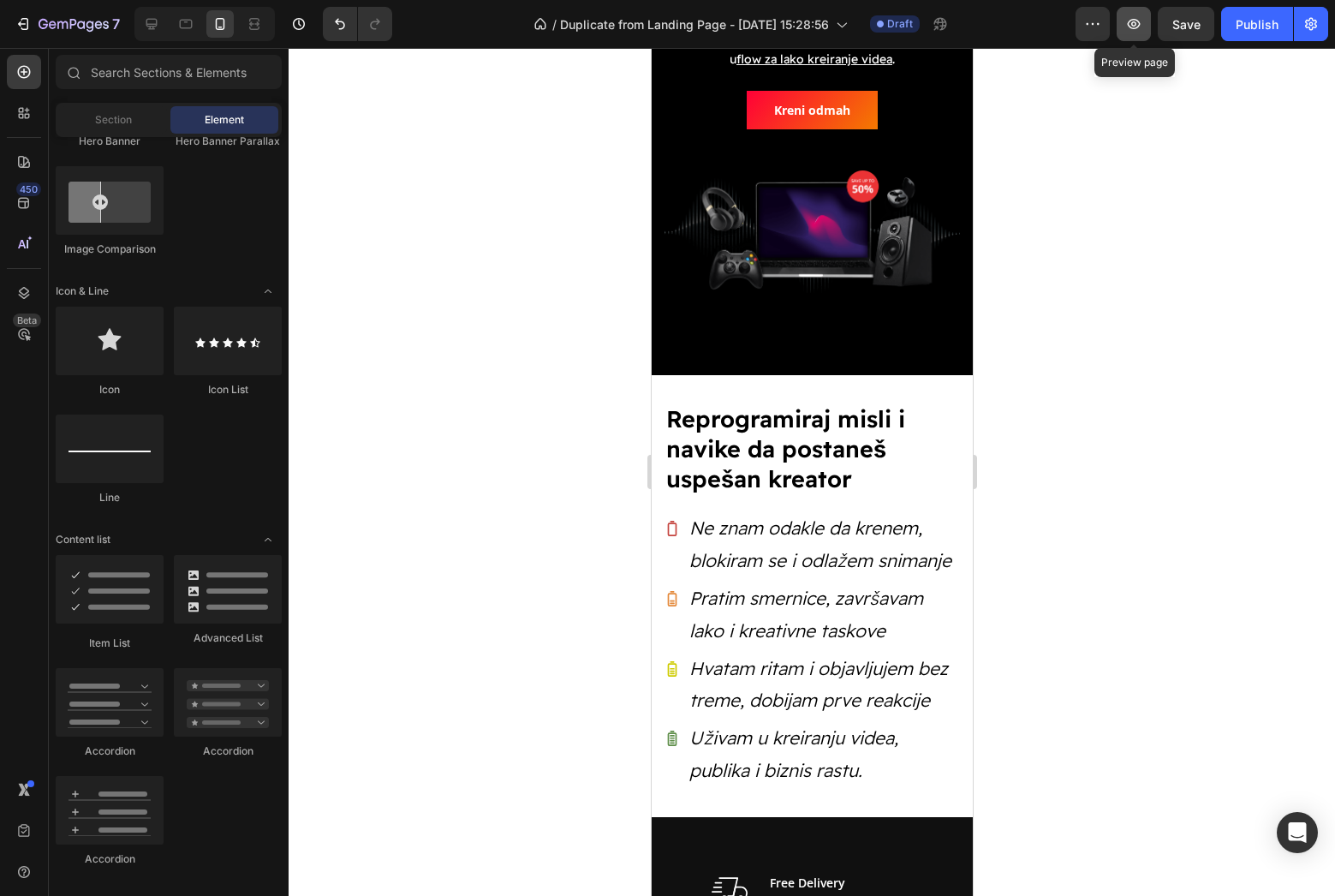
click at [1147, 35] on button "button" at bounding box center [1133, 24] width 35 height 35
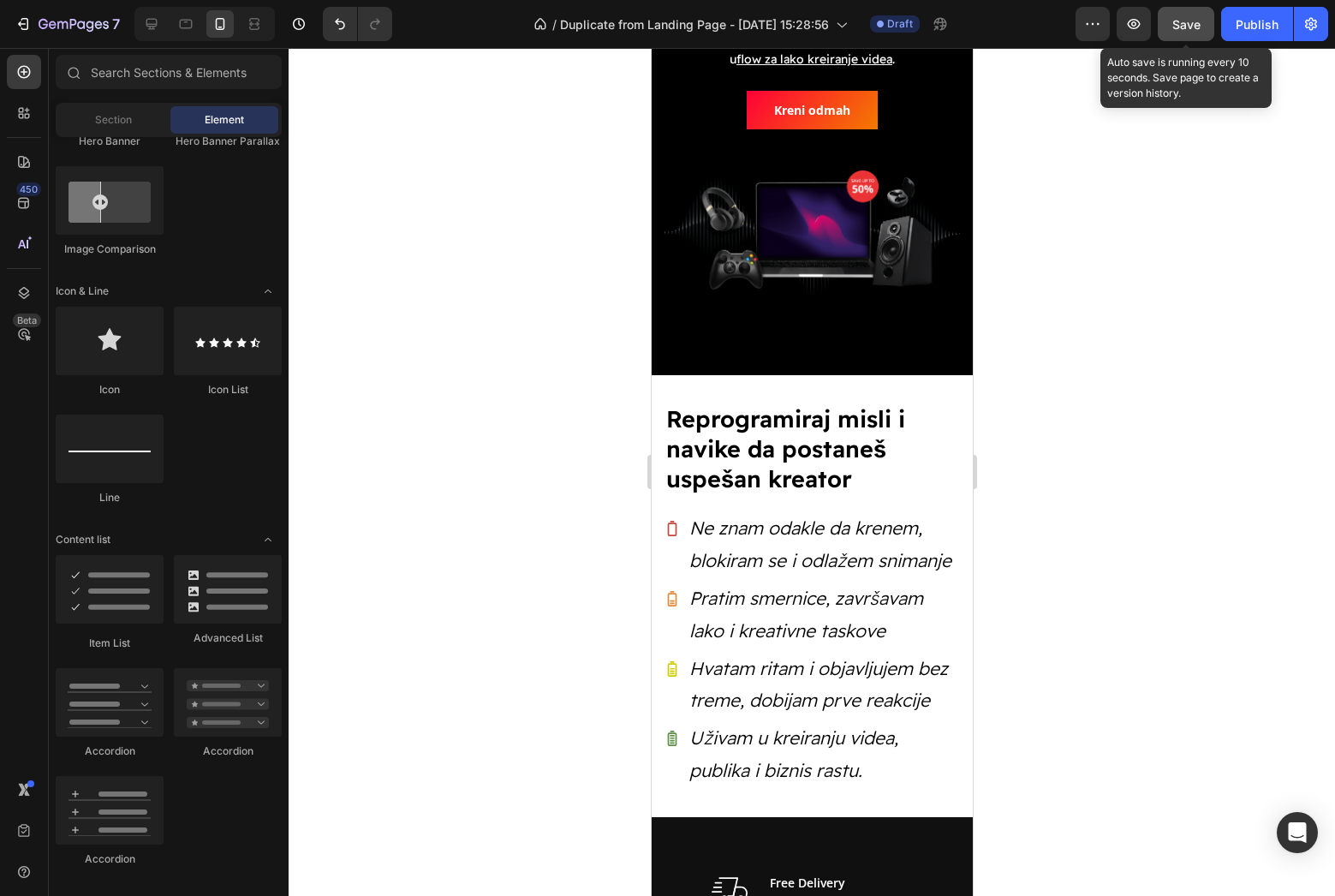
click at [1182, 36] on button "Save" at bounding box center [1186, 24] width 57 height 35
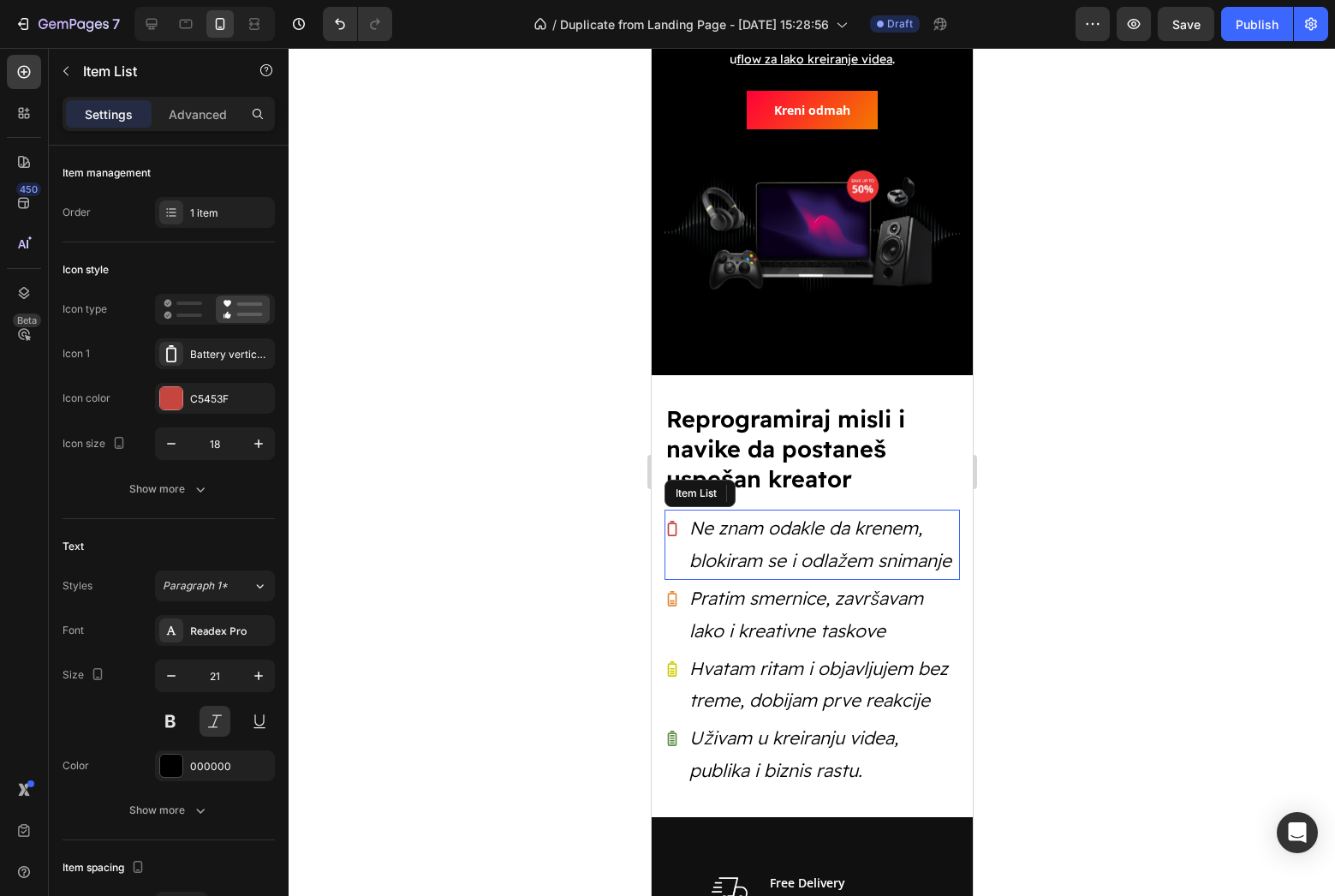
click at [771, 568] on p "Ne znam odakle da krenem, blokiram se i odlažem snimanje" at bounding box center [823, 544] width 268 height 65
drag, startPoint x: 783, startPoint y: 564, endPoint x: 693, endPoint y: 563, distance: 90.0
click at [693, 563] on p "Ne znam odakle da krenem, blokiram se i odlažem snimanje" at bounding box center [823, 544] width 268 height 65
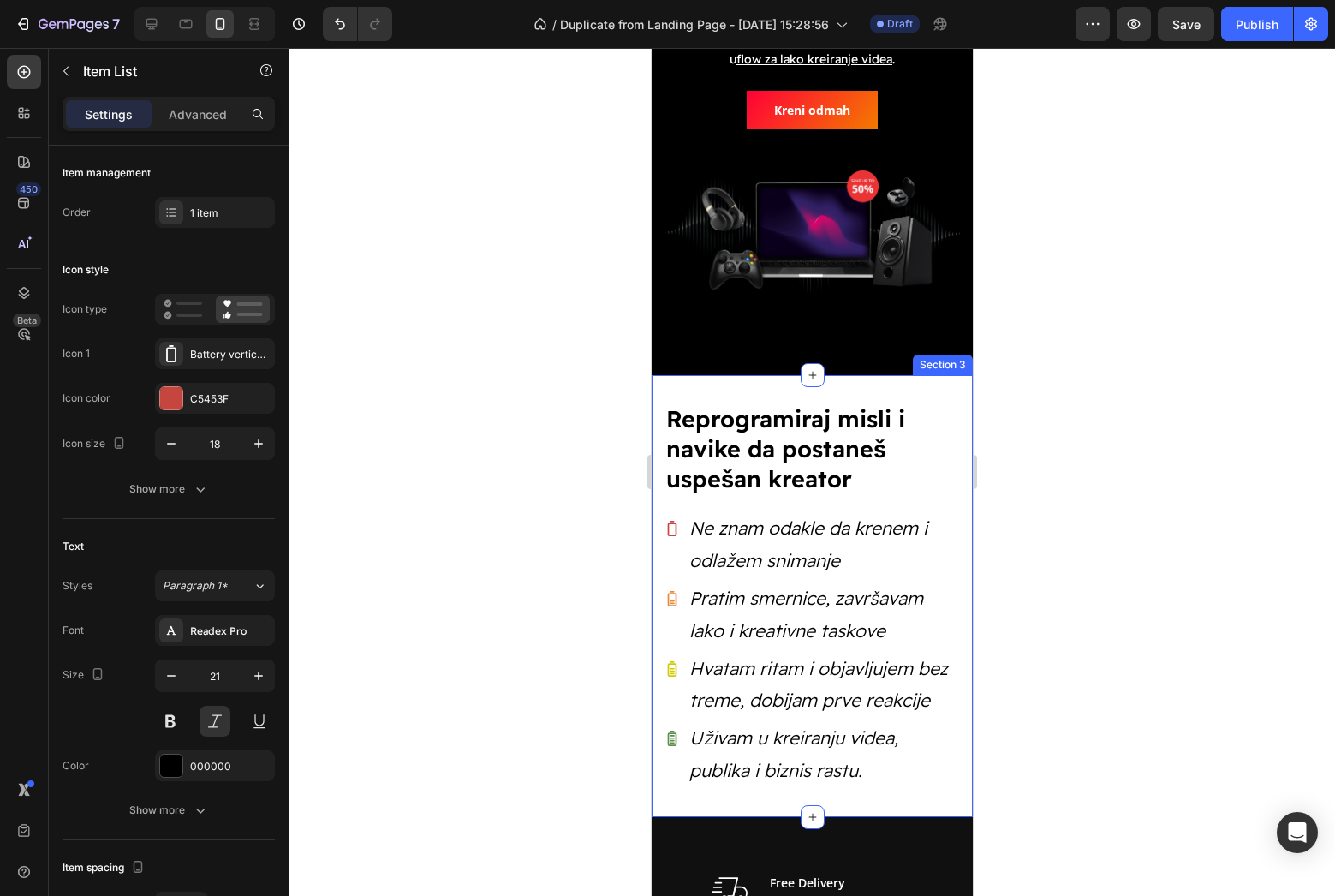
click at [1072, 571] on div at bounding box center [811, 472] width 1046 height 848
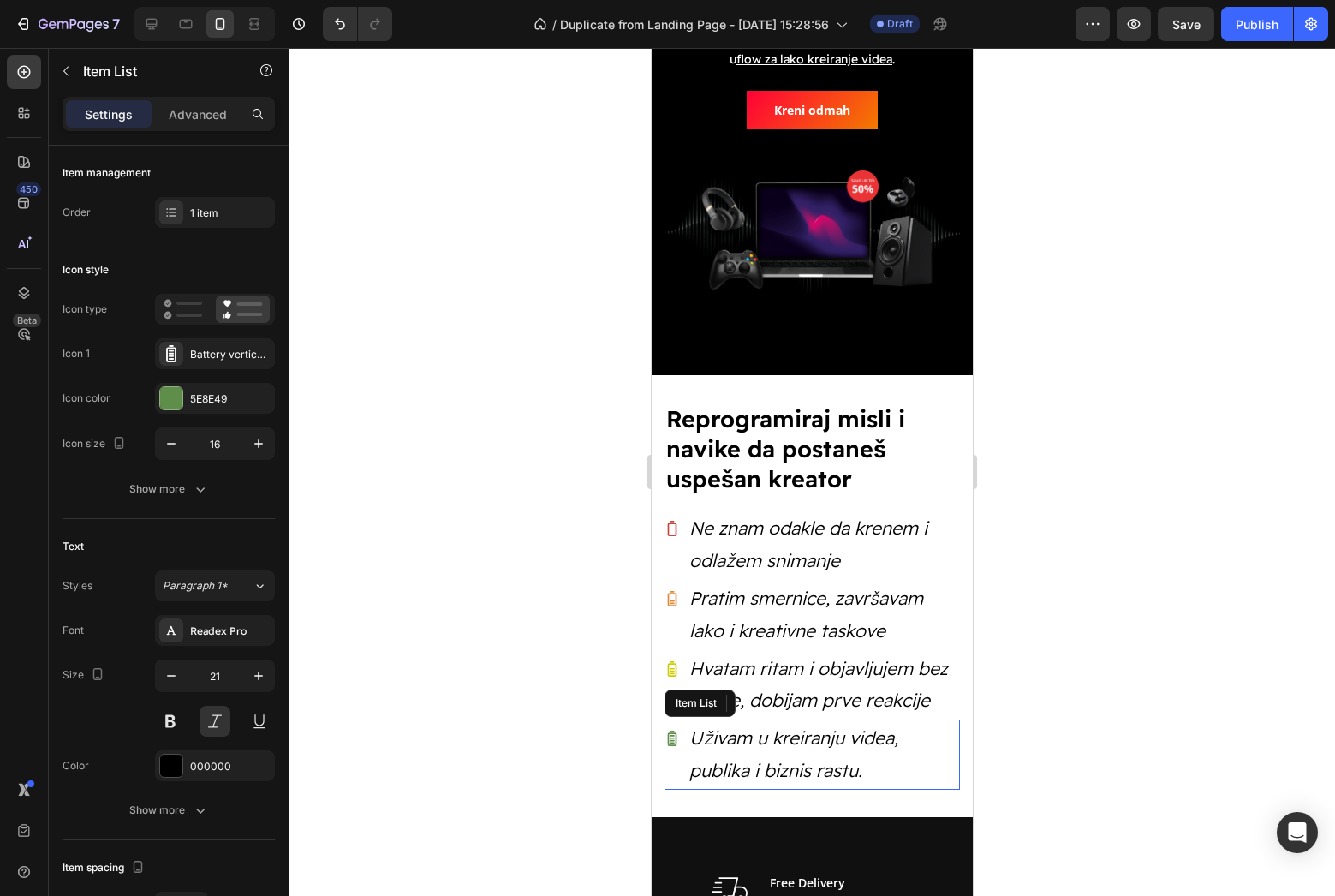
click at [818, 764] on p "Uživam u kreiranju videa, publika i biznis rastu." at bounding box center [823, 754] width 268 height 65
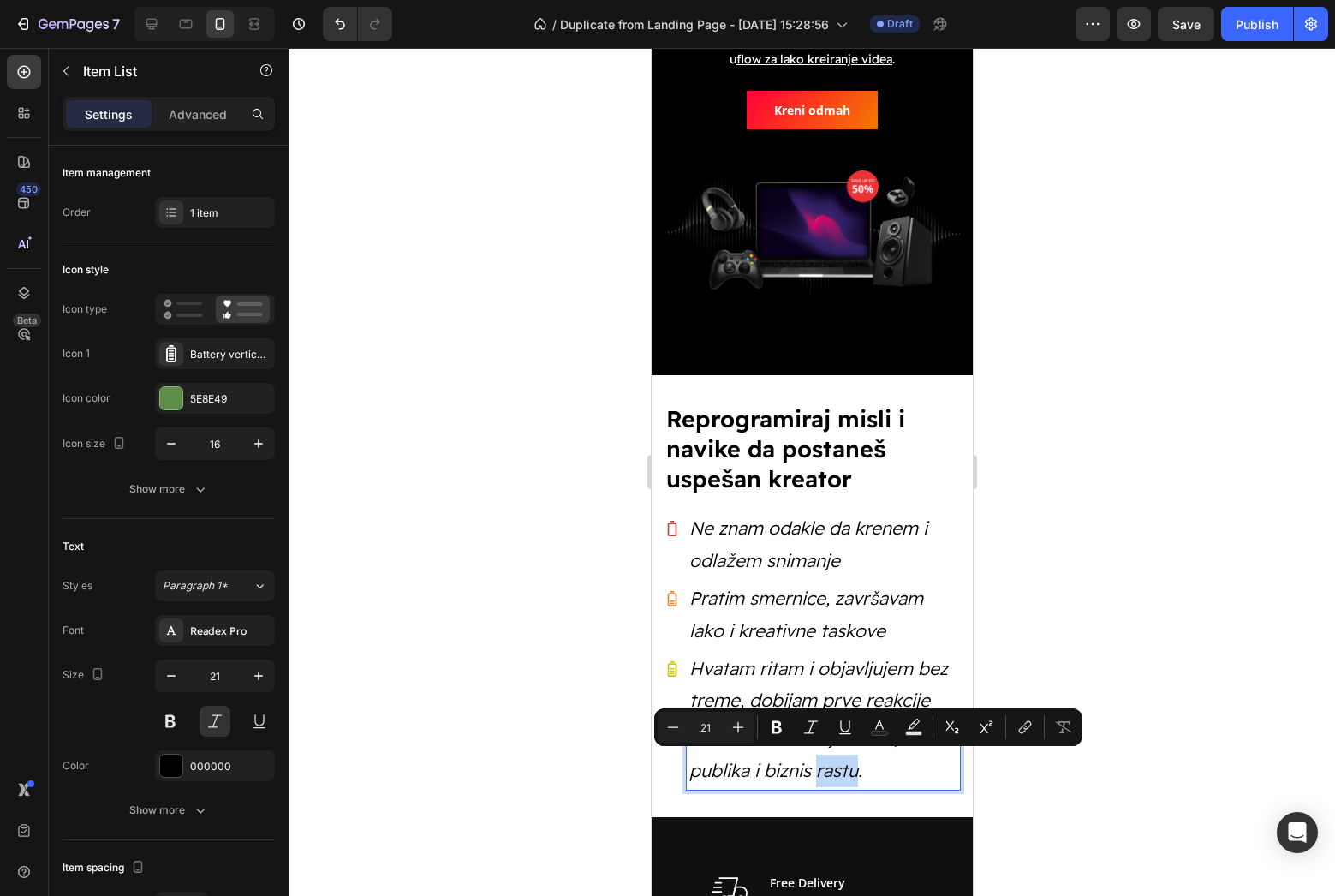
drag, startPoint x: 818, startPoint y: 764, endPoint x: 859, endPoint y: 768, distance: 41.2
click at [1229, 724] on div at bounding box center [811, 472] width 1046 height 848
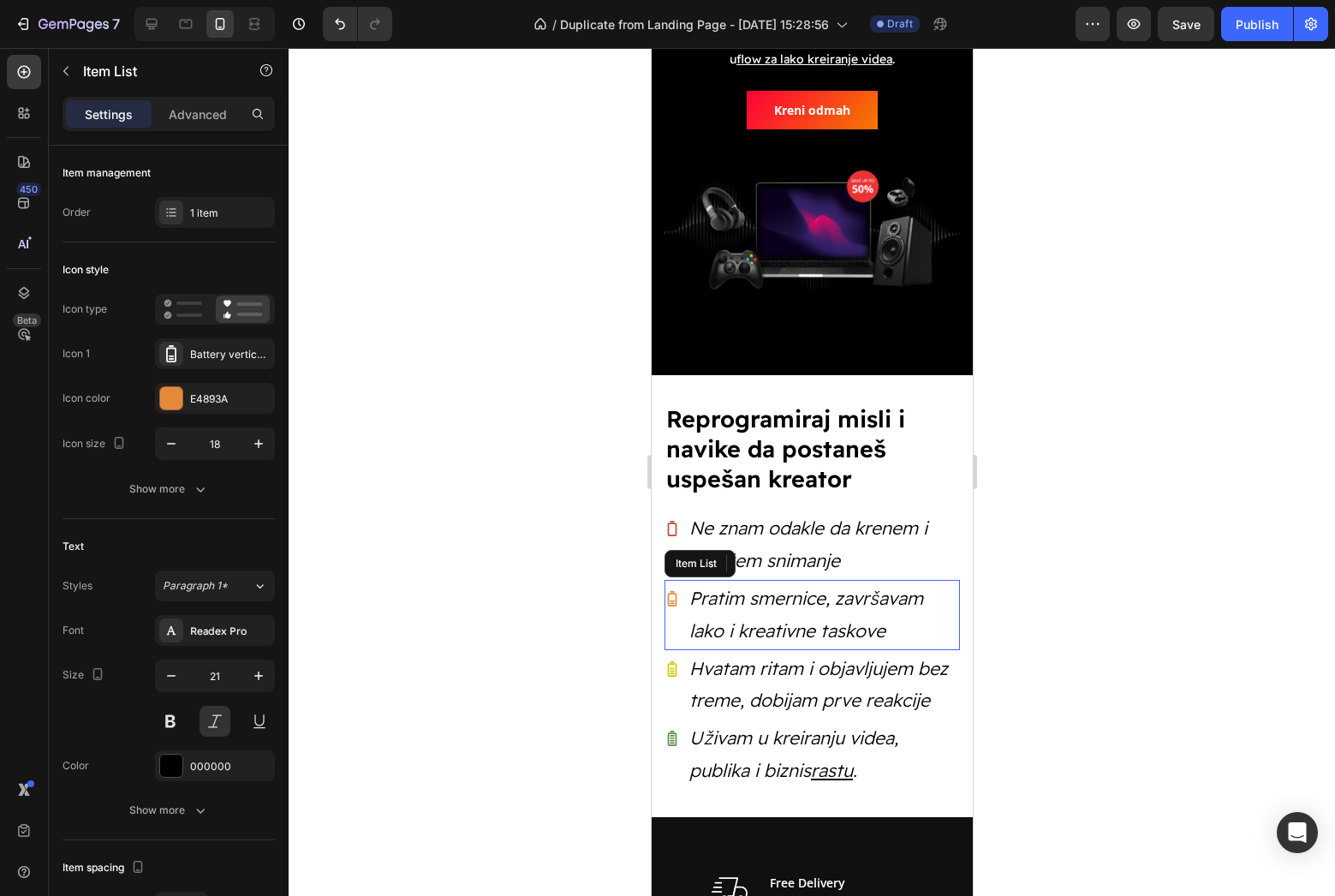
click at [691, 628] on p "Pratim smernice, završavam lako i kreativne taskove" at bounding box center [823, 614] width 268 height 65
click at [1167, 572] on div at bounding box center [811, 472] width 1046 height 848
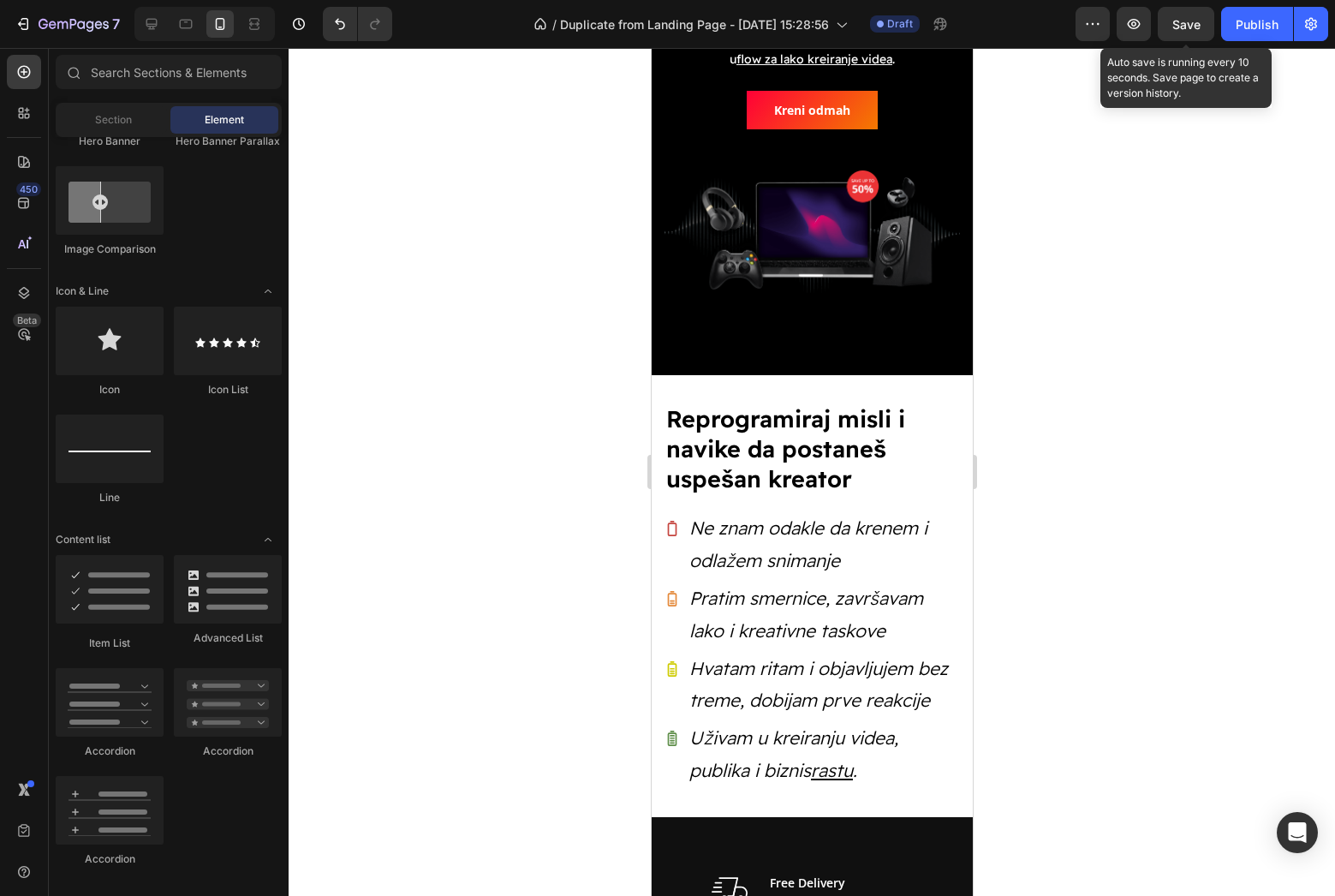
click at [1198, 28] on span "Save" at bounding box center [1187, 24] width 28 height 14
click at [1184, 21] on span "Save" at bounding box center [1187, 24] width 28 height 14
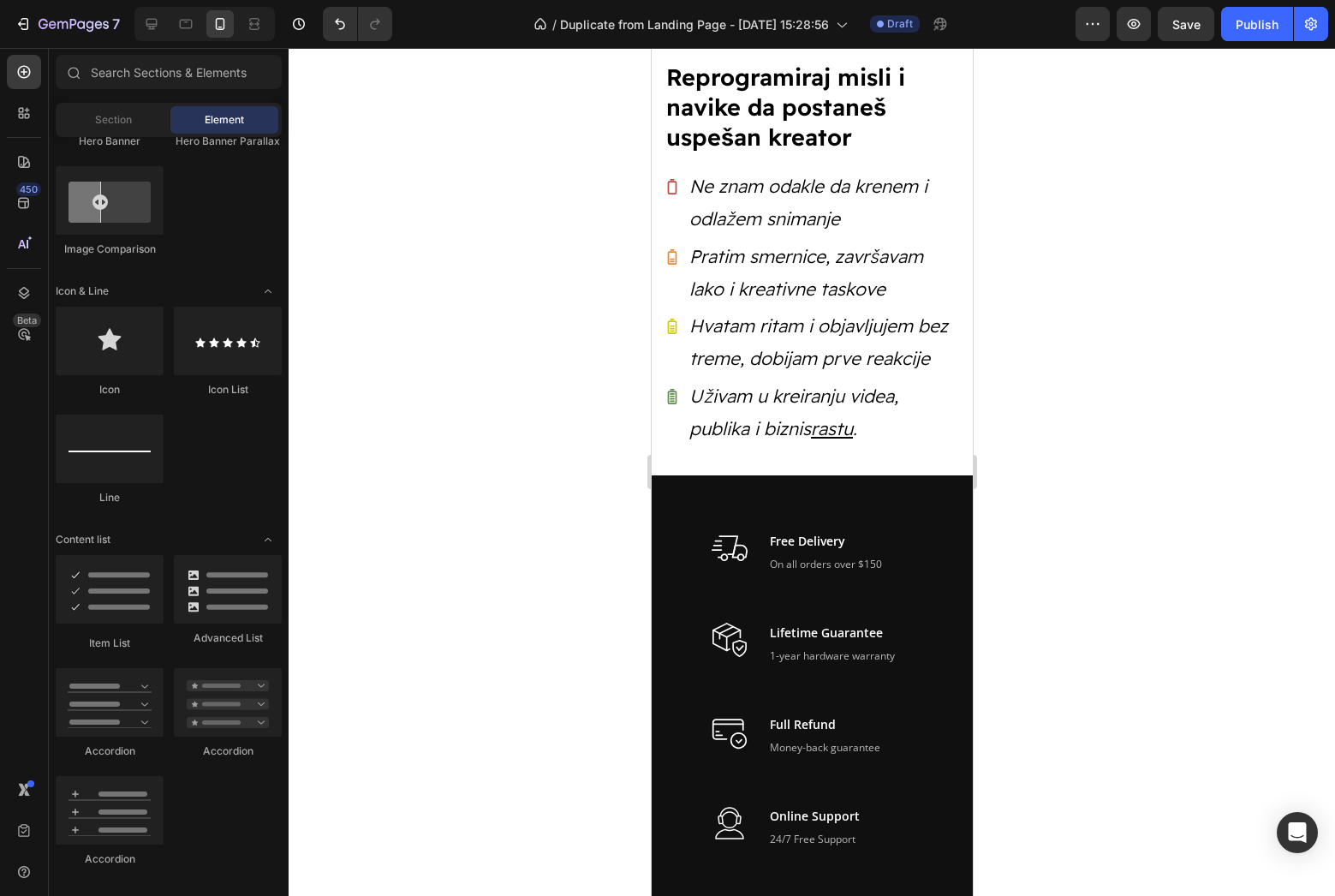
scroll to position [820, 0]
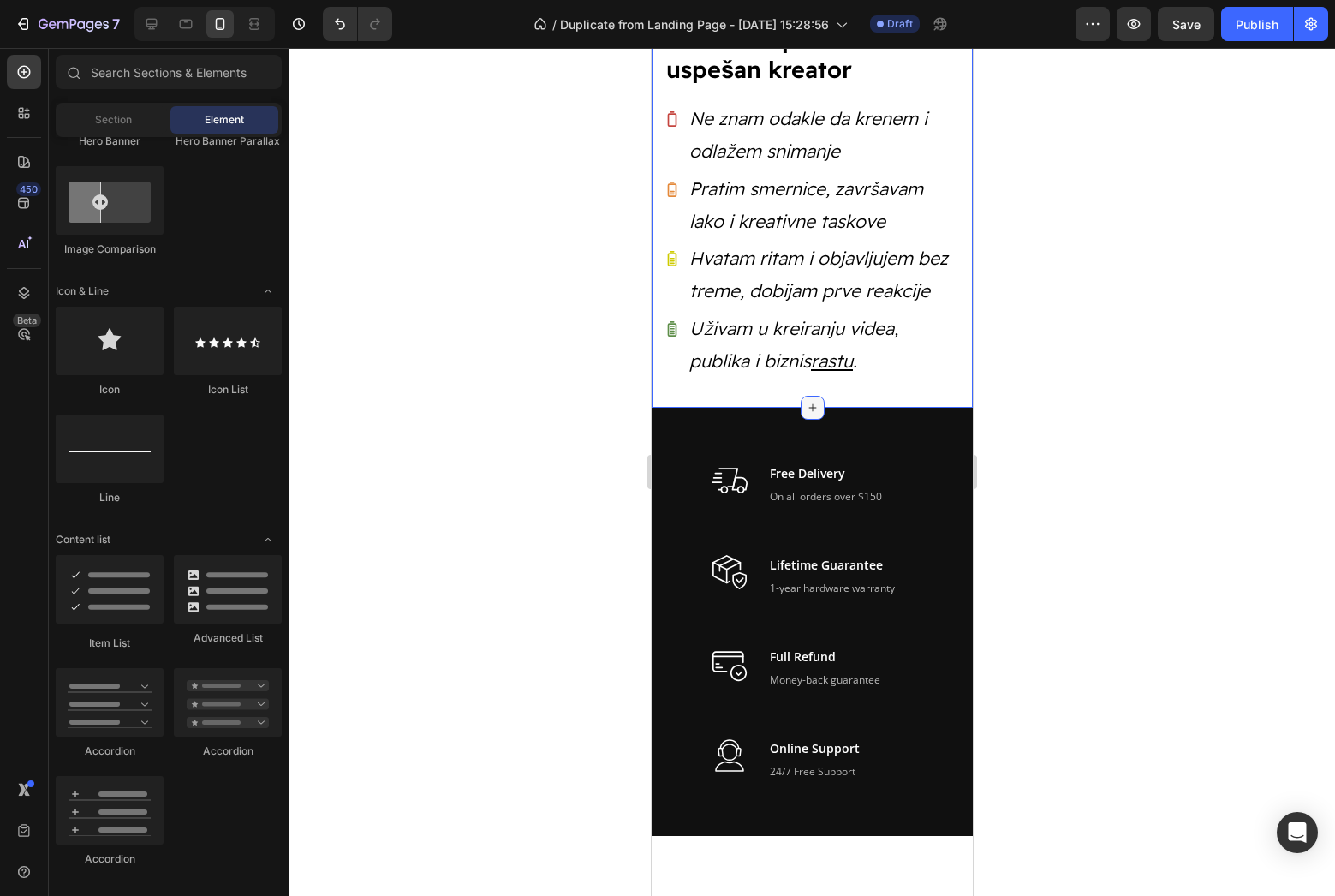
click at [809, 401] on icon at bounding box center [811, 407] width 13 height 13
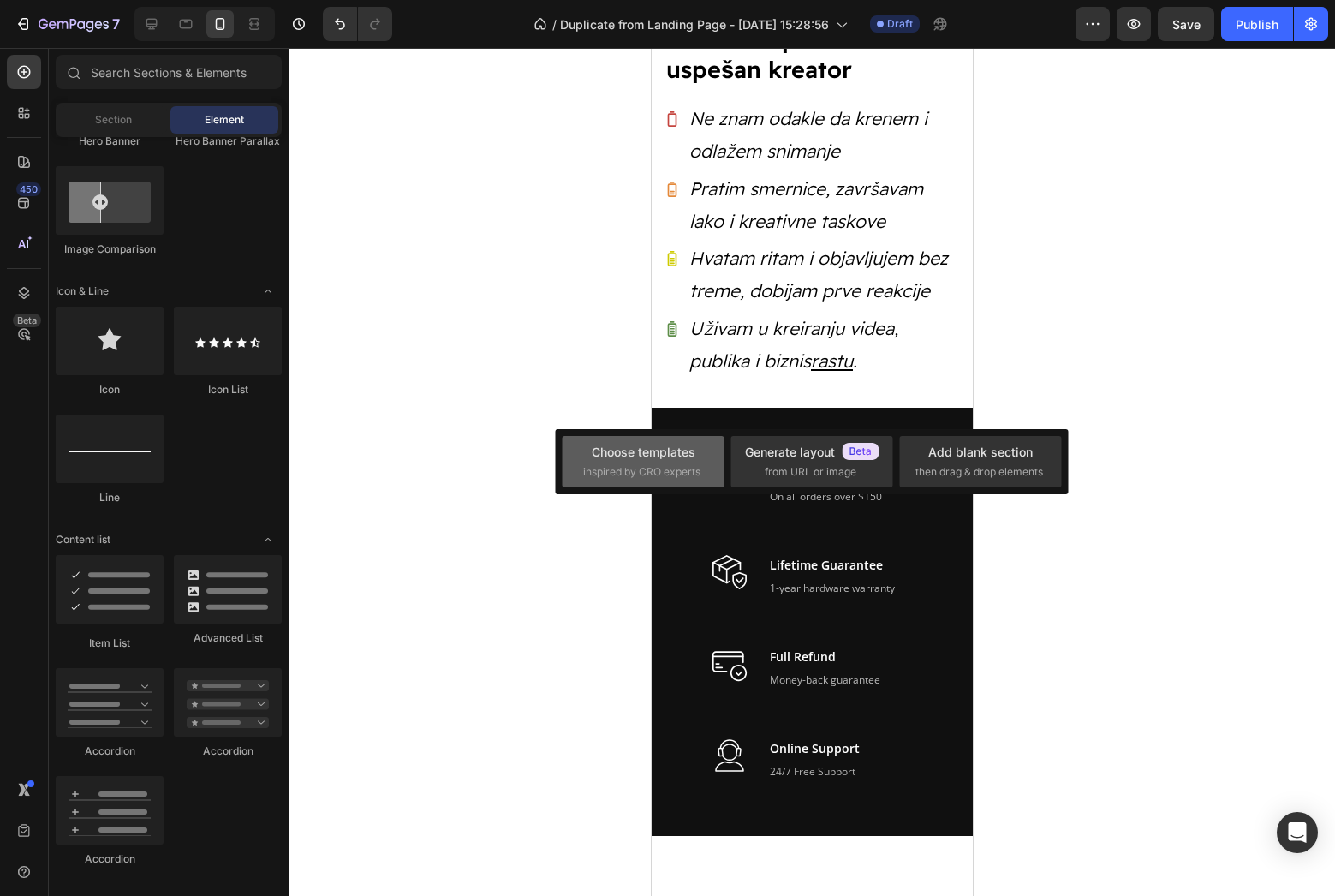
click at [666, 471] on span "inspired by CRO experts" at bounding box center [642, 471] width 117 height 15
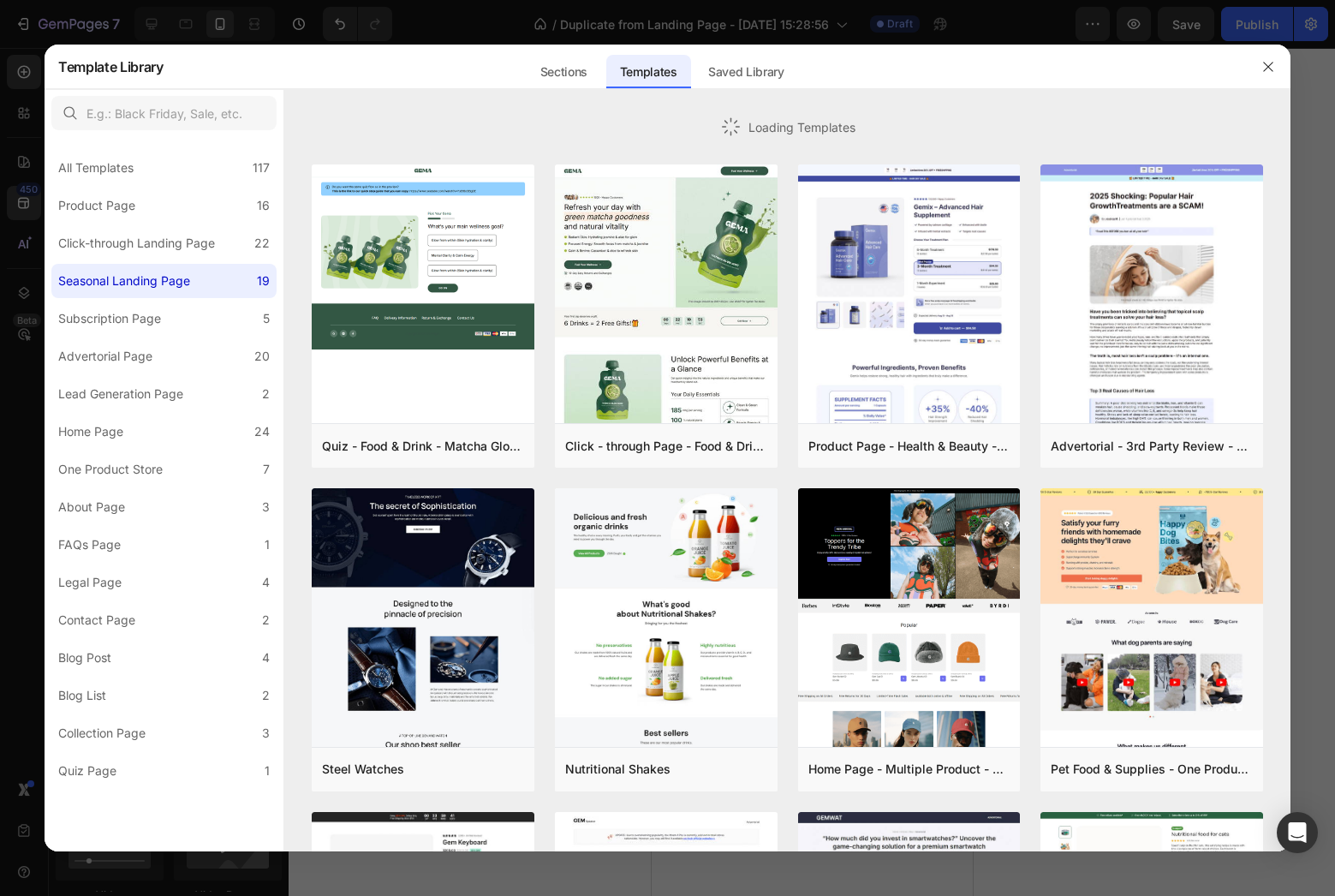
scroll to position [970, 0]
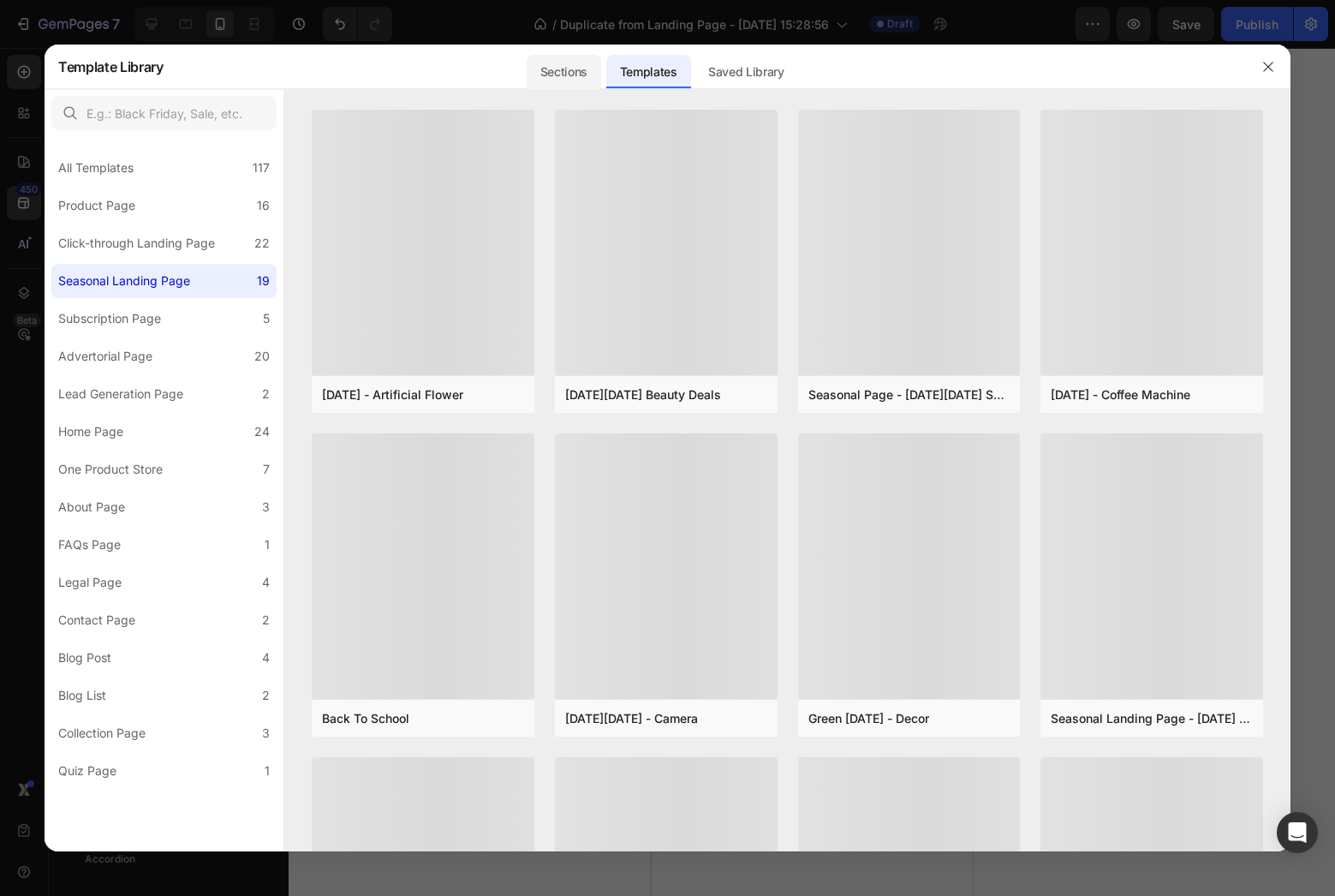
click at [577, 82] on div "Sections" at bounding box center [564, 72] width 75 height 35
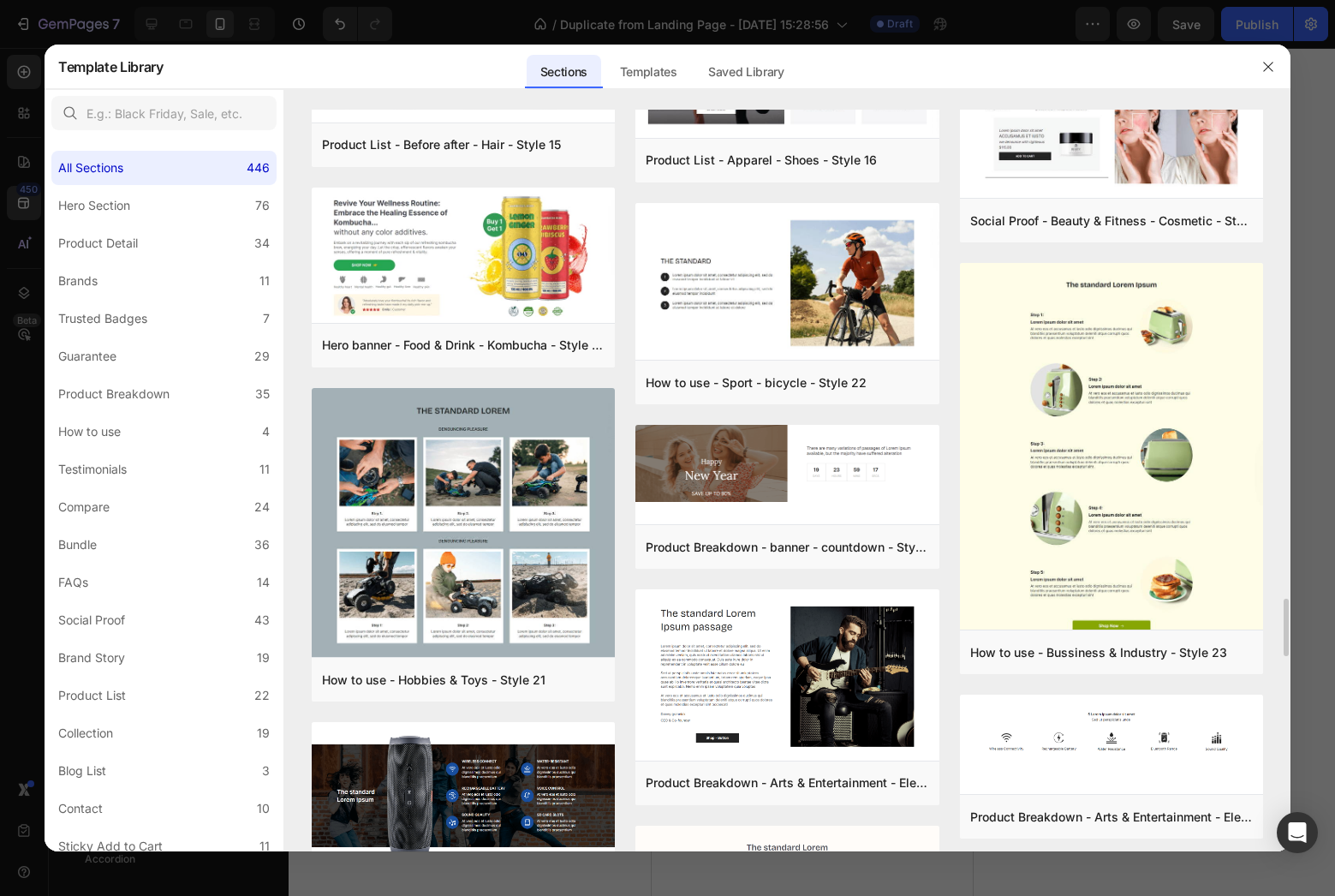
scroll to position [7573, 0]
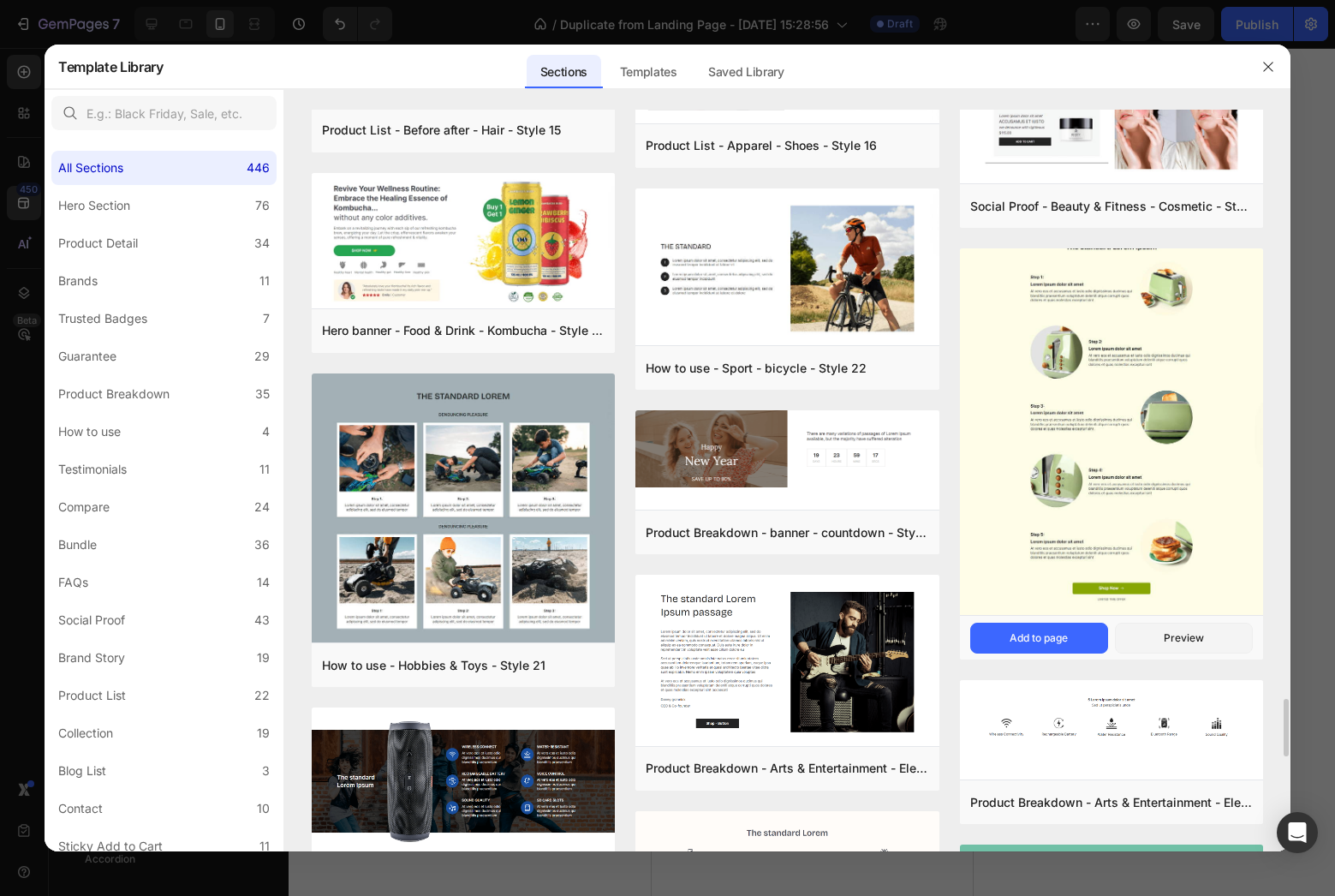
click at [1077, 299] on img at bounding box center [1111, 421] width 303 height 393
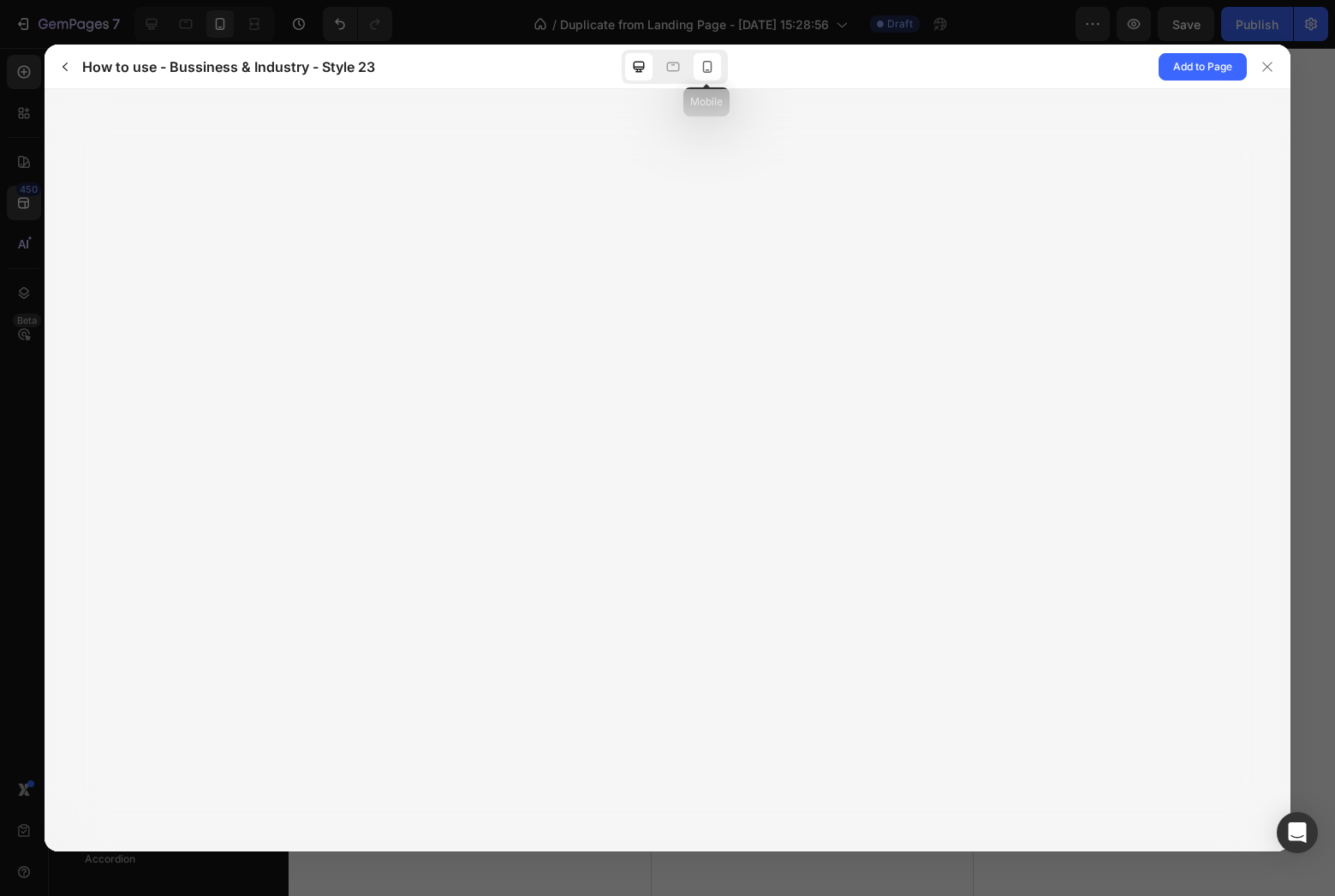
click at [710, 71] on icon at bounding box center [707, 66] width 10 height 12
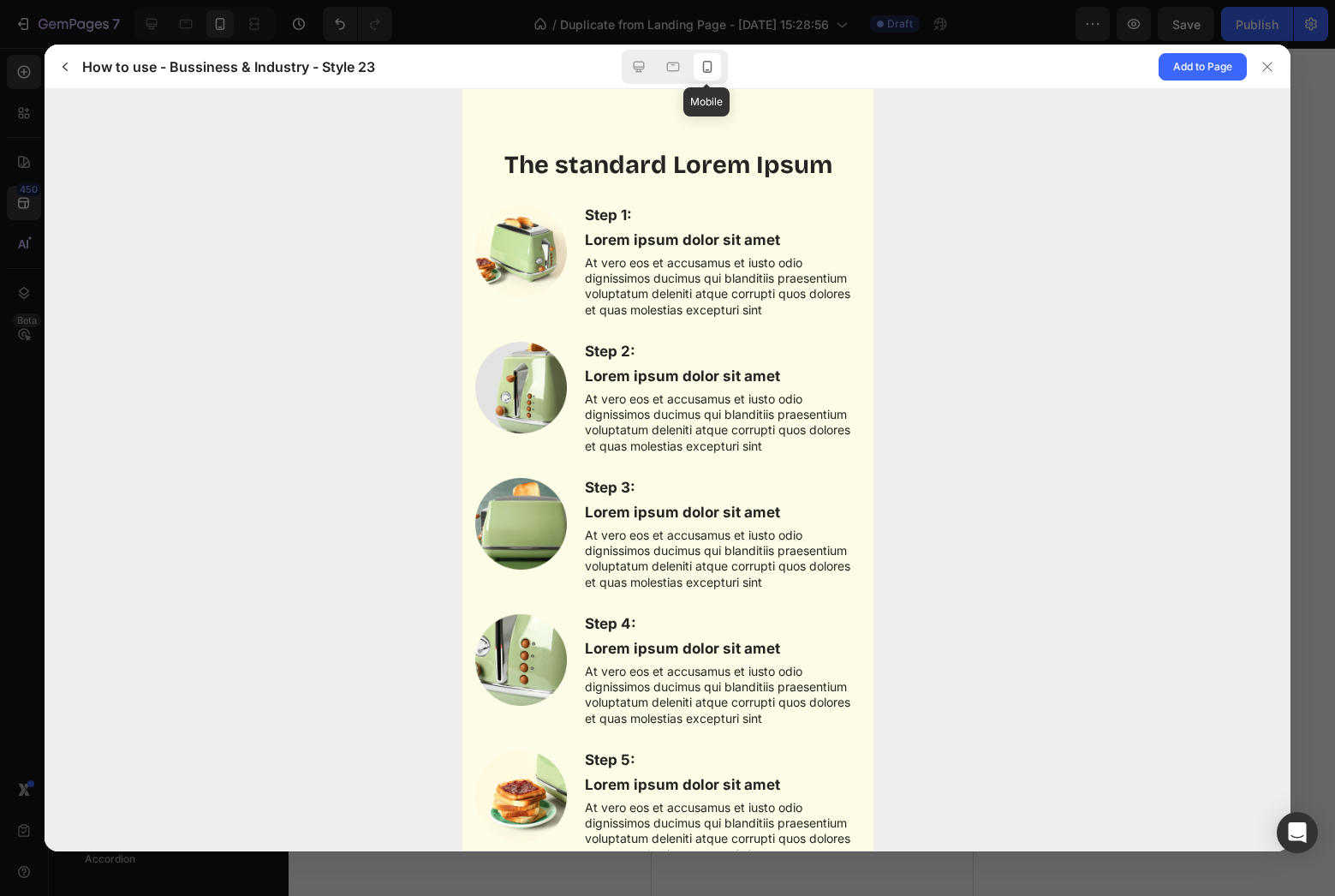
scroll to position [0, 0]
click at [1199, 76] on span "Add to Page" at bounding box center [1203, 67] width 59 height 20
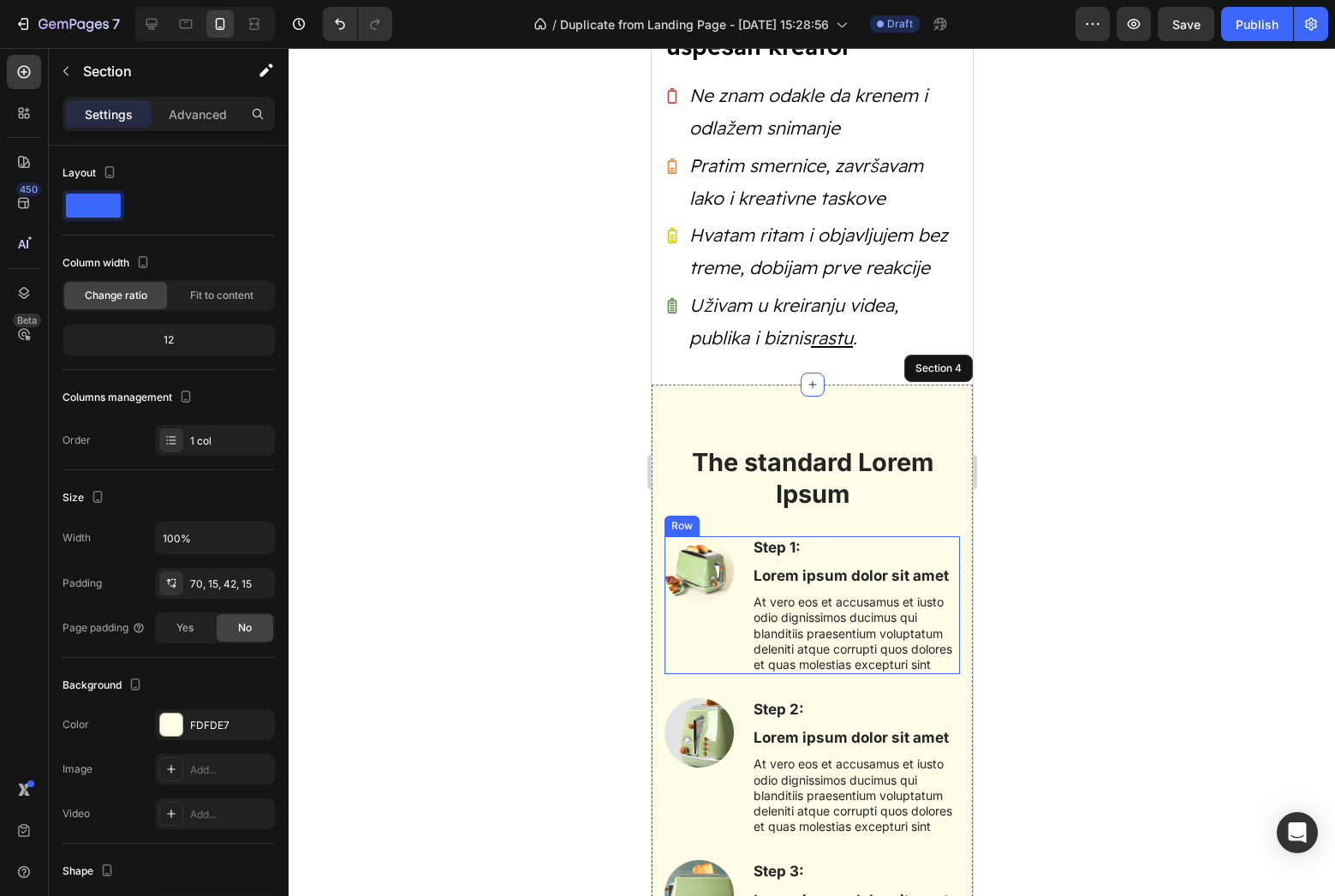
scroll to position [818, 0]
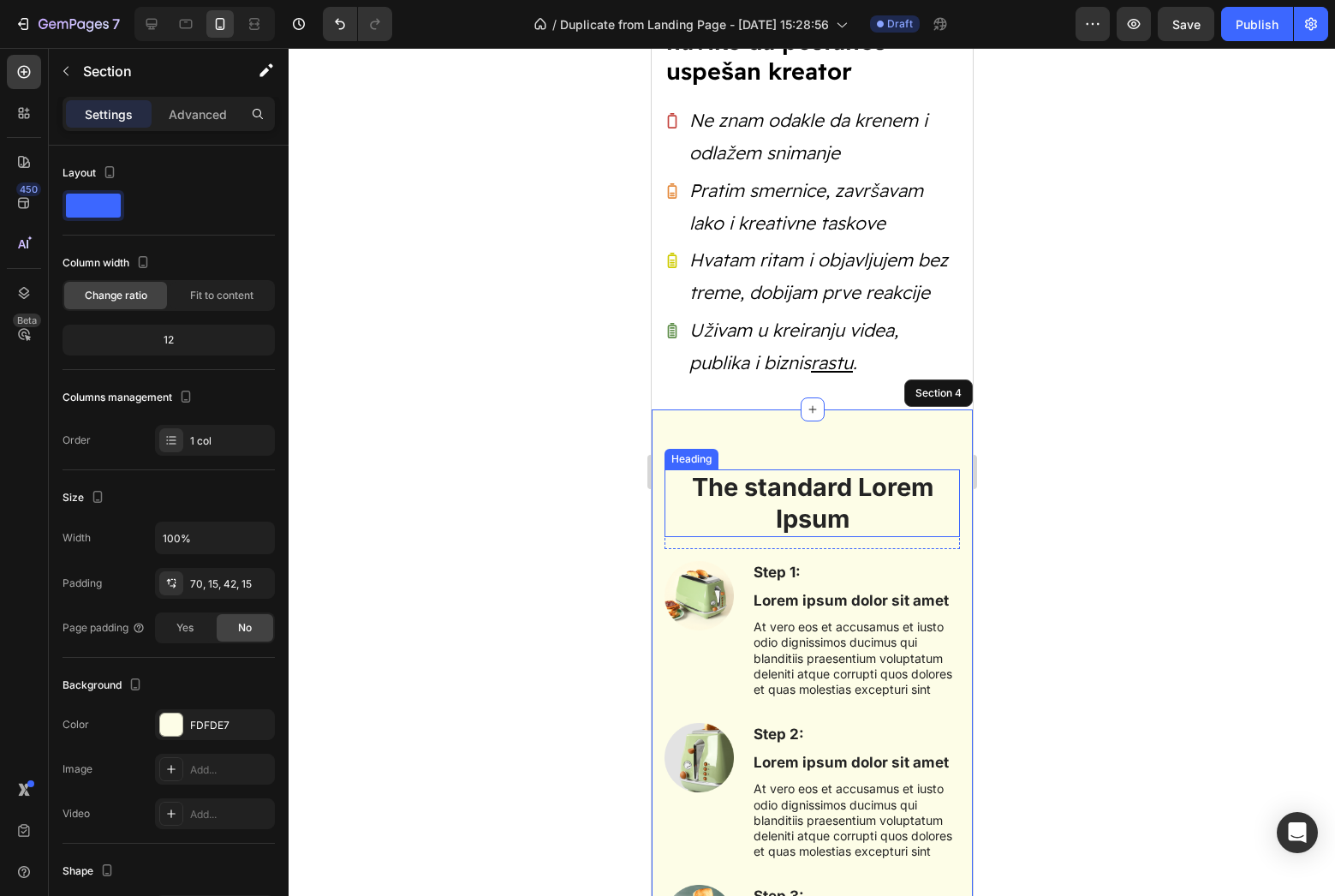
click at [797, 501] on h2 "The standard Lorem Ipsum" at bounding box center [811, 503] width 295 height 68
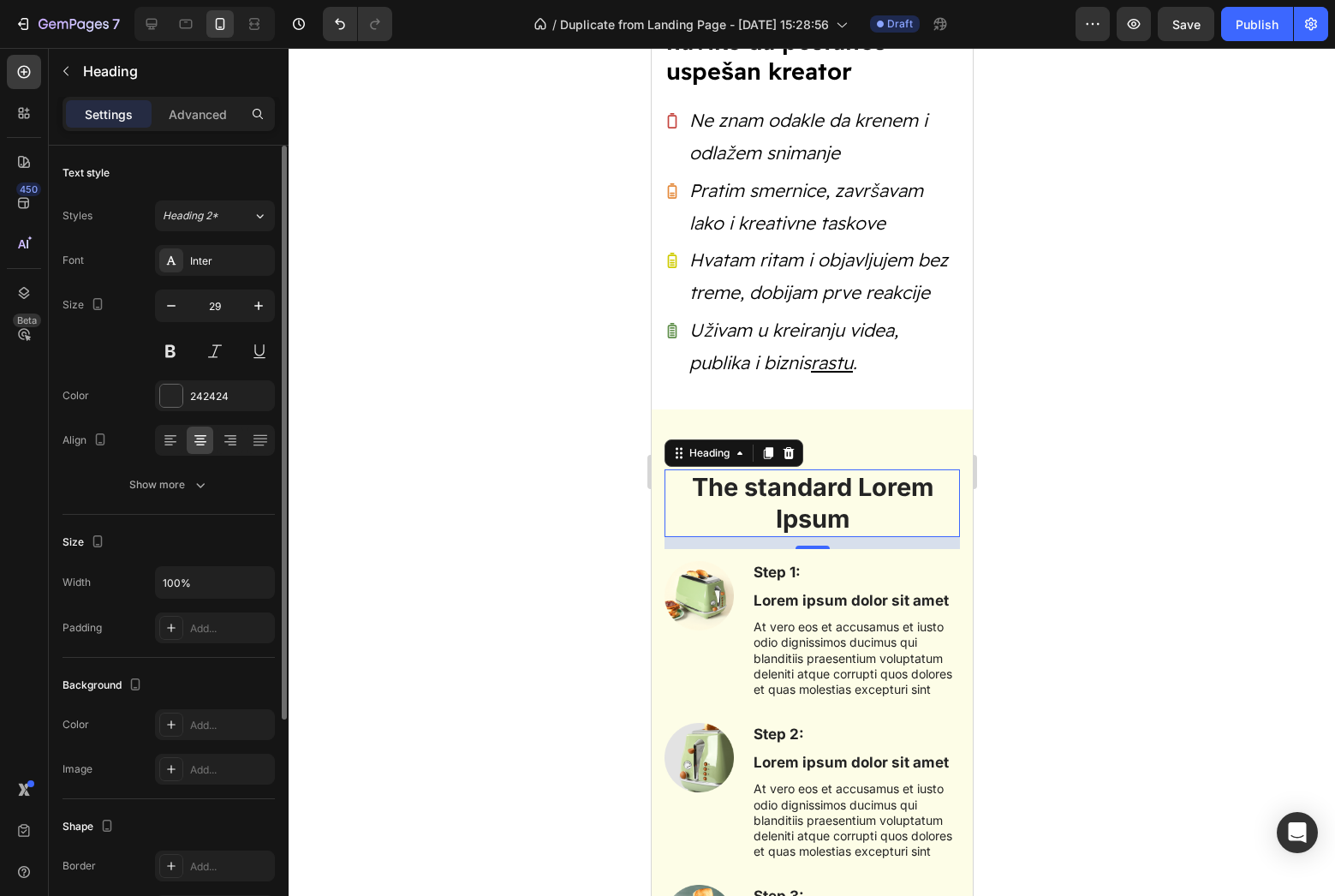
click at [222, 276] on div "Font Inter Size 29 Color 242424 Align Show more" at bounding box center [168, 372] width 212 height 255
click at [231, 263] on div "Inter" at bounding box center [230, 260] width 81 height 15
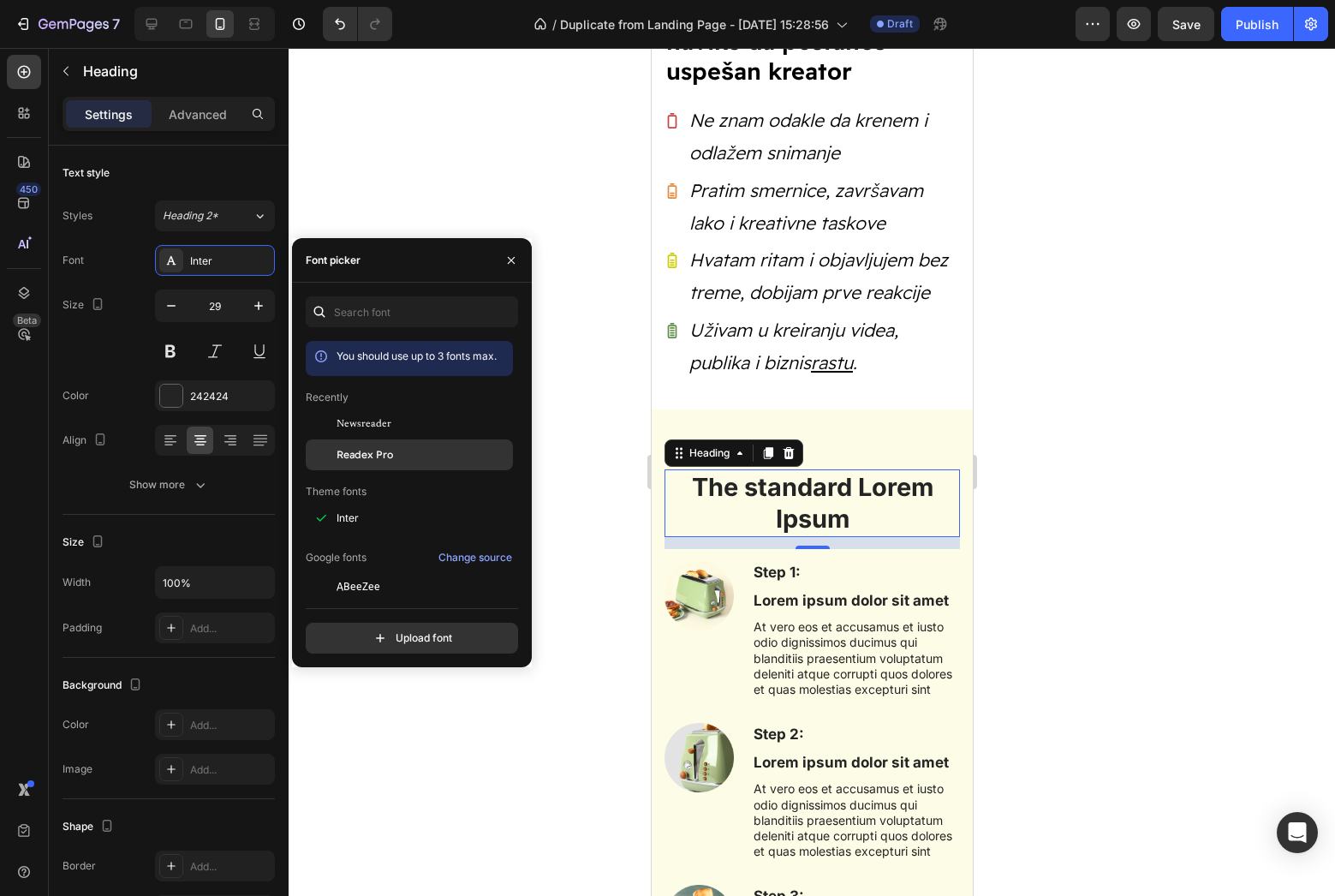
click at [380, 633] on div "Readex Pro" at bounding box center [409, 648] width 207 height 31
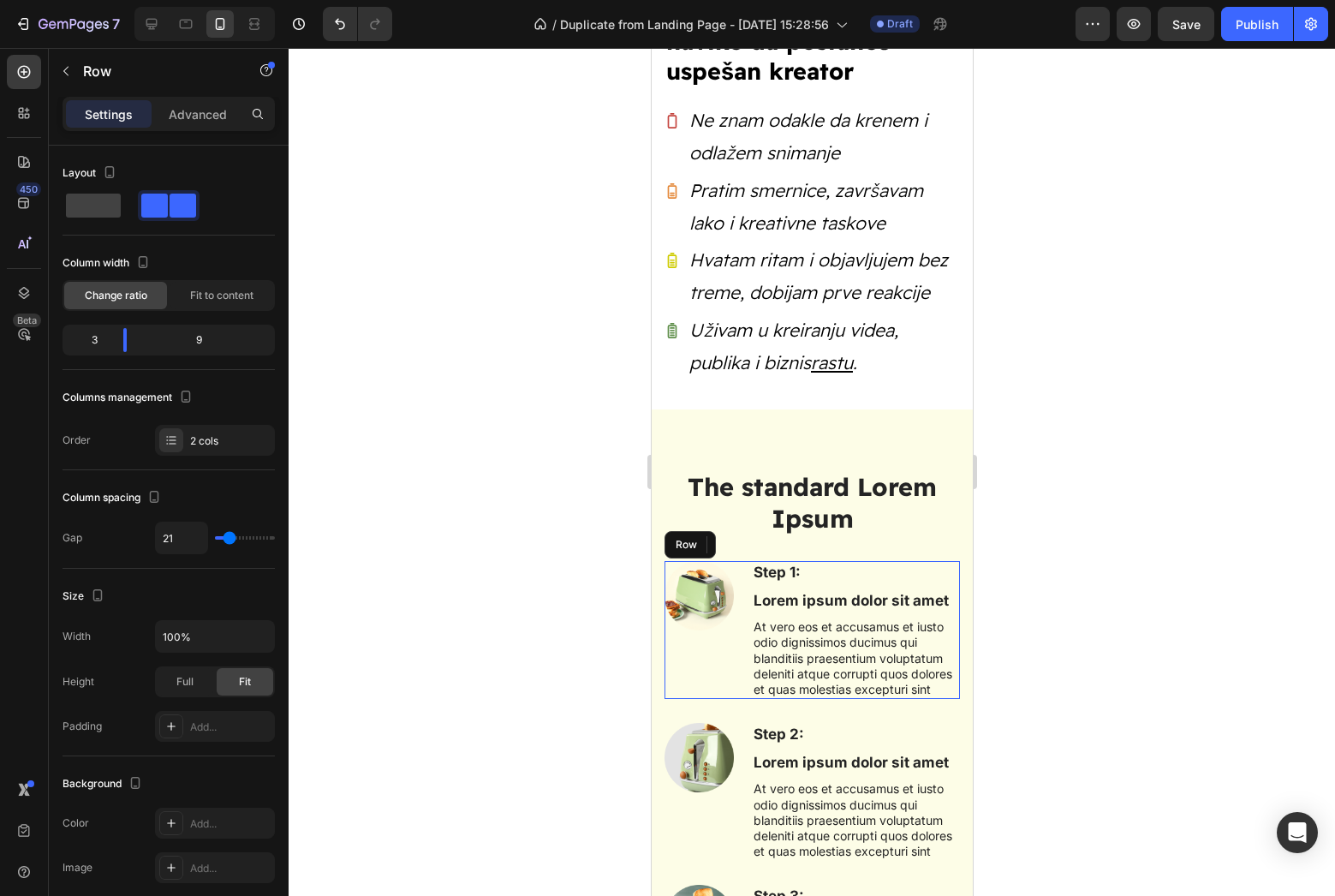
click at [728, 628] on div "Image" at bounding box center [699, 629] width 69 height 138
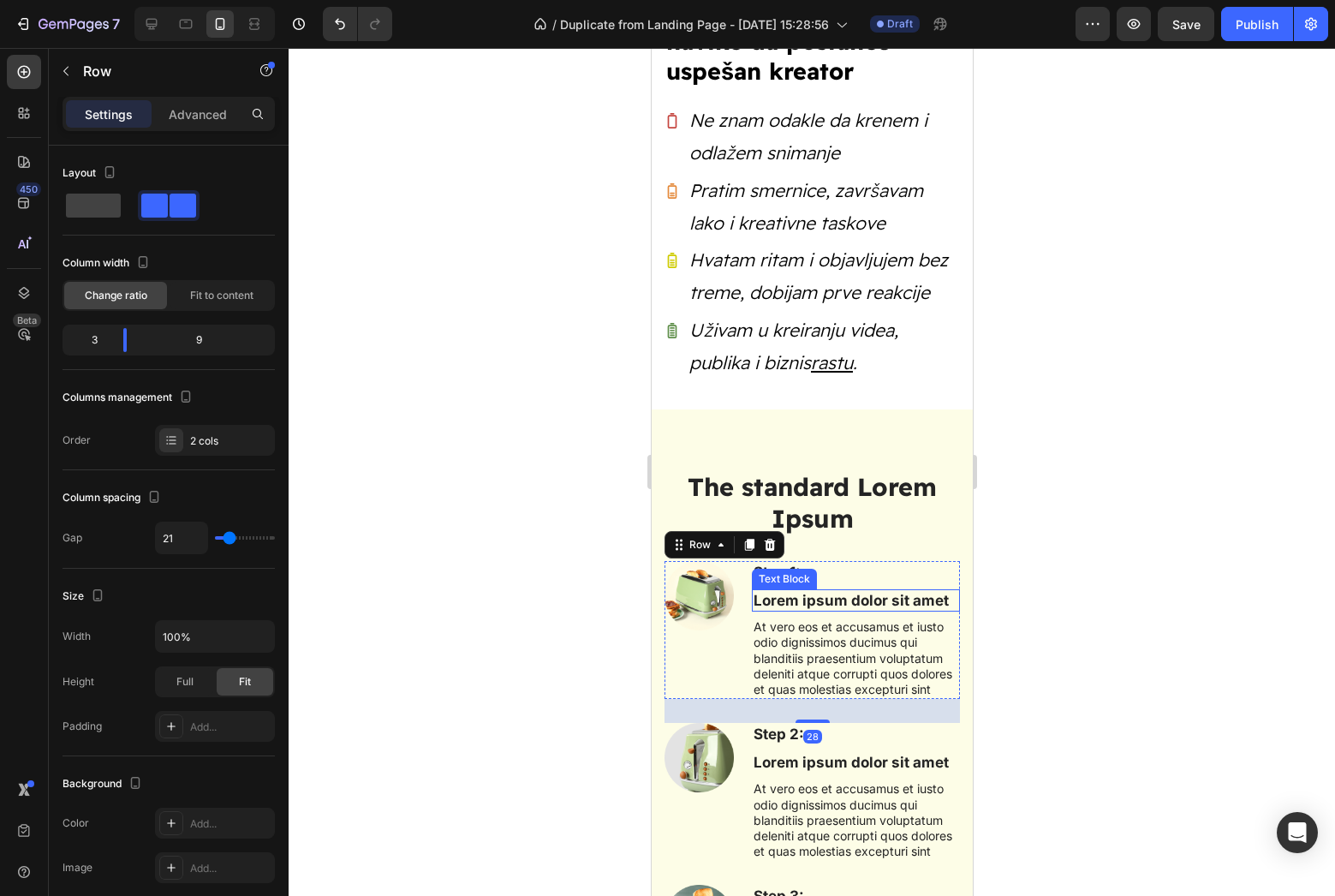
click at [755, 591] on p "Lorem ipsum dolor sit amet" at bounding box center [855, 600] width 204 height 19
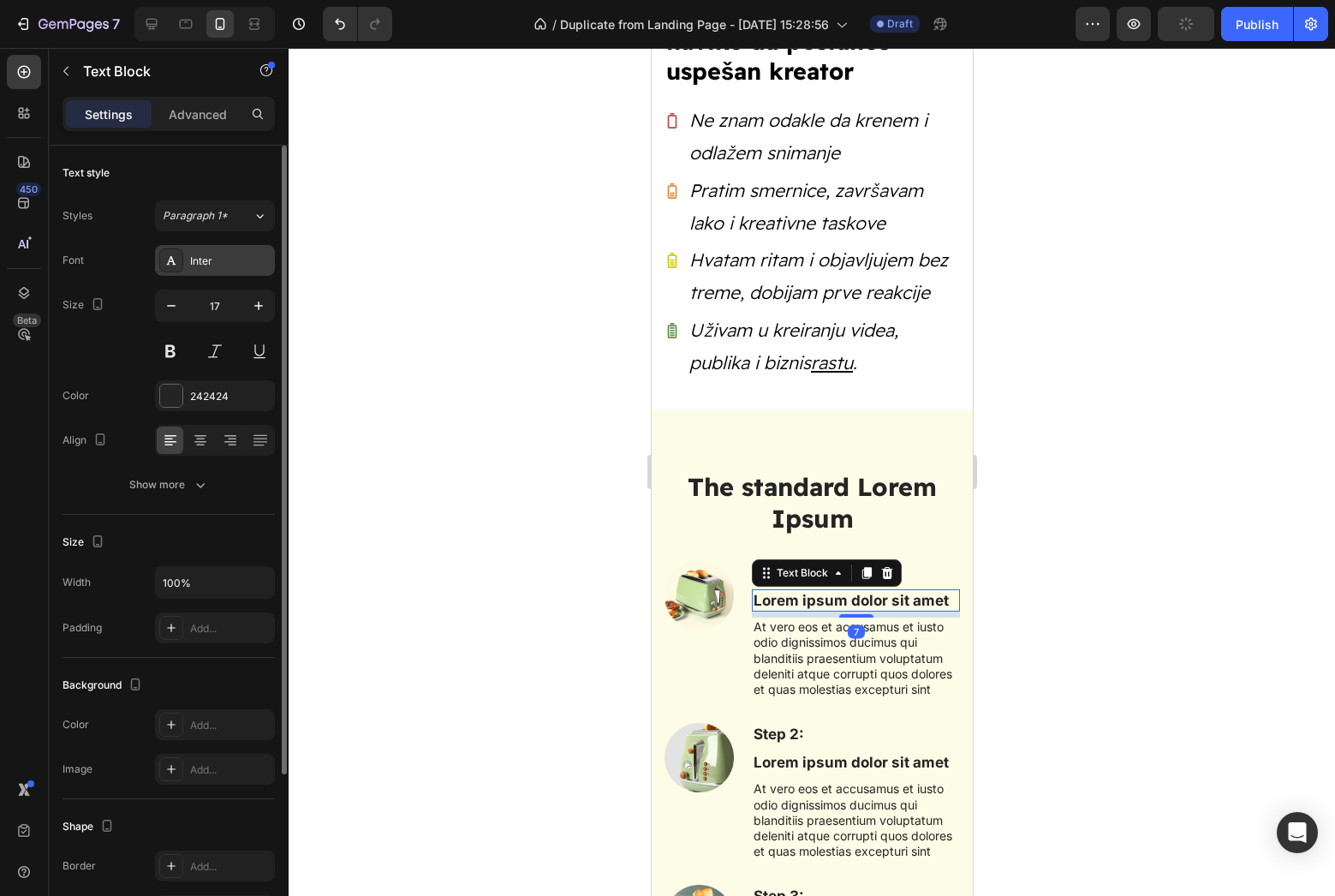
click at [248, 252] on div "Inter" at bounding box center [214, 260] width 120 height 31
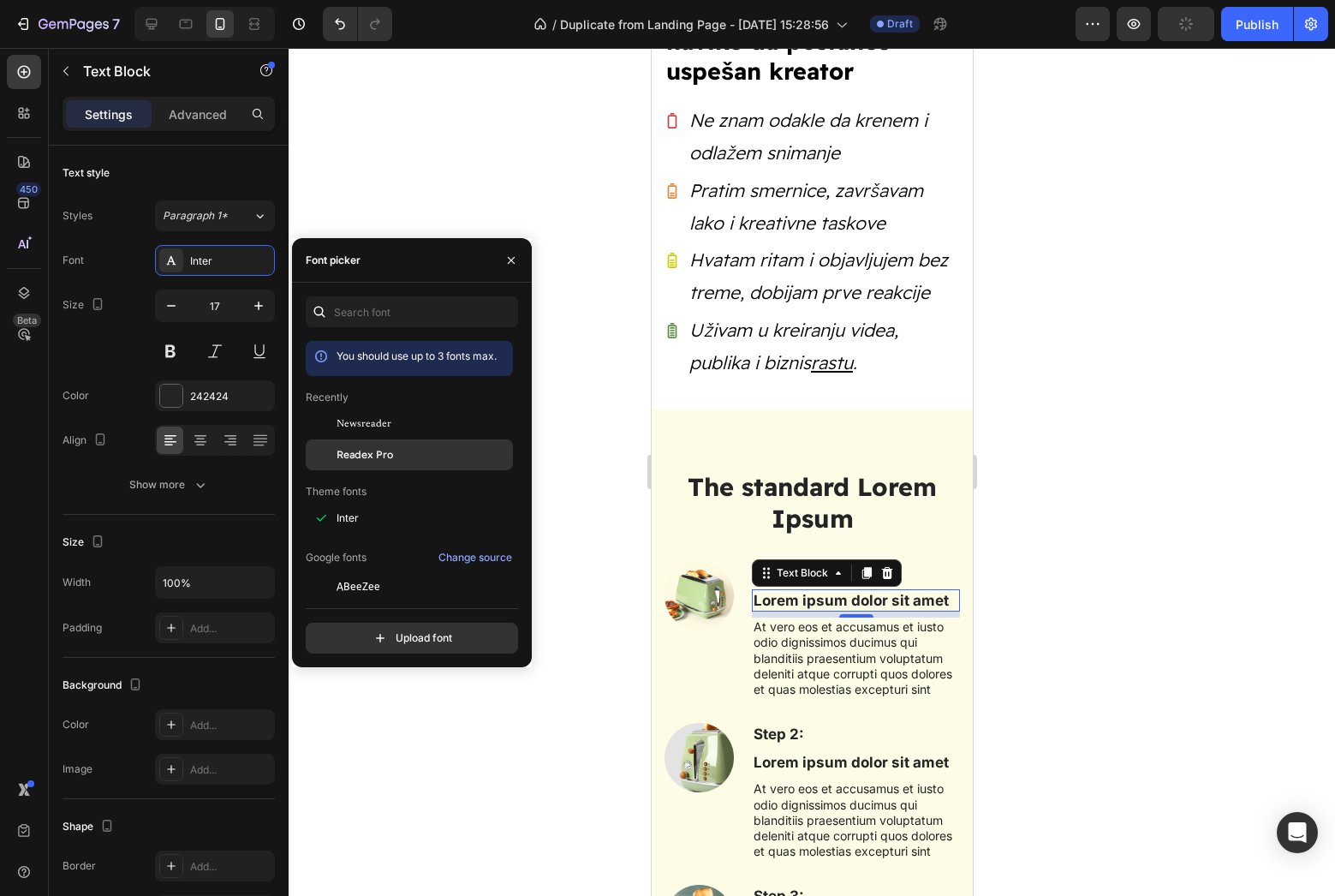
click at [376, 459] on span "Readex Pro" at bounding box center [365, 454] width 57 height 15
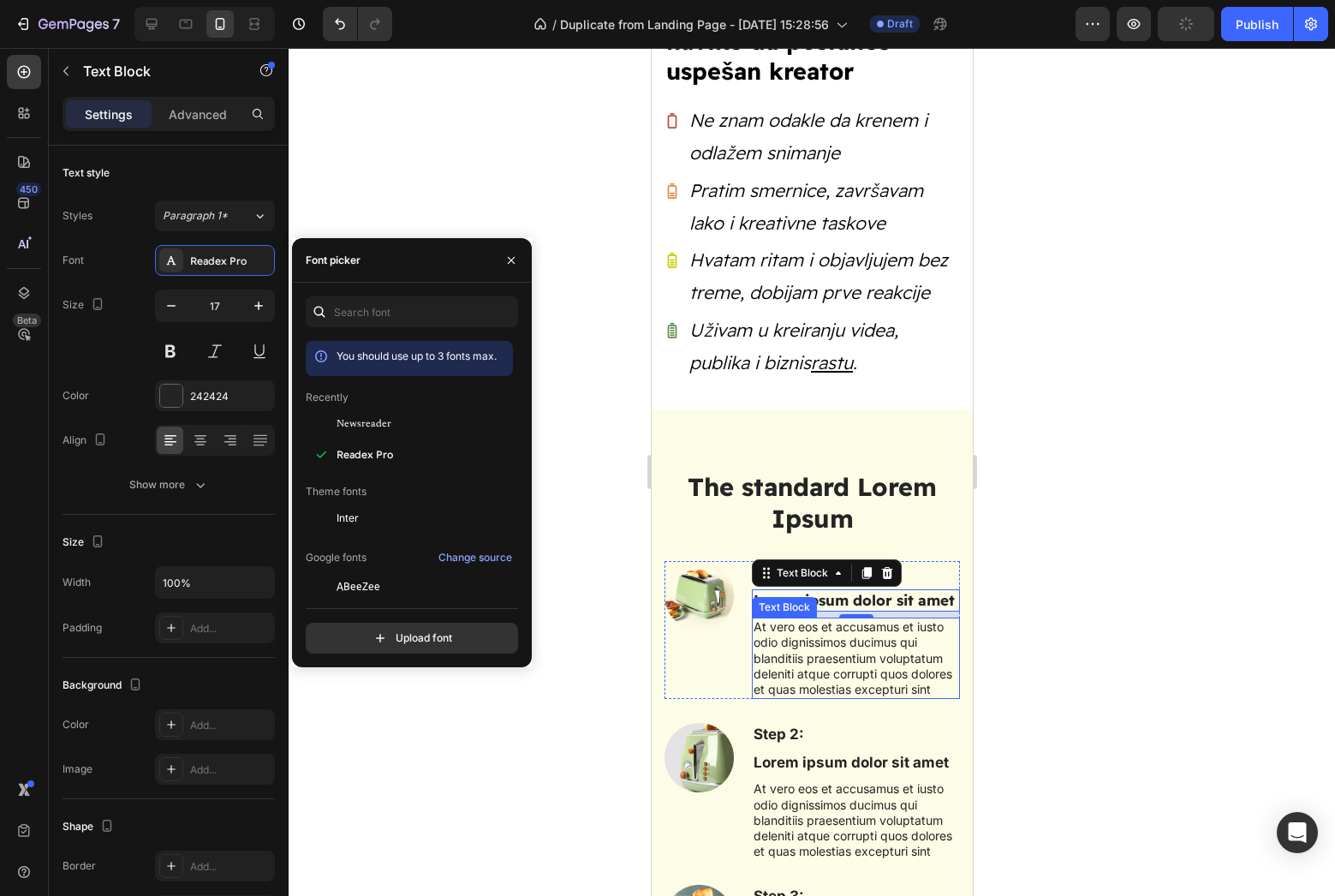
click at [870, 669] on p "At vero eos et accusamus et iusto odio dignissimos ducimus qui blanditiis praes…" at bounding box center [855, 659] width 204 height 78
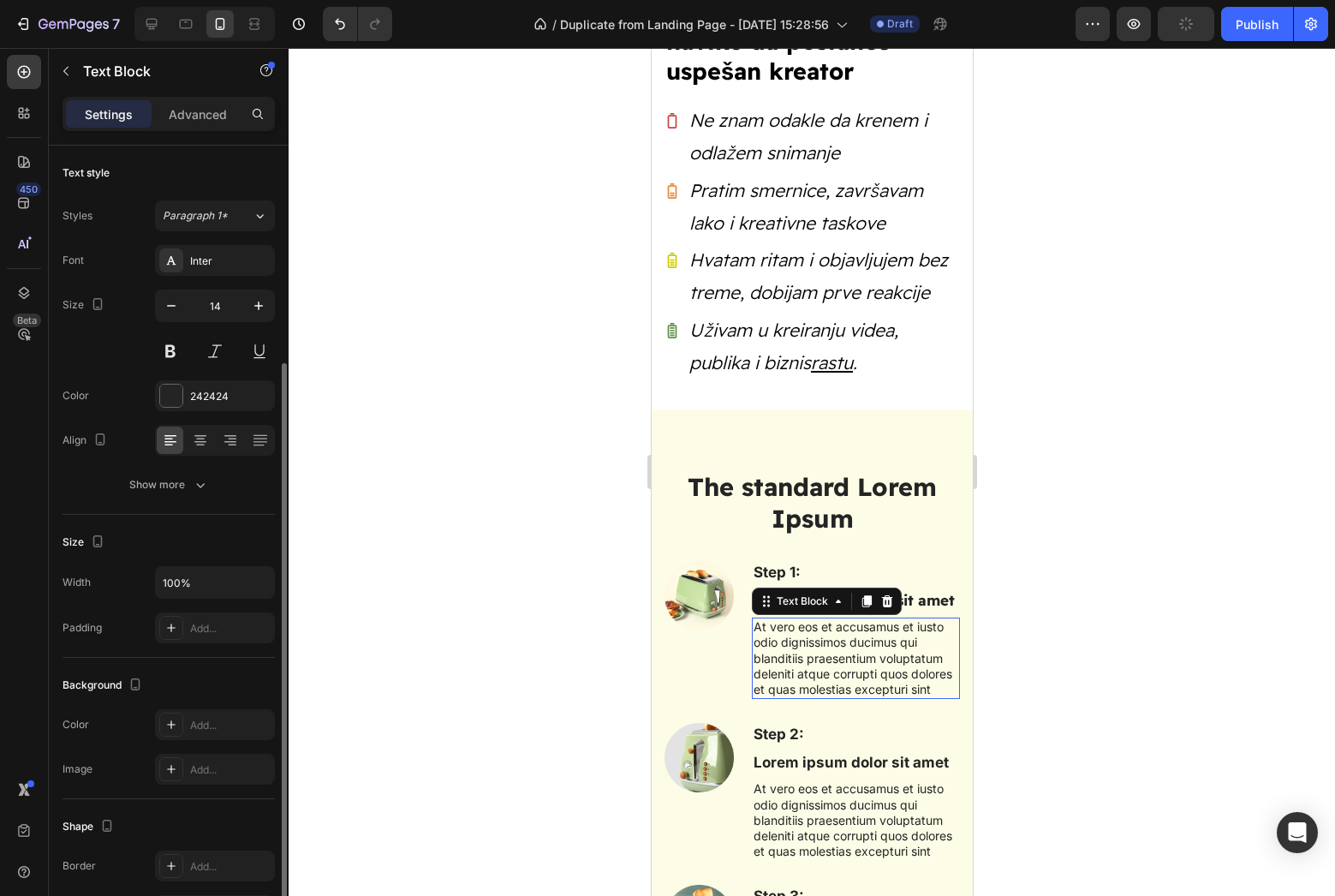
scroll to position [122, 0]
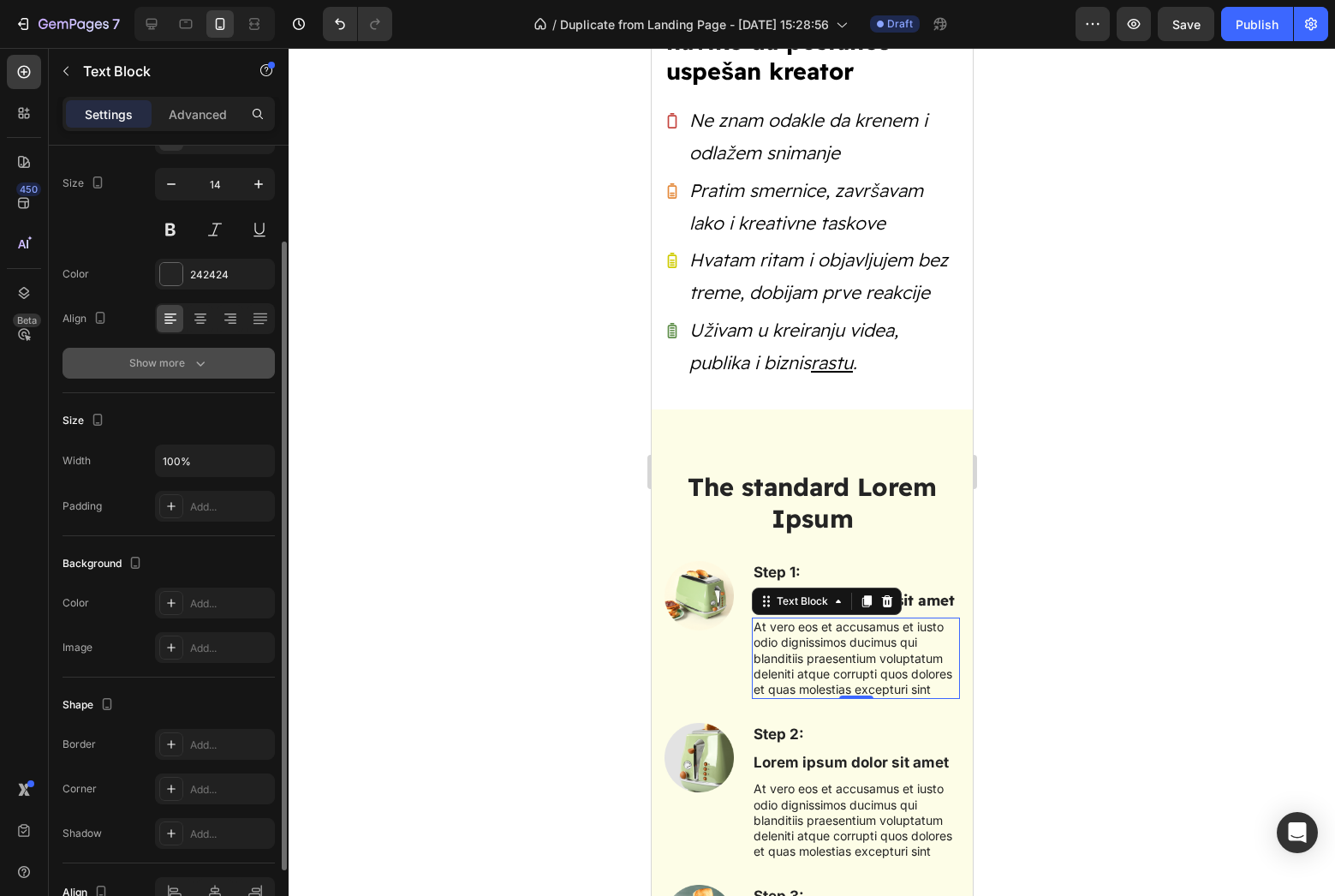
click at [172, 374] on button "Show more" at bounding box center [168, 363] width 212 height 31
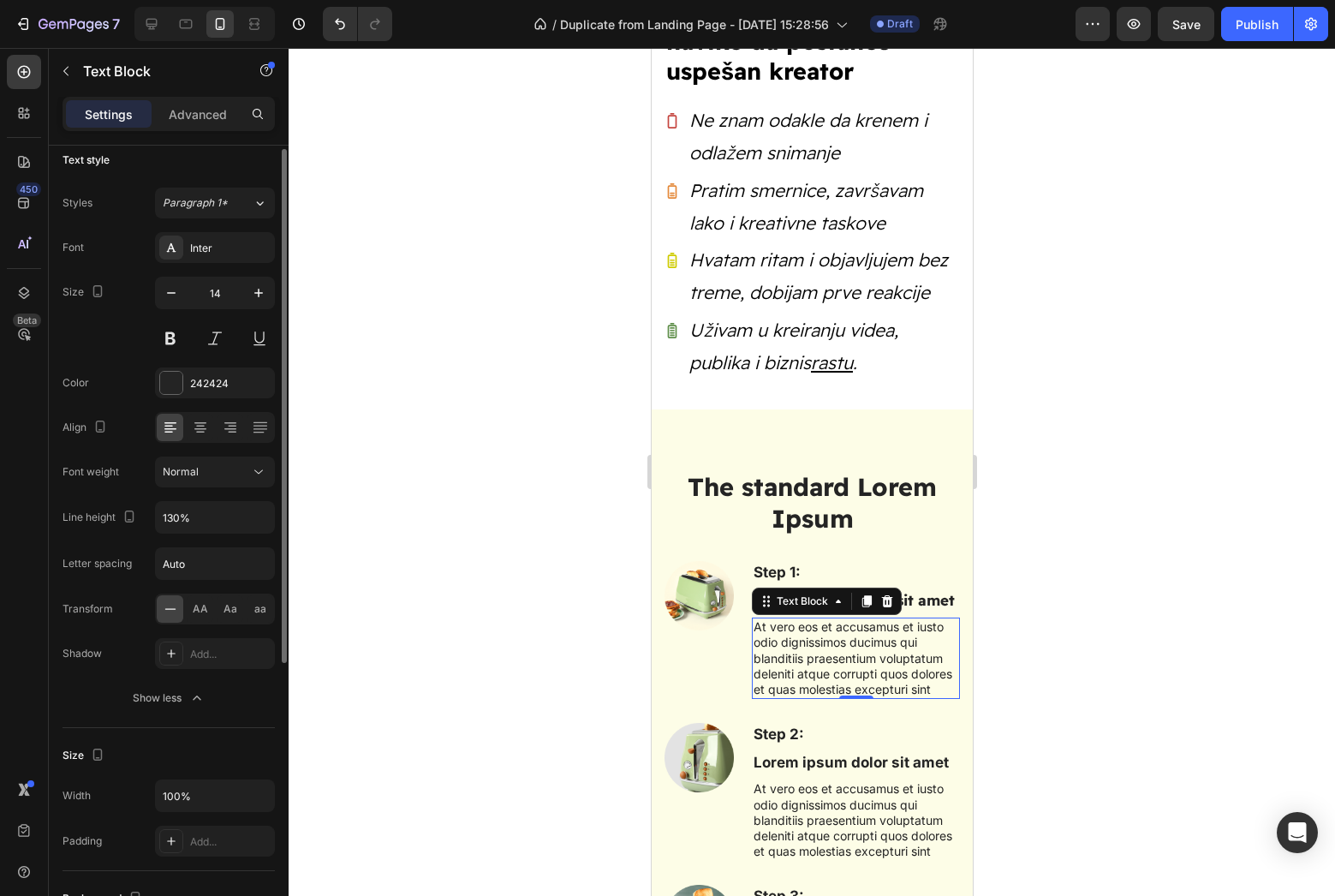
scroll to position [0, 0]
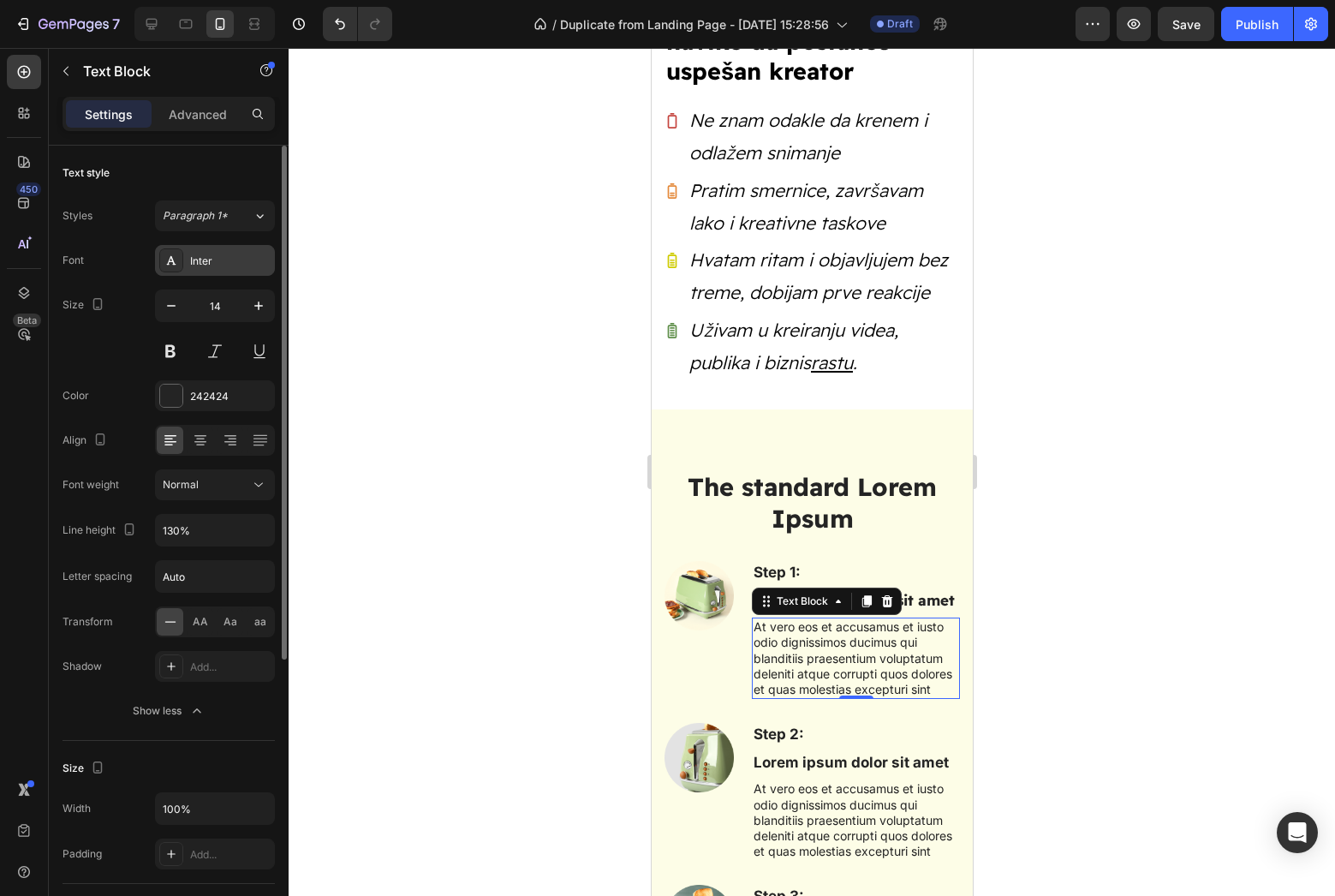
click at [188, 264] on div "Inter" at bounding box center [214, 260] width 120 height 31
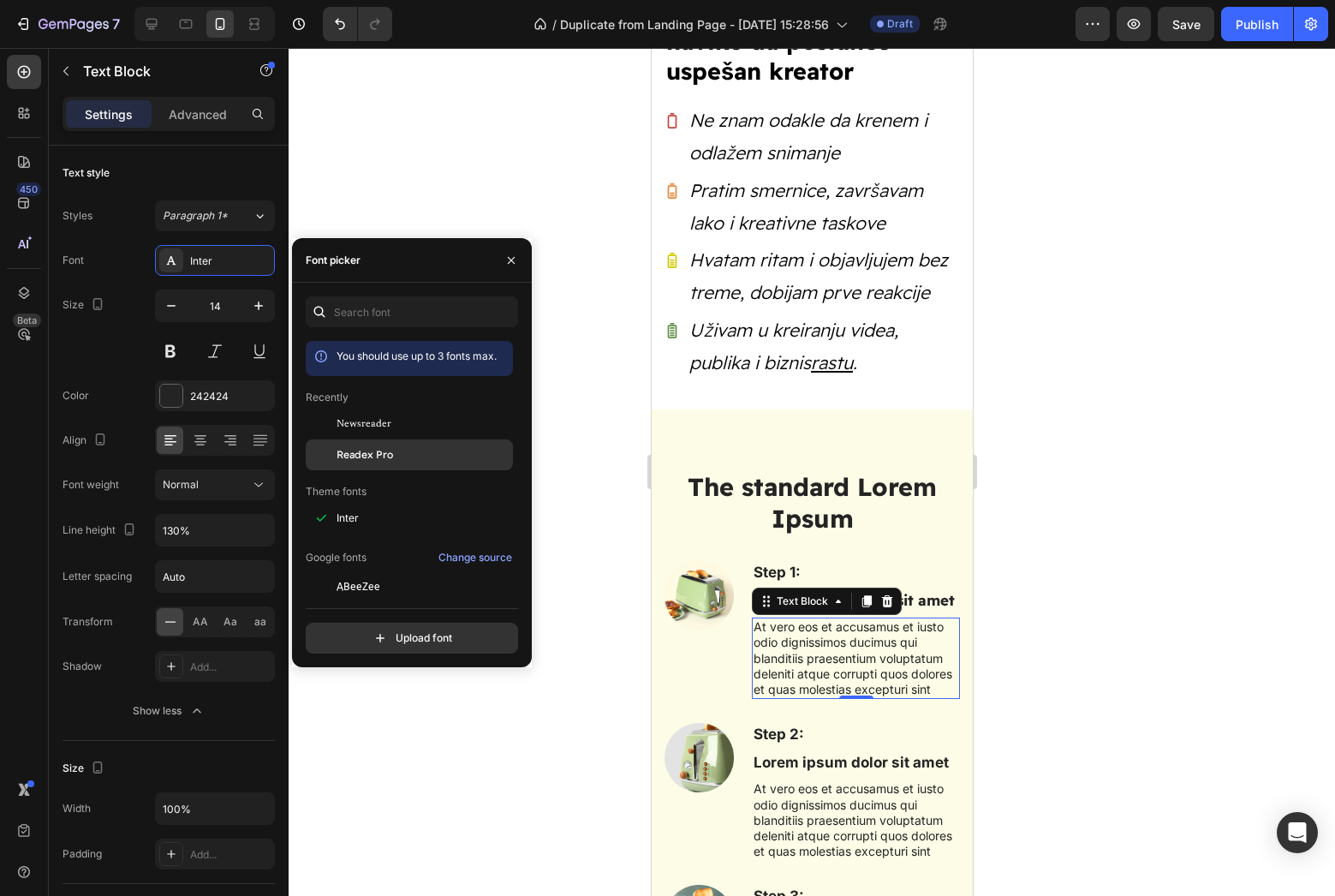
click at [388, 459] on span "Readex Pro" at bounding box center [365, 454] width 57 height 15
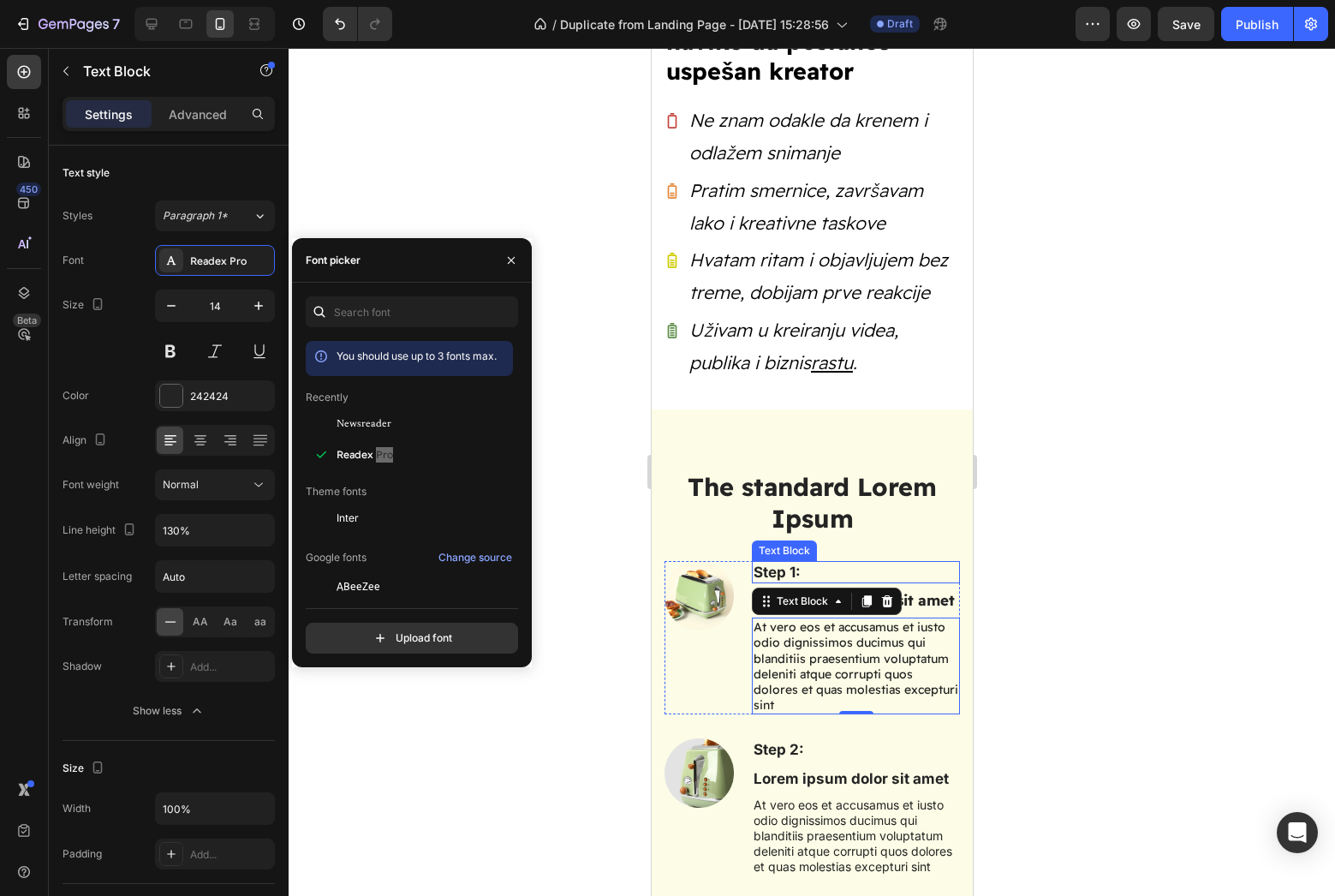
click at [781, 563] on p "Step 1:" at bounding box center [855, 572] width 204 height 19
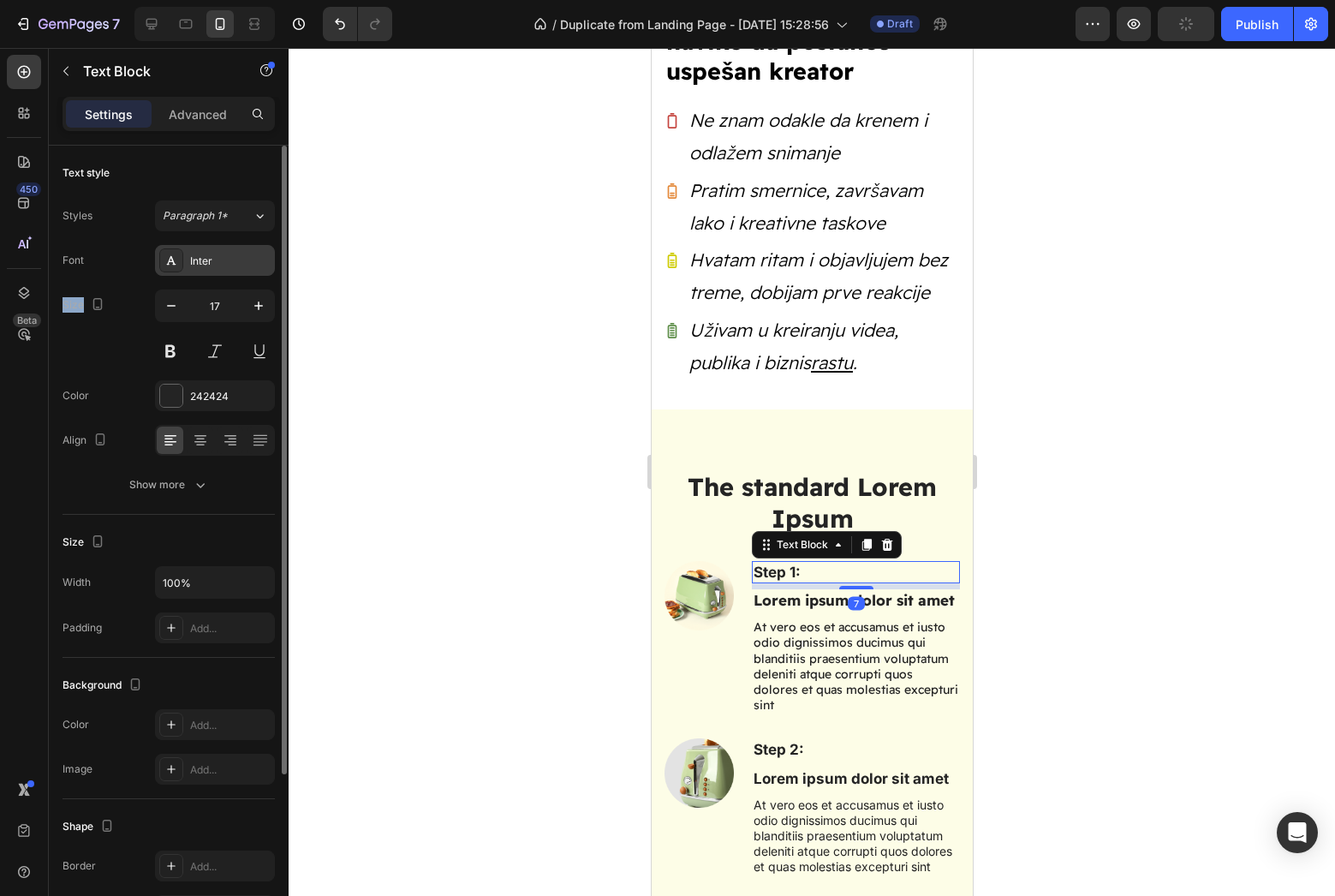
click at [239, 263] on div "Inter" at bounding box center [230, 260] width 81 height 15
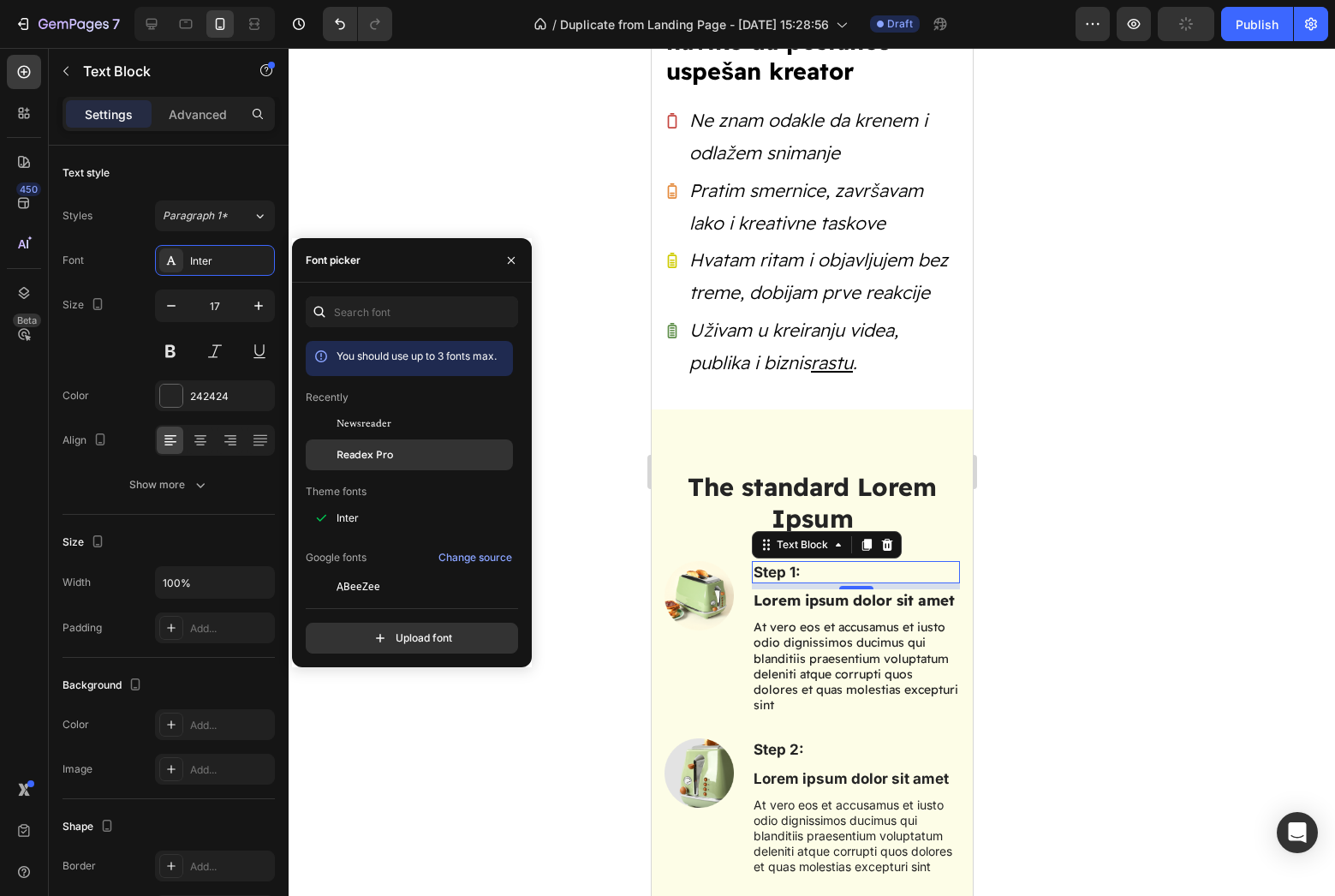
click at [420, 633] on div "Readex Pro" at bounding box center [409, 648] width 207 height 31
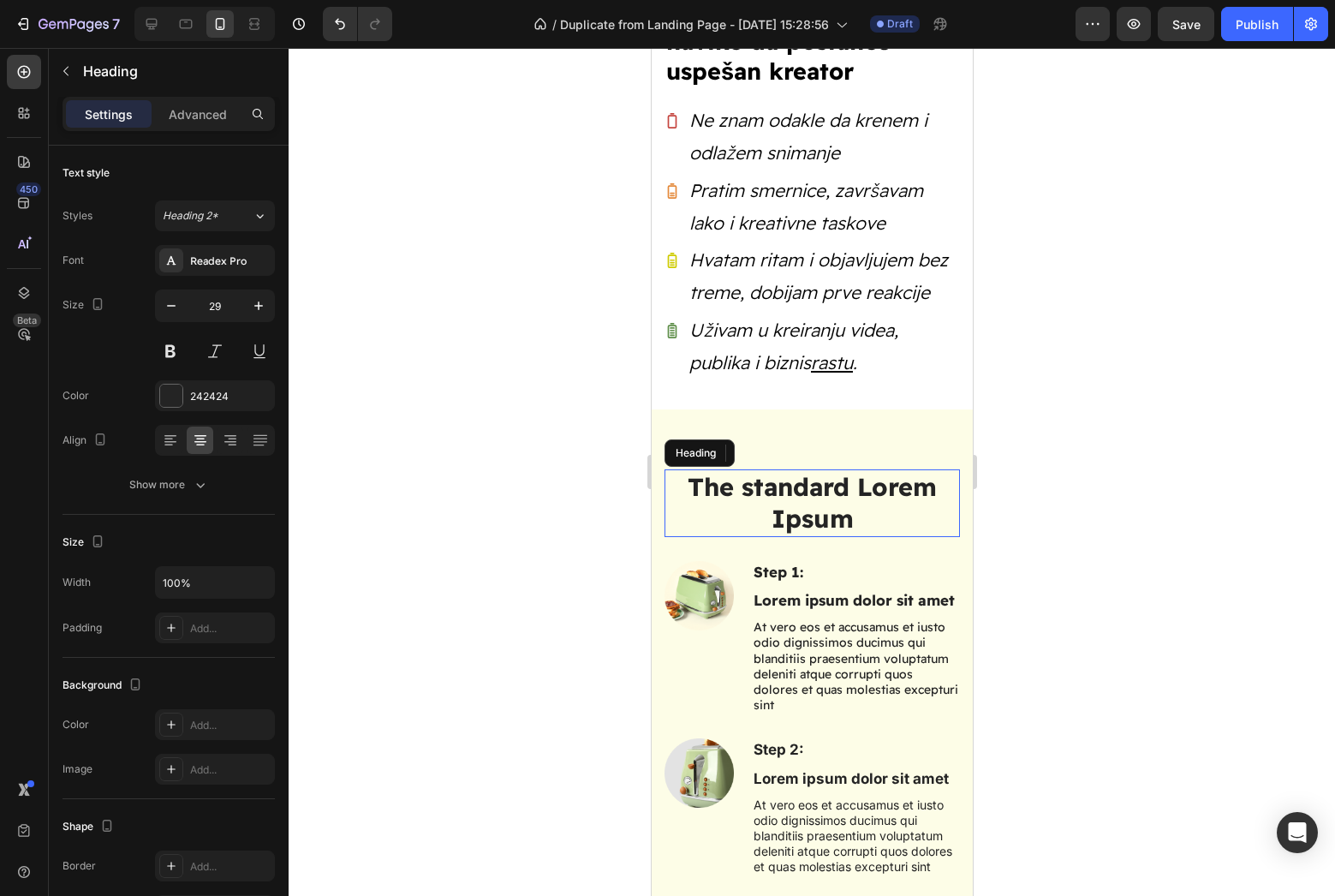
click at [754, 490] on h2 "The standard Lorem Ipsum" at bounding box center [811, 503] width 295 height 68
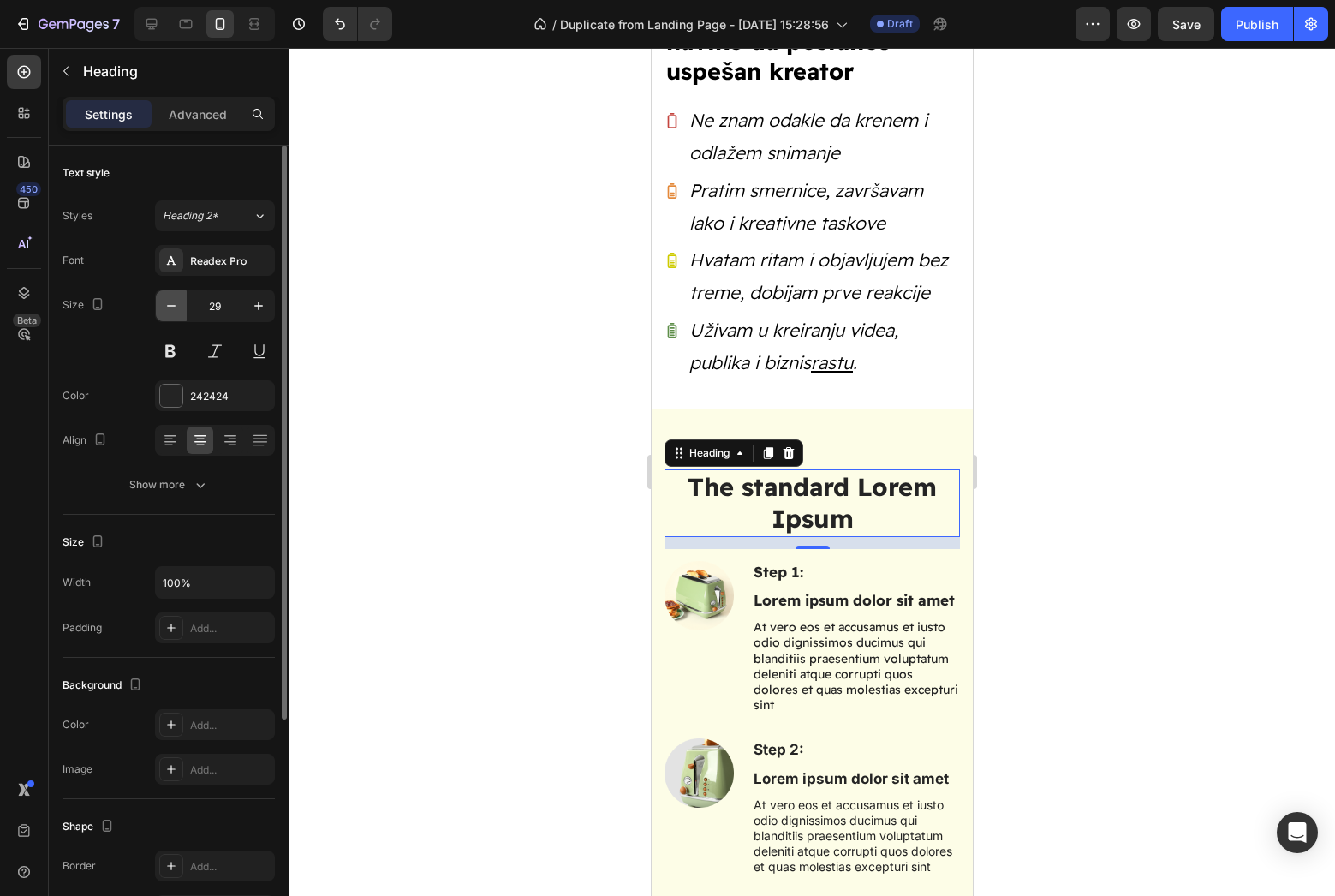
click at [171, 314] on icon "button" at bounding box center [171, 305] width 17 height 17
type input "27"
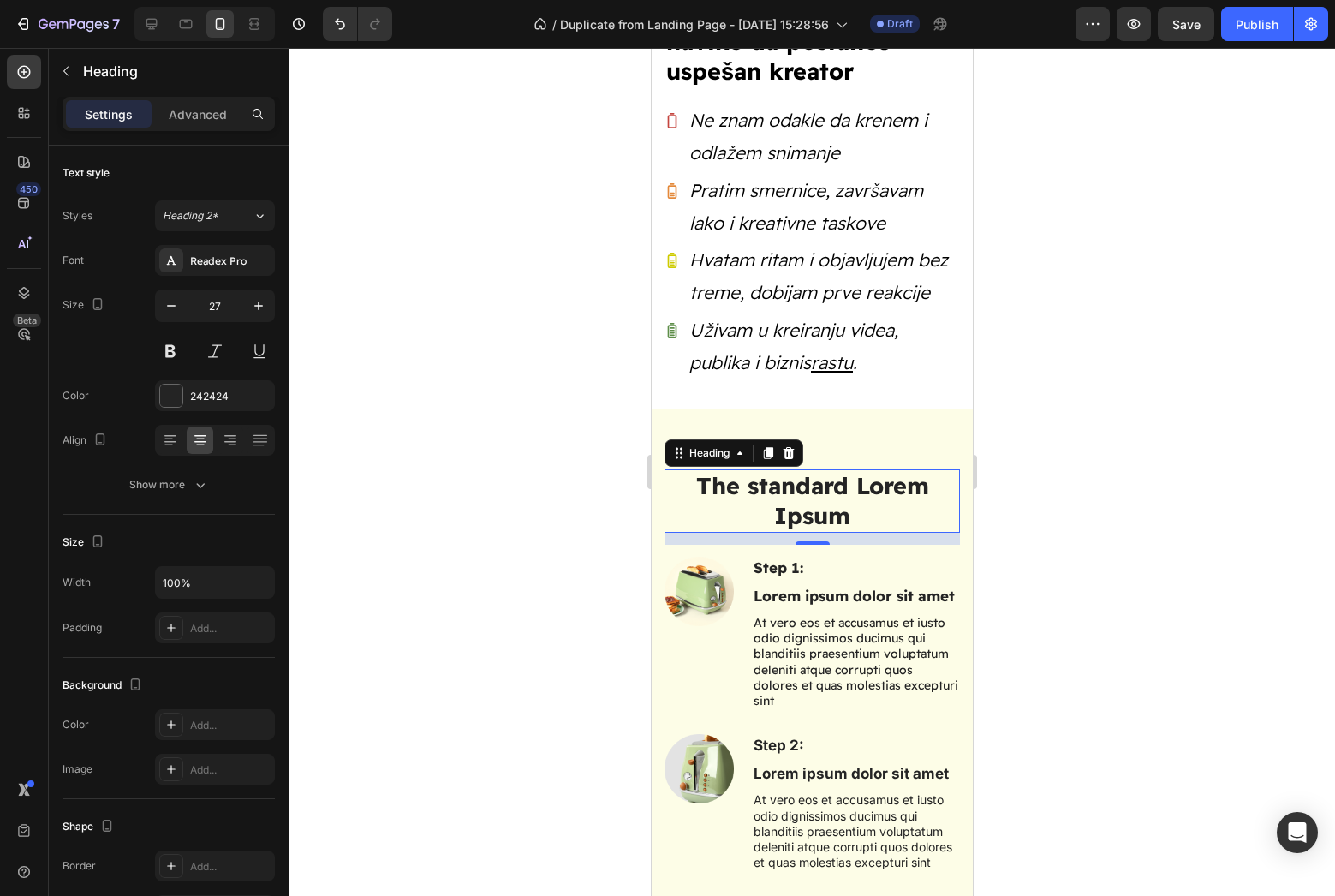
click at [409, 365] on div at bounding box center [811, 472] width 1046 height 848
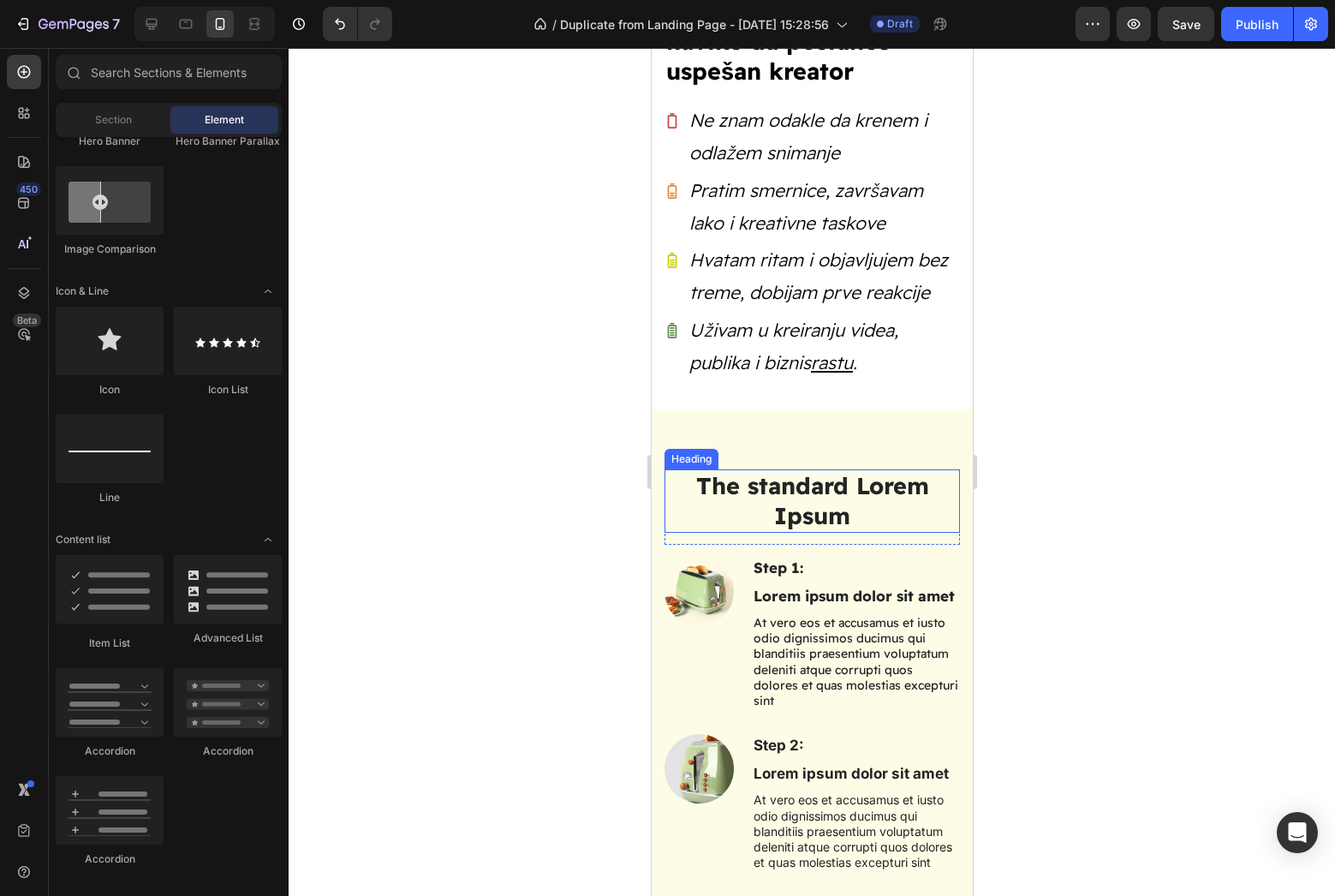
click at [777, 491] on h2 "The standard Lorem Ipsum" at bounding box center [811, 500] width 295 height 63
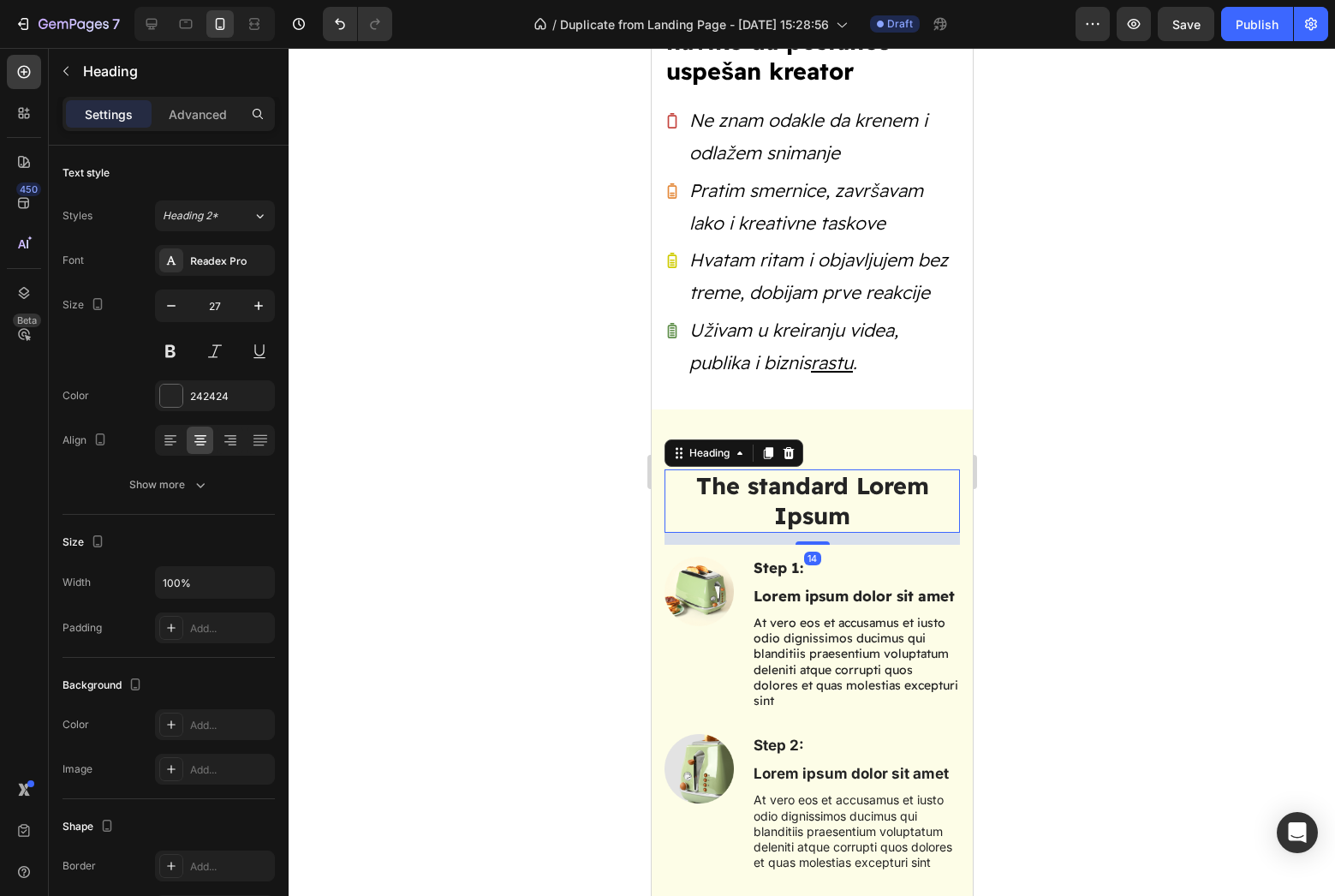
click at [783, 484] on p "The standard Lorem Ipsum" at bounding box center [811, 500] width 292 height 60
click at [1117, 535] on div at bounding box center [811, 472] width 1046 height 848
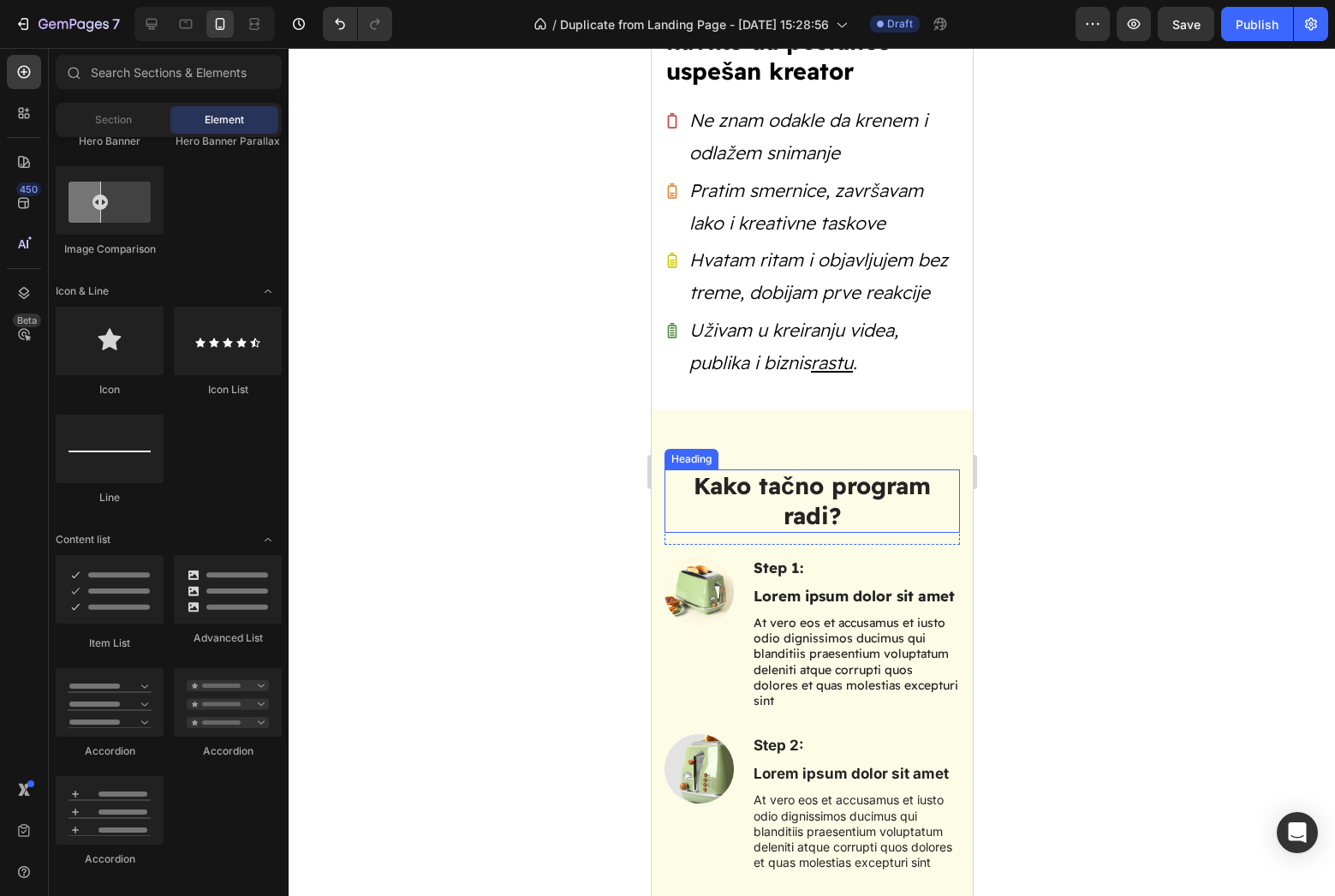
click at [799, 486] on p "Kako tačno program radi?" at bounding box center [811, 500] width 292 height 60
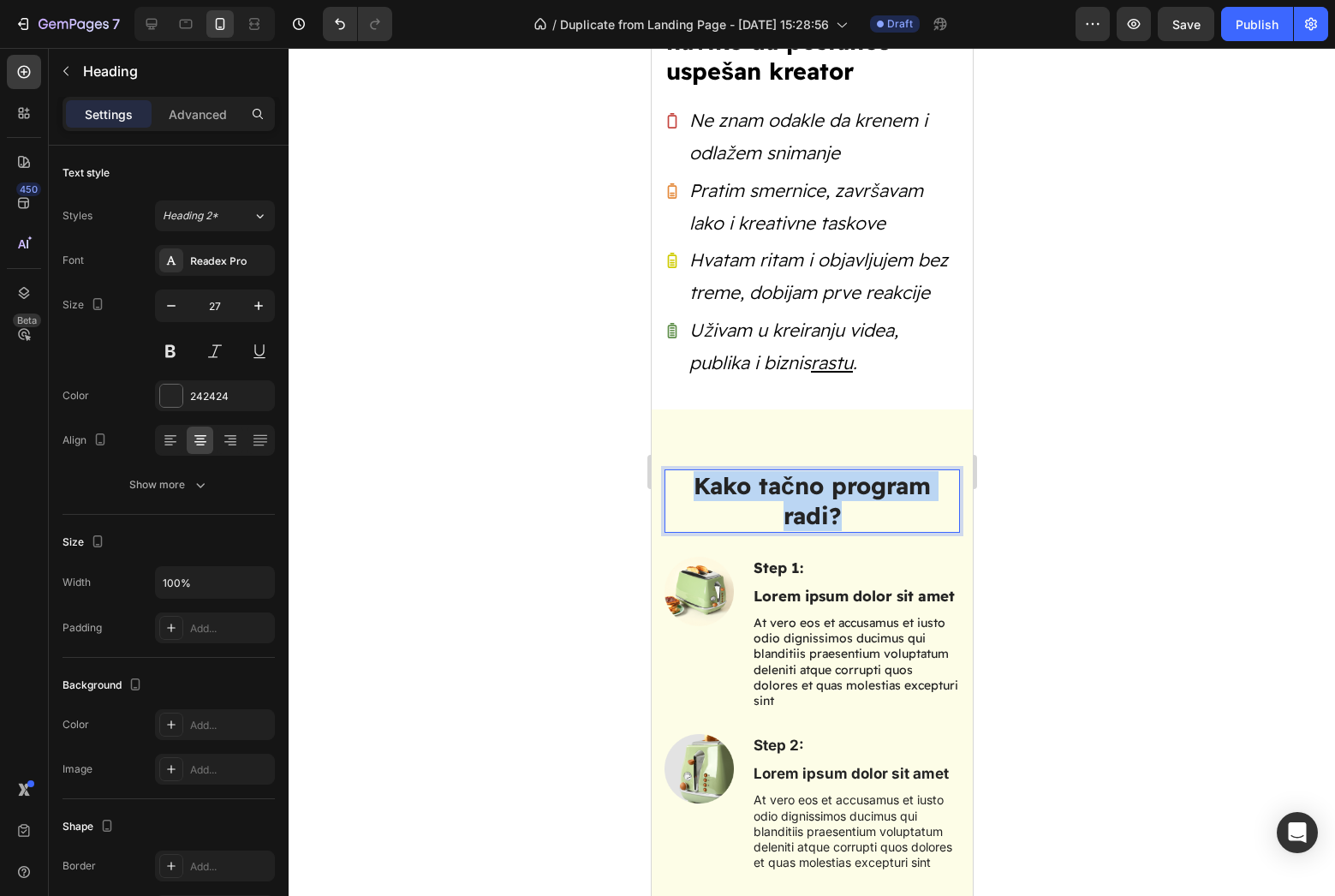
click at [799, 486] on p "Kako tačno program radi?" at bounding box center [811, 500] width 292 height 60
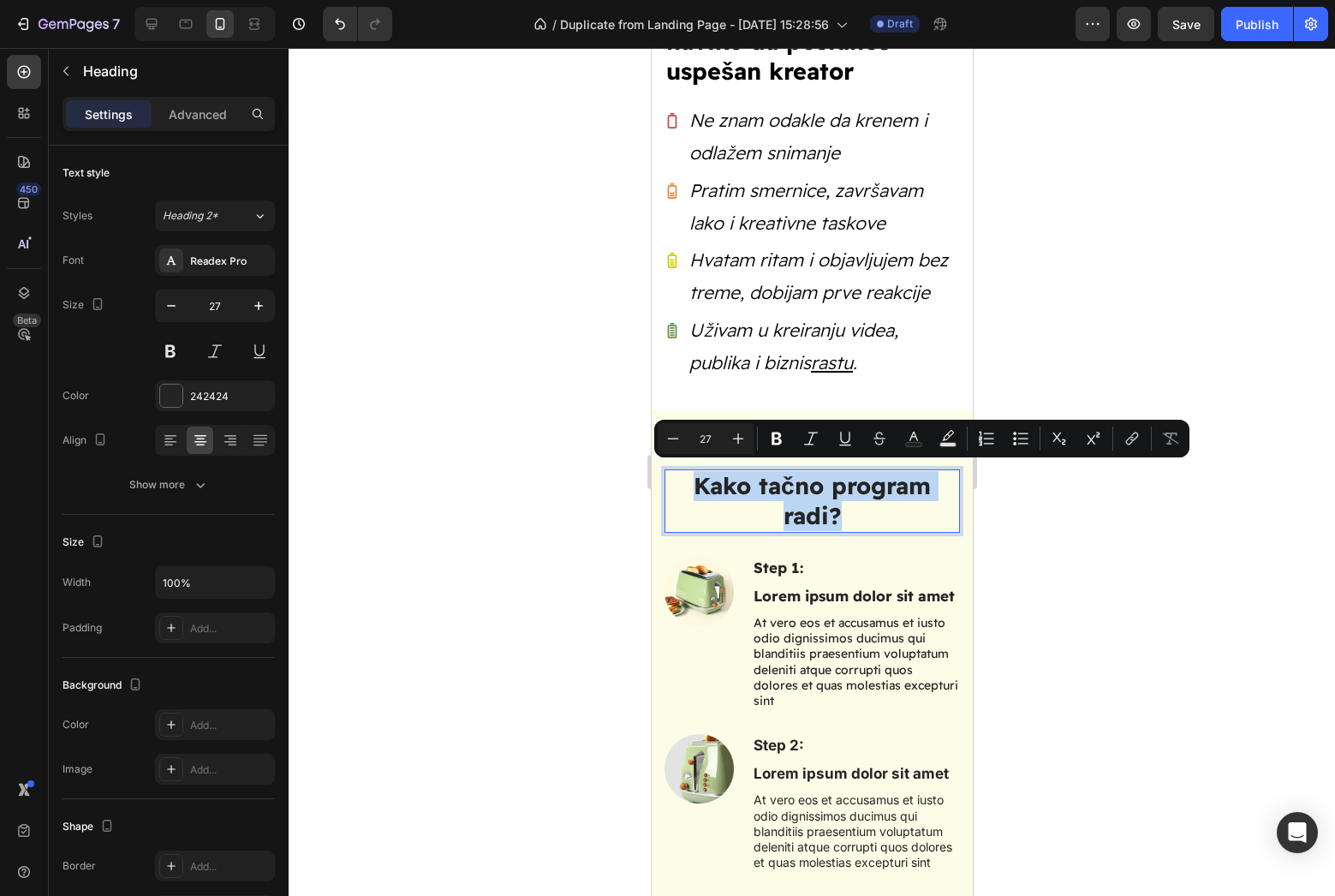
click at [799, 486] on p "Kako tačno program radi?" at bounding box center [811, 500] width 292 height 60
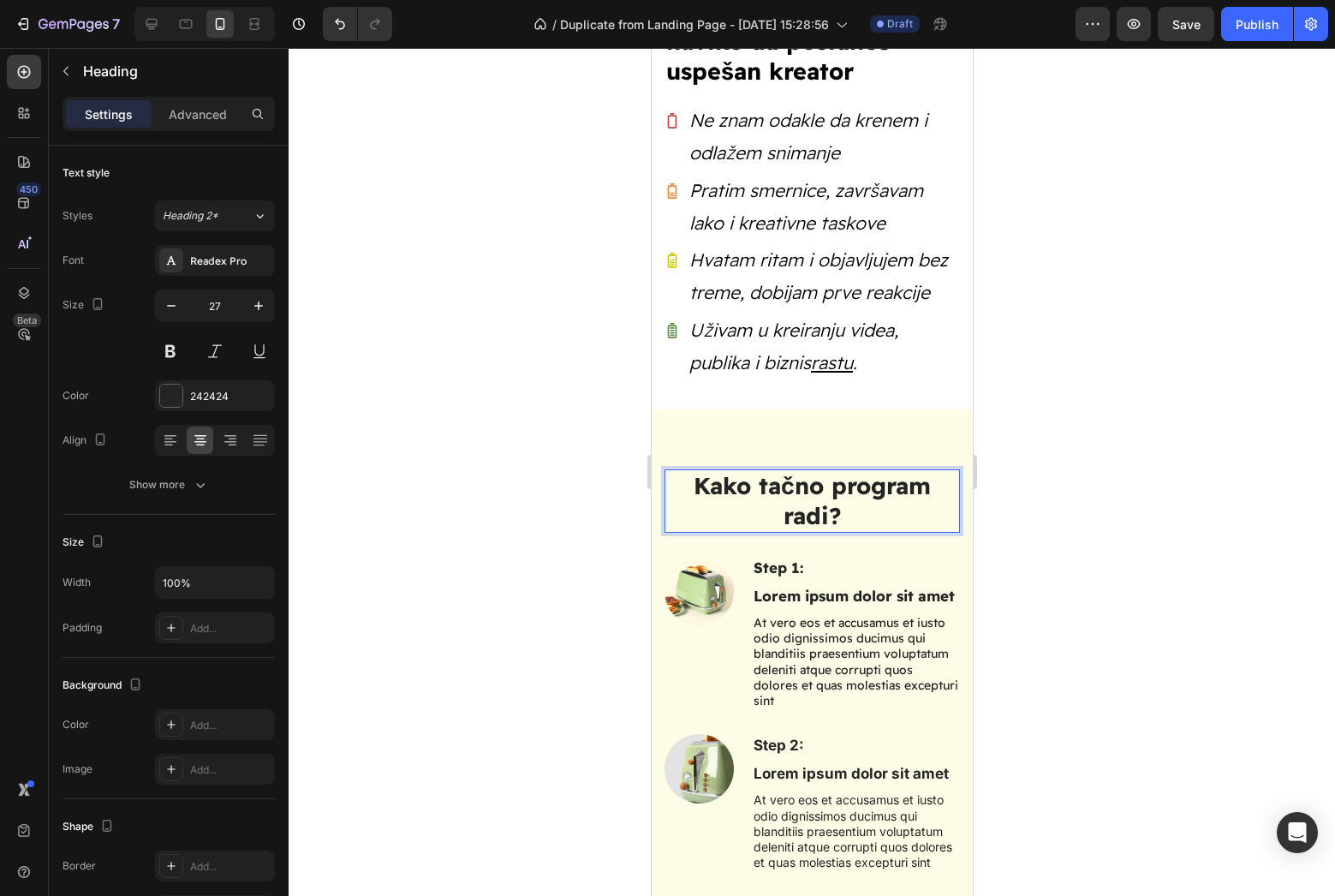
click at [771, 480] on p "Kako tačno program radi?" at bounding box center [811, 500] width 292 height 60
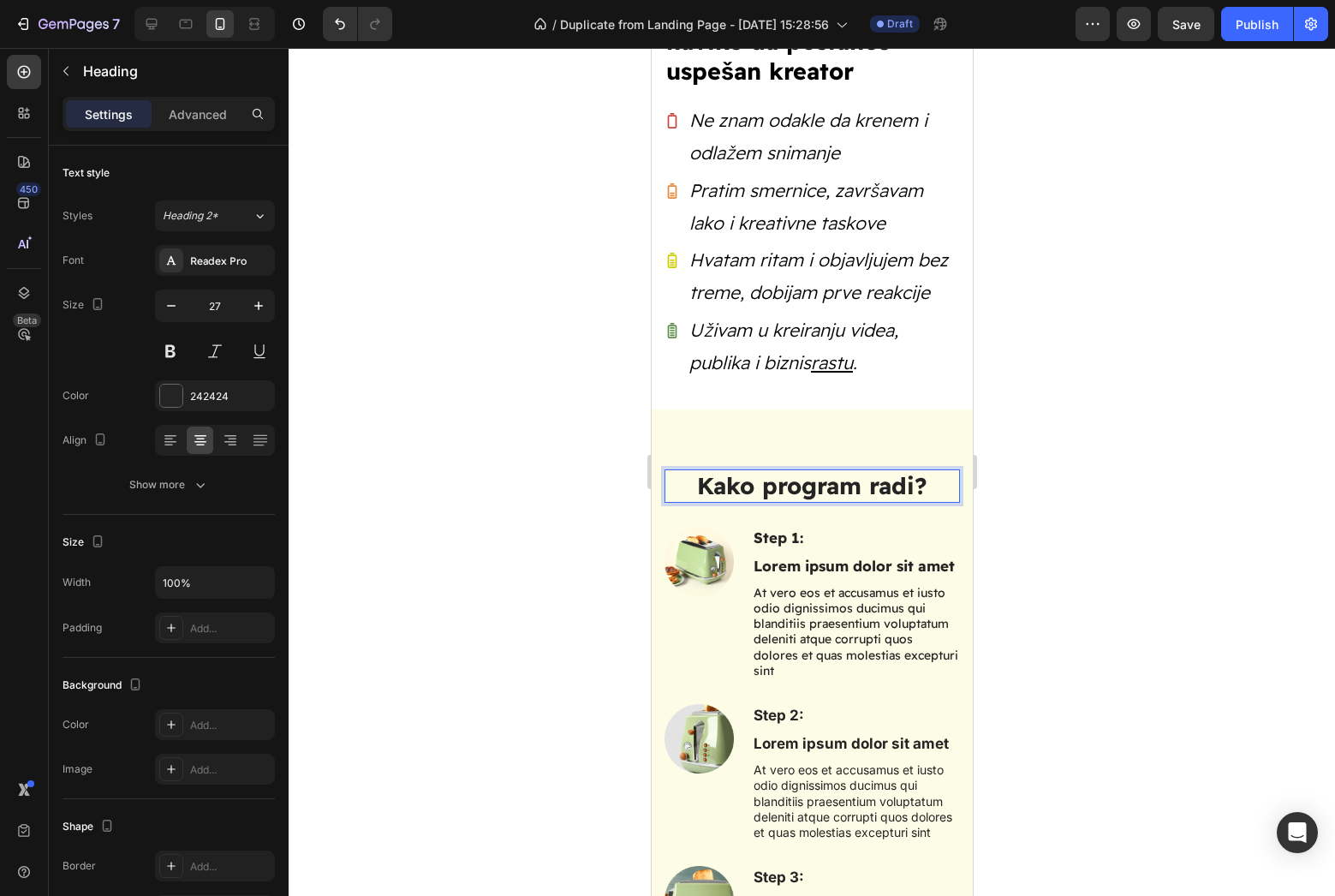
click at [1200, 484] on div at bounding box center [811, 472] width 1046 height 848
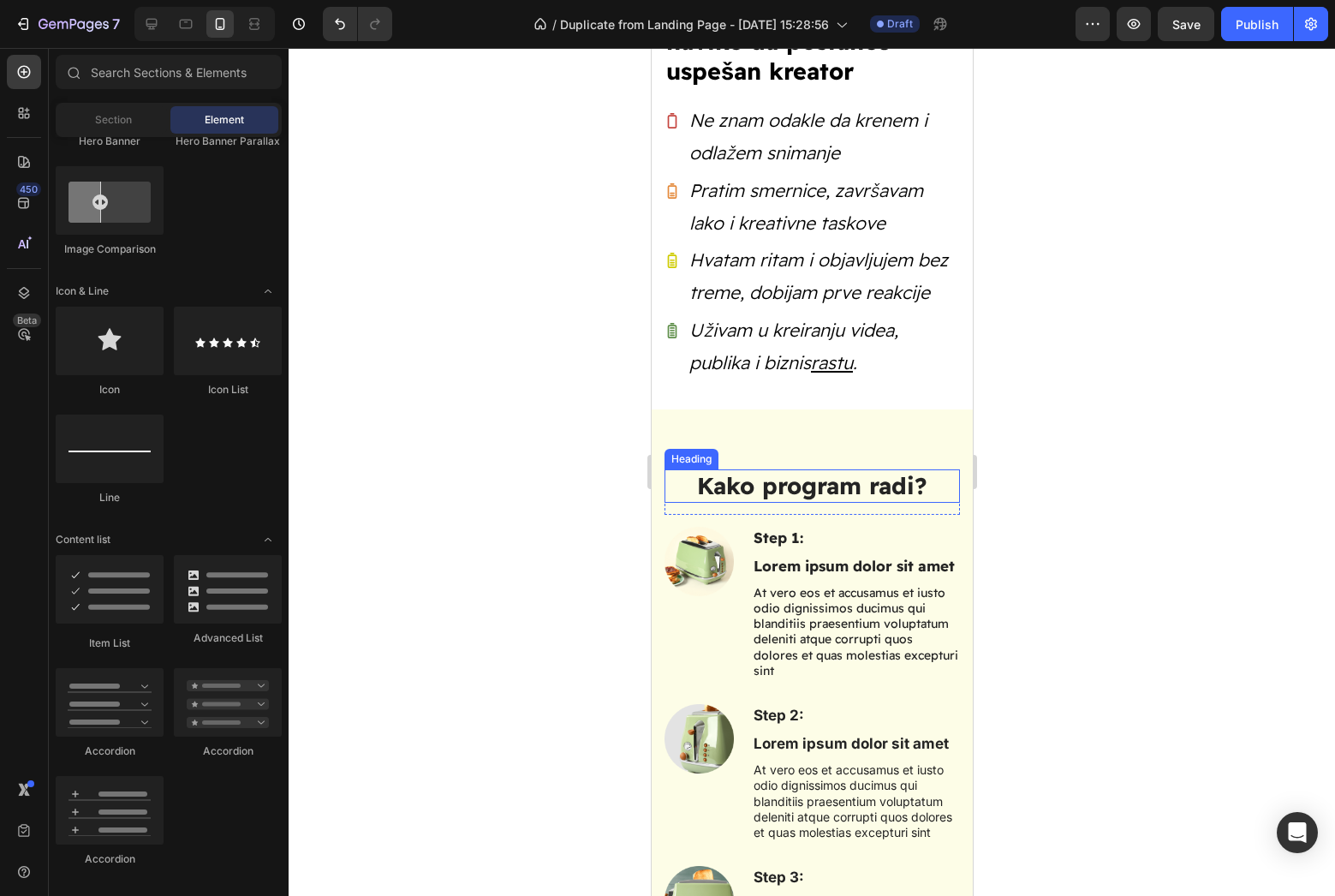
click at [768, 471] on p "Kako program radi?" at bounding box center [811, 486] width 292 height 30
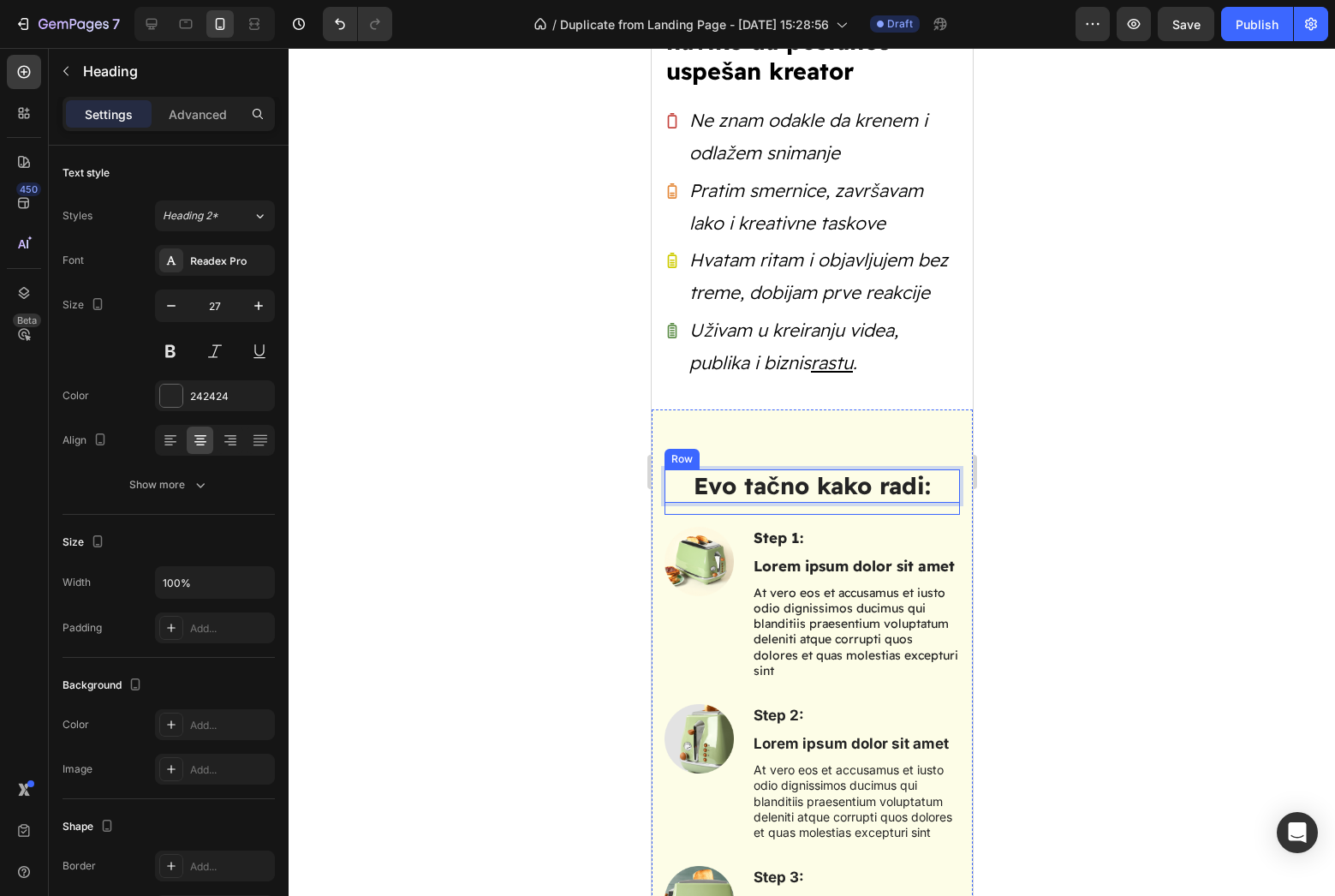
click at [1157, 495] on div at bounding box center [811, 472] width 1046 height 848
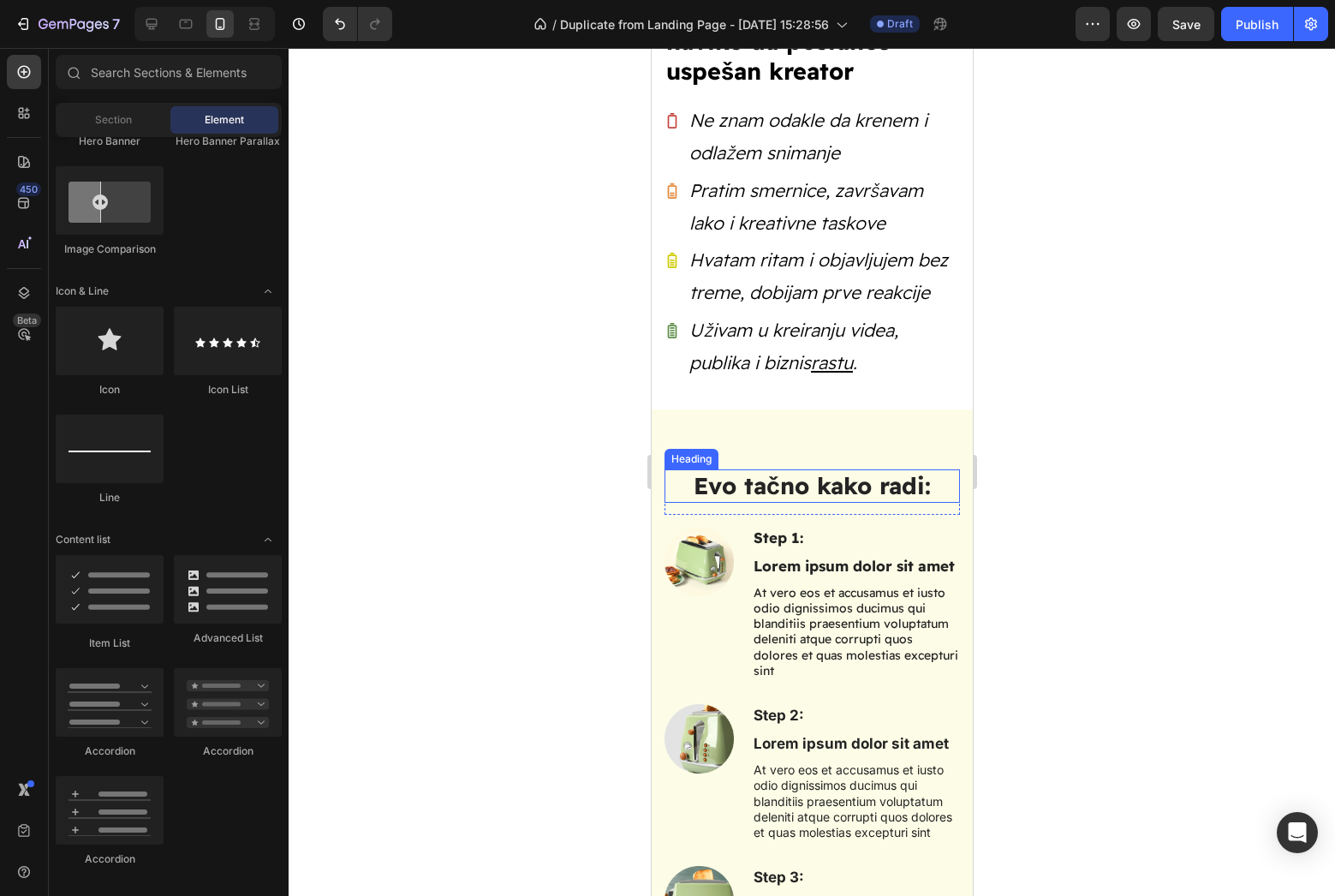
click at [766, 489] on p "Evo tačno kako radi:" at bounding box center [811, 486] width 292 height 30
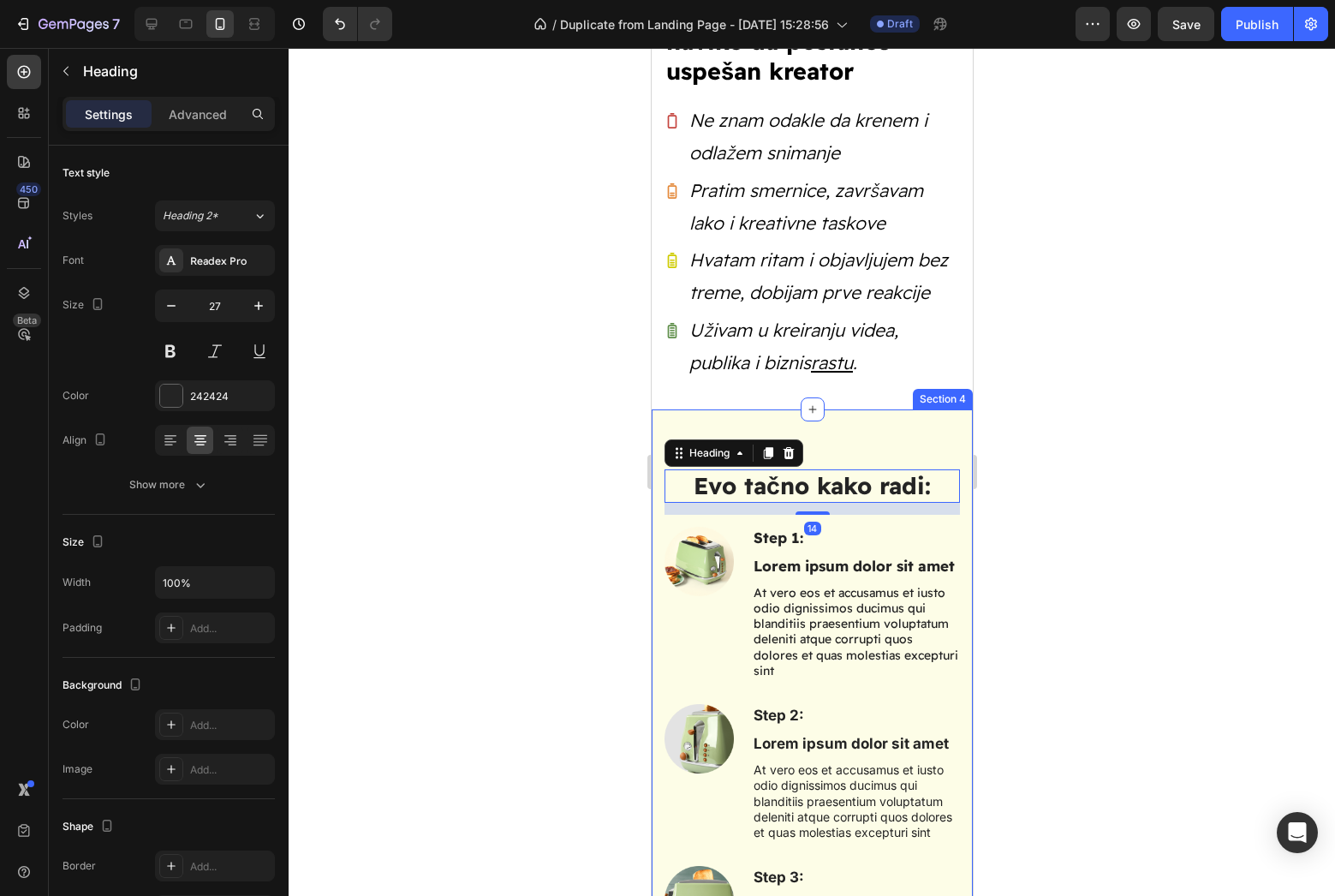
click at [525, 387] on div at bounding box center [811, 472] width 1046 height 848
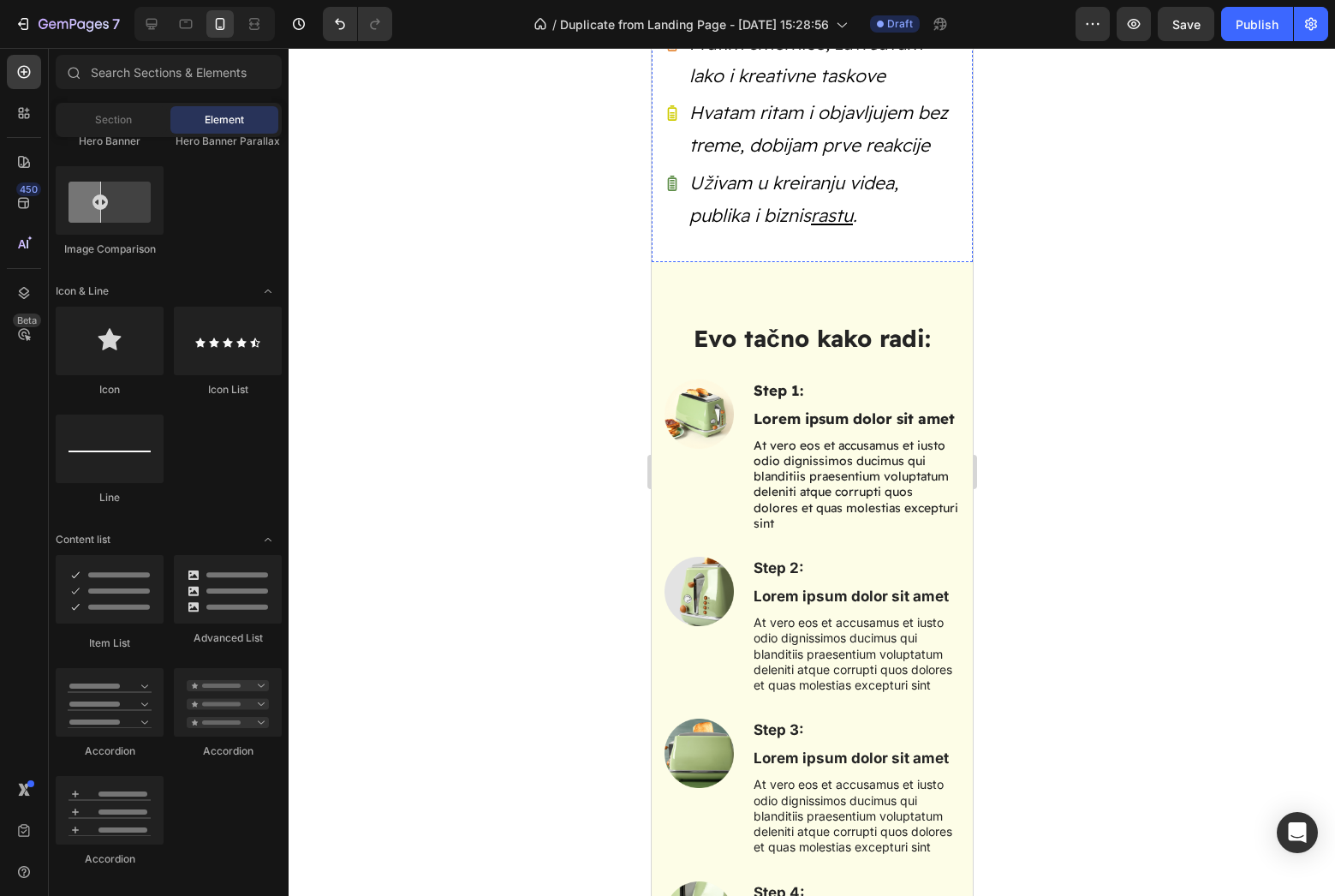
scroll to position [988, 0]
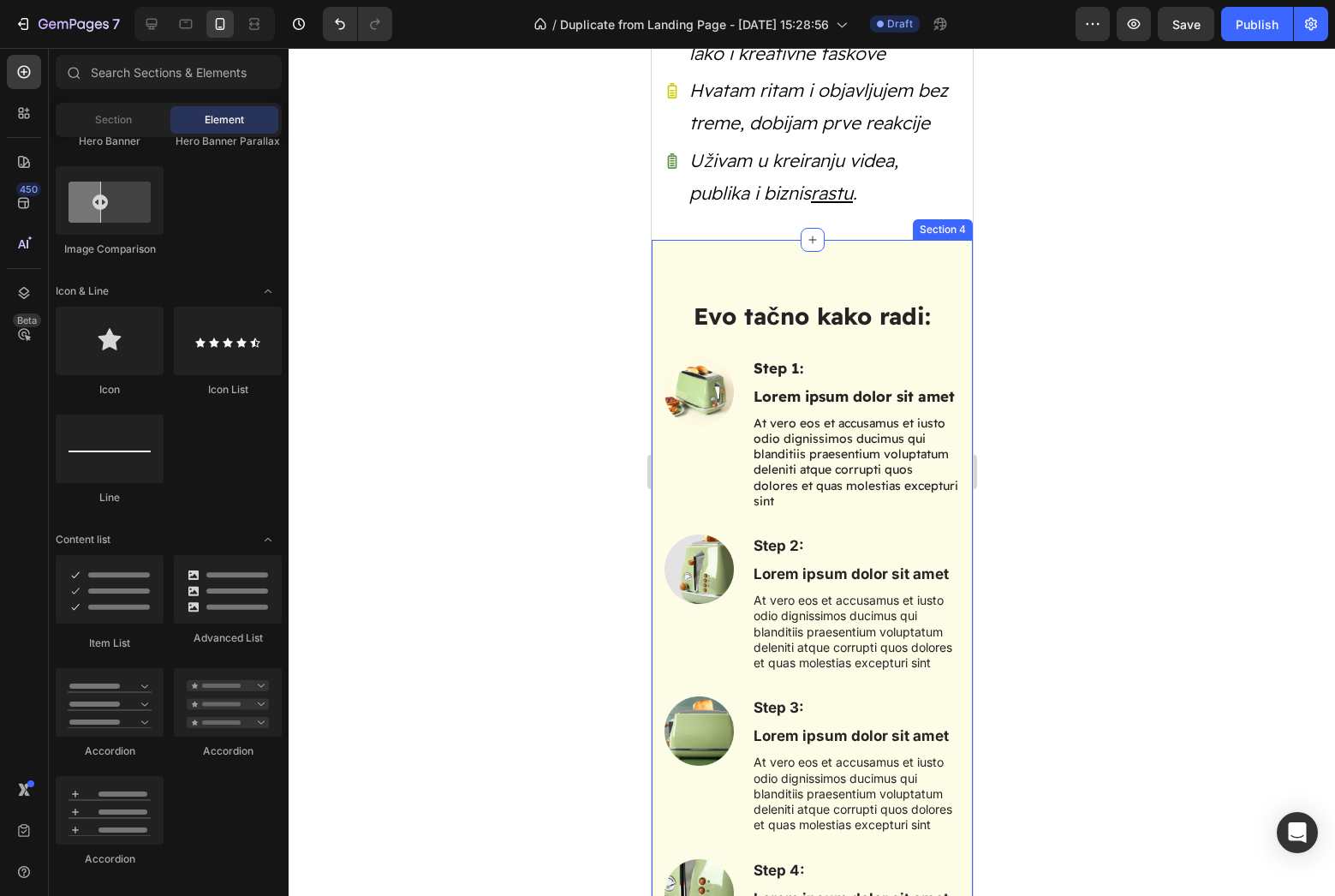
click at [699, 252] on div "Evo tačno kako radi: Heading Row Step 1: Text Block Lorem ipsum dolor sit amet …" at bounding box center [811, 775] width 321 height 1071
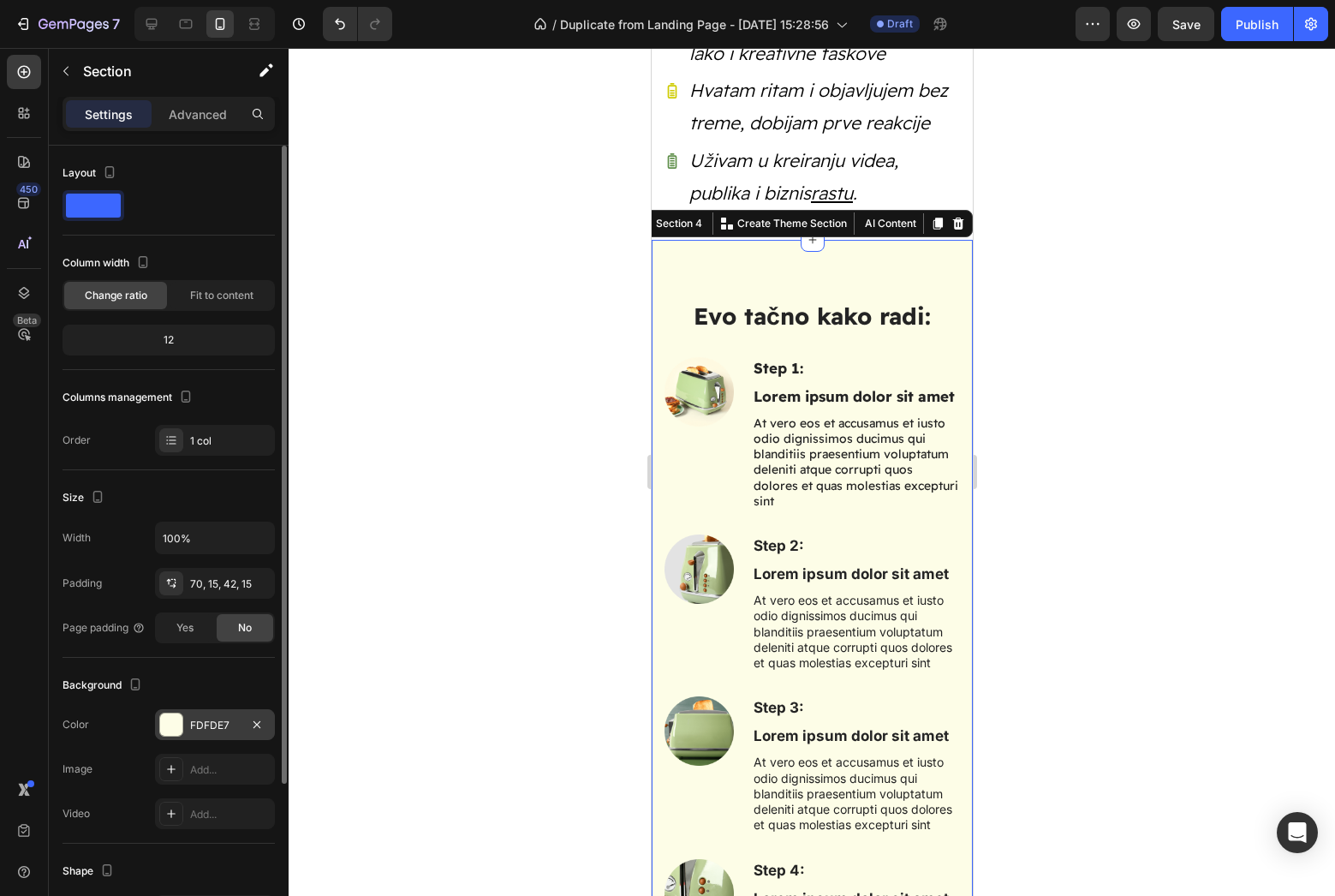
click at [171, 734] on div at bounding box center [171, 724] width 22 height 22
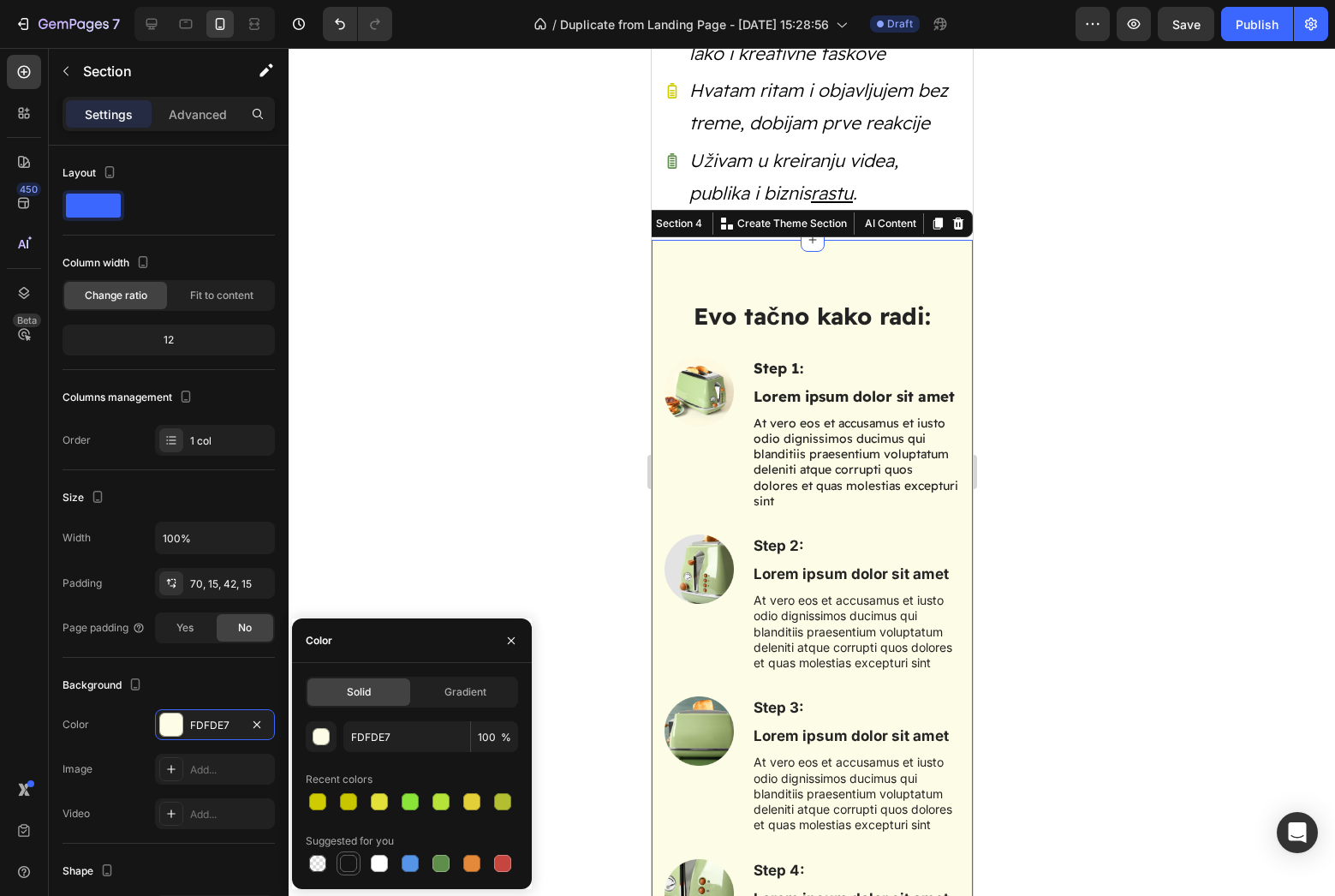
click at [346, 852] on div at bounding box center [348, 862] width 20 height 20
type input "151515"
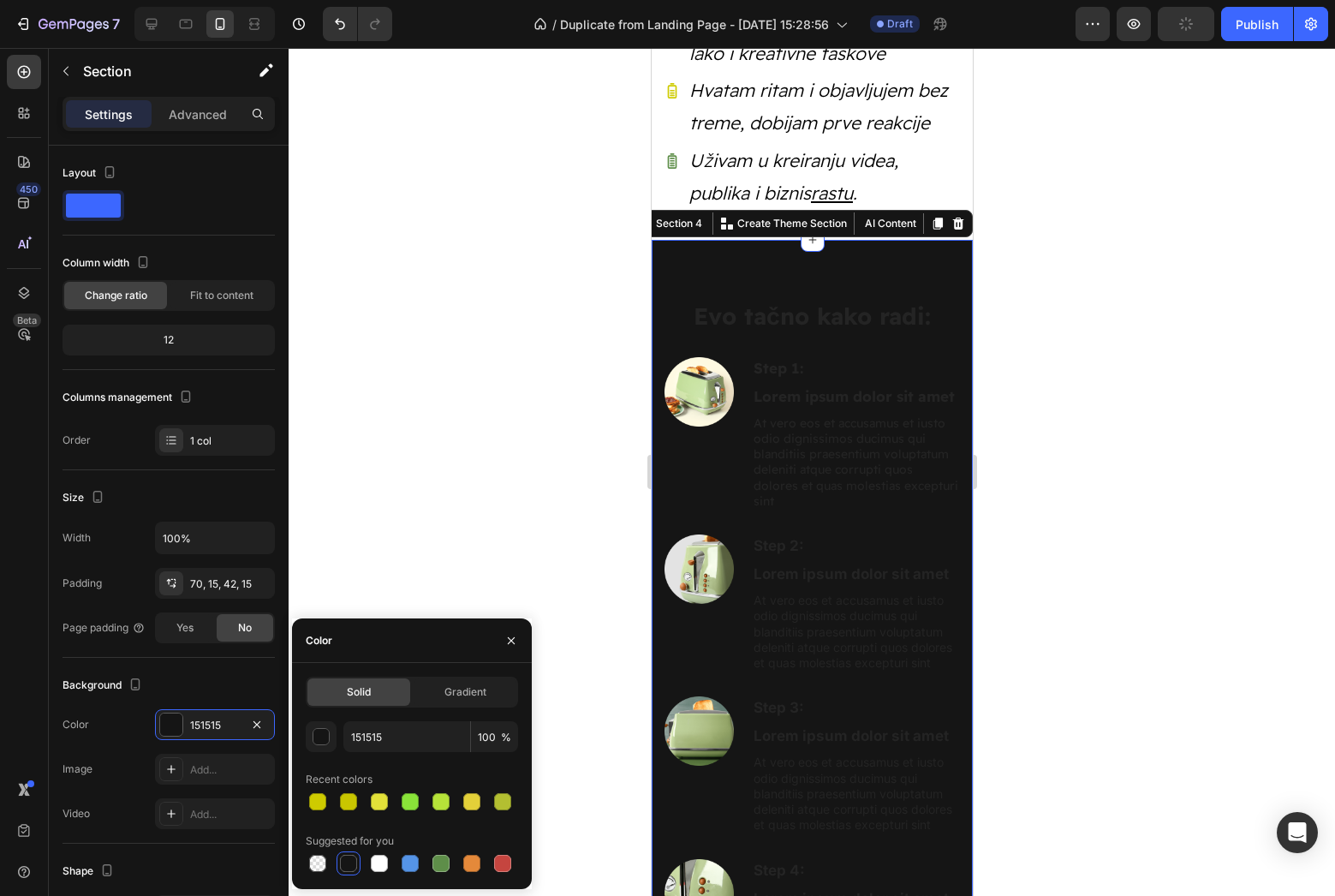
click at [389, 597] on div at bounding box center [811, 472] width 1046 height 848
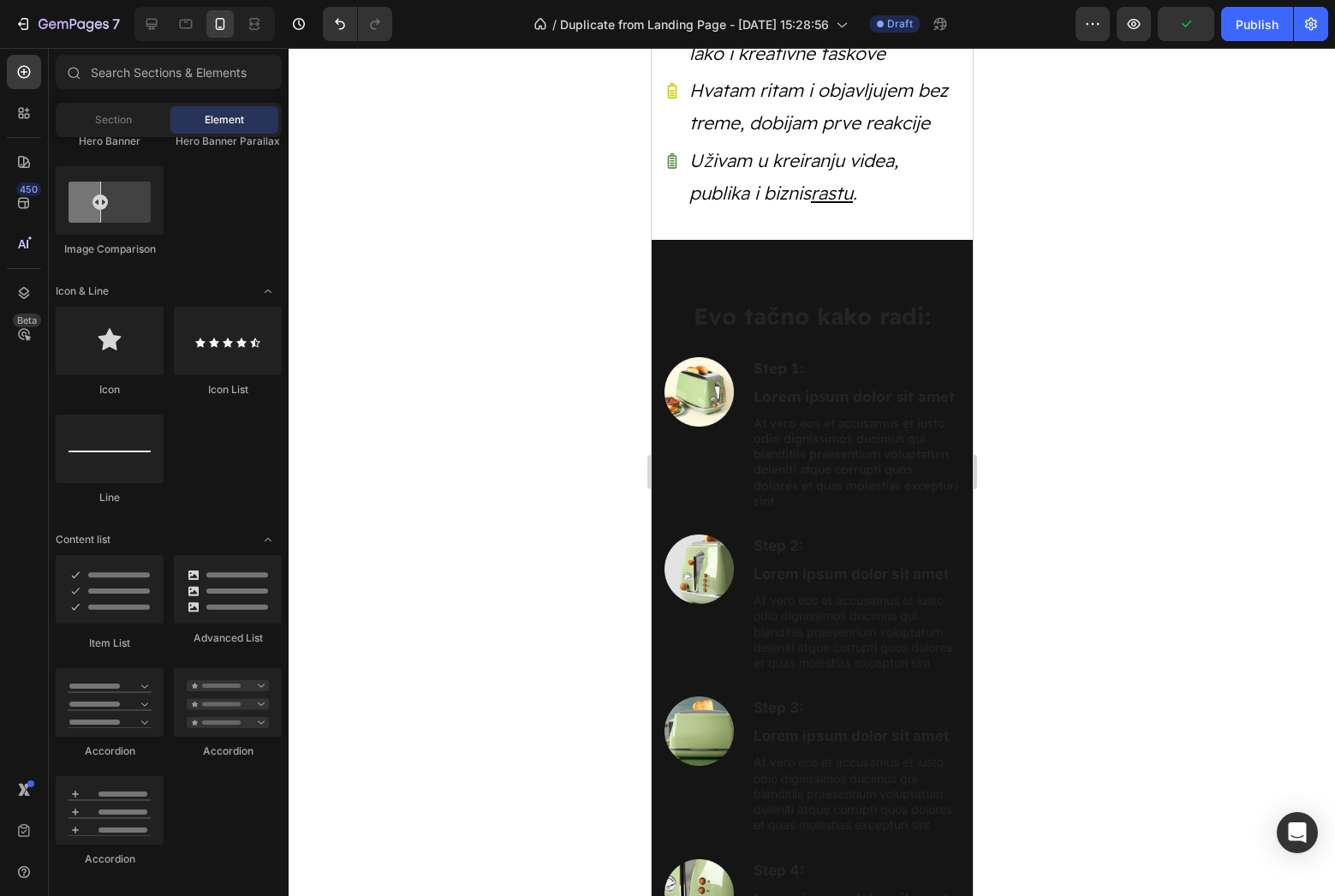
click at [534, 354] on div at bounding box center [811, 472] width 1046 height 848
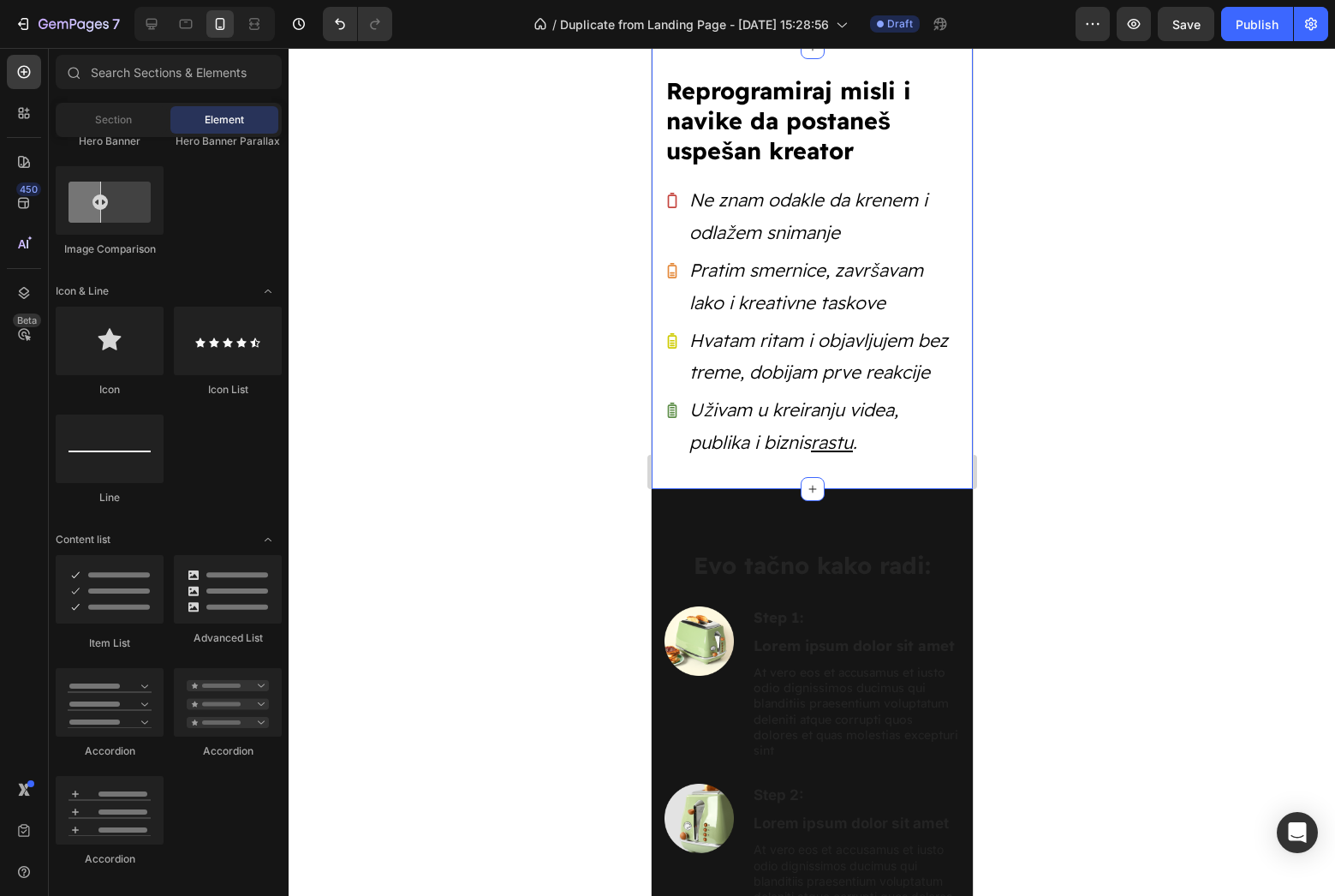
scroll to position [831, 0]
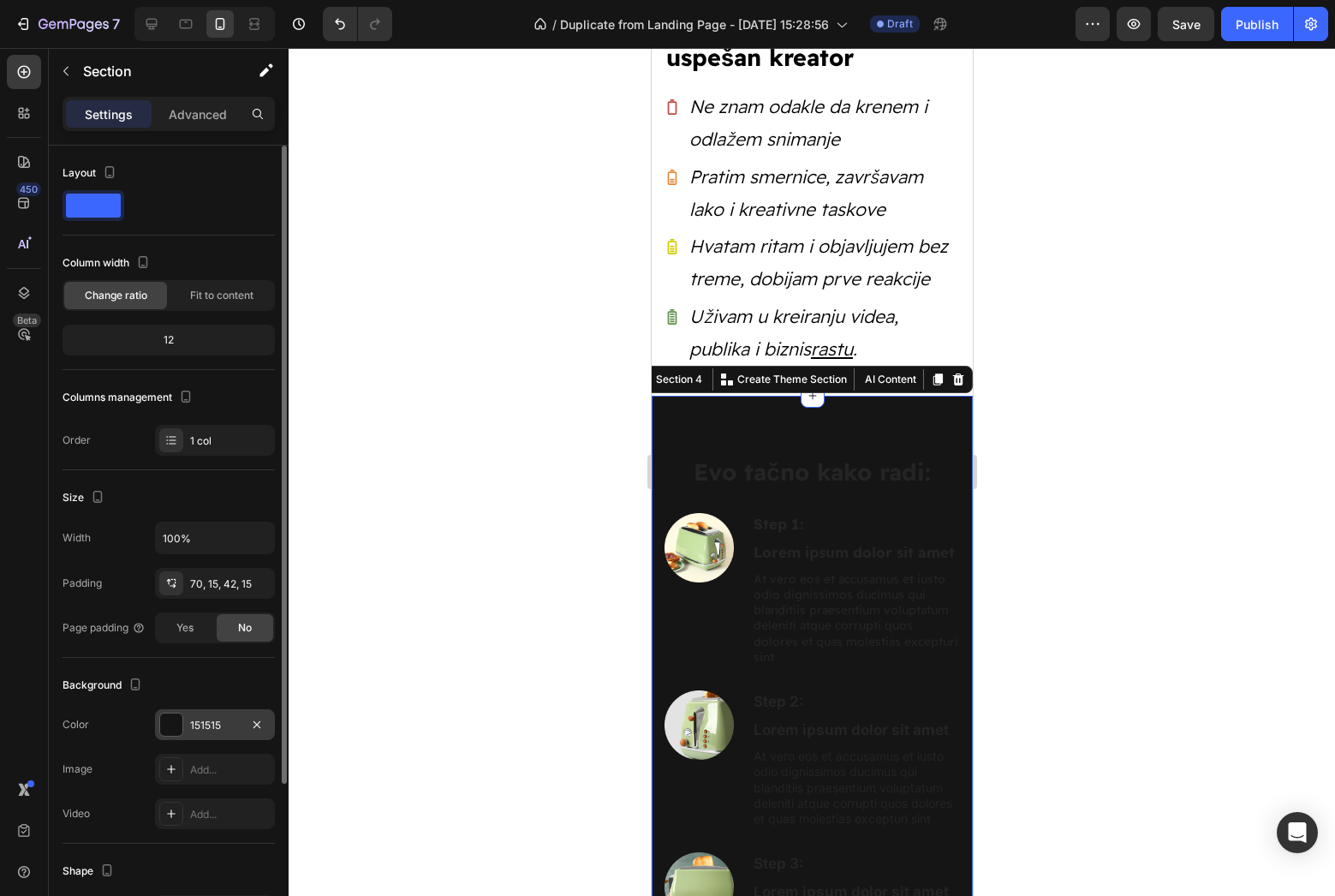
click at [172, 729] on div at bounding box center [171, 724] width 22 height 22
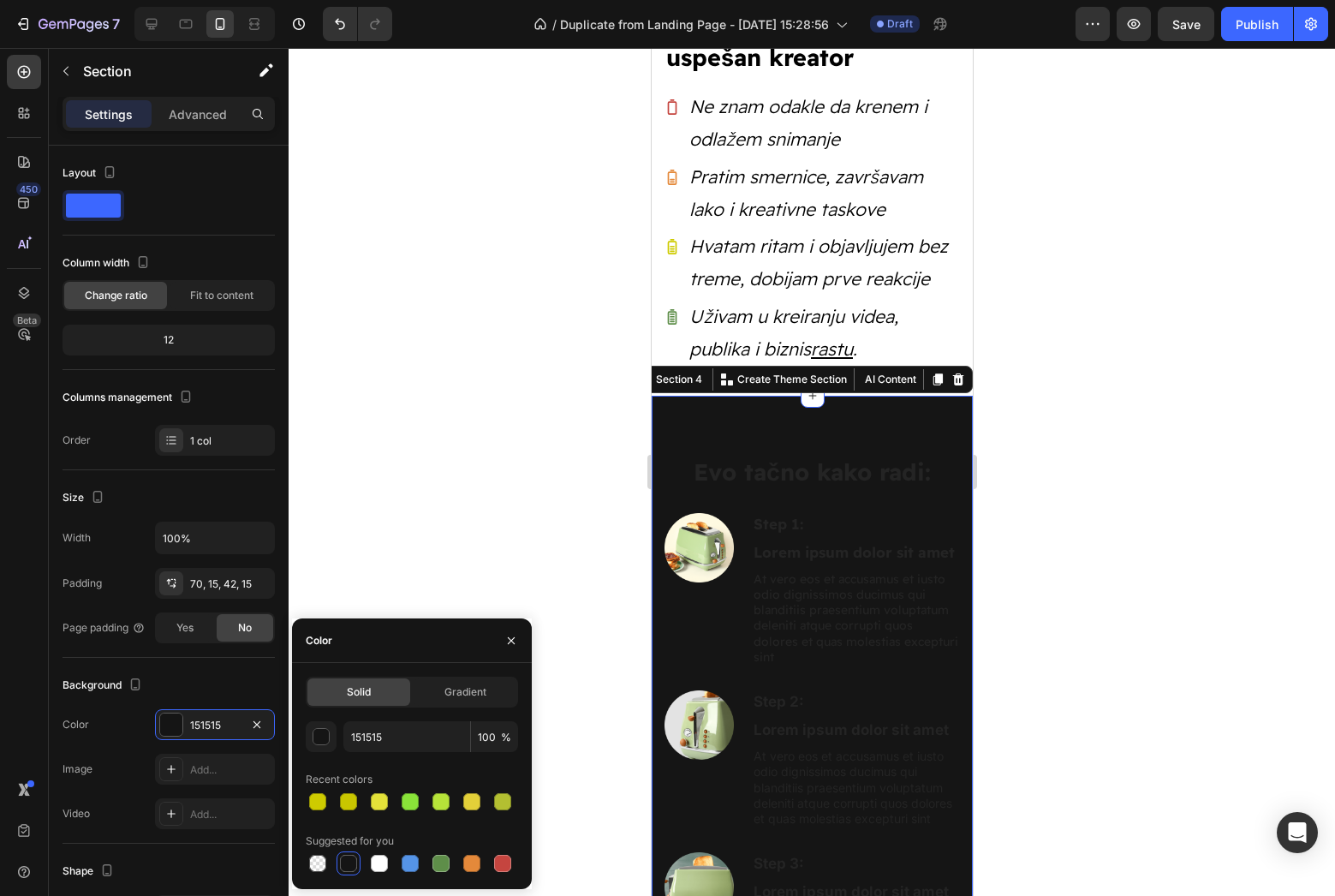
click at [323, 753] on div "151515 100 % Recent colors Suggested for you" at bounding box center [412, 797] width 212 height 154
click at [324, 743] on div "button" at bounding box center [321, 736] width 17 height 17
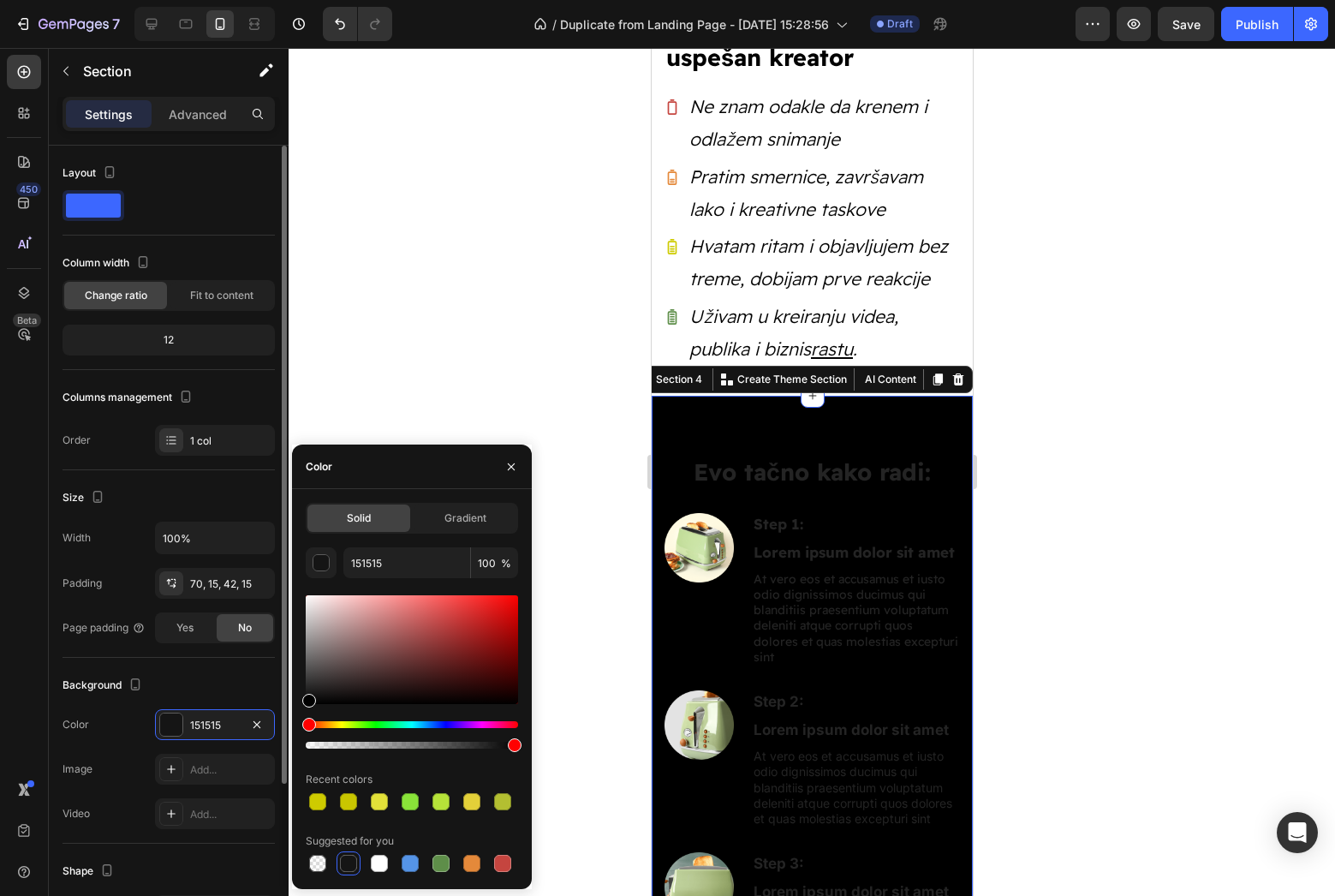
drag, startPoint x: 341, startPoint y: 698, endPoint x: 251, endPoint y: 740, distance: 99.3
click at [251, 740] on div "450 Beta Sections(18) Elements(83) Section Element Hero Section Product Detail …" at bounding box center [144, 472] width 289 height 848
type input "000000"
drag, startPoint x: 324, startPoint y: 694, endPoint x: 265, endPoint y: 731, distance: 69.6
click at [265, 731] on div "450 Beta Sections(18) Elements(83) Section Element Hero Section Product Detail …" at bounding box center [144, 472] width 289 height 848
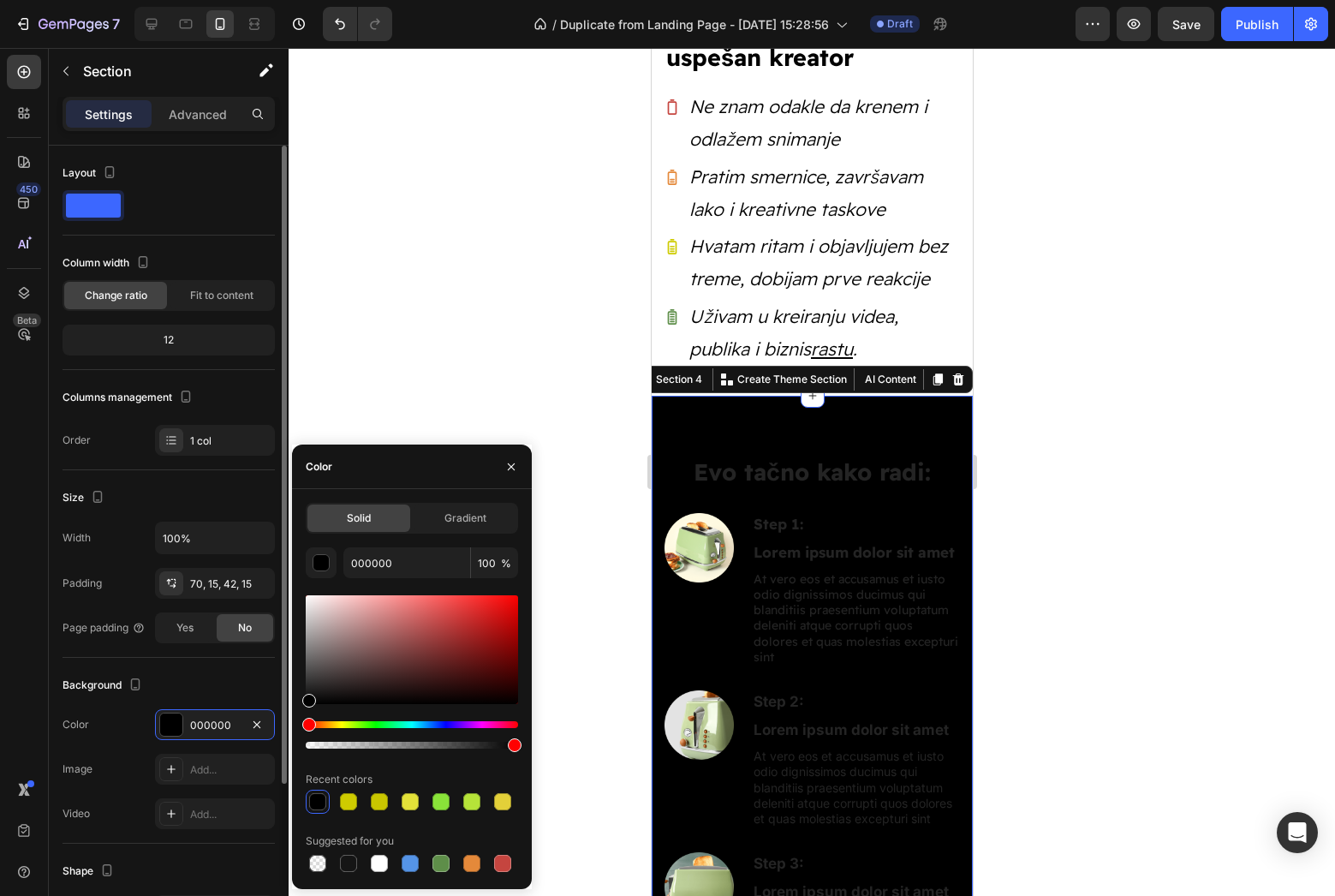
click at [260, 689] on div "Background" at bounding box center [168, 684] width 212 height 28
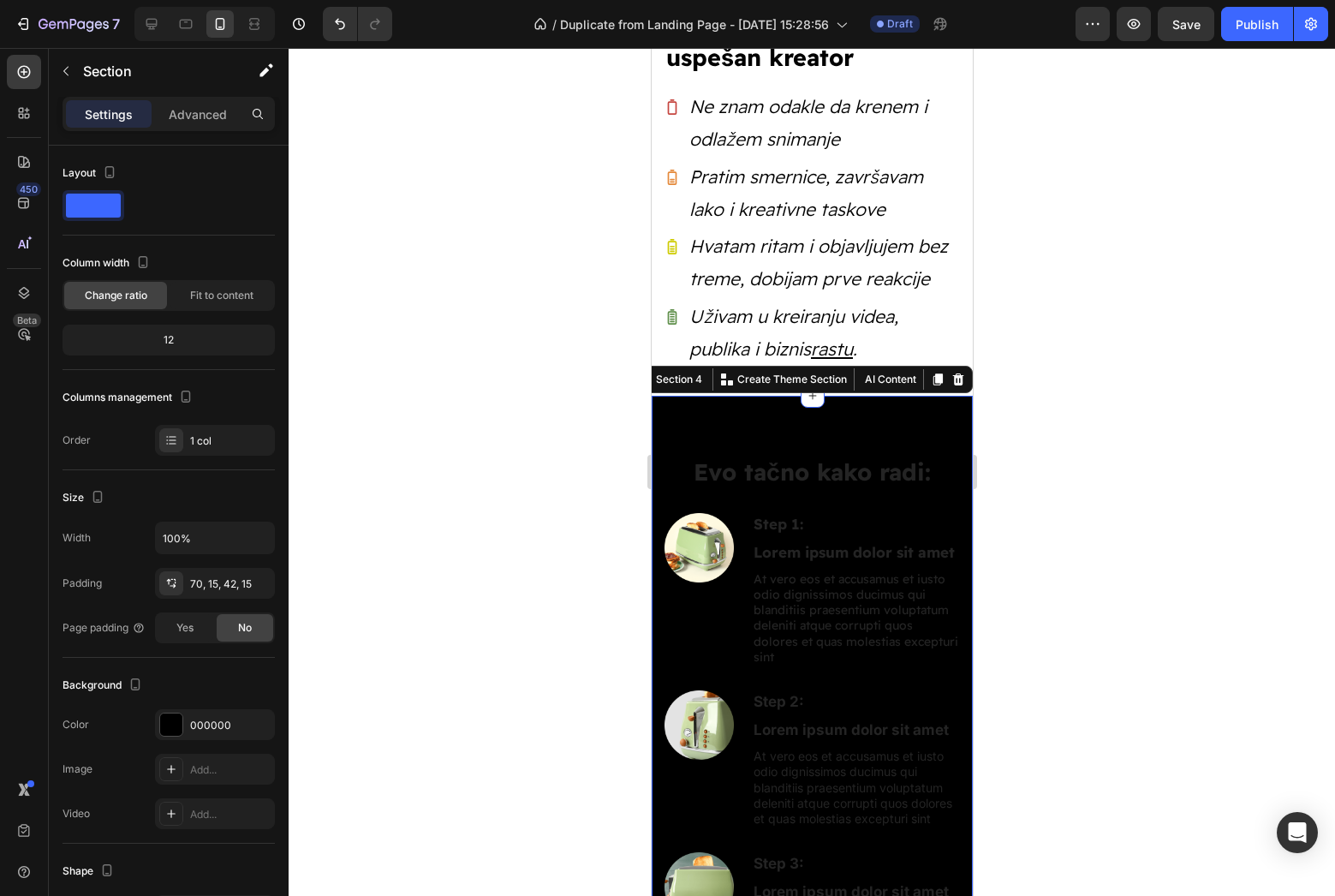
click at [384, 672] on div at bounding box center [811, 472] width 1046 height 848
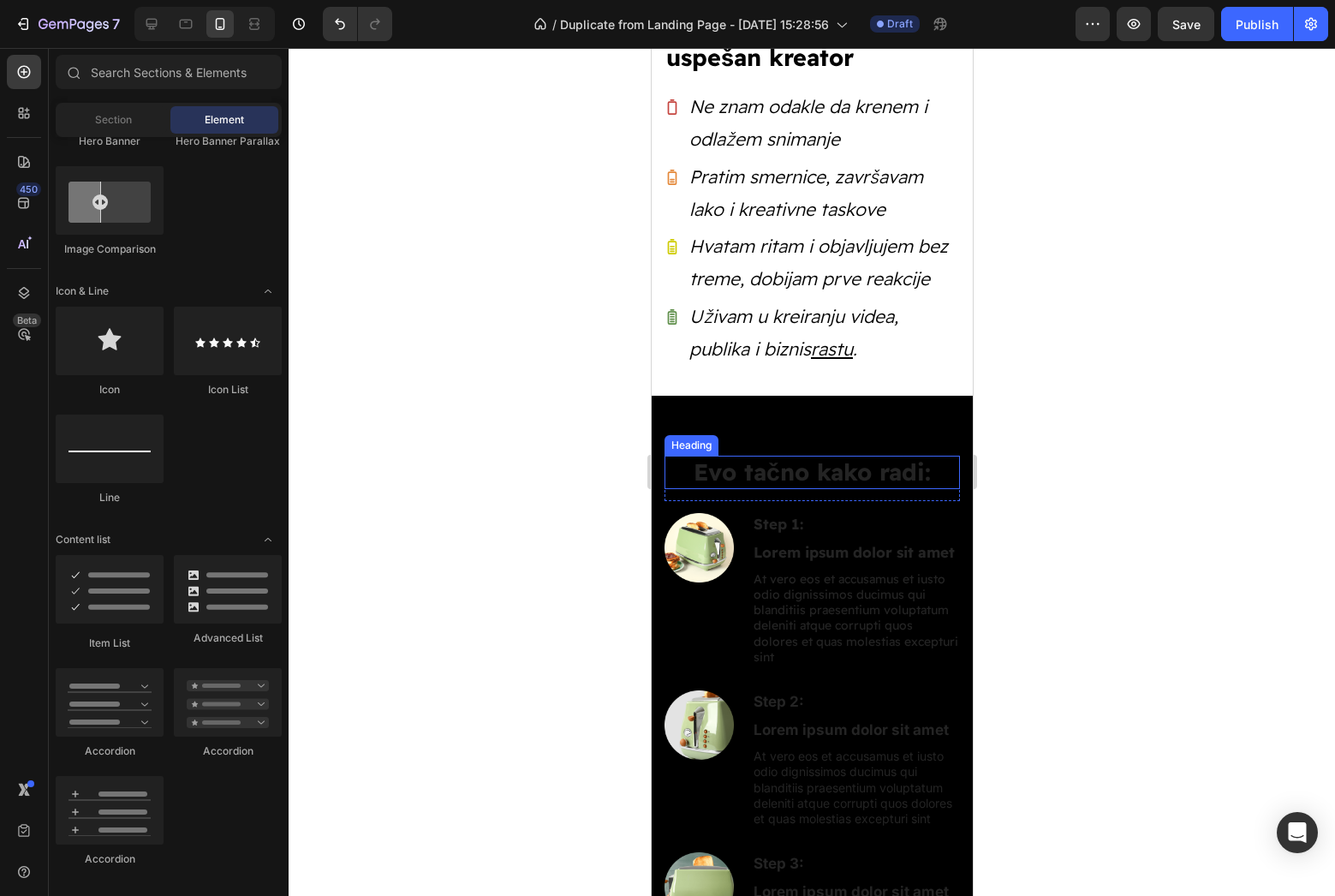
click at [766, 469] on h2 "Evo tačno kako radi:" at bounding box center [811, 473] width 295 height 34
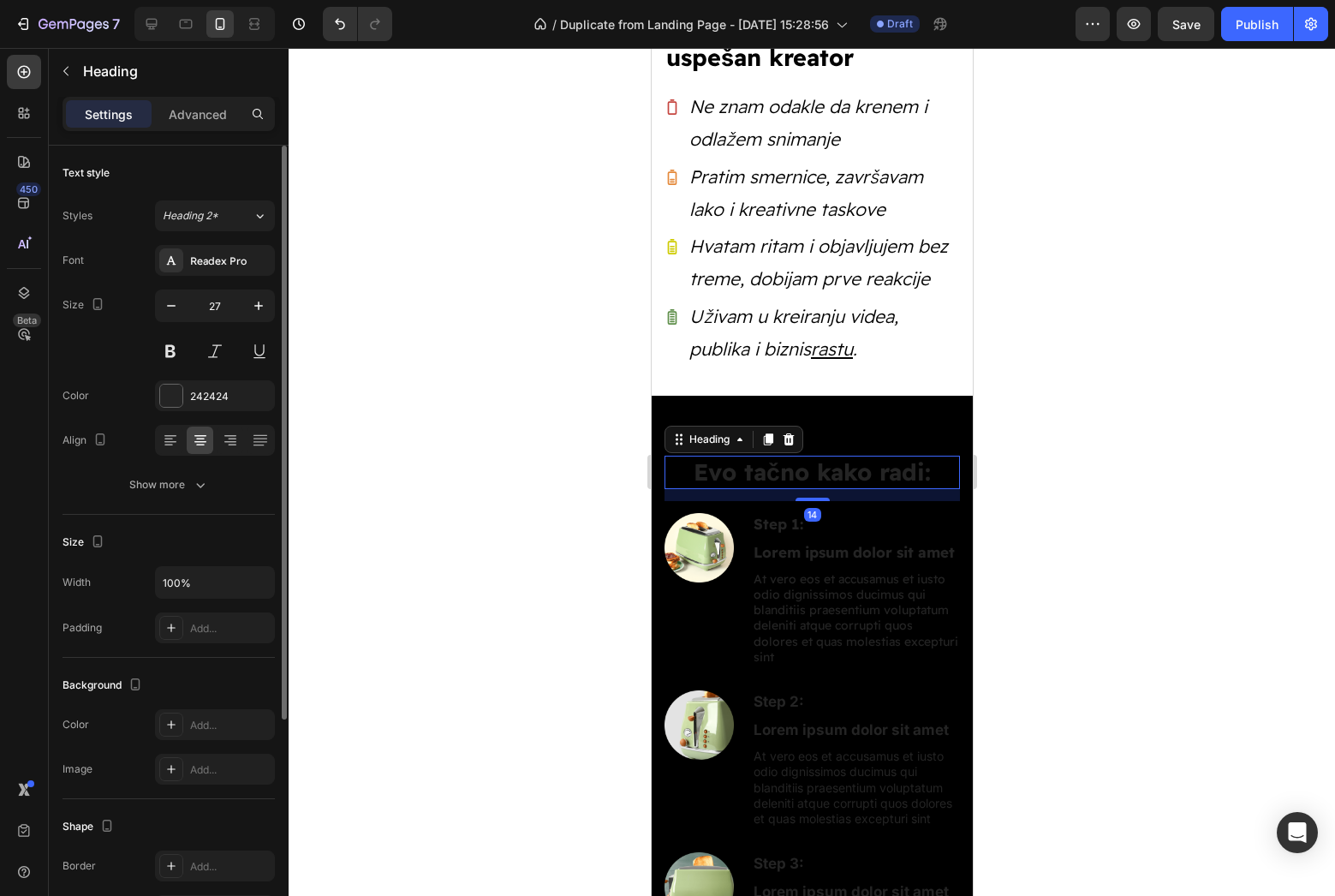
click at [172, 419] on div "Font Readex Pro Size 27 Color 242424 Align Show more" at bounding box center [168, 372] width 212 height 255
click at [172, 414] on div "Font Readex Pro Size 27 Color 242424 Align Show more" at bounding box center [168, 372] width 212 height 255
click at [172, 406] on div at bounding box center [171, 396] width 24 height 24
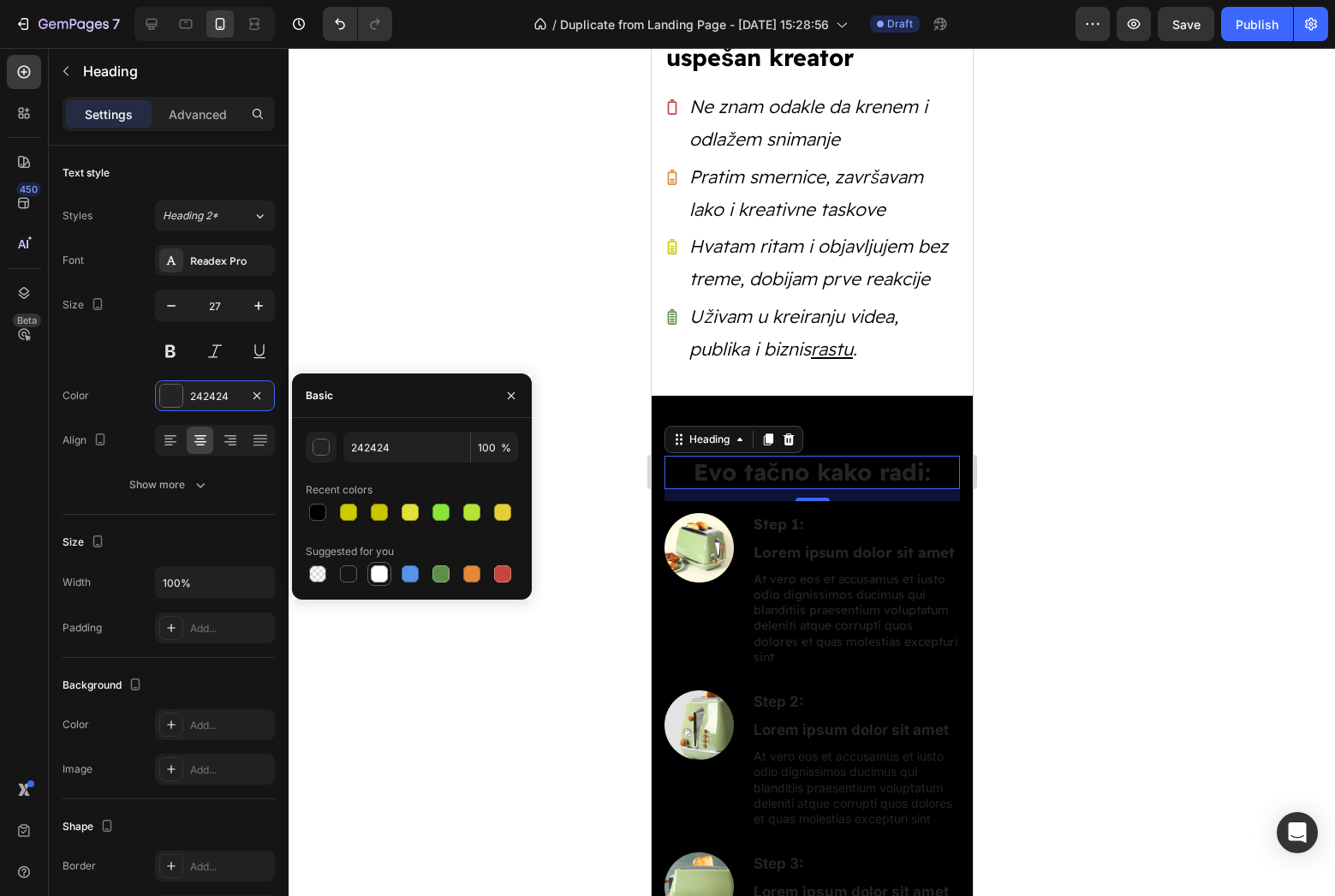
click at [376, 579] on div at bounding box center [379, 573] width 17 height 17
type input "FFFFFF"
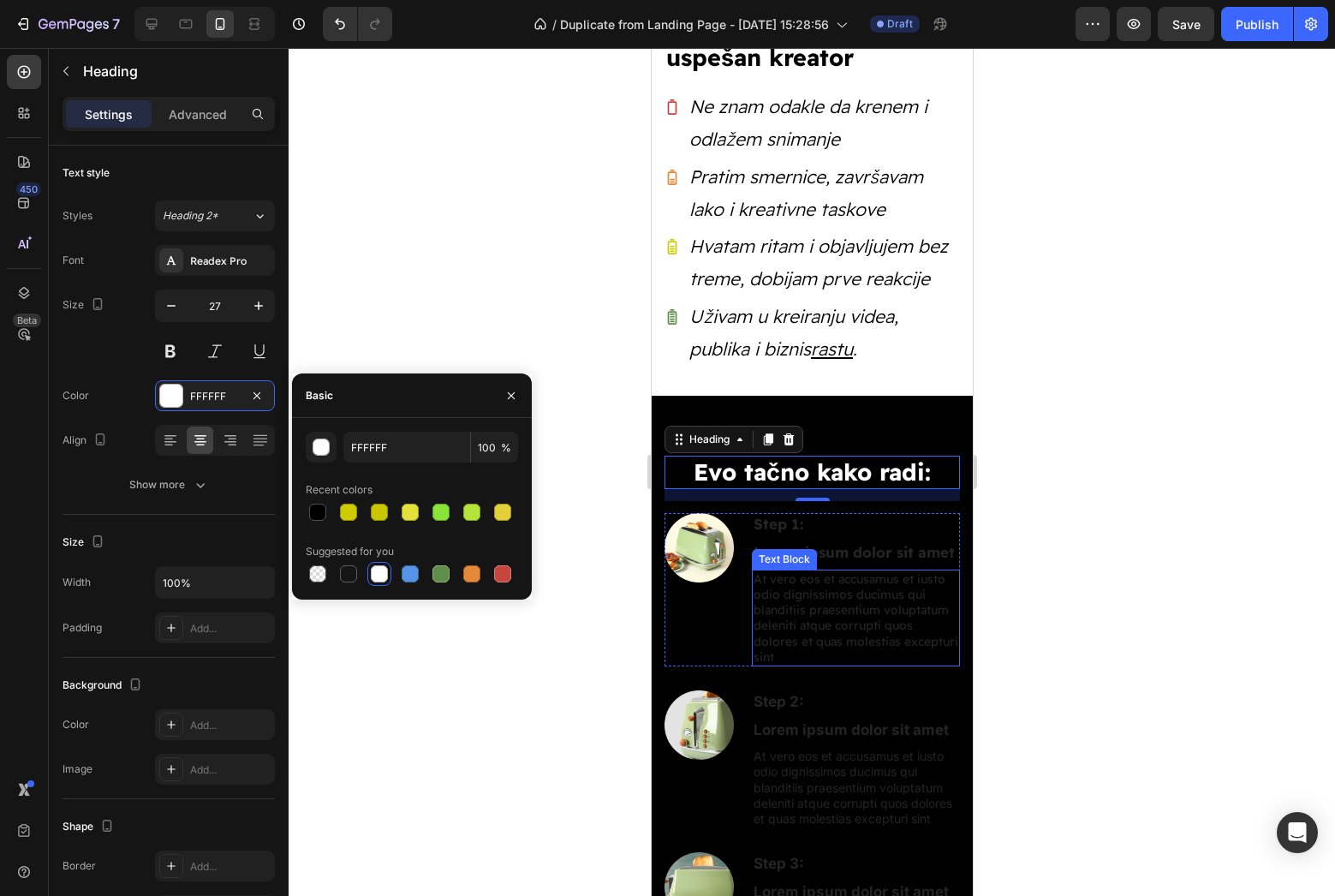
click at [754, 619] on p "At vero eos et accusamus et iusto odio dignissimos ducimus qui blanditiis praes…" at bounding box center [855, 618] width 204 height 93
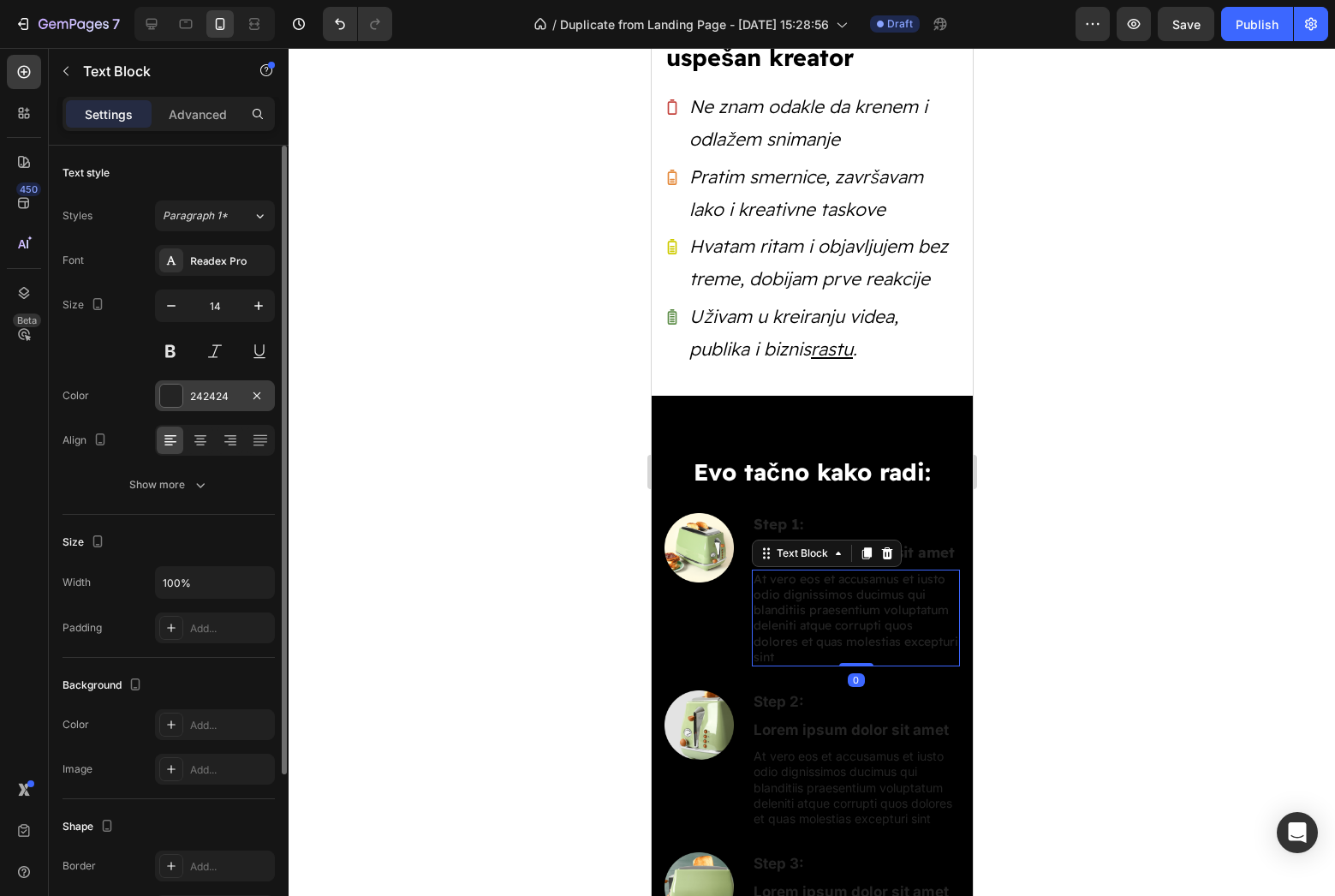
click at [172, 404] on div at bounding box center [171, 396] width 22 height 22
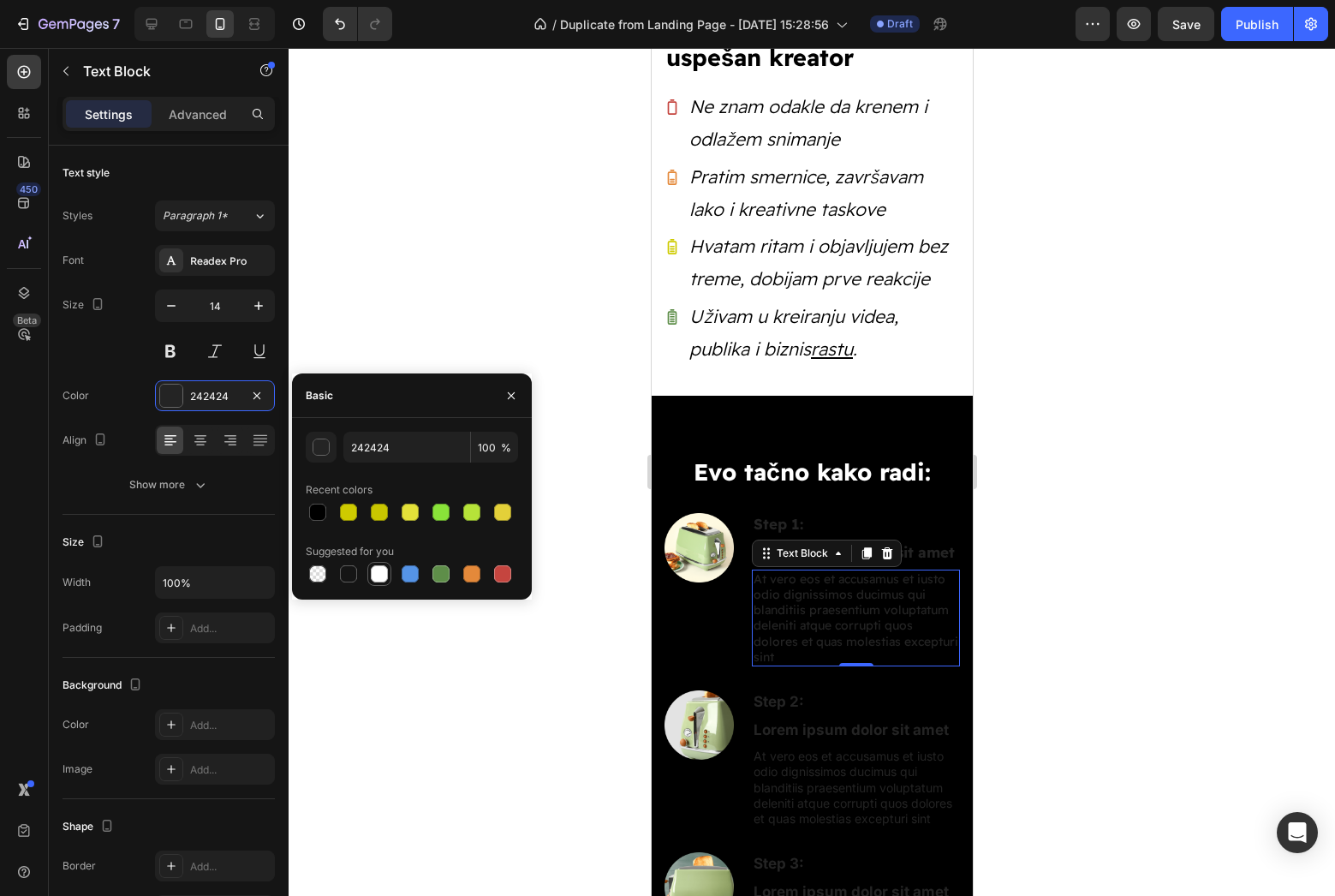
click at [382, 572] on div at bounding box center [379, 573] width 17 height 17
type input "FFFFFF"
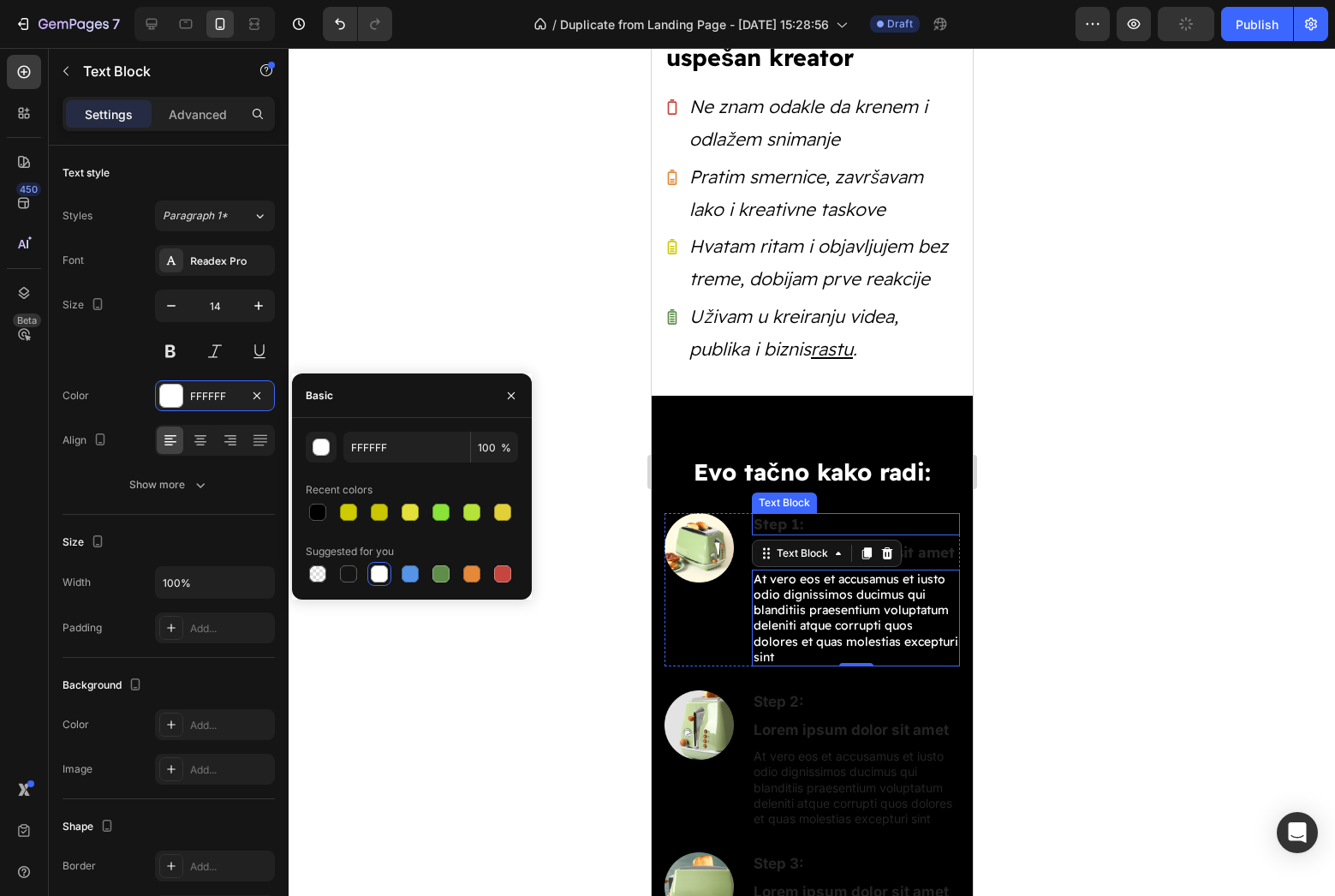
click at [798, 518] on p "Step 1:" at bounding box center [855, 524] width 204 height 19
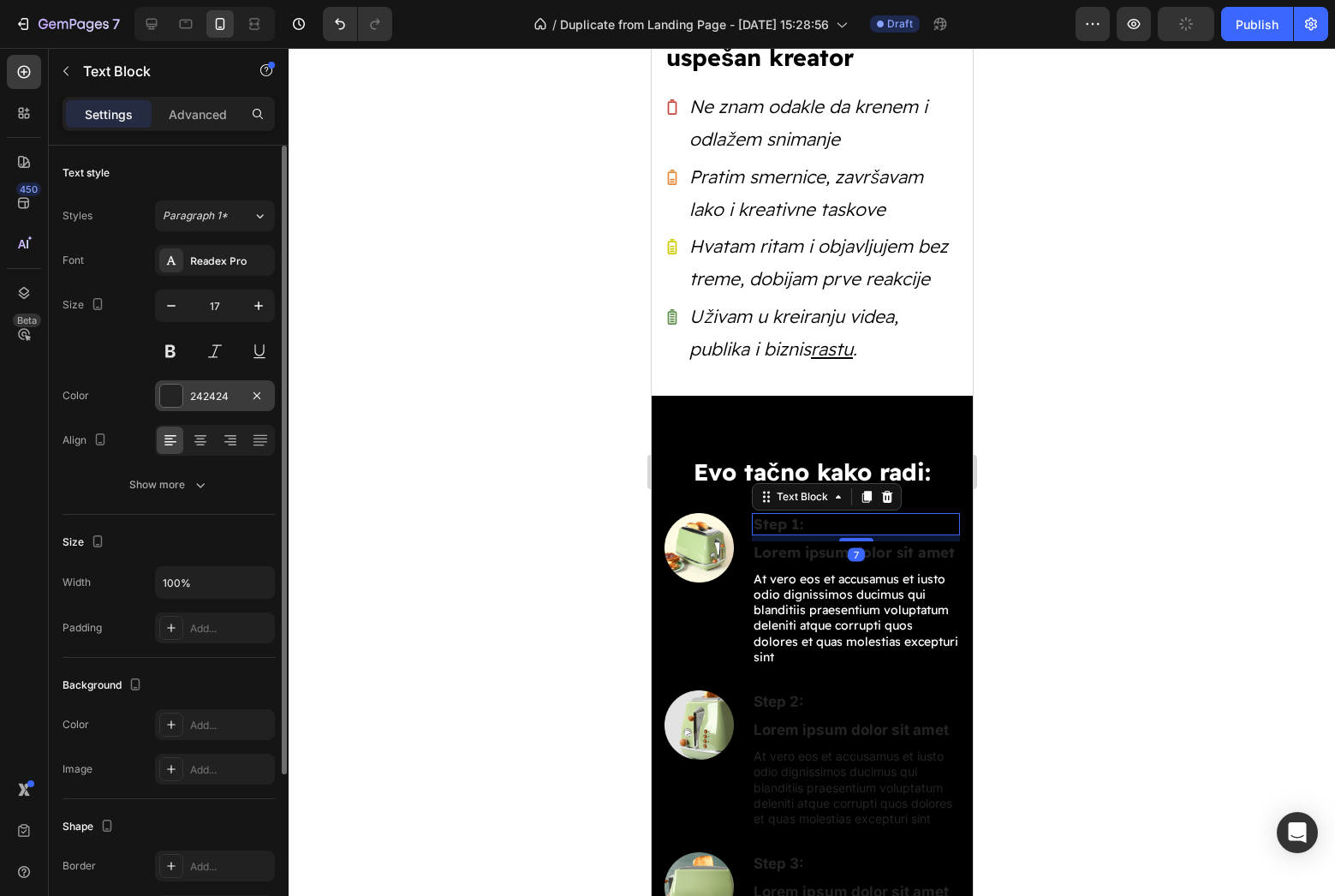
click at [171, 392] on div at bounding box center [171, 396] width 22 height 22
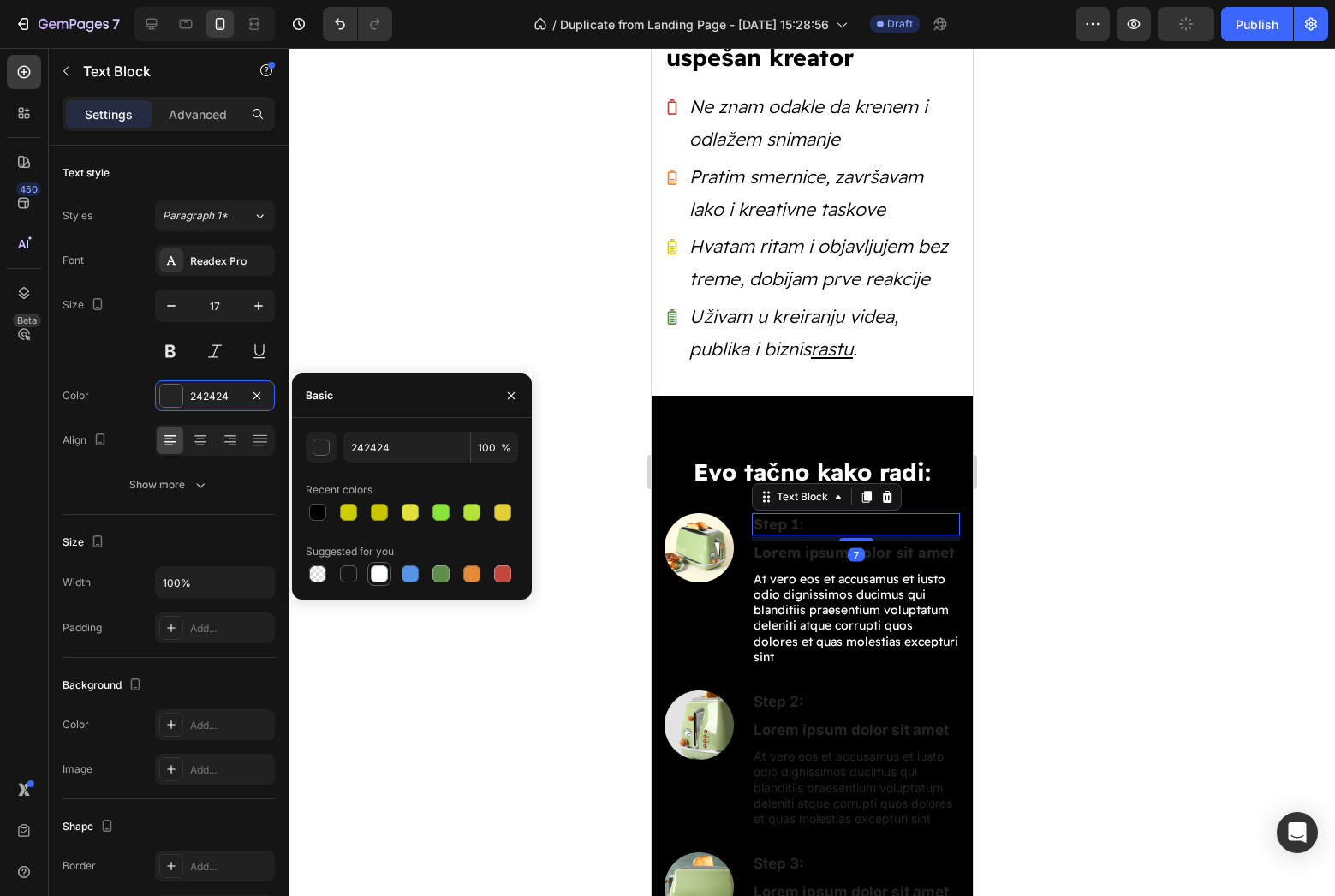
click at [380, 573] on div at bounding box center [379, 573] width 17 height 17
type input "FFFFFF"
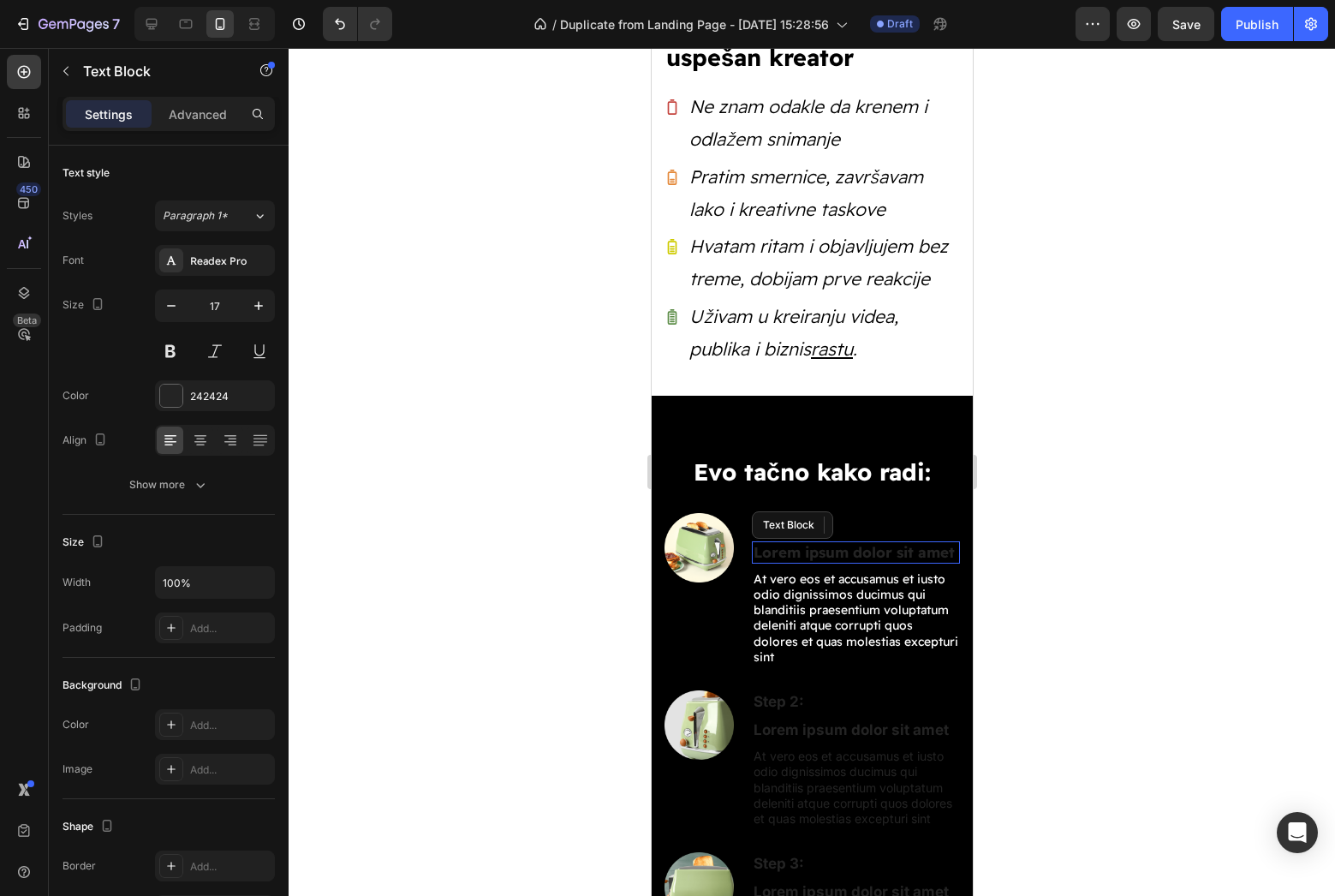
click at [834, 549] on p "Lorem ipsum dolor sit amet" at bounding box center [855, 552] width 204 height 19
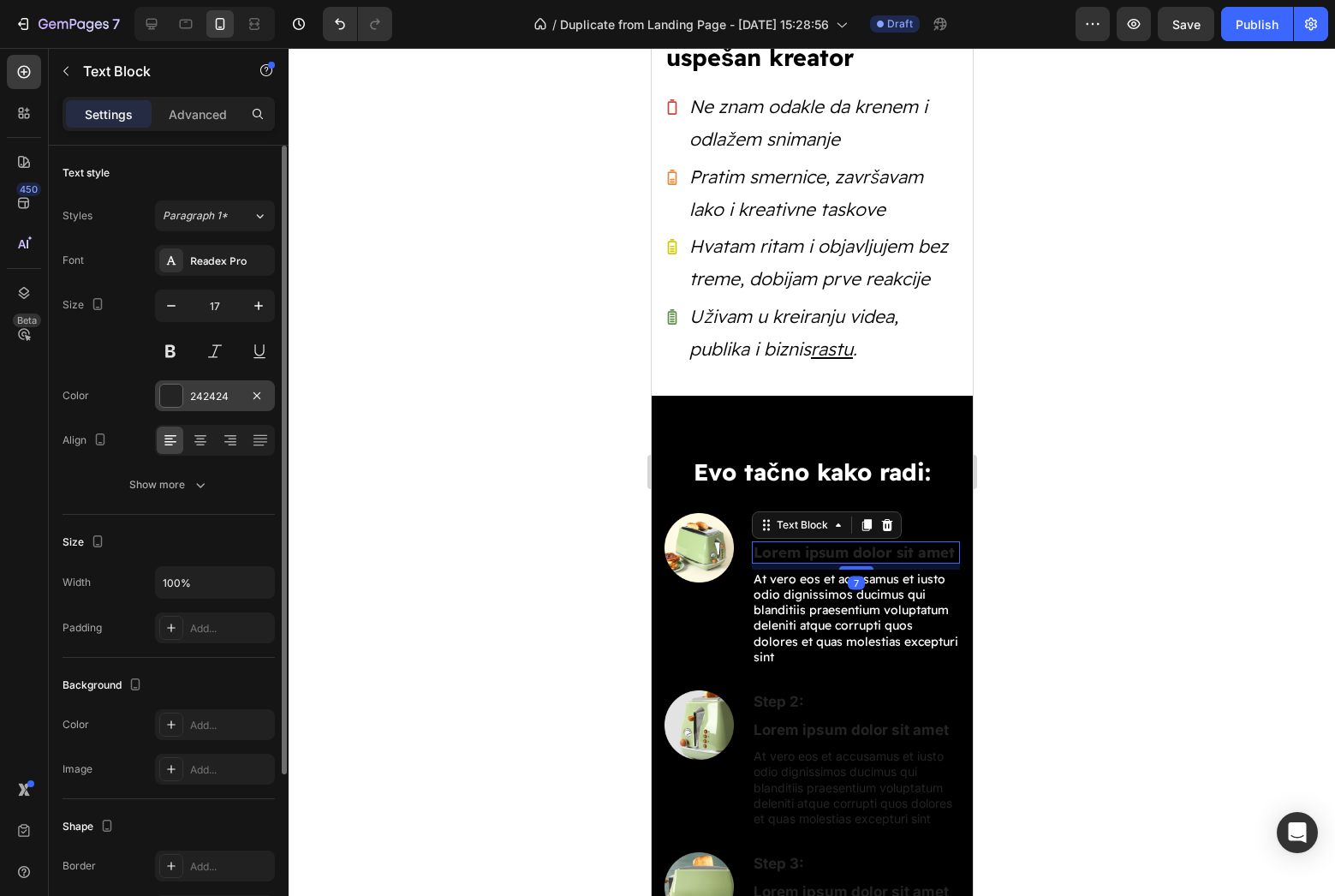
click at [175, 391] on div at bounding box center [171, 396] width 22 height 22
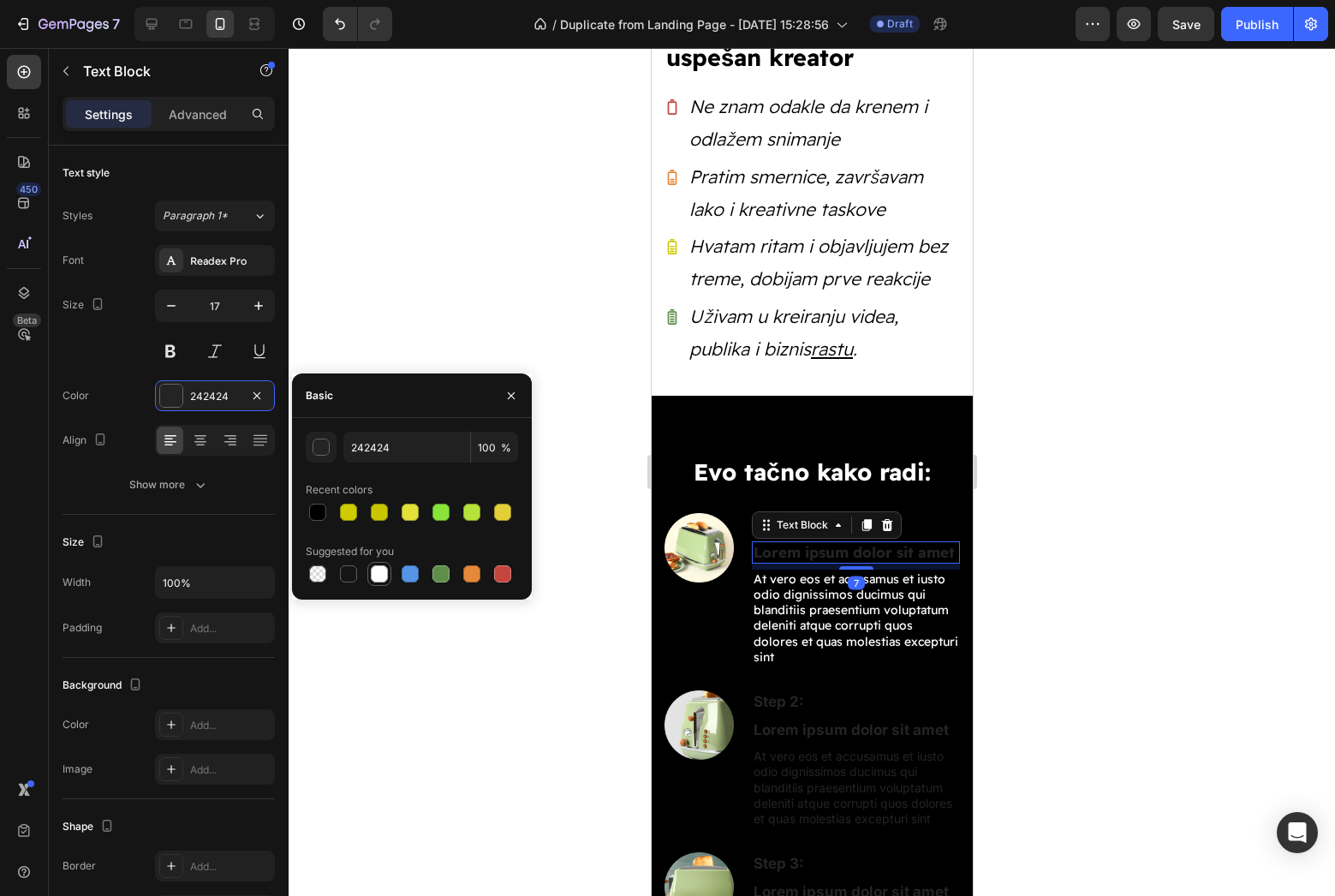
click at [380, 570] on div at bounding box center [379, 573] width 17 height 17
type input "FFFFFF"
click at [540, 693] on div at bounding box center [811, 472] width 1046 height 848
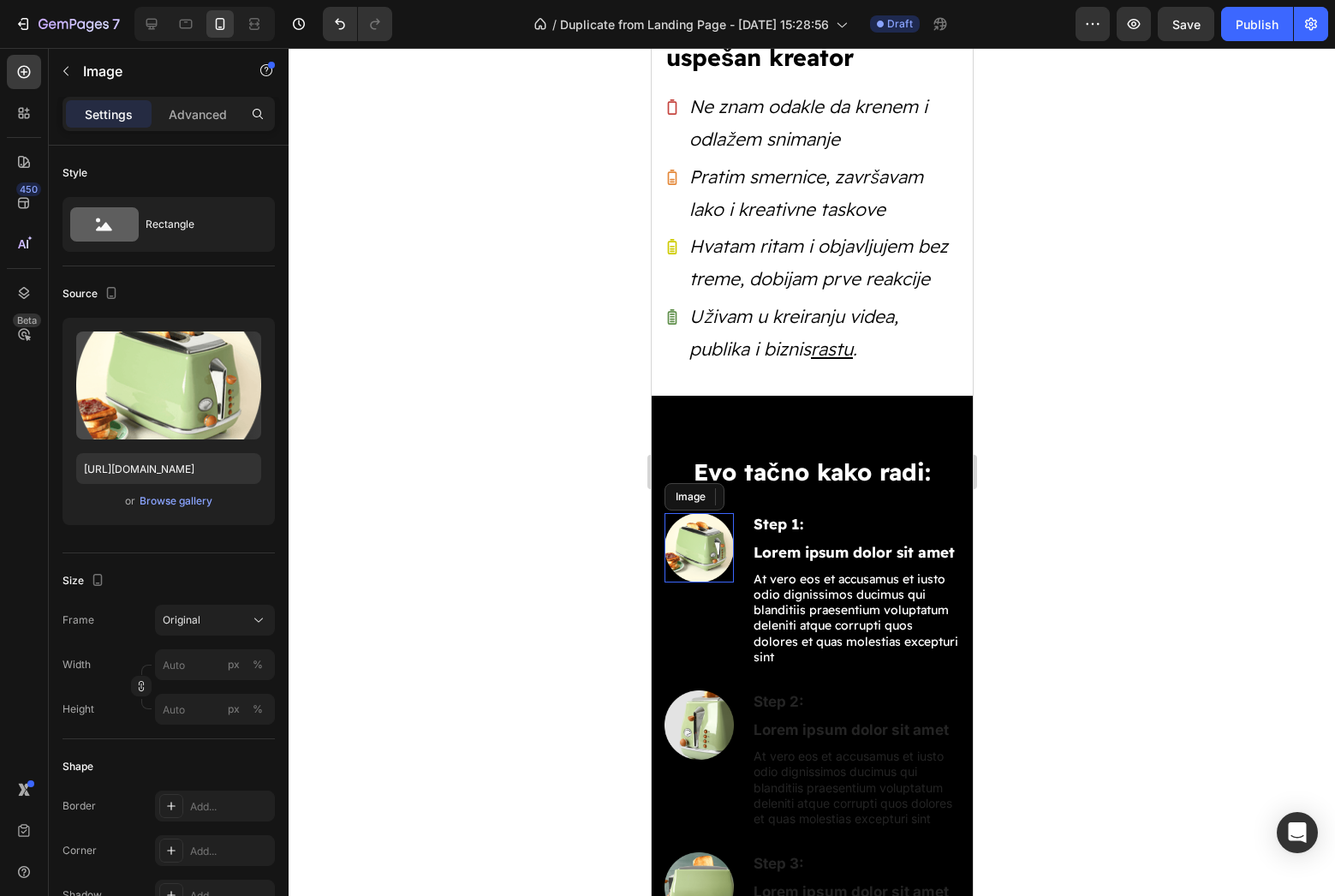
click at [695, 536] on img at bounding box center [699, 548] width 69 height 69
click at [186, 501] on div "Browse gallery" at bounding box center [176, 500] width 73 height 15
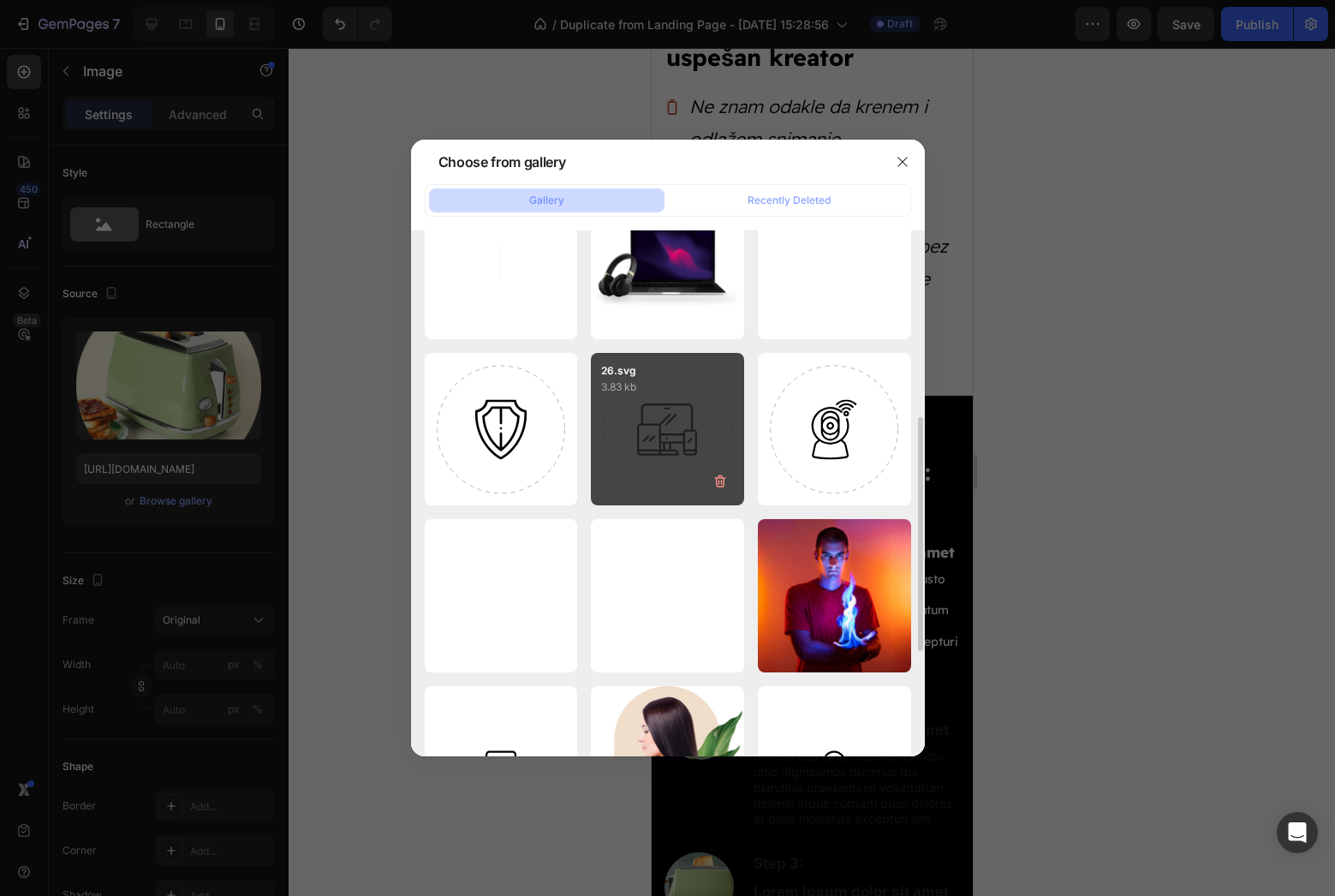
scroll to position [655, 0]
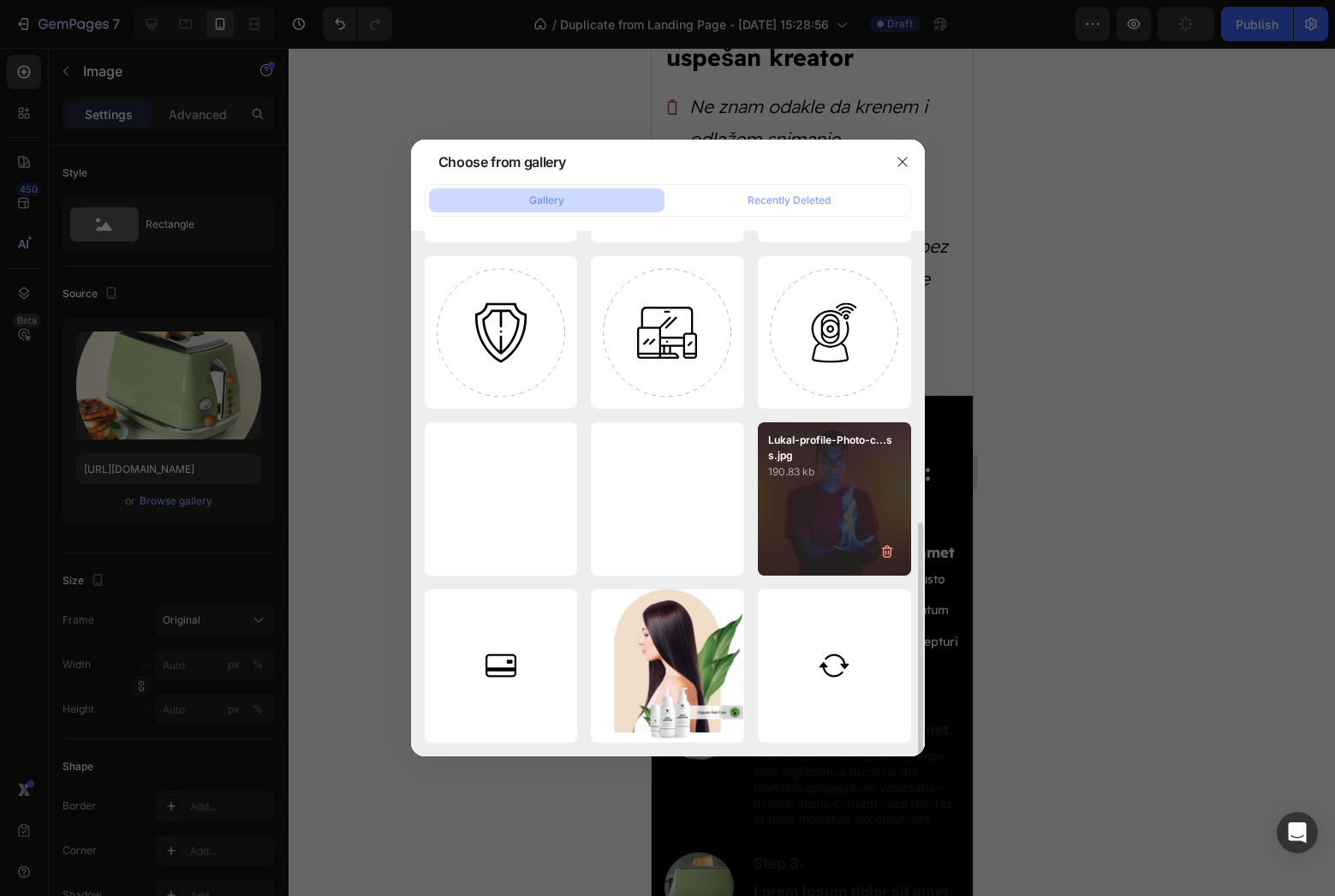
click at [823, 487] on div "LukaI-profile-Photo-c...ss.jpg 190.83 kb" at bounding box center [835, 499] width 153 height 153
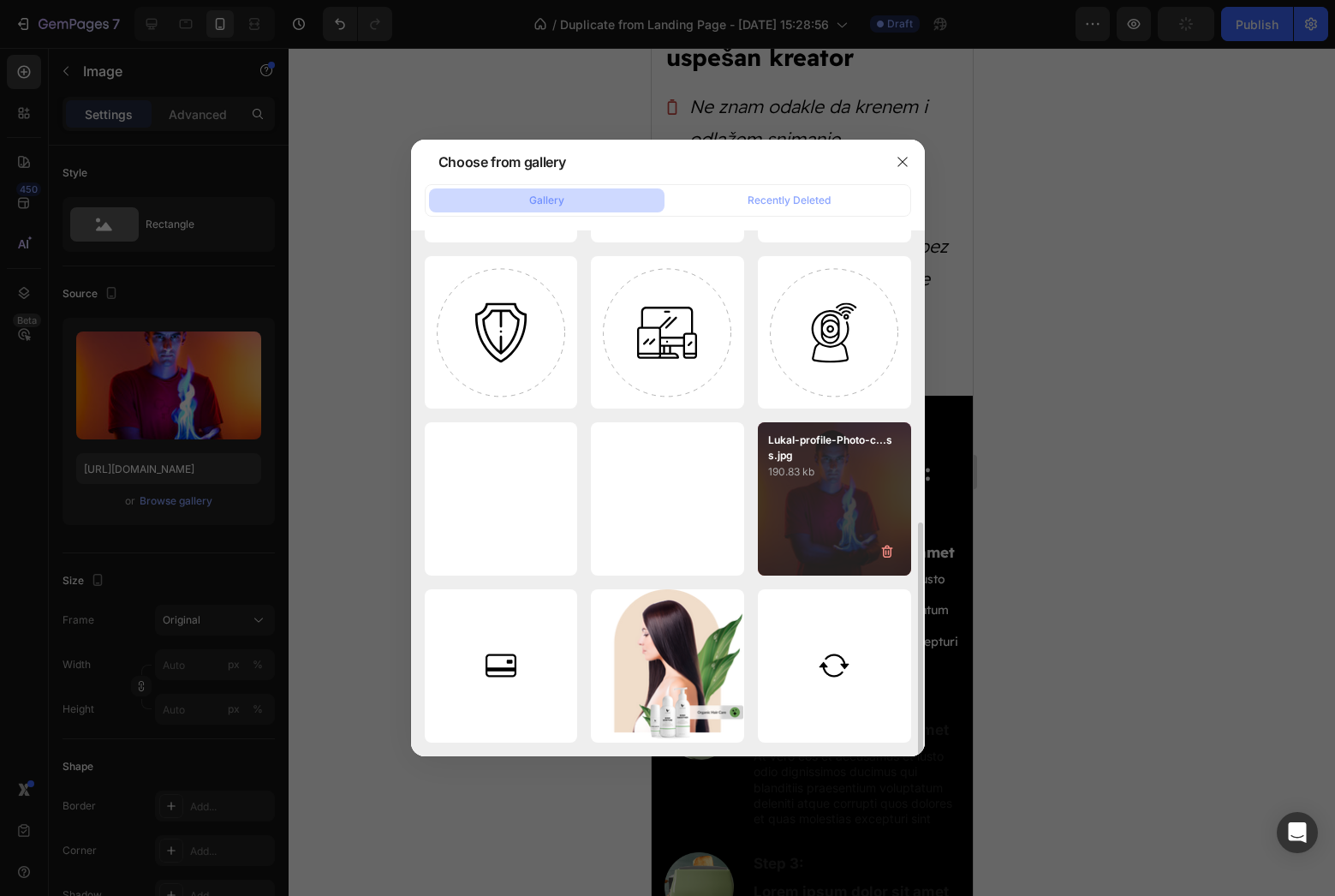
type input "https://cdn.shopify.com/s/files/1/0679/0837/0474/files/gempages_581332501780234…"
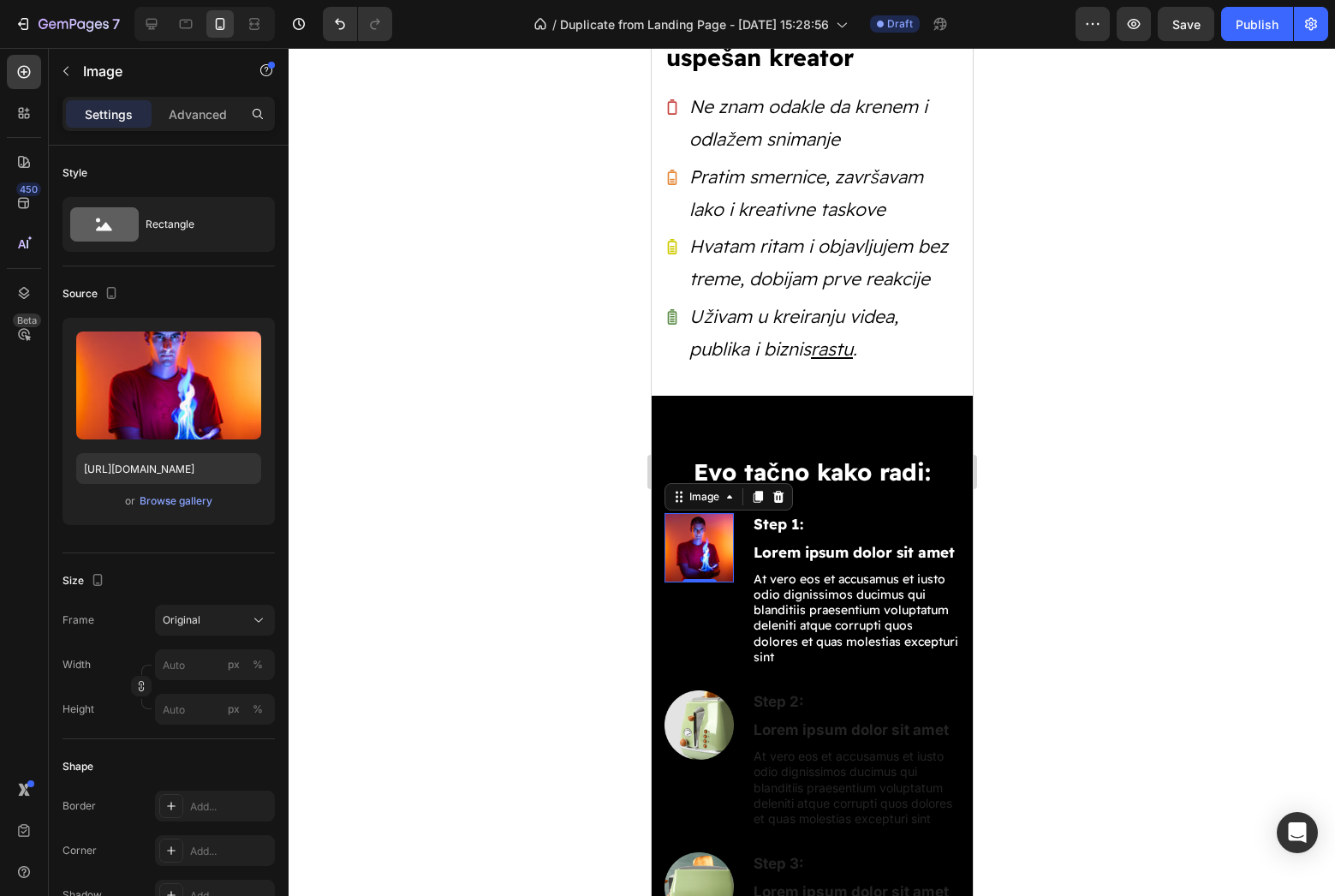
click at [514, 560] on div at bounding box center [811, 472] width 1046 height 848
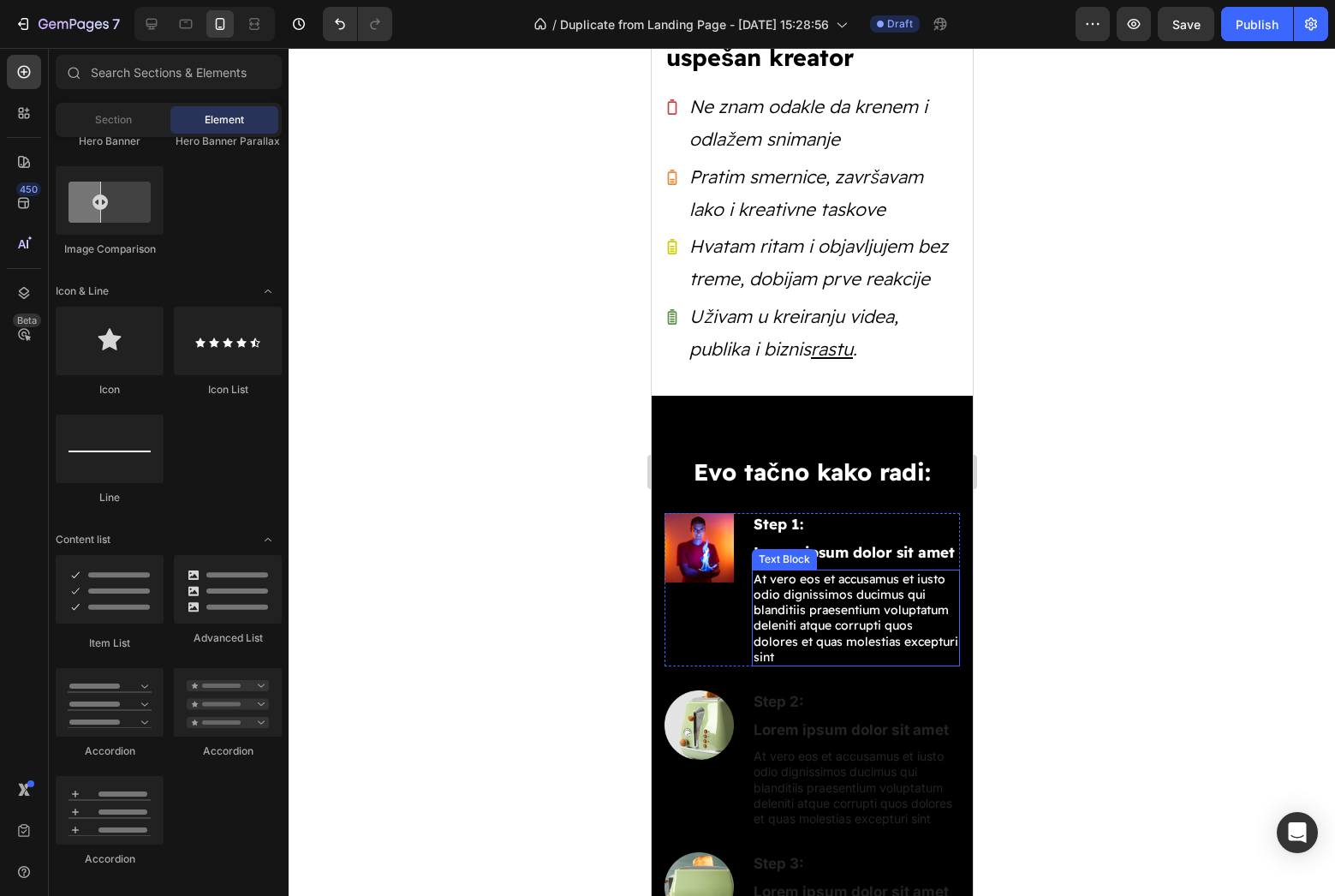
click at [839, 633] on p "At vero eos et accusamus et iusto odio dignissimos ducimus qui blanditiis praes…" at bounding box center [855, 618] width 204 height 93
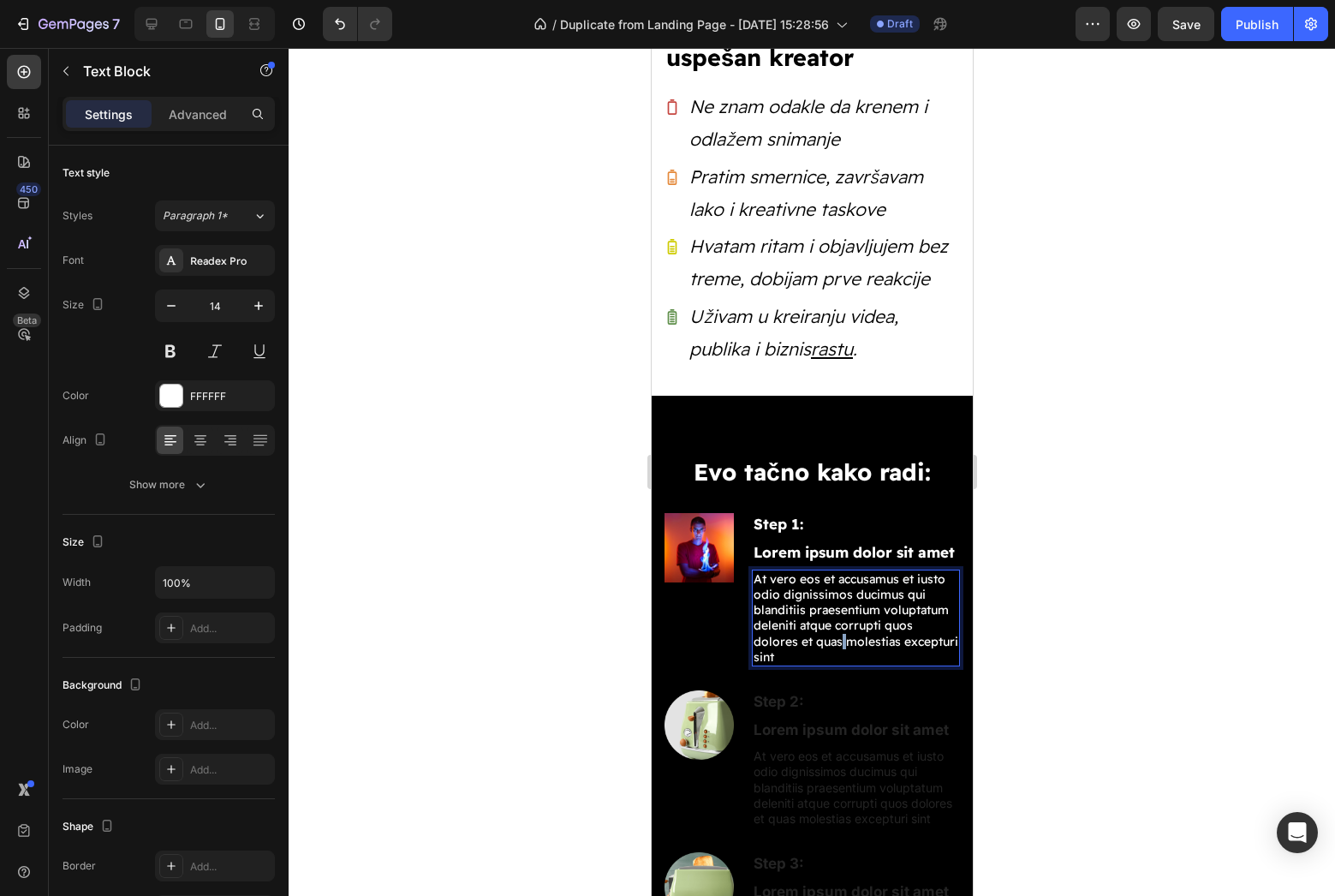
click at [839, 633] on p "At vero eos et accusamus et iusto odio dignissimos ducimus qui blanditiis praes…" at bounding box center [855, 618] width 204 height 93
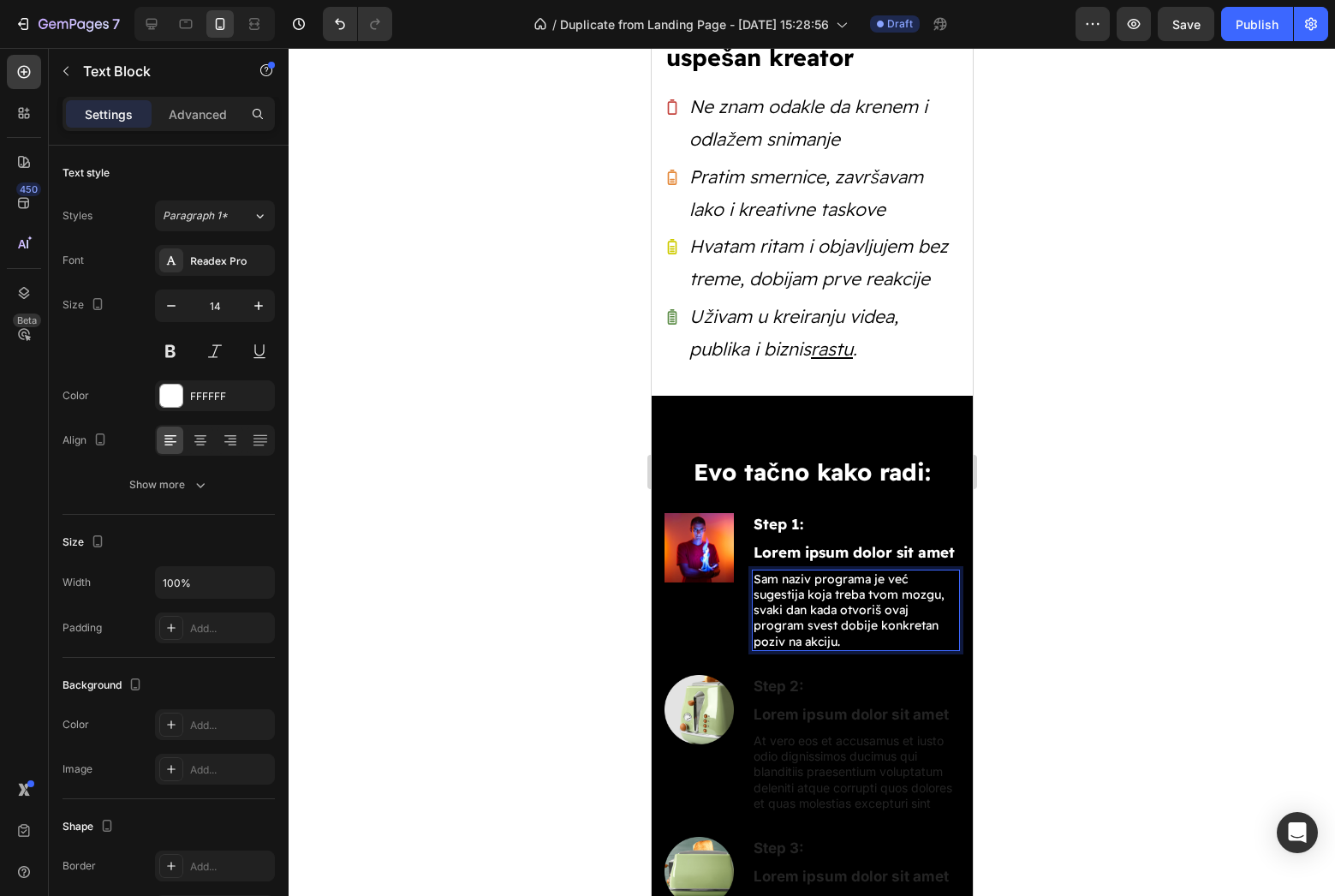
click at [1155, 579] on div at bounding box center [811, 472] width 1046 height 848
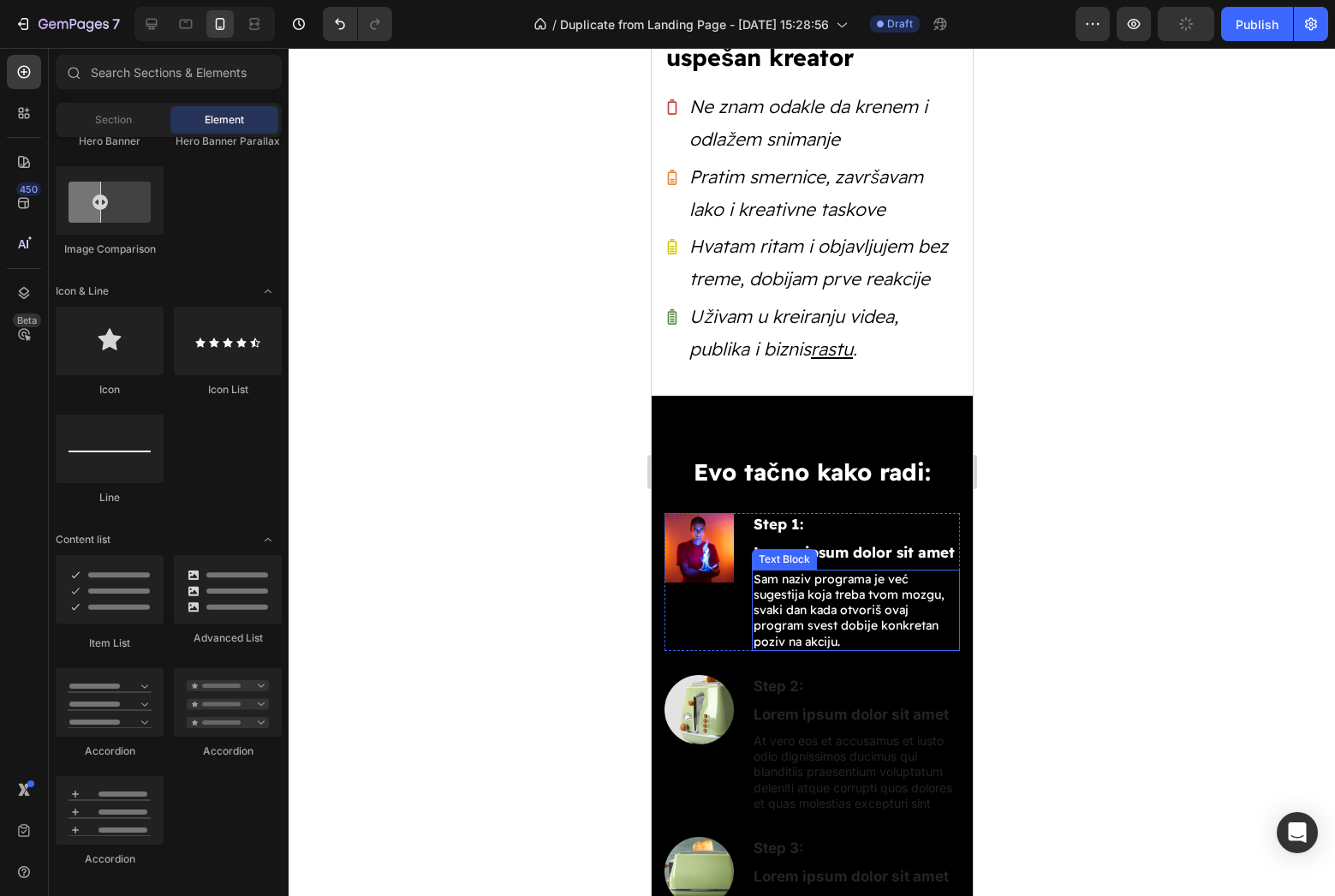
click at [934, 599] on p "Sam naziv programa je već sugestija koja treba tvom mozgu, svaki dan kada otvor…" at bounding box center [855, 611] width 204 height 78
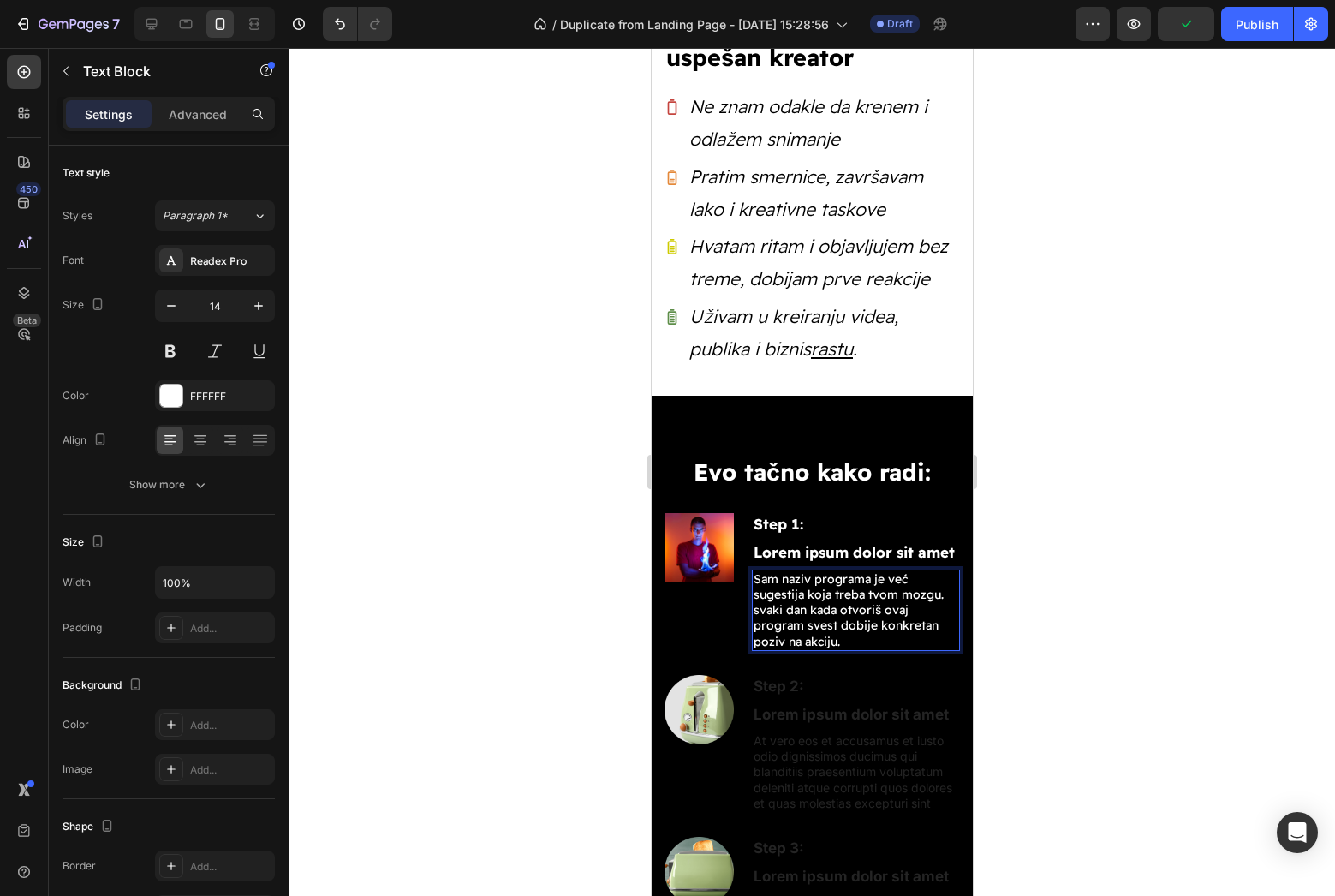
click at [755, 600] on p "Sam naziv programa je već sugestija koja treba tvom mozgu. svaki dan kada otvor…" at bounding box center [855, 611] width 204 height 78
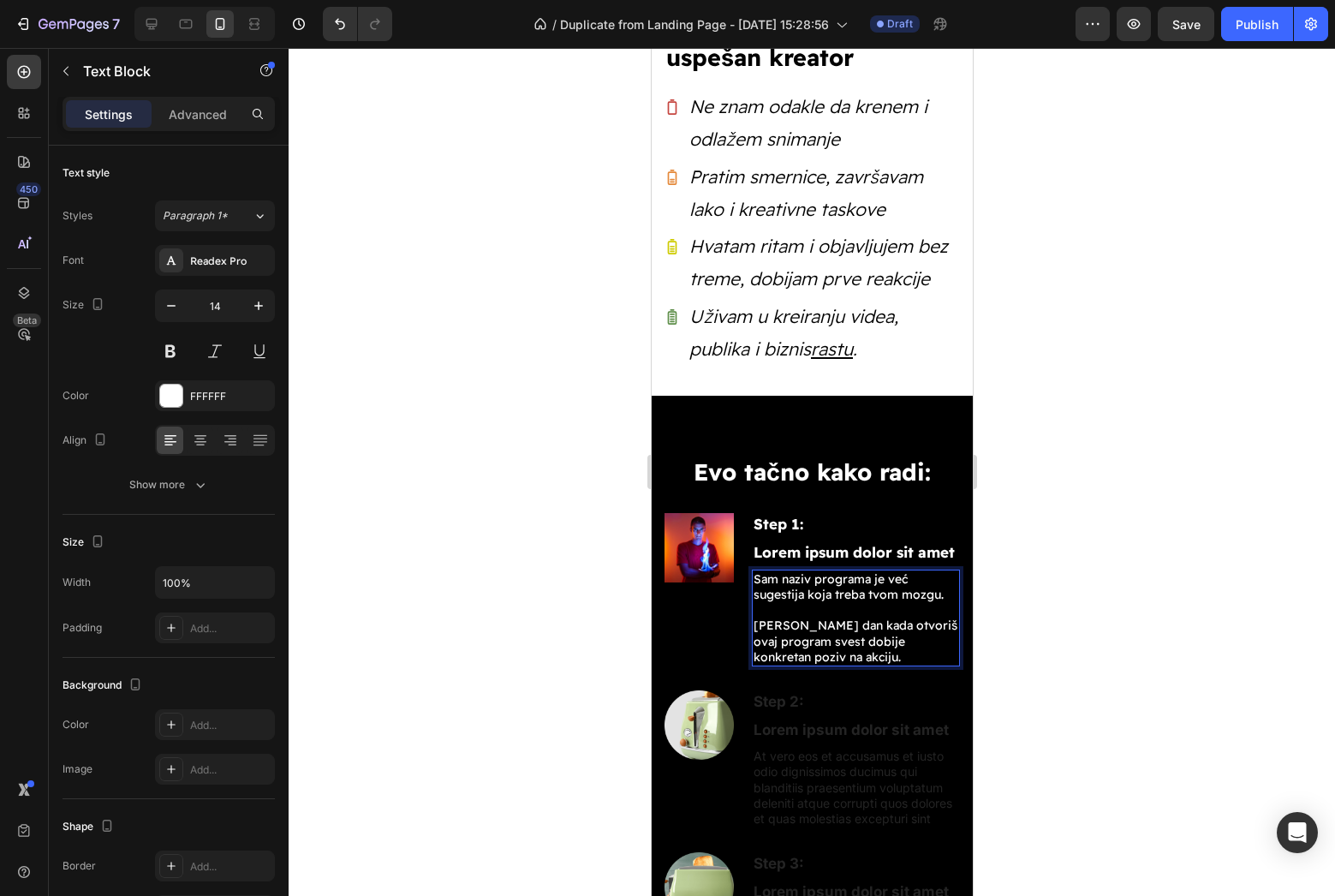
click at [1083, 605] on div at bounding box center [811, 472] width 1046 height 848
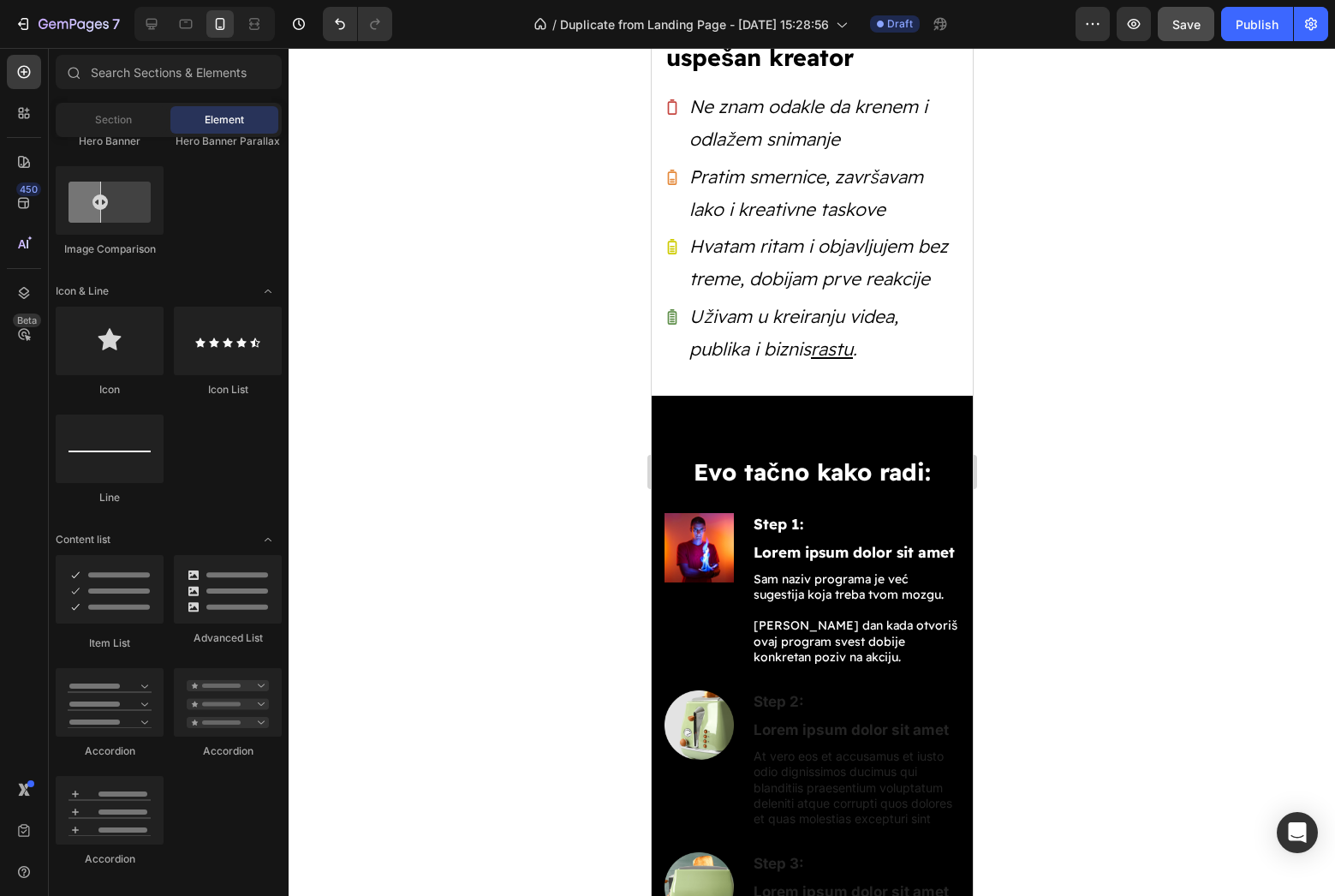
click at [1178, 22] on span "Save" at bounding box center [1187, 24] width 28 height 14
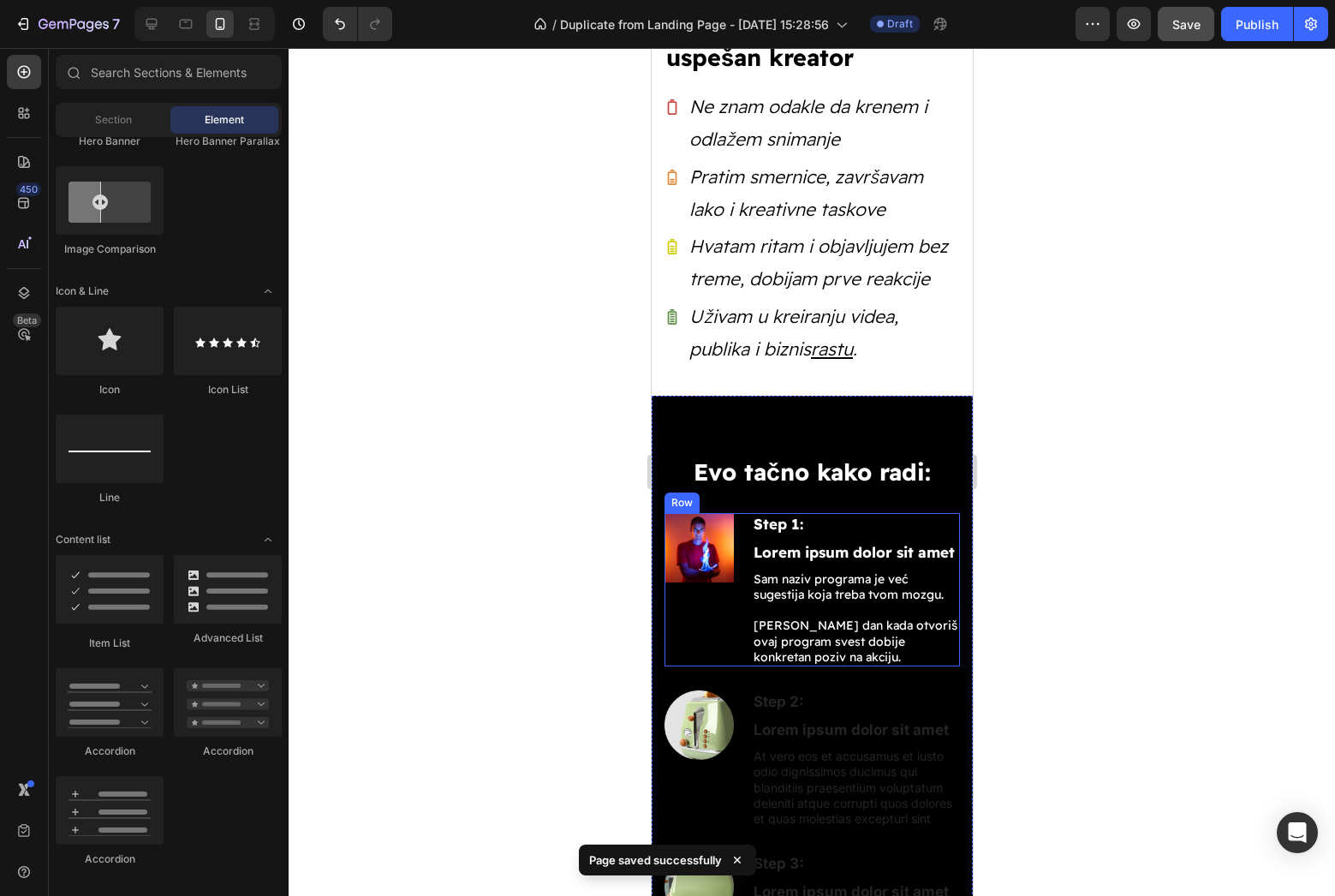
click at [836, 558] on div "Step 1: Text Block Lorem ipsum dolor sit amet Text Block Sam naziv programa je …" at bounding box center [855, 589] width 208 height 153
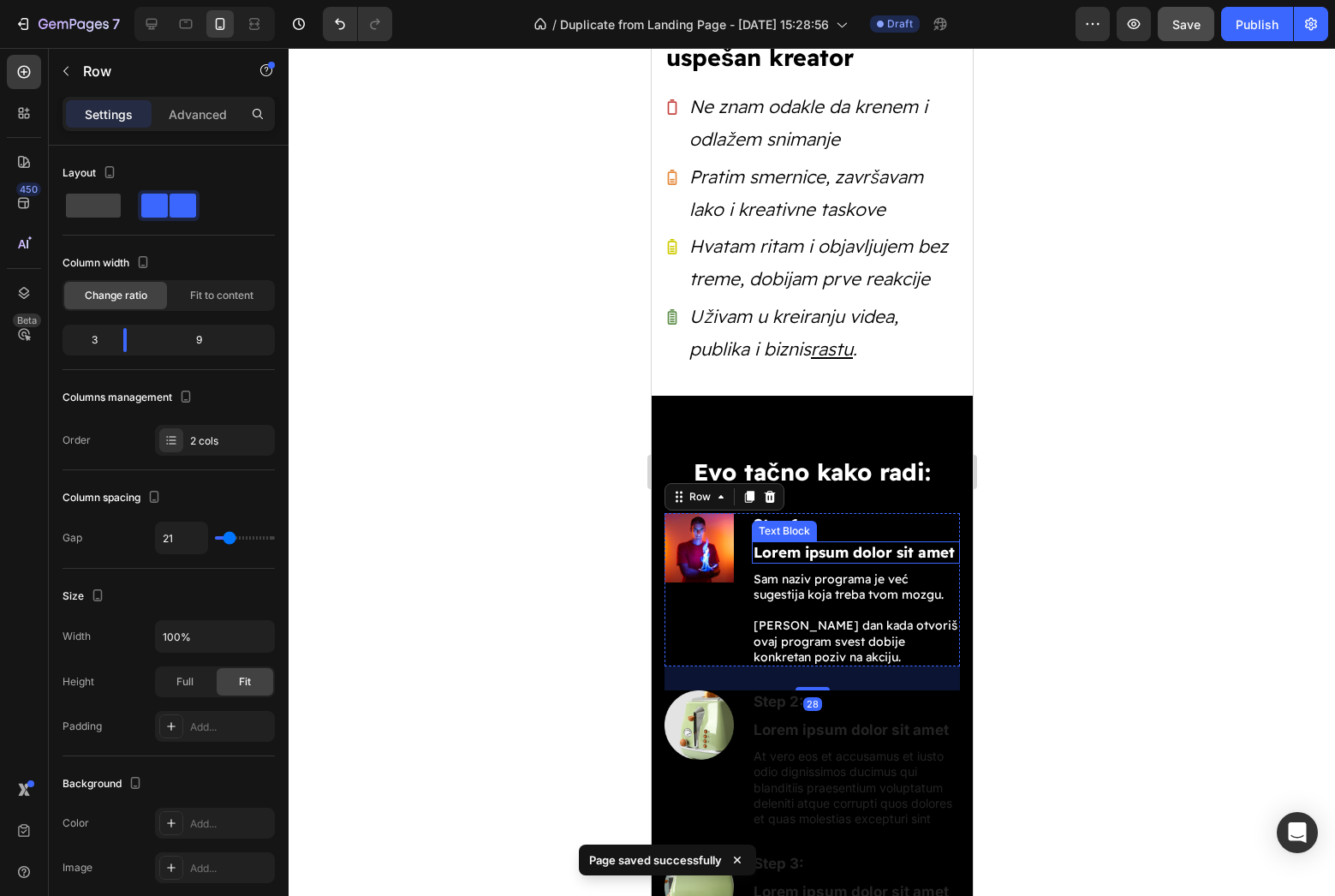
click at [836, 554] on p "Lorem ipsum dolor sit amet" at bounding box center [855, 552] width 204 height 19
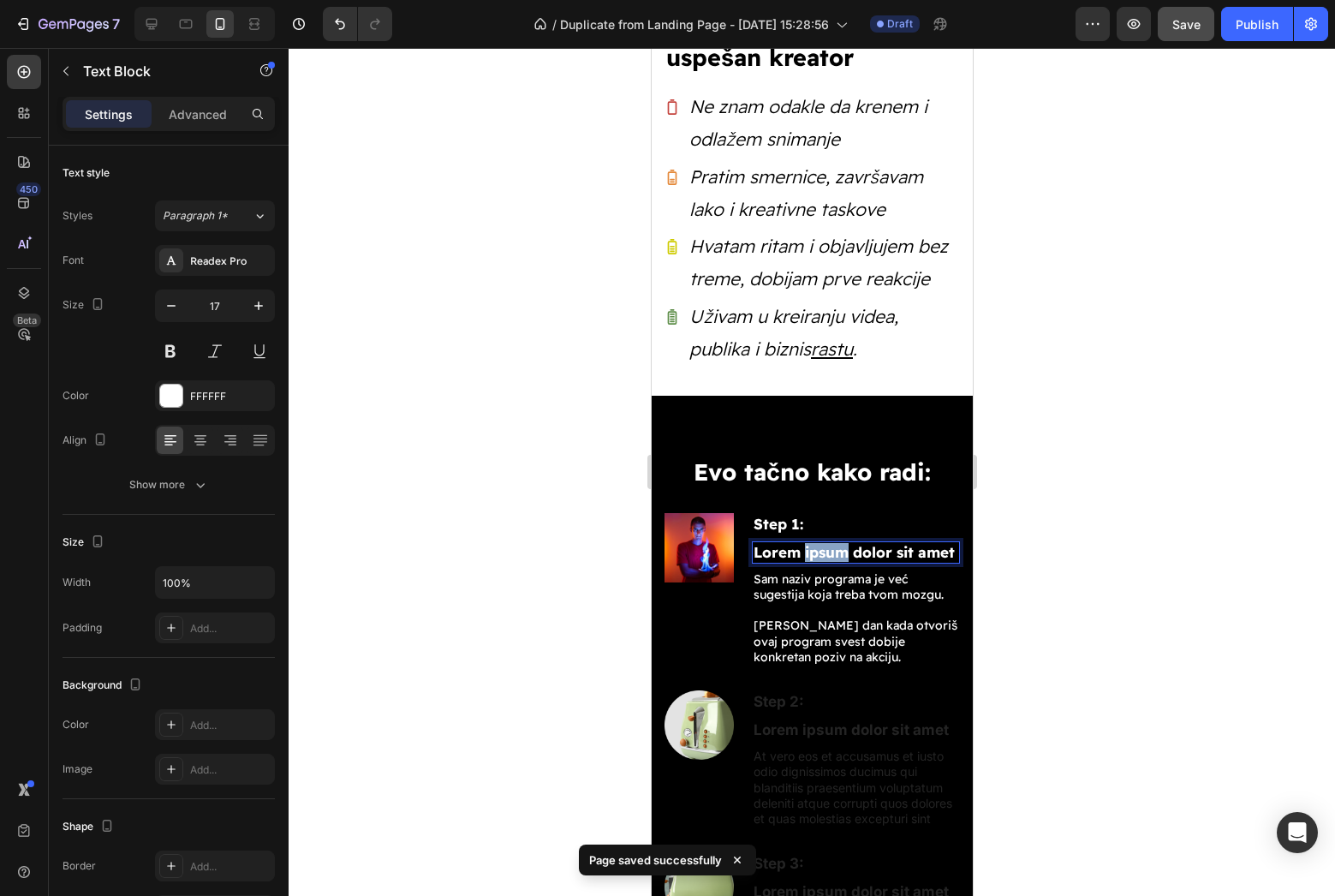
click at [836, 554] on p "Lorem ipsum dolor sit amet" at bounding box center [855, 552] width 204 height 19
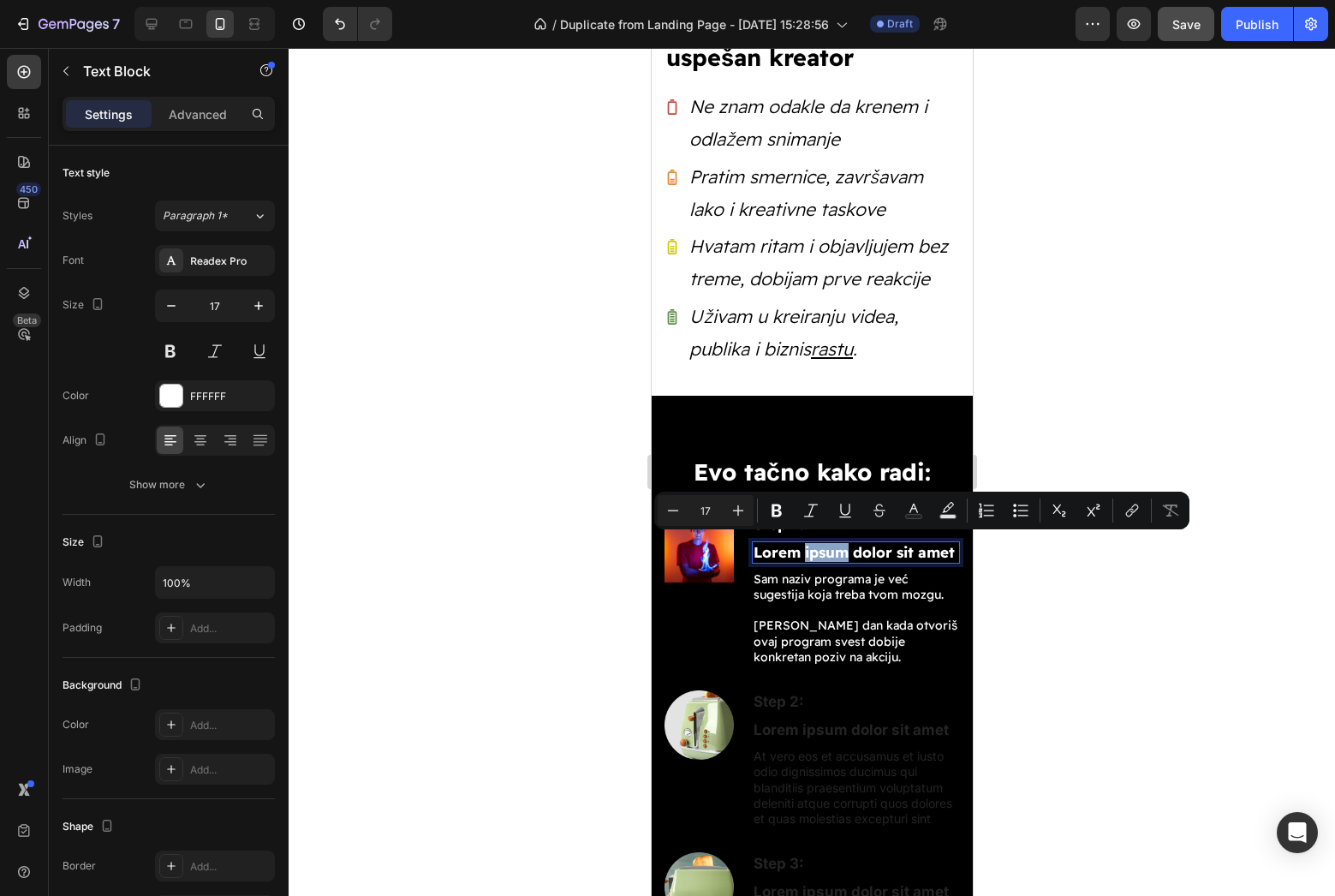
click at [836, 554] on p "Lorem ipsum dolor sit amet" at bounding box center [855, 552] width 204 height 19
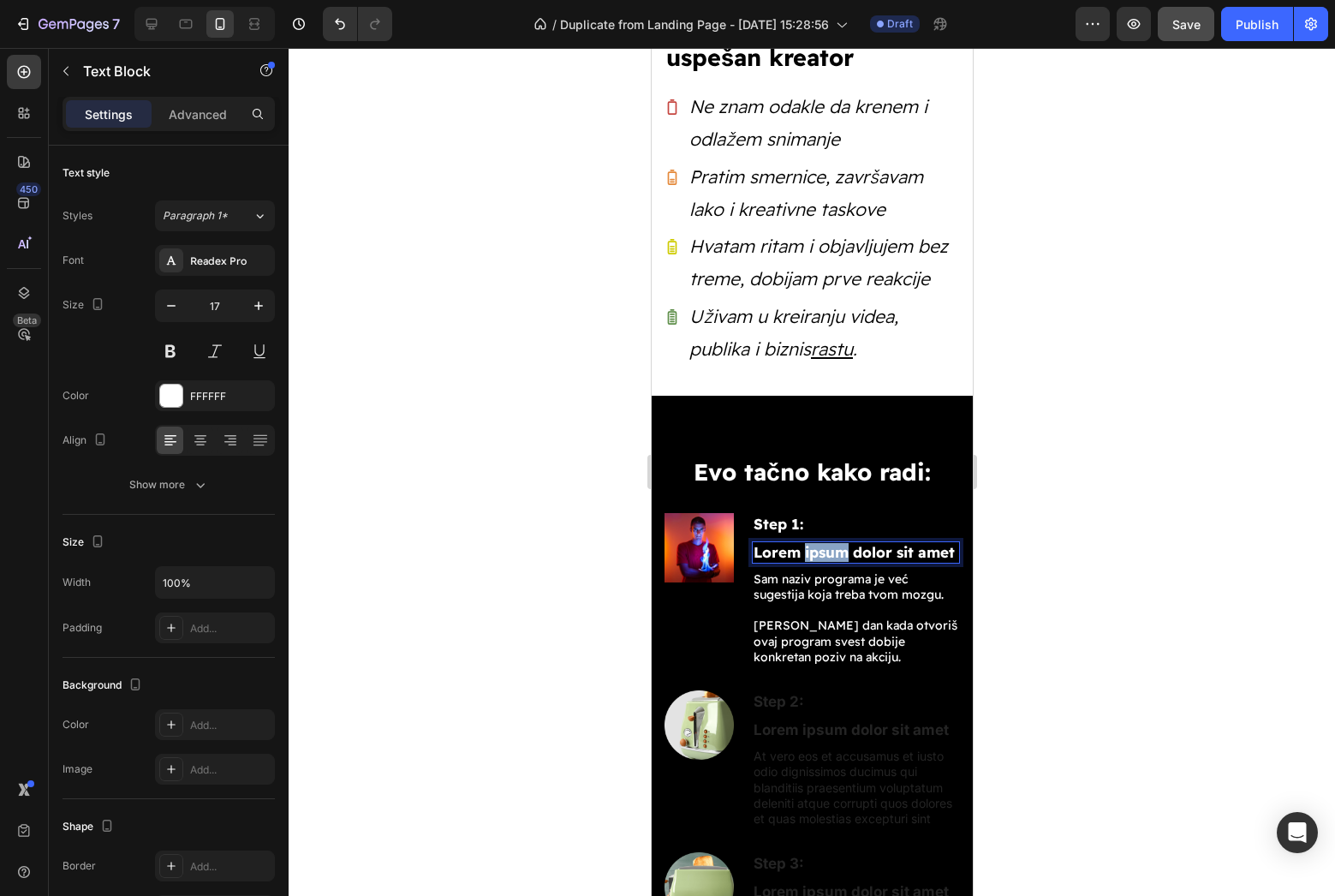
click at [836, 554] on p "Lorem ipsum dolor sit amet" at bounding box center [855, 552] width 204 height 19
click at [758, 544] on p "Počni da snimaš"" at bounding box center [855, 552] width 204 height 19
click at [806, 524] on p "Step 1:" at bounding box center [855, 524] width 204 height 19
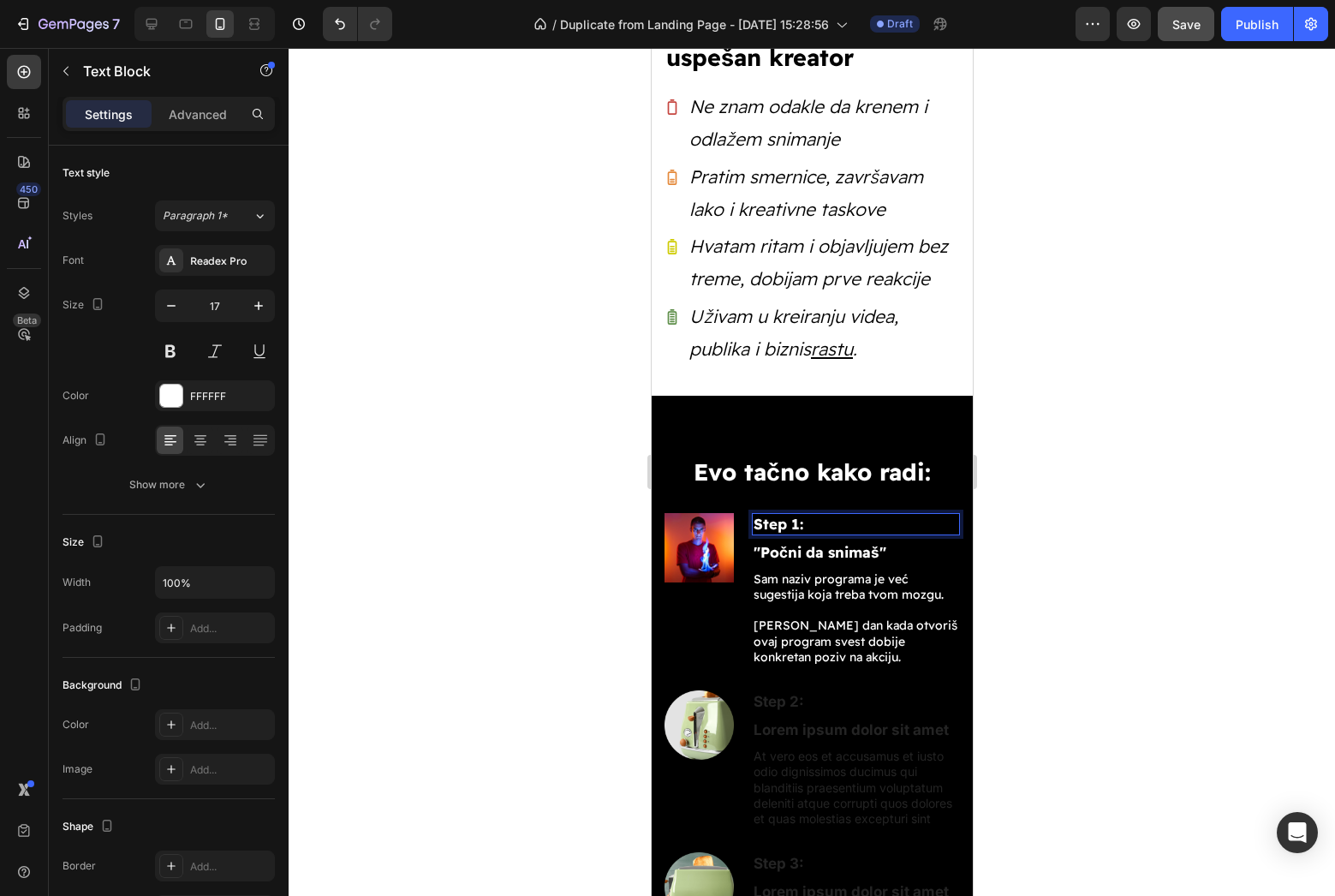
click at [806, 524] on p "Step 1:" at bounding box center [855, 524] width 204 height 19
click at [1044, 545] on div at bounding box center [811, 472] width 1046 height 848
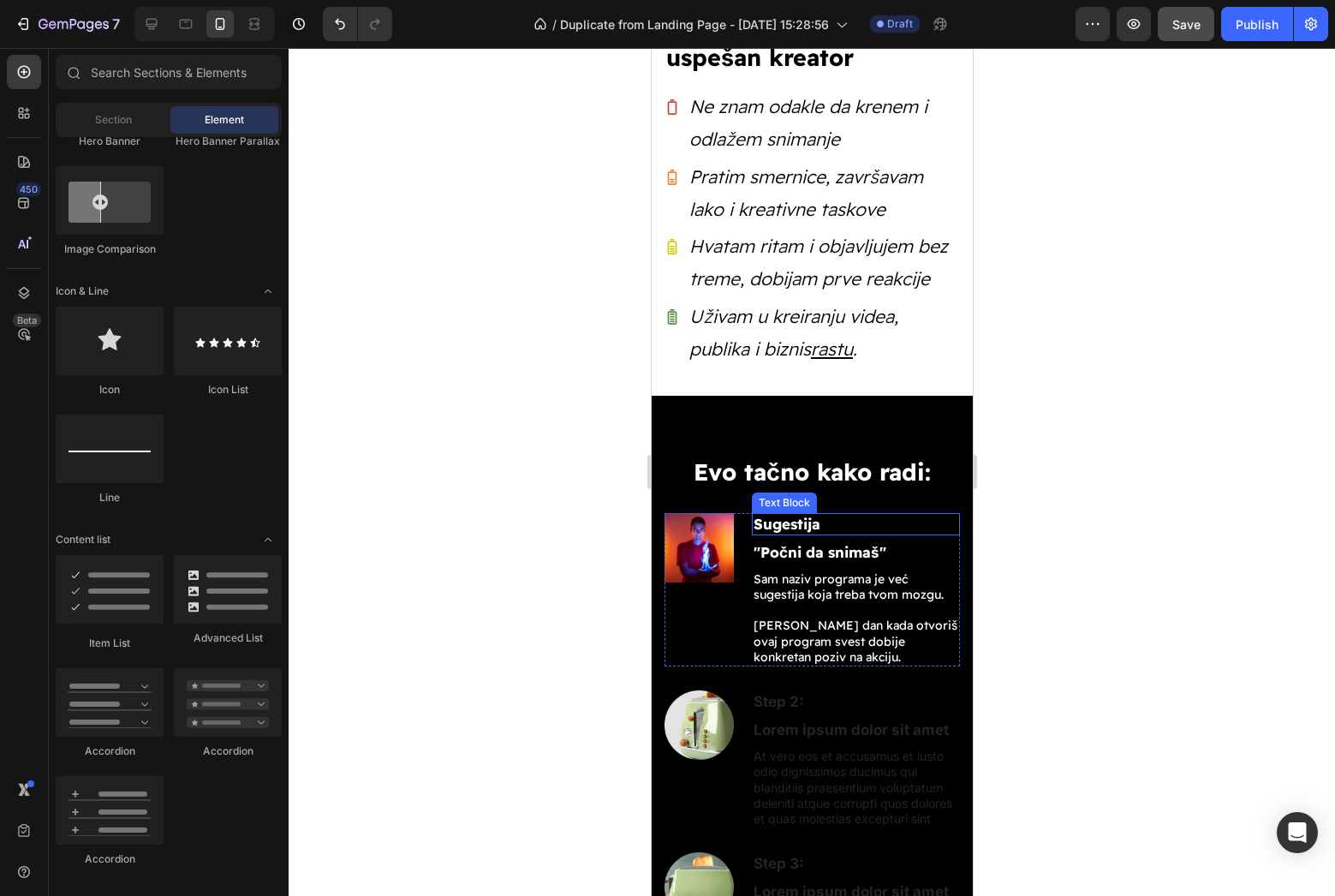
click at [813, 517] on p "Sugestija" at bounding box center [855, 524] width 204 height 19
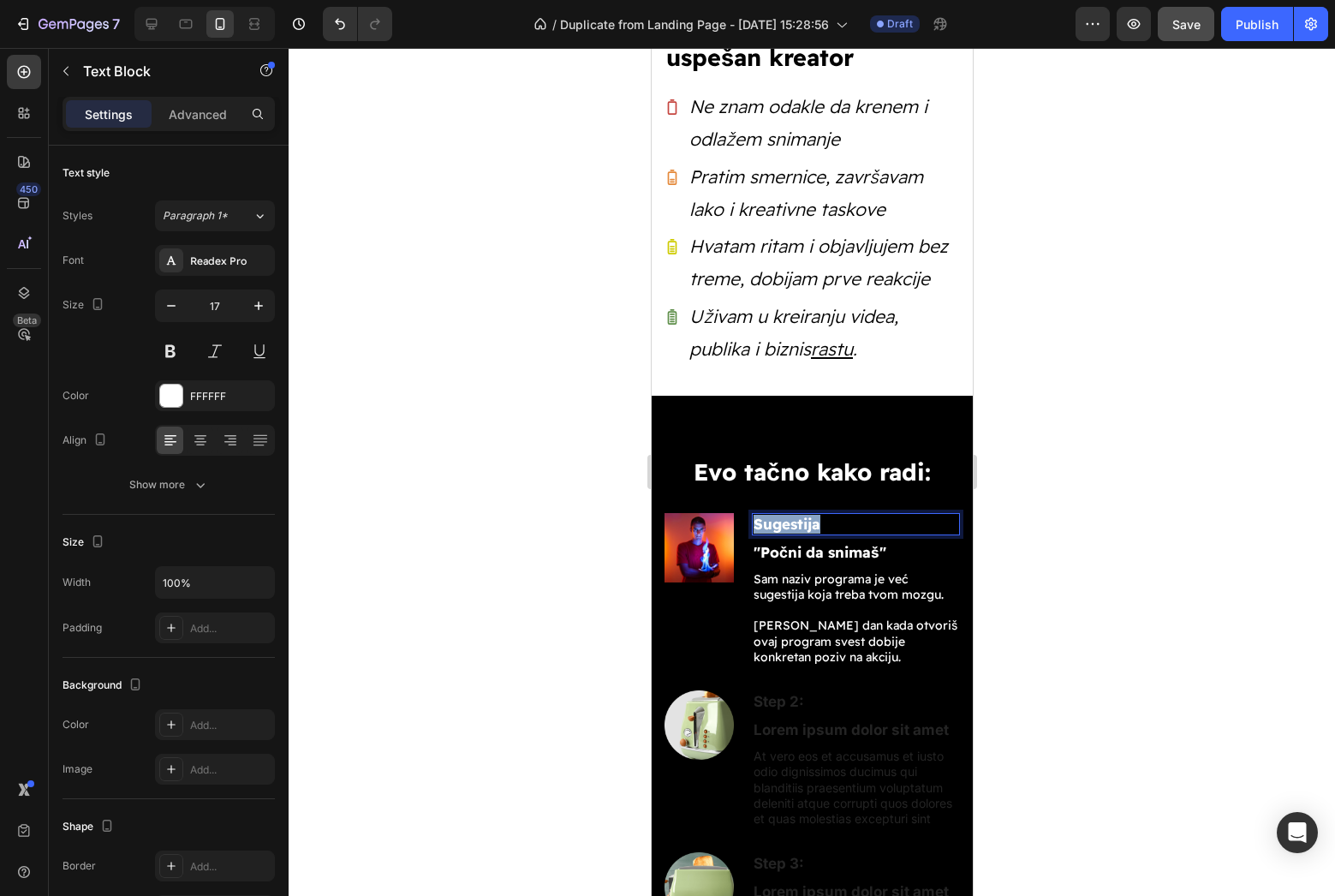
click at [813, 517] on p "Sugestija" at bounding box center [855, 524] width 204 height 19
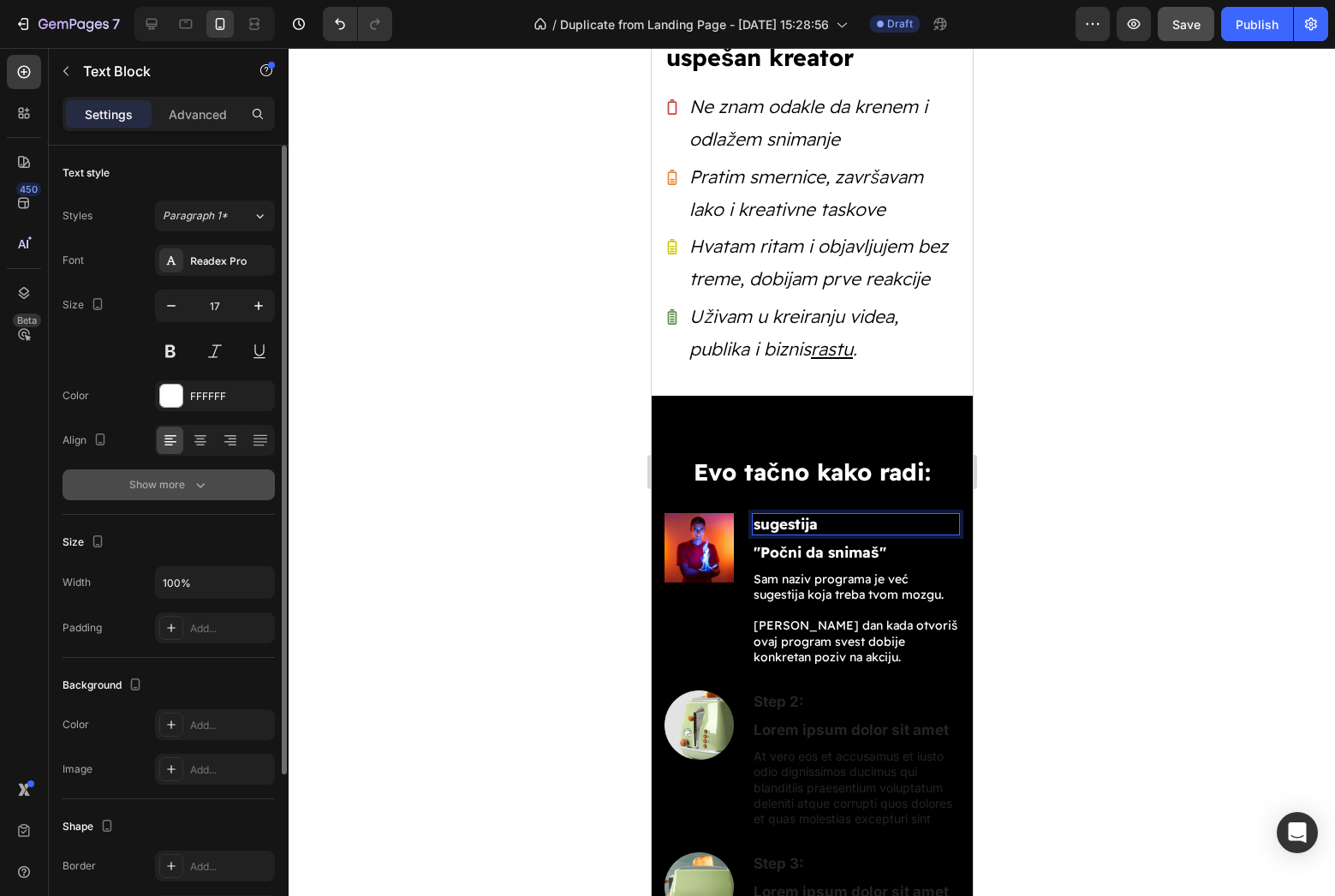
click at [196, 492] on button "Show more" at bounding box center [168, 484] width 212 height 31
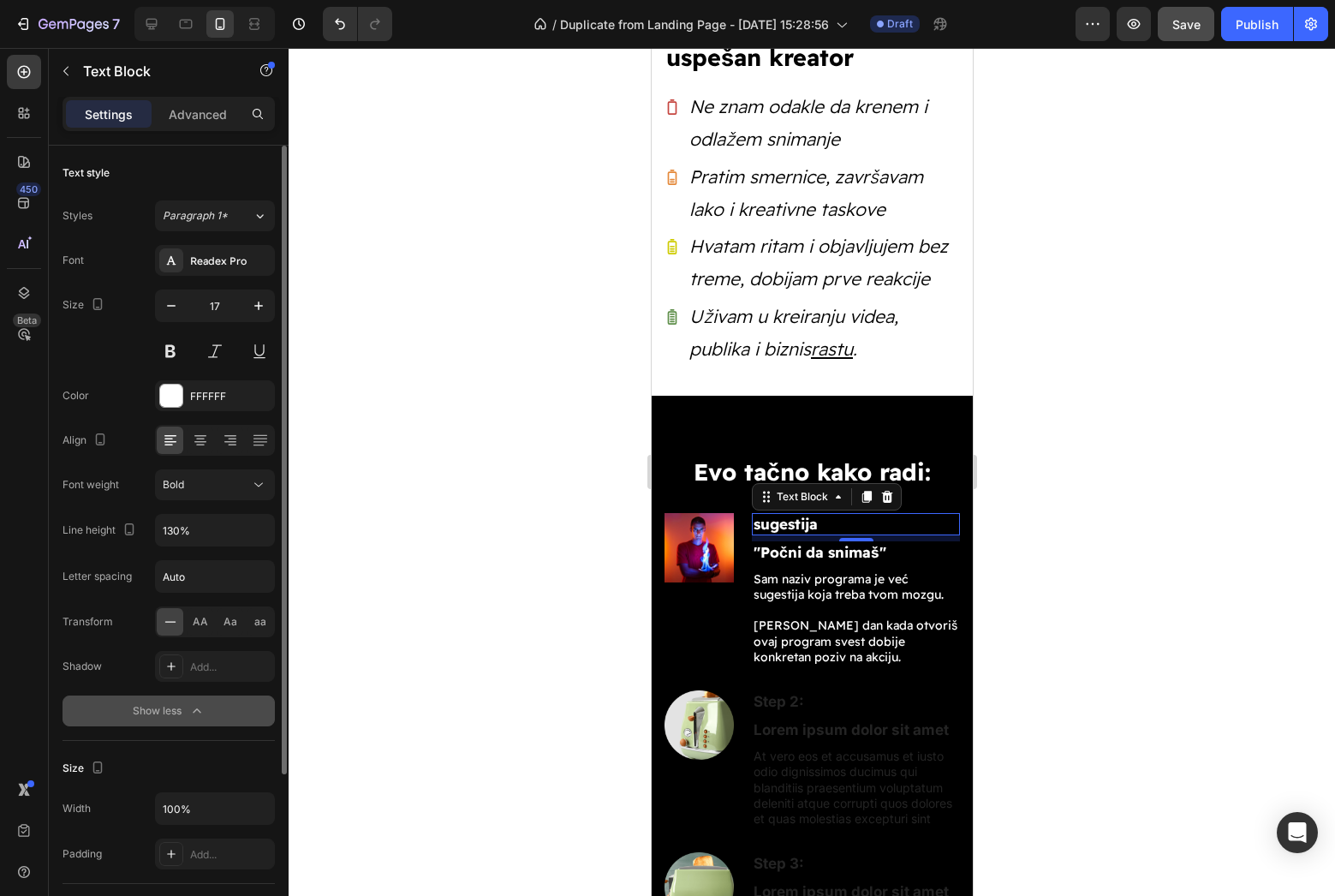
click at [195, 502] on div "Font Readex Pro Size 17 Color FFFFFF Align Font weight Bold Line height 130% Le…" at bounding box center [168, 485] width 212 height 481
click at [196, 500] on div "Font Readex Pro Size 17 Color FFFFFF Align Font weight Bold Line height 130% Le…" at bounding box center [168, 485] width 212 height 481
click at [199, 496] on button "Bold" at bounding box center [214, 484] width 120 height 31
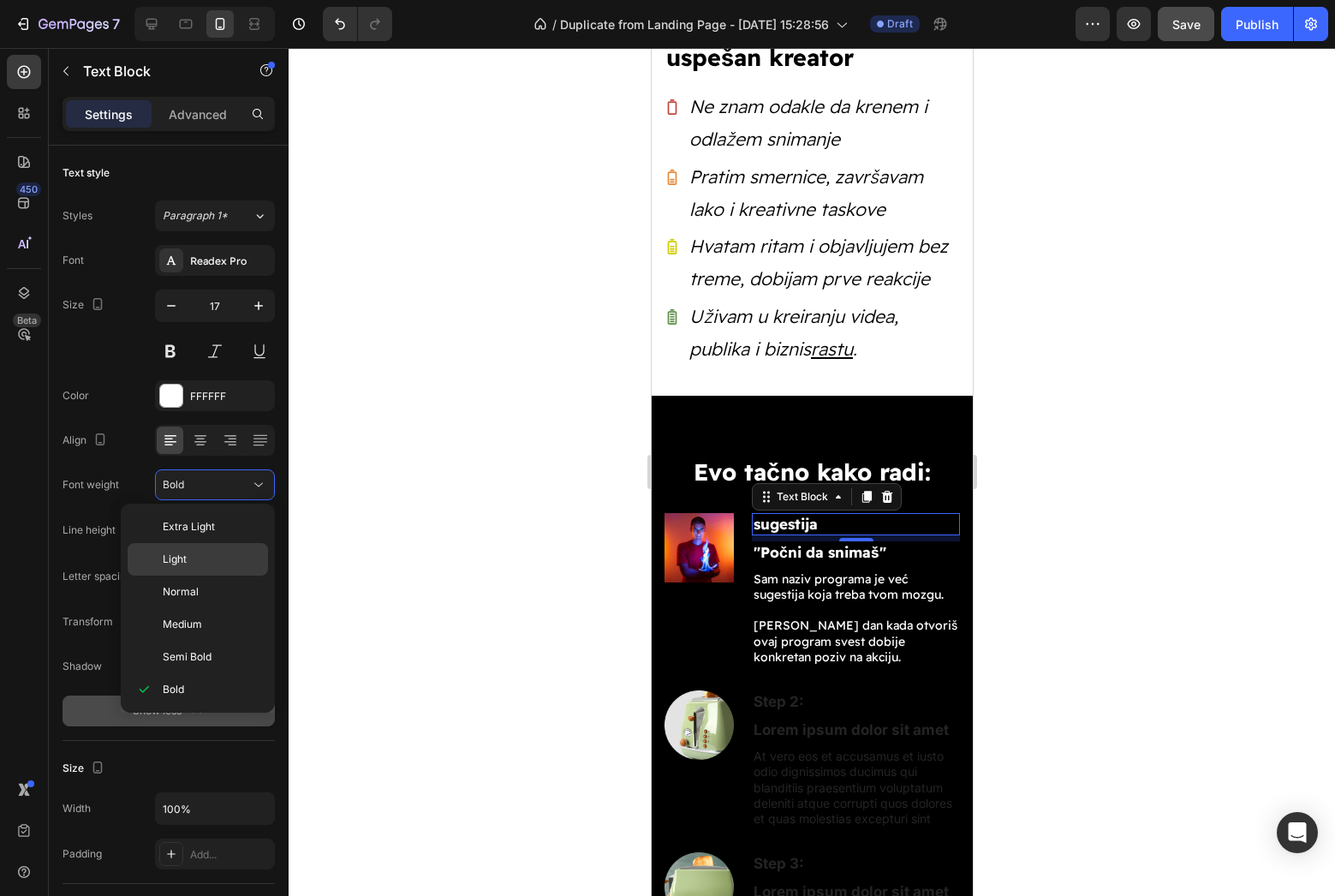
click at [198, 560] on p "Light" at bounding box center [212, 558] width 98 height 15
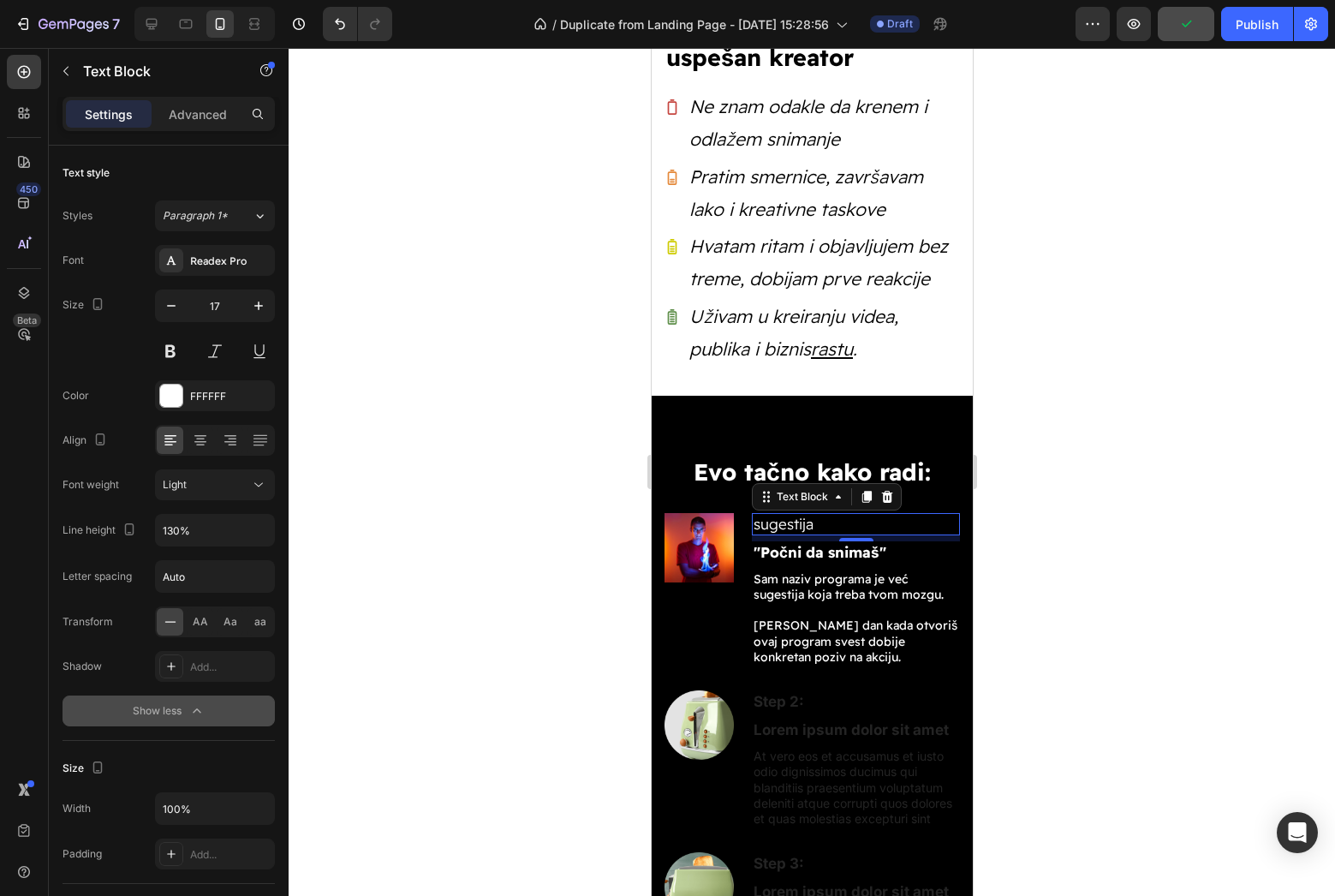
click at [1057, 500] on div at bounding box center [811, 472] width 1046 height 848
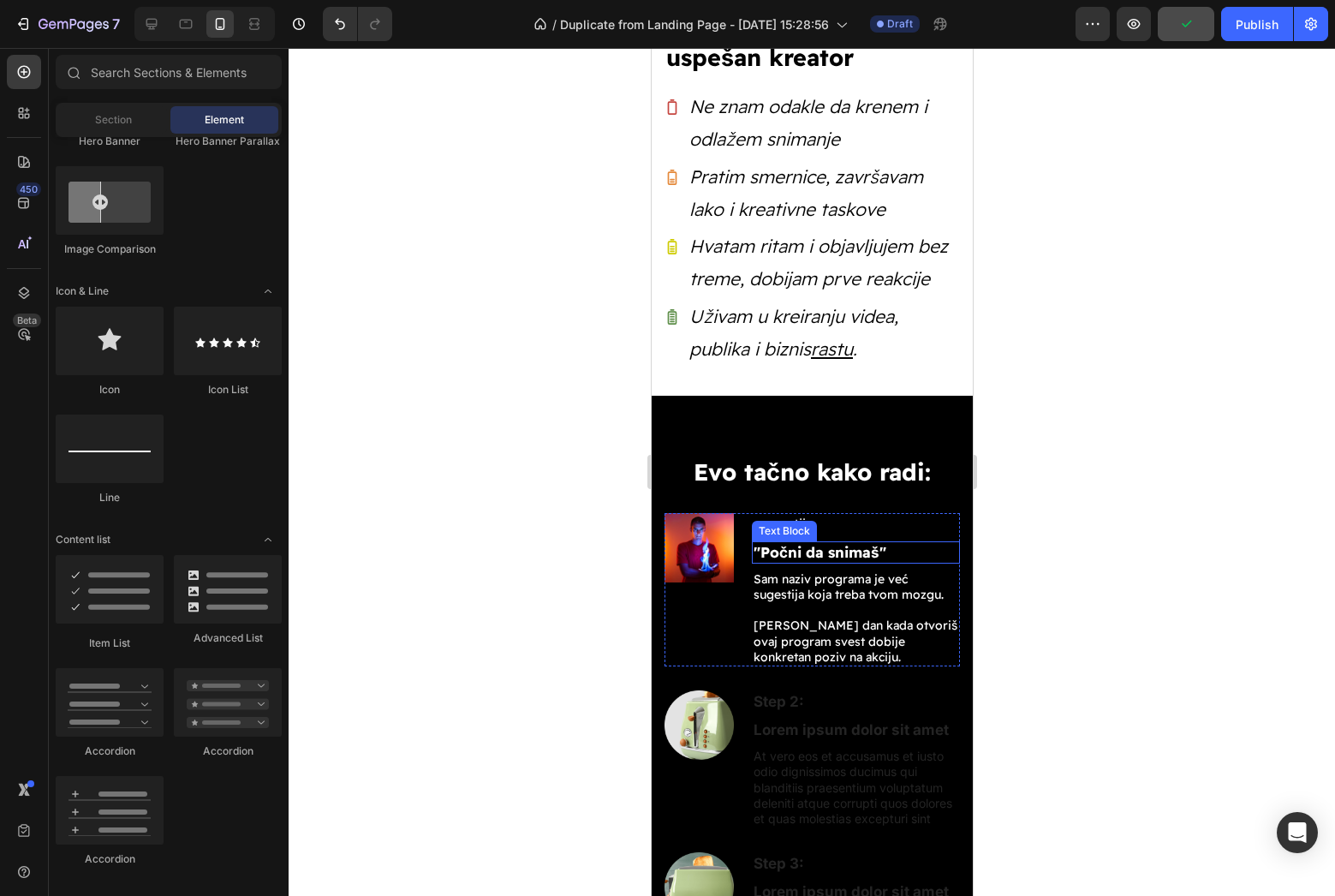
click at [772, 524] on div "Text Block" at bounding box center [784, 531] width 59 height 15
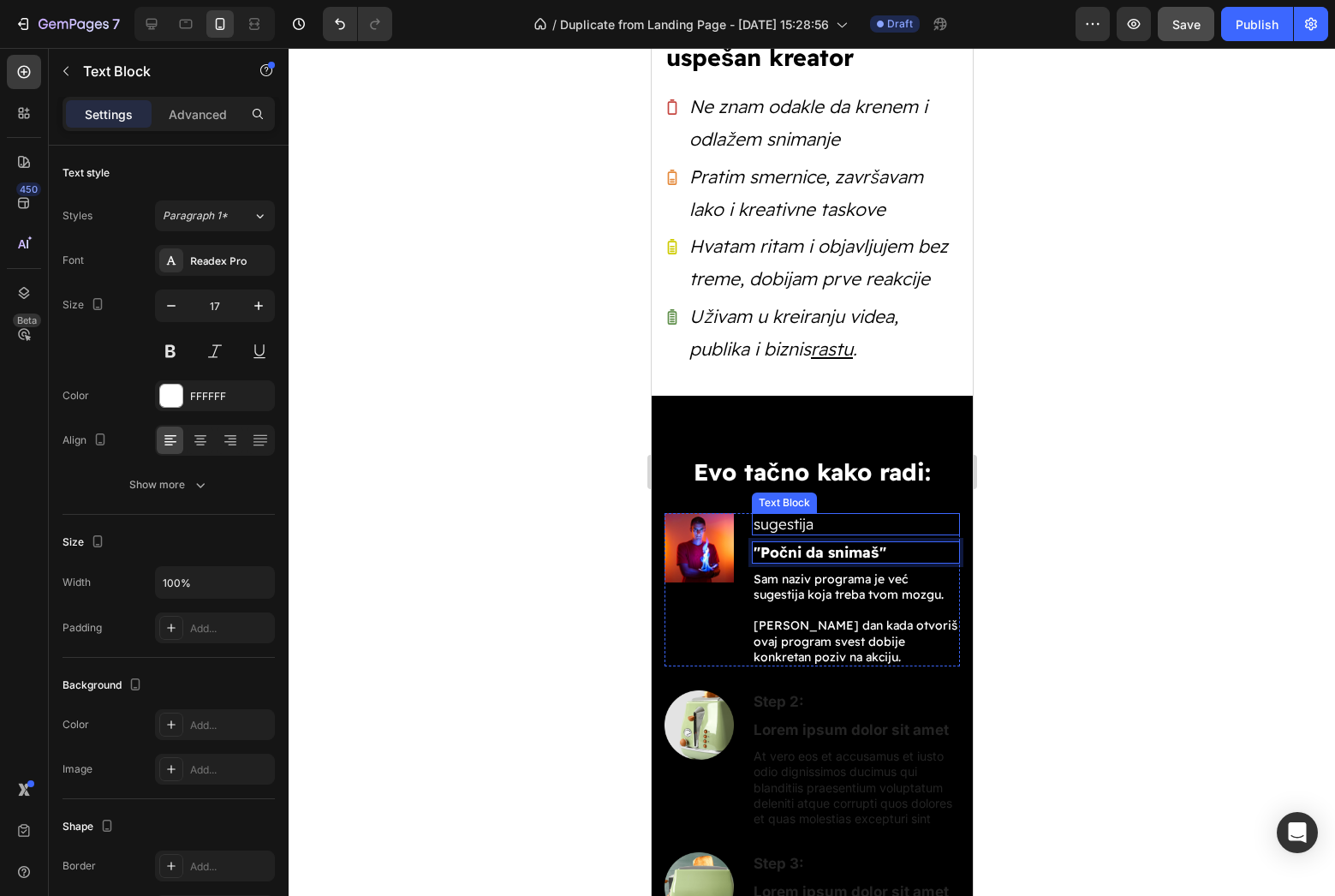
click at [811, 515] on p "sugestija" at bounding box center [855, 524] width 204 height 19
click at [1114, 466] on div at bounding box center [811, 472] width 1046 height 848
click at [795, 519] on p "Sugestija" at bounding box center [855, 524] width 204 height 19
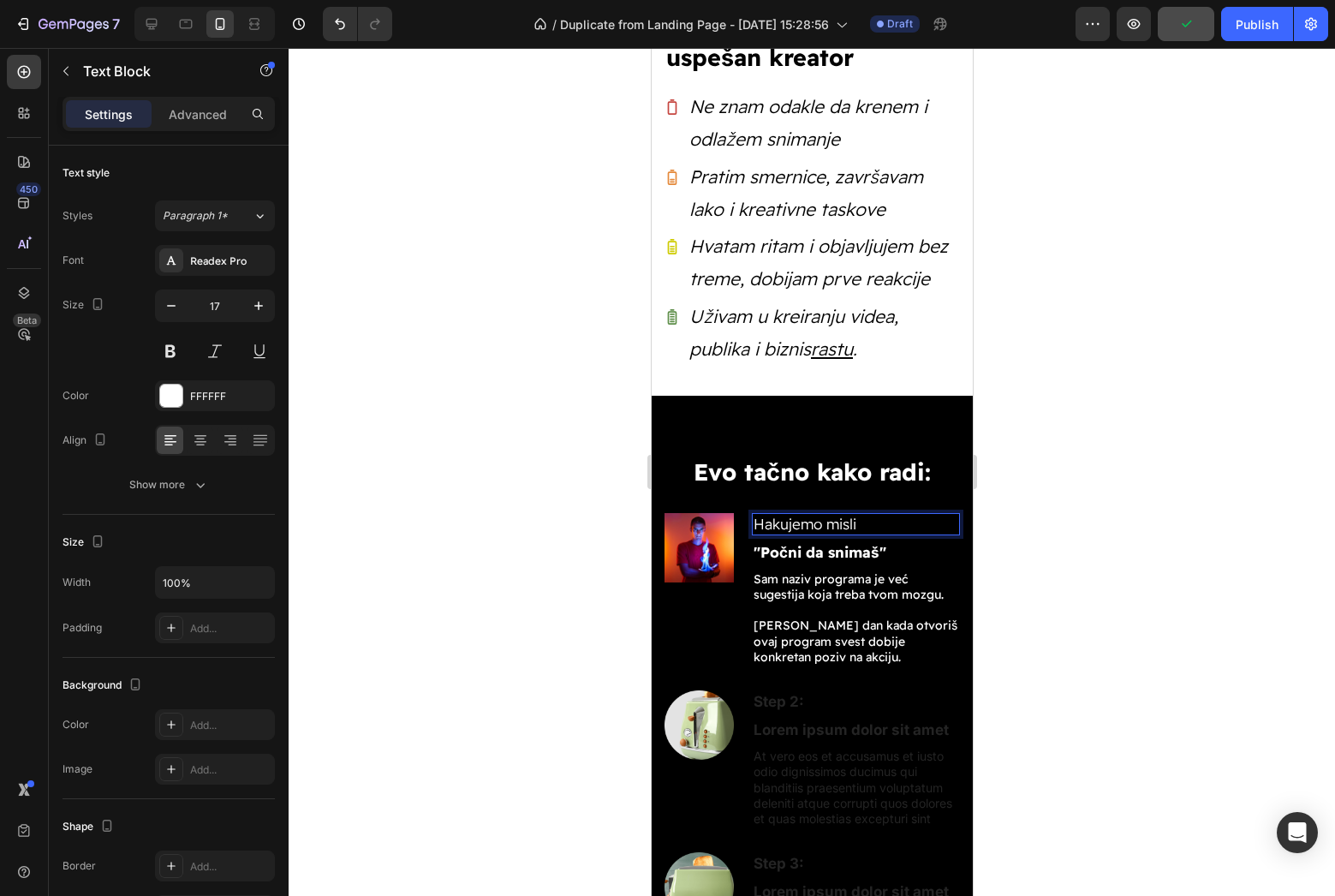
click at [1059, 496] on div at bounding box center [811, 472] width 1046 height 848
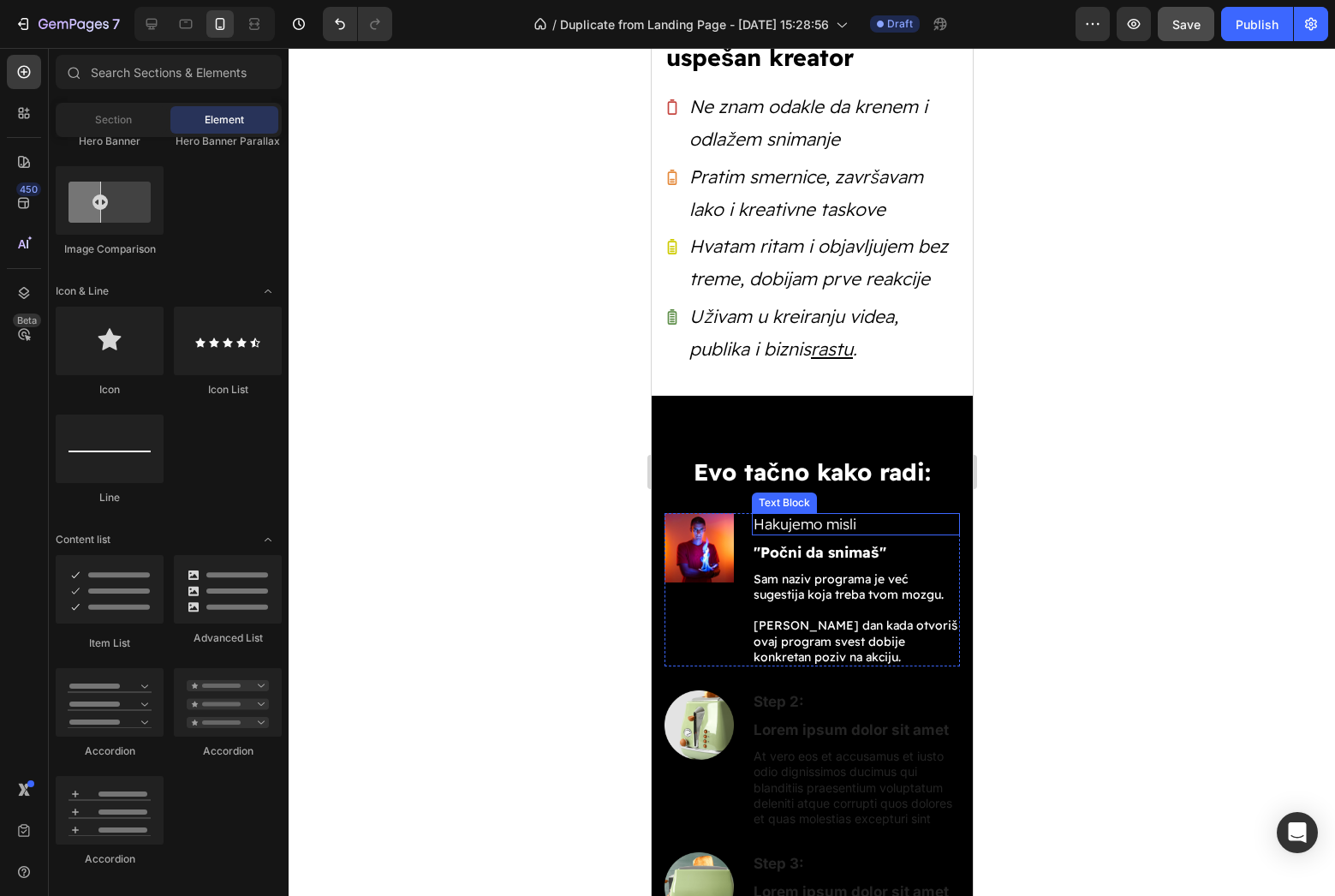
click at [850, 524] on p "Hakujemo misli" at bounding box center [855, 524] width 204 height 19
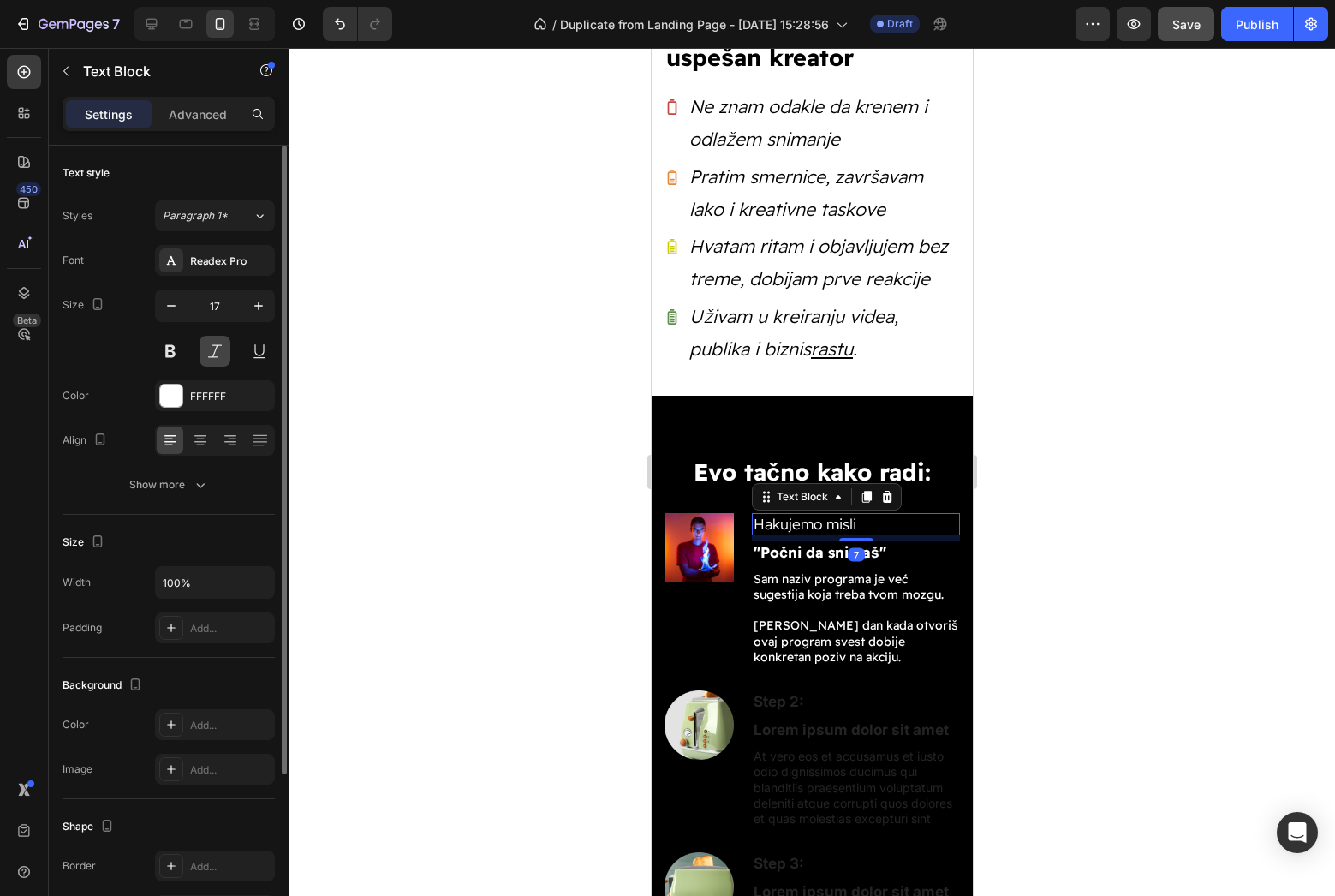
click at [212, 357] on button at bounding box center [214, 351] width 31 height 31
click at [1053, 505] on div at bounding box center [811, 472] width 1046 height 848
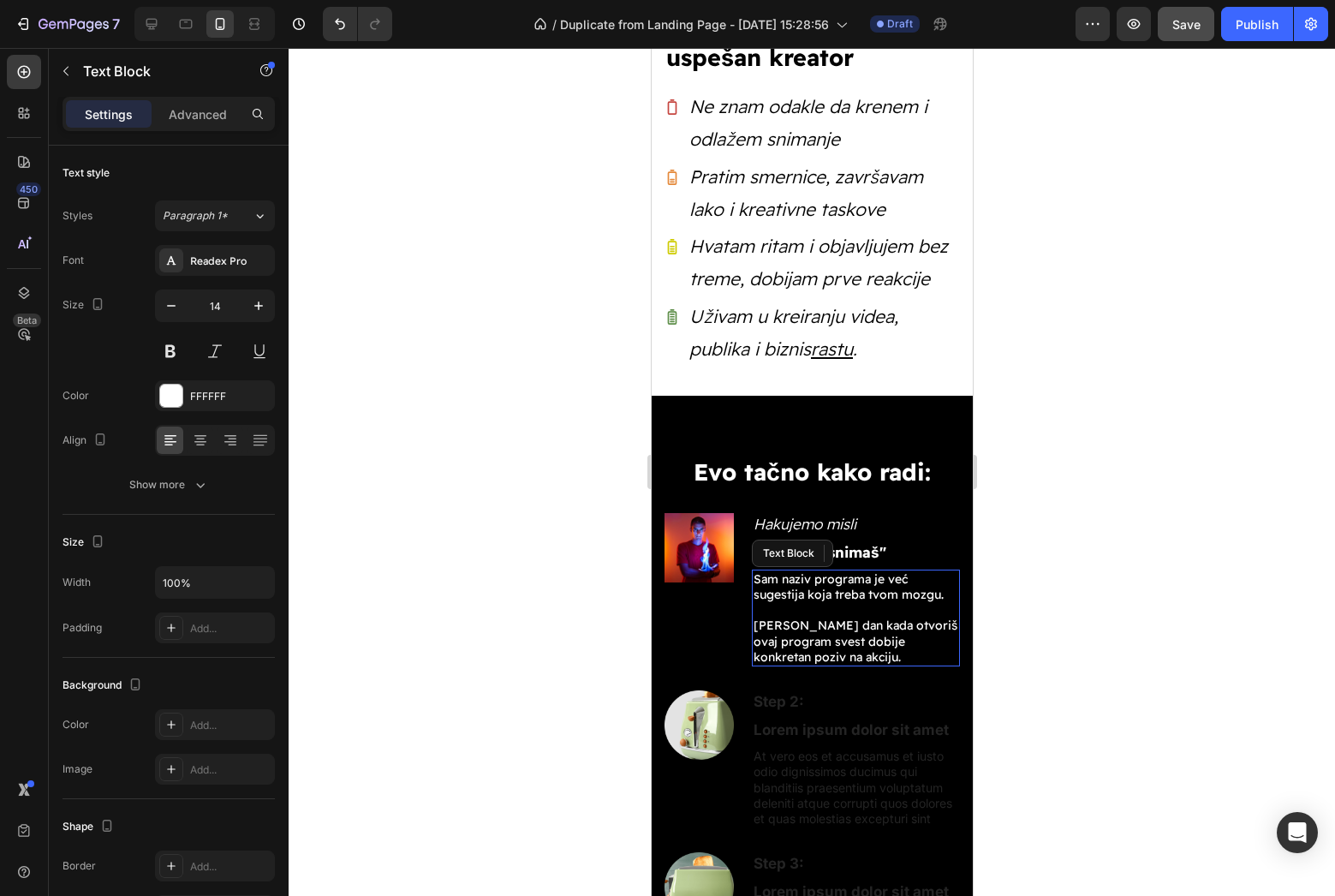
click at [802, 638] on p "Sam naziv programa je već sugestija koja treba tvom mozgu. Svaki dan kada otvor…" at bounding box center [855, 618] width 204 height 93
click at [1172, 621] on div at bounding box center [811, 472] width 1046 height 848
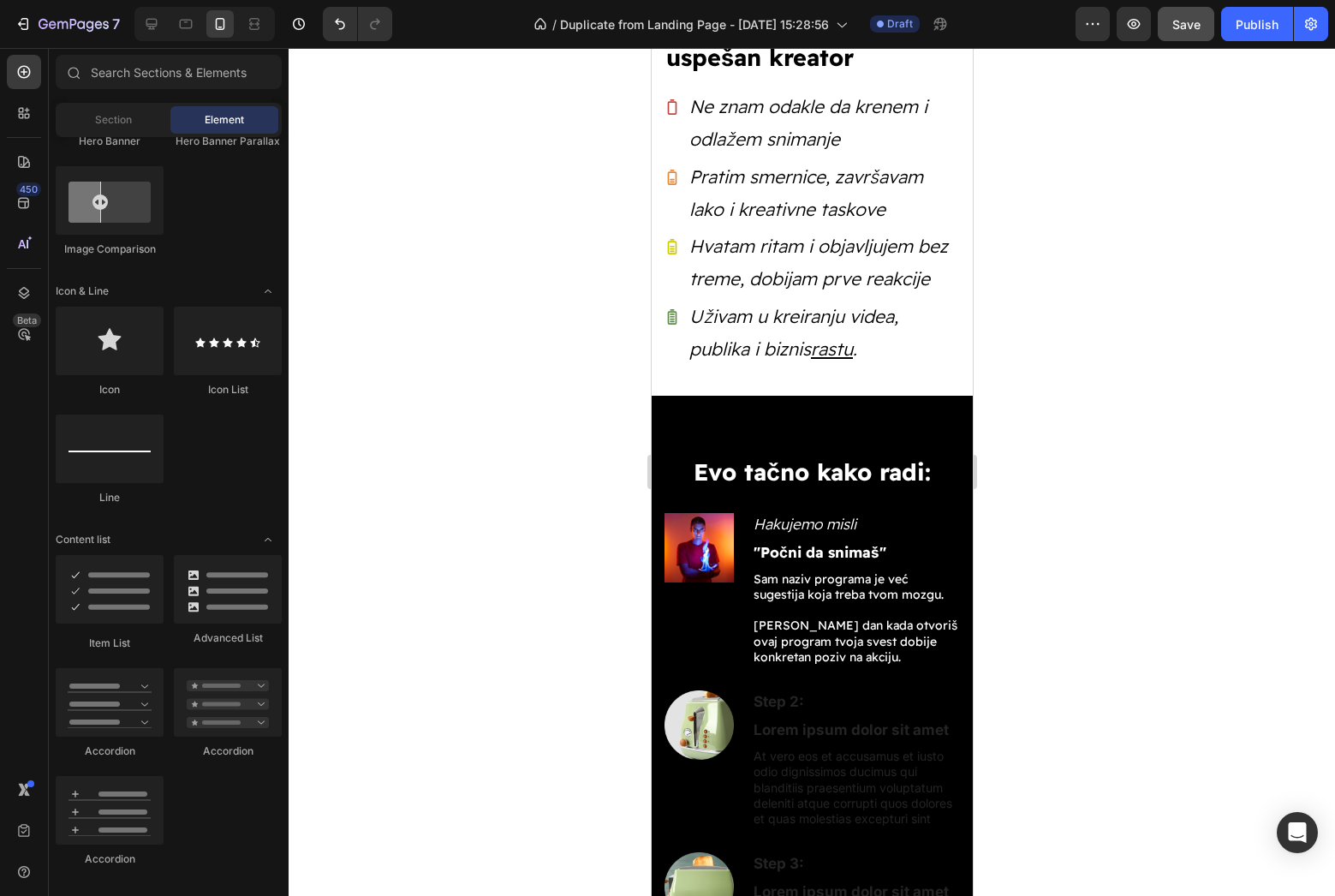
drag, startPoint x: 1256, startPoint y: 340, endPoint x: 1256, endPoint y: 268, distance: 72.0
click at [1256, 337] on div at bounding box center [811, 472] width 1046 height 848
click at [1196, 34] on button "Save" at bounding box center [1186, 24] width 57 height 35
